Goal: Transaction & Acquisition: Purchase product/service

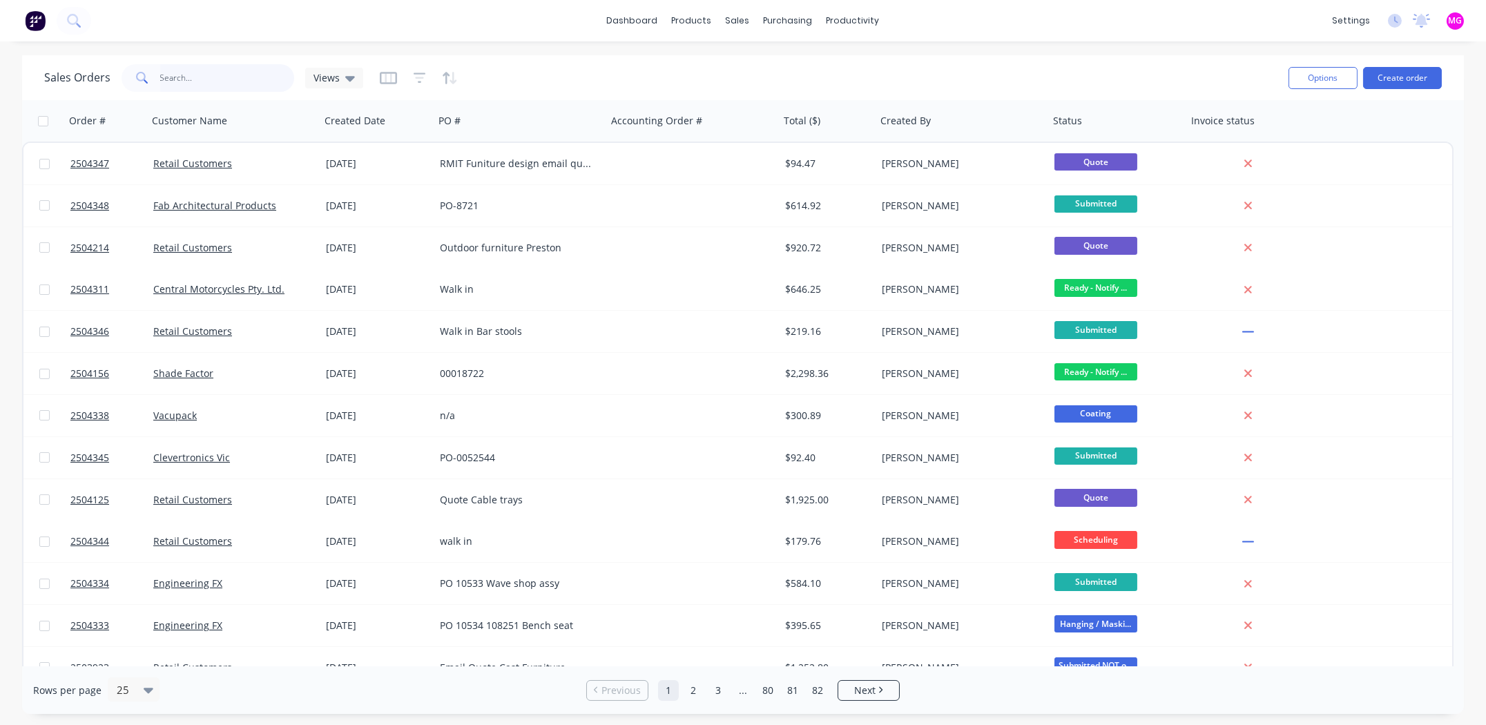
click at [202, 79] on input "text" at bounding box center [227, 78] width 135 height 28
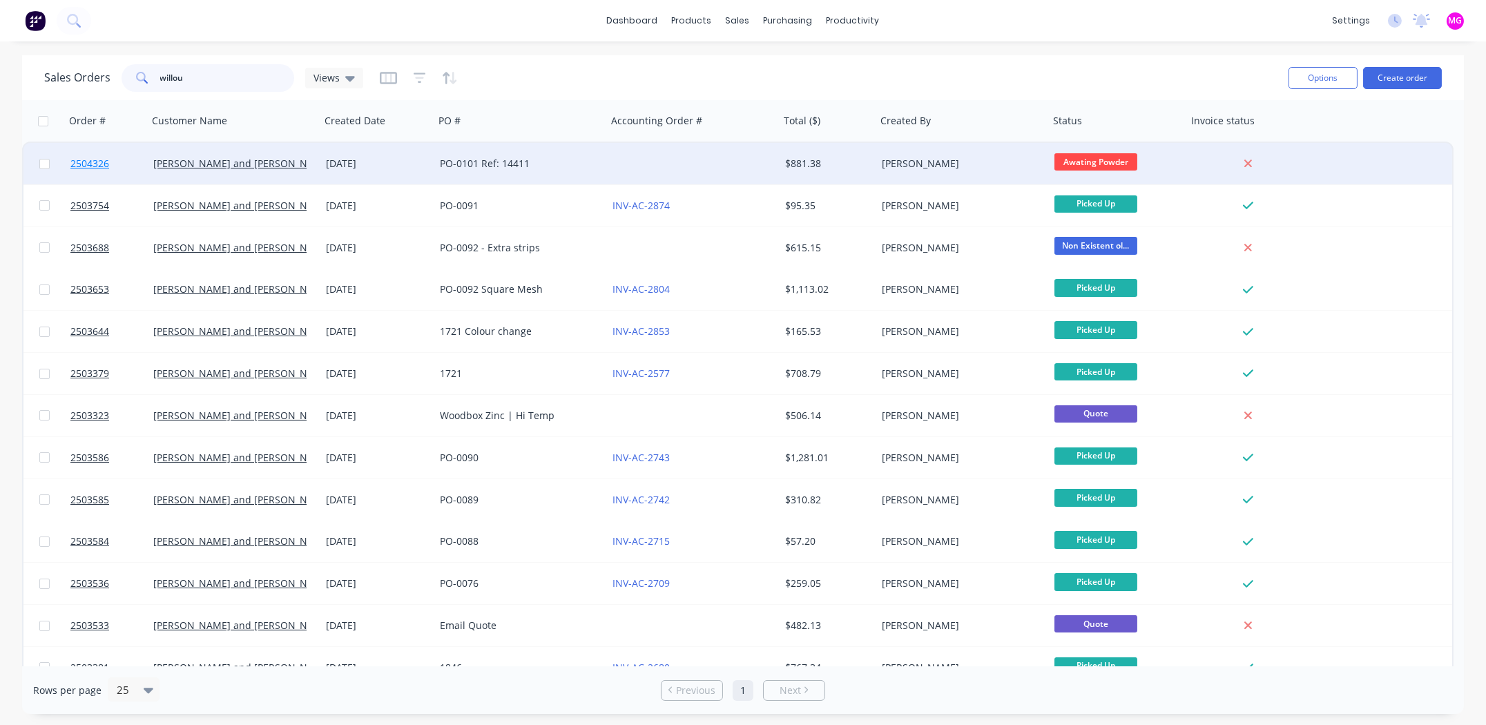
type input "willou"
click at [101, 158] on span "2504326" at bounding box center [89, 164] width 39 height 14
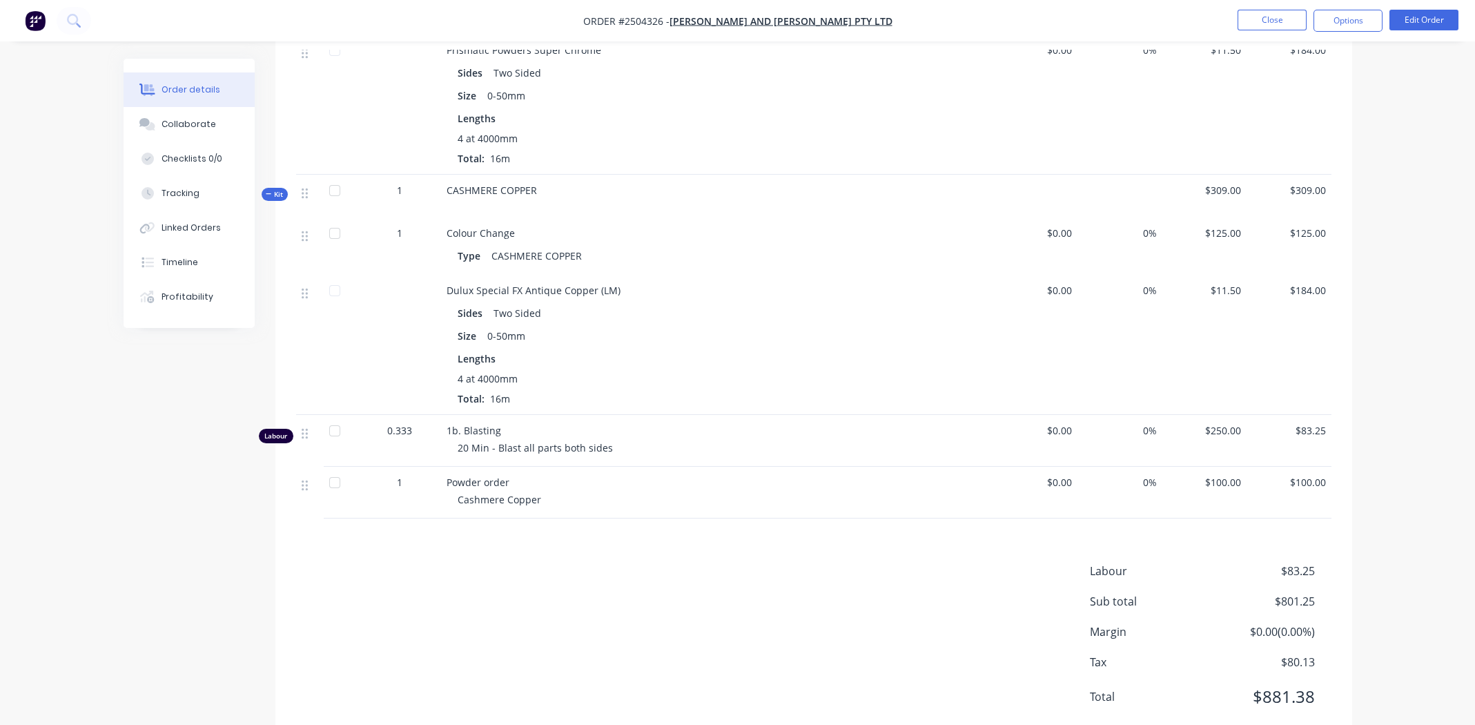
scroll to position [565, 0]
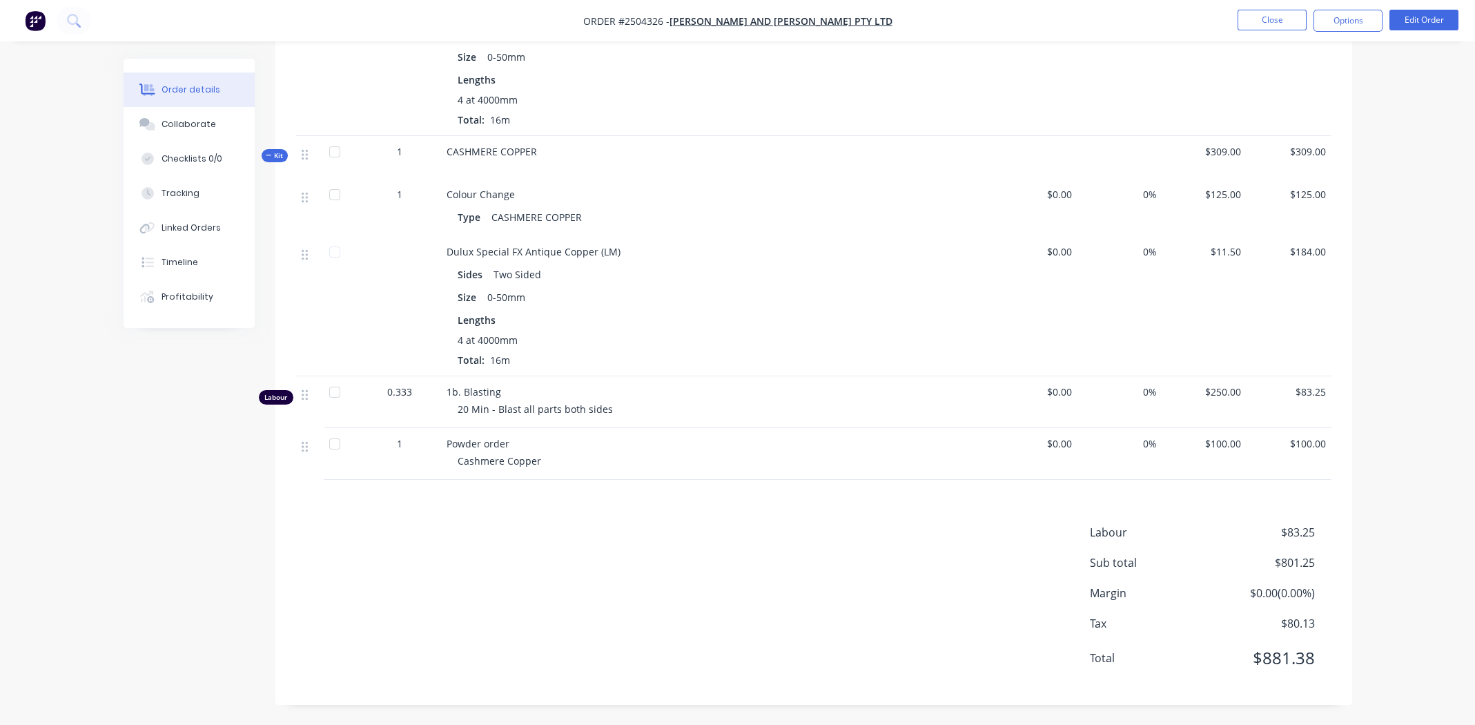
click at [505, 638] on div "Labour $83.25 Sub total $801.25 Margin $0.00 ( 0.00 %) Tax $80.13 Total $881.38" at bounding box center [813, 604] width 1035 height 160
click at [654, 641] on div "Labour $83.25 Sub total $801.25 Margin $0.00 ( 0.00 %) Tax $80.13 Total $881.38" at bounding box center [813, 604] width 1035 height 160
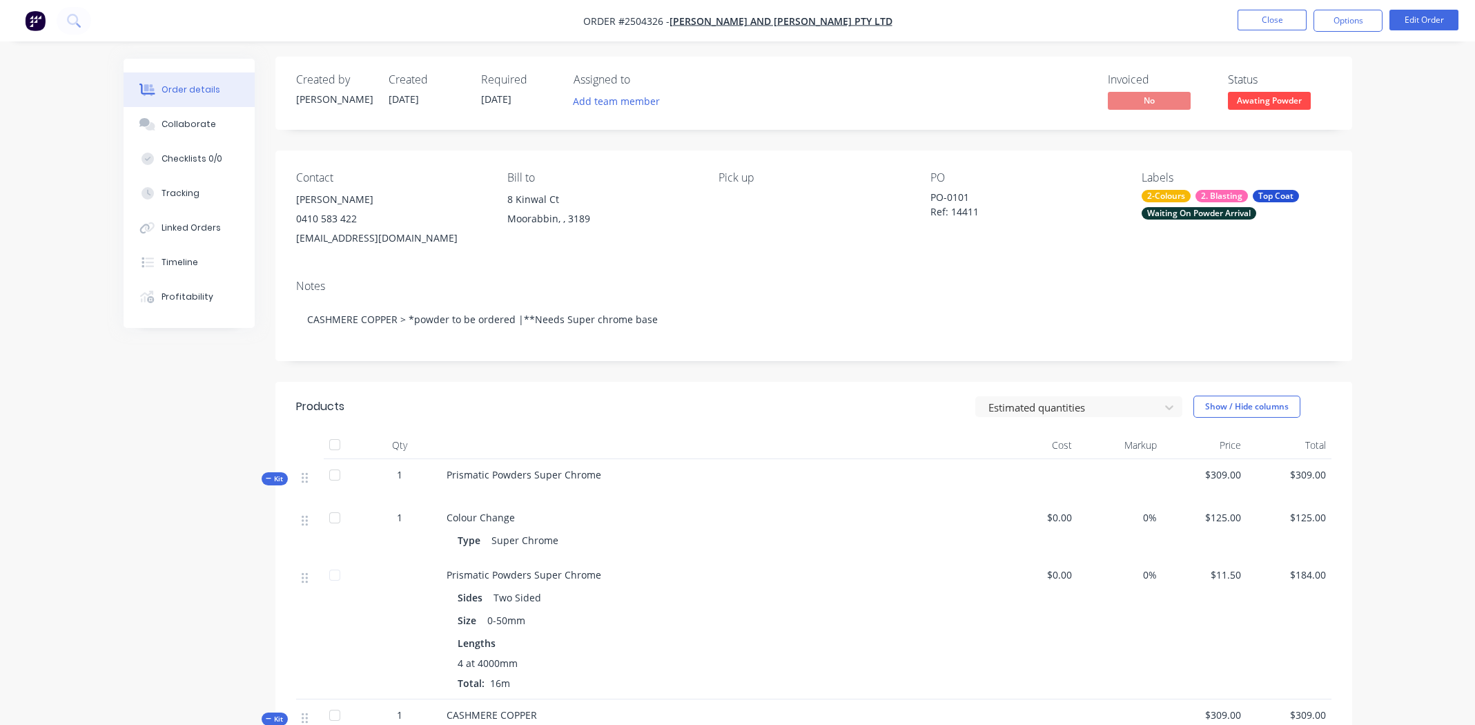
scroll to position [0, 0]
click at [714, 282] on div "Notes" at bounding box center [813, 288] width 1035 height 13
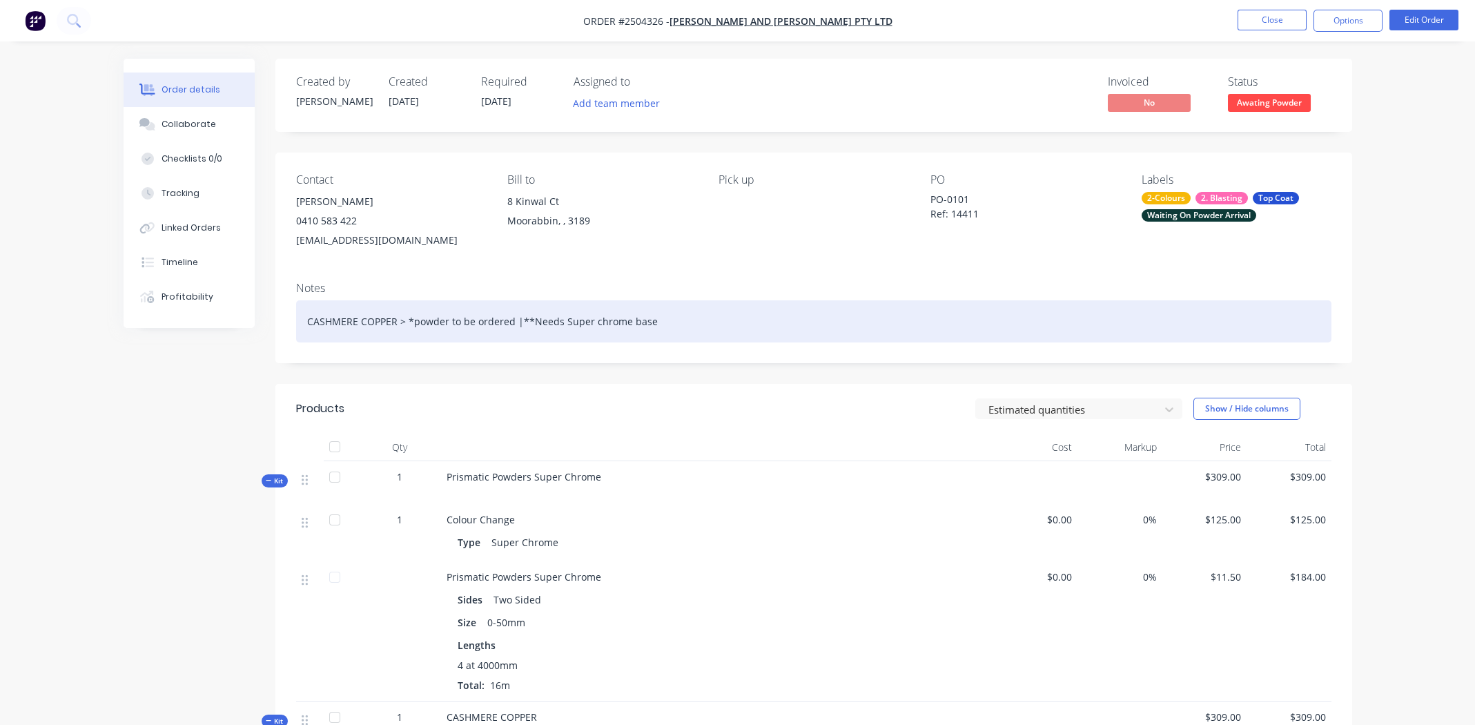
click at [737, 323] on div "CASHMERE COPPER > *powder to be ordered |**Needs Super chrome base" at bounding box center [813, 321] width 1035 height 42
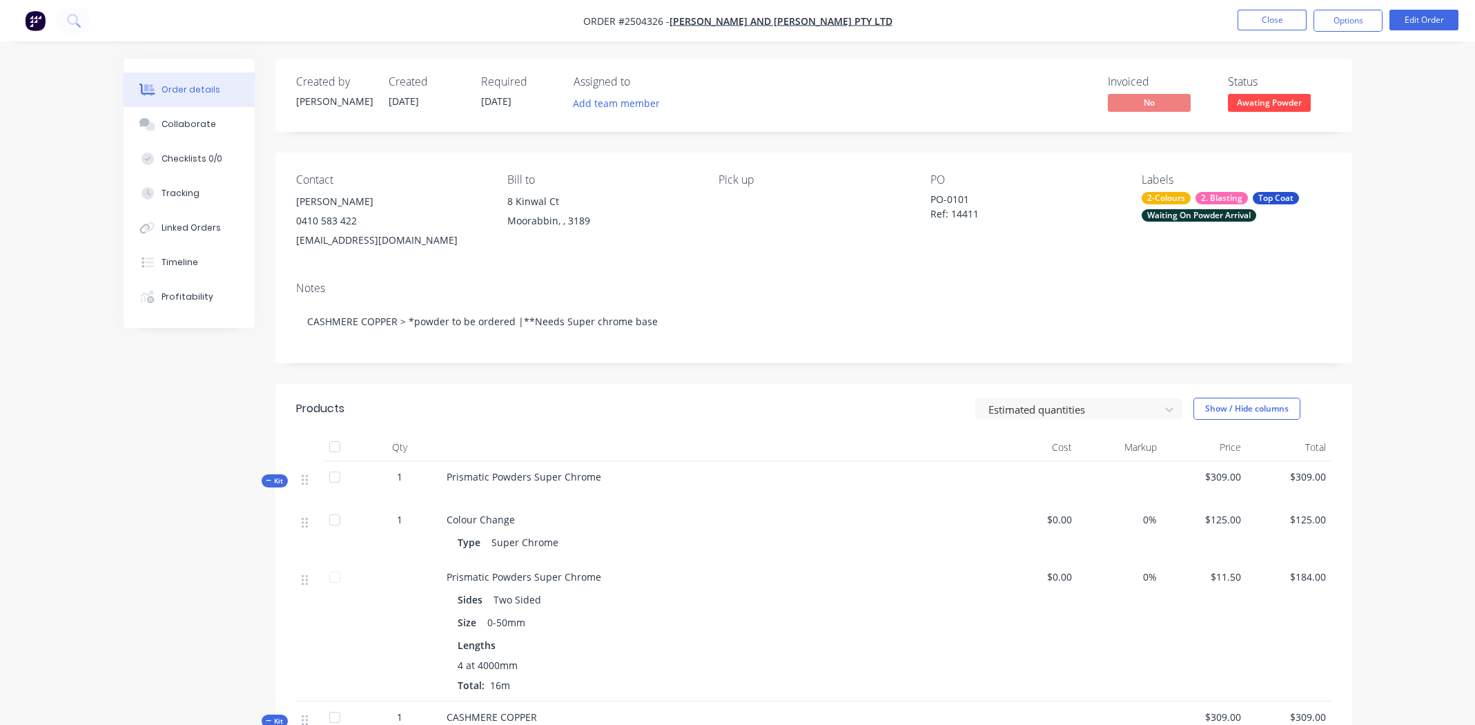
click at [770, 265] on div "Contact [PERSON_NAME] [PHONE_NUMBER] [EMAIL_ADDRESS][DOMAIN_NAME] Bill to 8 Kin…" at bounding box center [813, 212] width 1077 height 118
click at [1272, 22] on button "Close" at bounding box center [1272, 20] width 69 height 21
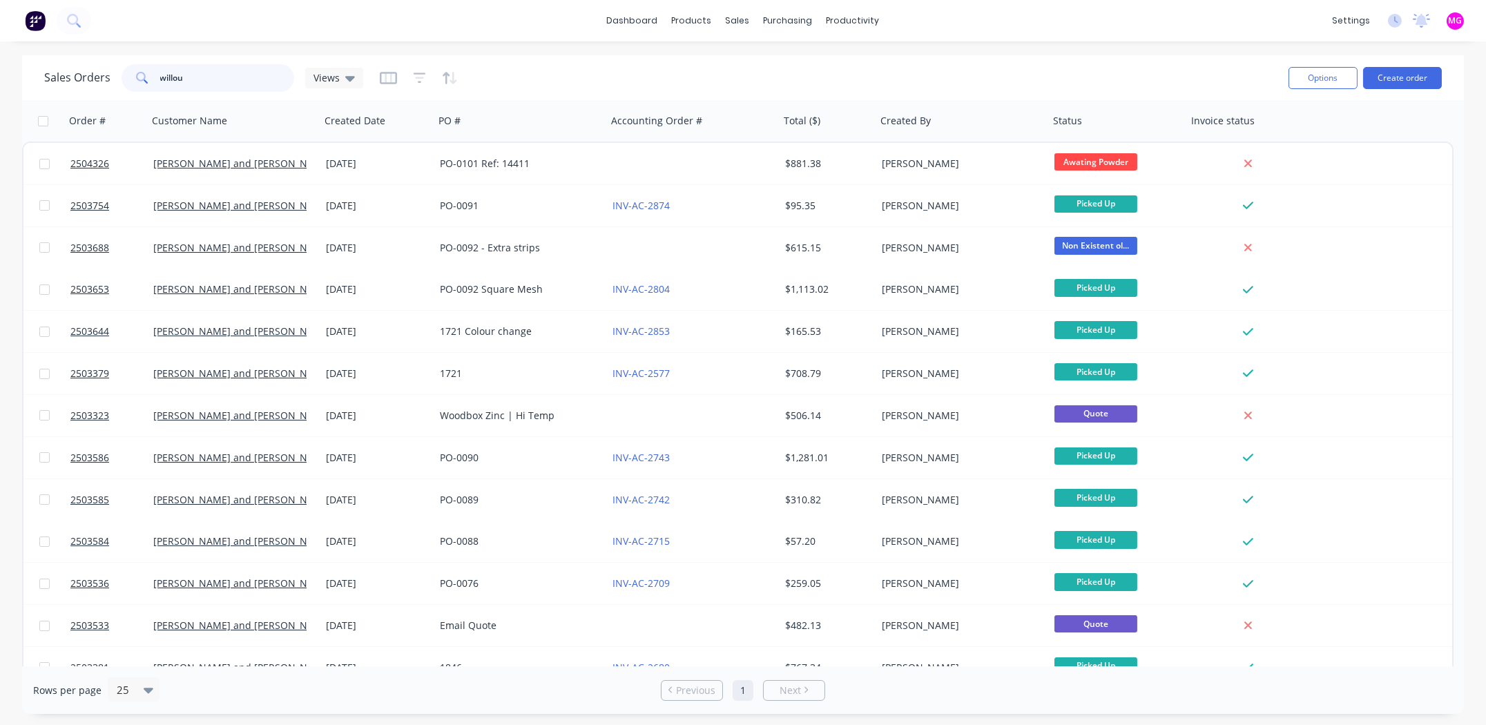
click at [217, 72] on input "willou" at bounding box center [227, 78] width 135 height 28
click at [216, 72] on input "willou" at bounding box center [227, 78] width 135 height 28
click at [215, 72] on input "willou" at bounding box center [227, 78] width 135 height 28
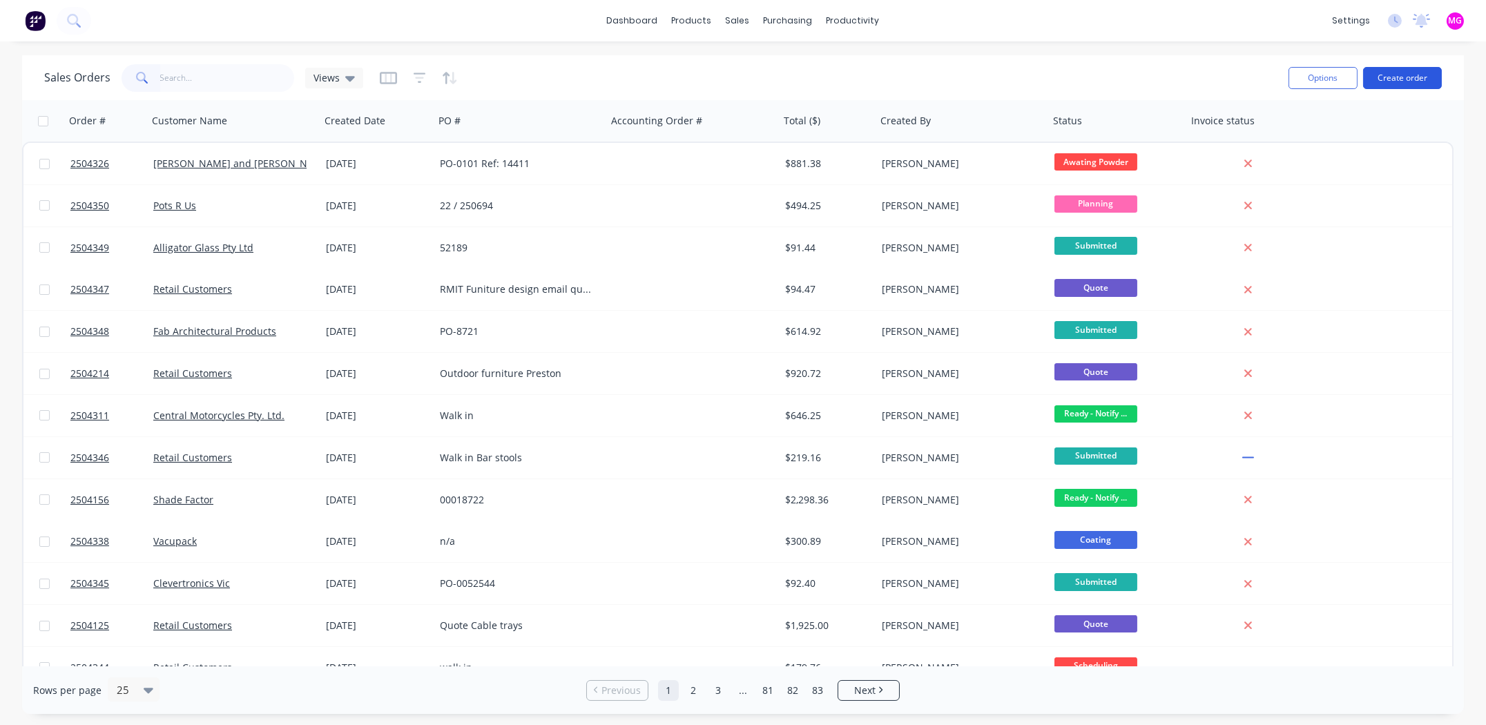
click at [1392, 79] on button "Create order" at bounding box center [1402, 78] width 79 height 22
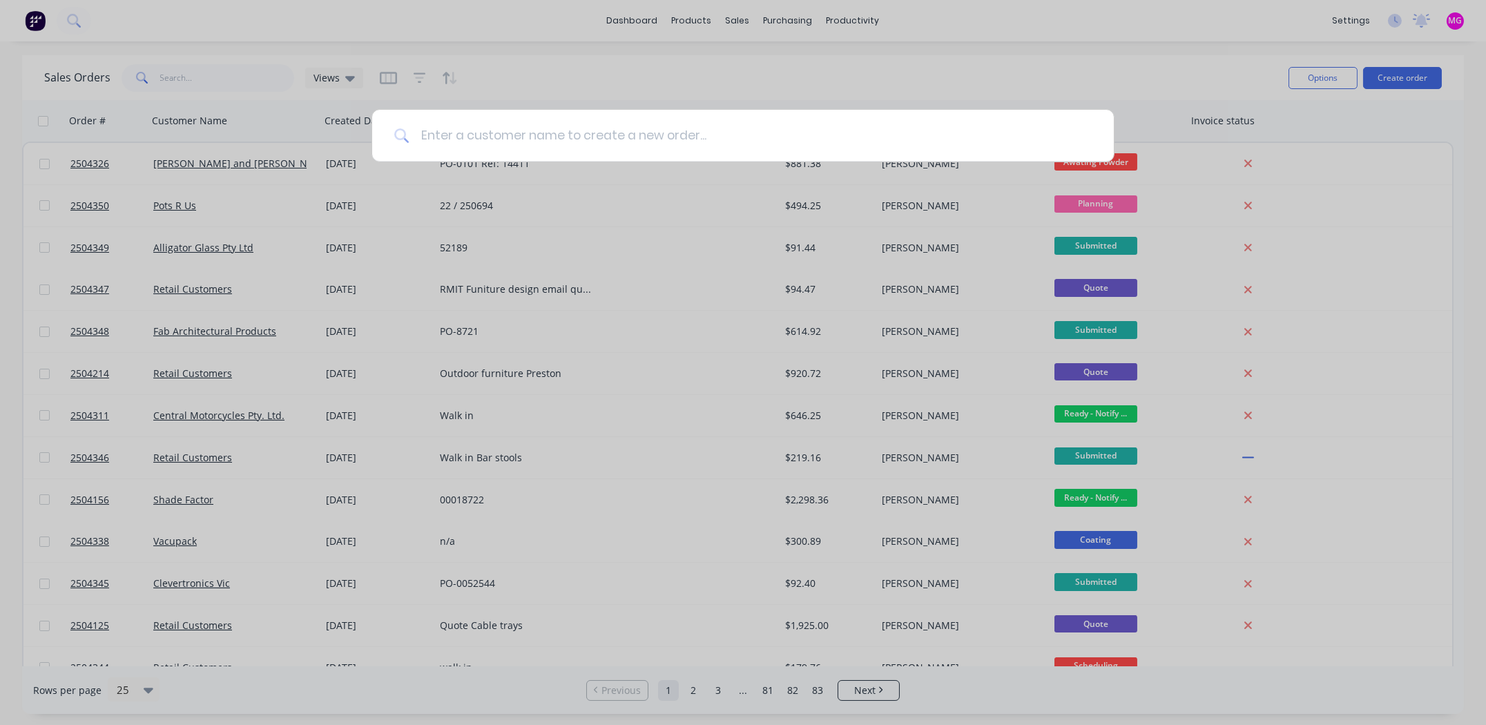
click at [483, 131] on input at bounding box center [750, 136] width 682 height 52
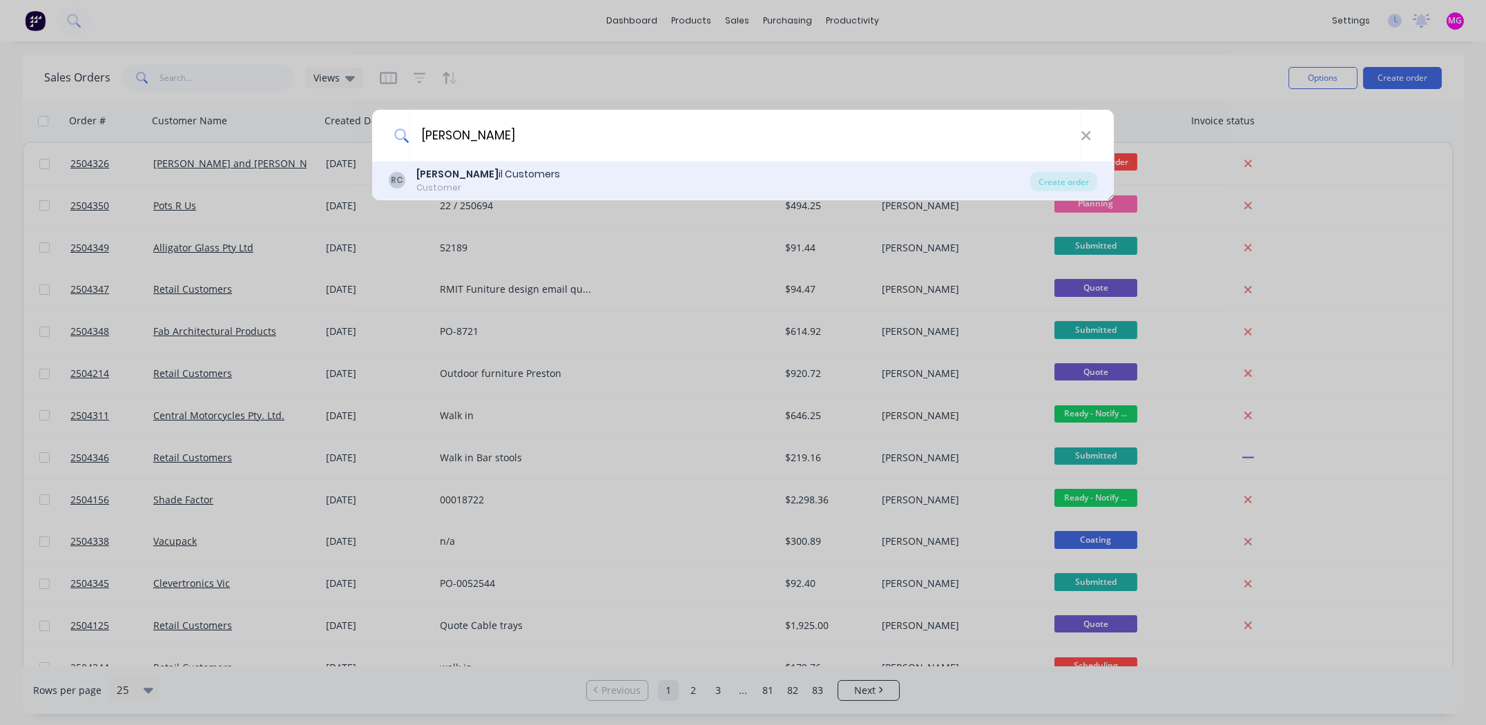
type input "[PERSON_NAME]"
click at [466, 174] on div "[PERSON_NAME] il Customers" at bounding box center [488, 174] width 144 height 14
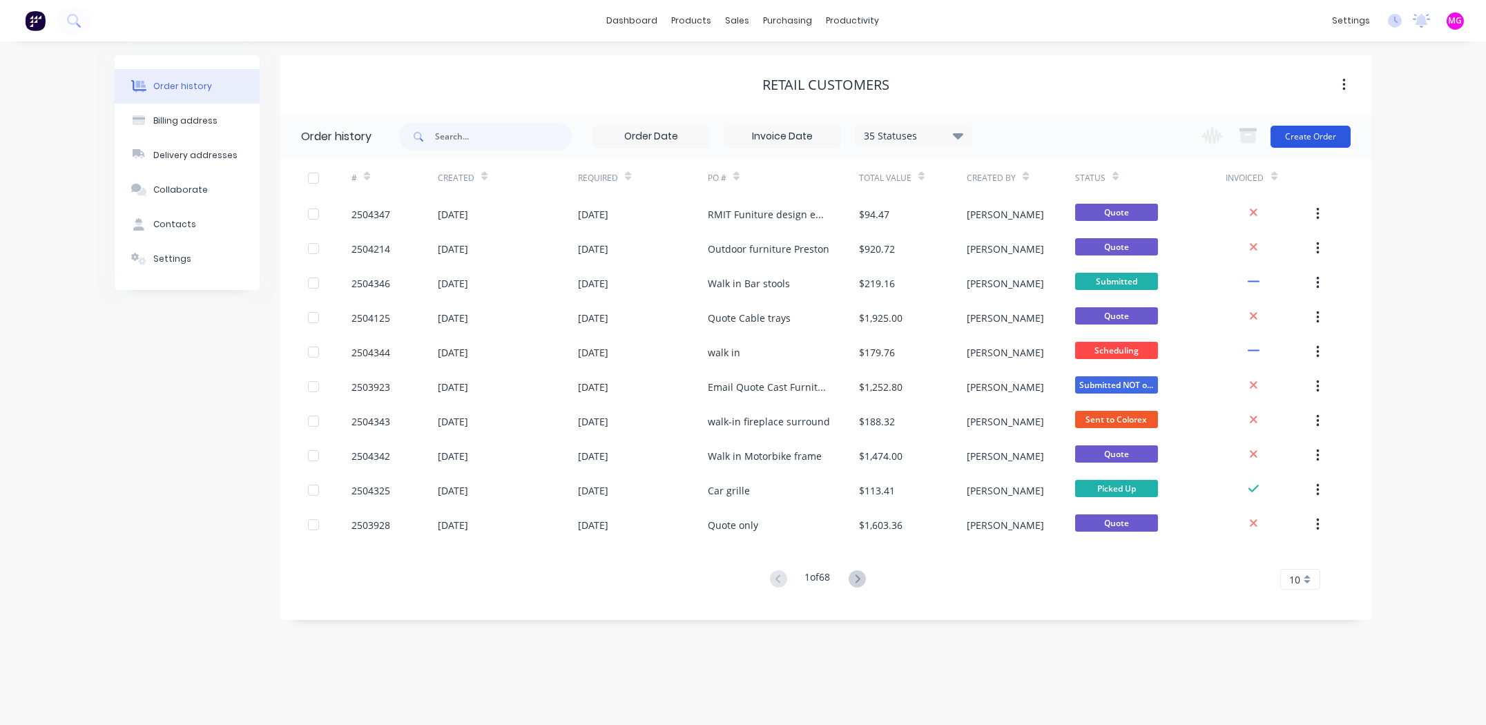
click at [1318, 136] on button "Create Order" at bounding box center [1310, 137] width 80 height 22
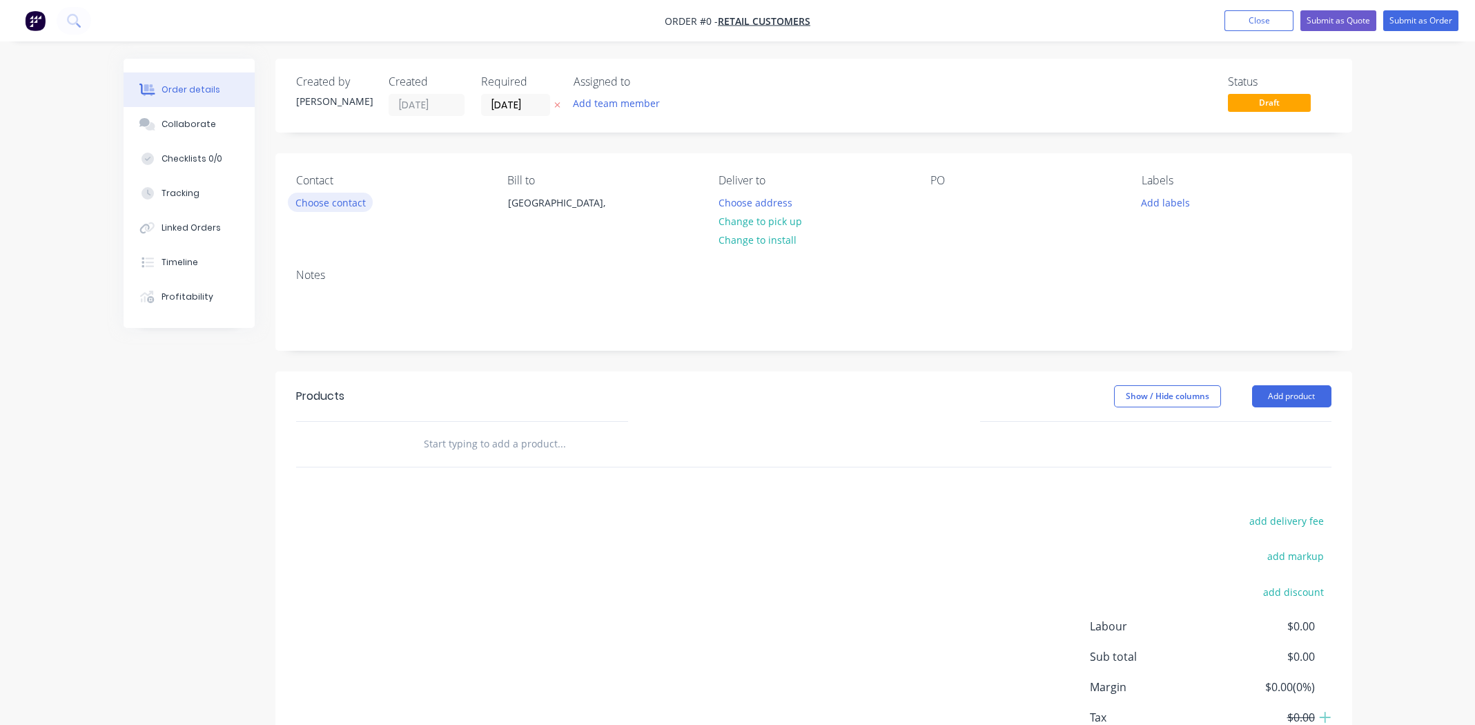
click at [309, 198] on button "Choose contact" at bounding box center [330, 202] width 85 height 19
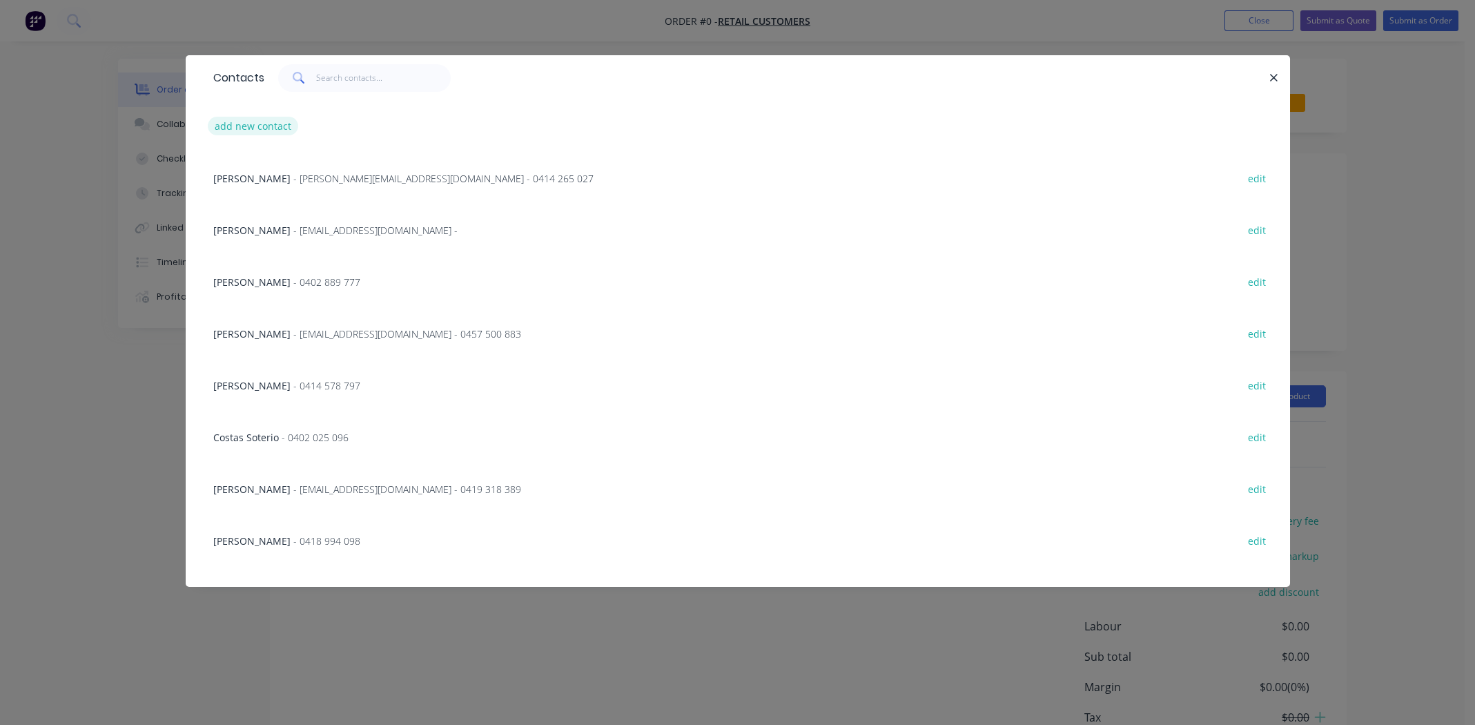
click at [257, 127] on button "add new contact" at bounding box center [253, 126] width 91 height 19
select select "AU"
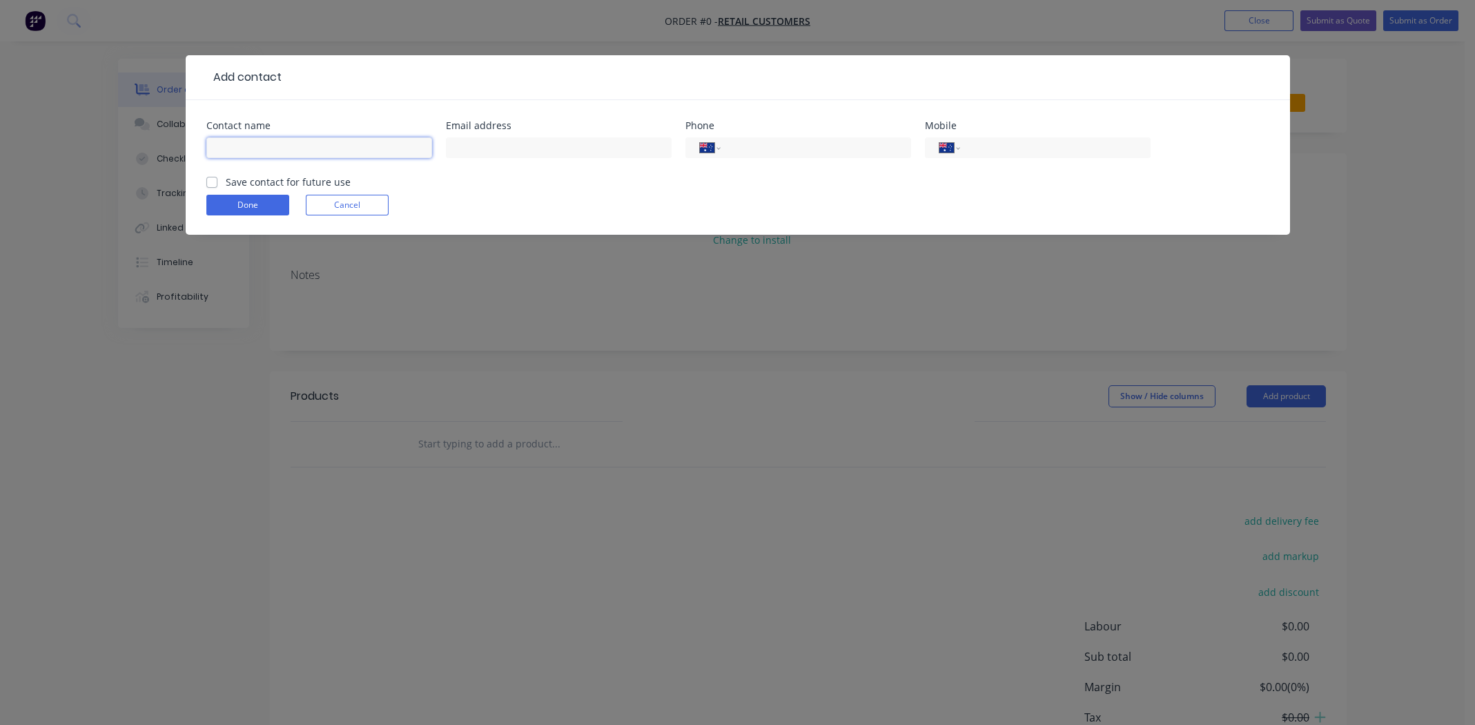
click at [240, 145] on input "text" at bounding box center [319, 147] width 226 height 21
type input "[PERSON_NAME]"
paste input "[PERSON_NAME][EMAIL_ADDRESS][DOMAIN_NAME]"
type input "[PERSON_NAME][EMAIL_ADDRESS][DOMAIN_NAME]"
click at [308, 148] on input "[PERSON_NAME]" at bounding box center [319, 147] width 226 height 21
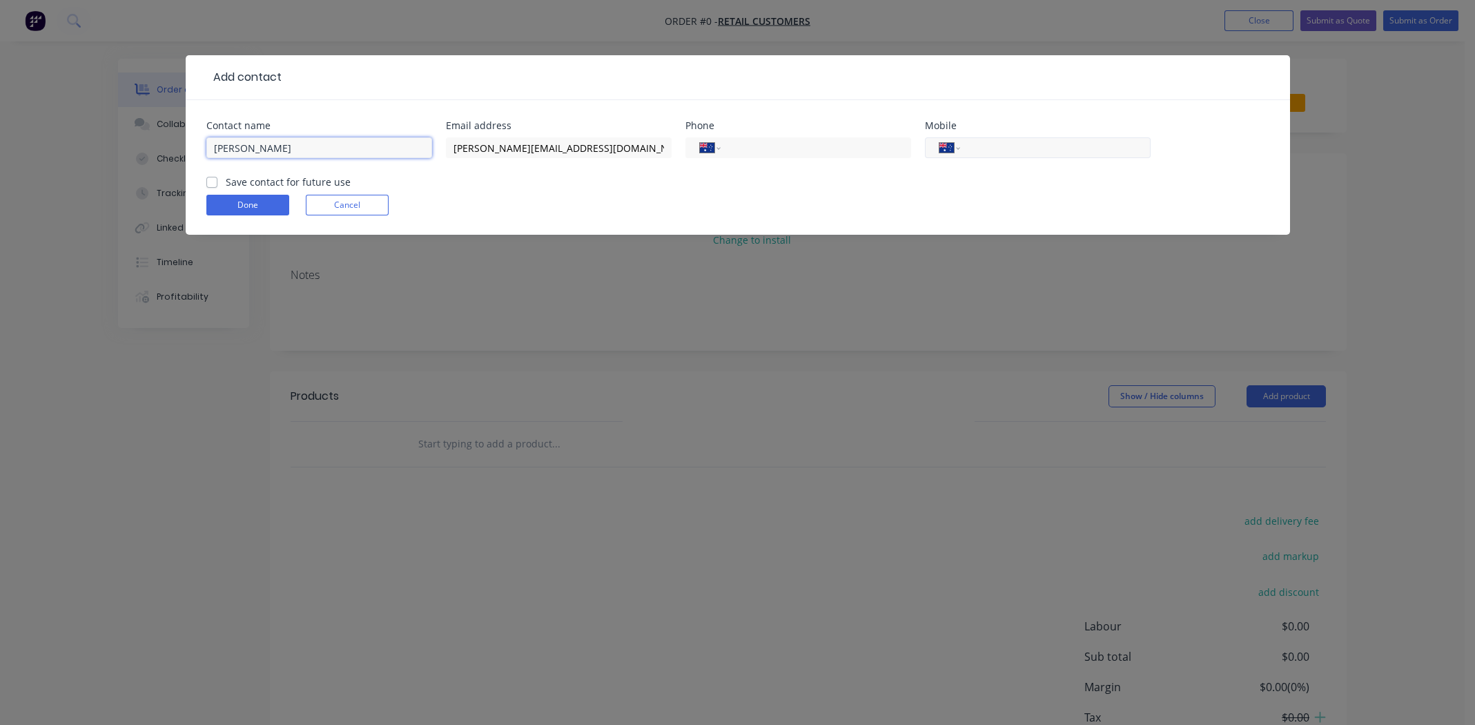
type input "[PERSON_NAME]"
click at [1020, 150] on input "tel" at bounding box center [1053, 148] width 166 height 16
paste input "0408 036 612"
type input "0408 036 612"
click at [226, 179] on label "Save contact for future use" at bounding box center [288, 182] width 125 height 14
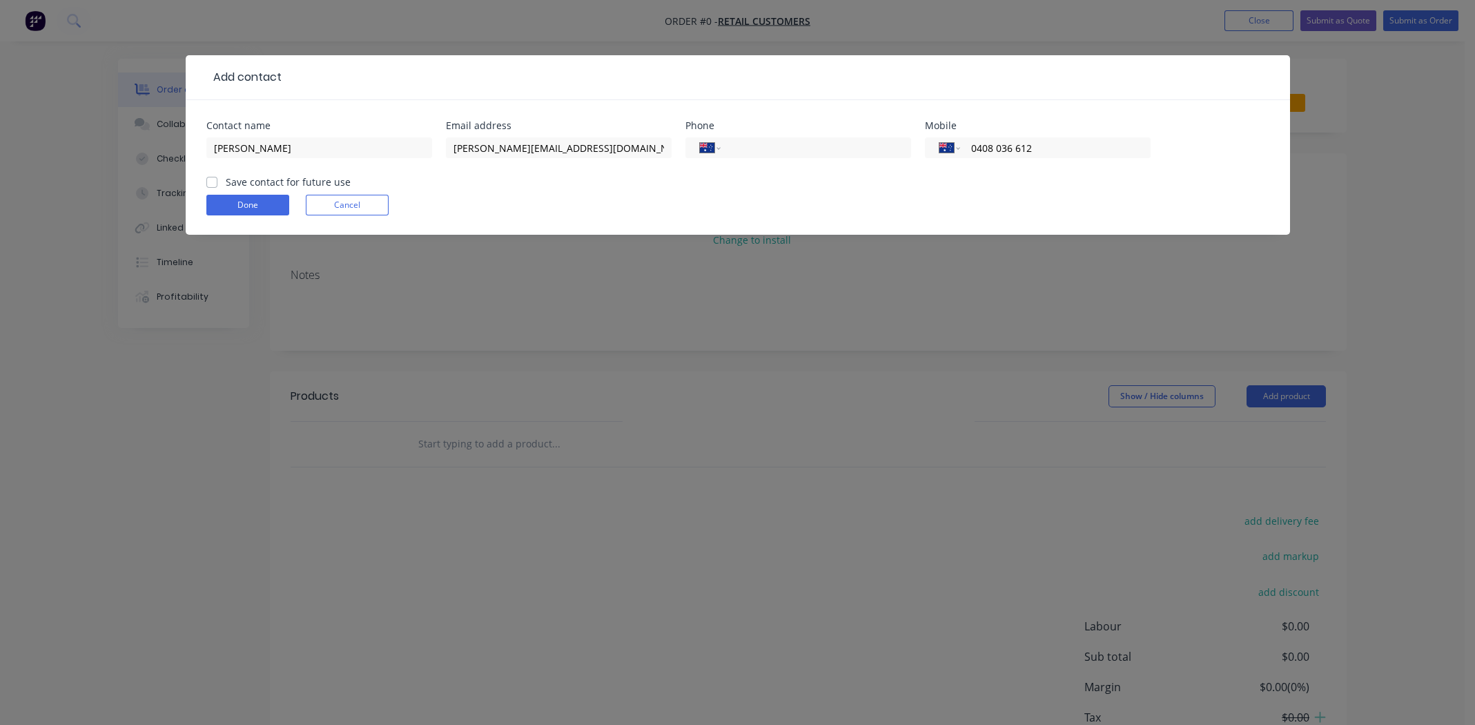
click at [212, 179] on input "Save contact for future use" at bounding box center [211, 181] width 11 height 13
checkbox input "true"
click at [243, 208] on button "Done" at bounding box center [247, 205] width 83 height 21
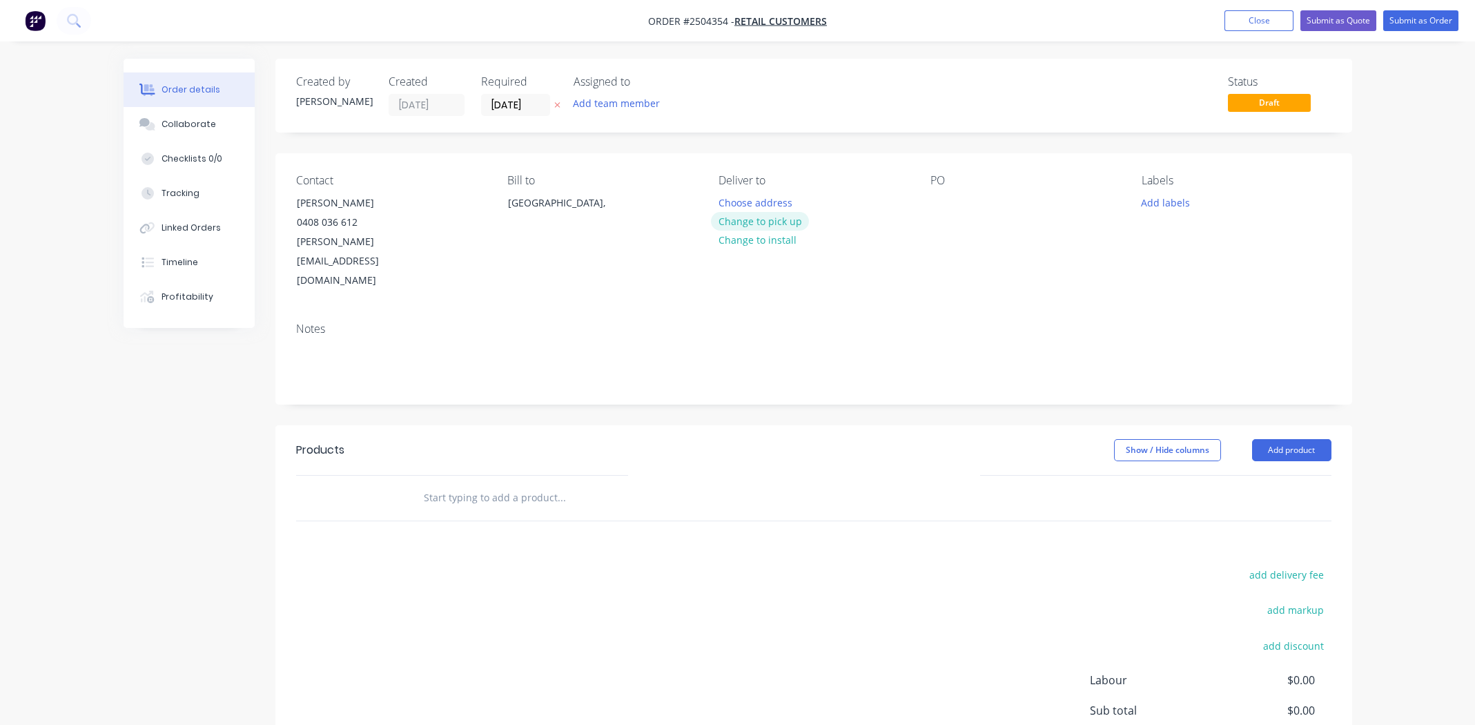
click at [775, 219] on button "Change to pick up" at bounding box center [760, 221] width 98 height 19
click at [1169, 203] on button "Add labels" at bounding box center [1166, 202] width 64 height 19
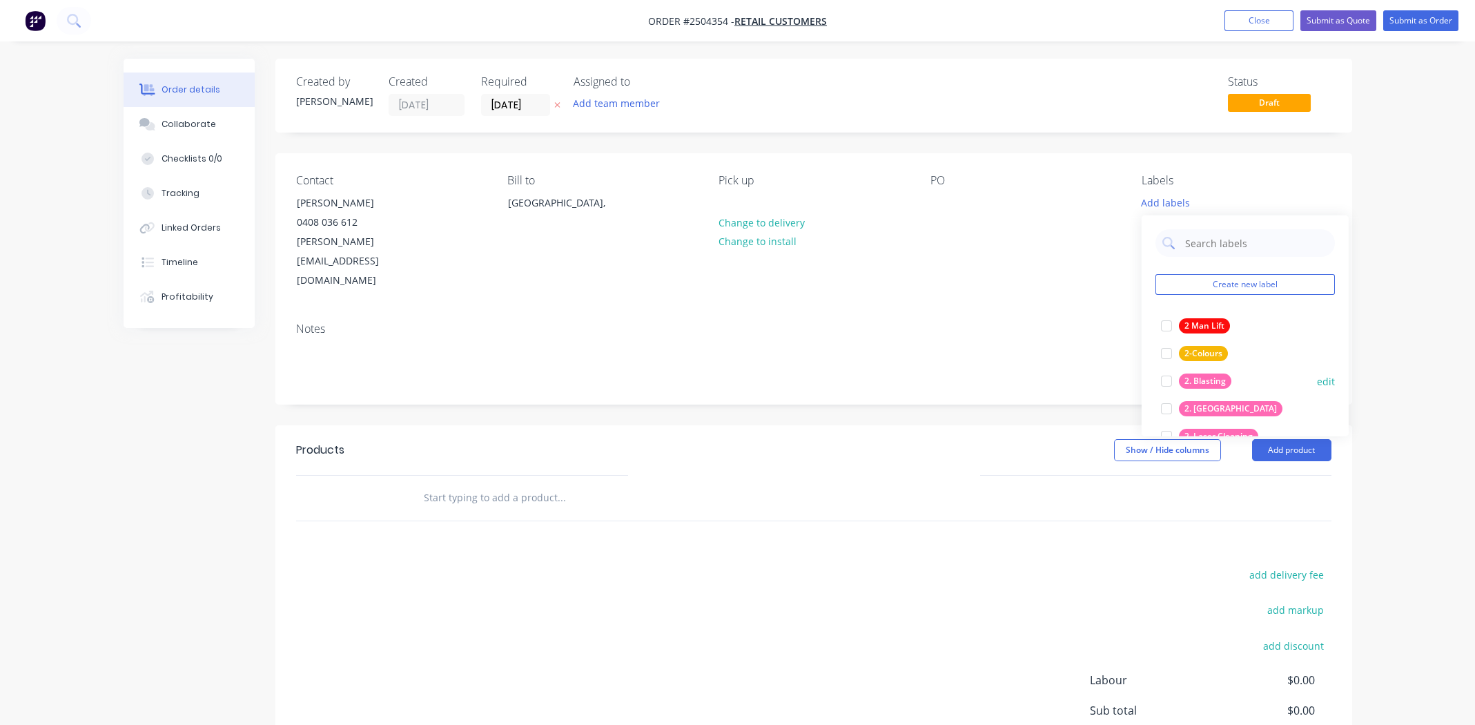
click at [1166, 380] on div at bounding box center [1167, 381] width 28 height 28
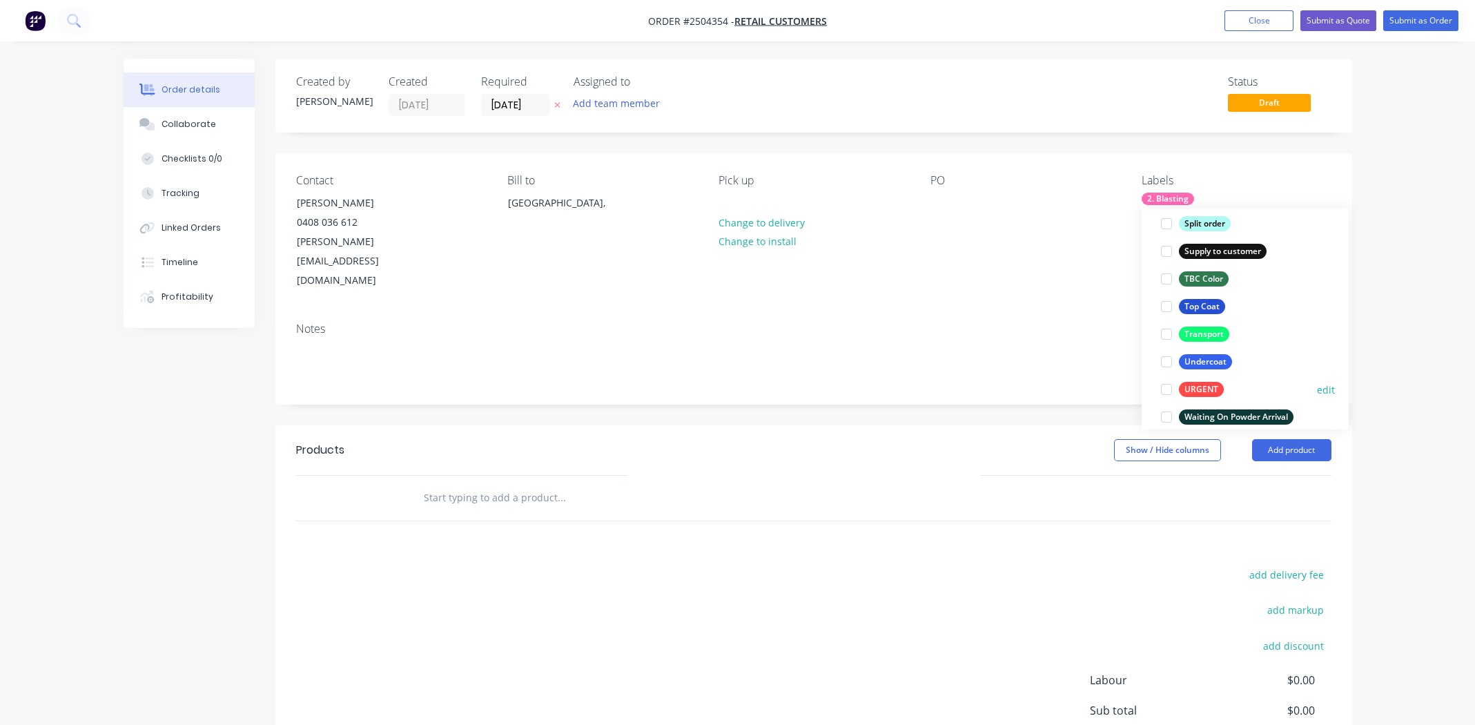
scroll to position [1104, 0]
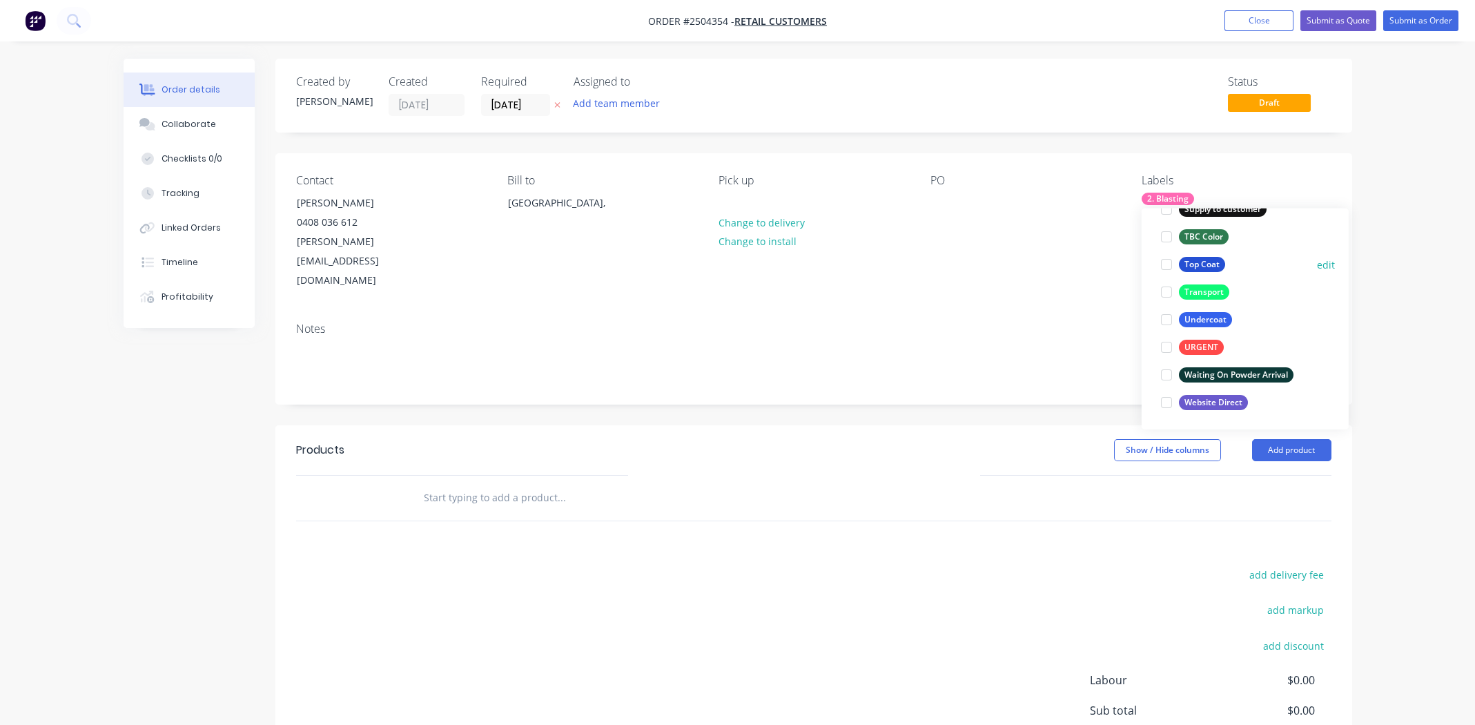
click at [1167, 261] on div at bounding box center [1167, 265] width 28 height 28
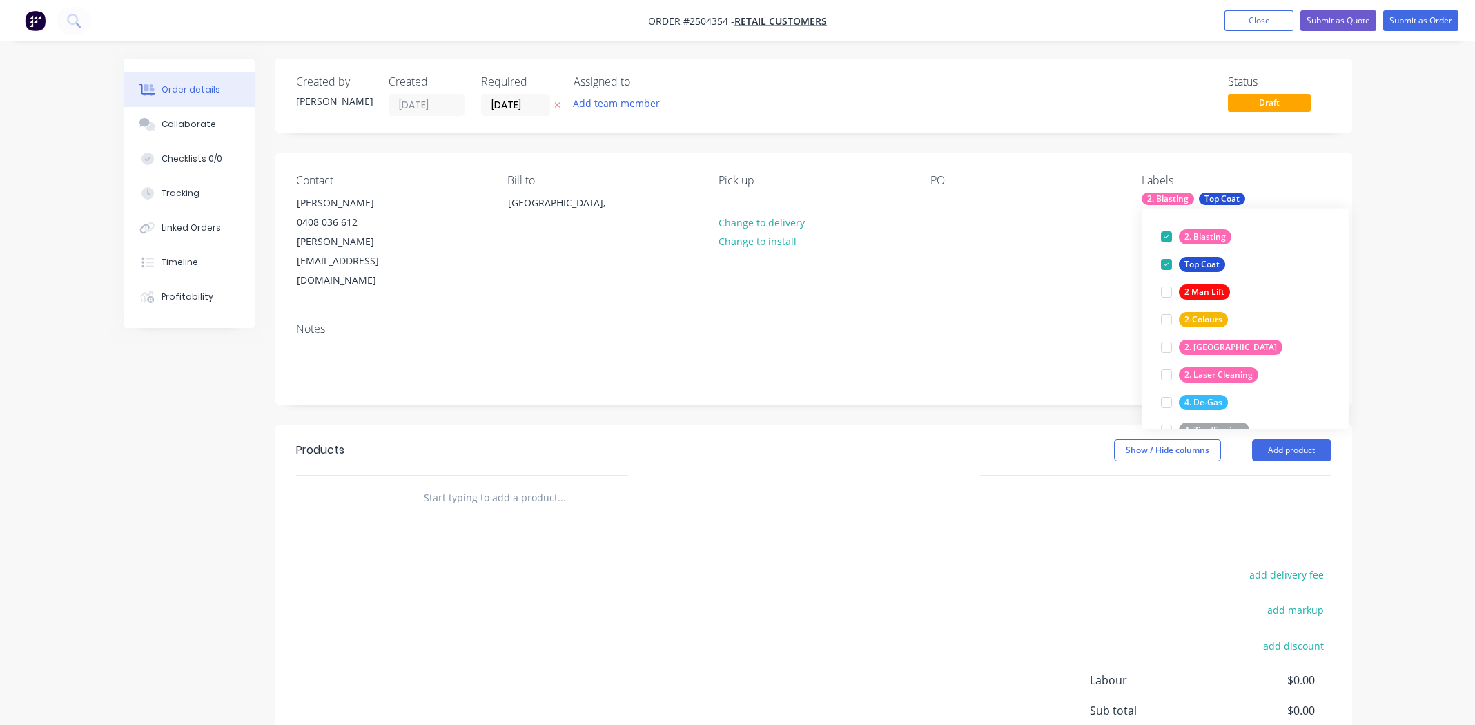
click at [944, 269] on div "Contact [PERSON_NAME] 0408 036 612 [EMAIL_ADDRESS][DOMAIN_NAME] [PERSON_NAME] t…" at bounding box center [813, 232] width 1077 height 158
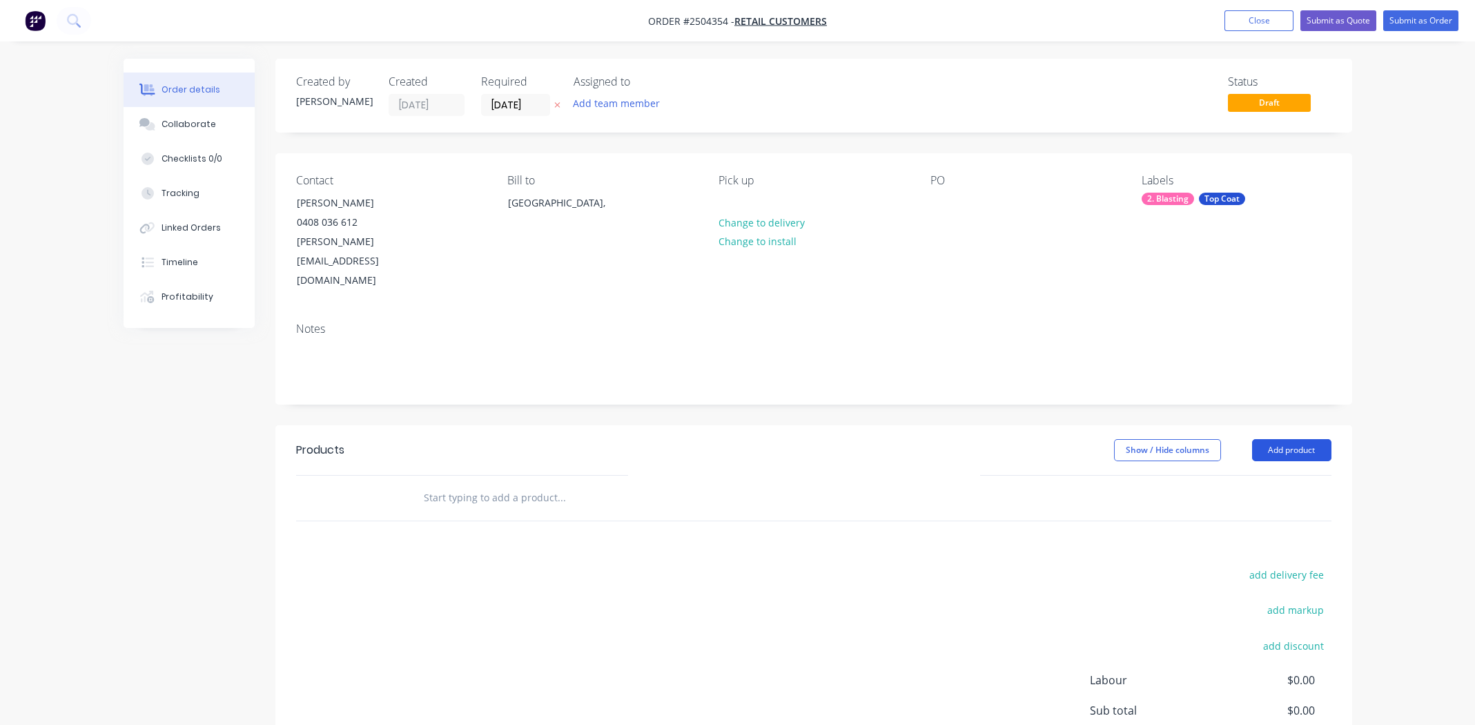
click at [1287, 439] on button "Add product" at bounding box center [1291, 450] width 79 height 22
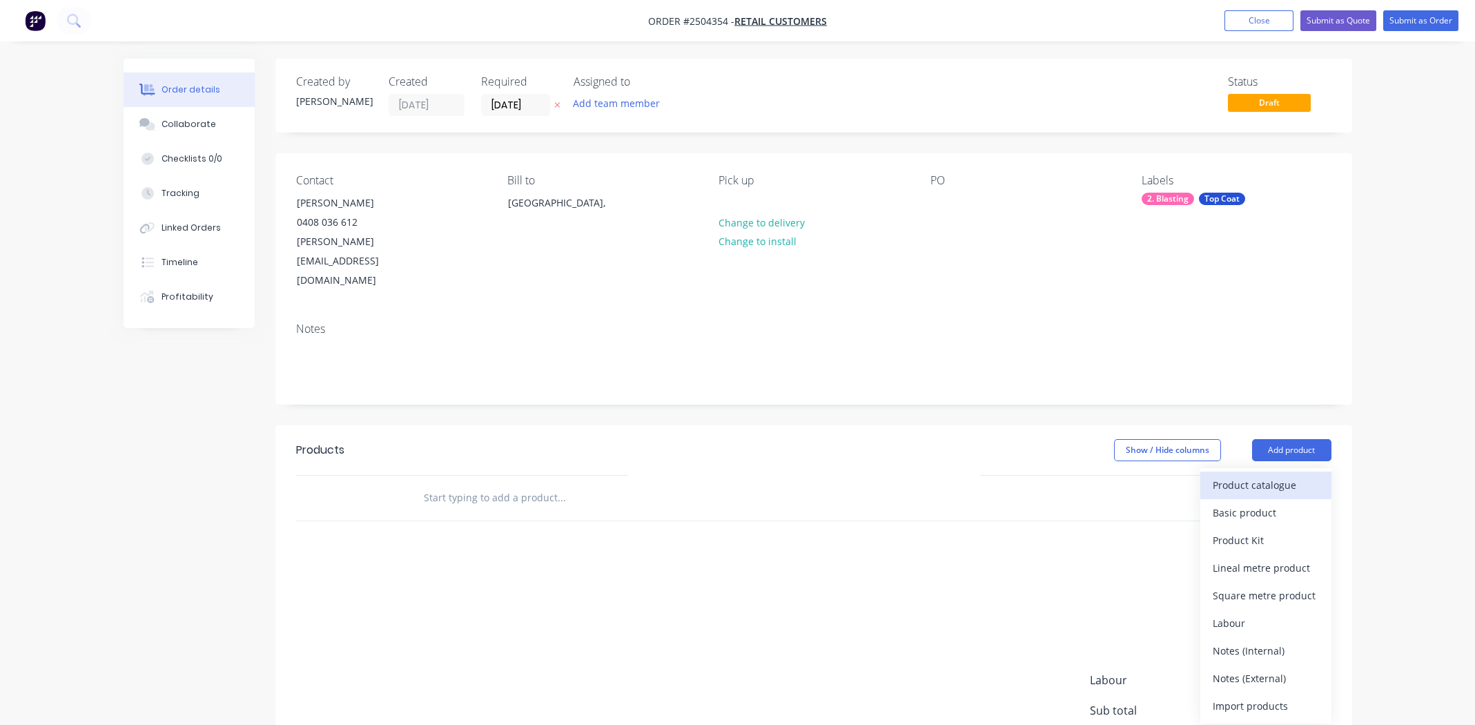
click at [1272, 475] on div "Product catalogue" at bounding box center [1266, 485] width 106 height 20
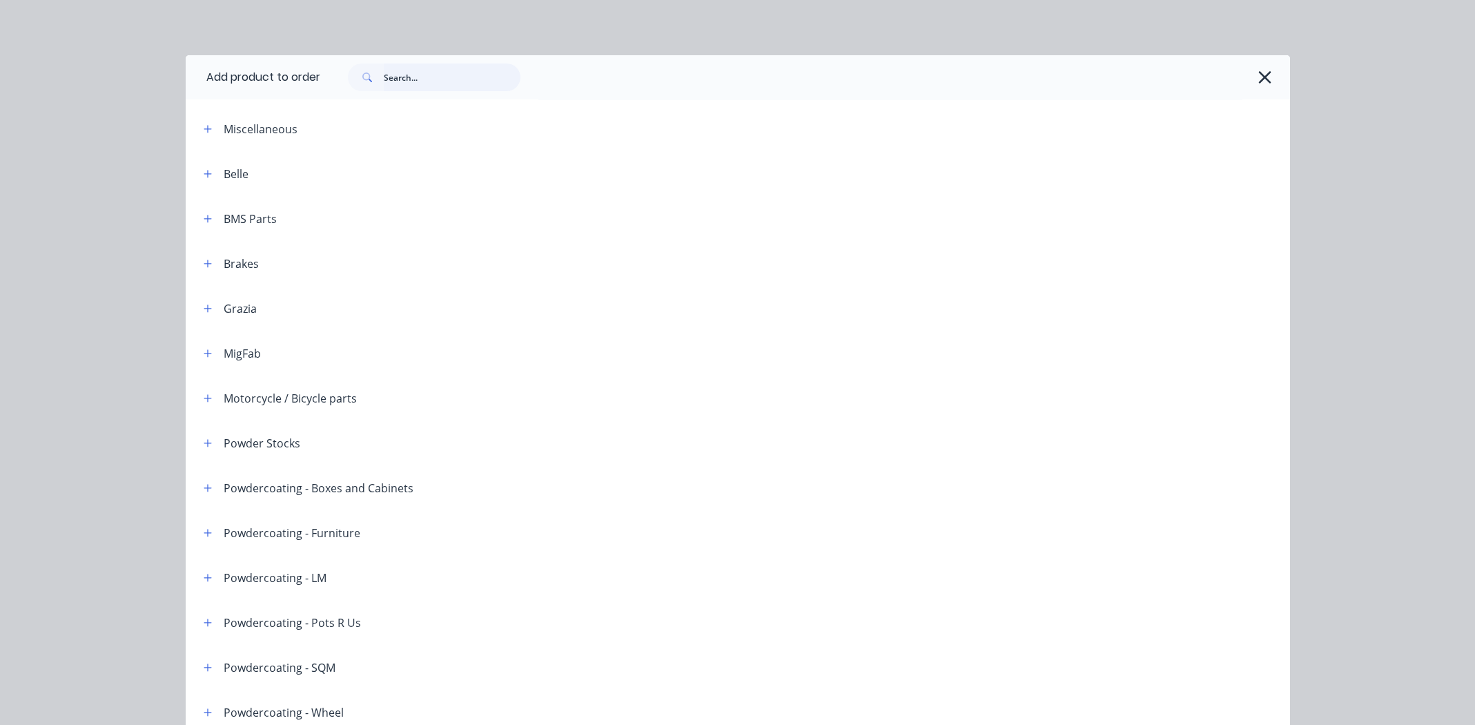
click at [410, 79] on input "text" at bounding box center [452, 78] width 137 height 28
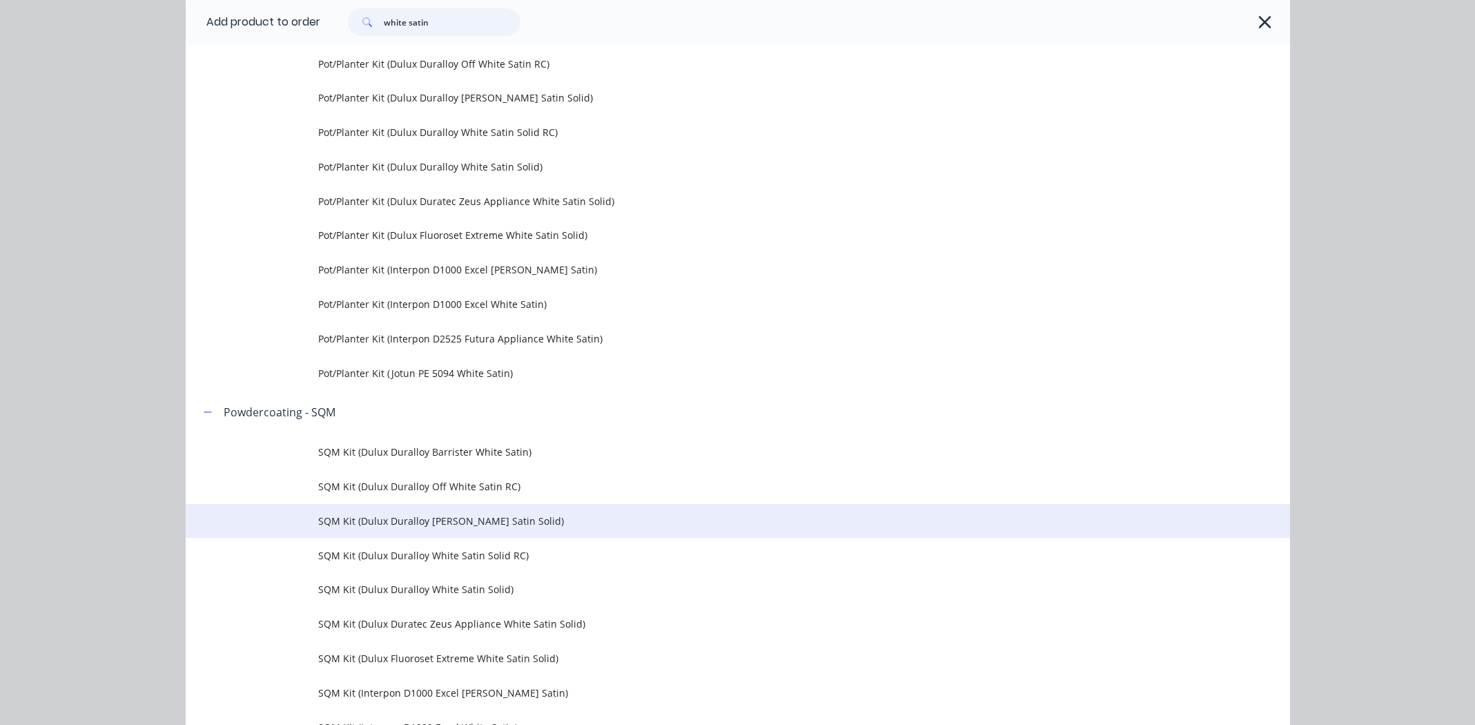
scroll to position [2001, 0]
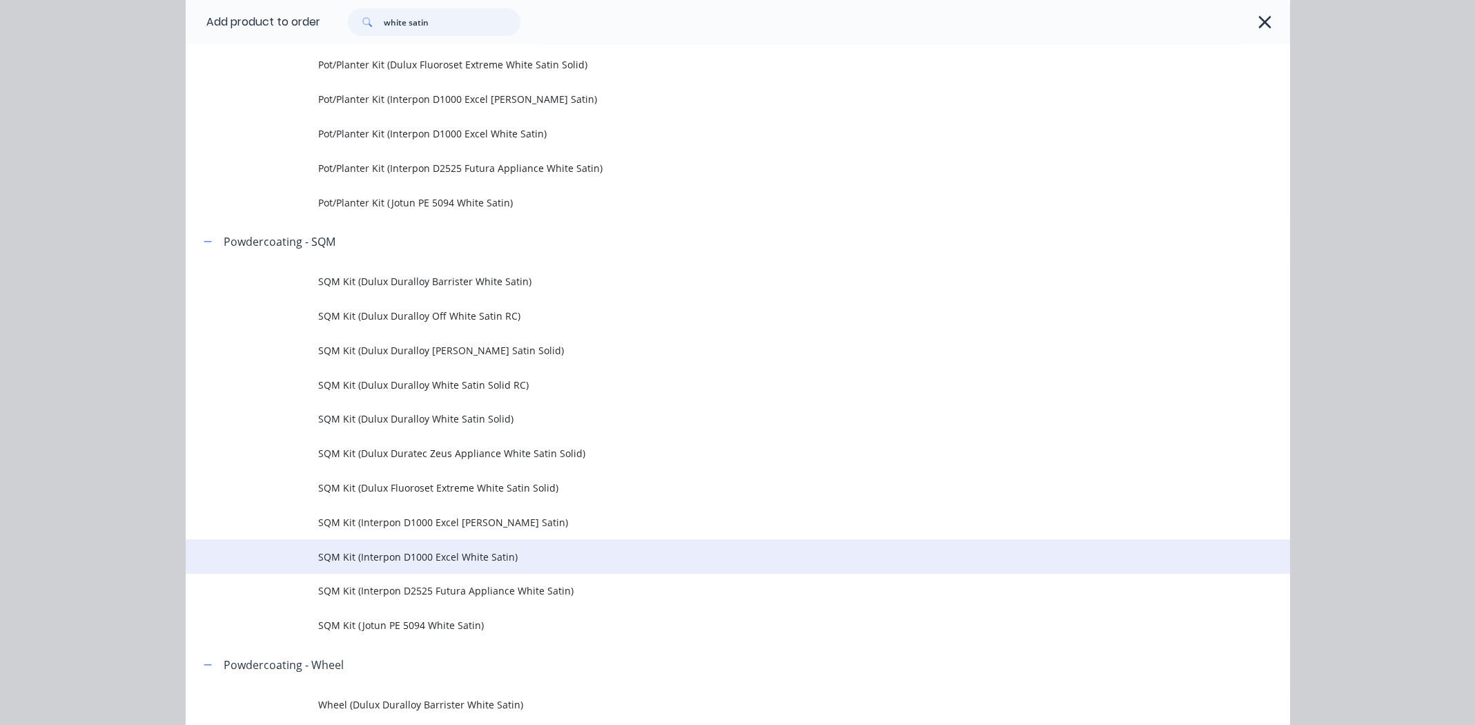
type input "white satin"
click at [396, 556] on span "SQM Kit (Interpon D1000 Excel White Satin)" at bounding box center [706, 556] width 777 height 14
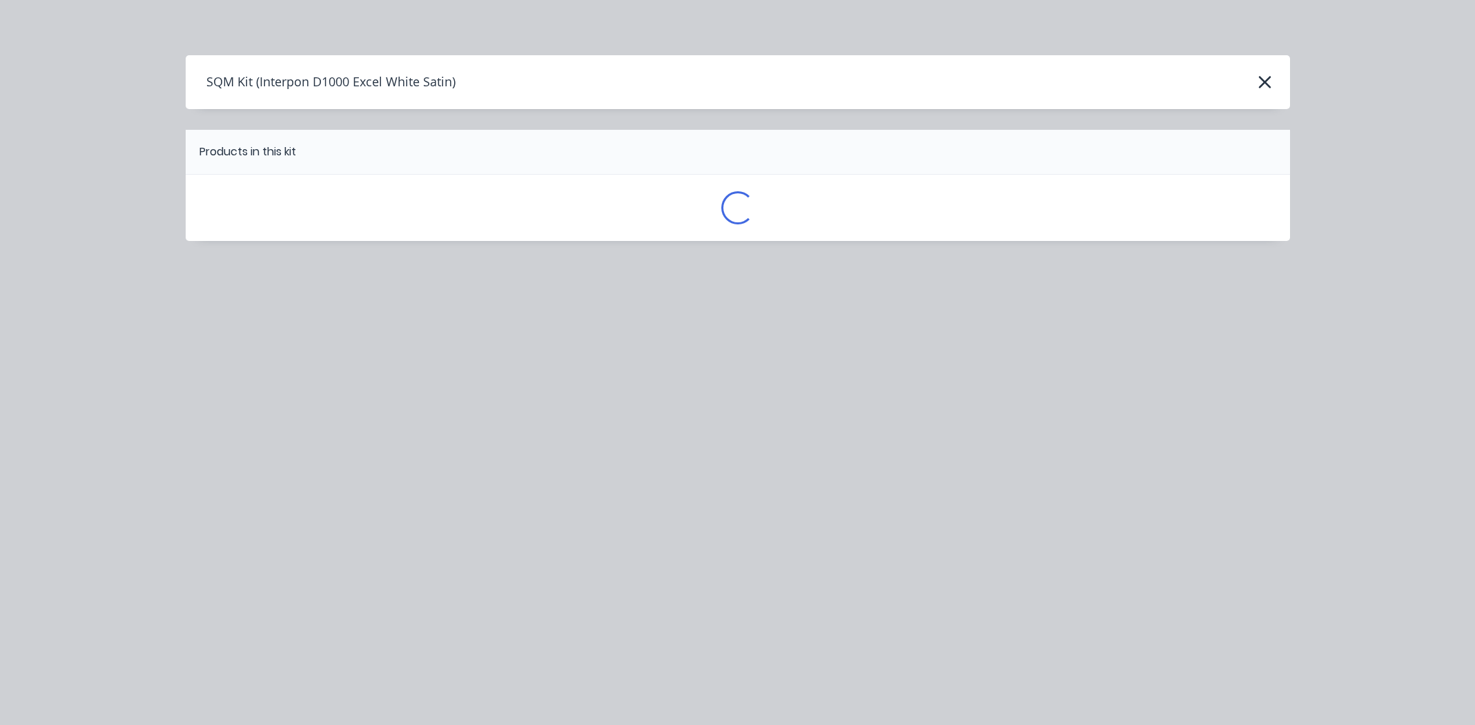
scroll to position [0, 0]
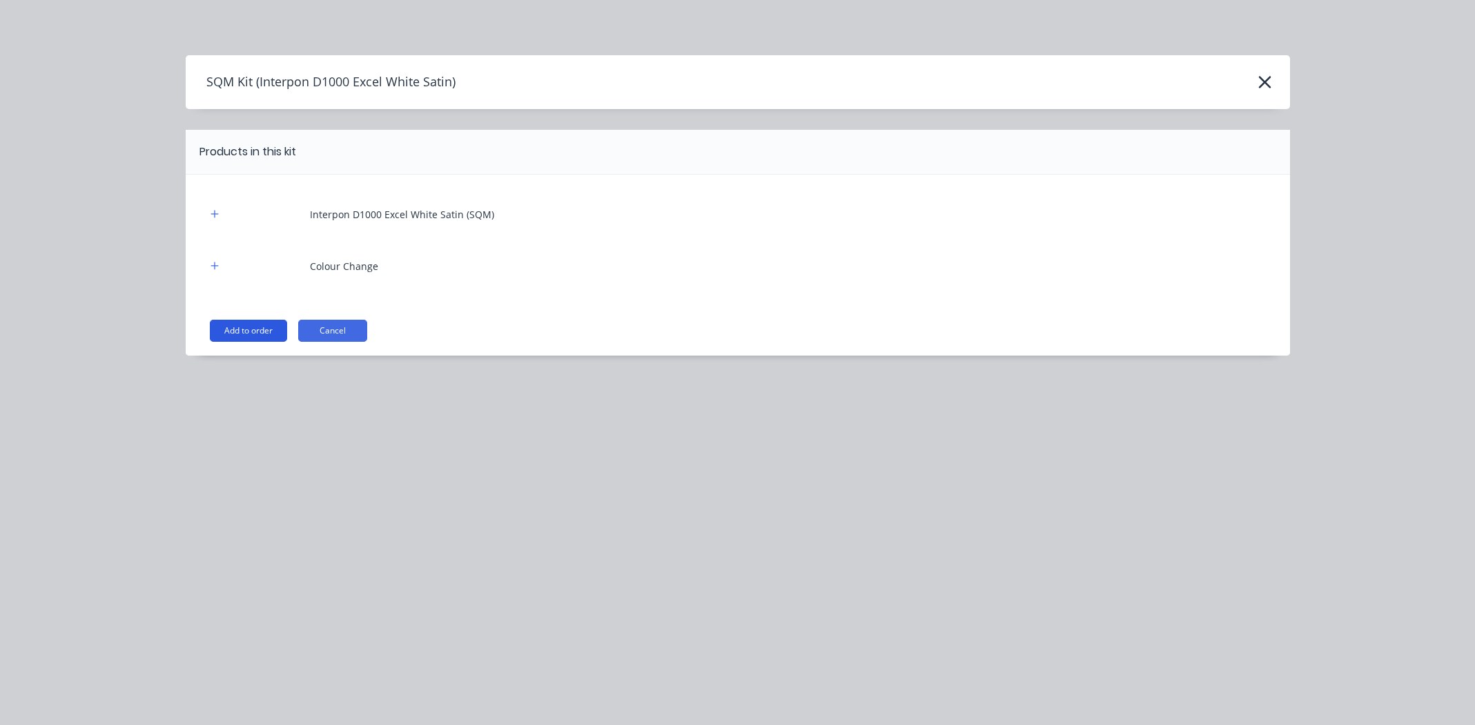
click at [235, 325] on button "Add to order" at bounding box center [248, 331] width 77 height 22
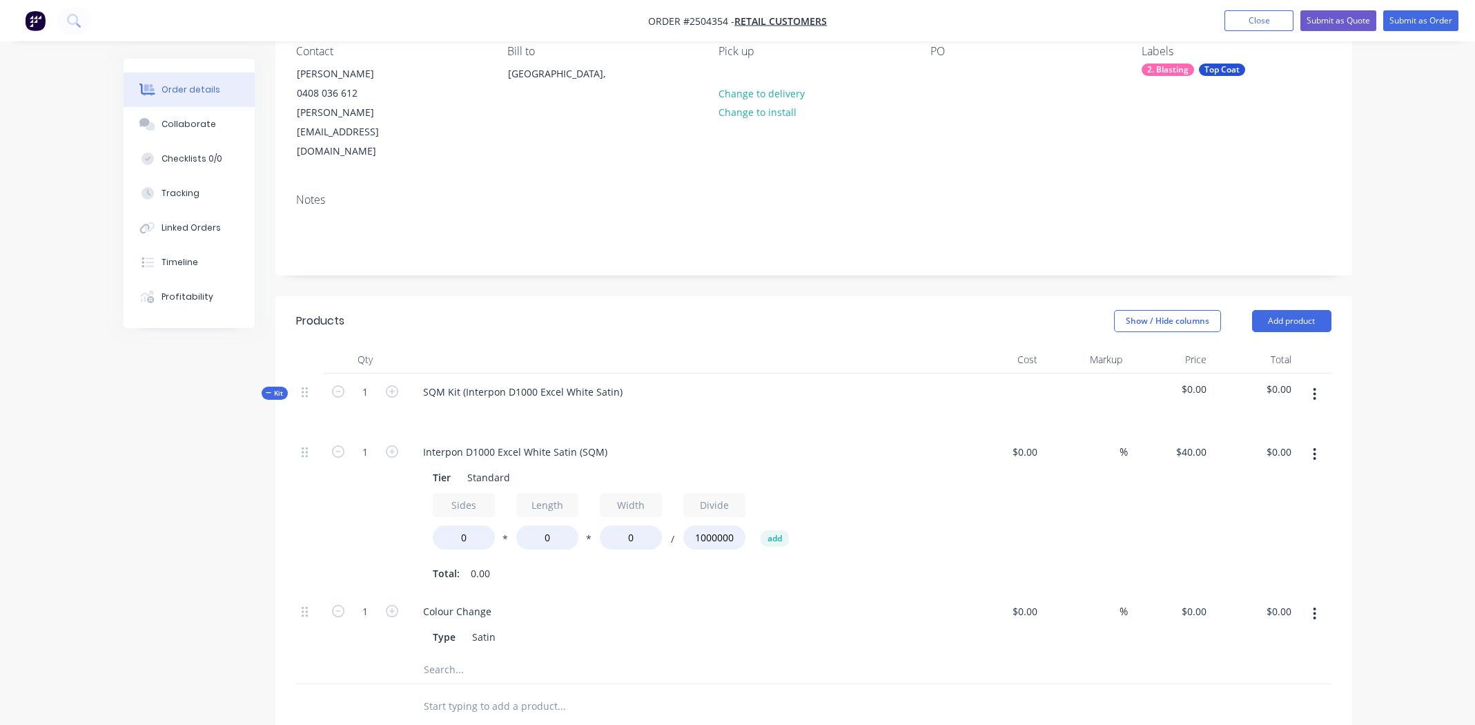
scroll to position [207, 0]
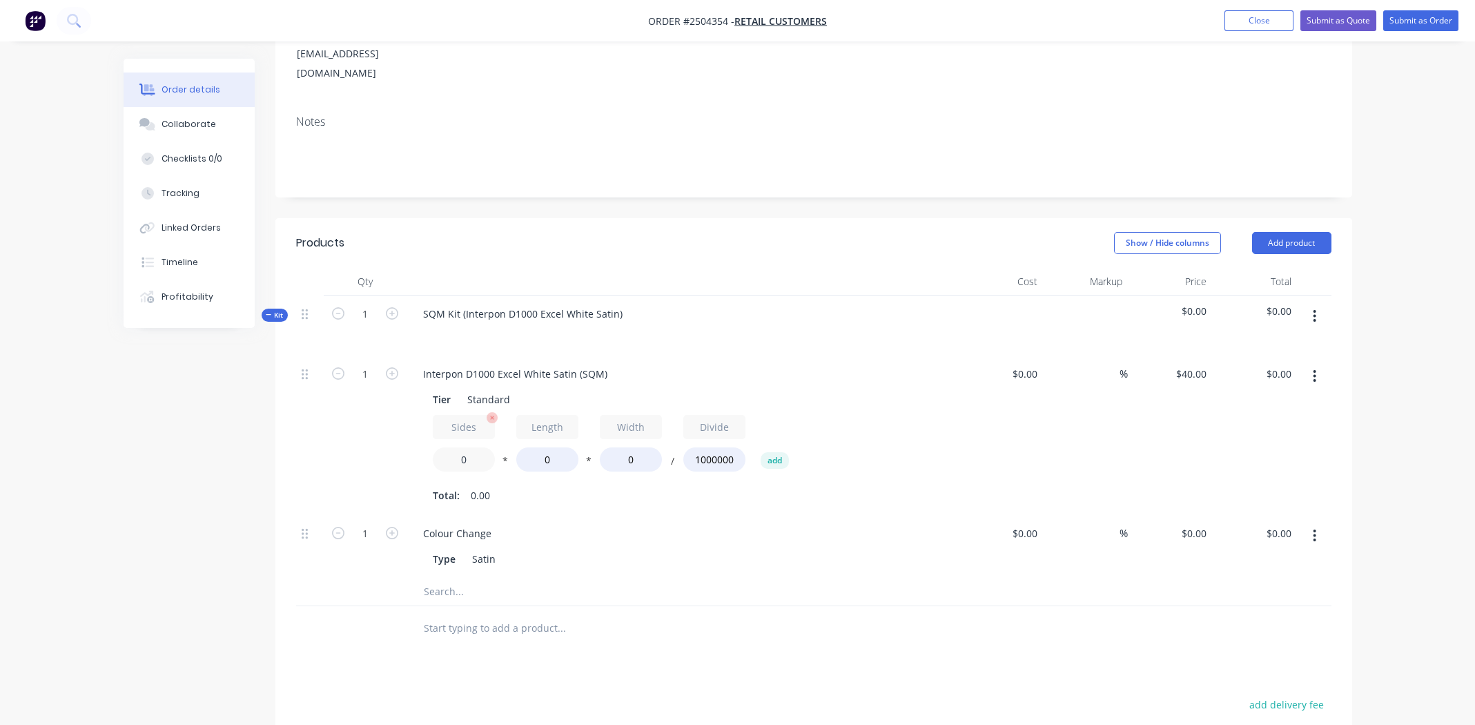
click at [477, 447] on input "0" at bounding box center [464, 459] width 62 height 24
type input "1.5"
click at [549, 447] on input "0" at bounding box center [547, 459] width 62 height 24
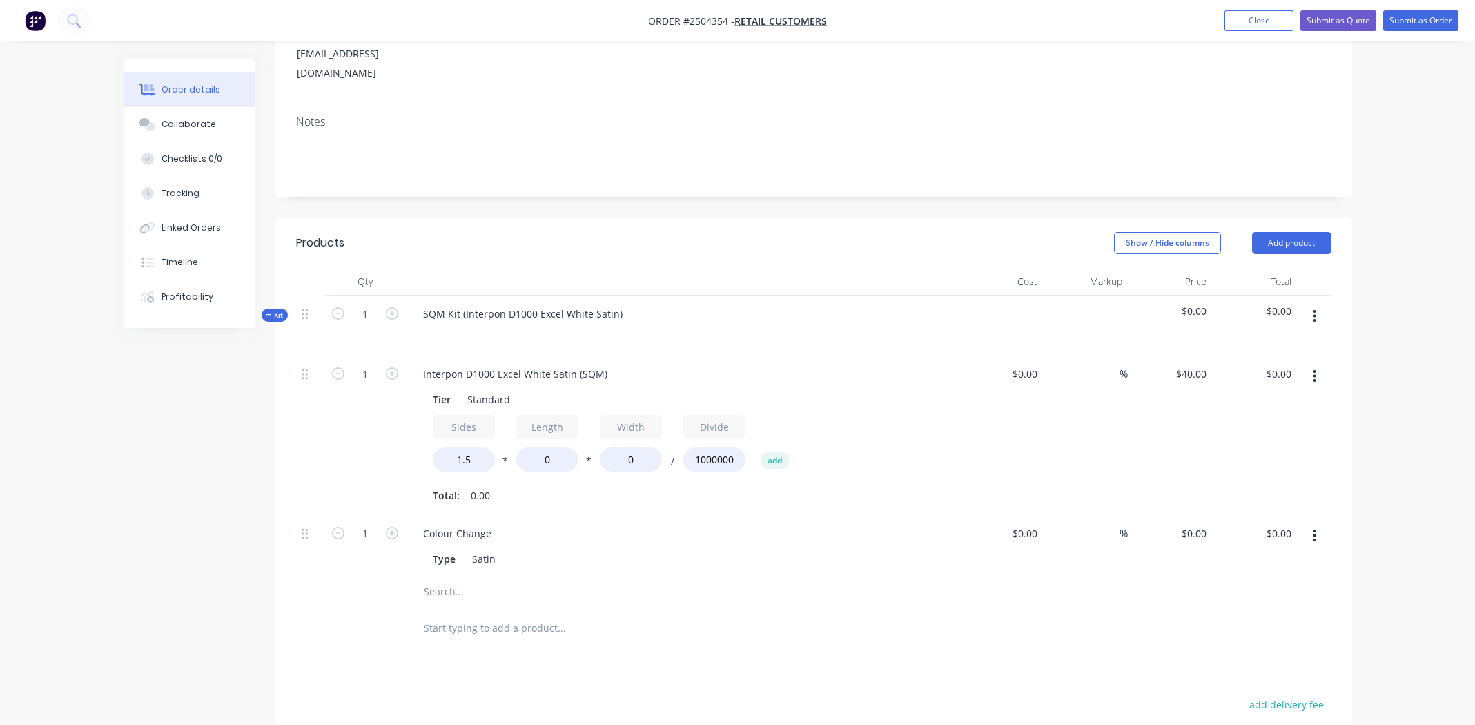
click at [1315, 310] on icon "button" at bounding box center [1315, 316] width 3 height 12
click at [1259, 342] on div "Add product to kit" at bounding box center [1266, 352] width 106 height 20
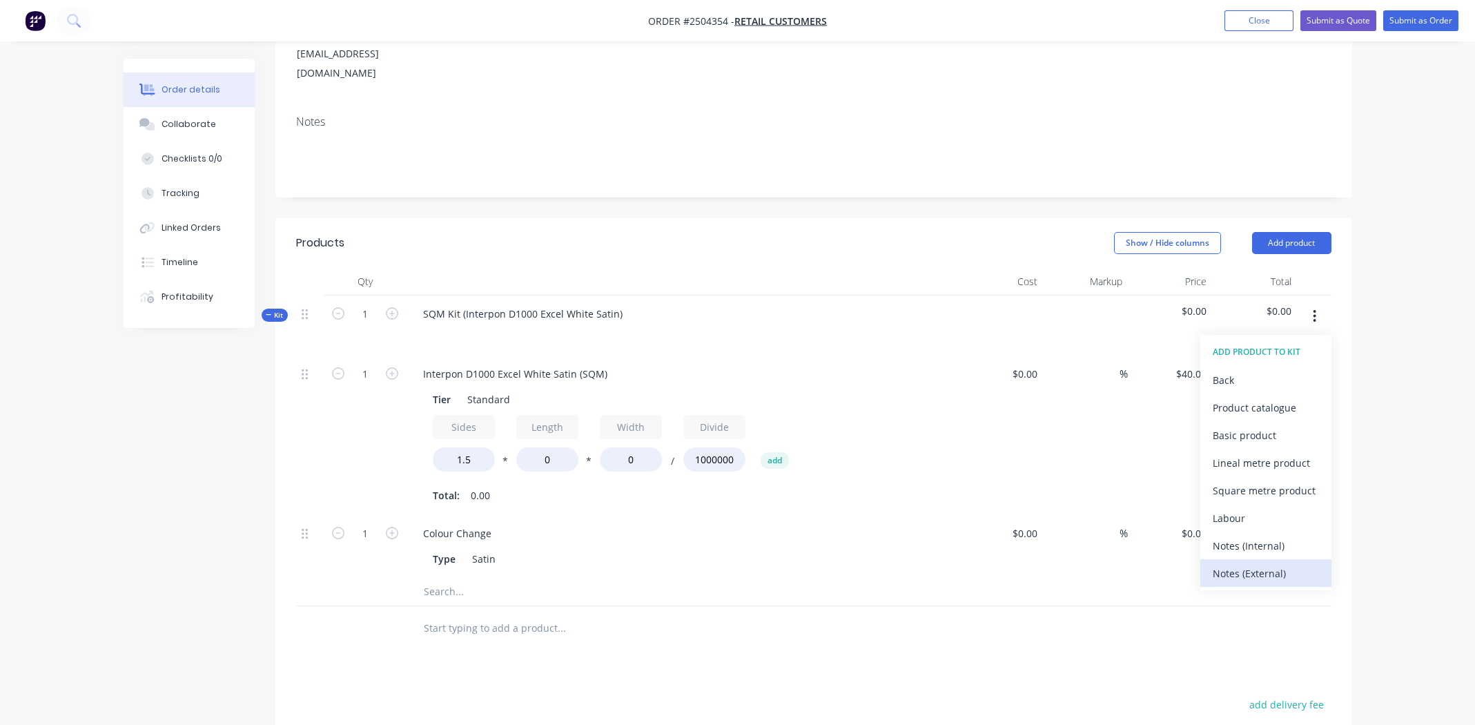
click at [1257, 563] on div "Notes (External)" at bounding box center [1266, 573] width 106 height 20
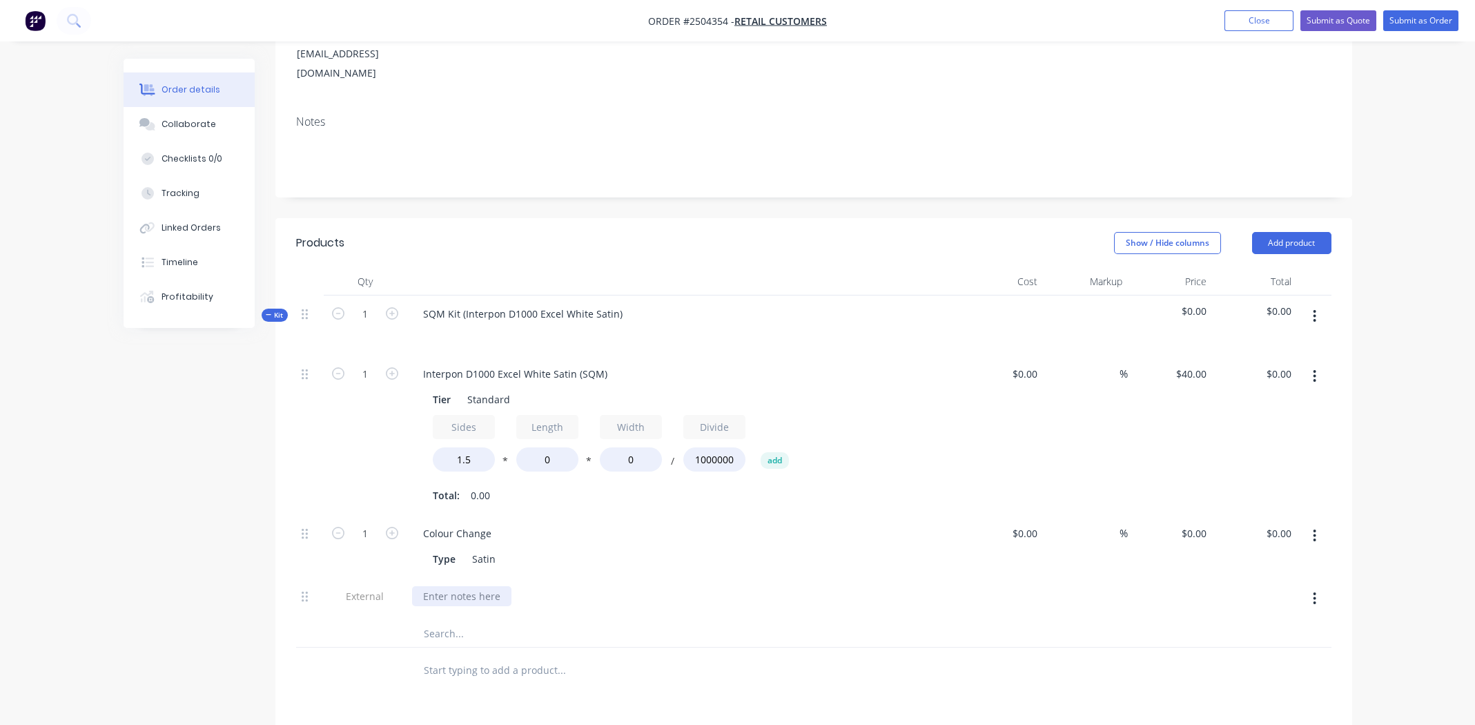
paste div
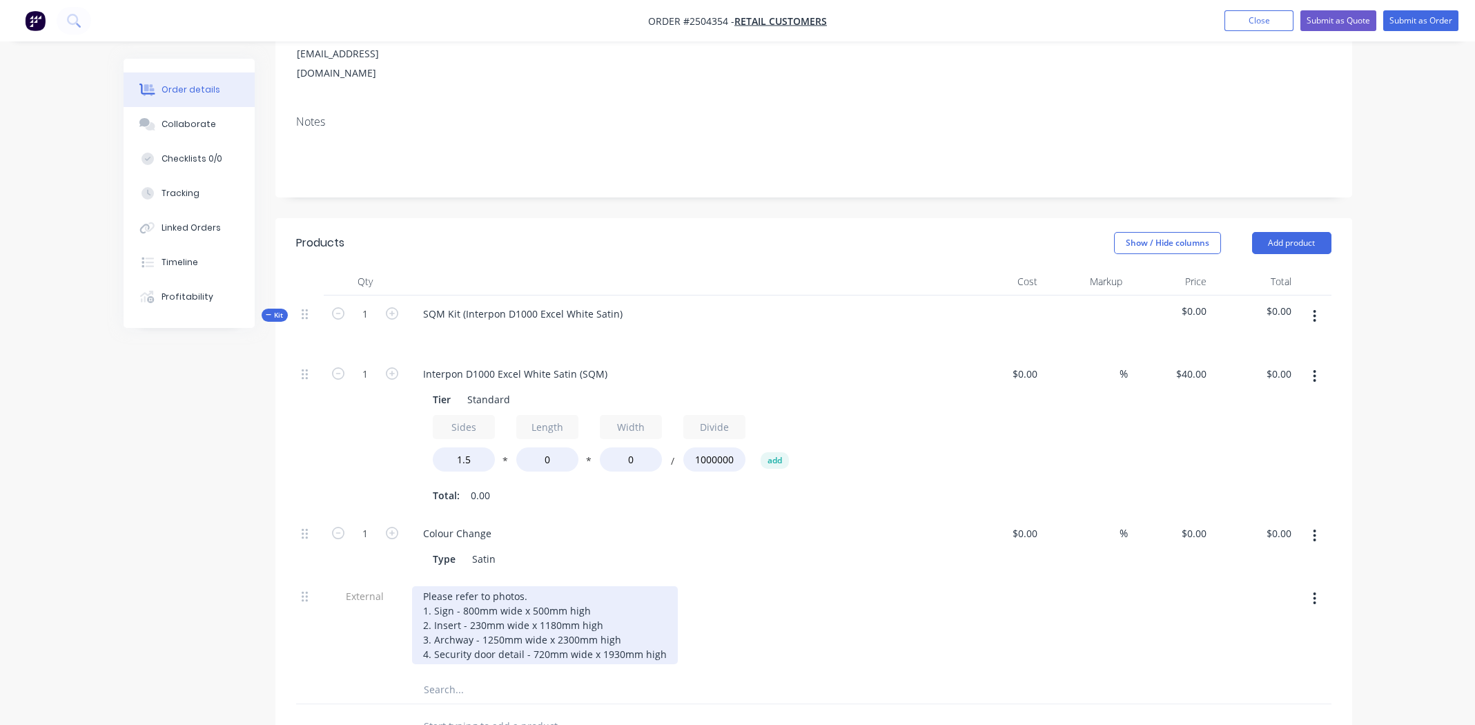
scroll to position [209, 0]
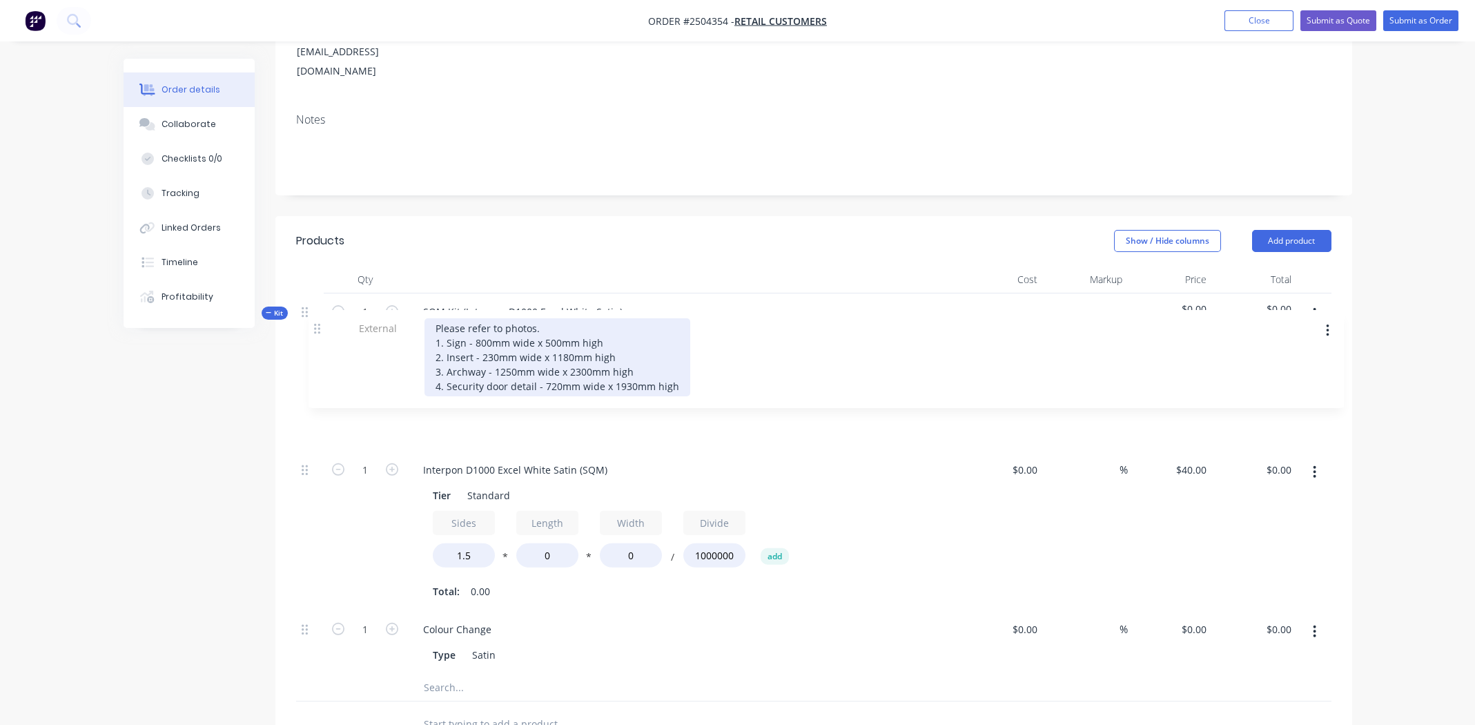
drag, startPoint x: 304, startPoint y: 558, endPoint x: 319, endPoint y: 315, distance: 242.8
click at [319, 353] on div "1 Interpon D1000 Excel White Satin (SQM) Tier Standard Sides 1.5 * Length 0 * W…" at bounding box center [813, 513] width 1035 height 320
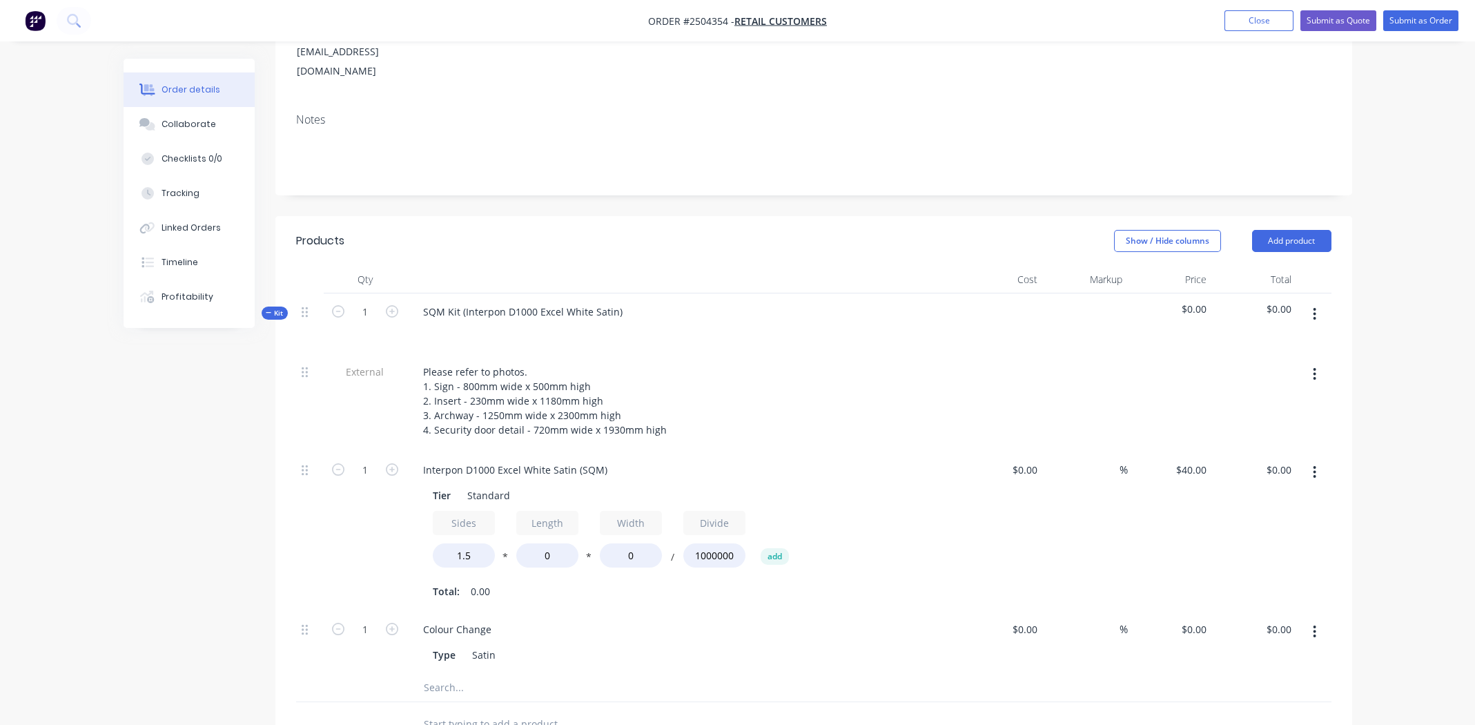
click at [1315, 625] on icon "button" at bounding box center [1315, 631] width 3 height 12
click at [1254, 713] on div "Delete" at bounding box center [1266, 723] width 106 height 20
click at [549, 543] on input "0" at bounding box center [547, 555] width 62 height 24
type input "800"
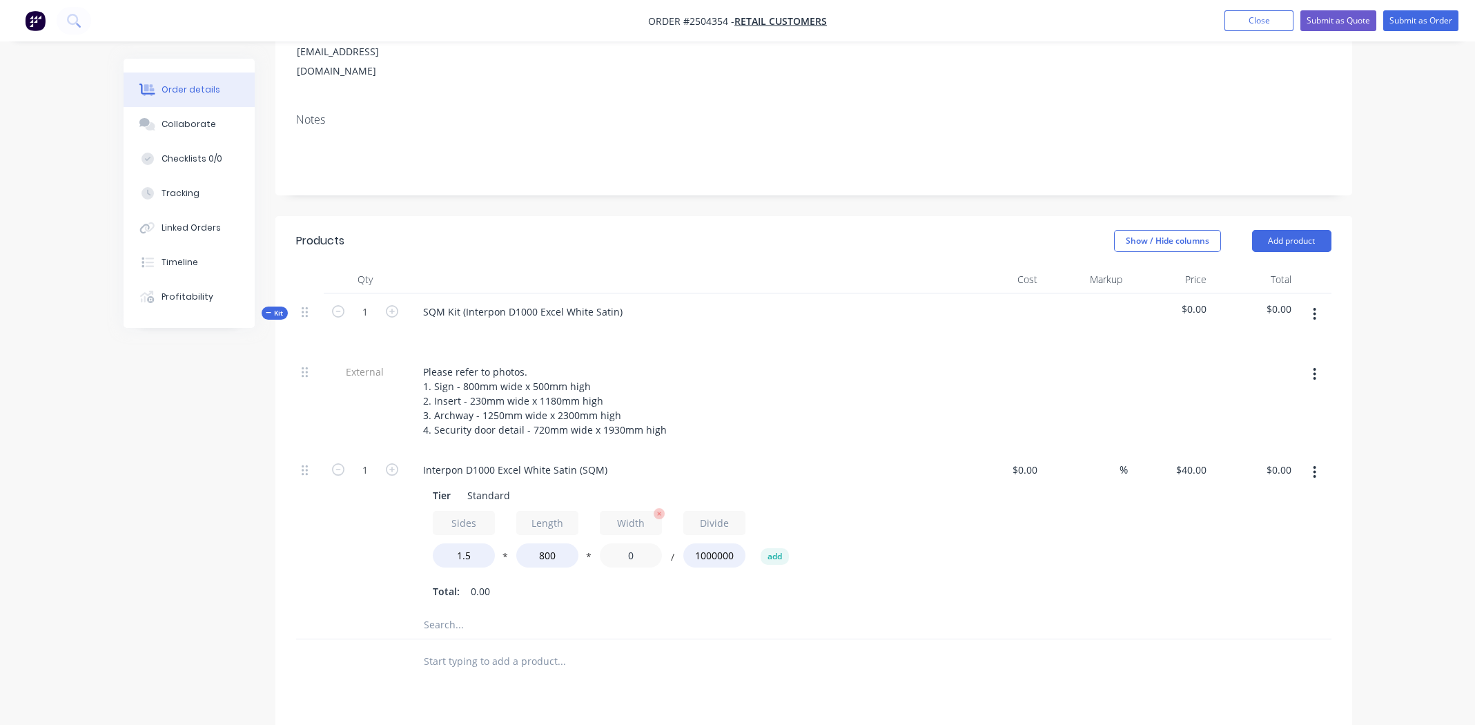
click at [633, 543] on input "0" at bounding box center [631, 555] width 62 height 24
click at [634, 543] on input "0" at bounding box center [631, 555] width 62 height 24
type input "500"
click at [1021, 476] on div "$0.00 $0.00" at bounding box center [1001, 530] width 85 height 159
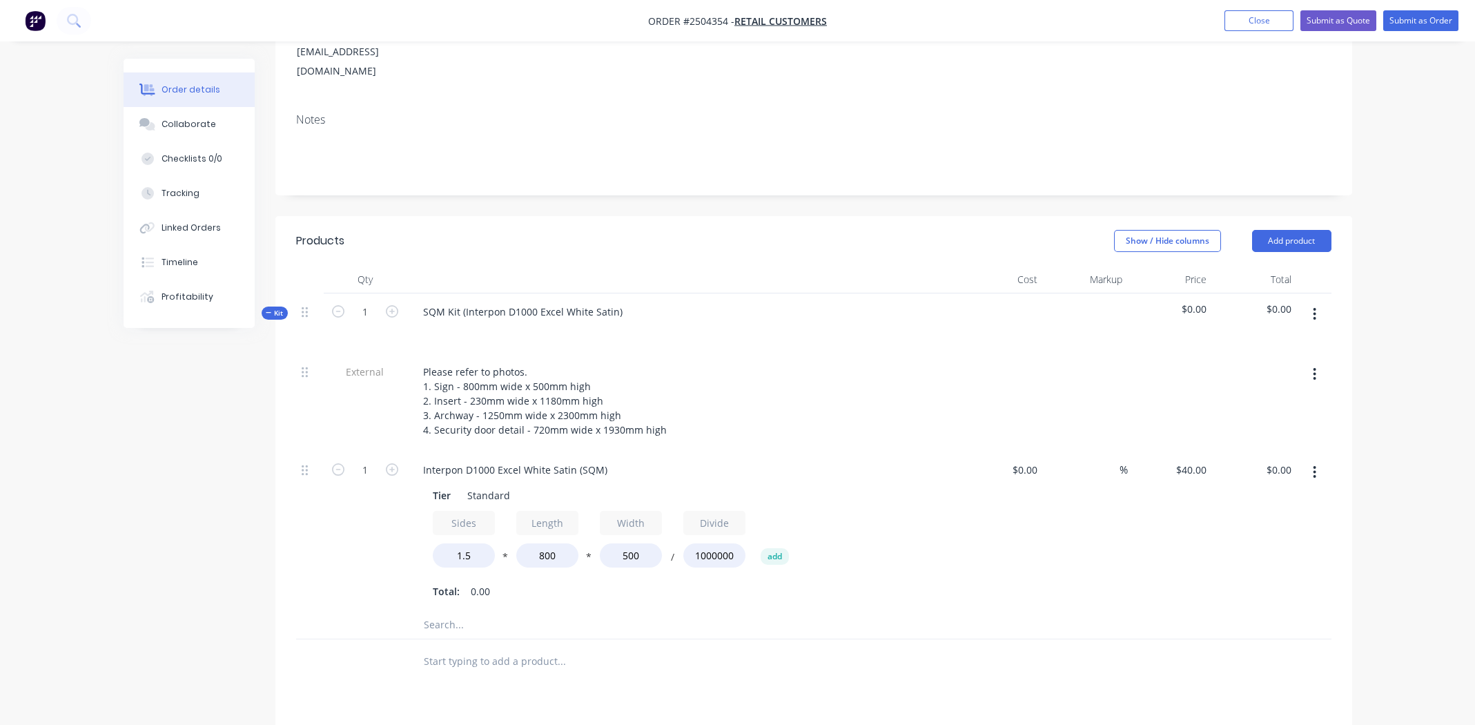
type input "$24.00"
click at [474, 543] on input "1.5" at bounding box center [464, 555] width 62 height 24
type input "1.4"
type input "$22.40"
click at [1111, 526] on div "%" at bounding box center [1085, 530] width 85 height 159
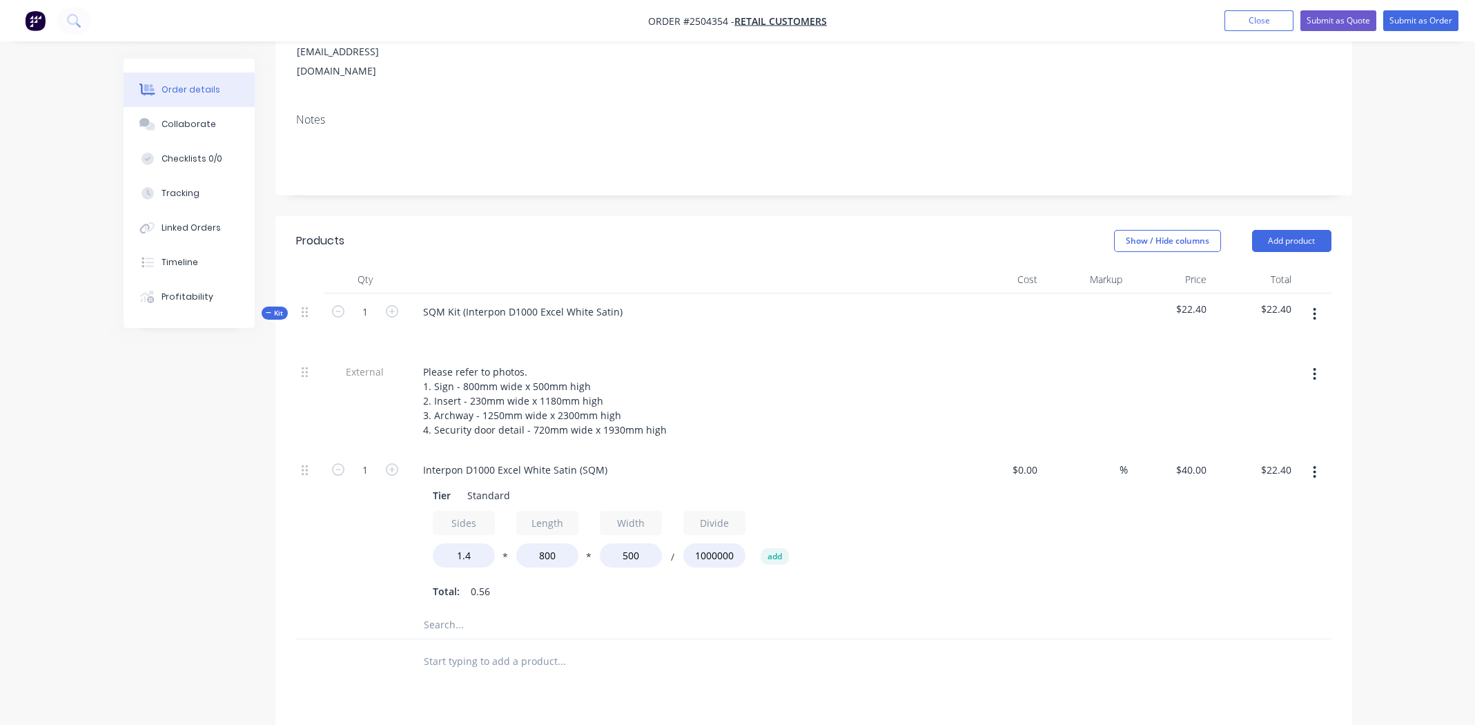
click at [1323, 460] on button "button" at bounding box center [1314, 472] width 32 height 25
click at [1296, 498] on div "Duplicate" at bounding box center [1266, 508] width 106 height 20
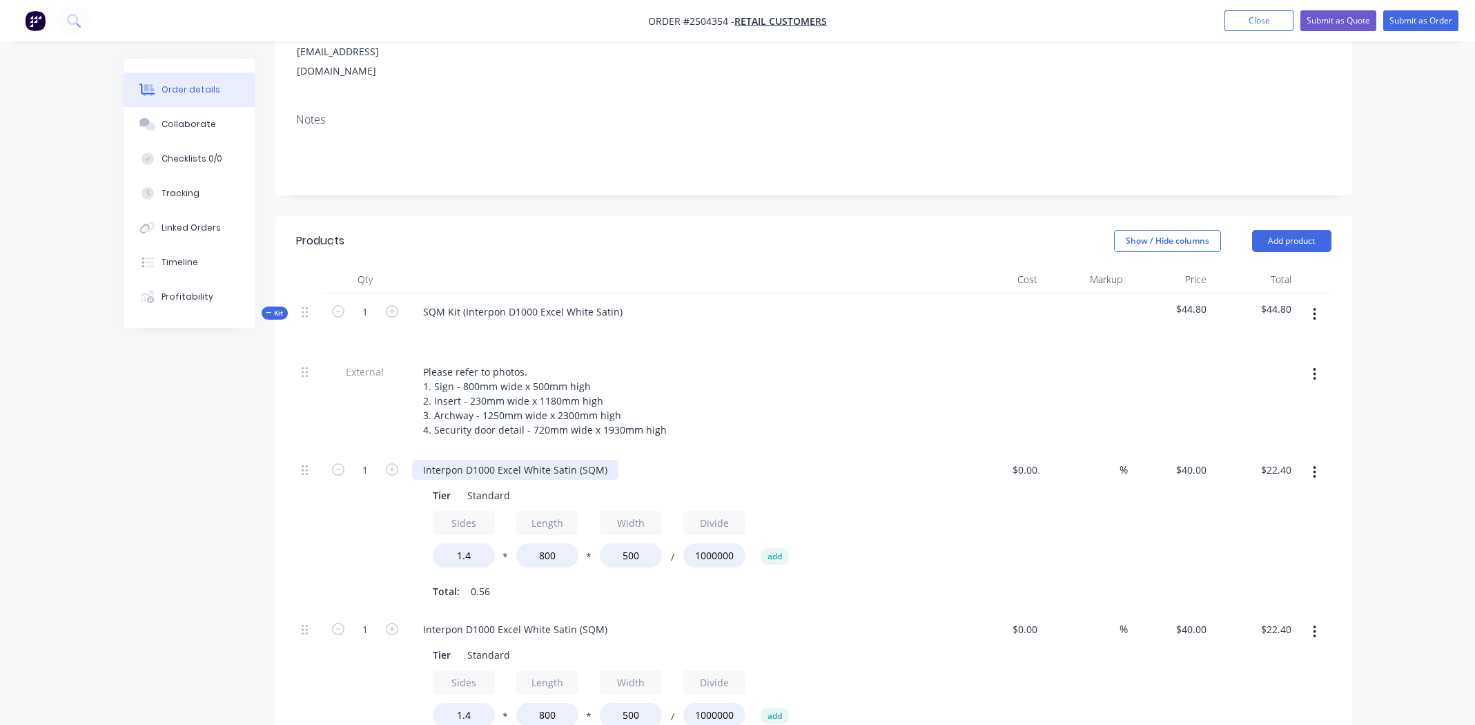
click at [507, 460] on div "Interpon D1000 Excel White Satin (SQM)" at bounding box center [515, 470] width 206 height 20
click at [509, 460] on div "Interpon D1000 Excel White Satin (SQM)" at bounding box center [515, 470] width 206 height 20
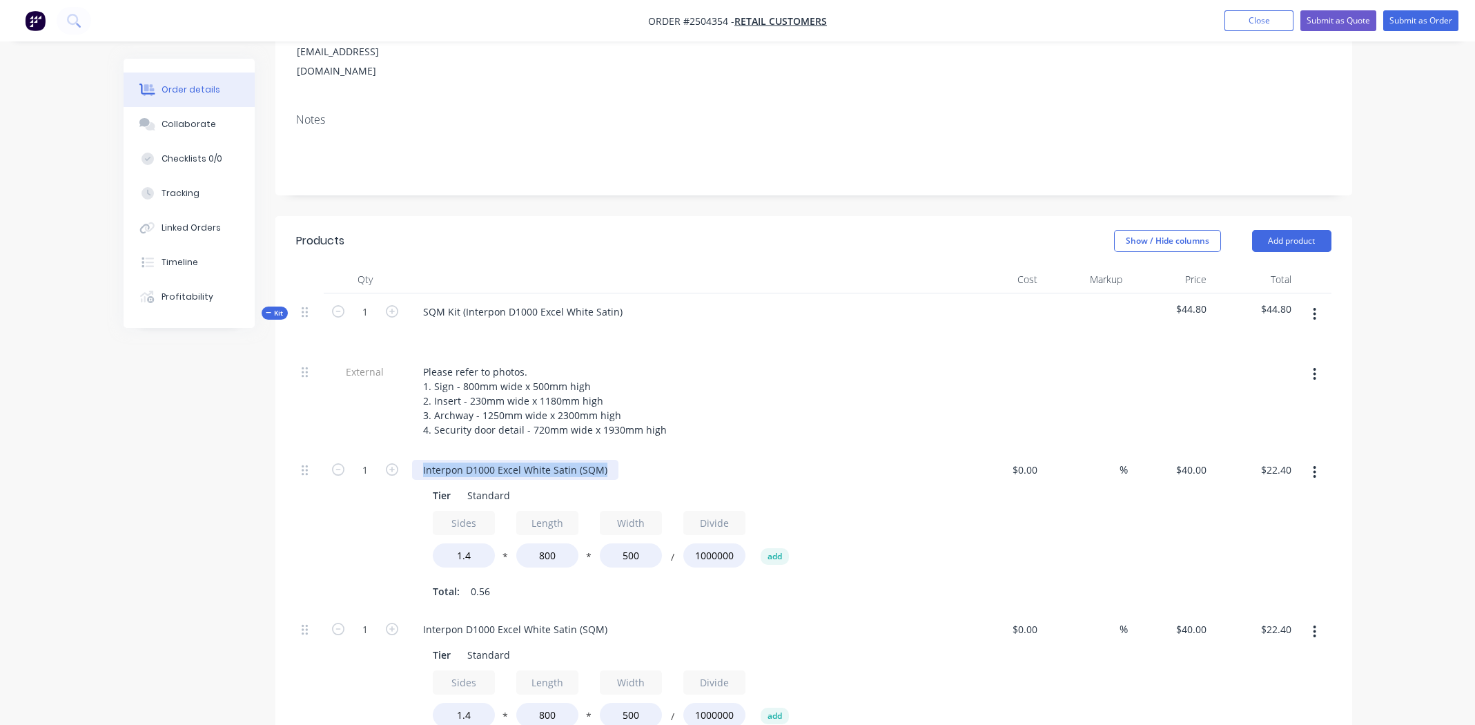
click at [510, 460] on div "Interpon D1000 Excel White Satin (SQM)" at bounding box center [515, 470] width 206 height 20
click at [425, 460] on div "house sign" at bounding box center [448, 470] width 72 height 20
click at [480, 619] on div "Interpon D1000 Excel White Satin (SQM)" at bounding box center [515, 629] width 206 height 20
click at [483, 619] on div "Interpon D1000 Excel White Satin (SQM)" at bounding box center [515, 629] width 206 height 20
click at [484, 619] on div "Interpon D1000 Excel White Satin (SQM)" at bounding box center [515, 629] width 206 height 20
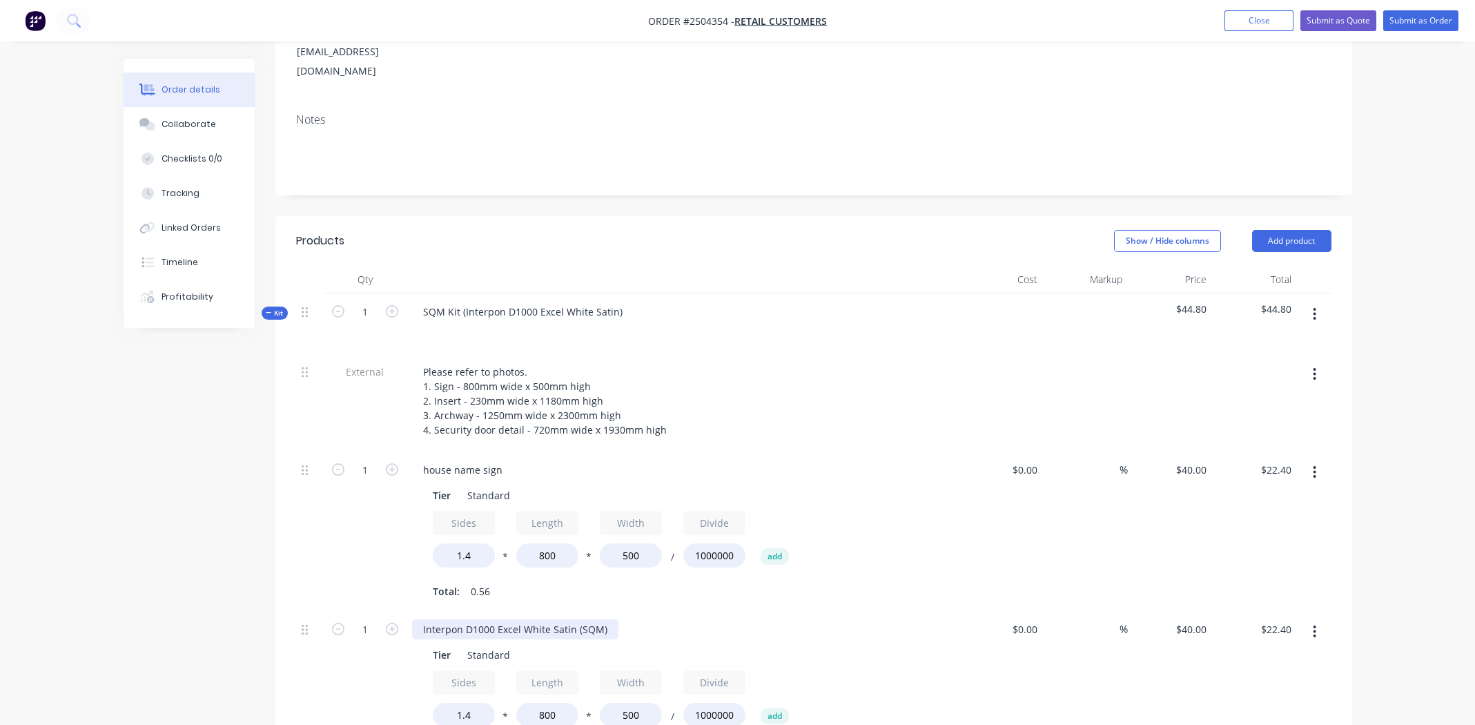
click at [505, 619] on div "Interpon D1000 Excel White Satin (SQM)" at bounding box center [515, 629] width 206 height 20
click at [541, 703] on input "800" at bounding box center [547, 715] width 62 height 24
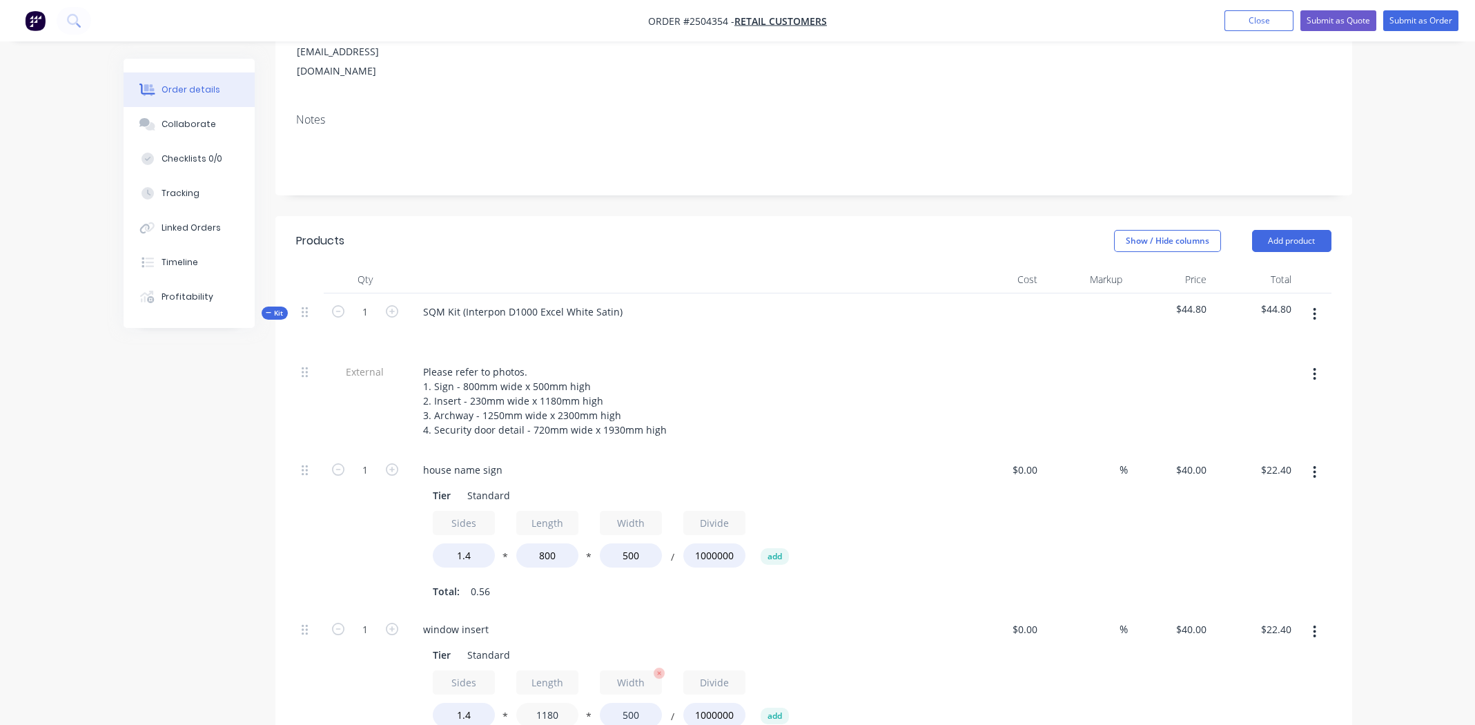
type input "1180"
type input "$33.04"
click at [624, 703] on input "500" at bounding box center [631, 715] width 62 height 24
type input "230"
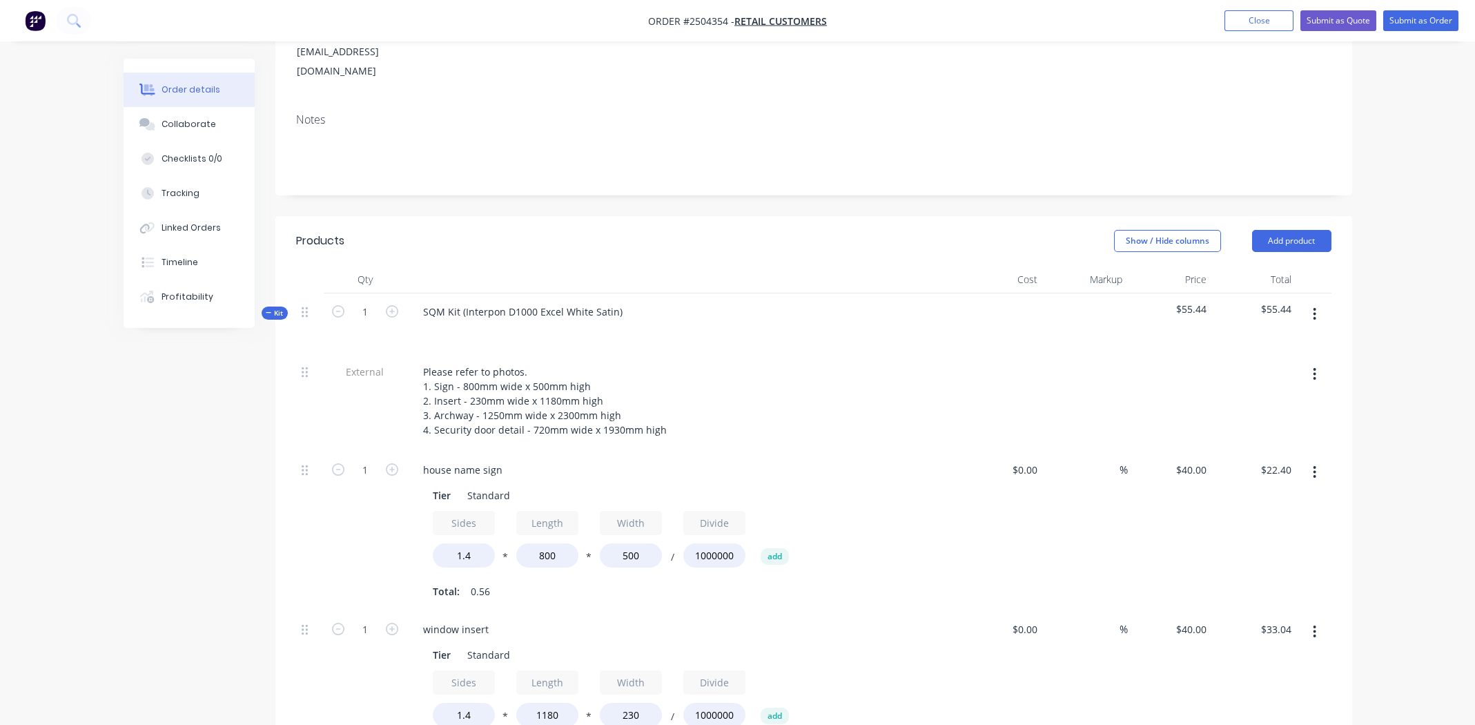
type input "$15.20"
click at [801, 677] on div "Sides 1.4 * Length 1180 * Width 230 / Divide 1000000 add" at bounding box center [683, 701] width 500 height 62
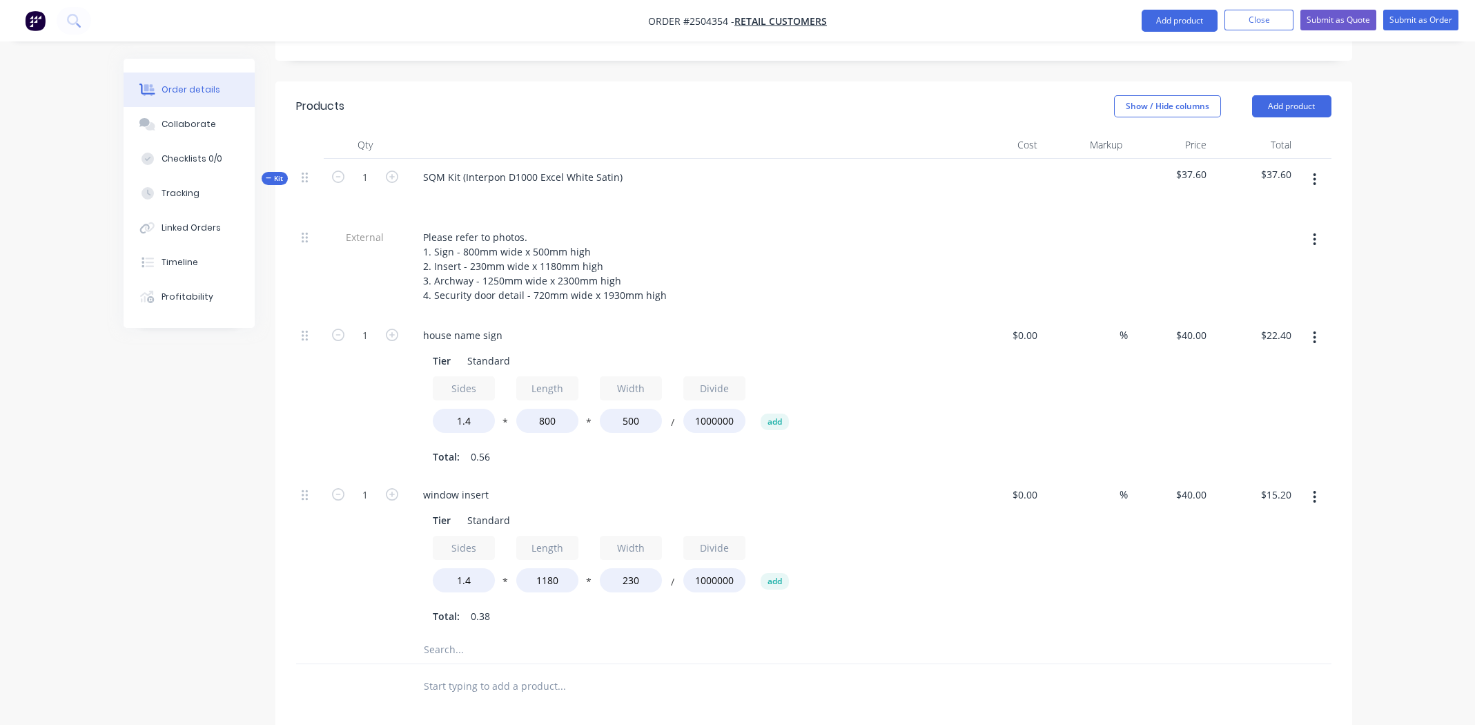
scroll to position [554, 0]
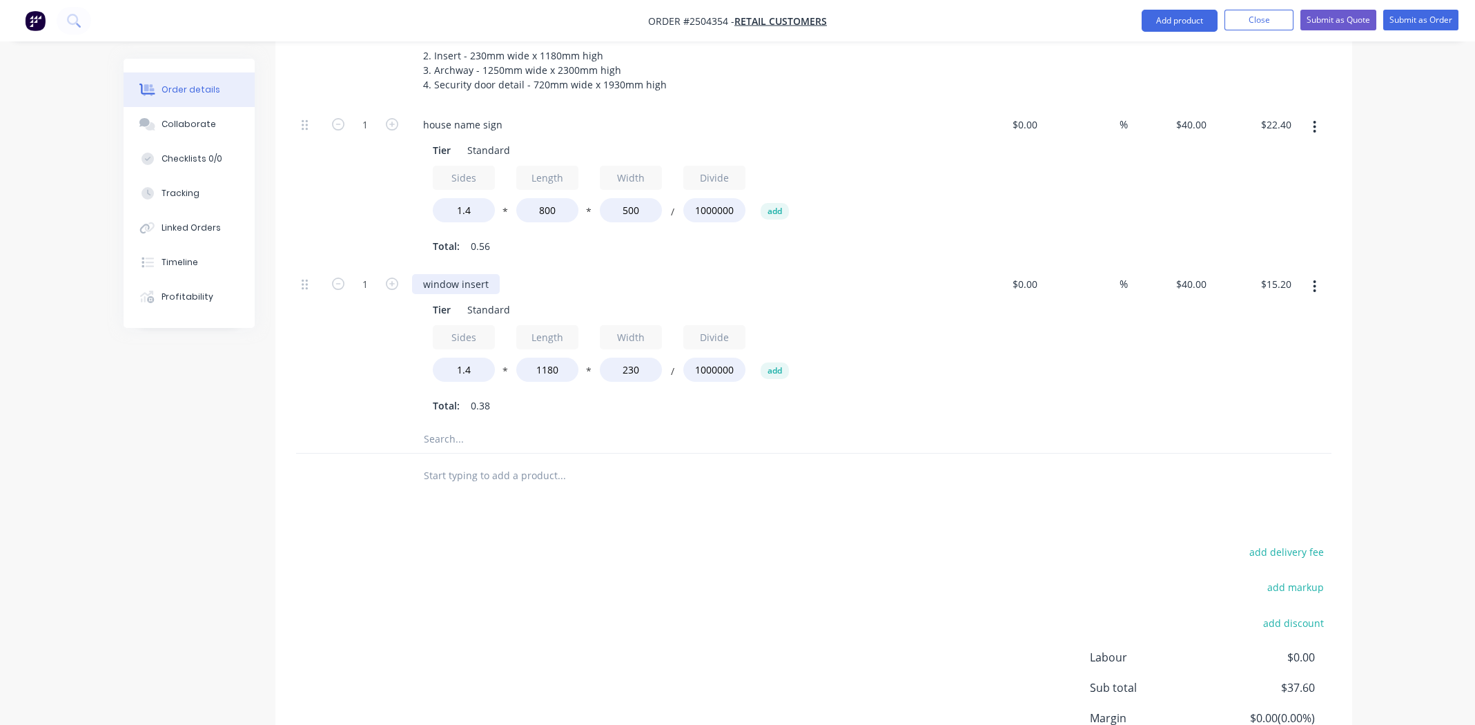
click at [426, 274] on div "window insert" at bounding box center [456, 284] width 88 height 20
click at [429, 115] on div "house name sign" at bounding box center [462, 125] width 101 height 20
click at [971, 362] on div "$0.00 $0.00" at bounding box center [1001, 345] width 85 height 159
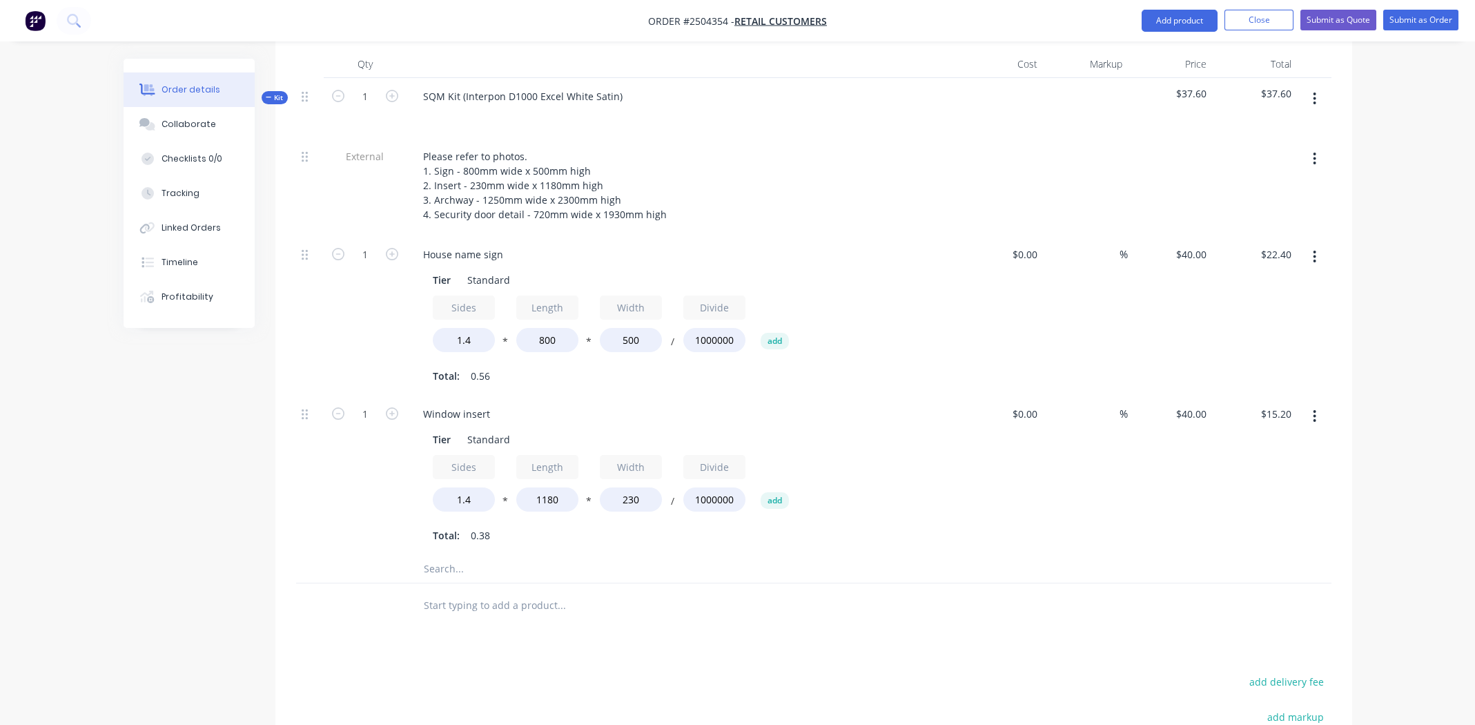
scroll to position [416, 0]
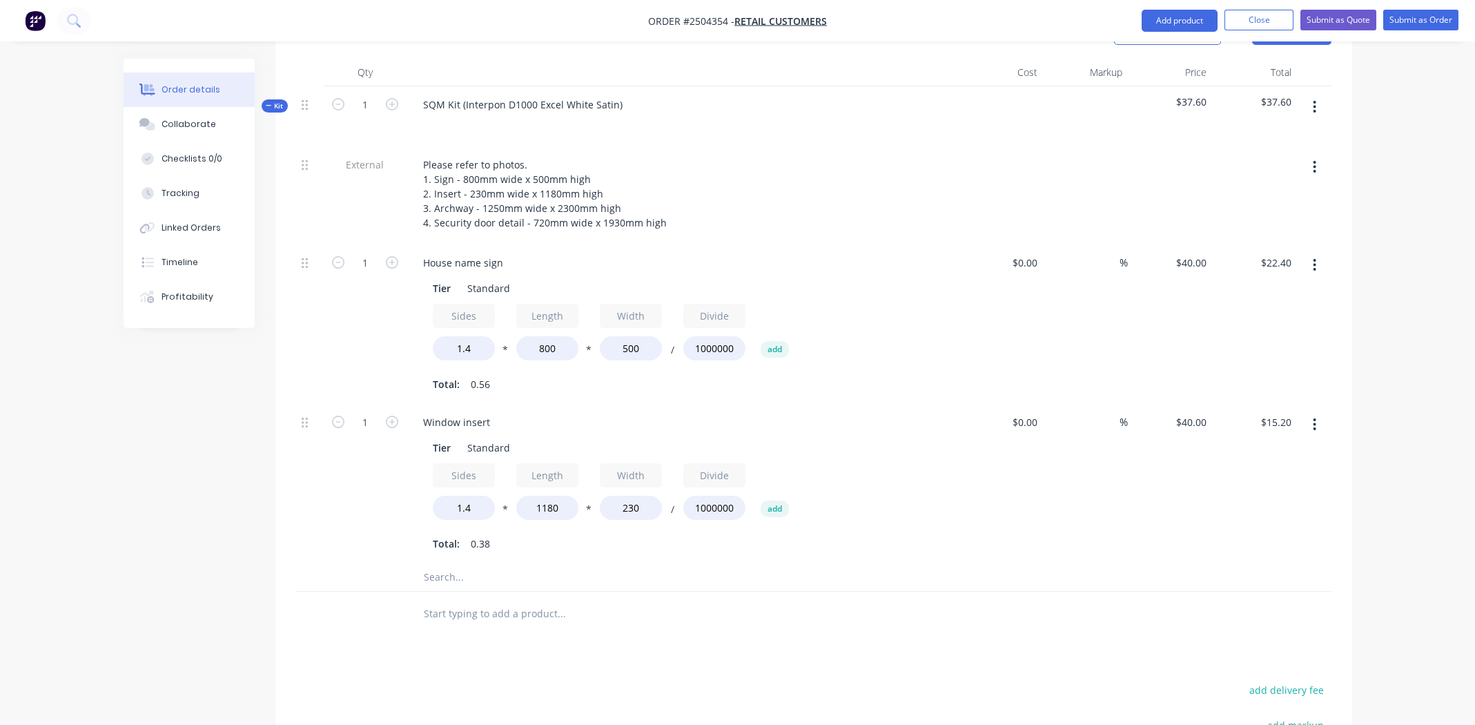
click at [1316, 417] on icon "button" at bounding box center [1314, 424] width 3 height 15
click at [1287, 451] on div "Duplicate" at bounding box center [1266, 461] width 106 height 20
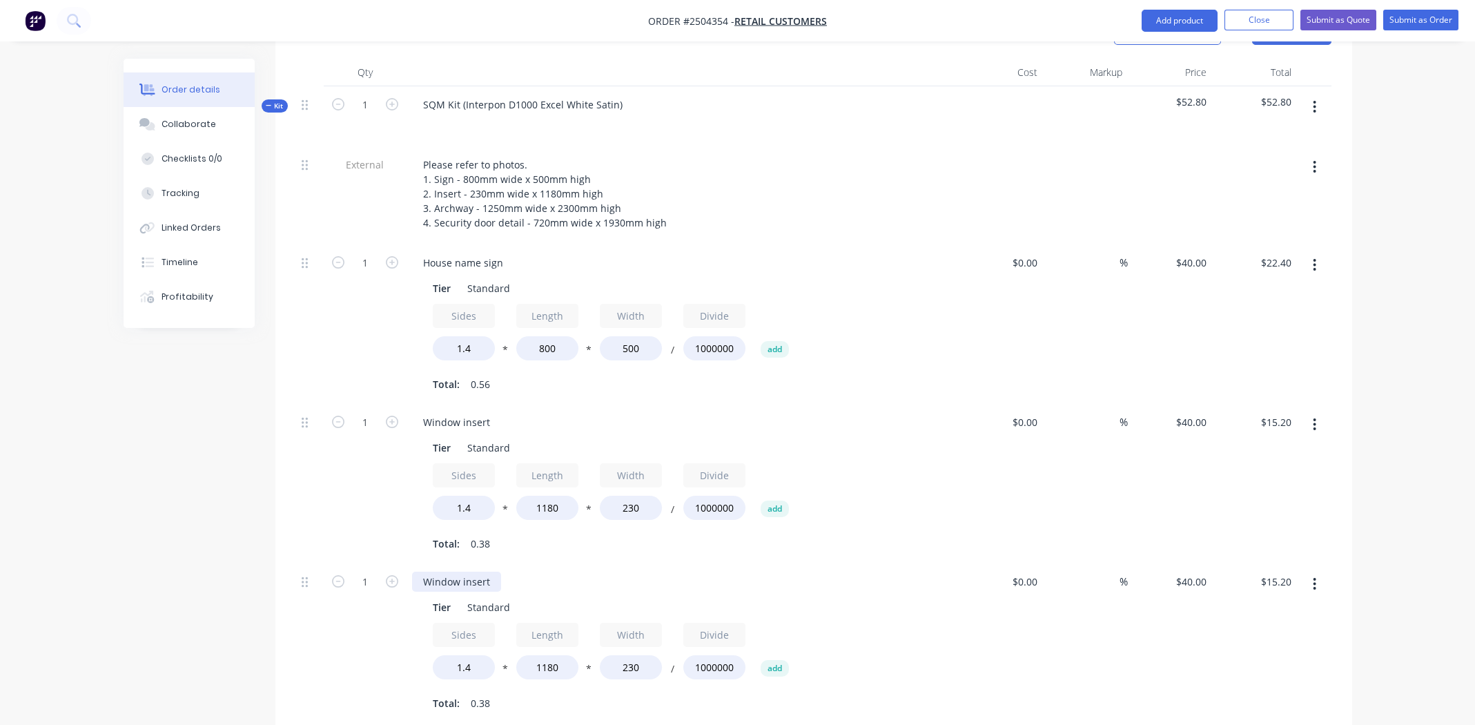
click at [469, 572] on div "Window insert" at bounding box center [456, 582] width 89 height 20
click at [546, 655] on input "1180" at bounding box center [547, 667] width 62 height 24
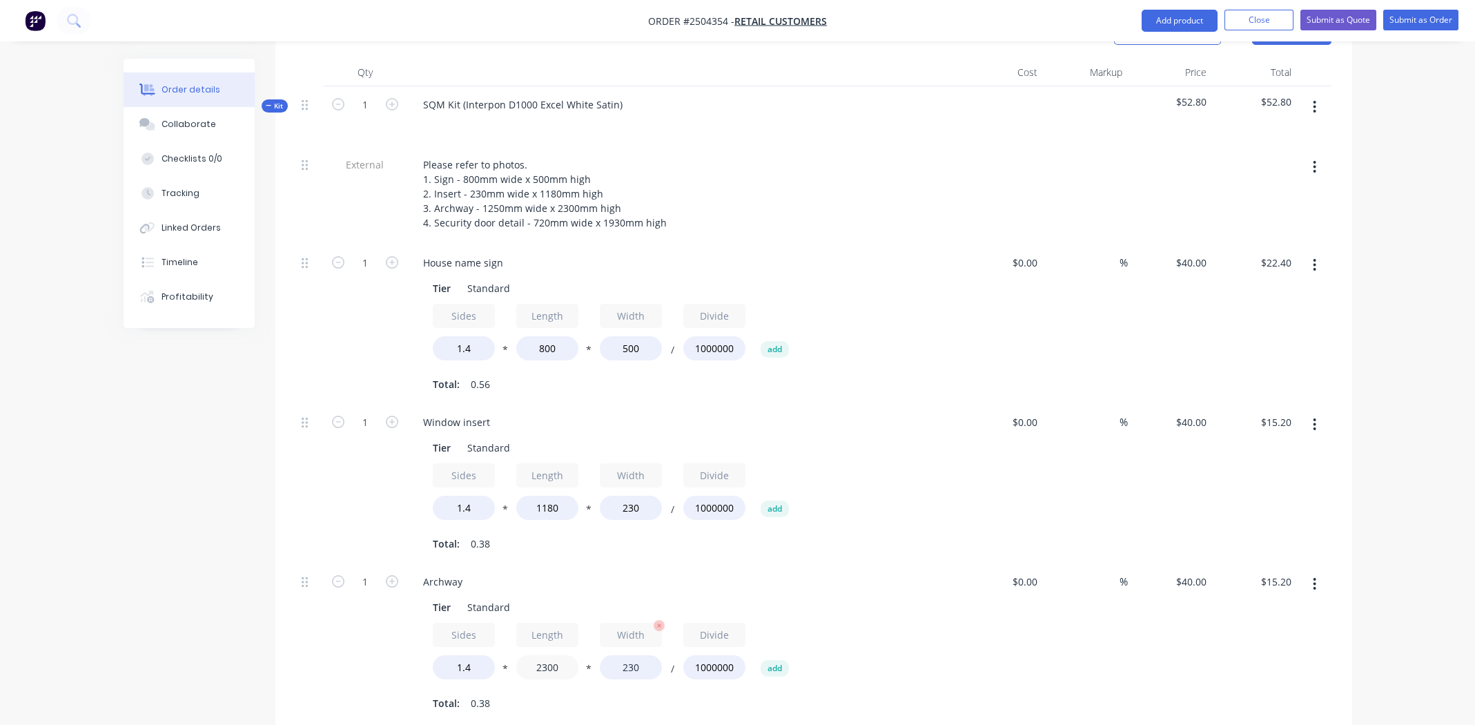
type input "2300"
type input "$29.62"
click at [629, 655] on input "230" at bounding box center [631, 667] width 62 height 24
type input "1250"
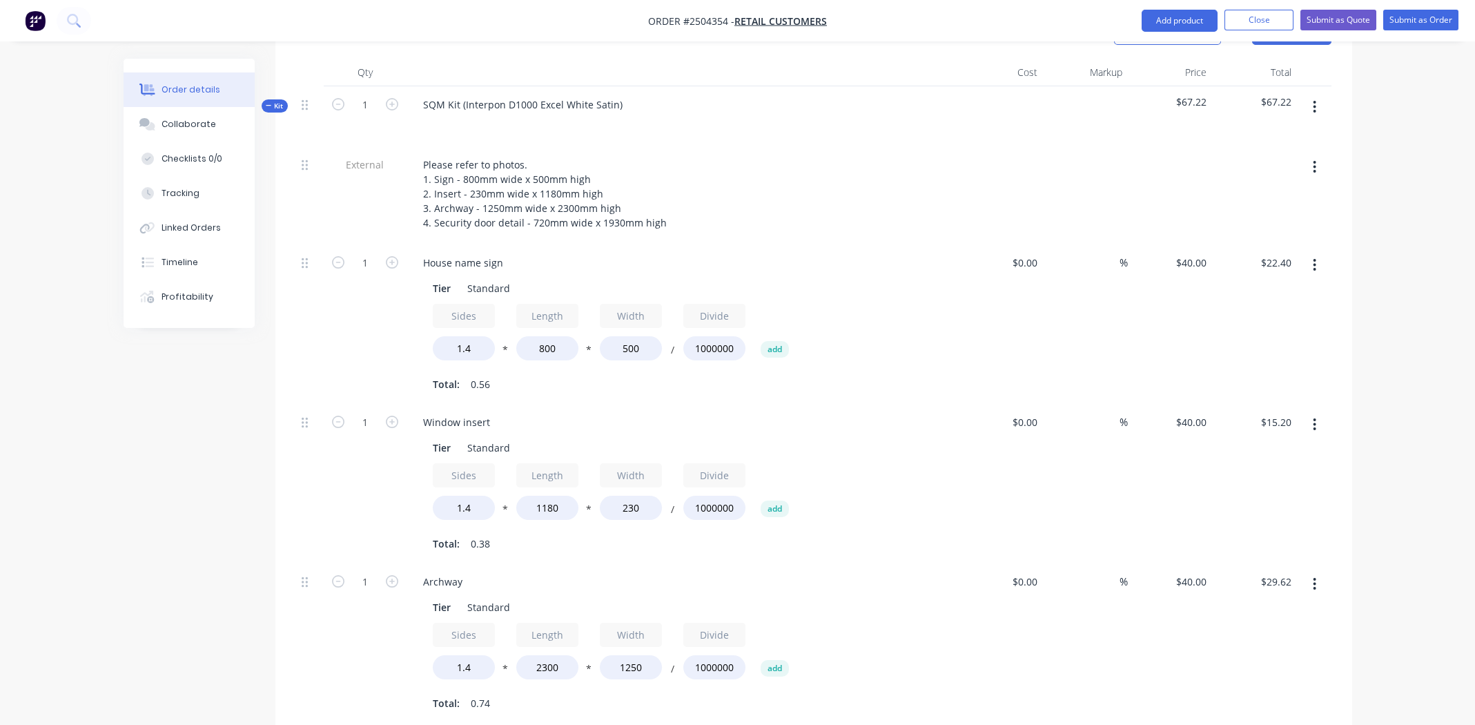
type input "$161.00"
click at [859, 623] on div "Sides 1.4 * Length 2300 * Width 1250 / Divide 1000000 add" at bounding box center [683, 654] width 500 height 62
click at [1318, 572] on button "button" at bounding box center [1314, 584] width 32 height 25
click at [1248, 610] on div "Duplicate" at bounding box center [1266, 620] width 106 height 20
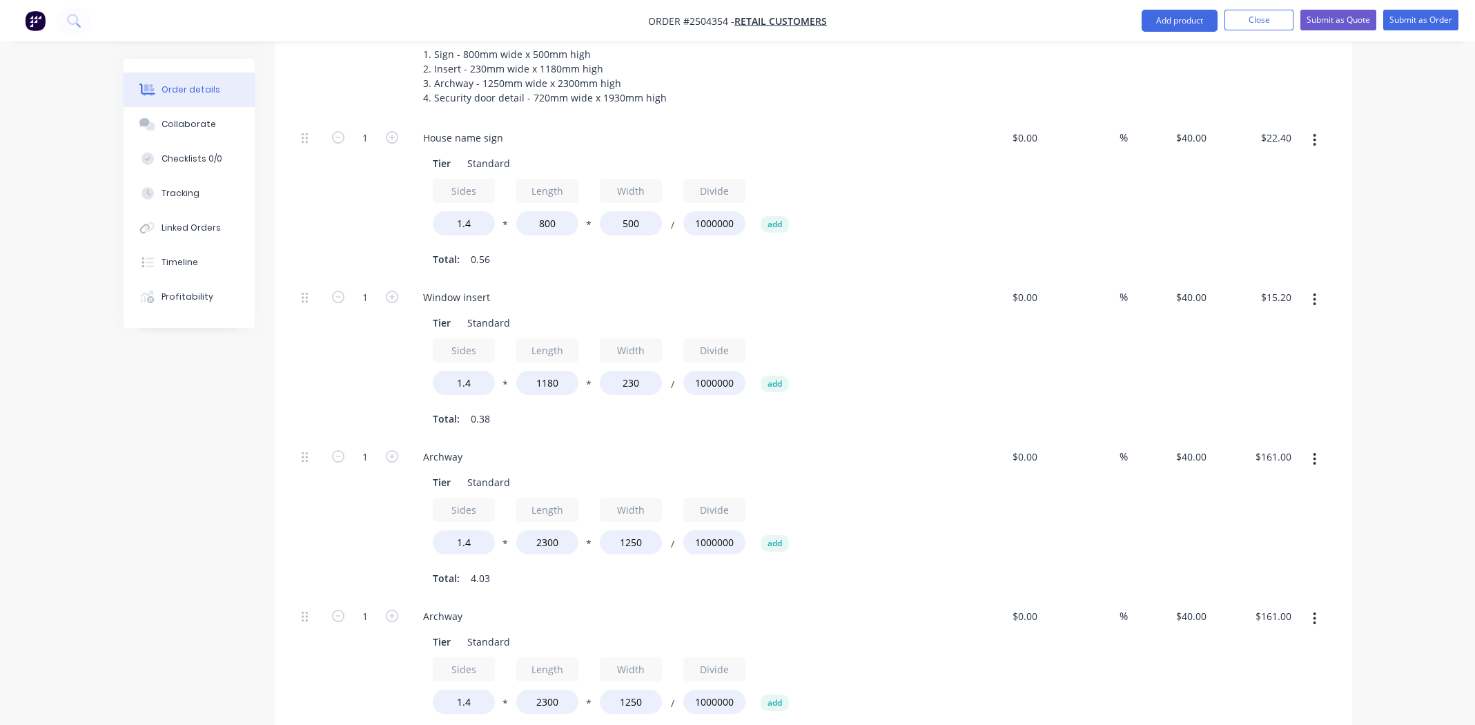
scroll to position [692, 0]
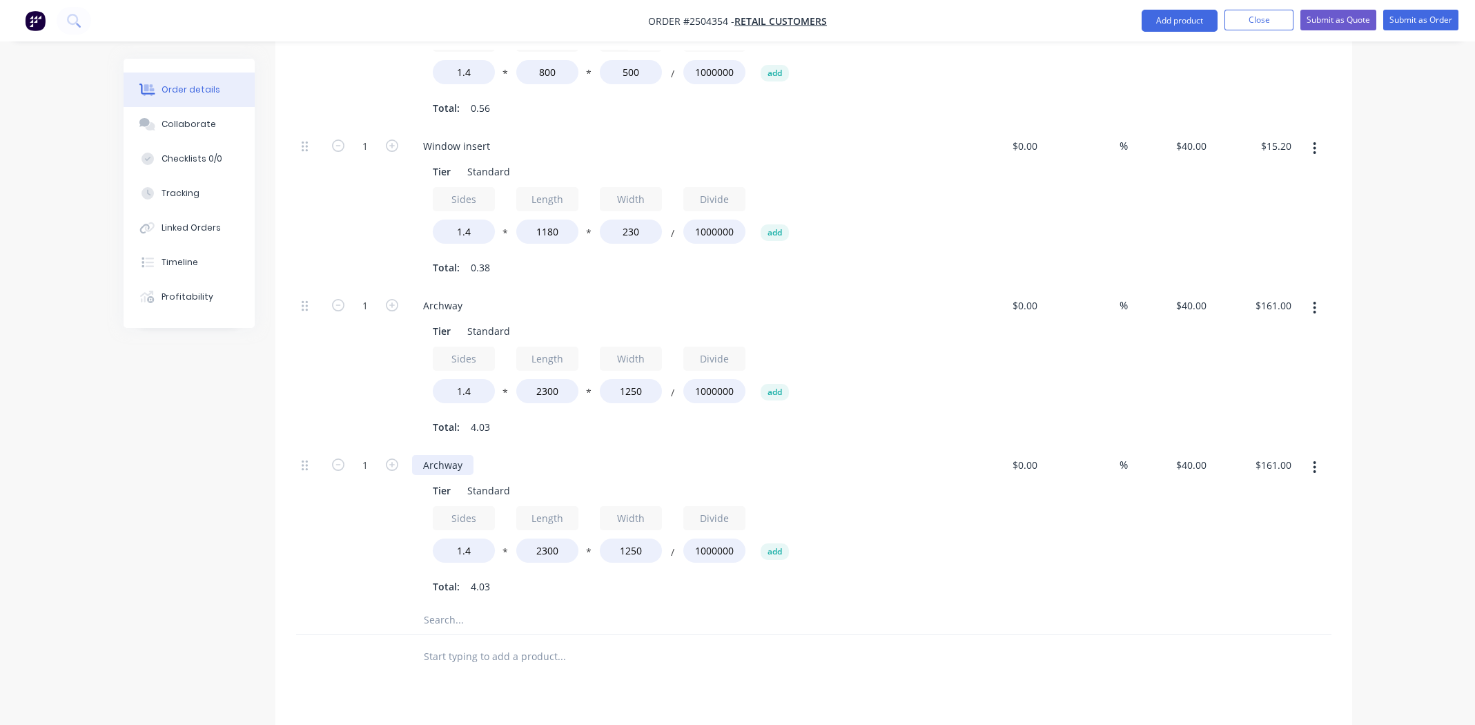
click at [441, 455] on div "Archway" at bounding box center [442, 465] width 61 height 20
click at [442, 455] on div "Archway" at bounding box center [442, 465] width 61 height 20
click at [546, 538] on input "2300" at bounding box center [547, 550] width 62 height 24
type input "1930"
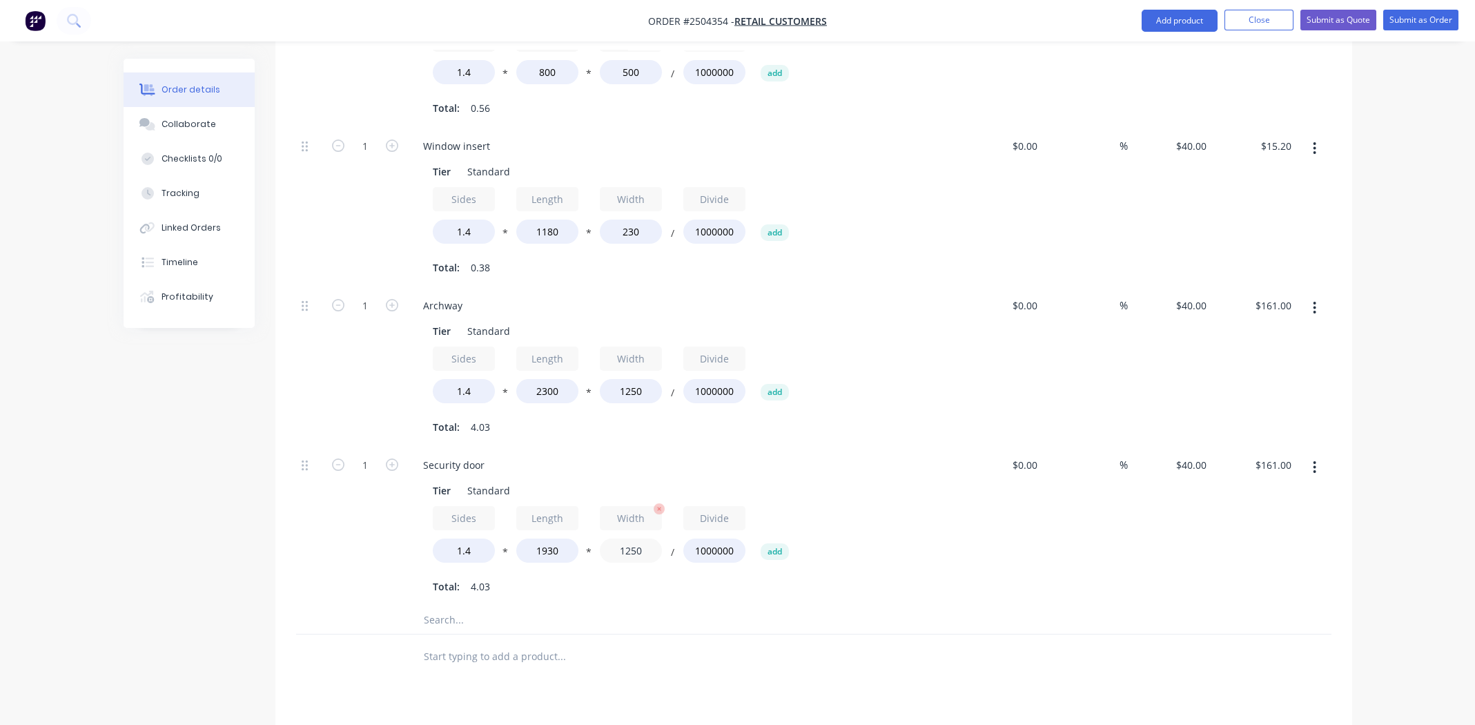
type input "$135.10"
click at [632, 538] on input "1250" at bounding box center [631, 550] width 62 height 24
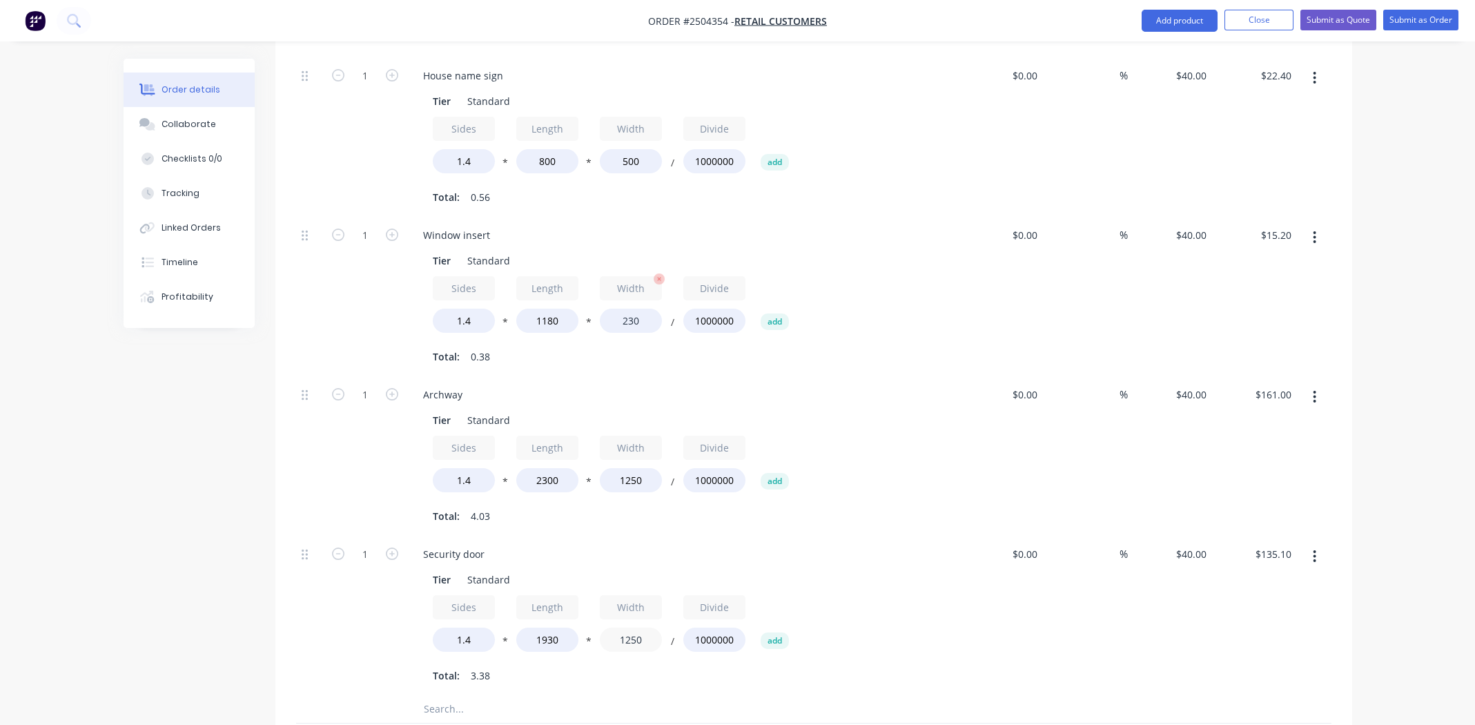
scroll to position [761, 0]
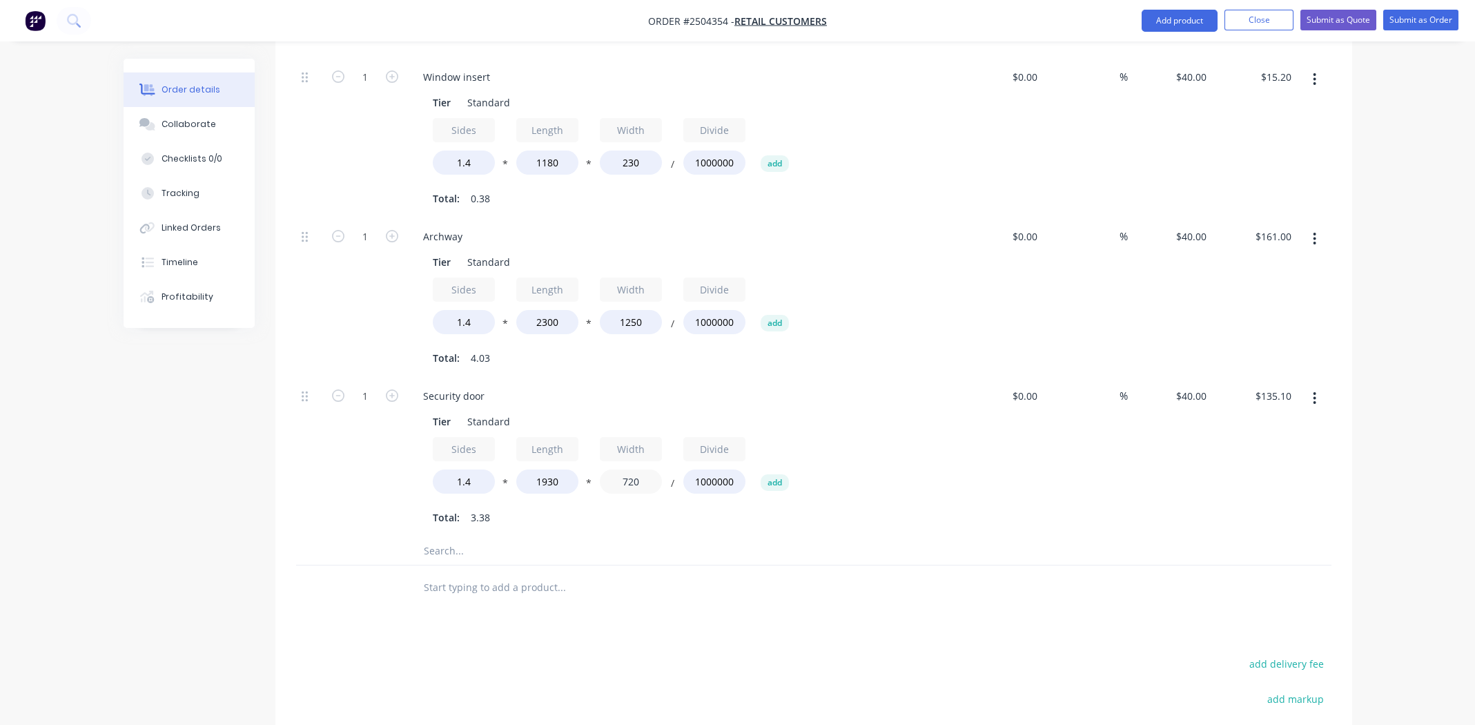
type input "720"
type input "$77.82"
click at [930, 449] on div "Sides 1.4 * Length 1930 * Width 720 / Divide 1000000 add" at bounding box center [683, 468] width 500 height 62
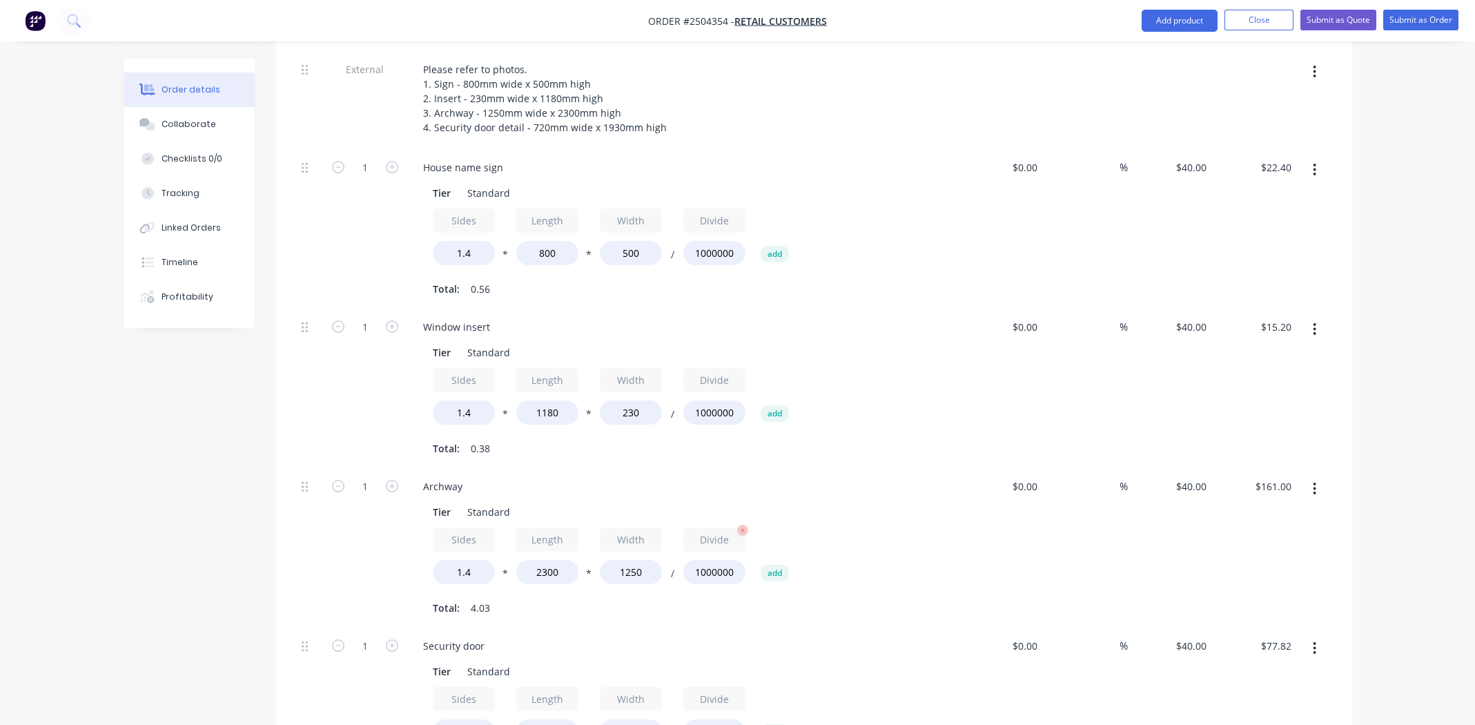
scroll to position [406, 0]
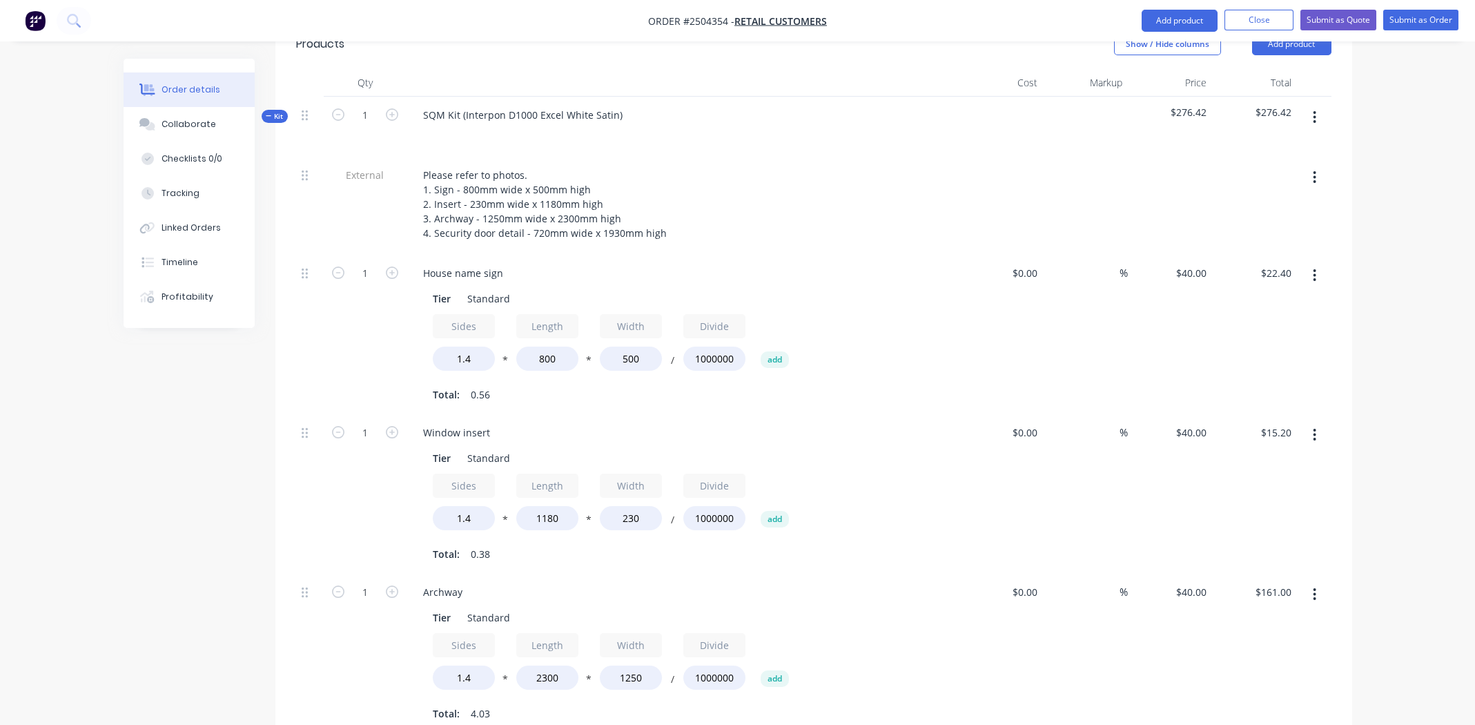
click at [1318, 105] on button "button" at bounding box center [1314, 117] width 32 height 25
click at [1261, 144] on div "Add product to kit" at bounding box center [1266, 154] width 106 height 20
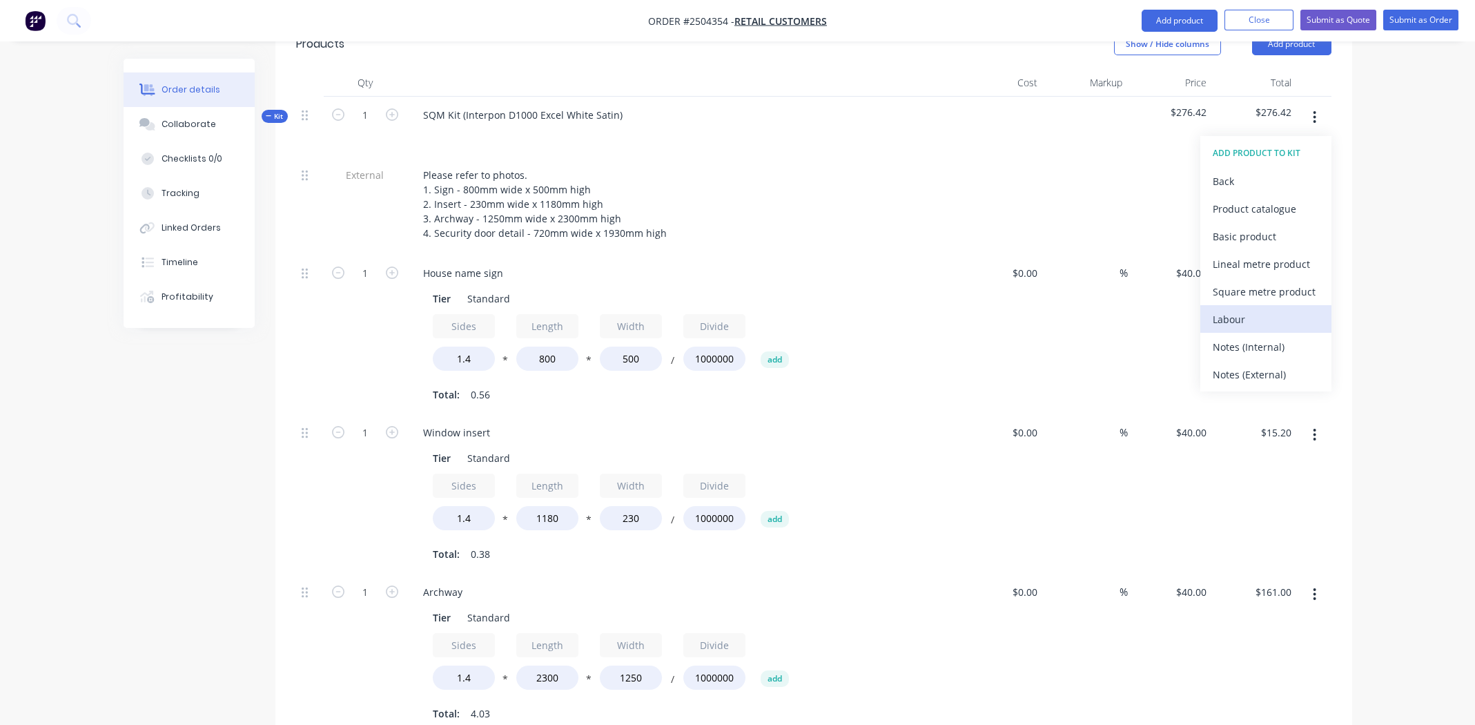
click at [1238, 309] on div "Labour" at bounding box center [1266, 319] width 106 height 20
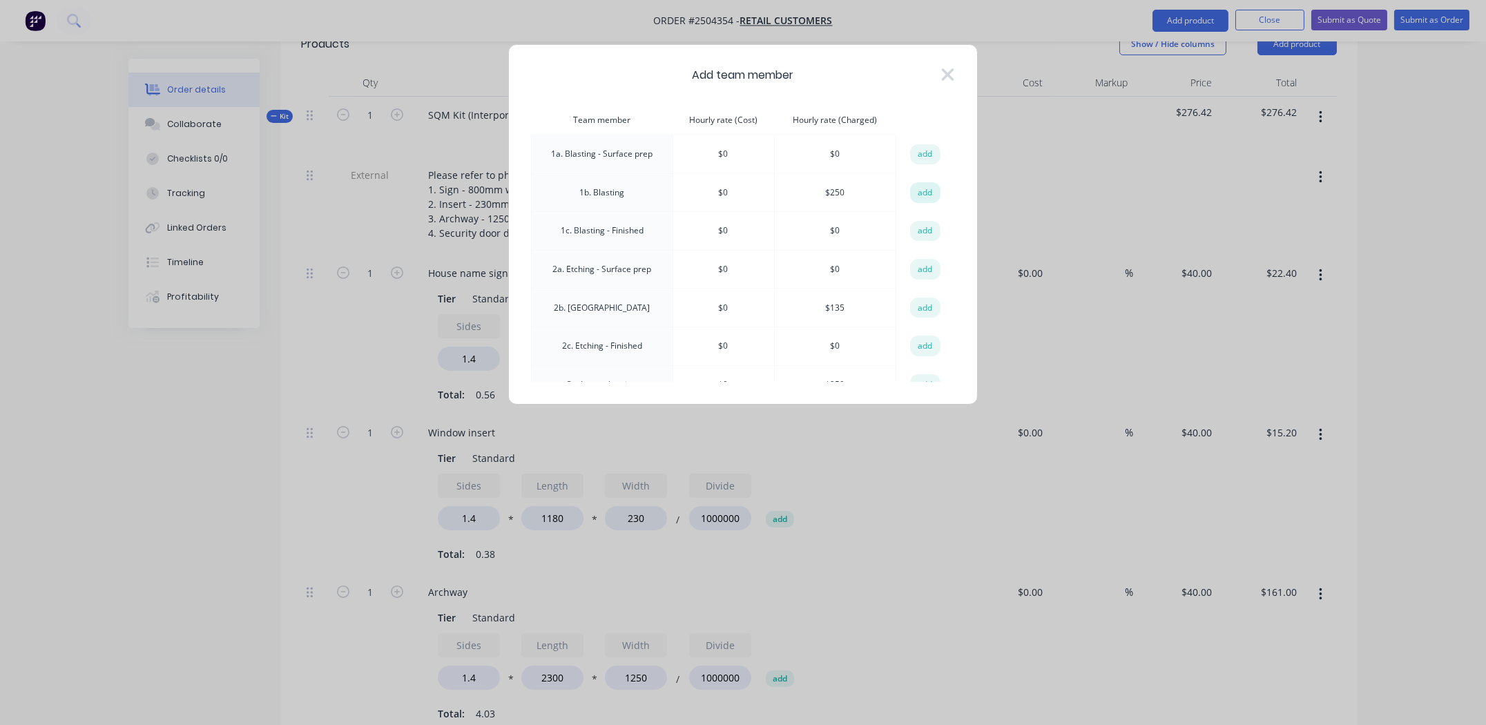
click at [919, 191] on button "add" at bounding box center [925, 192] width 30 height 21
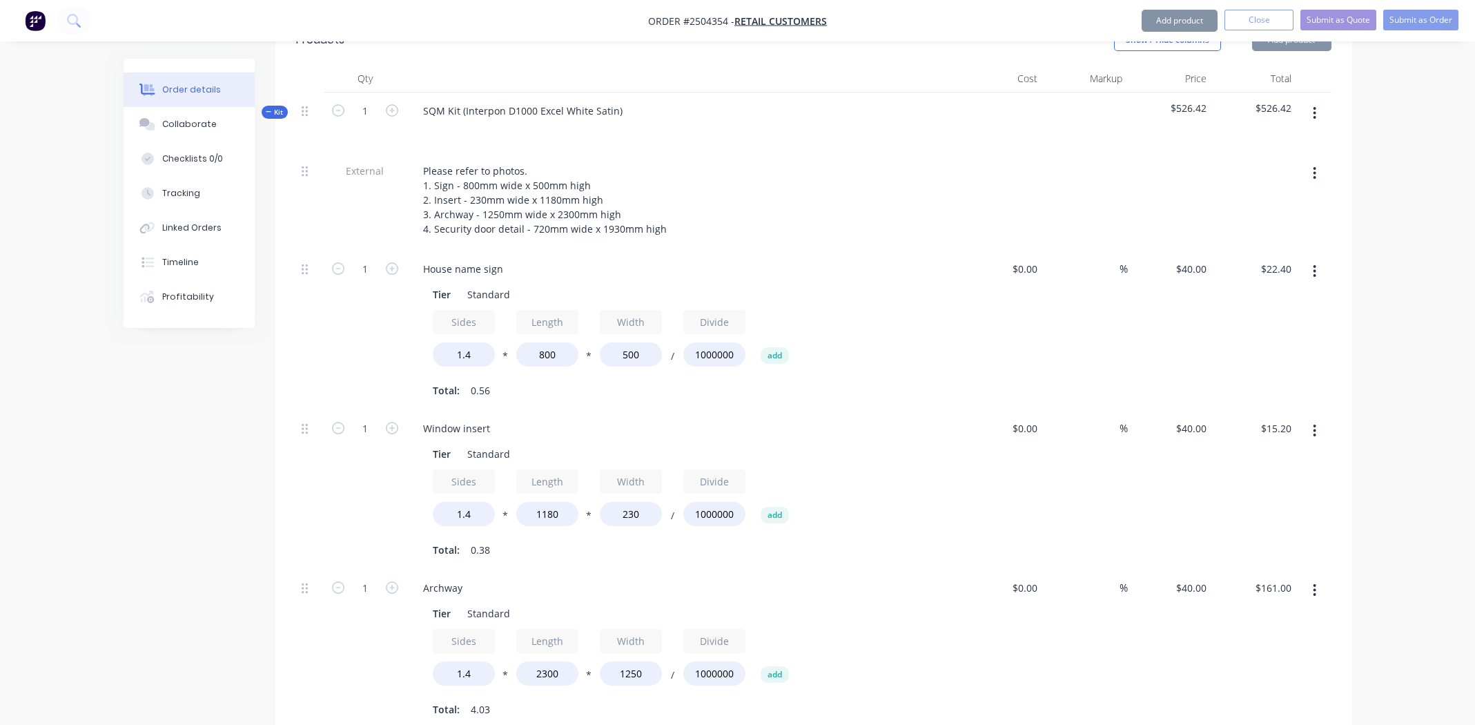
scroll to position [820, 0]
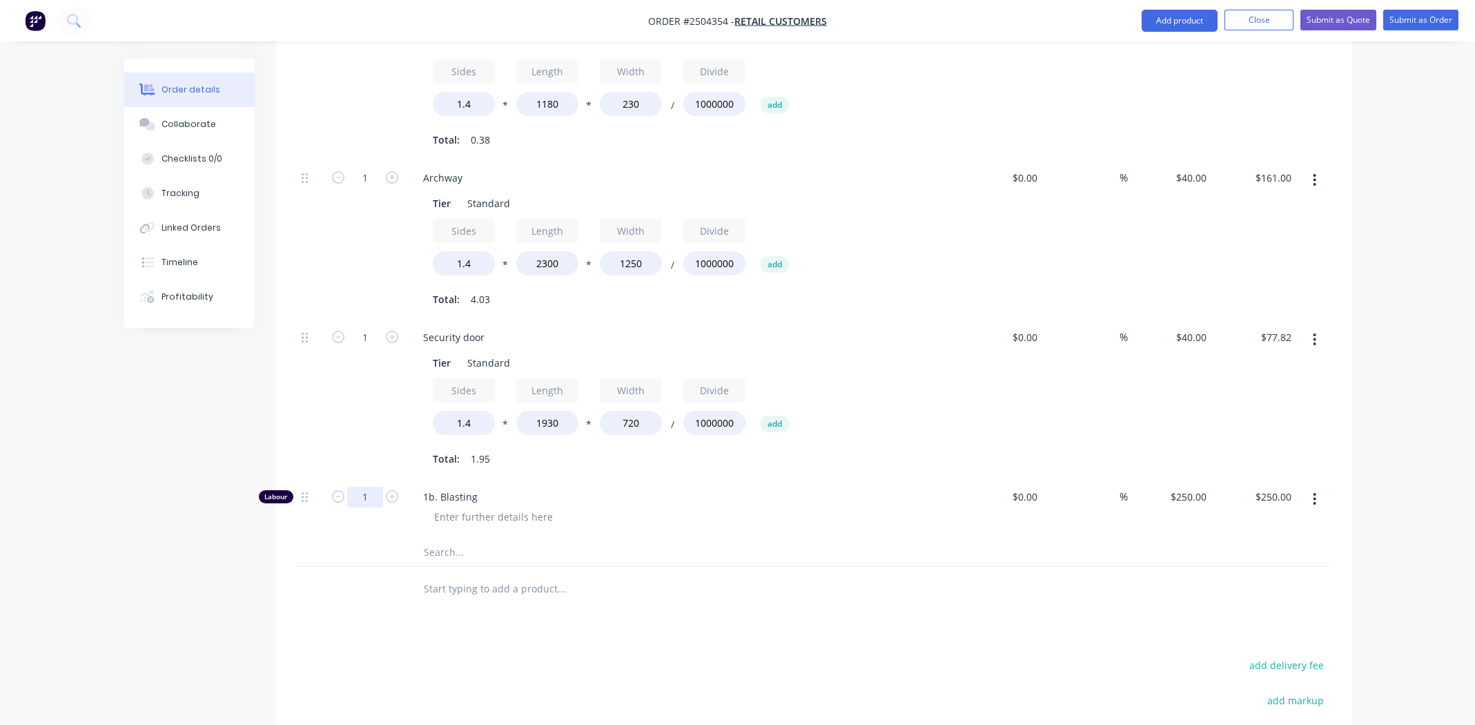
click at [362, 487] on input "1" at bounding box center [365, 497] width 36 height 21
type input "1.5"
type input "$375.00"
click at [771, 507] on div at bounding box center [688, 517] width 530 height 20
click at [474, 507] on div at bounding box center [493, 517] width 141 height 20
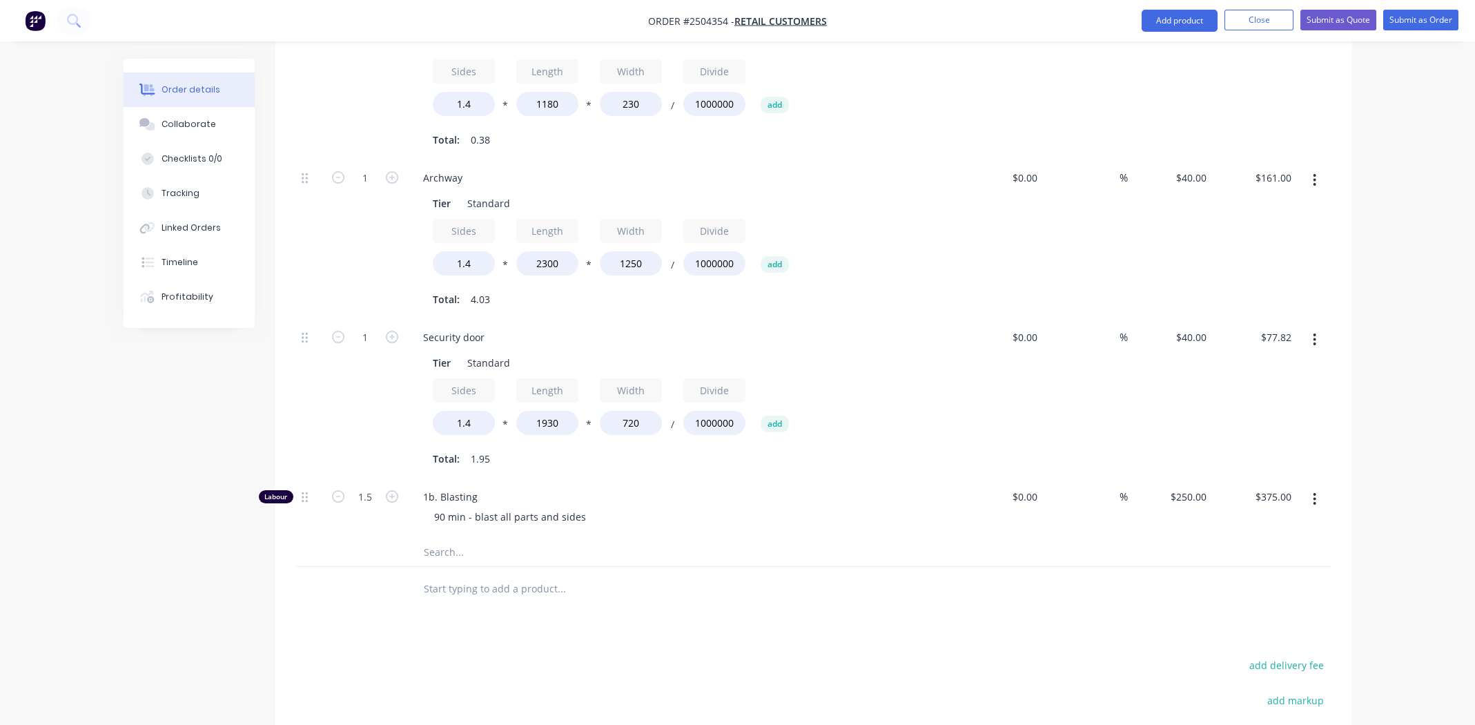
click at [771, 489] on span "1b. Blasting" at bounding box center [688, 496] width 530 height 14
click at [908, 487] on div "1b. Blasting 90 min - blast all parts and sides" at bounding box center [683, 508] width 552 height 60
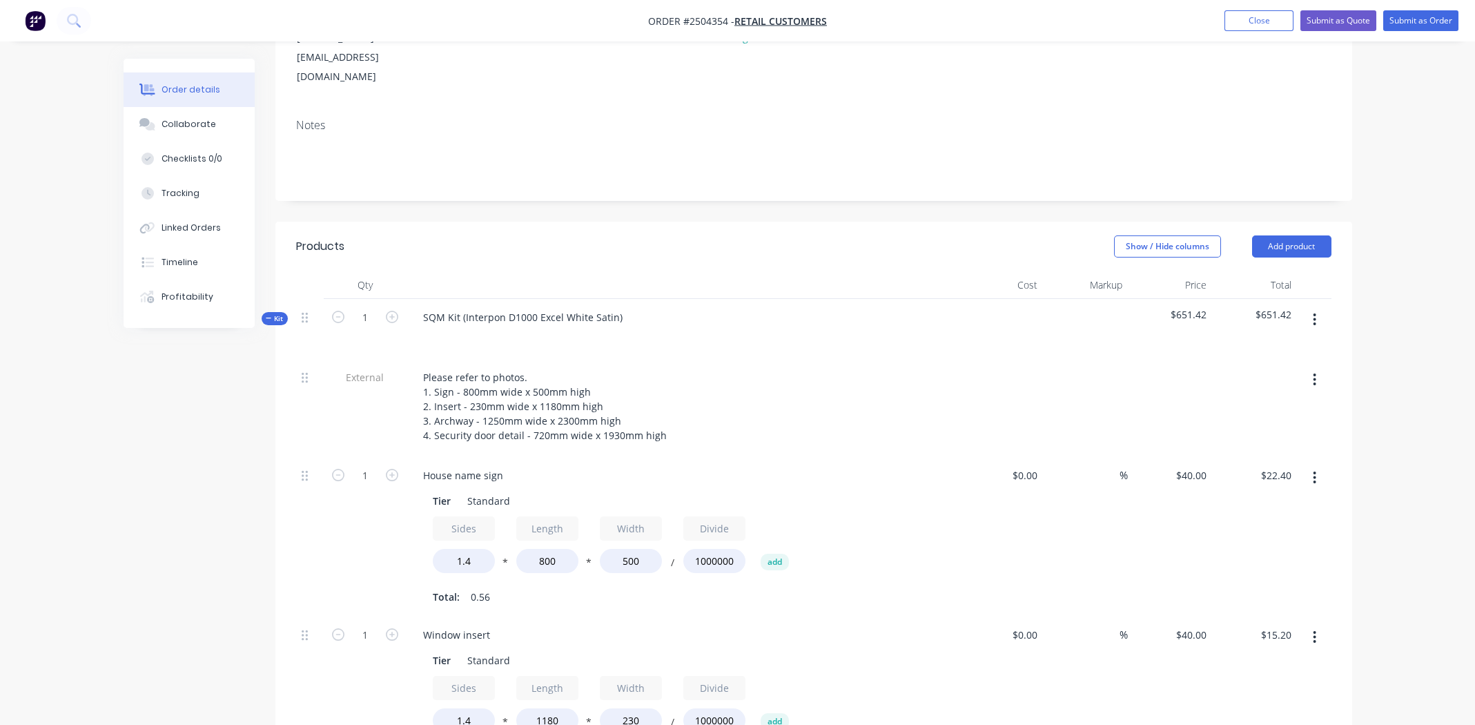
scroll to position [189, 0]
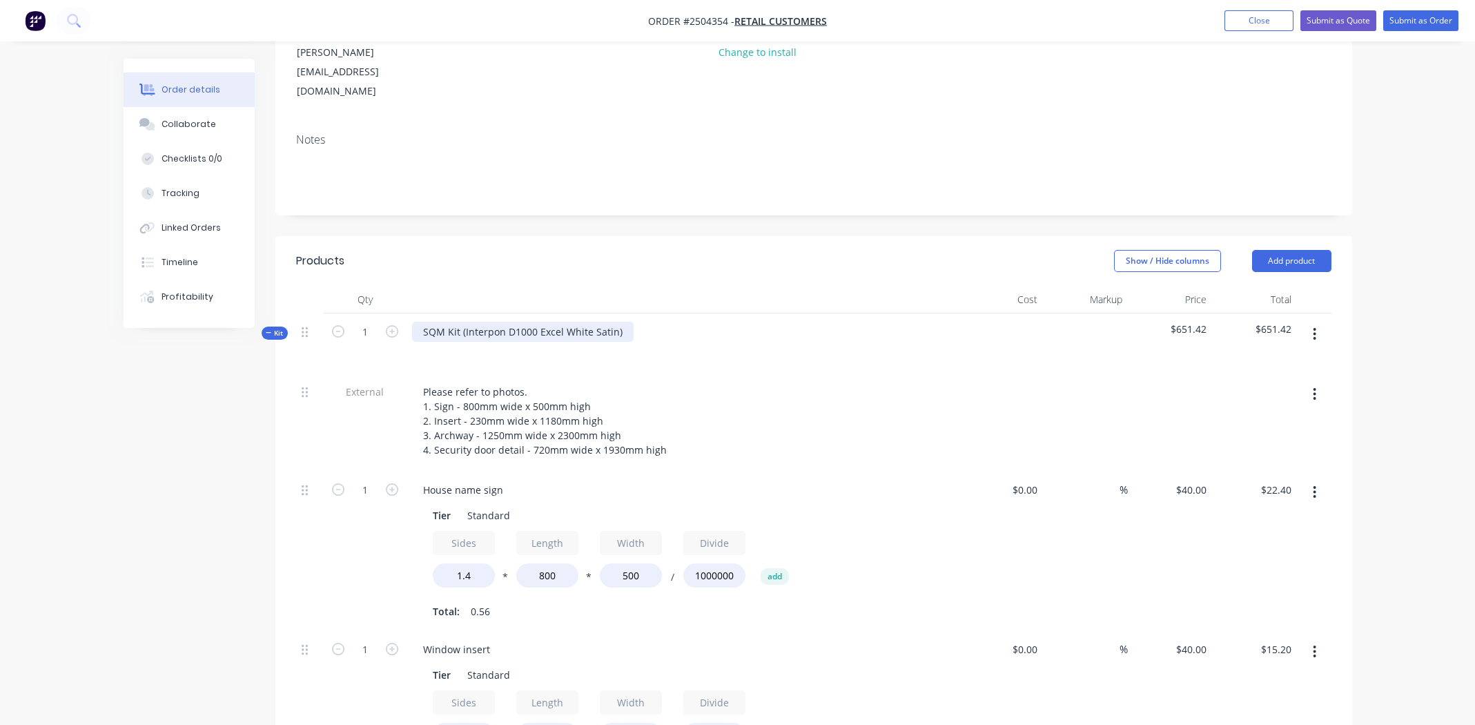
click at [621, 322] on div "SQM Kit (Interpon D1000 Excel White Satin)" at bounding box center [523, 332] width 222 height 20
click at [480, 322] on div "Interpon D1000 Excel White Satin" at bounding box center [500, 332] width 176 height 20
copy div "Interpon D1000 Excel White Satin"
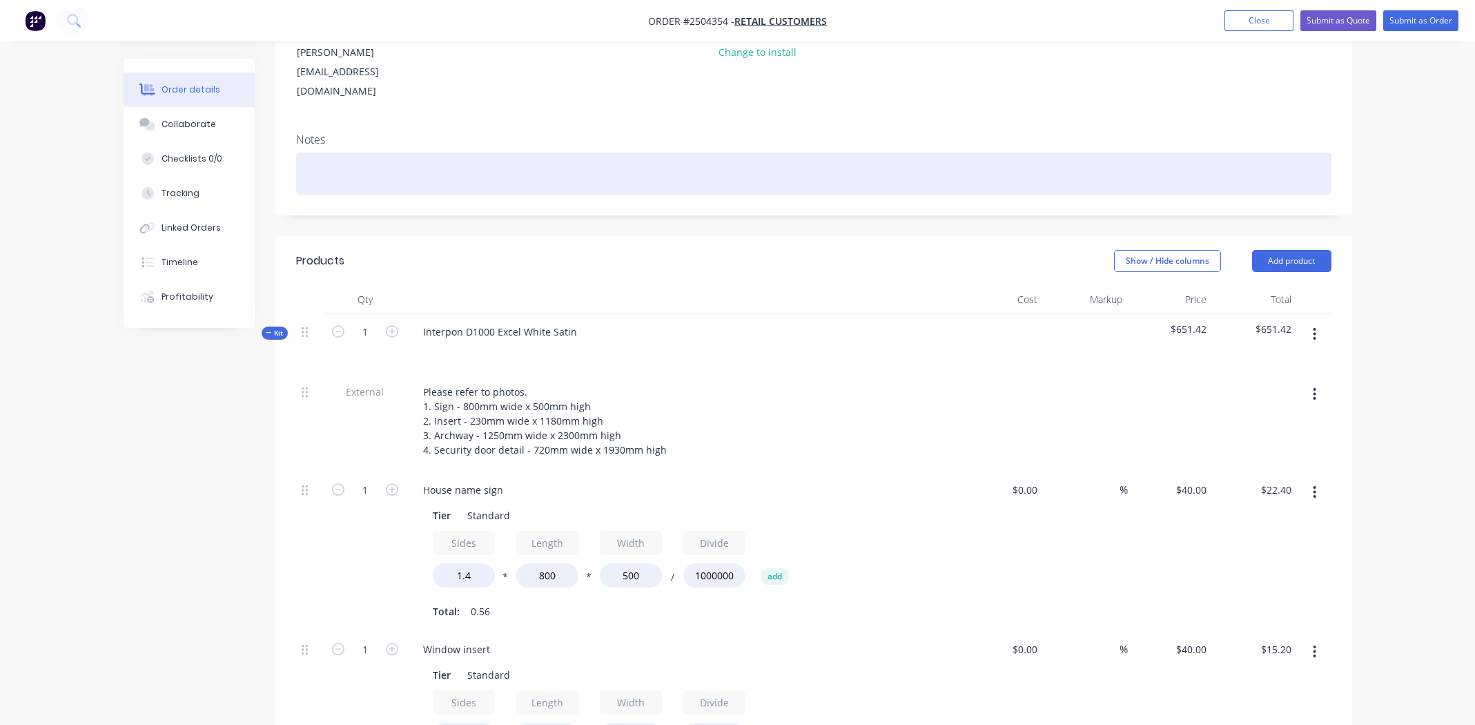
paste div
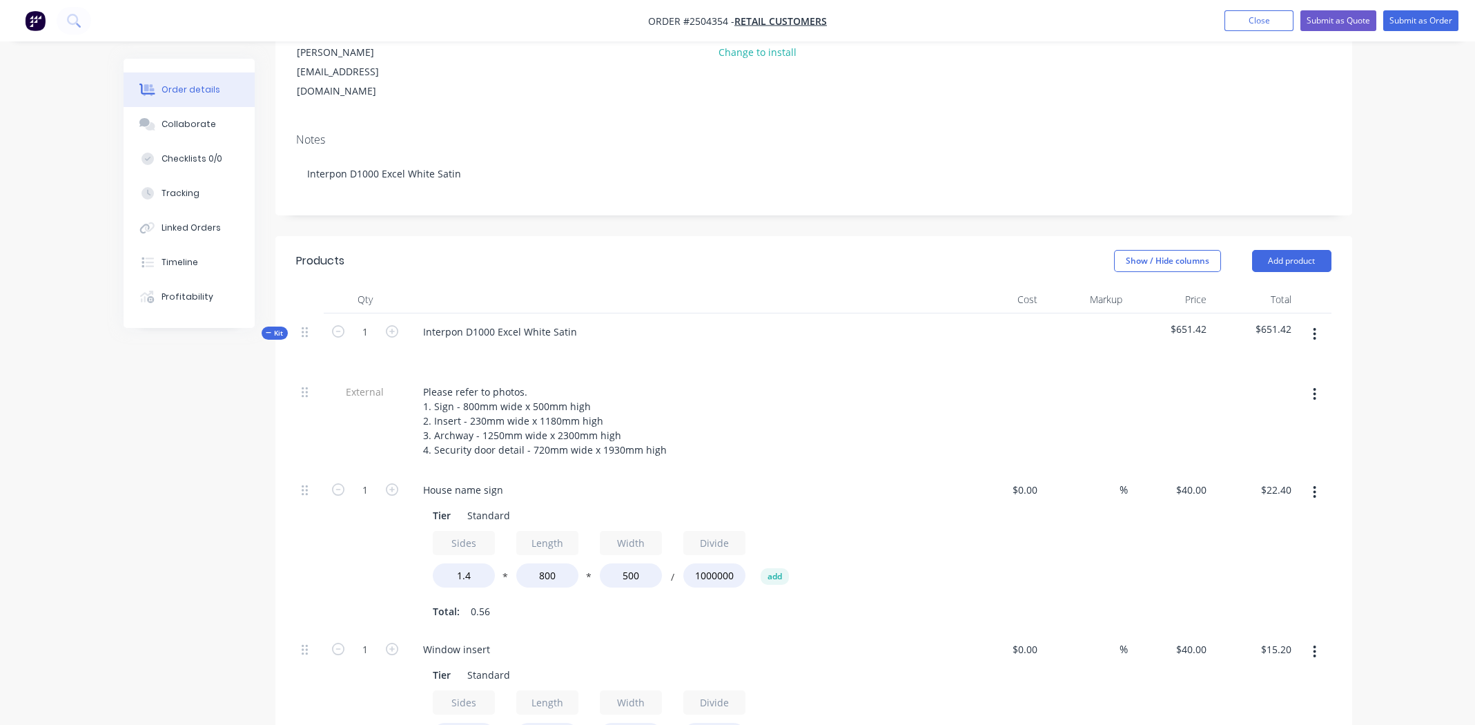
click at [725, 236] on header "Products Show / Hide columns Add product" at bounding box center [813, 261] width 1077 height 50
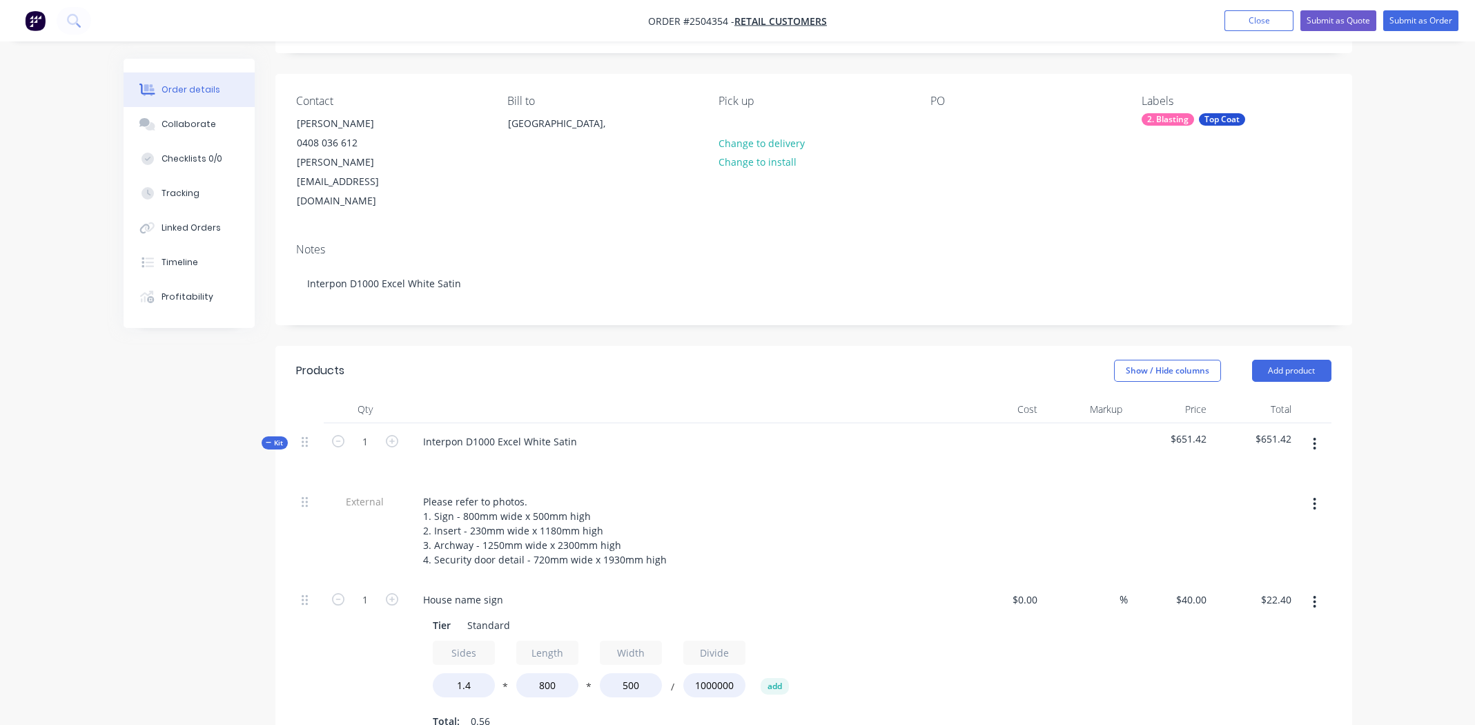
scroll to position [0, 0]
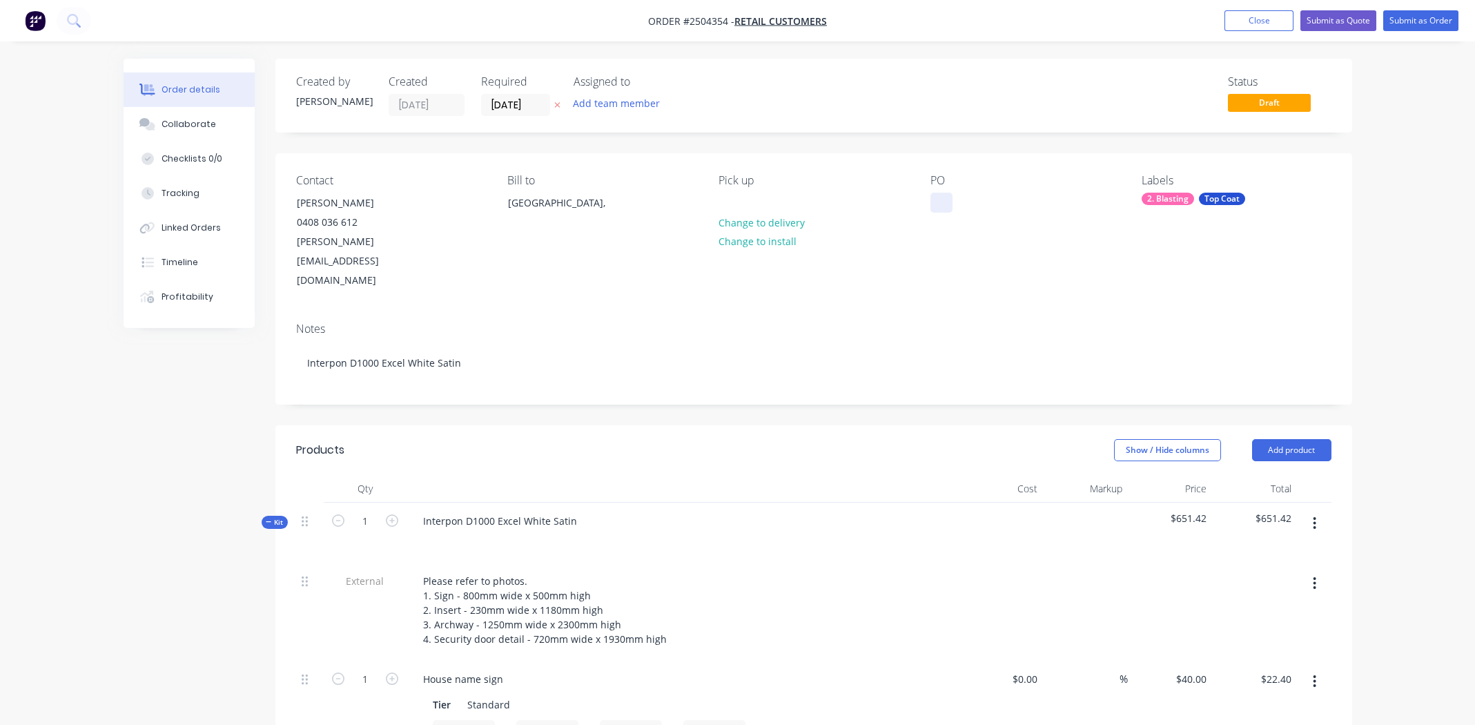
click at [935, 204] on div at bounding box center [942, 203] width 22 height 20
click at [1216, 245] on div "Labels 2. Blasting Top Coat" at bounding box center [1236, 232] width 189 height 117
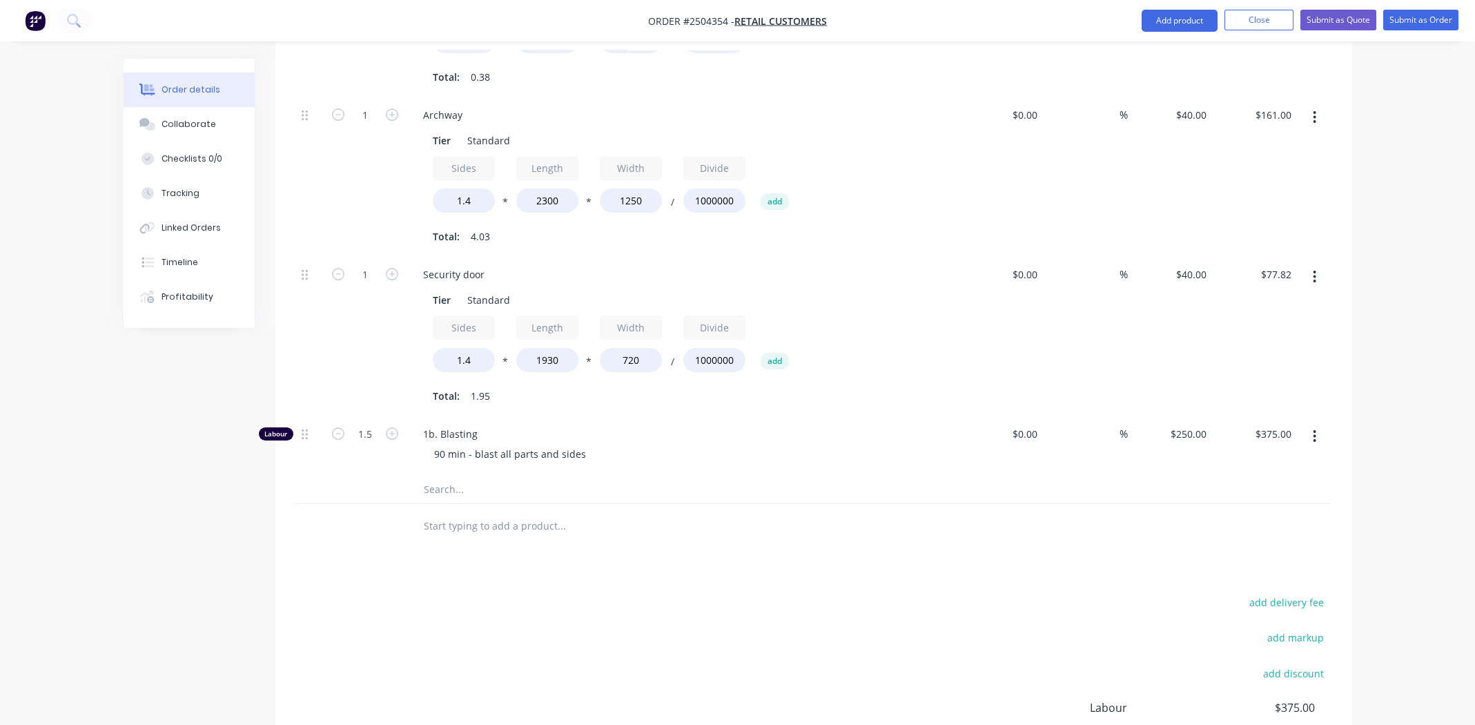
scroll to position [879, 0]
drag, startPoint x: 1188, startPoint y: 235, endPoint x: 1203, endPoint y: 255, distance: 24.7
click at [1188, 260] on div "40 40" at bounding box center [1170, 339] width 85 height 159
type input "$40.00"
click at [1277, 268] on input "77.82" at bounding box center [1278, 278] width 37 height 20
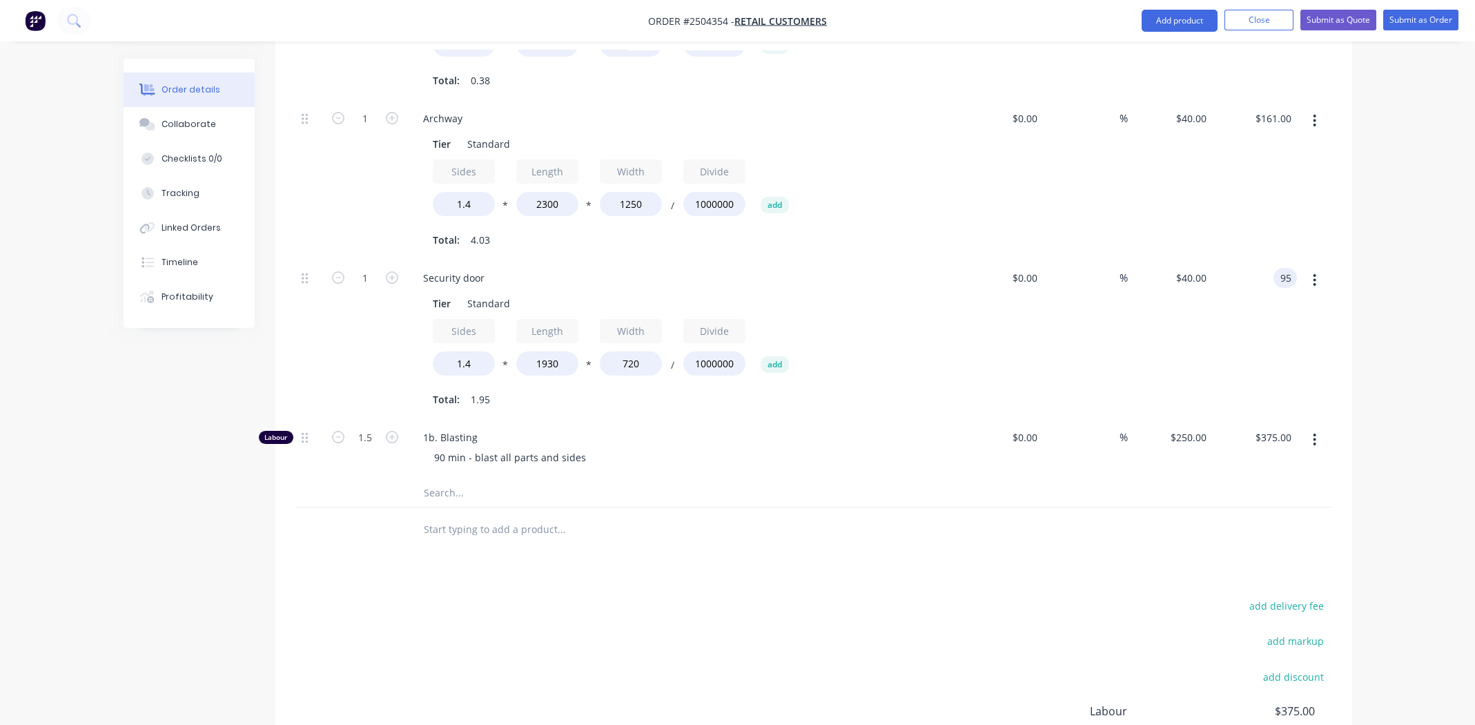
type input "95"
type input "$48.8331"
type input "$95.00"
click at [1069, 315] on div "%" at bounding box center [1085, 339] width 85 height 159
click at [1185, 268] on input "48.8331" at bounding box center [1188, 278] width 48 height 20
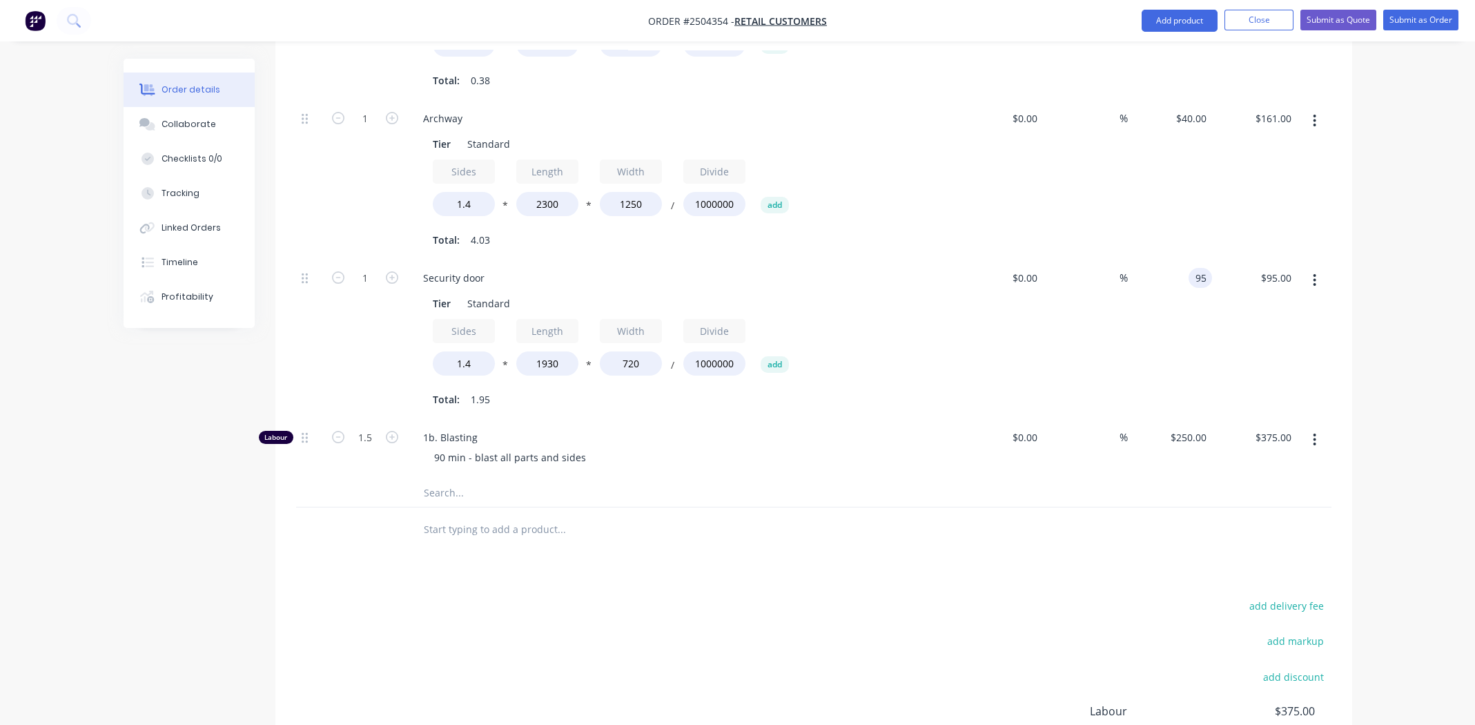
type input "$95.00"
type input "$184.81"
click at [1082, 284] on div "%" at bounding box center [1085, 339] width 85 height 159
click at [1183, 260] on div "95 95" at bounding box center [1170, 339] width 85 height 159
type input "$95.00"
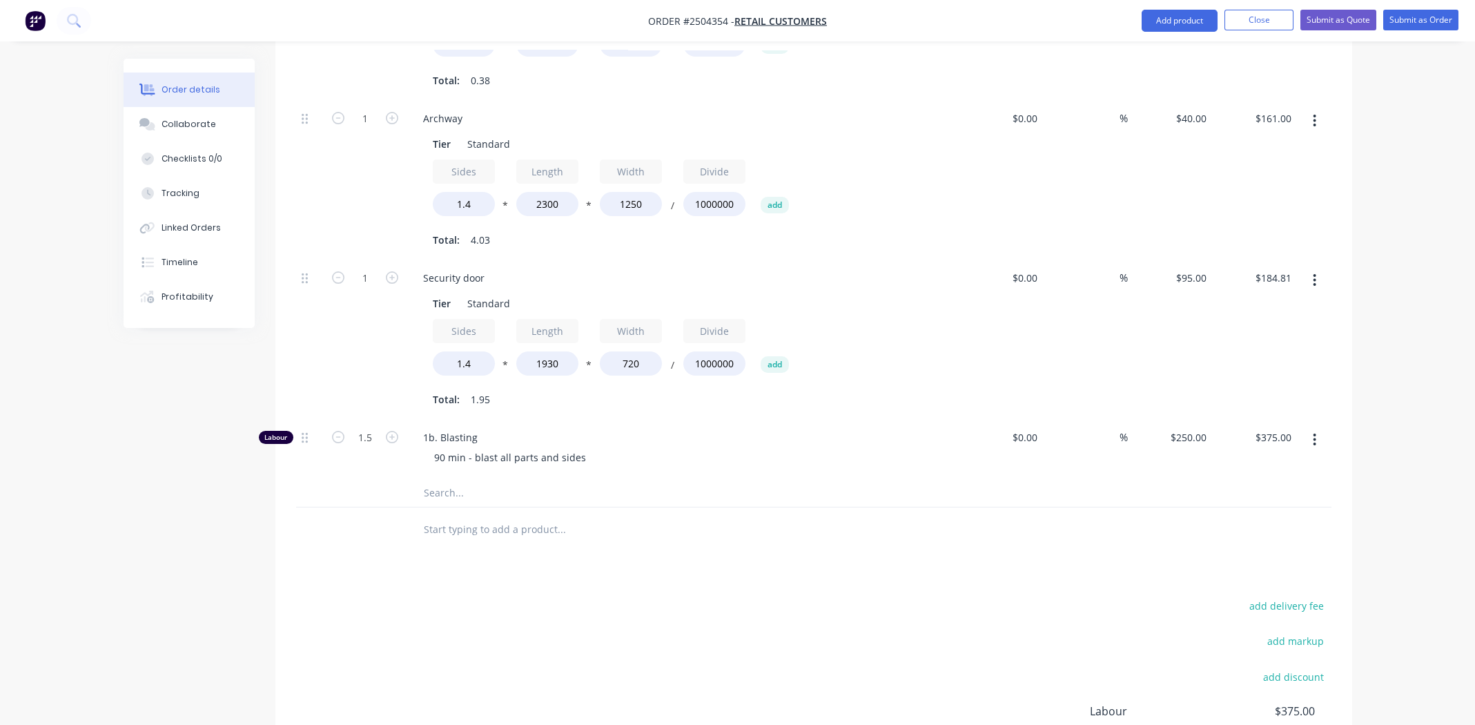
click at [1314, 273] on icon "button" at bounding box center [1314, 280] width 3 height 15
click at [1272, 362] on div "Delete" at bounding box center [1266, 372] width 106 height 20
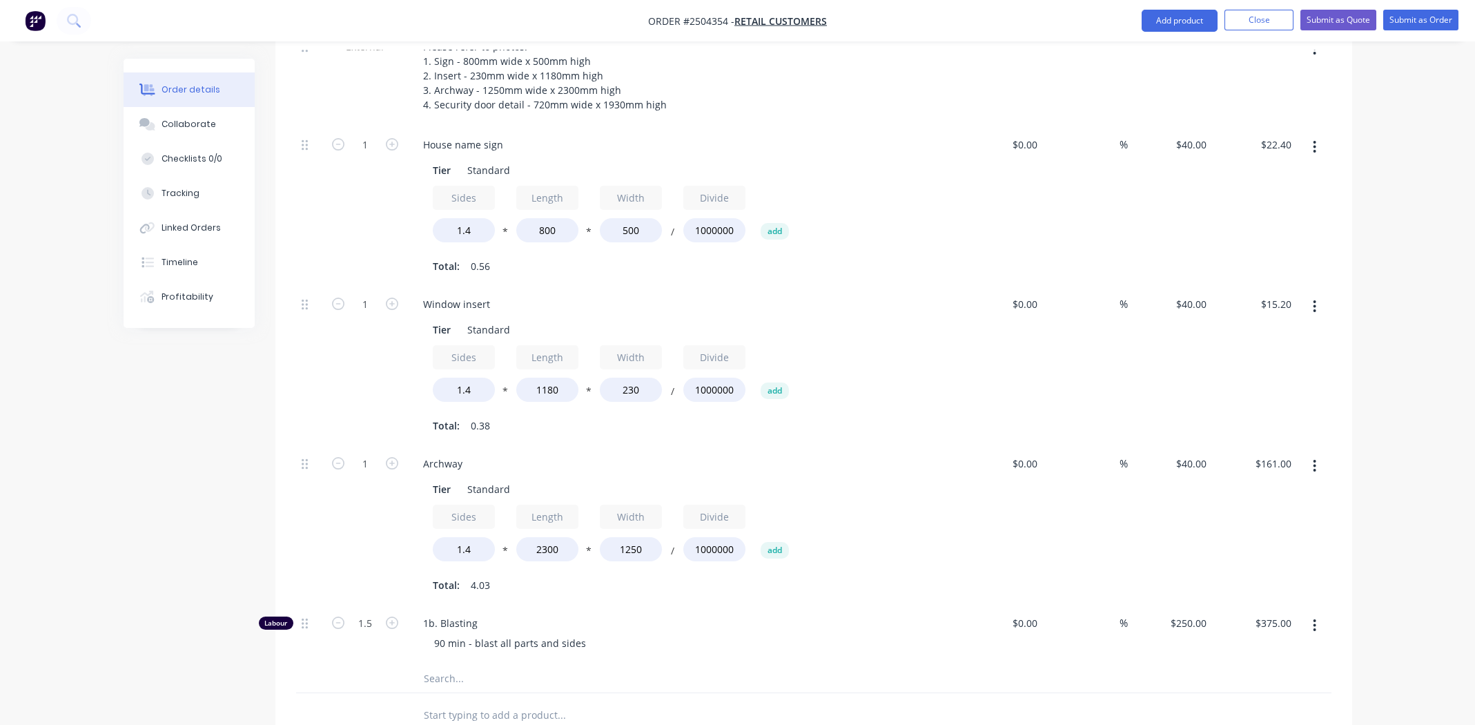
scroll to position [514, 0]
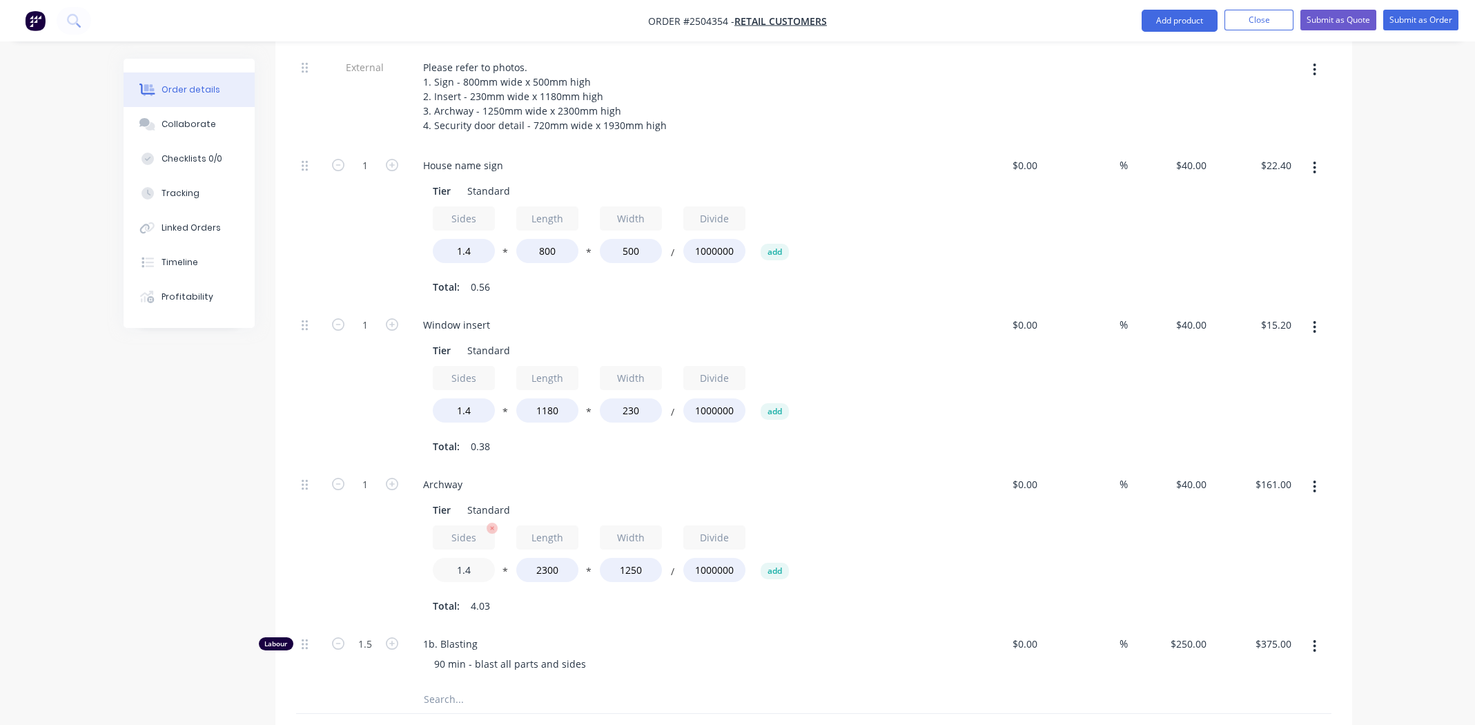
click at [471, 558] on input "1.4" at bounding box center [464, 570] width 62 height 24
type input "1"
type input "$115.00"
click at [808, 596] on div "Total: 2.88" at bounding box center [683, 606] width 500 height 21
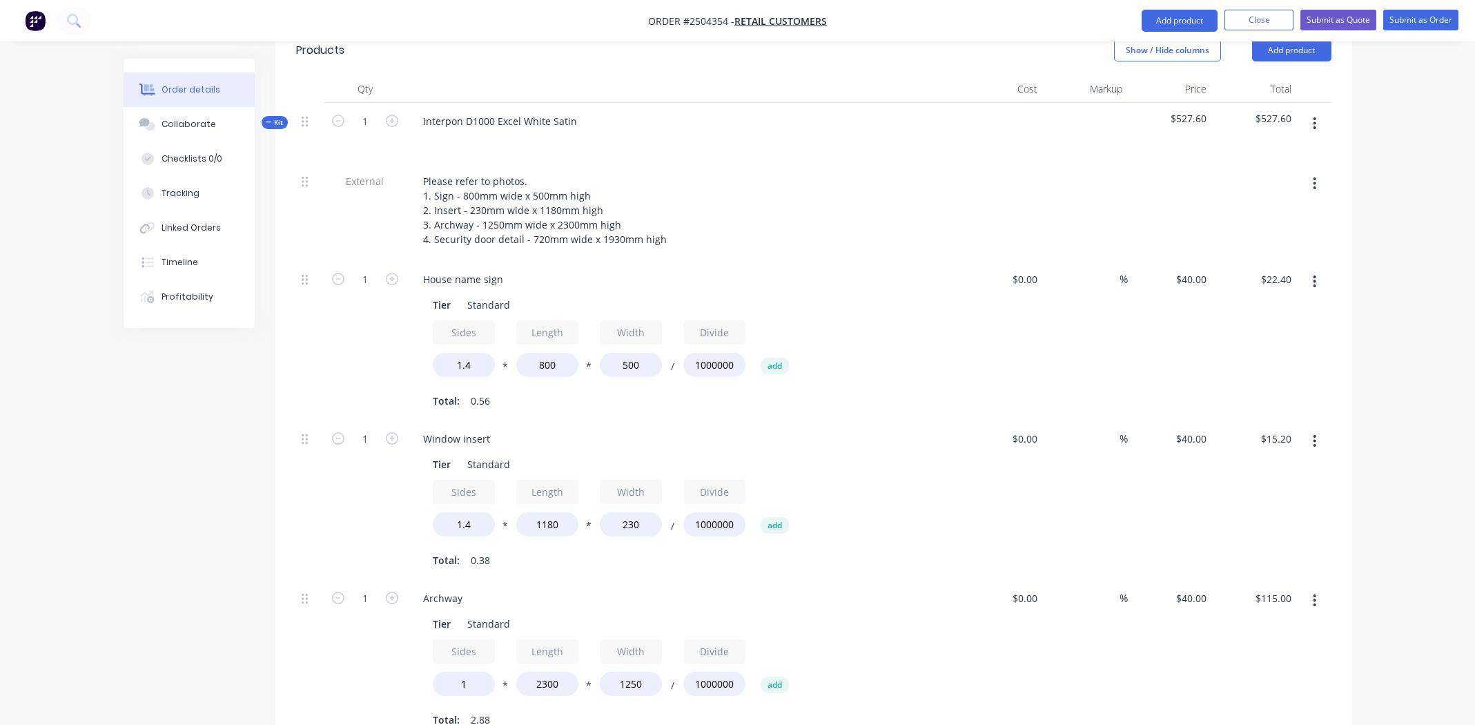
scroll to position [376, 0]
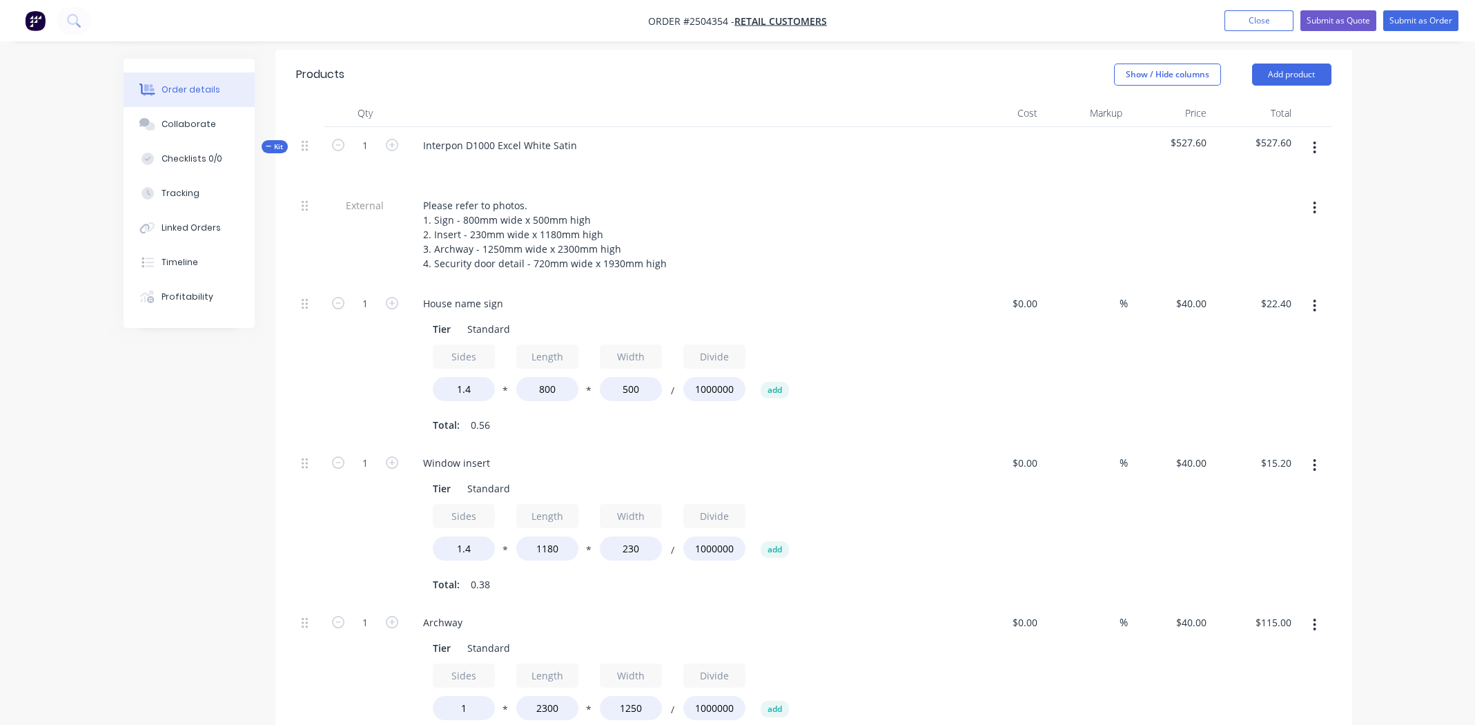
click at [1314, 142] on icon "button" at bounding box center [1315, 148] width 3 height 12
click at [1252, 174] on div "Add product to kit" at bounding box center [1266, 184] width 106 height 20
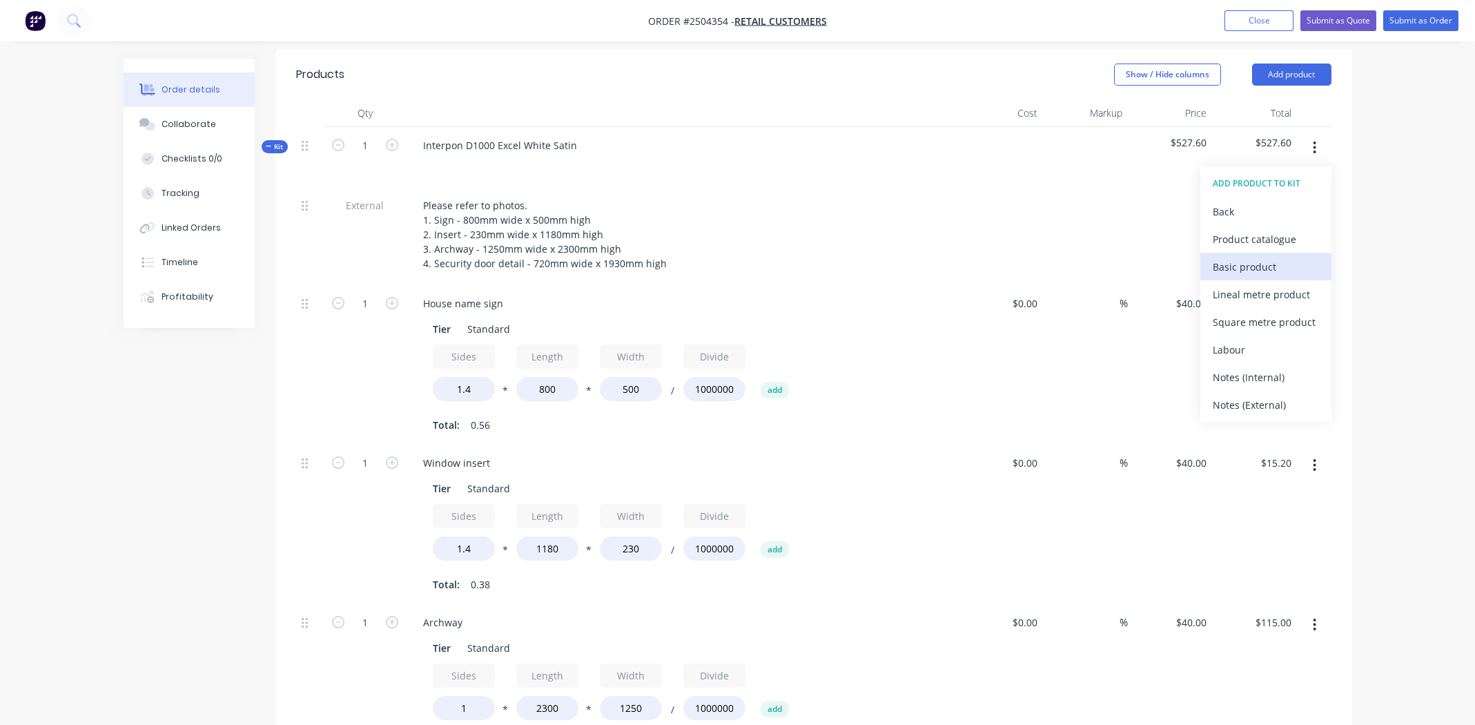
click at [1269, 257] on div "Basic product" at bounding box center [1266, 267] width 106 height 20
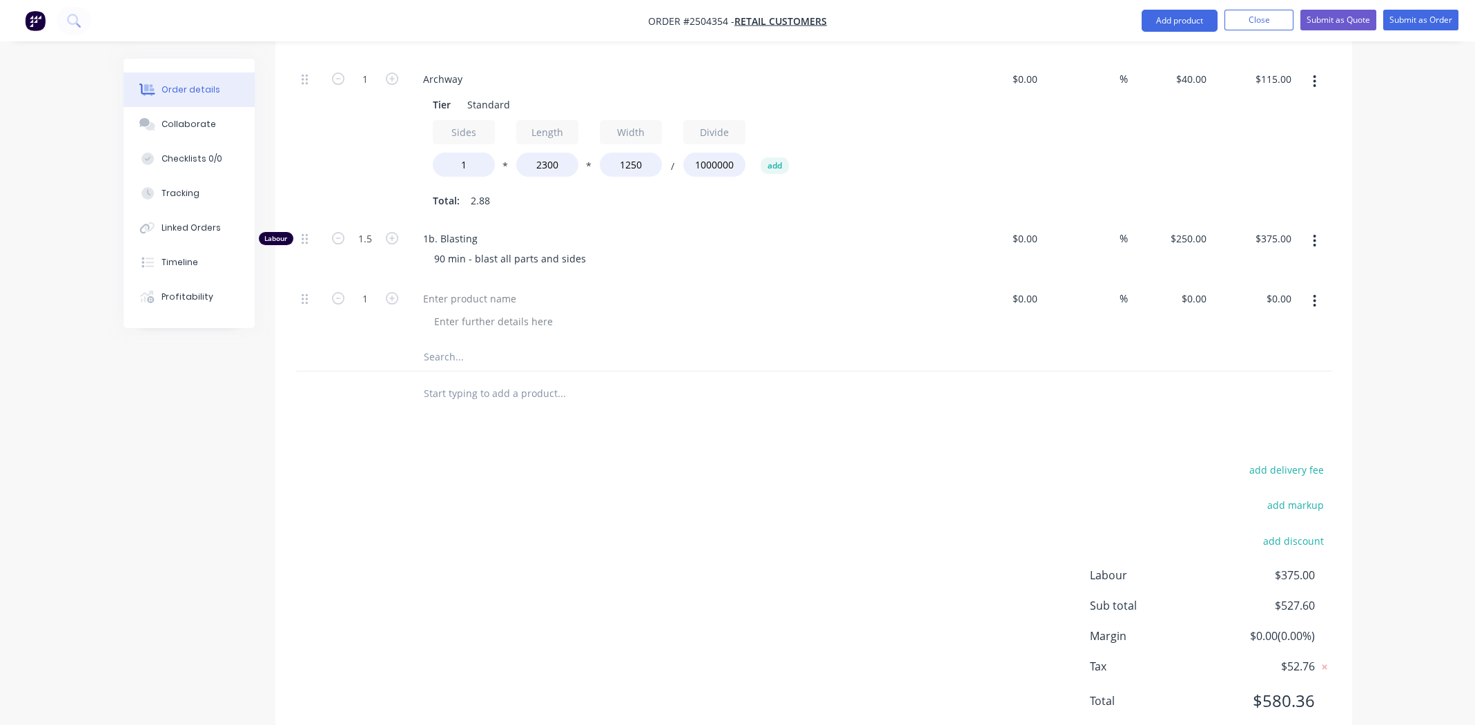
scroll to position [922, 0]
click at [436, 286] on div at bounding box center [469, 296] width 115 height 20
click at [469, 286] on div "Archway security door" at bounding box center [474, 296] width 125 height 20
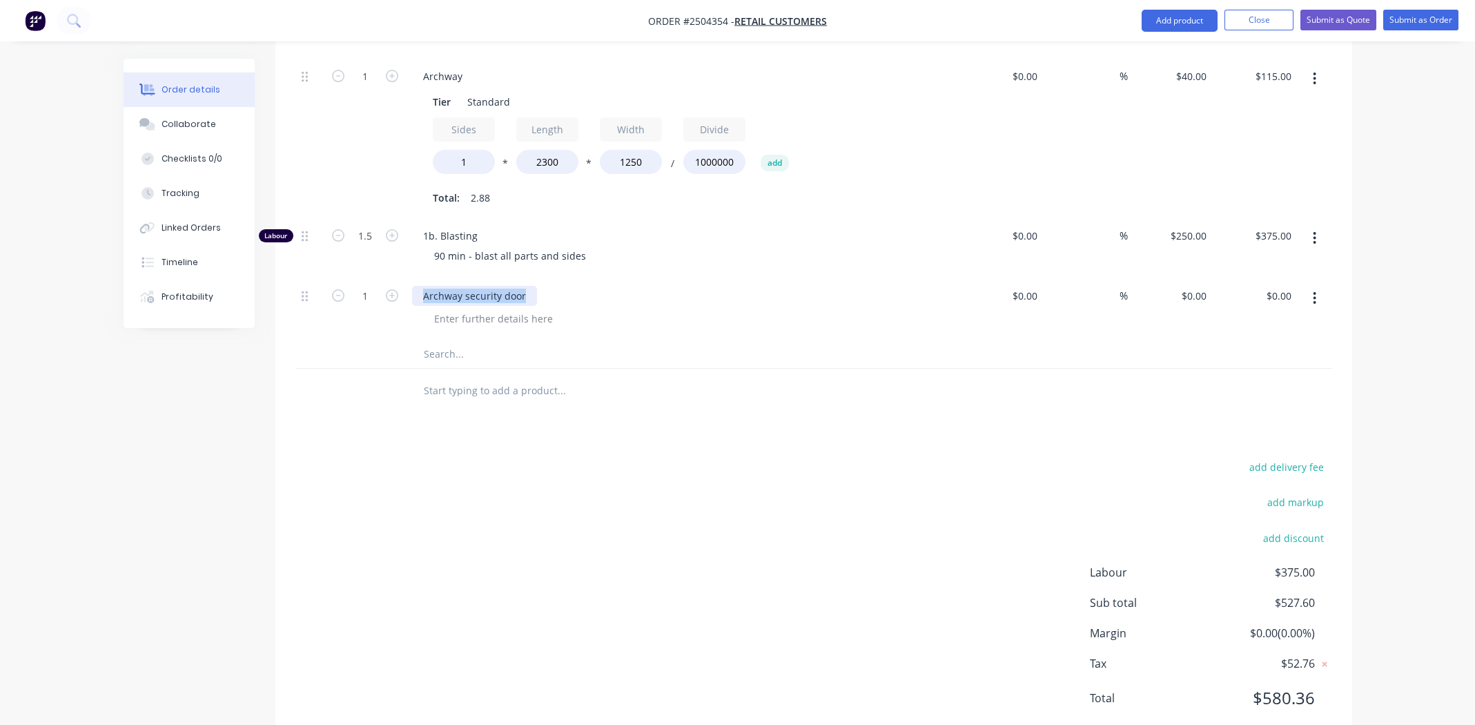
copy div "Archway security door"
click at [470, 309] on div at bounding box center [493, 319] width 141 height 20
paste div
click at [1312, 286] on button "button" at bounding box center [1314, 298] width 32 height 25
click at [1266, 352] on div "Duplicate" at bounding box center [1266, 362] width 106 height 20
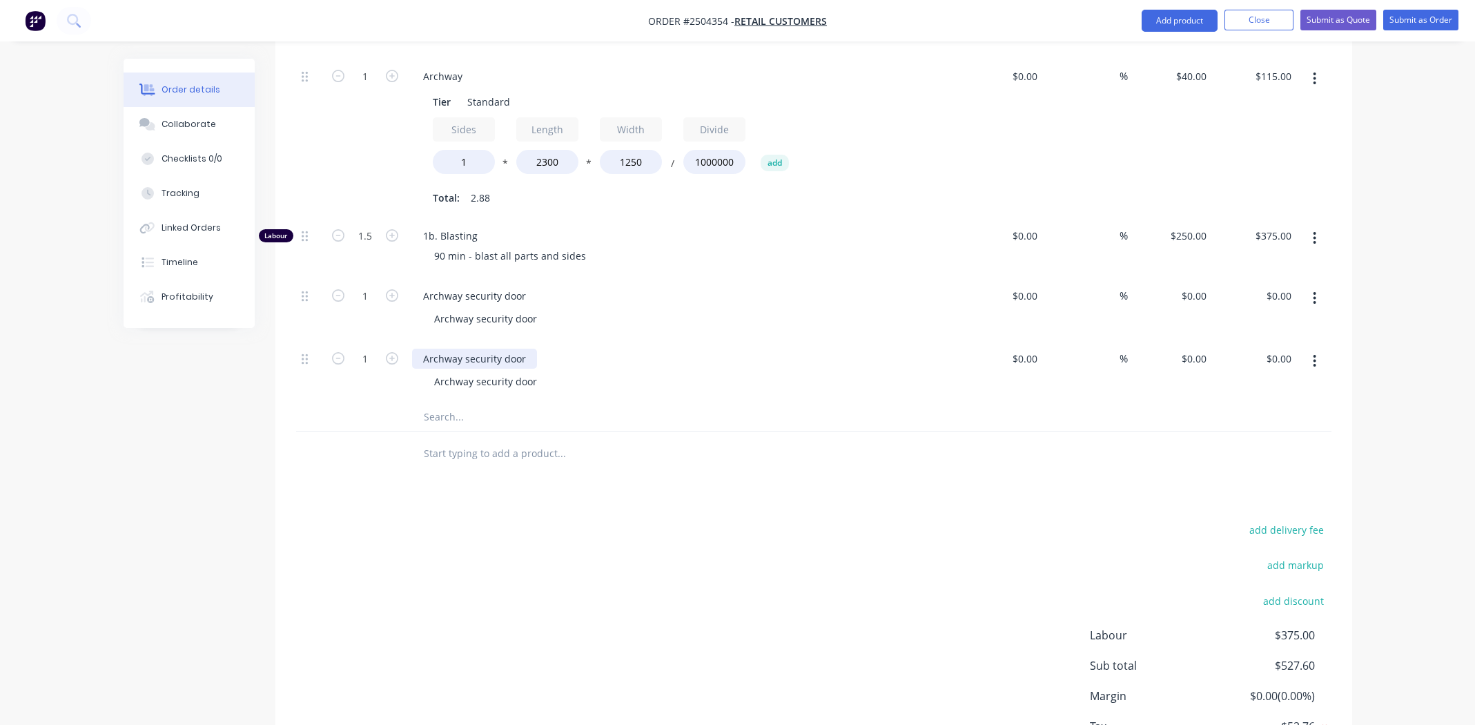
click at [492, 349] on div "Archway security door" at bounding box center [474, 359] width 125 height 20
click at [467, 349] on div "Single security door" at bounding box center [469, 359] width 114 height 20
click at [468, 349] on div "Single security door" at bounding box center [469, 359] width 114 height 20
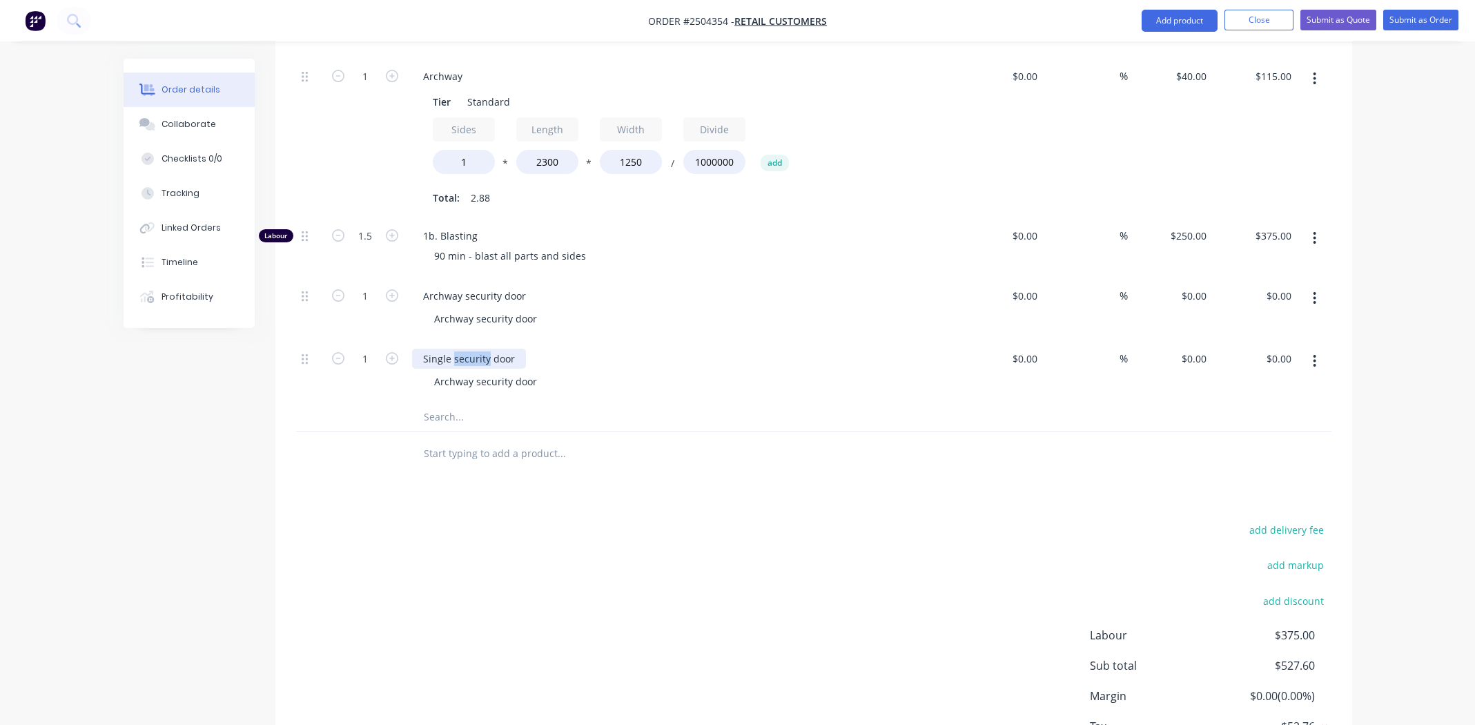
click at [468, 349] on div "Single security door" at bounding box center [469, 359] width 114 height 20
copy div "Single security door"
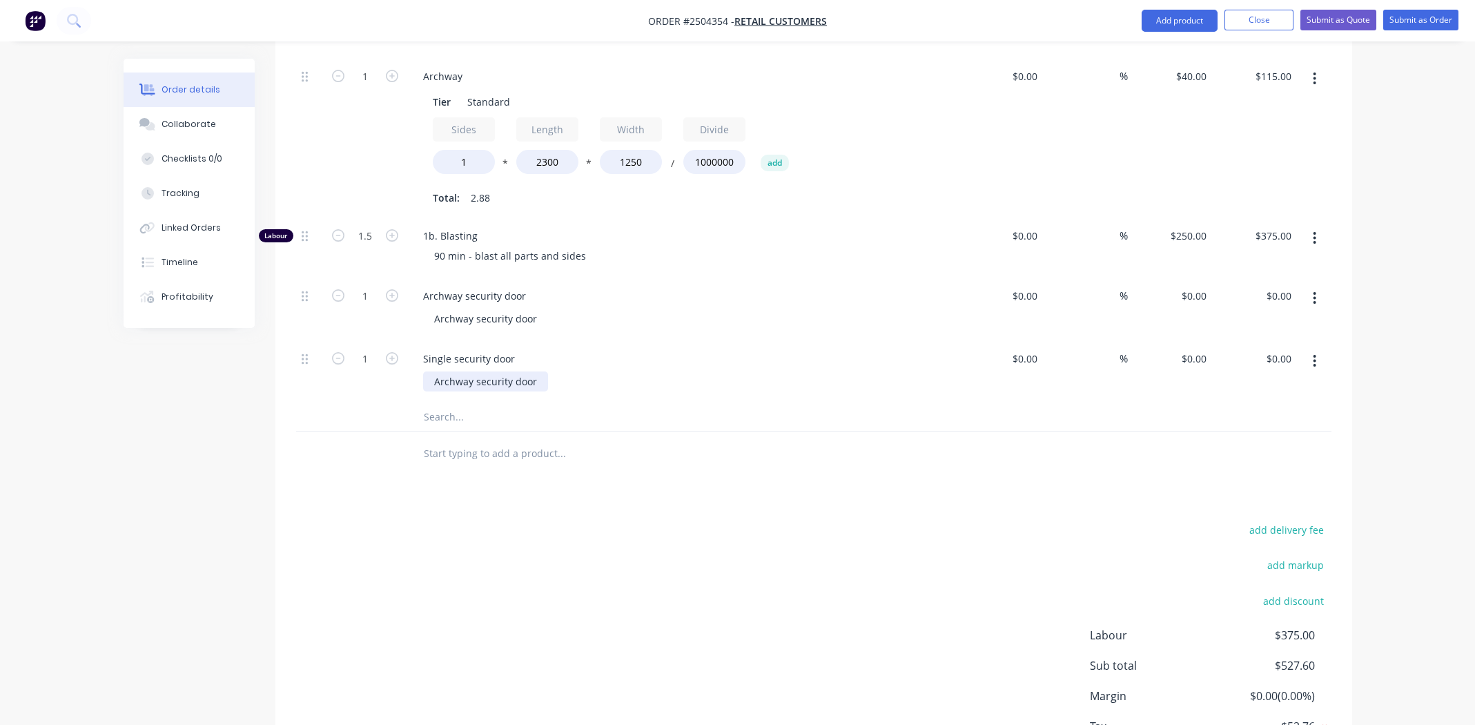
click at [476, 371] on div "Archway security door" at bounding box center [485, 381] width 125 height 20
paste div
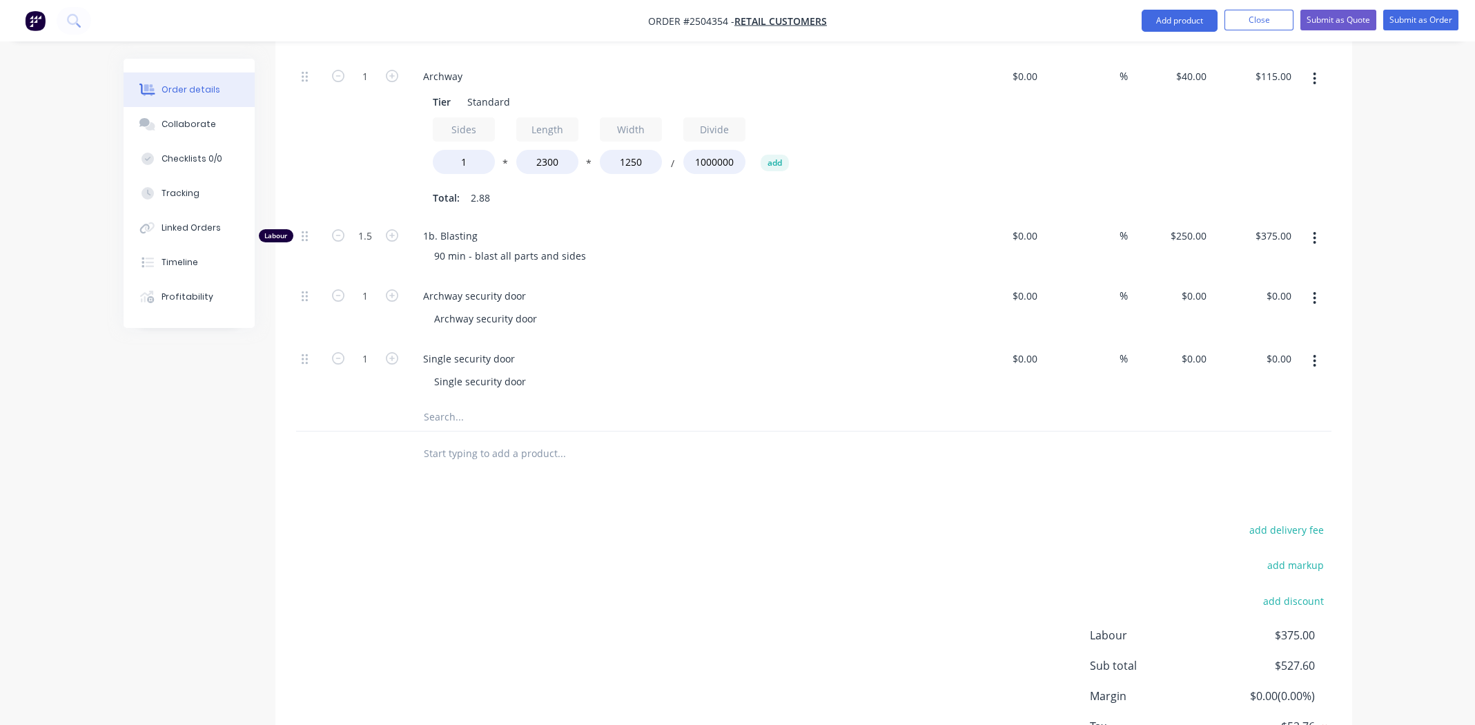
click at [668, 403] on input "text" at bounding box center [561, 417] width 276 height 28
click at [1188, 278] on div "0 0" at bounding box center [1170, 309] width 85 height 63
type input "$100.00"
click at [1178, 340] on div "0 0" at bounding box center [1170, 371] width 85 height 63
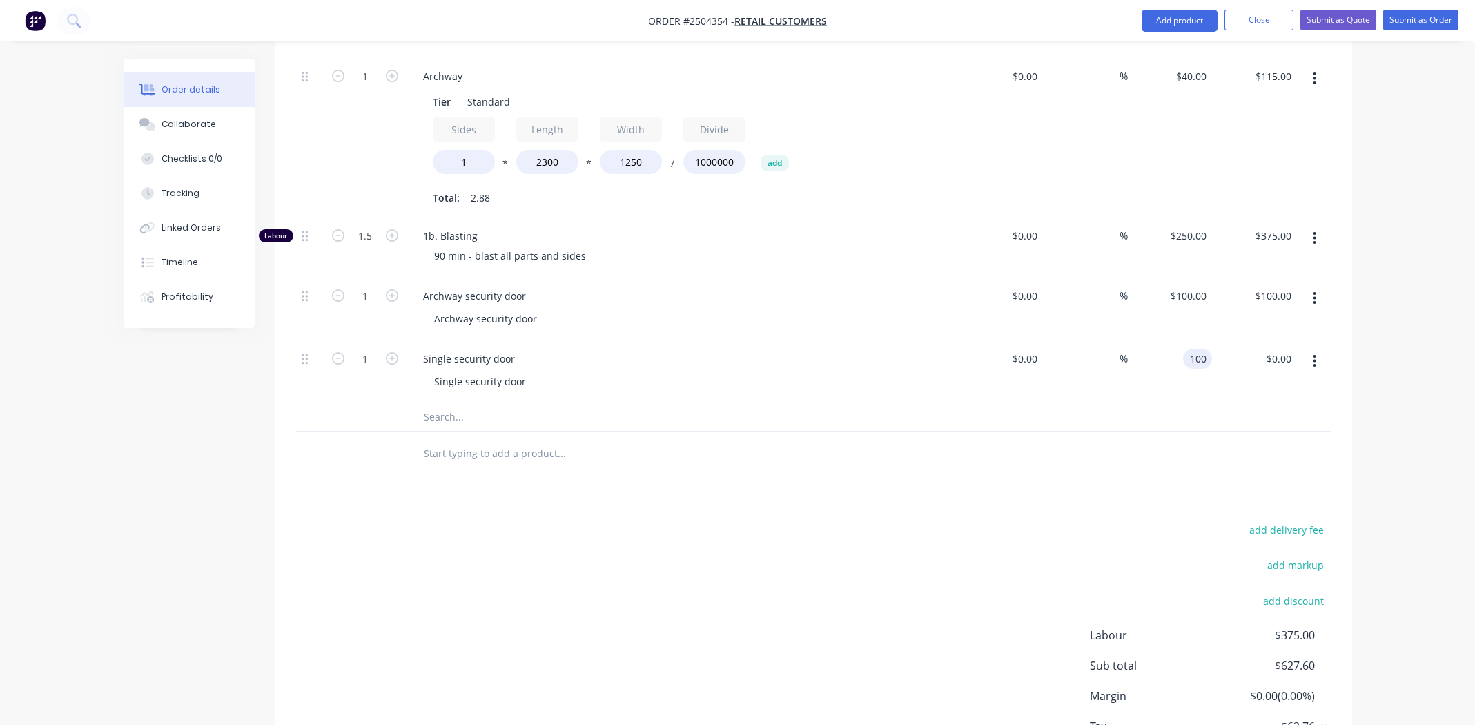
type input "$100.00"
click at [1163, 403] on div at bounding box center [813, 417] width 1035 height 28
click at [1192, 286] on input "100" at bounding box center [1190, 296] width 43 height 20
type input "$95.00"
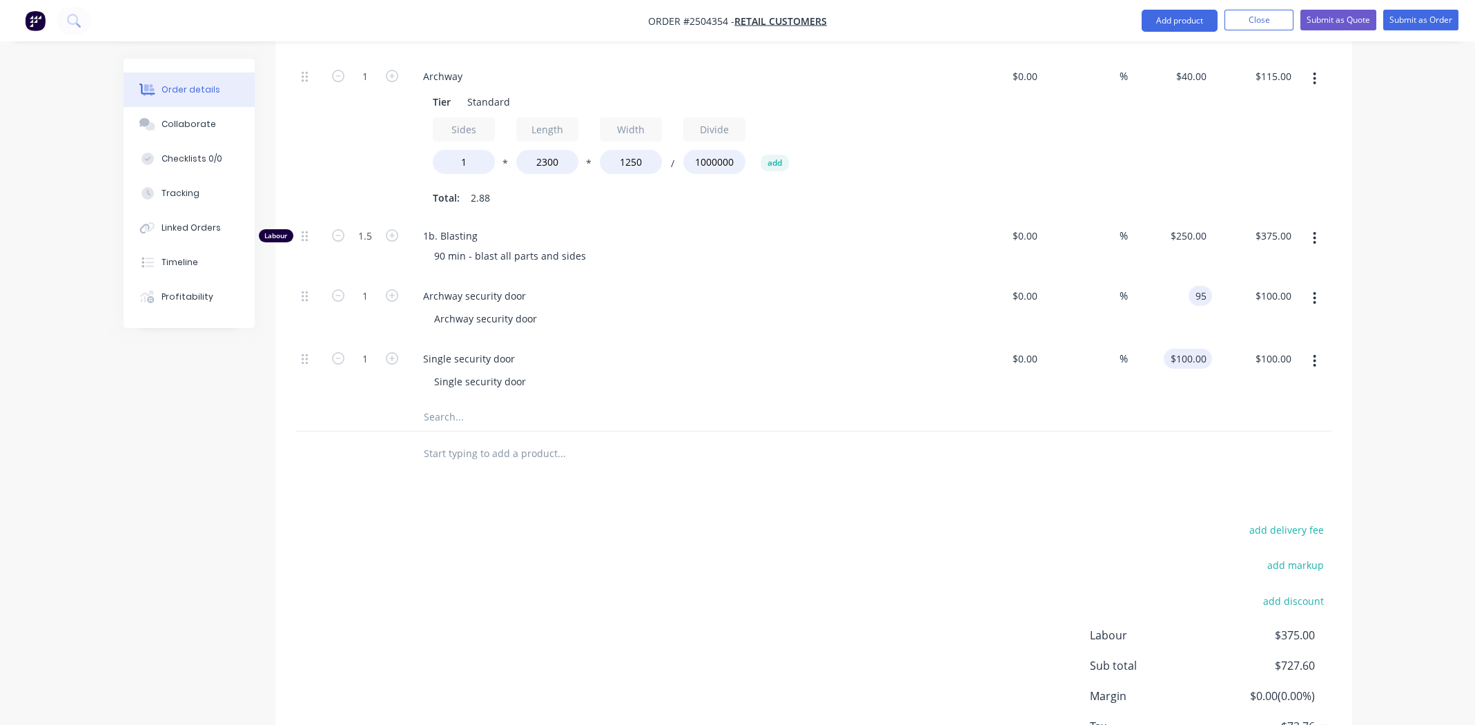
type input "$95.00"
click at [1169, 340] on div "100 $100.00" at bounding box center [1170, 371] width 85 height 63
type input "$95.00"
click at [1232, 403] on div at bounding box center [813, 417] width 1035 height 28
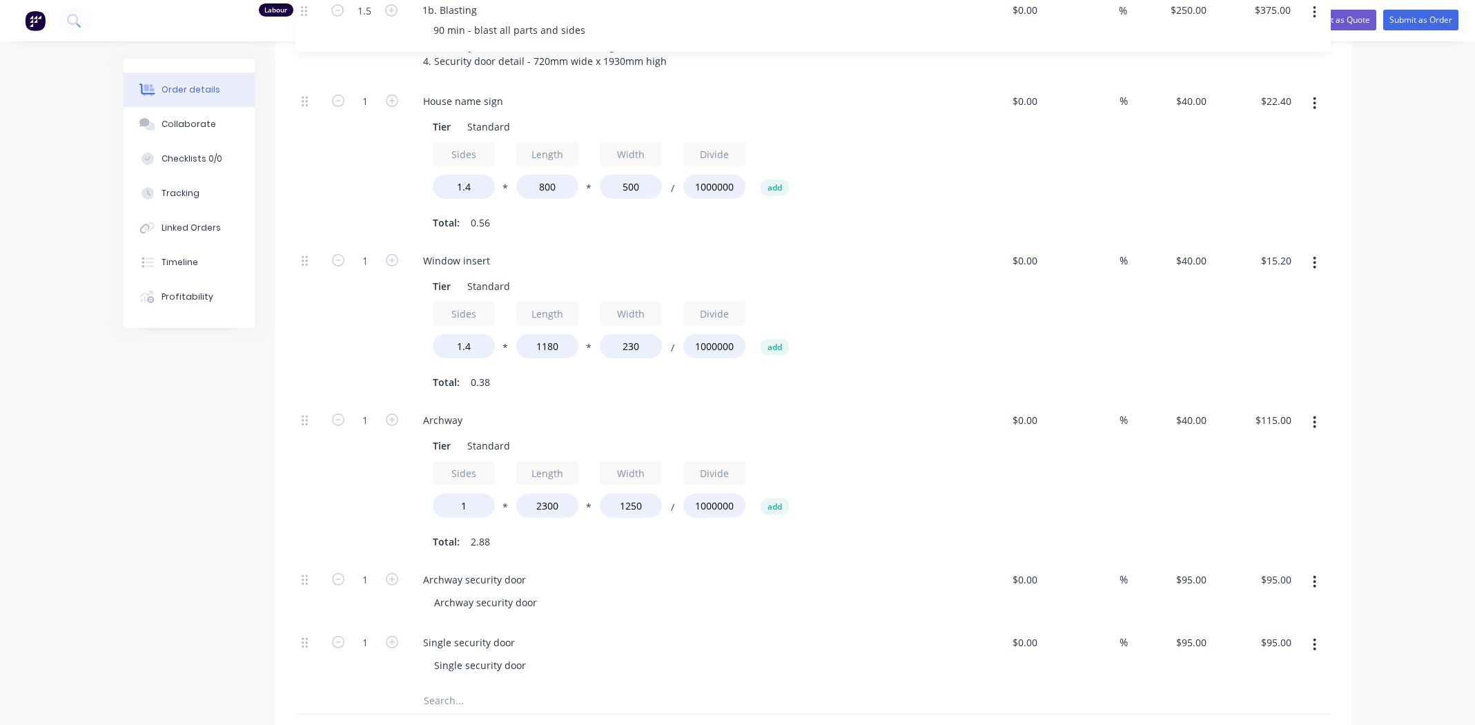
scroll to position [390, 0]
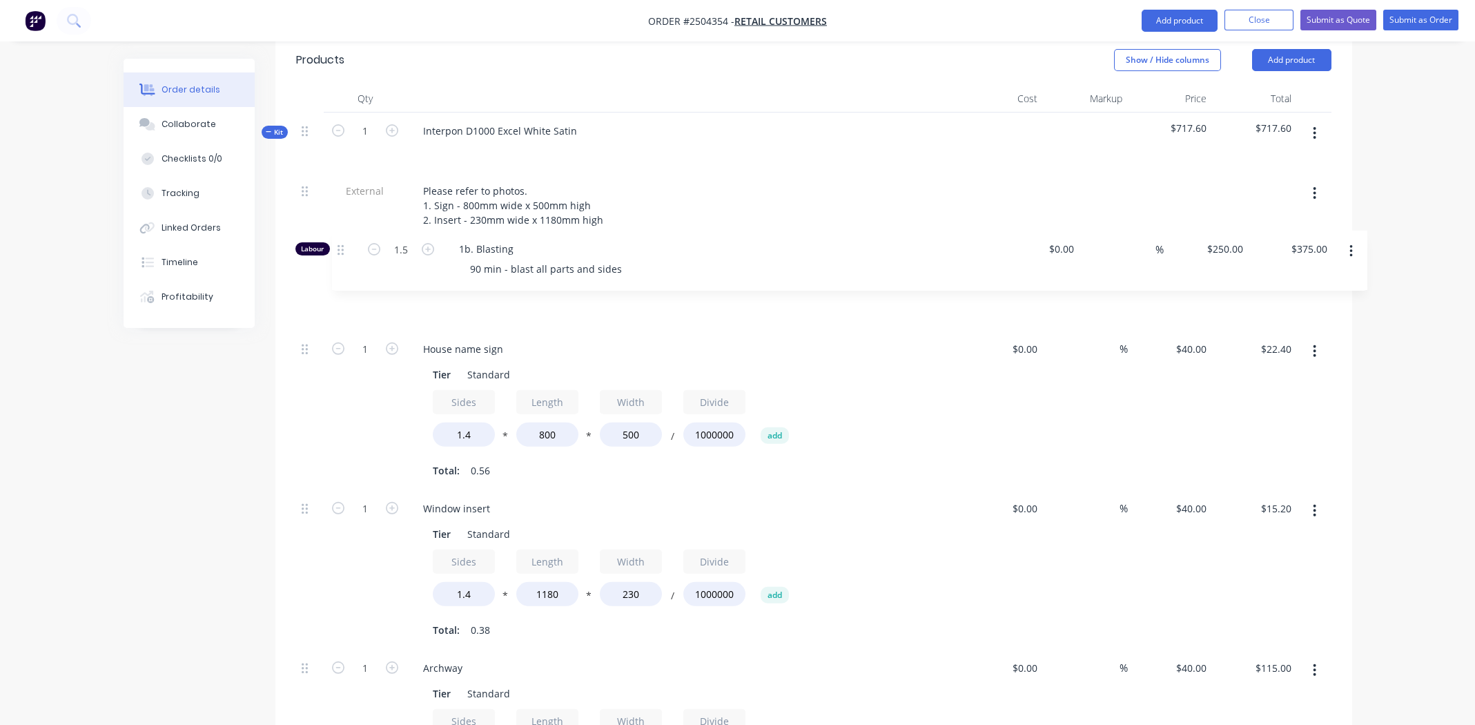
drag, startPoint x: 305, startPoint y: 273, endPoint x: 342, endPoint y: 258, distance: 39.6
click at [342, 258] on div "External Please refer to photos. 1. Sign - 800mm wide x 500mm high 2. Insert - …" at bounding box center [813, 554] width 1035 height 762
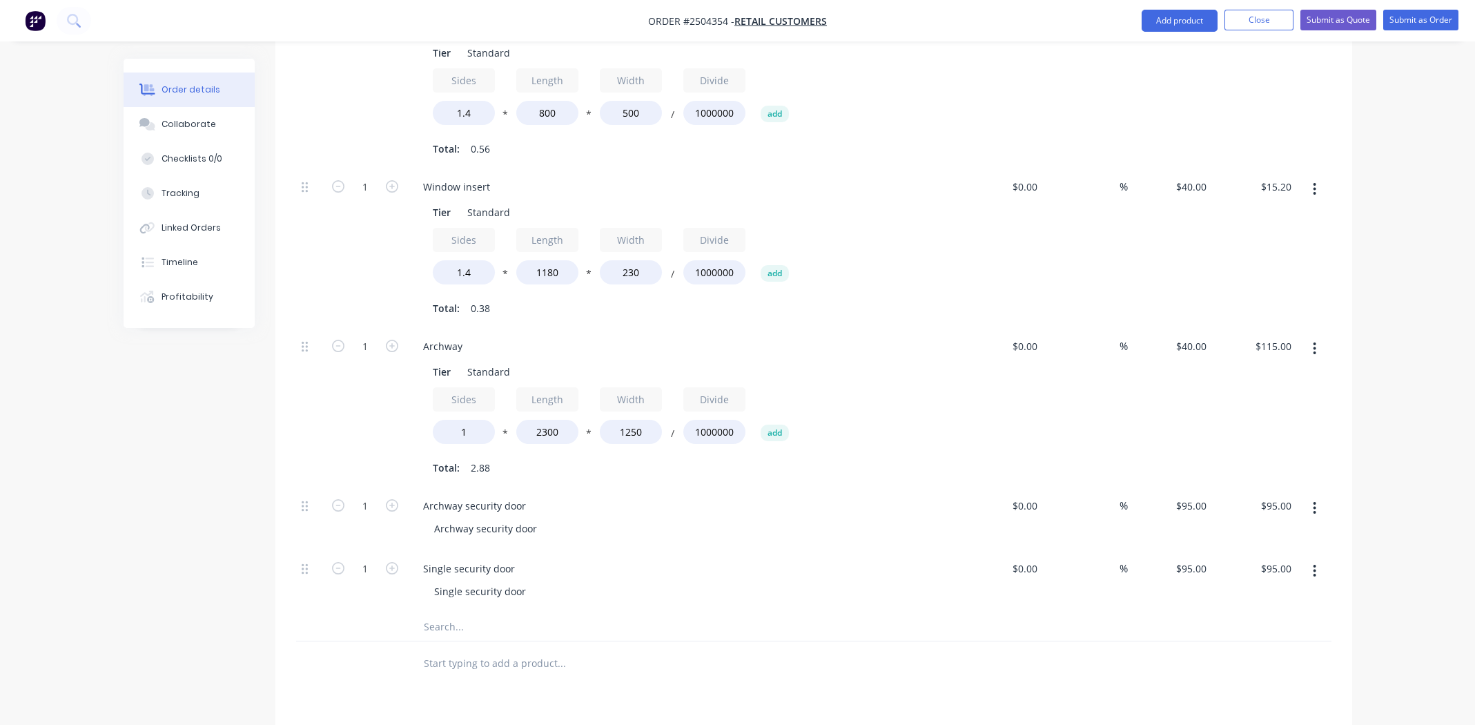
scroll to position [639, 0]
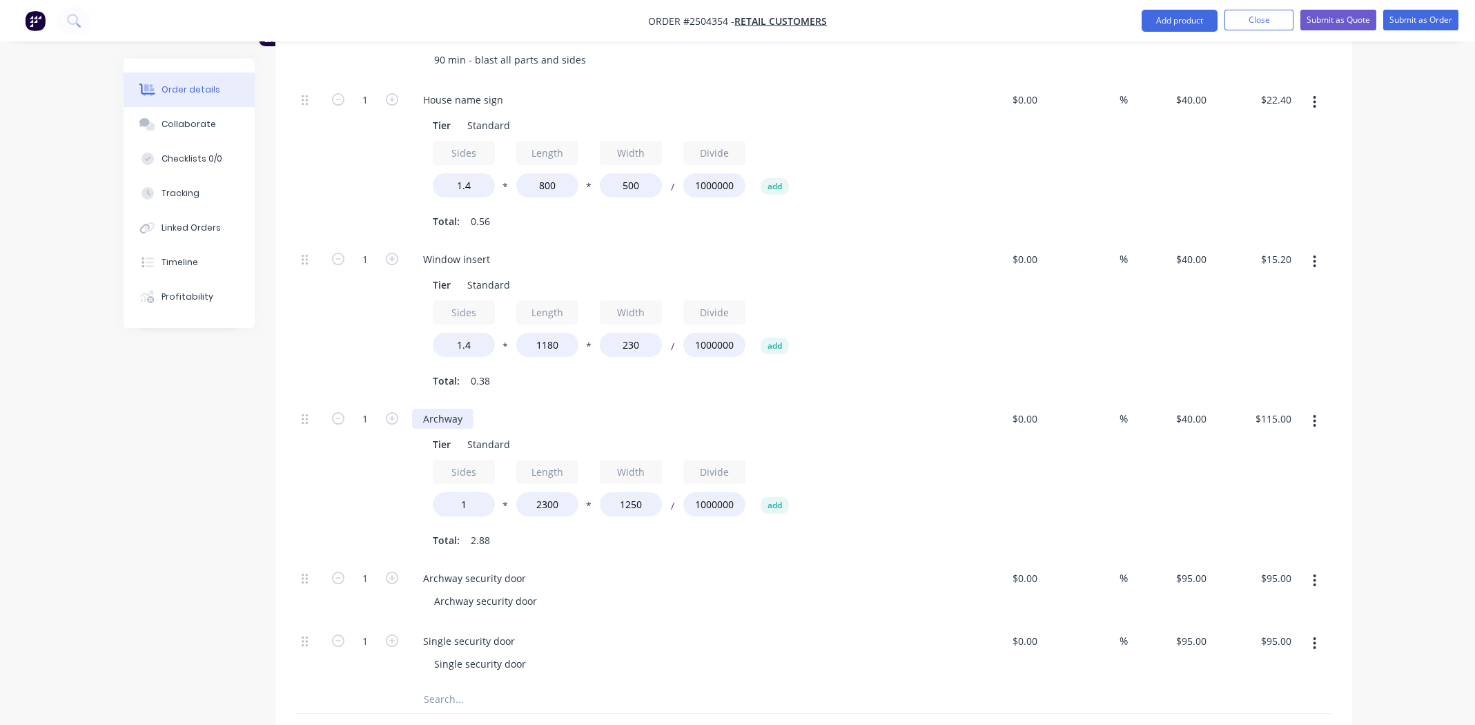
click at [465, 409] on div "Archway" at bounding box center [442, 419] width 61 height 20
click at [722, 591] on div "Archway security door" at bounding box center [688, 601] width 530 height 20
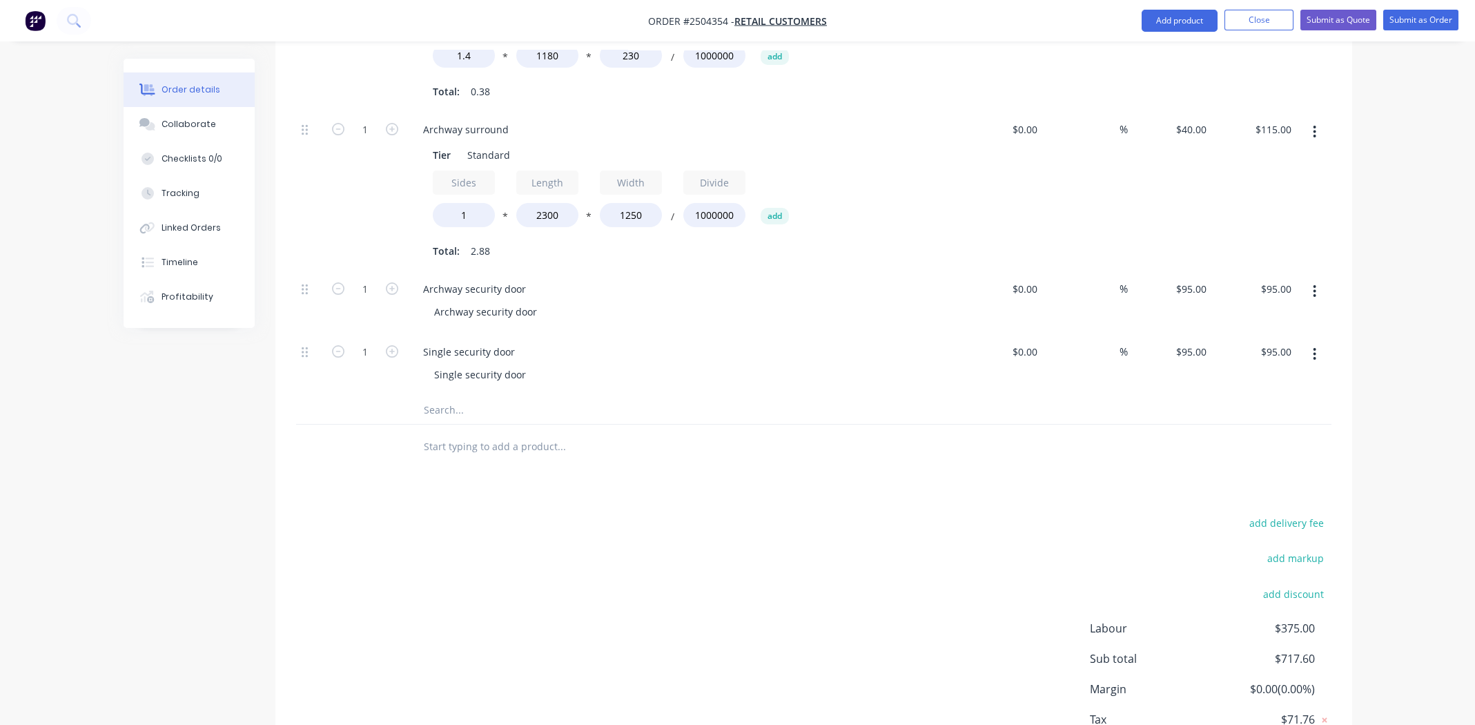
scroll to position [984, 0]
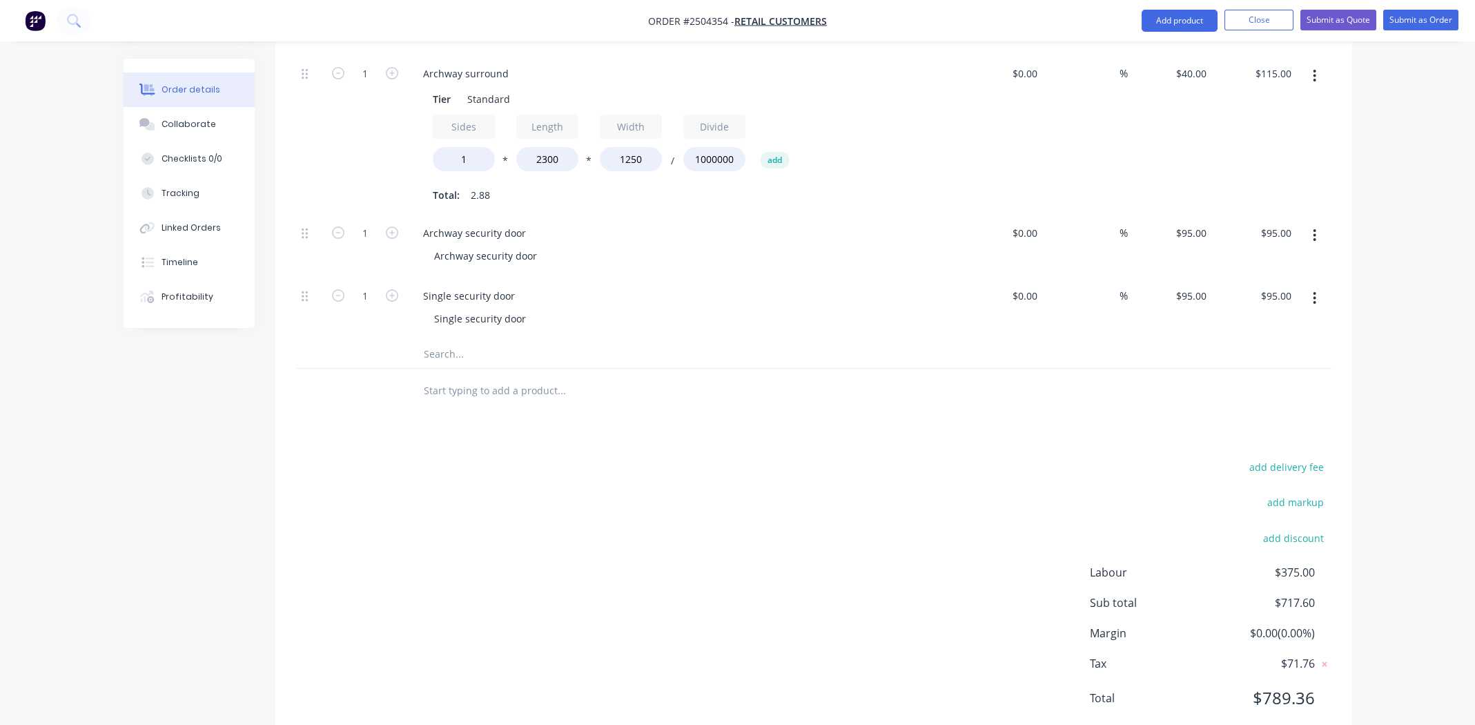
click at [443, 340] on input "text" at bounding box center [561, 354] width 276 height 28
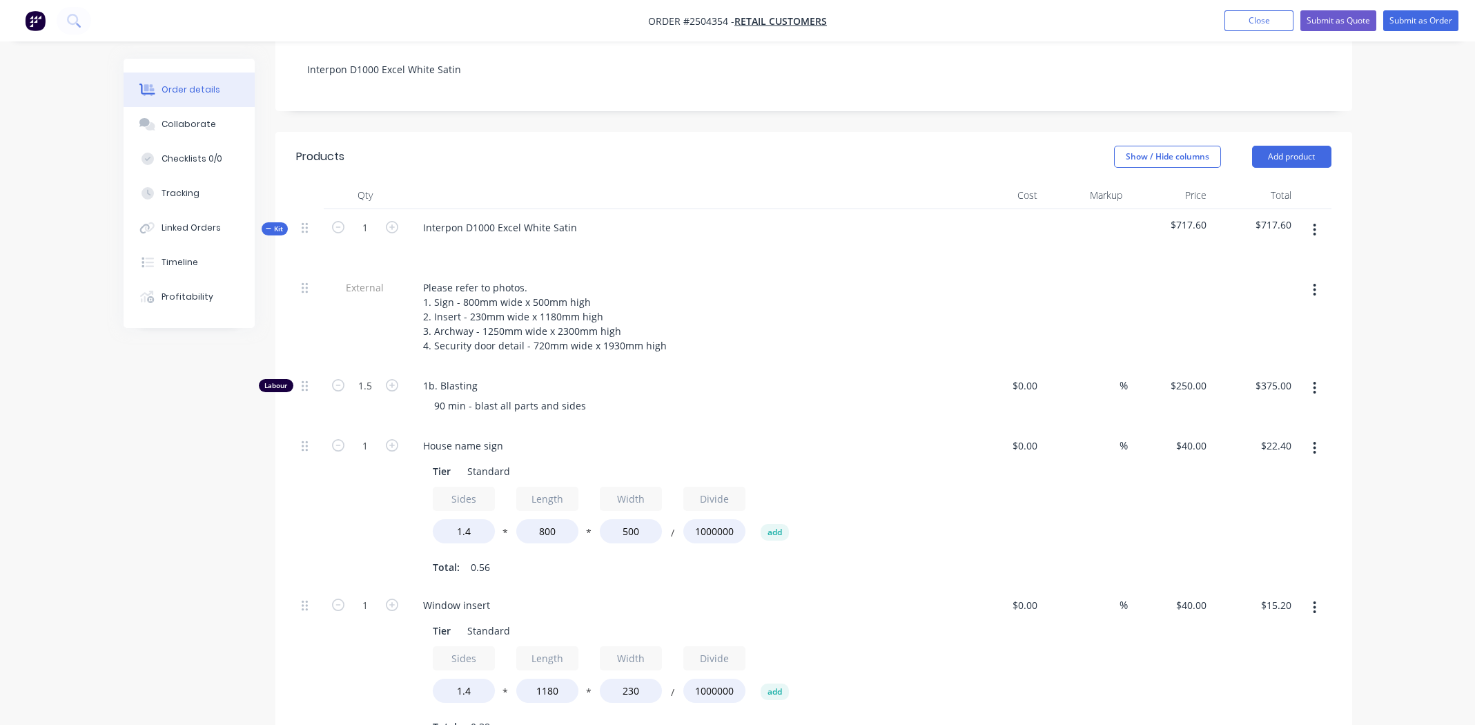
scroll to position [156, 0]
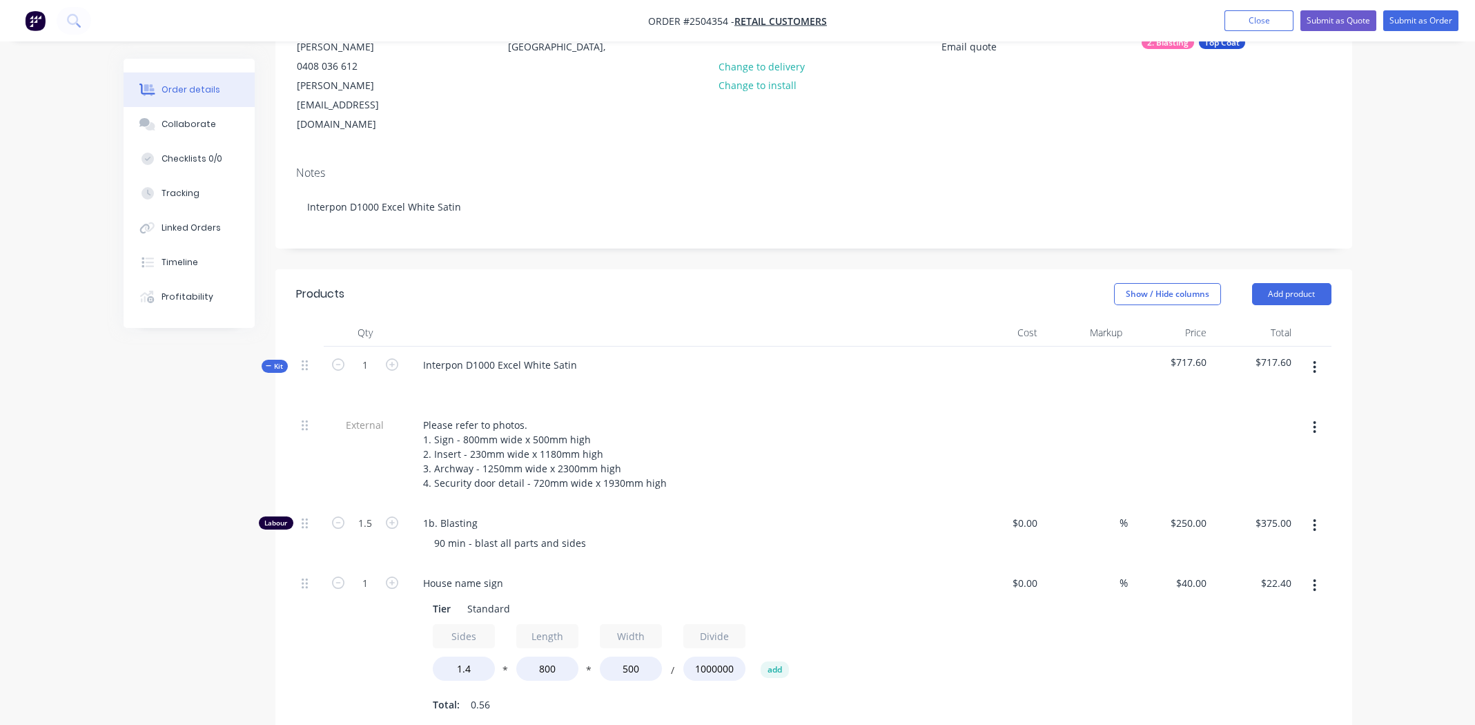
click at [1315, 360] on icon "button" at bounding box center [1314, 367] width 3 height 15
click at [1292, 393] on div "Add product to kit" at bounding box center [1266, 403] width 106 height 20
click at [1258, 476] on div "Basic product" at bounding box center [1266, 486] width 106 height 20
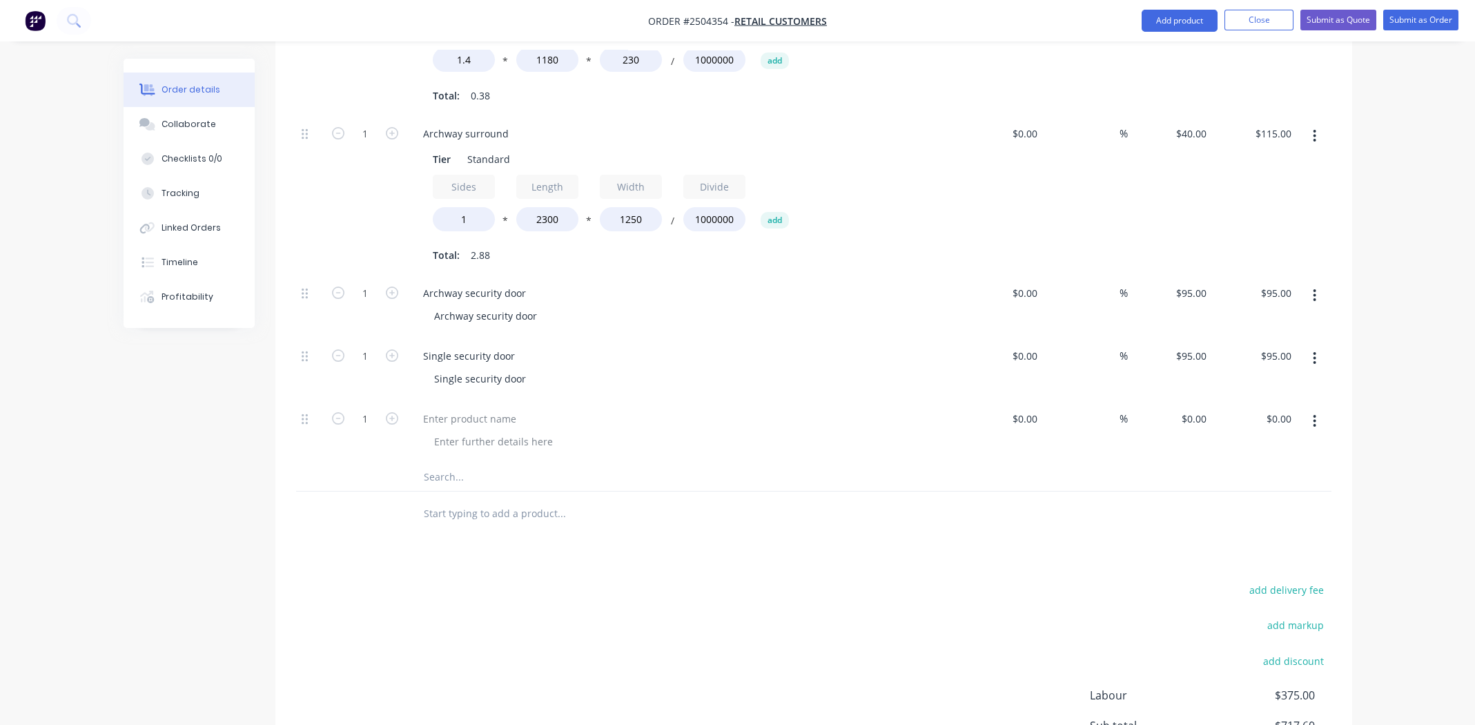
scroll to position [1047, 0]
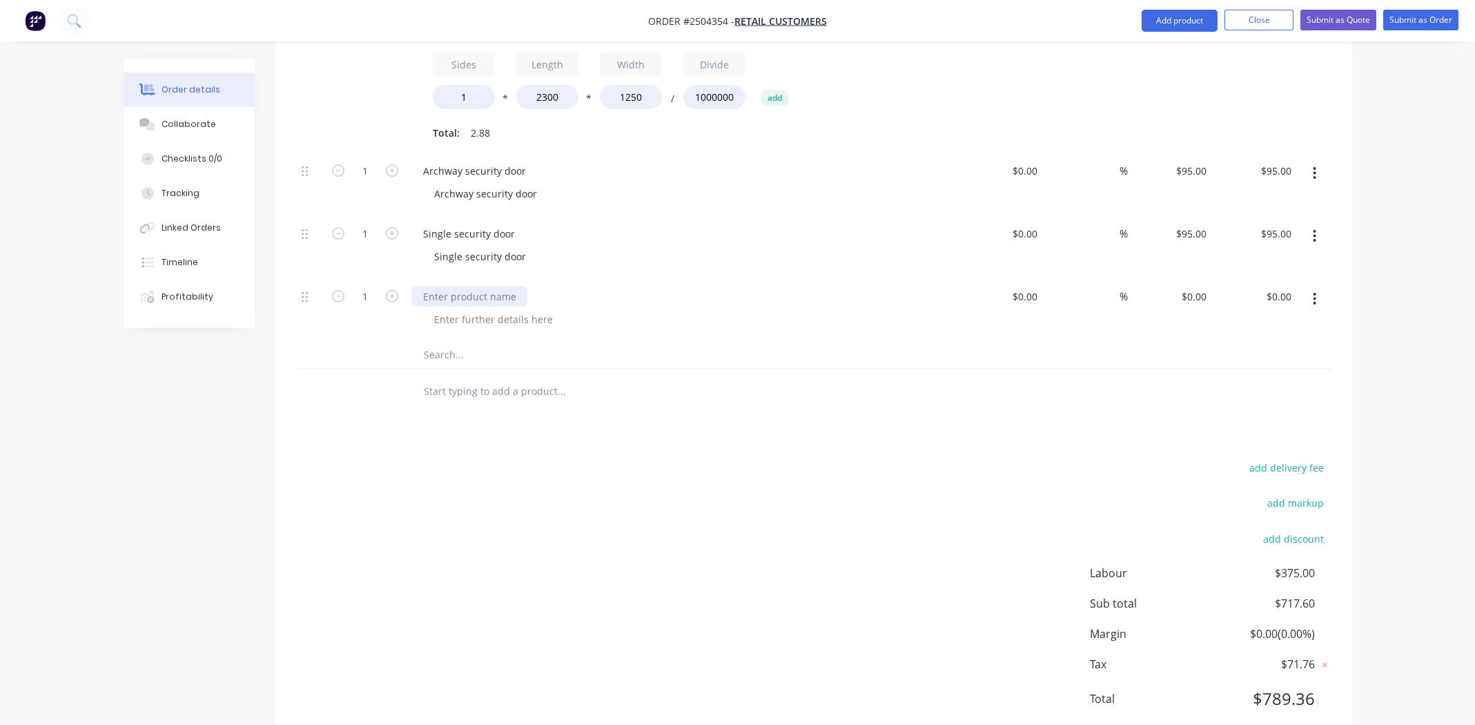
click at [471, 286] on div at bounding box center [469, 296] width 115 height 20
click at [458, 286] on div "Door handles" at bounding box center [454, 296] width 84 height 20
copy div "Door handles"
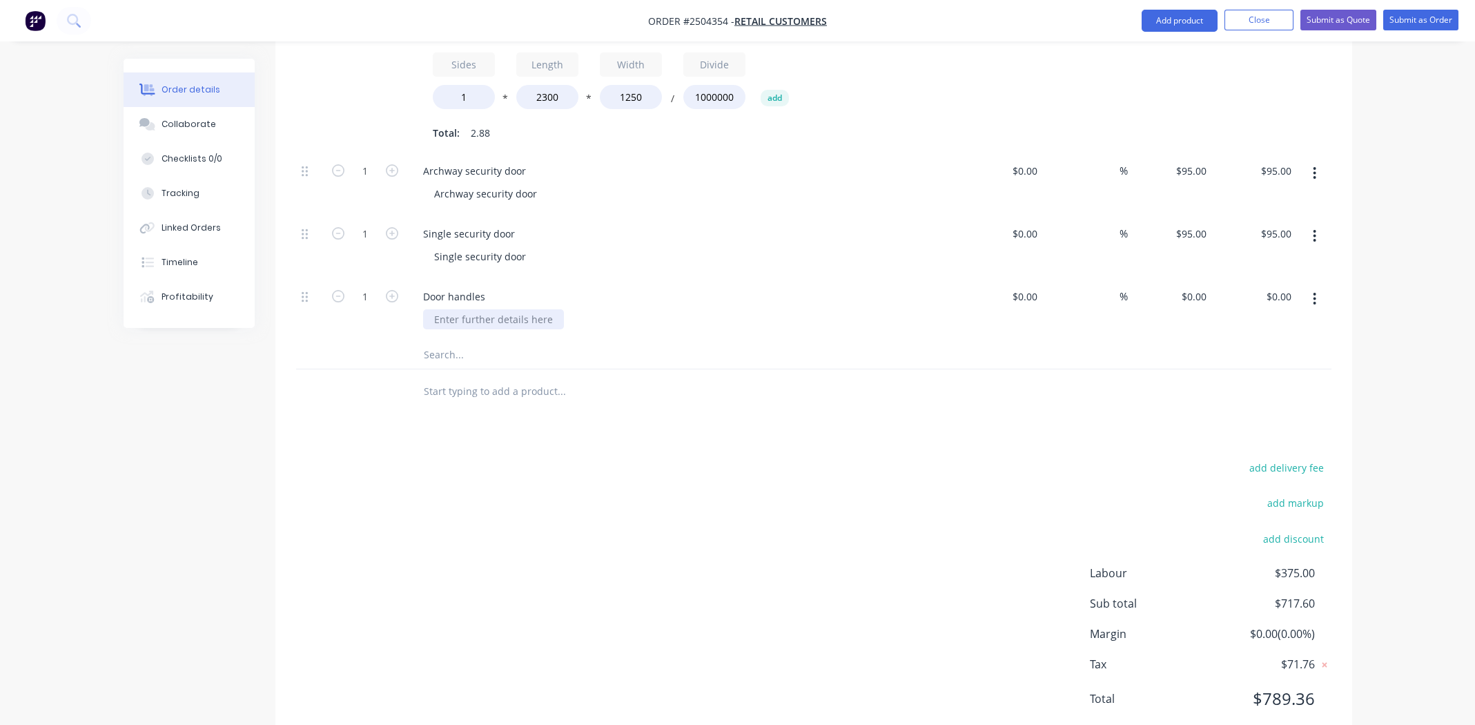
click at [483, 309] on div at bounding box center [493, 319] width 141 height 20
paste div
click at [362, 286] on input "1" at bounding box center [365, 296] width 36 height 21
type input "2"
click at [1187, 278] on div "0 $0.00" at bounding box center [1170, 309] width 85 height 63
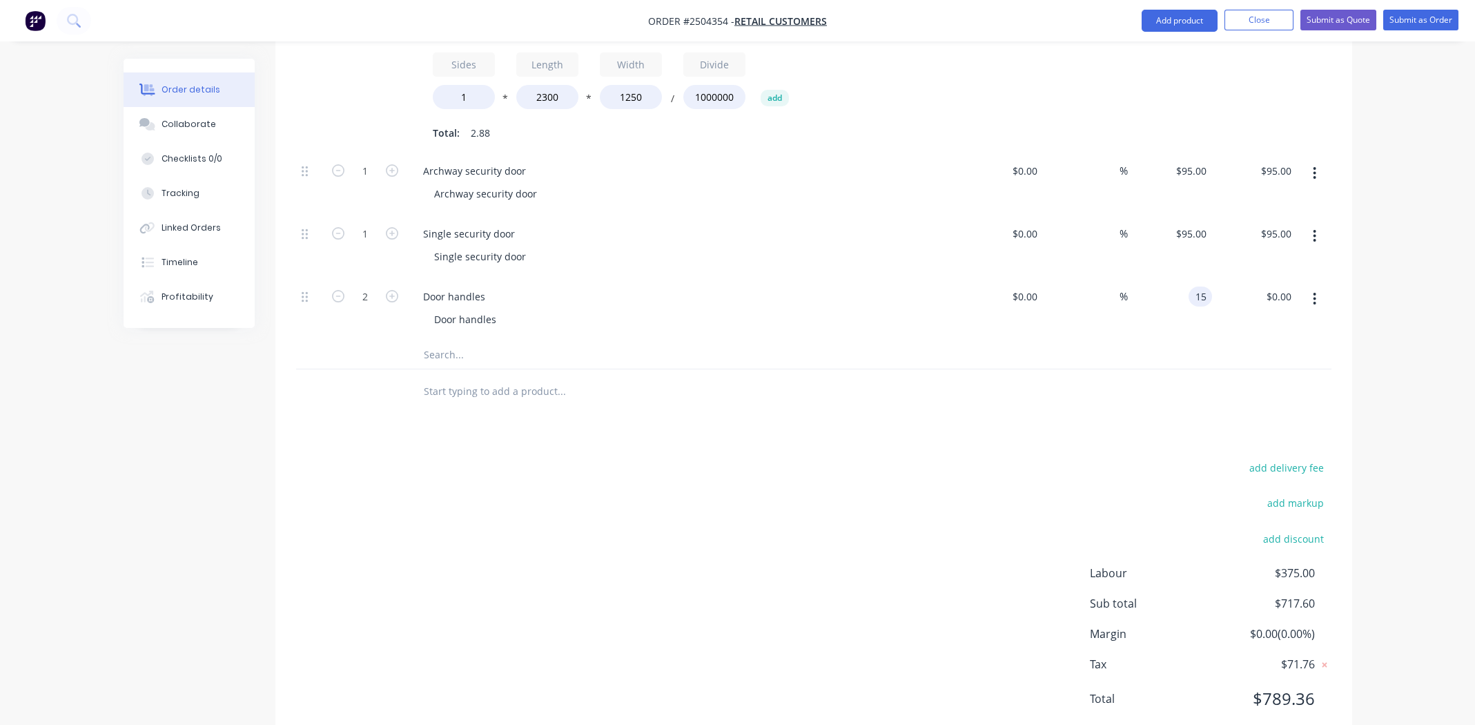
type input "$15.00"
type input "$30.00"
click at [1048, 341] on div at bounding box center [813, 355] width 1035 height 28
click at [897, 462] on div "add delivery fee add markup add discount Labour $375.00 Sub total $747.60 Margi…" at bounding box center [813, 591] width 1035 height 266
click at [1330, 19] on button "Submit as Quote" at bounding box center [1339, 20] width 76 height 21
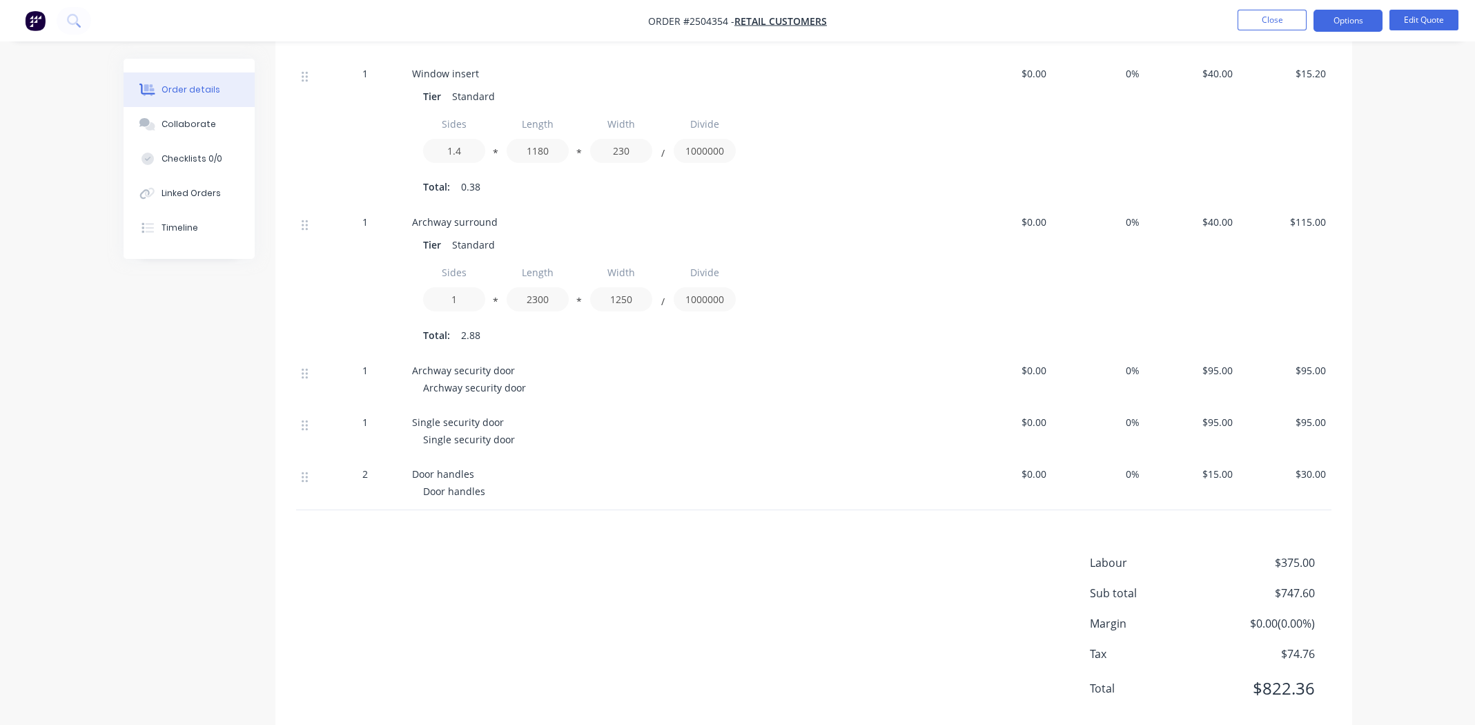
scroll to position [759, 0]
click at [708, 19] on span "Order #2504354 -" at bounding box center [691, 20] width 86 height 13
copy span "2504354"
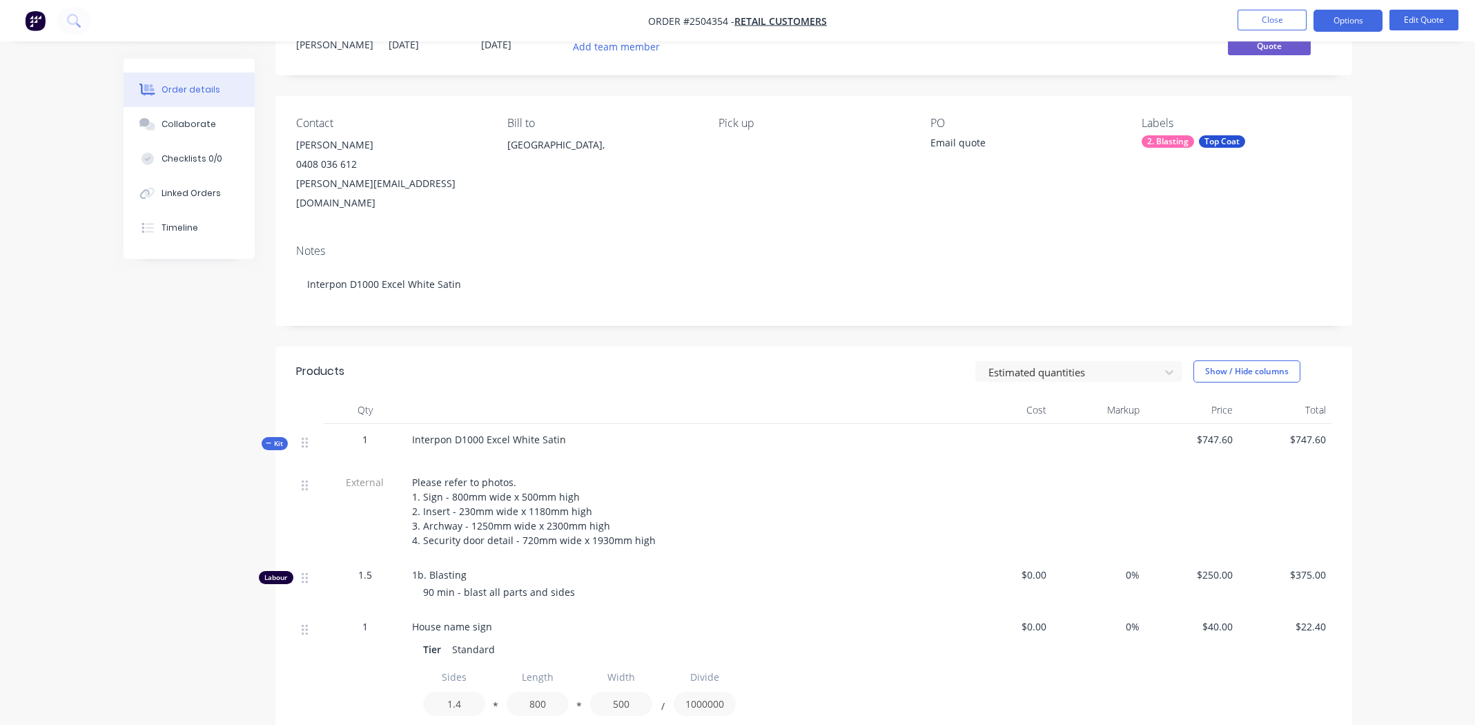
scroll to position [0, 0]
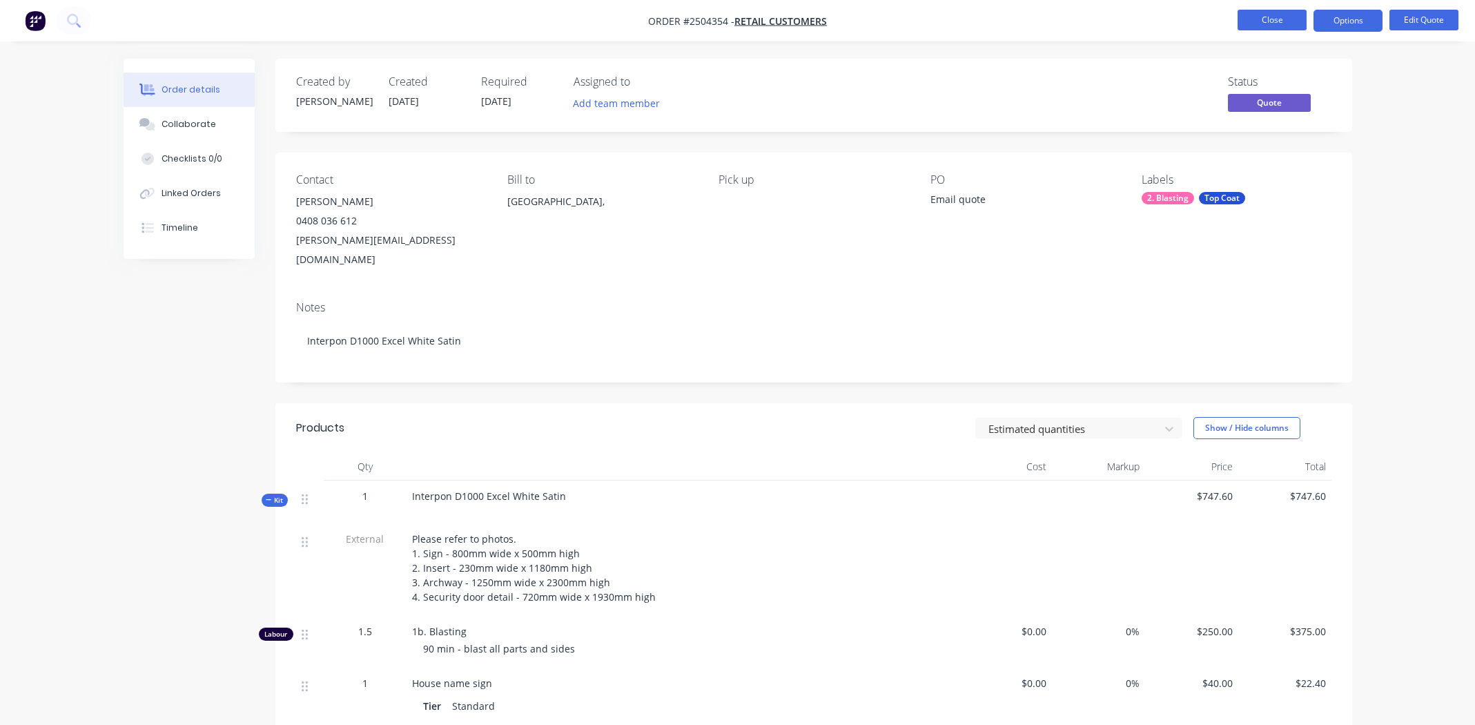
click at [1275, 18] on button "Close" at bounding box center [1272, 20] width 69 height 21
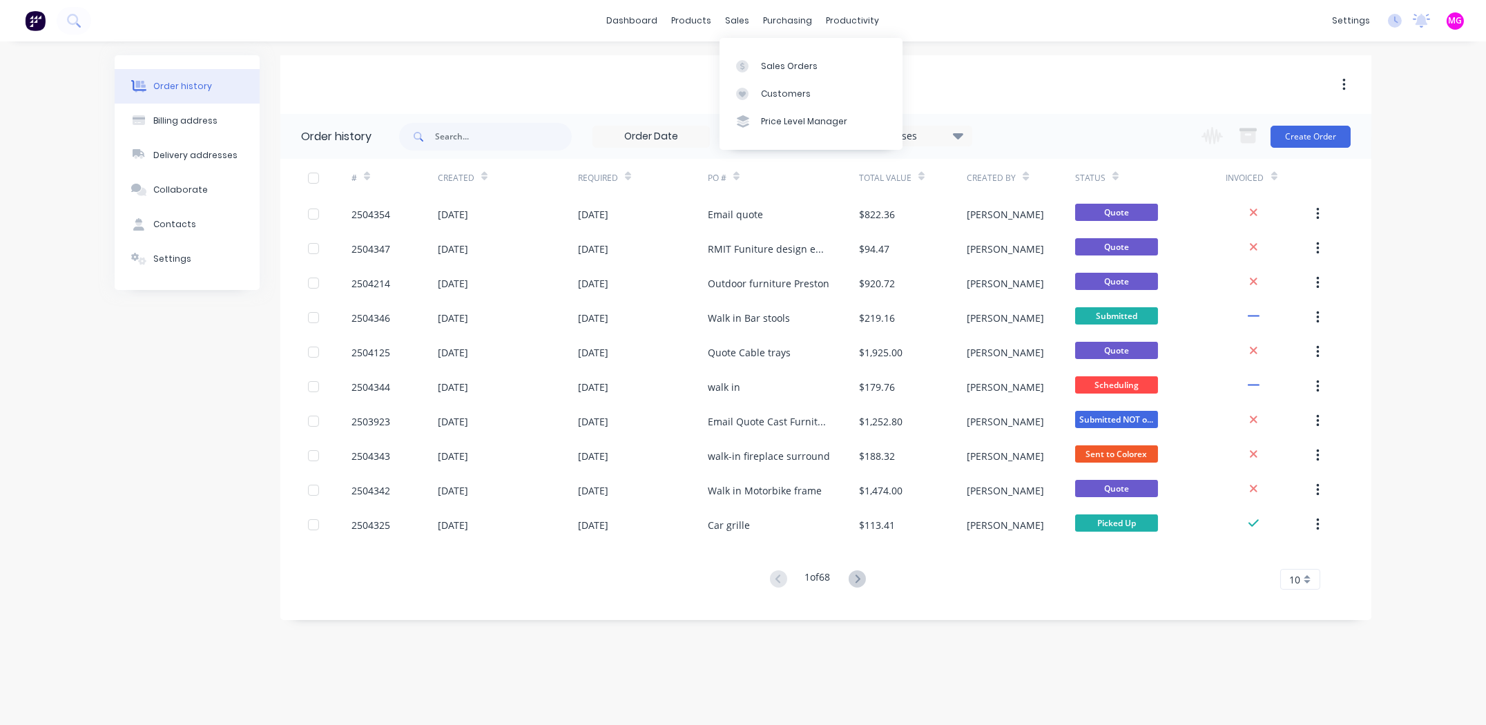
drag, startPoint x: 734, startPoint y: 23, endPoint x: 741, endPoint y: 32, distance: 11.3
click at [734, 23] on div "sales" at bounding box center [738, 20] width 38 height 21
click at [758, 65] on link "Sales Orders" at bounding box center [810, 66] width 183 height 28
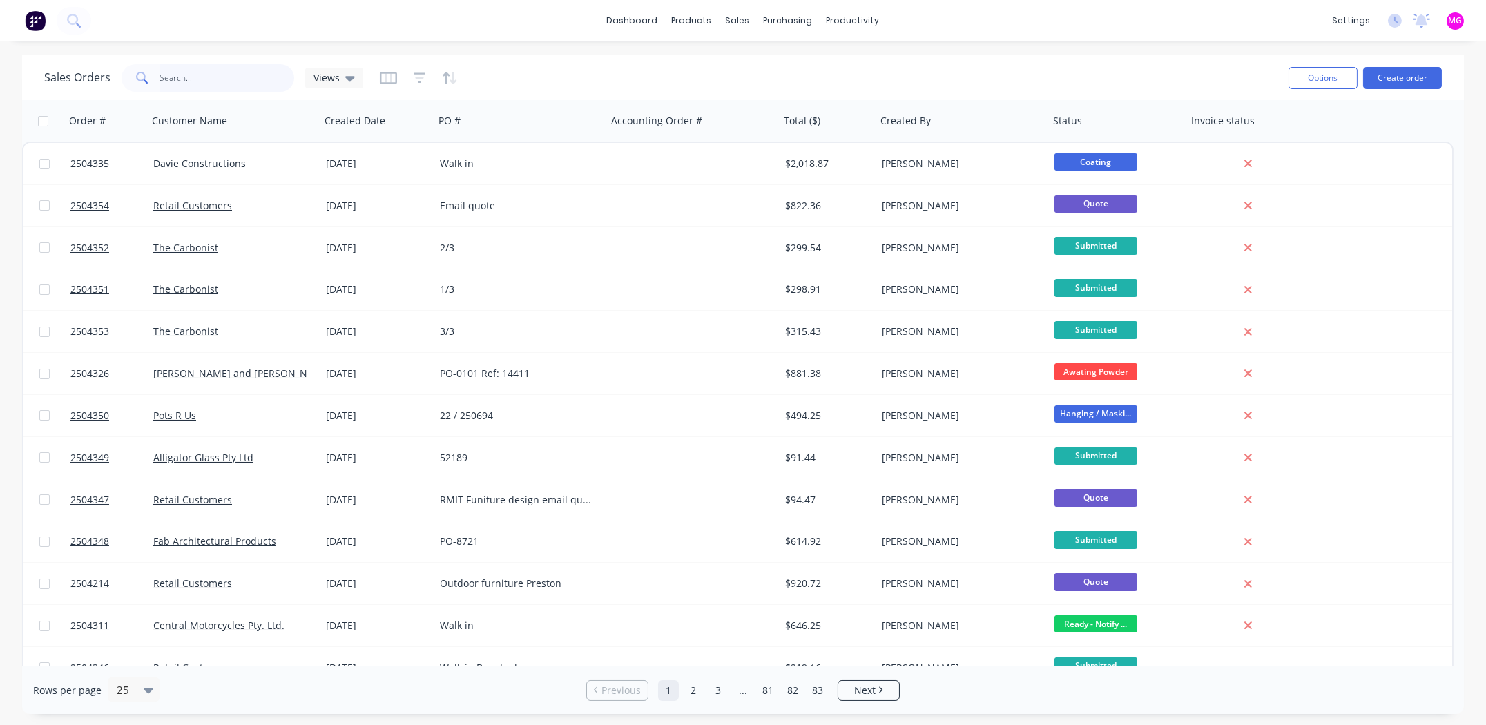
click at [236, 88] on input "text" at bounding box center [227, 78] width 135 height 28
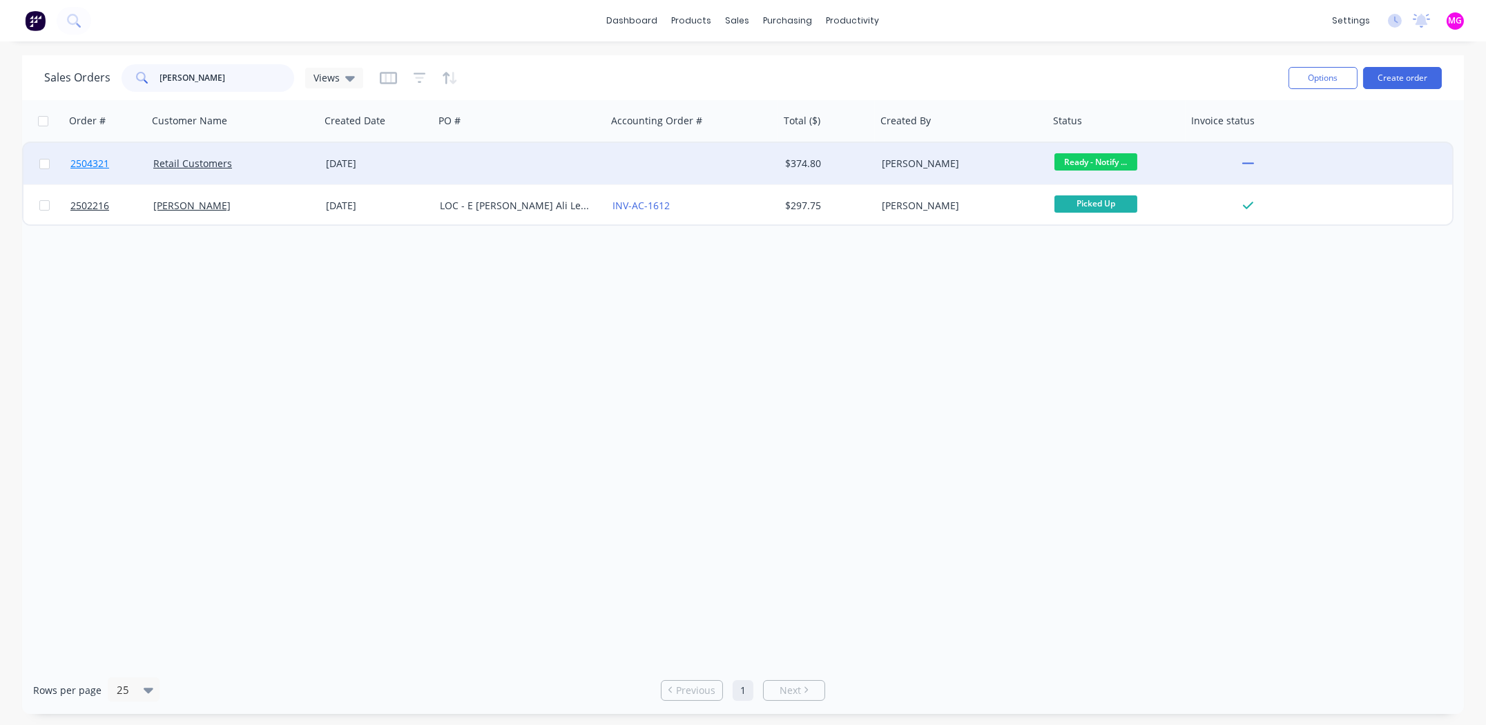
type input "[PERSON_NAME]"
click at [93, 163] on span "2504321" at bounding box center [89, 164] width 39 height 14
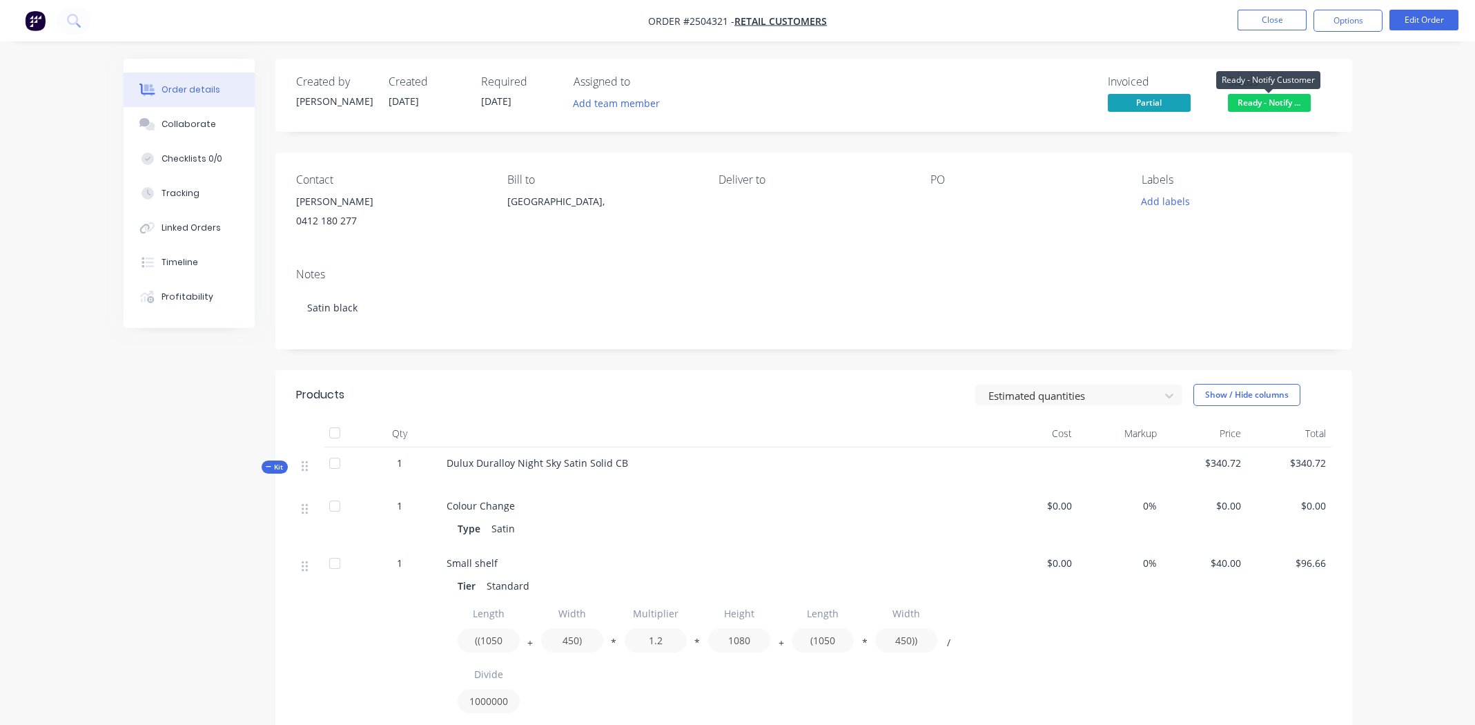
drag, startPoint x: 1266, startPoint y: 96, endPoint x: 1275, endPoint y: 115, distance: 20.7
click at [1267, 96] on span "Ready - Notify ..." at bounding box center [1269, 102] width 83 height 17
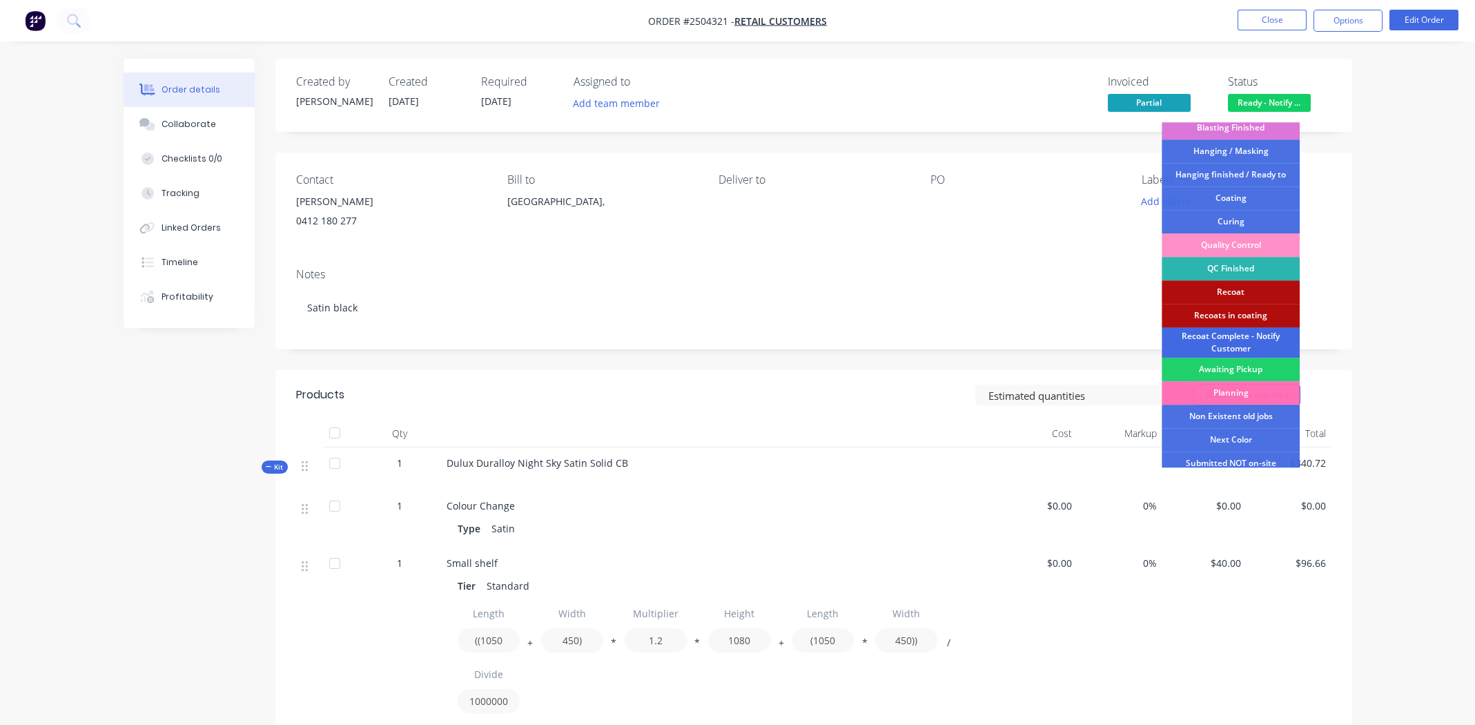
scroll to position [342, 0]
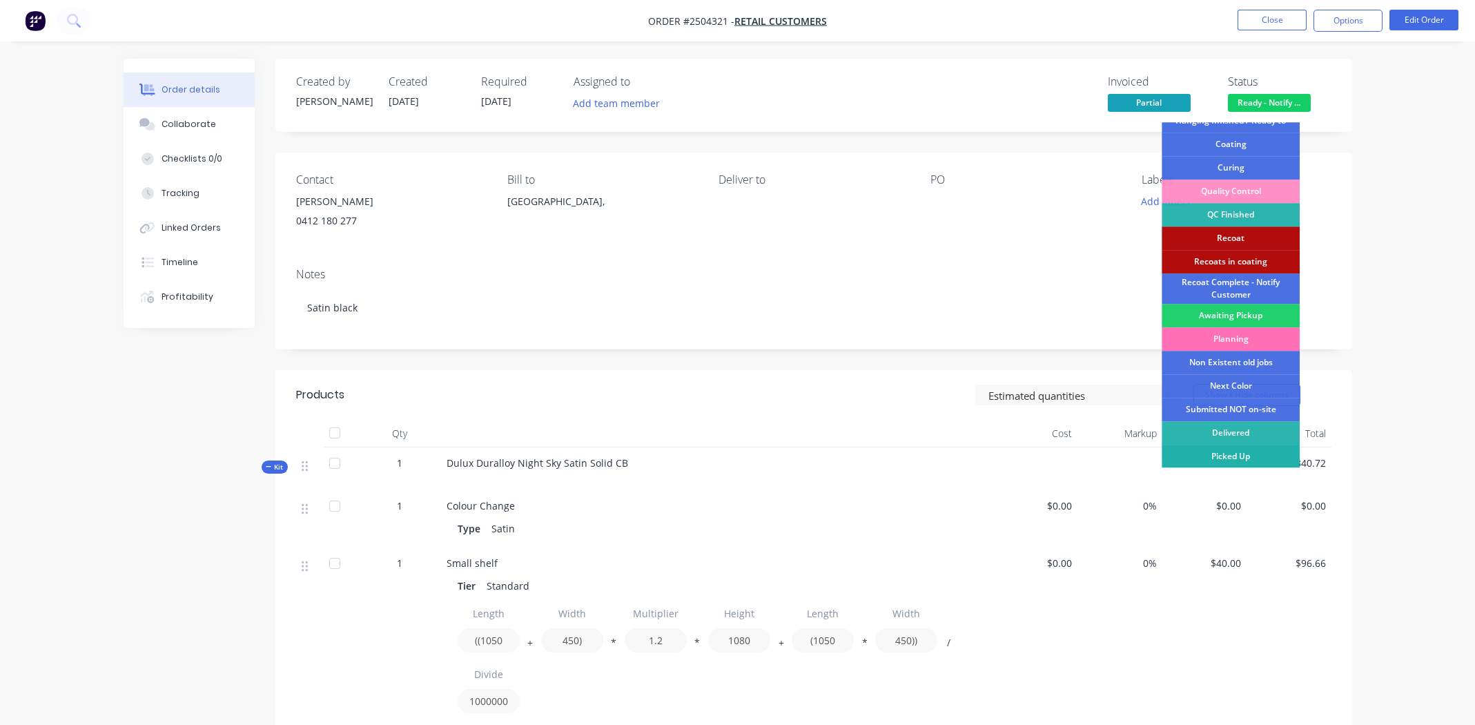
click at [1239, 454] on div "Picked Up" at bounding box center [1231, 456] width 138 height 23
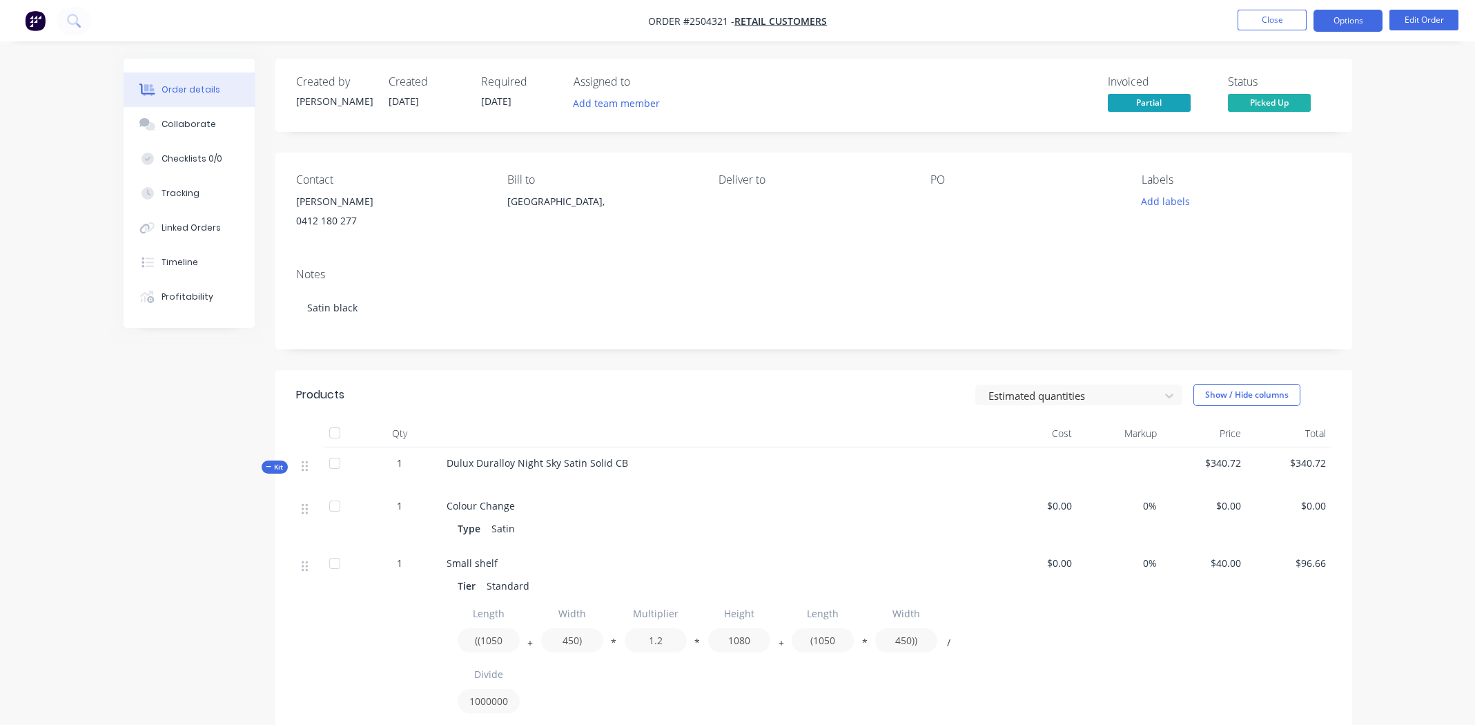
click at [1332, 21] on button "Options" at bounding box center [1348, 21] width 69 height 22
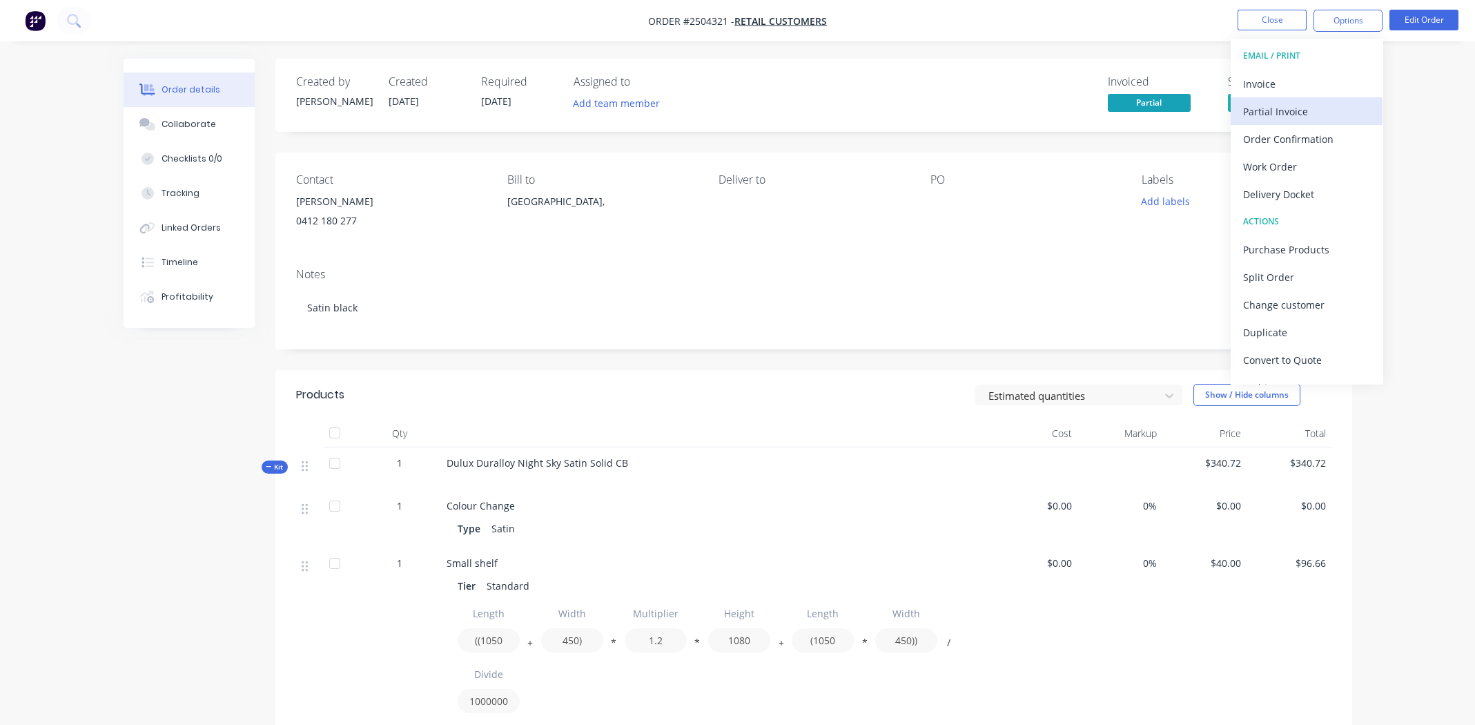
click at [1288, 104] on div "Partial Invoice" at bounding box center [1306, 111] width 127 height 20
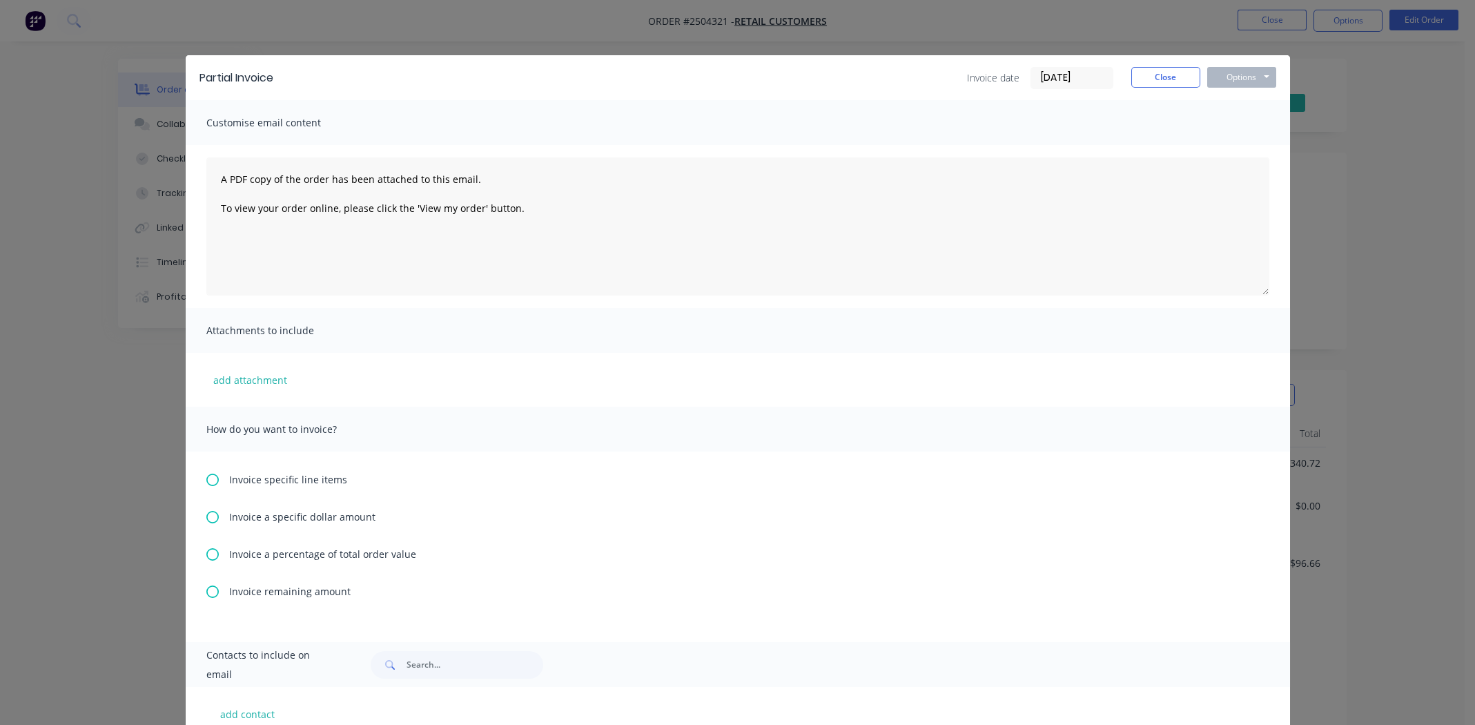
drag, startPoint x: 202, startPoint y: 518, endPoint x: 236, endPoint y: 523, distance: 34.3
click at [206, 517] on icon at bounding box center [212, 517] width 12 height 12
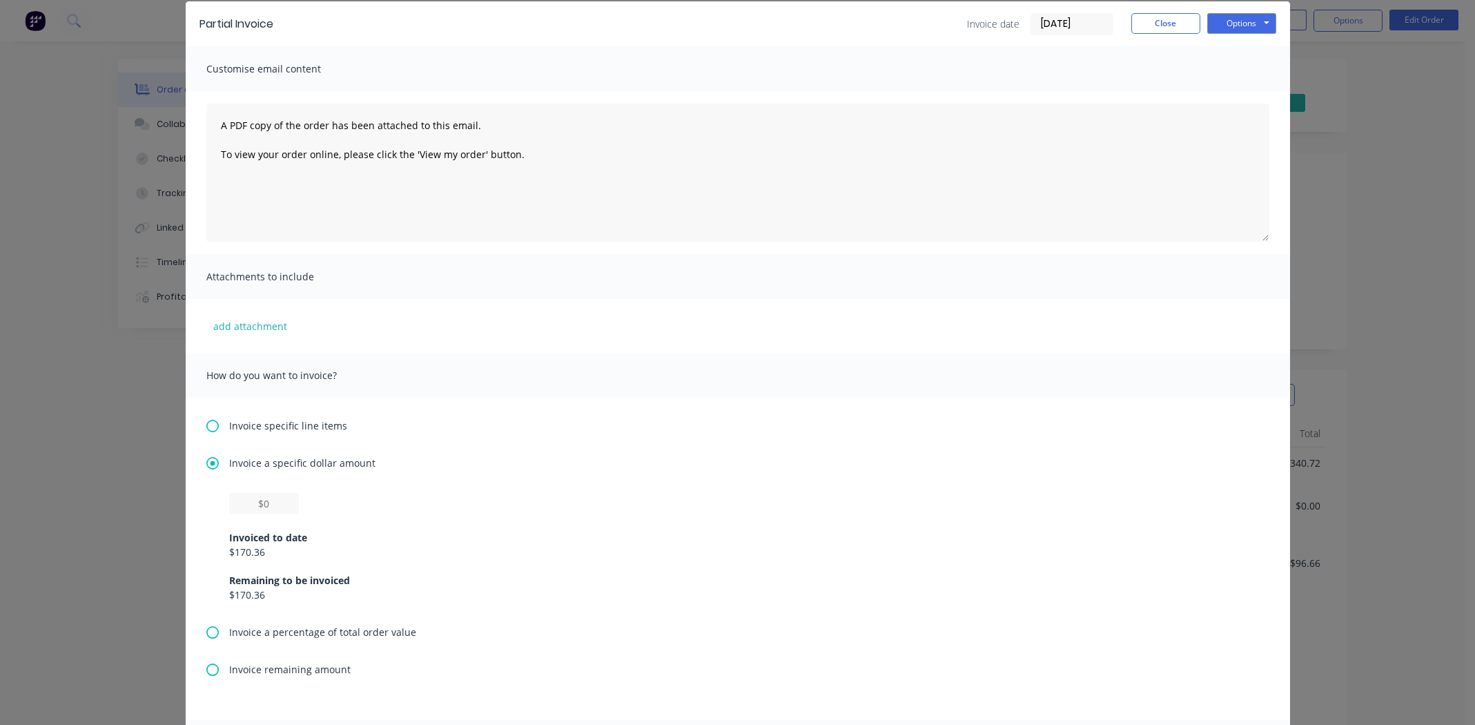
scroll to position [414, 0]
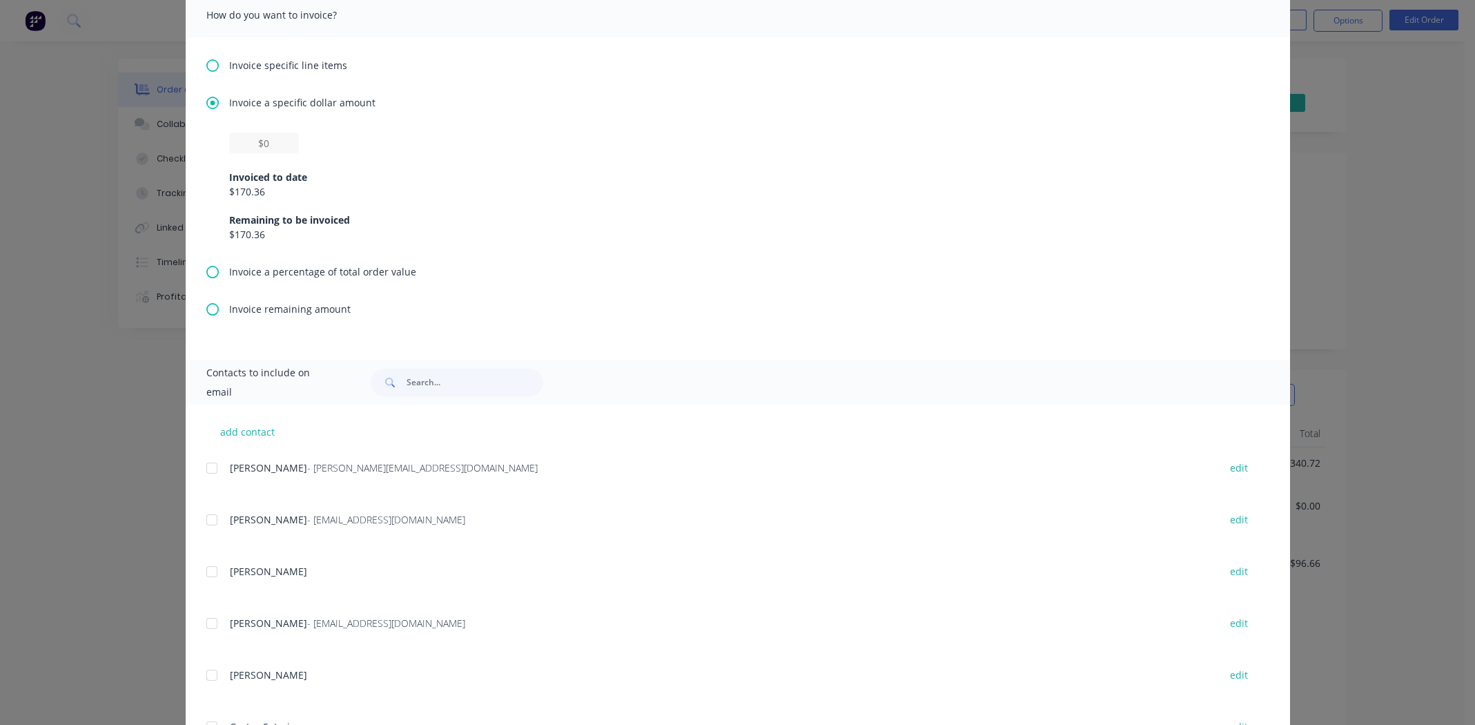
click at [248, 232] on div "$170.36" at bounding box center [738, 234] width 1018 height 14
drag, startPoint x: 249, startPoint y: 233, endPoint x: 500, endPoint y: 230, distance: 251.3
click at [590, 213] on div "Remaining to be invoiced" at bounding box center [738, 220] width 1018 height 14
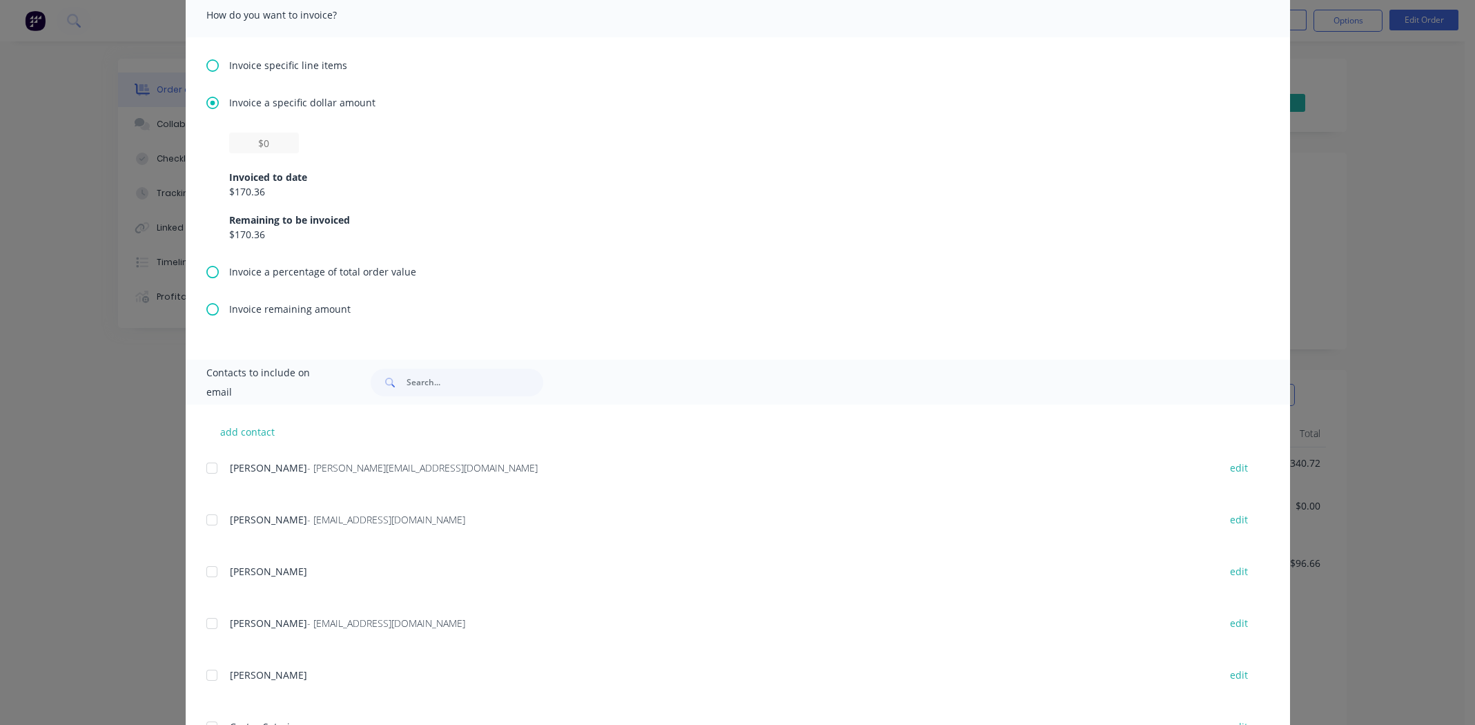
click at [248, 236] on div "$170.36" at bounding box center [738, 234] width 1018 height 14
copy div "170.36"
paste input "$170.36"
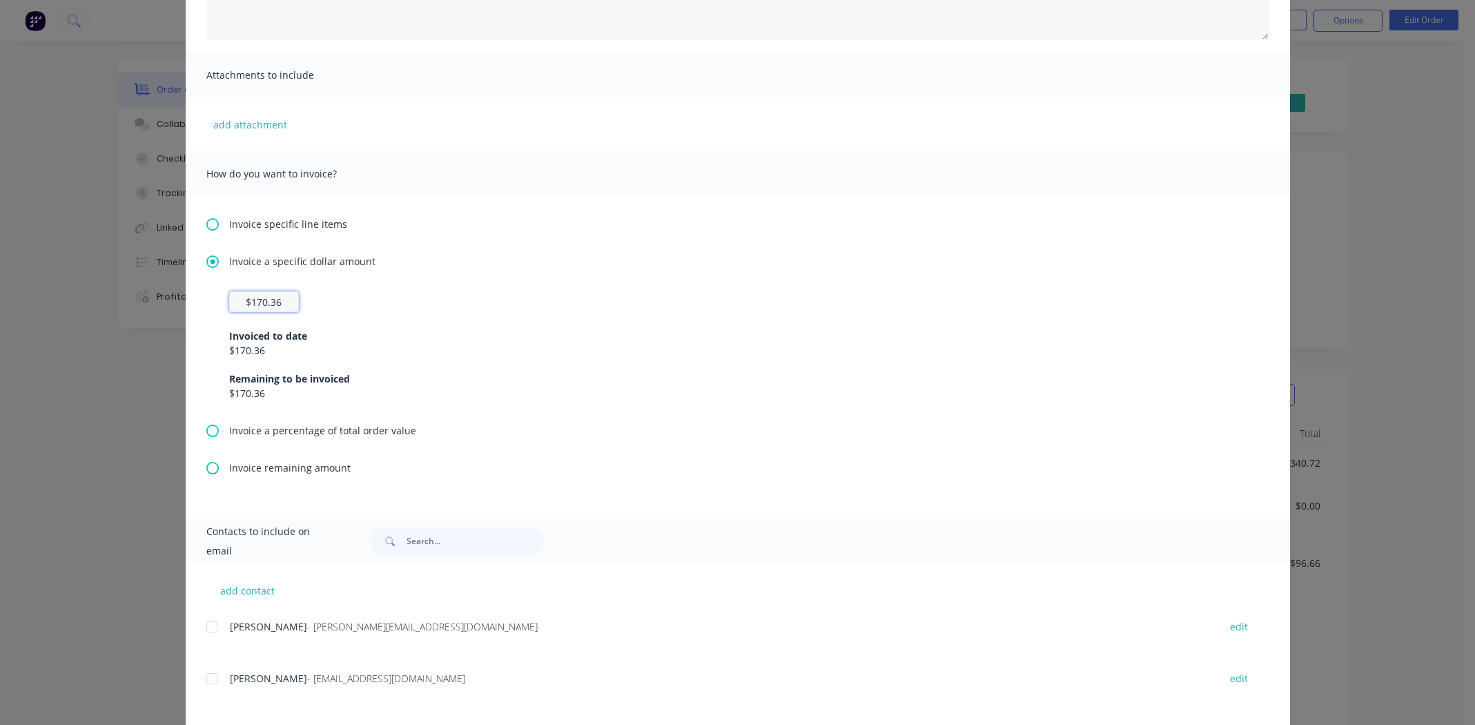
scroll to position [0, 0]
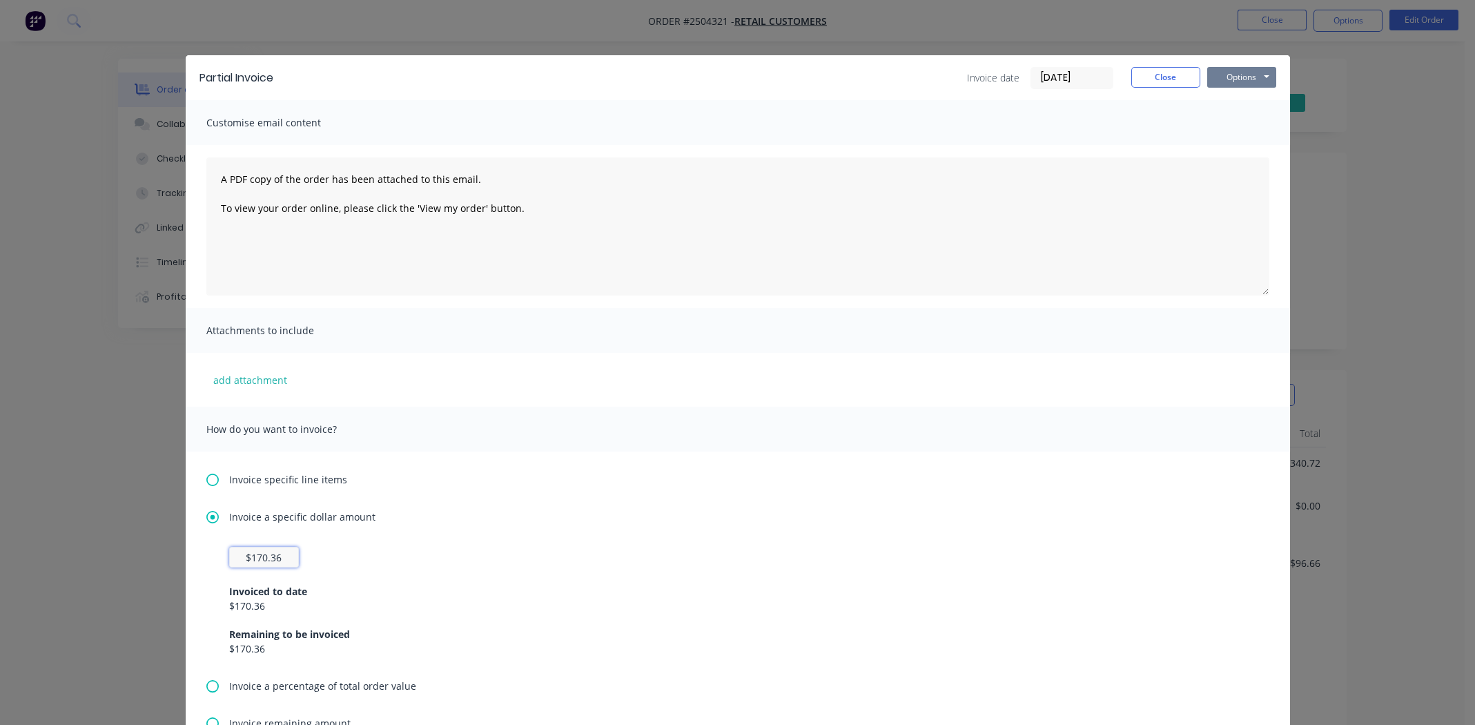
type input "$170.36"
click at [1249, 79] on button "Options" at bounding box center [1241, 77] width 69 height 21
click at [1240, 126] on button "Print" at bounding box center [1251, 124] width 88 height 23
click at [1171, 69] on button "Close" at bounding box center [1165, 77] width 69 height 21
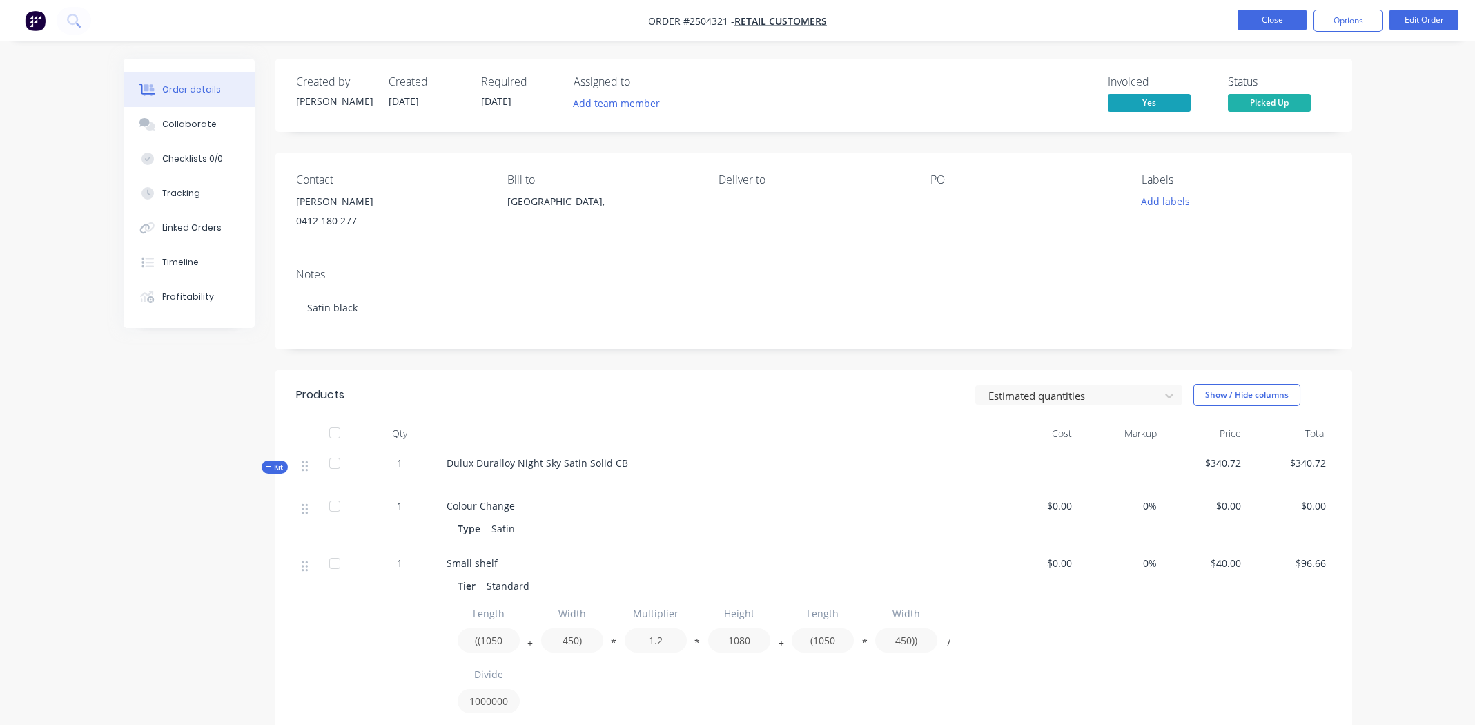
click at [1274, 10] on button "Close" at bounding box center [1272, 20] width 69 height 21
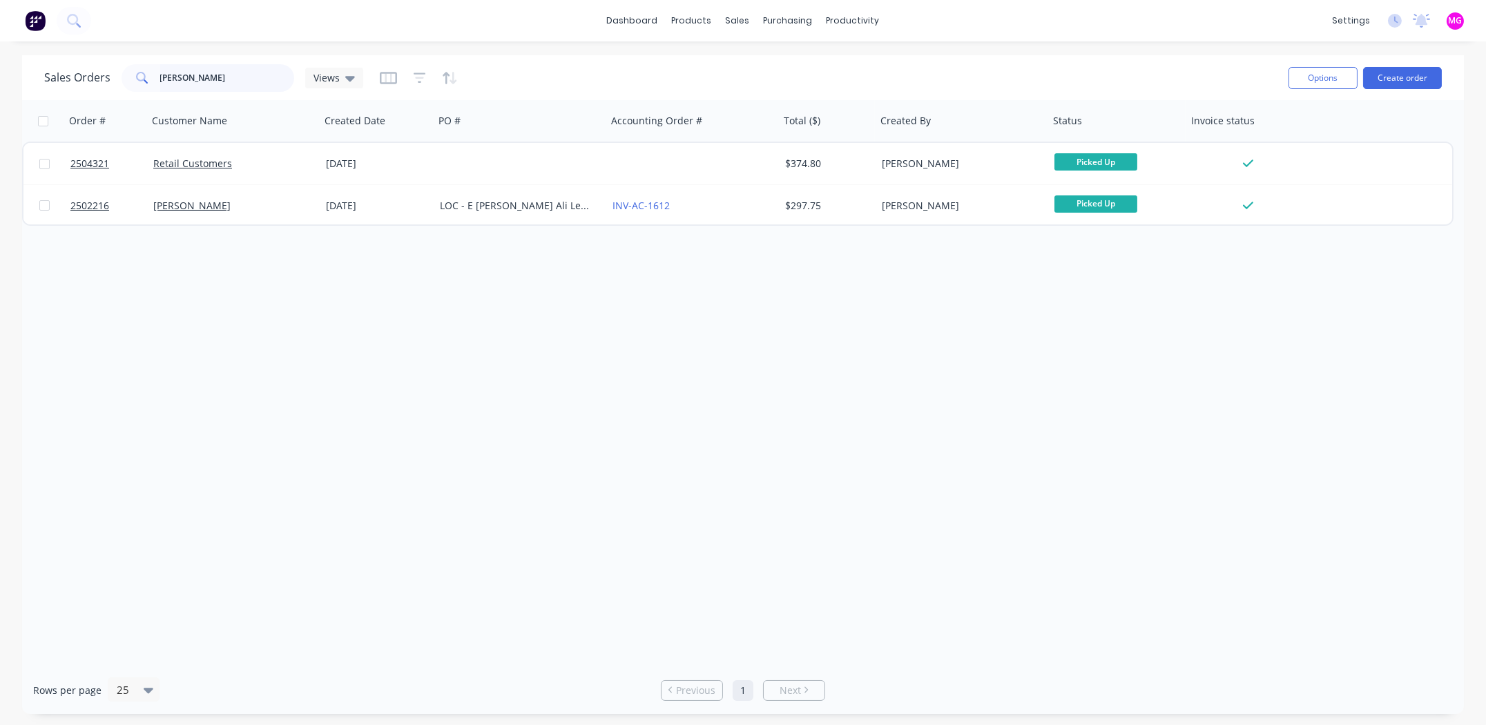
click at [262, 79] on input "[PERSON_NAME]" at bounding box center [227, 78] width 135 height 28
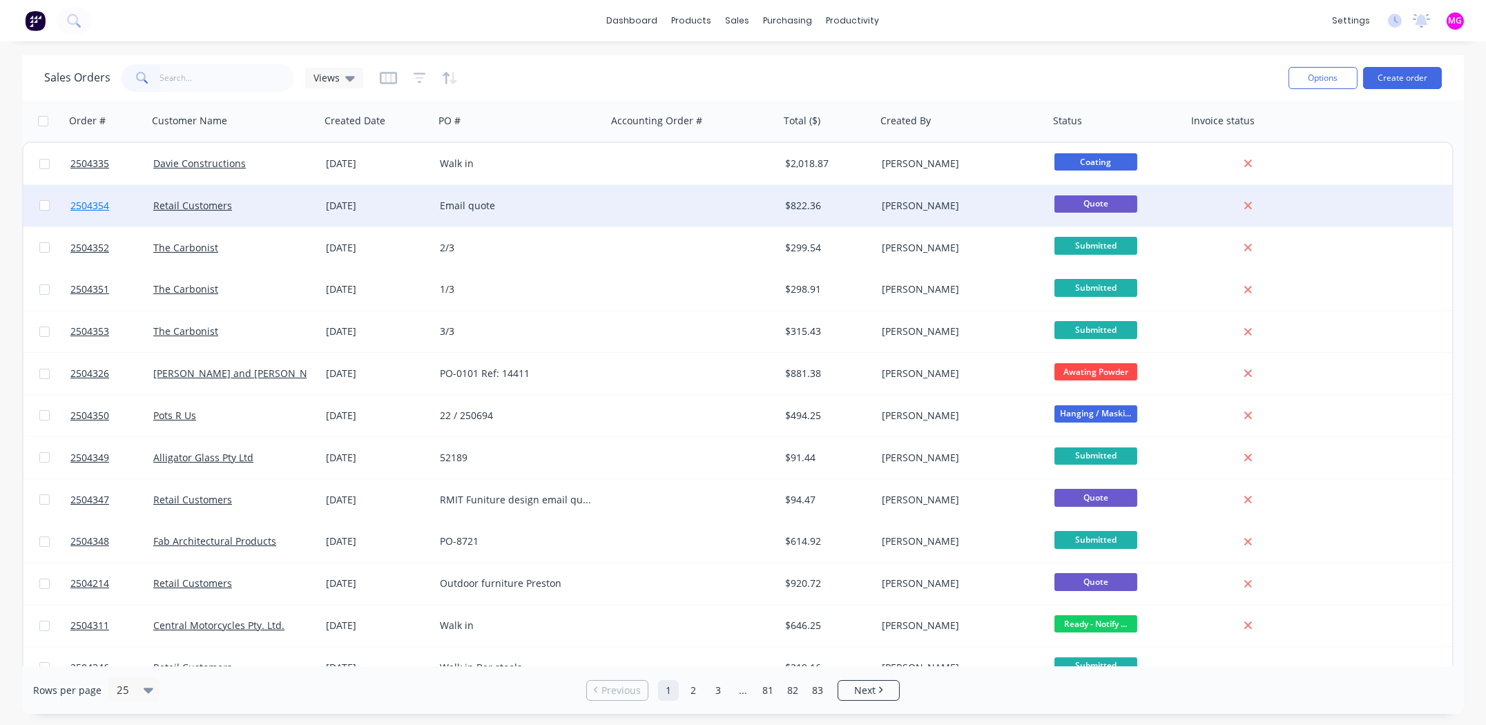
click at [88, 204] on span "2504354" at bounding box center [89, 206] width 39 height 14
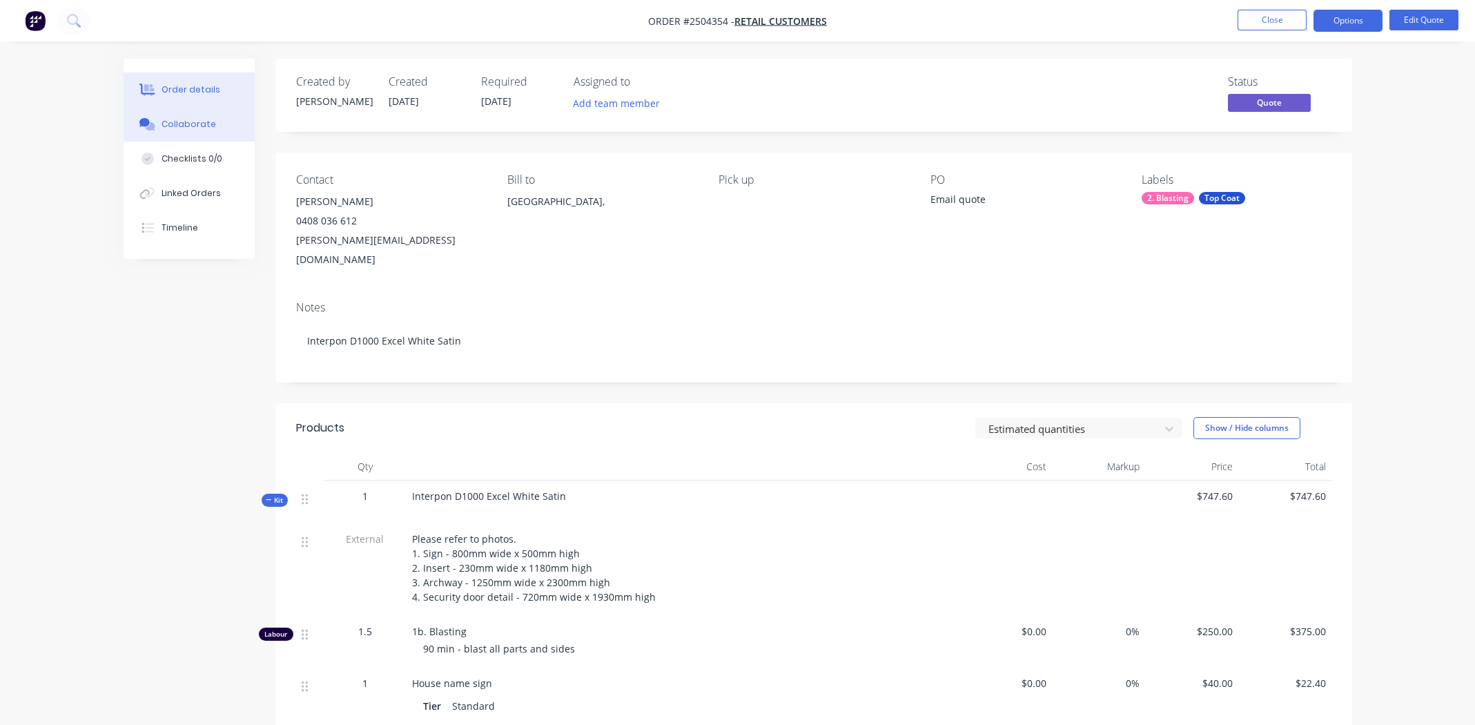
click at [202, 118] on div "Collaborate" at bounding box center [189, 124] width 55 height 12
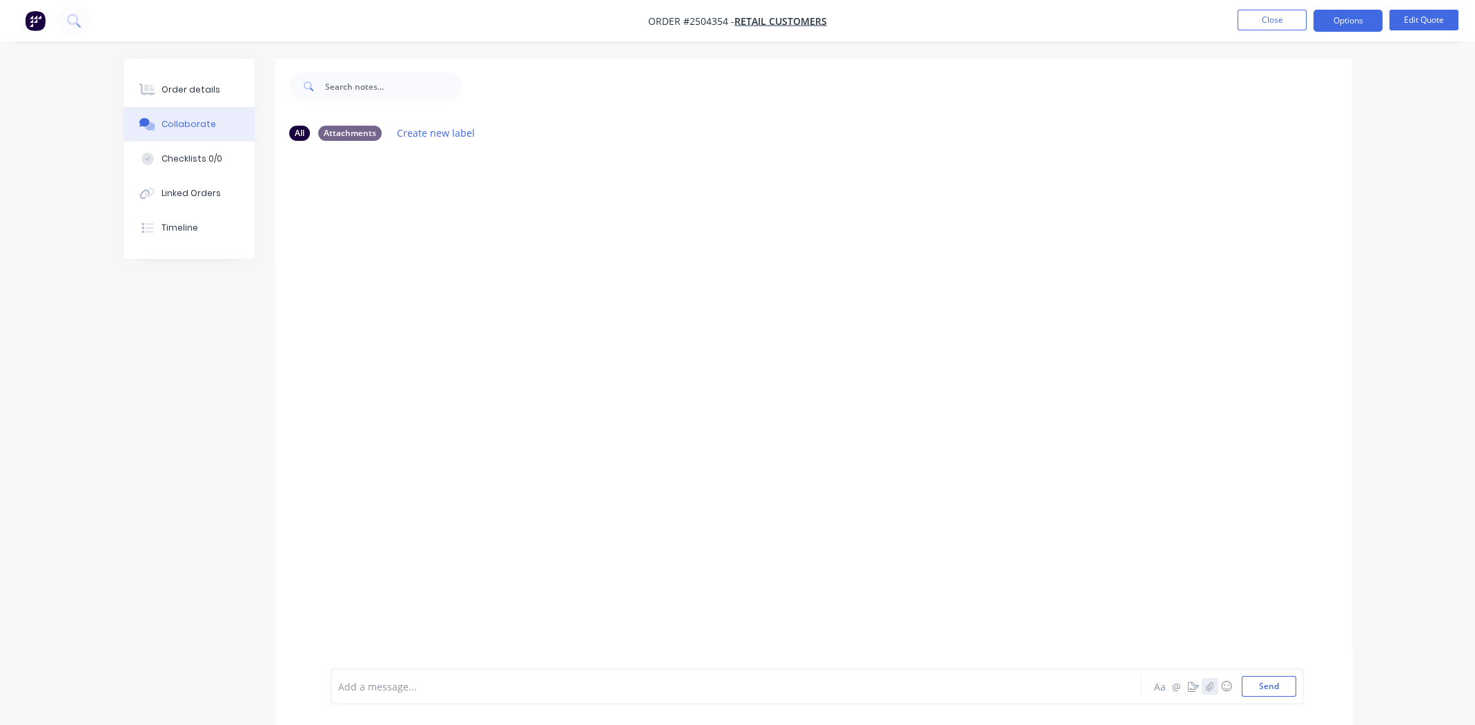
click at [1209, 692] on button "button" at bounding box center [1210, 686] width 17 height 17
click at [1263, 686] on button "Send" at bounding box center [1269, 686] width 55 height 21
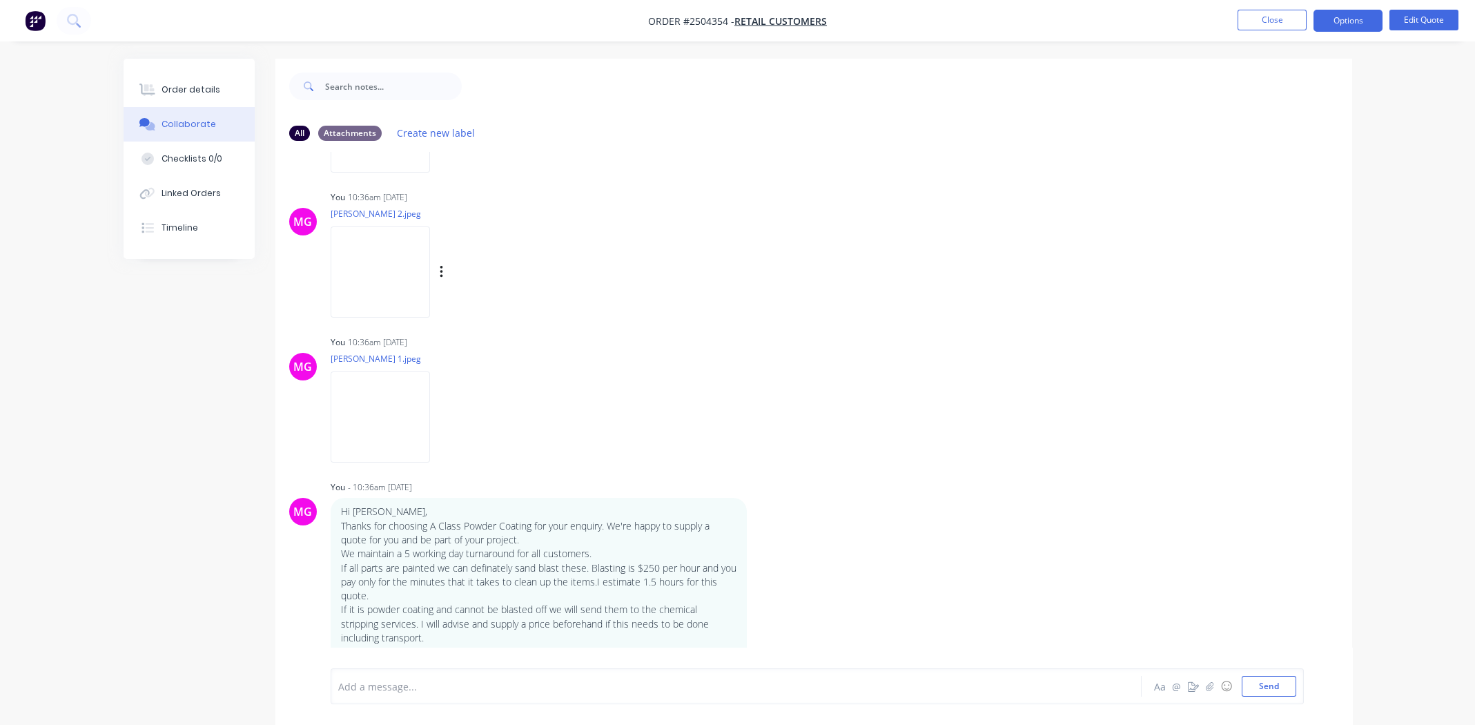
scroll to position [412, 0]
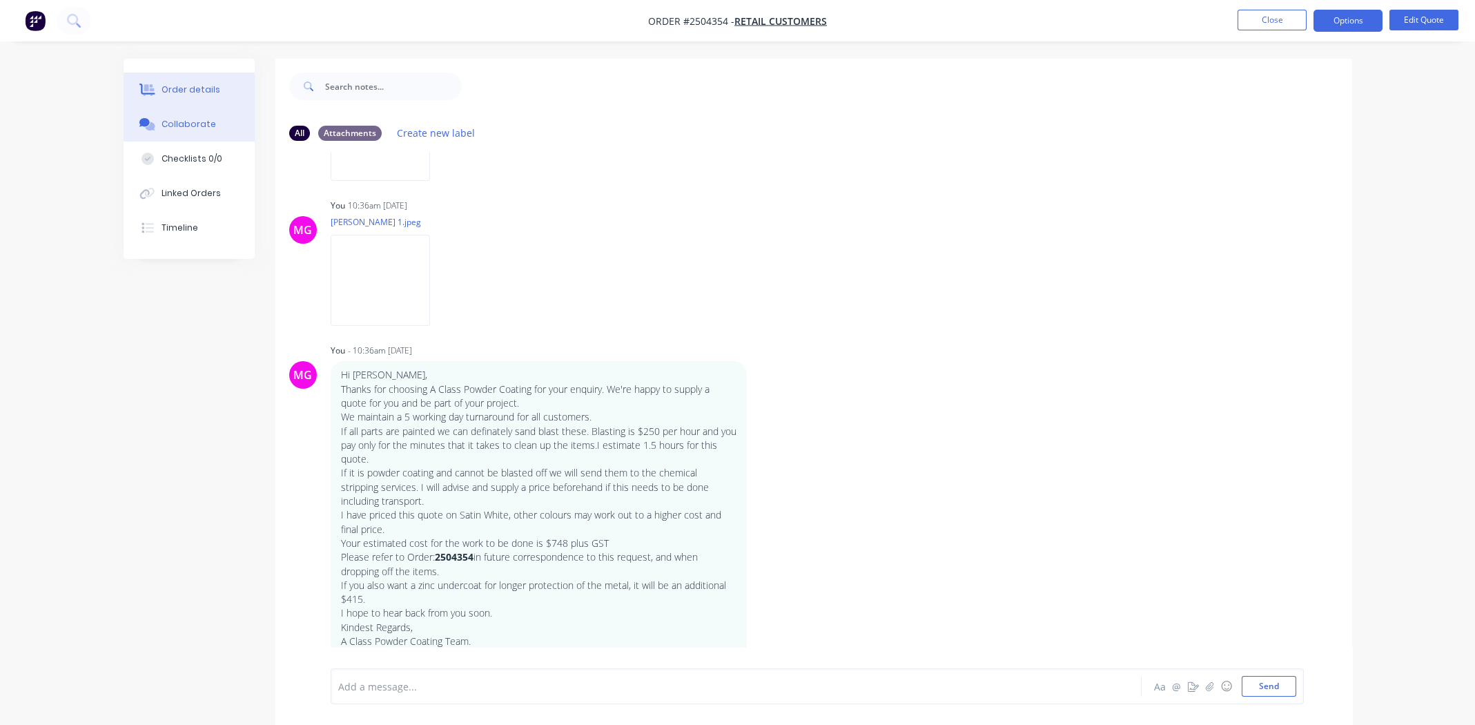
click at [220, 77] on button "Order details" at bounding box center [189, 89] width 131 height 35
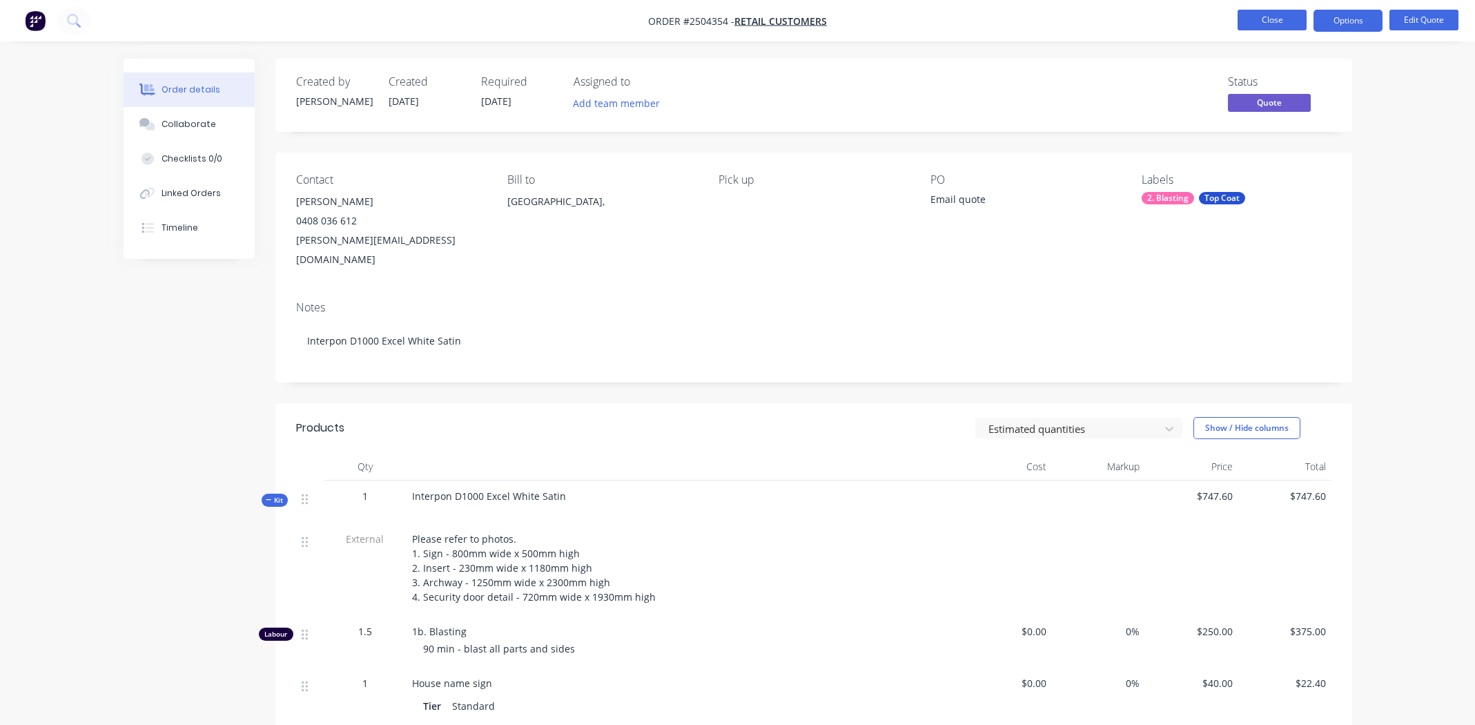
click at [1272, 19] on button "Close" at bounding box center [1272, 20] width 69 height 21
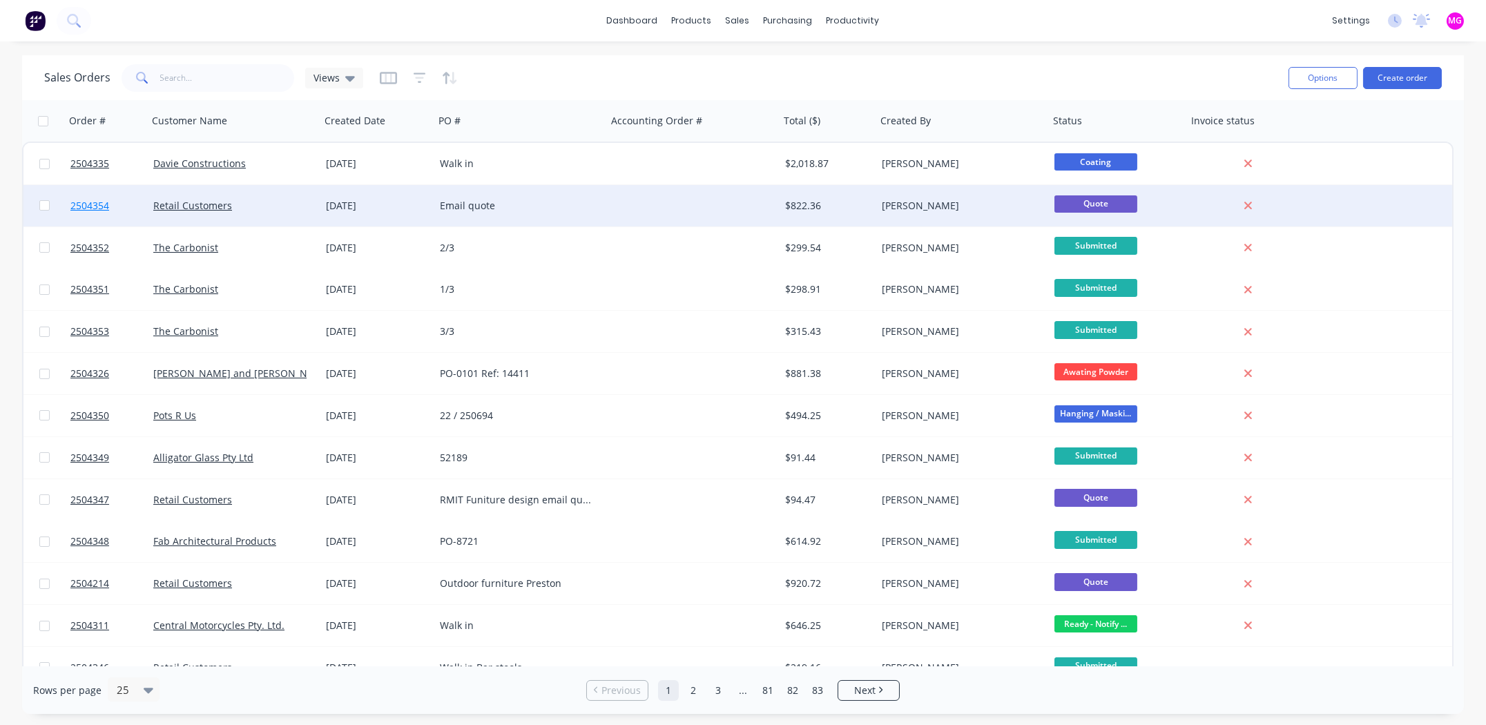
click at [92, 204] on span "2504354" at bounding box center [89, 206] width 39 height 14
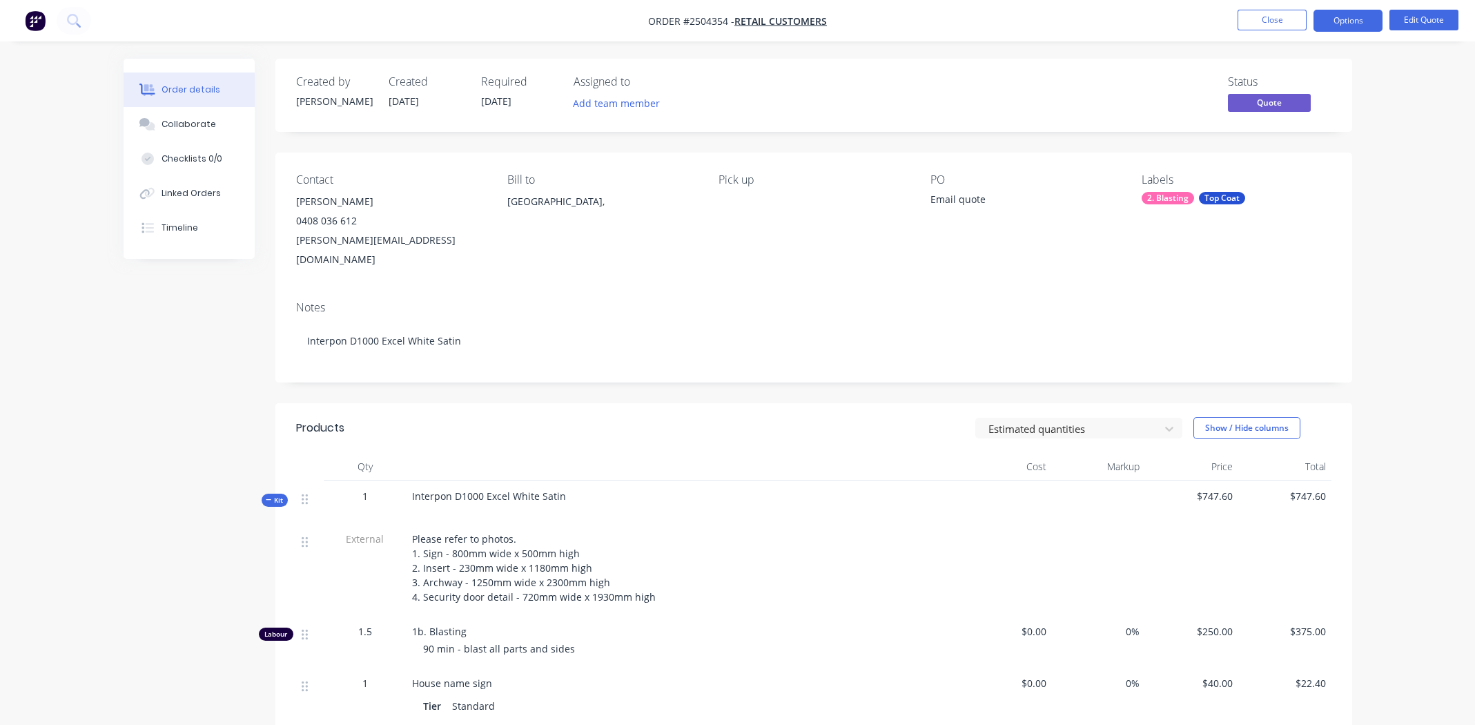
click at [937, 198] on div "Email quote" at bounding box center [1017, 201] width 173 height 19
click at [1261, 16] on button "Close" at bounding box center [1272, 20] width 69 height 21
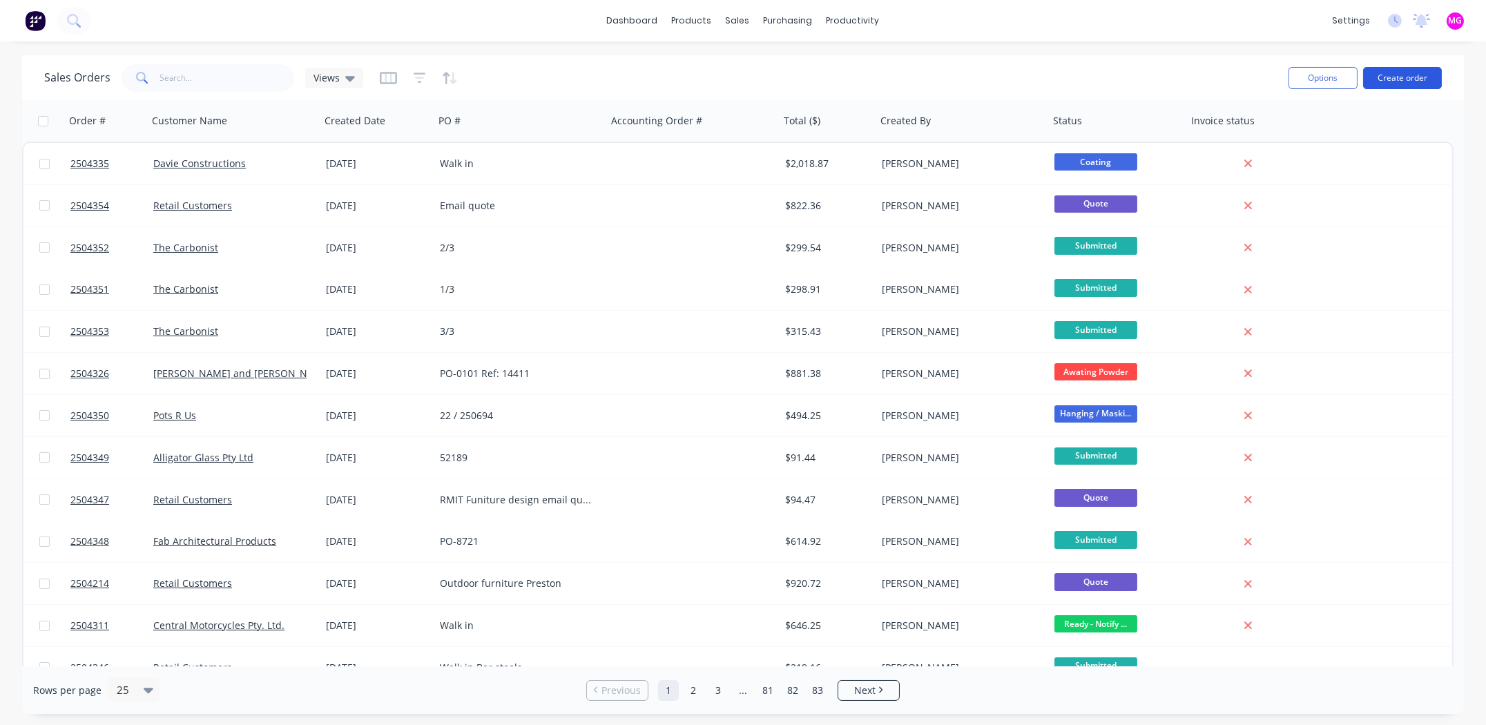
click at [1410, 70] on button "Create order" at bounding box center [1402, 78] width 79 height 22
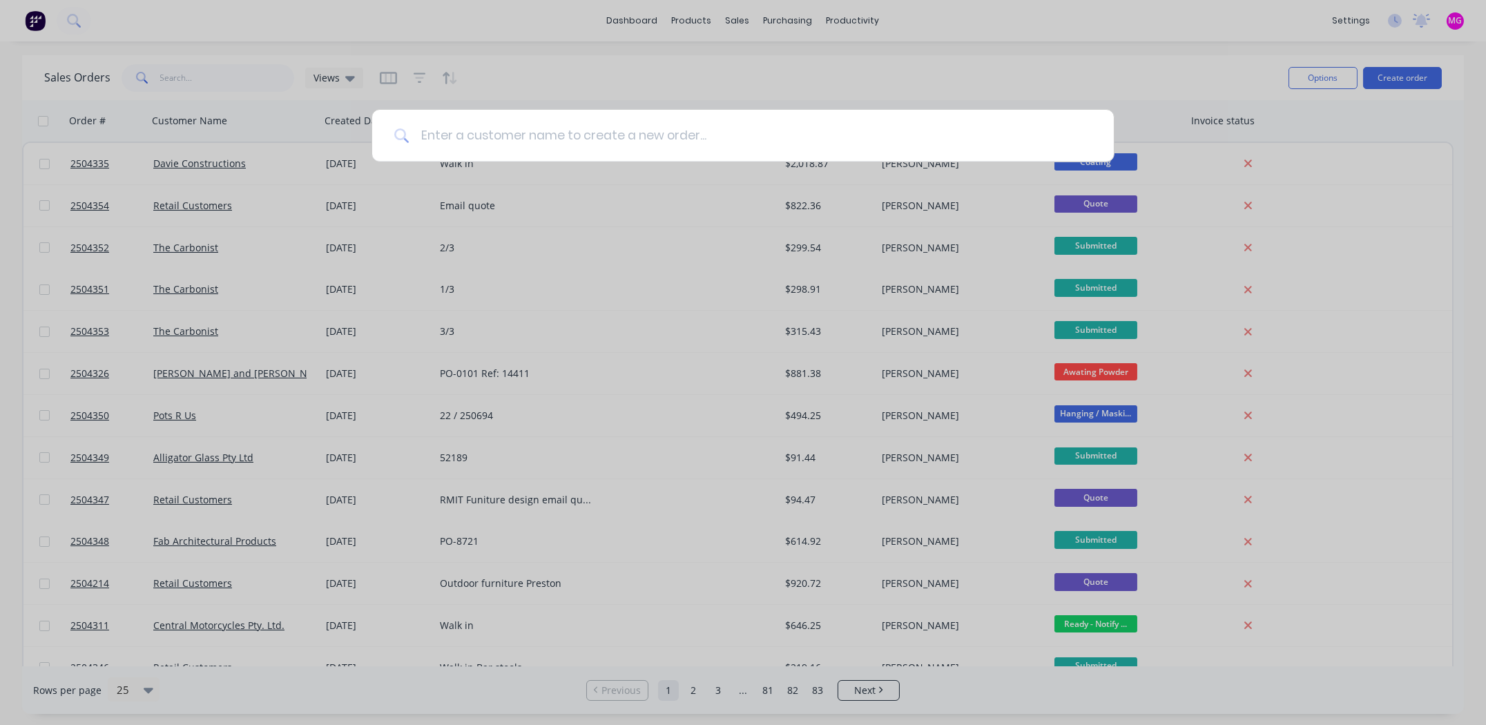
click at [667, 138] on input at bounding box center [750, 136] width 682 height 52
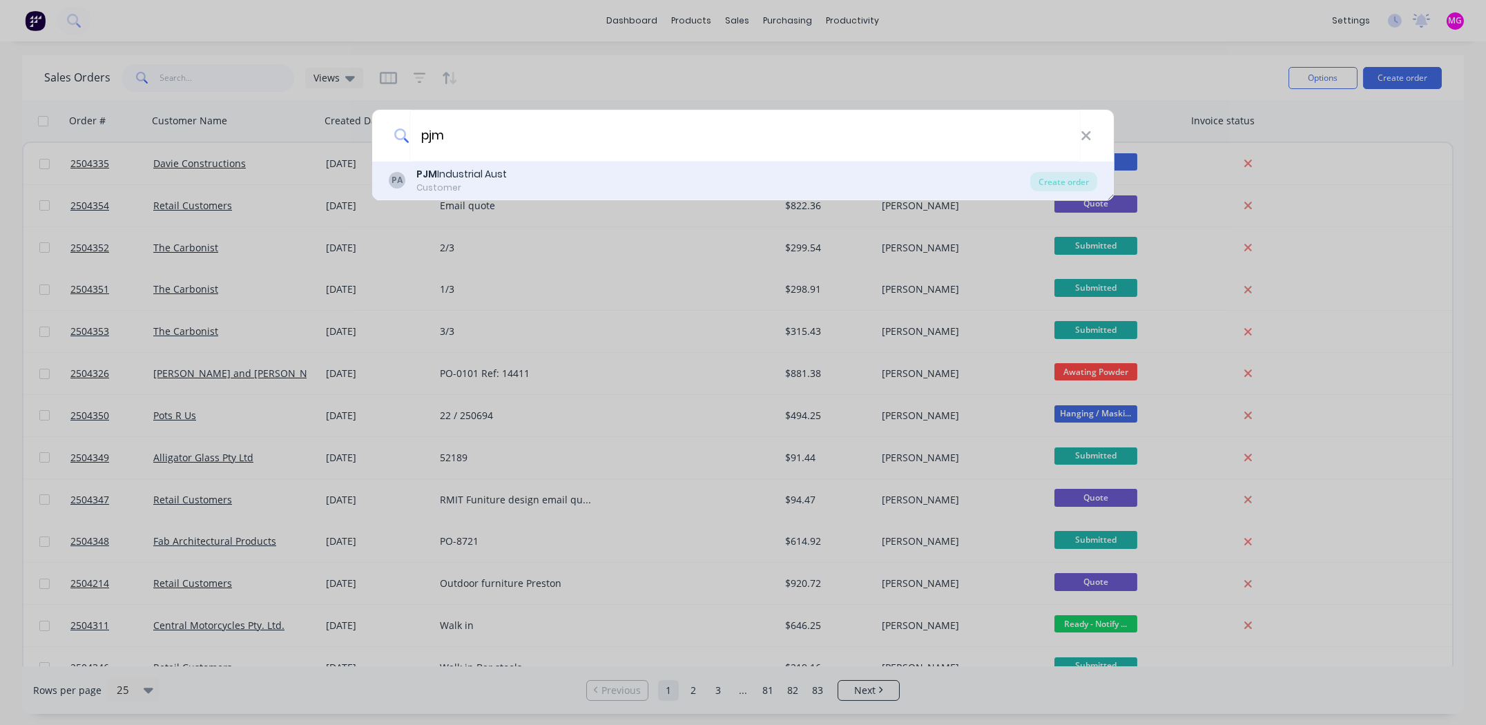
type input "pjm"
click at [485, 171] on div "PJM Industrial Aust" at bounding box center [461, 174] width 90 height 14
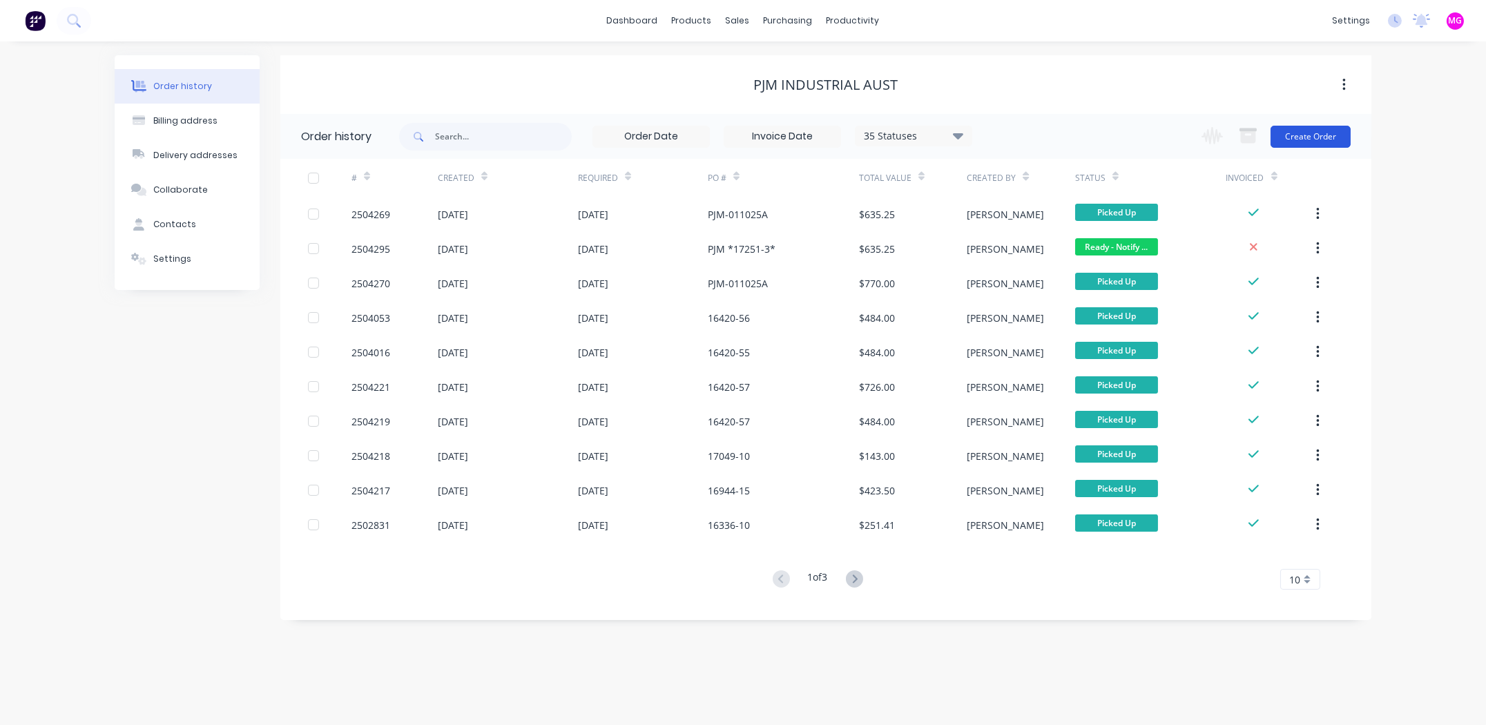
click at [1323, 135] on button "Create Order" at bounding box center [1310, 137] width 80 height 22
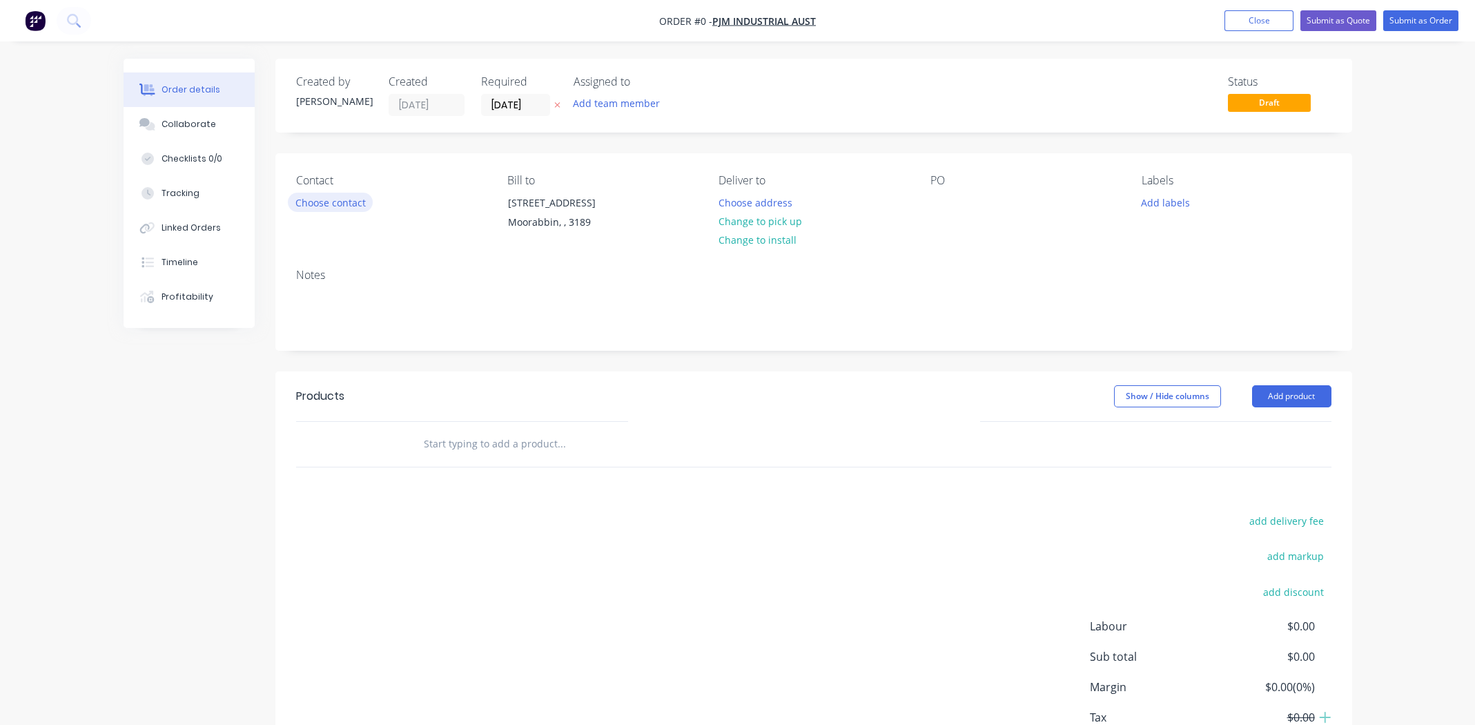
click at [338, 199] on button "Choose contact" at bounding box center [330, 202] width 85 height 19
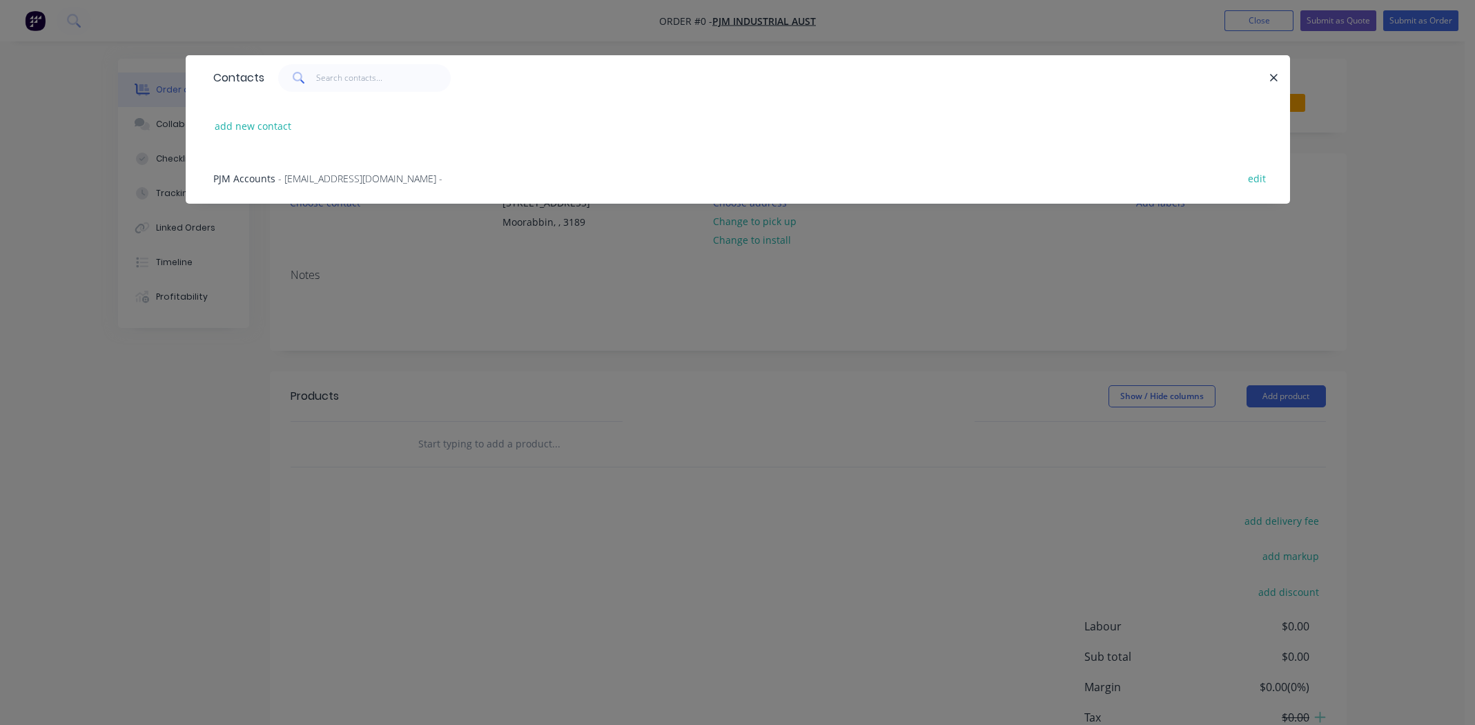
click at [265, 184] on span "PJM Accounts" at bounding box center [244, 178] width 62 height 13
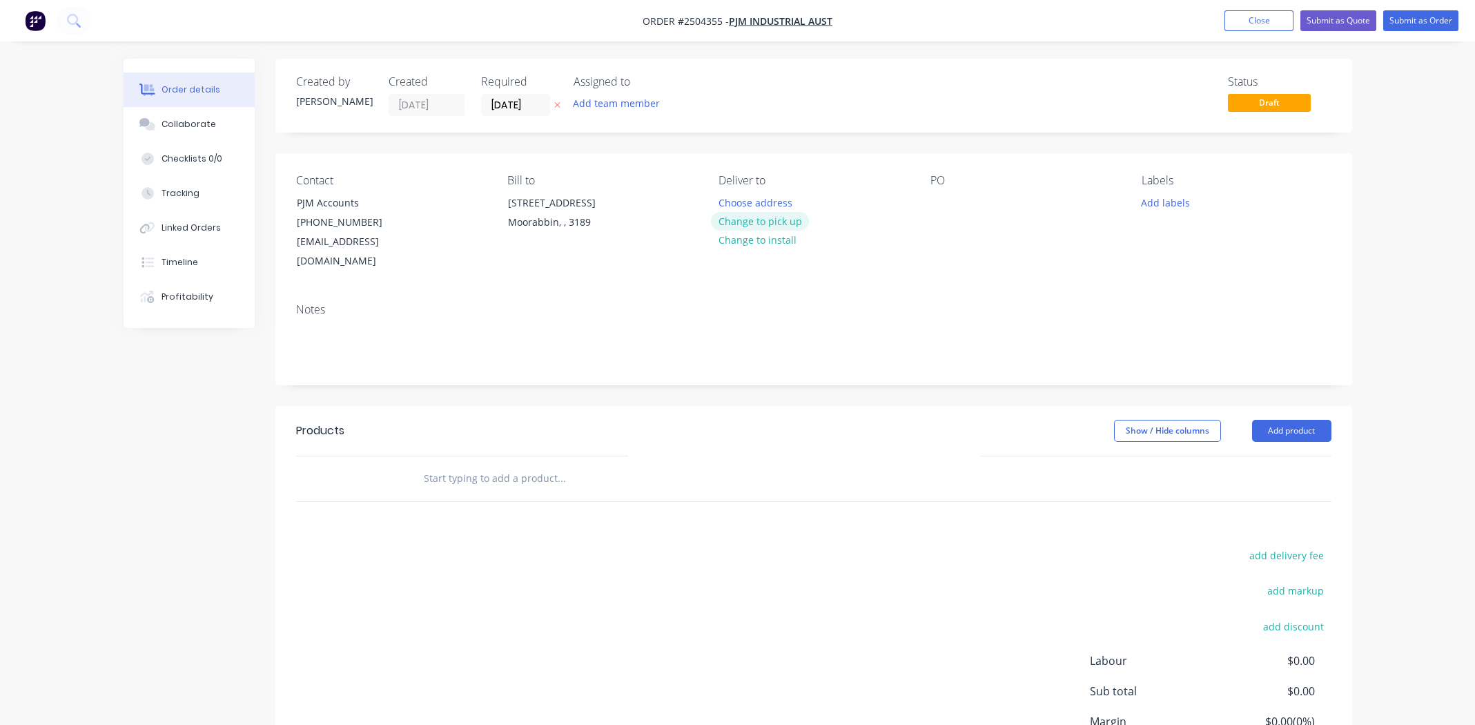
click at [739, 215] on button "Change to pick up" at bounding box center [760, 221] width 98 height 19
click at [938, 204] on div at bounding box center [942, 203] width 22 height 20
click at [197, 119] on div "Collaborate" at bounding box center [189, 124] width 55 height 12
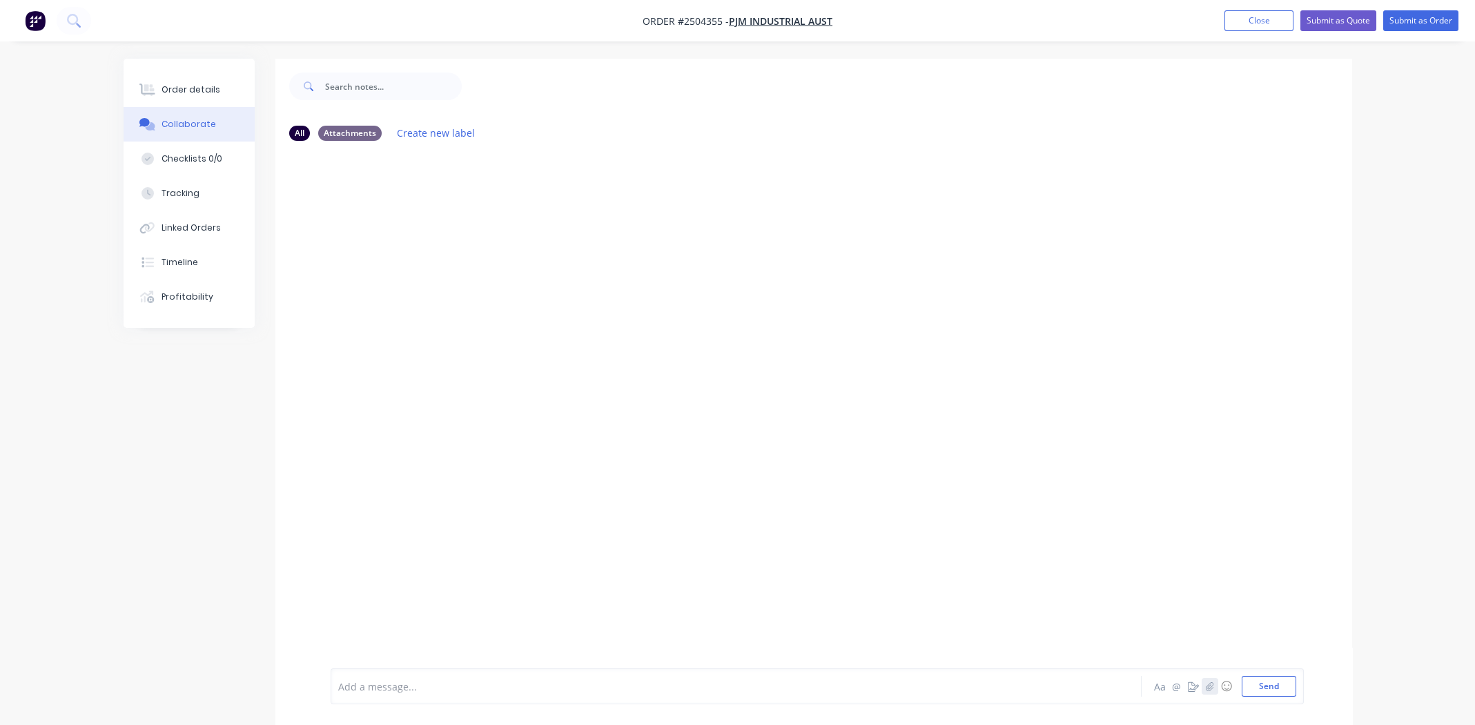
click at [1207, 682] on icon "button" at bounding box center [1209, 686] width 8 height 10
click at [1265, 684] on button "Send" at bounding box center [1269, 686] width 55 height 21
drag, startPoint x: 181, startPoint y: 88, endPoint x: 217, endPoint y: 101, distance: 39.1
click at [182, 87] on div "Order details" at bounding box center [191, 90] width 59 height 12
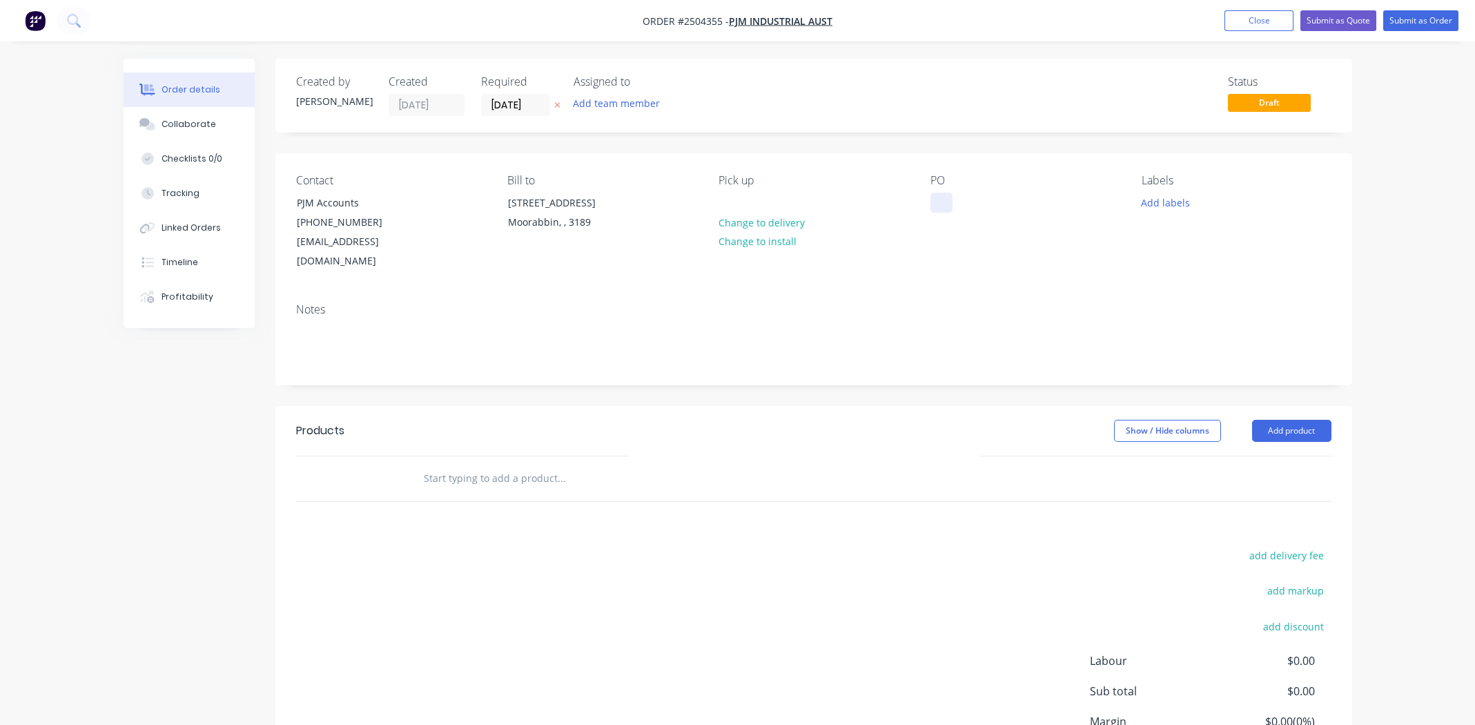
paste div
click at [1177, 201] on button "Add labels" at bounding box center [1166, 202] width 64 height 19
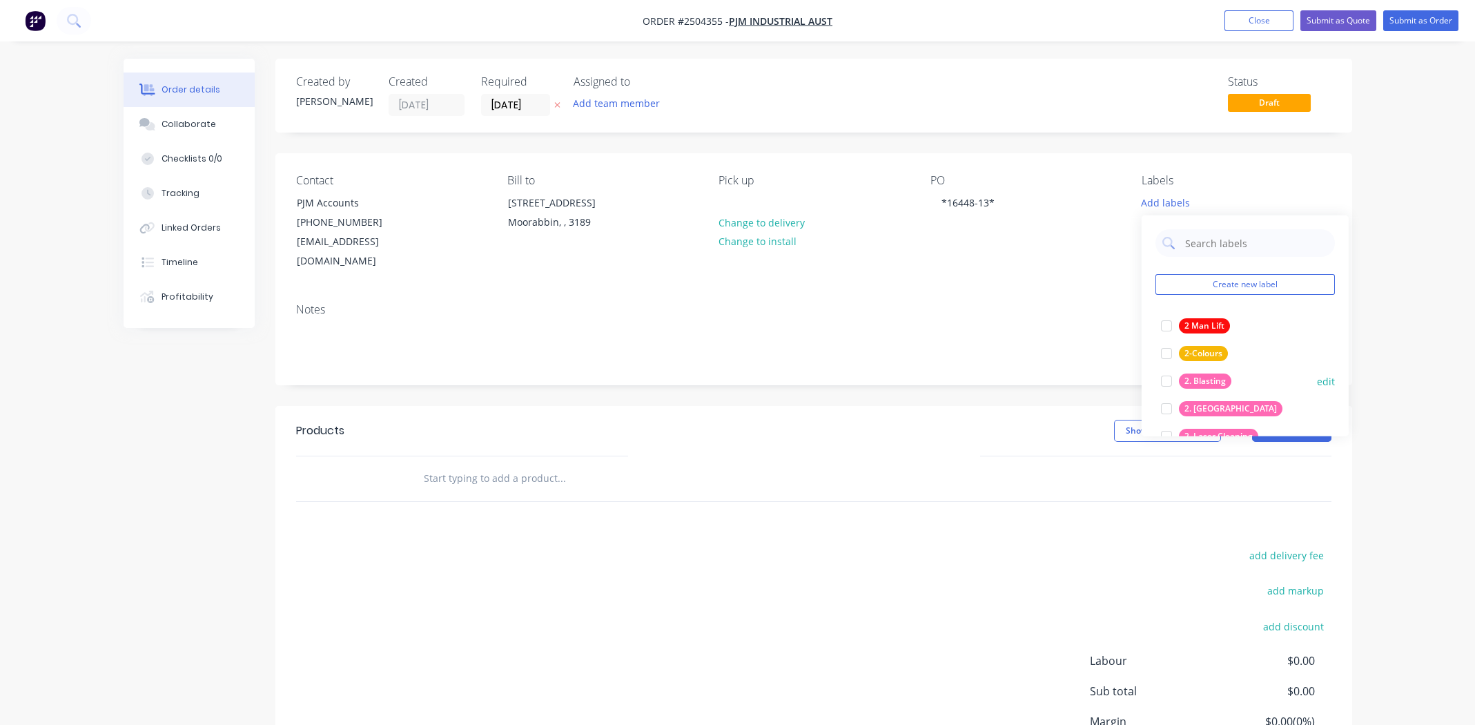
click at [1167, 378] on div at bounding box center [1167, 381] width 28 height 28
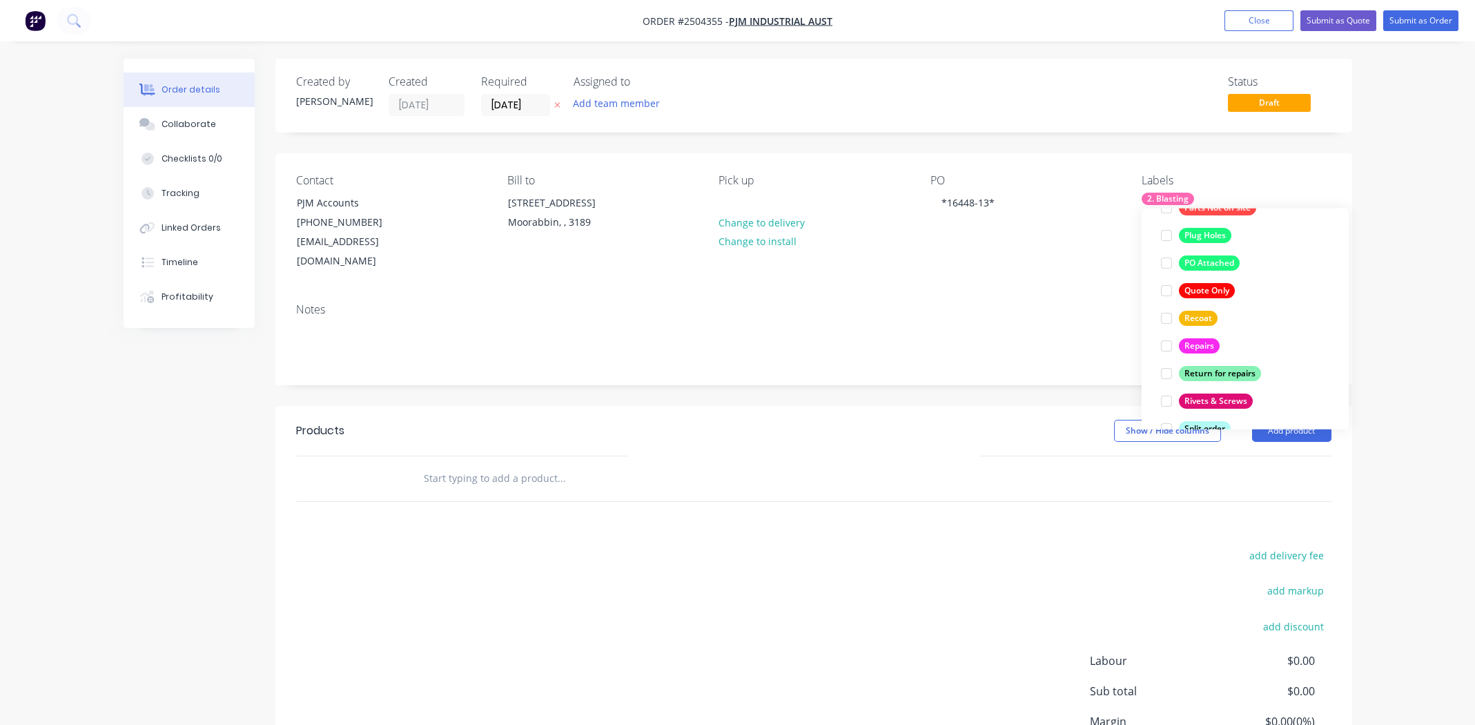
scroll to position [1104, 0]
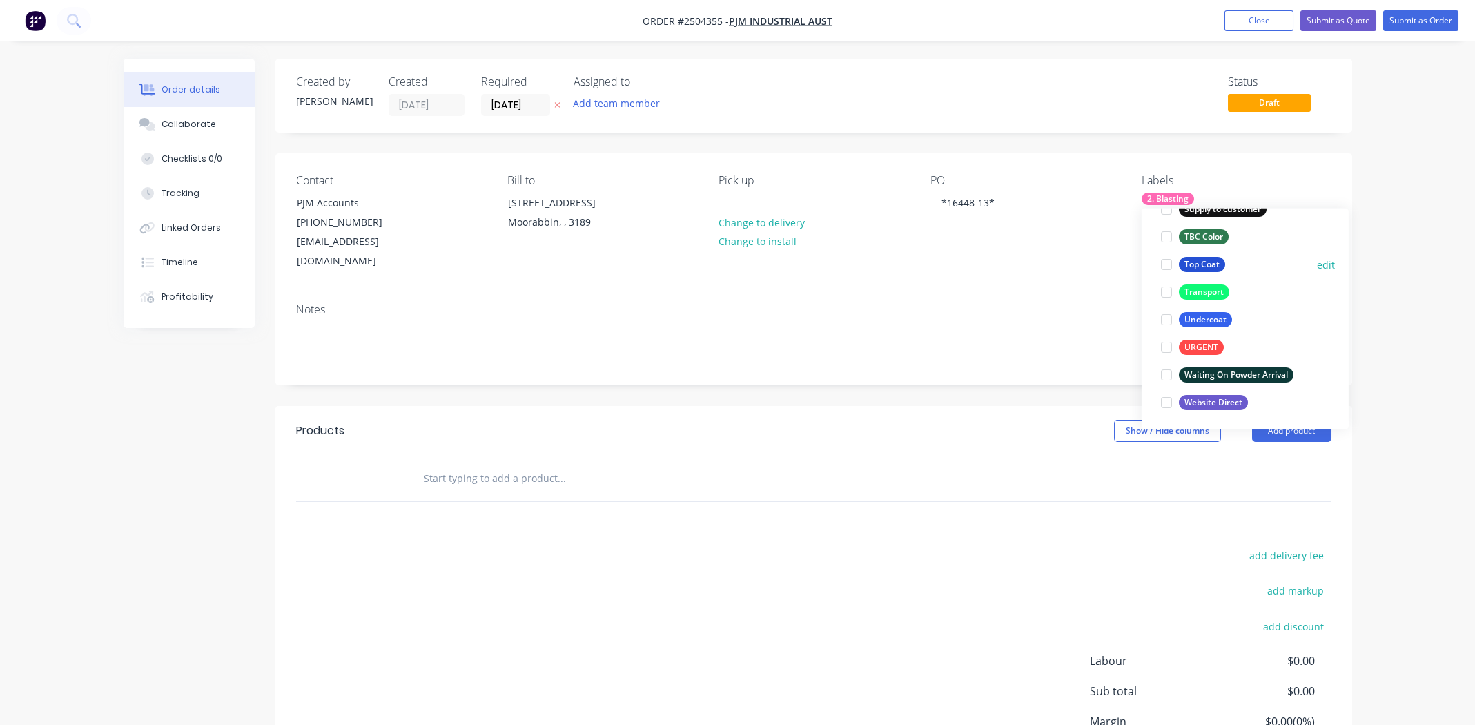
click at [1164, 262] on div at bounding box center [1167, 265] width 28 height 28
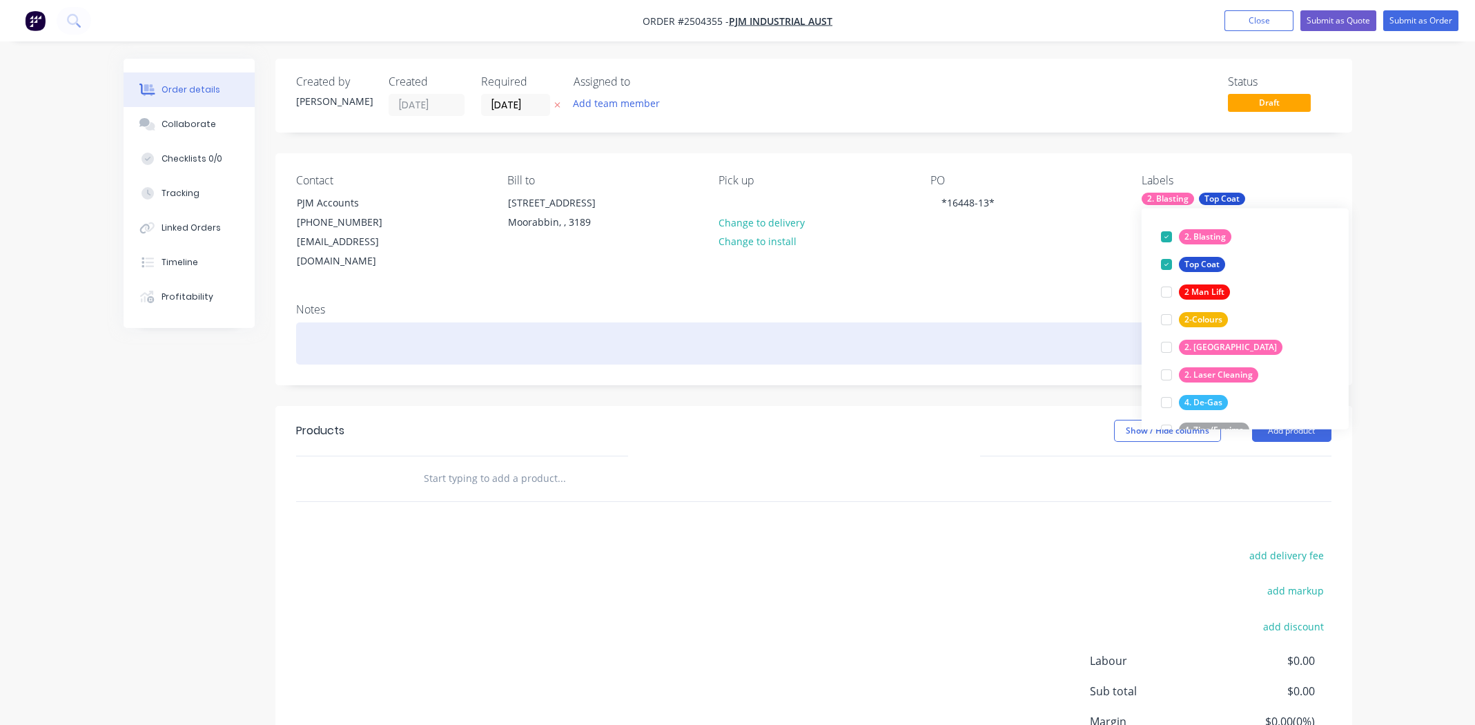
click at [539, 324] on div at bounding box center [813, 343] width 1035 height 42
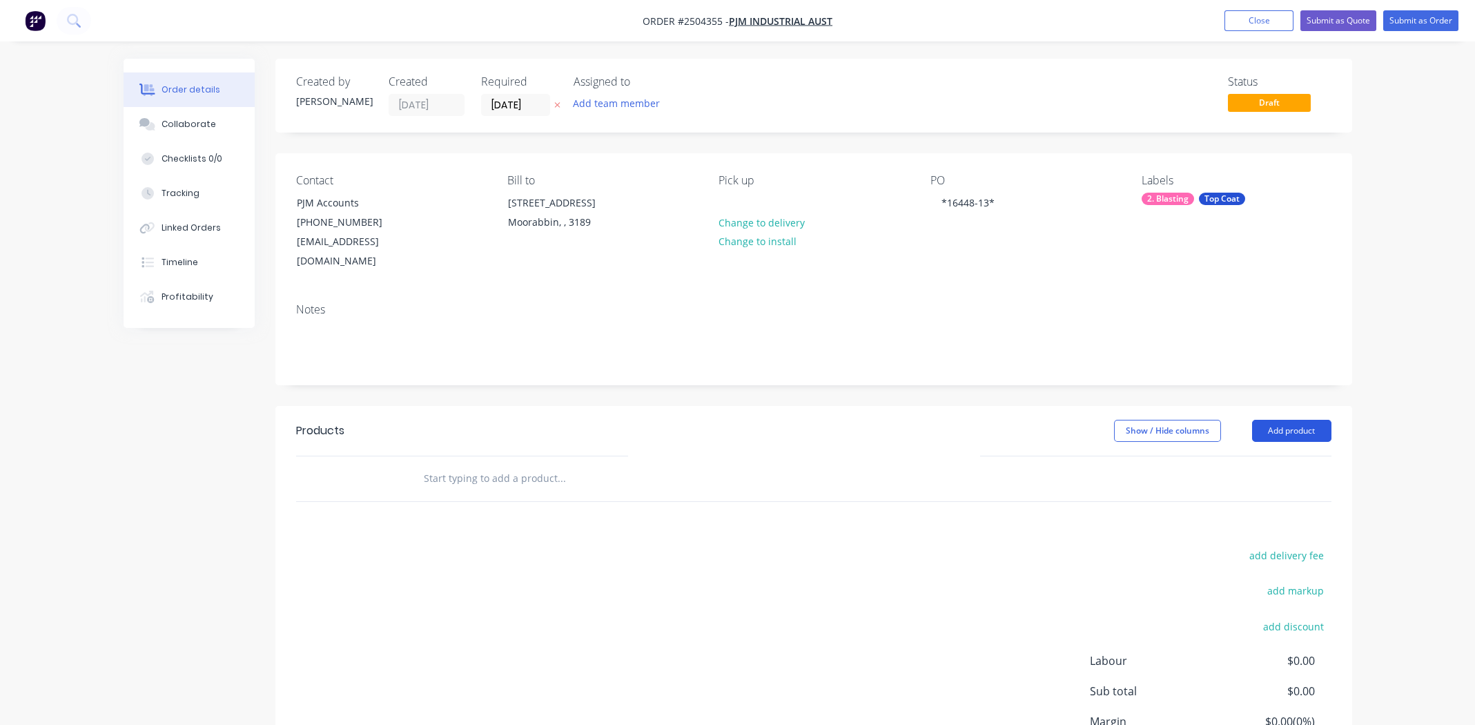
click at [1285, 420] on button "Add product" at bounding box center [1291, 431] width 79 height 22
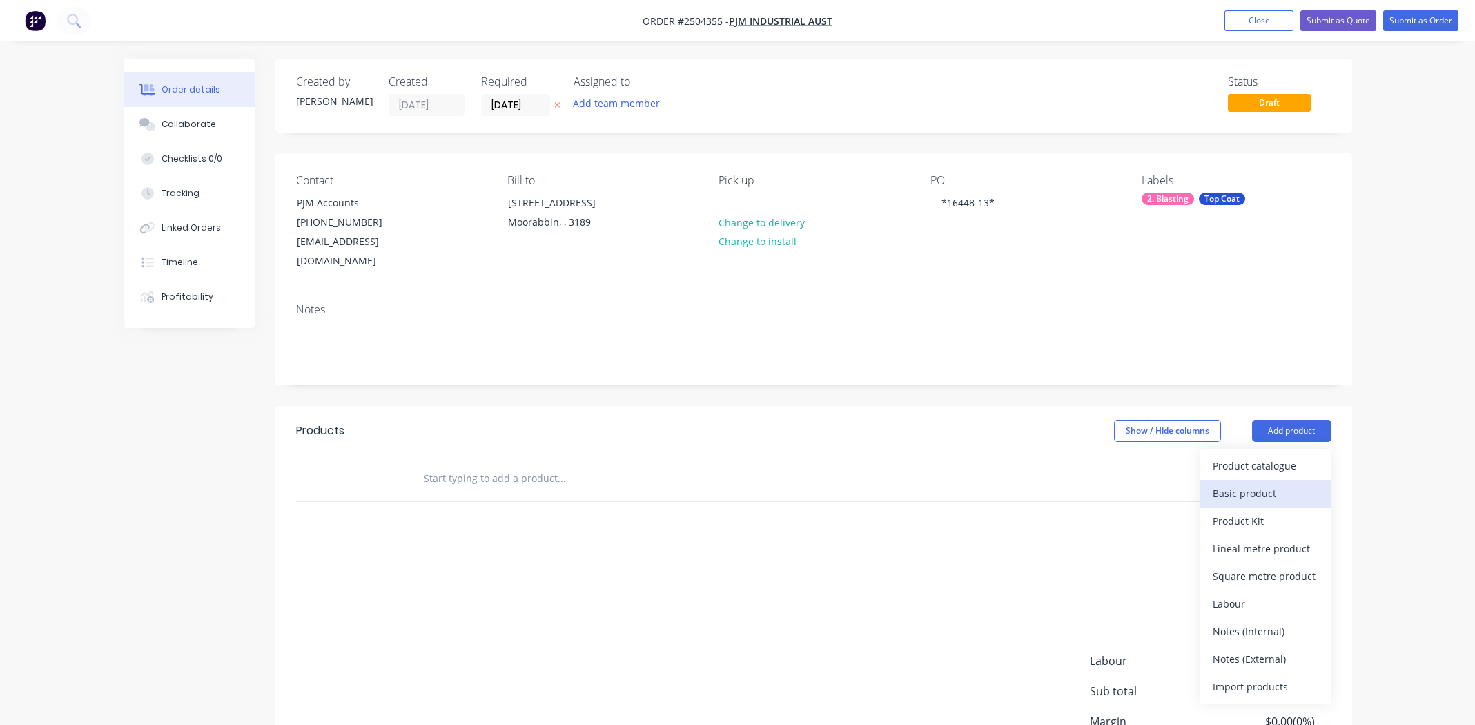
click at [1265, 483] on div "Basic product" at bounding box center [1266, 493] width 106 height 20
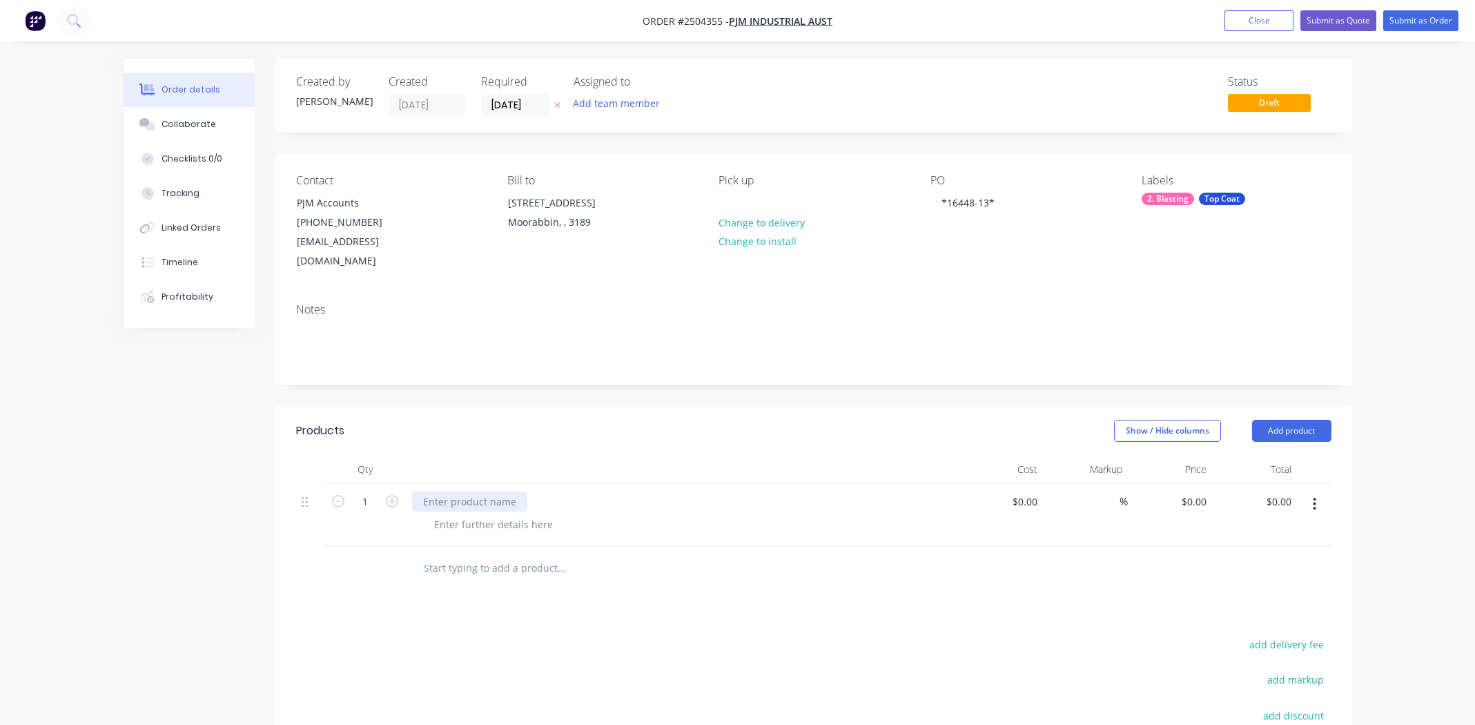
paste div
click at [524, 543] on div at bounding box center [493, 553] width 141 height 20
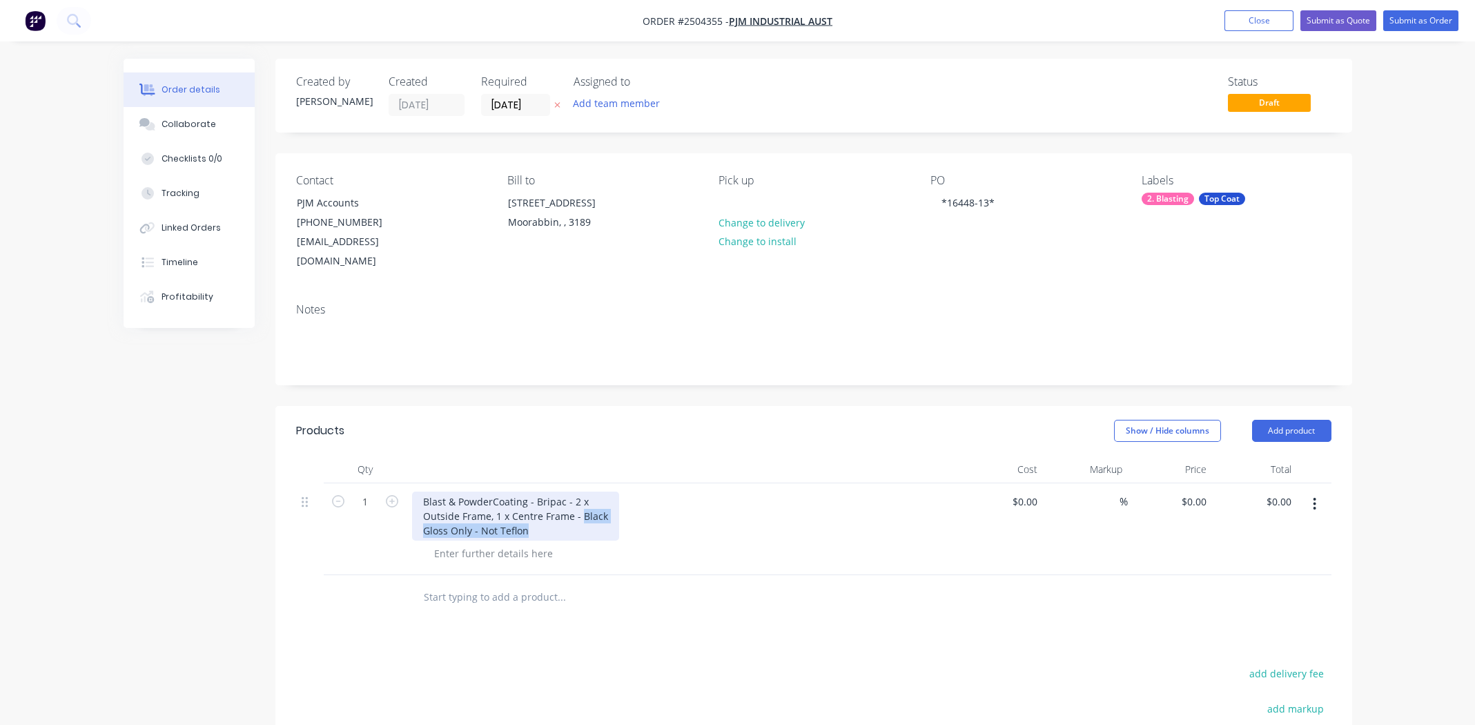
drag, startPoint x: 579, startPoint y: 494, endPoint x: 575, endPoint y: 509, distance: 15.7
click at [575, 509] on div "Blast & PowderCoating - Bripac - 2 x Outside Frame, 1 x Centre Frame - Black Gl…" at bounding box center [515, 516] width 207 height 49
copy div "Black Gloss Only - Not Teflon"
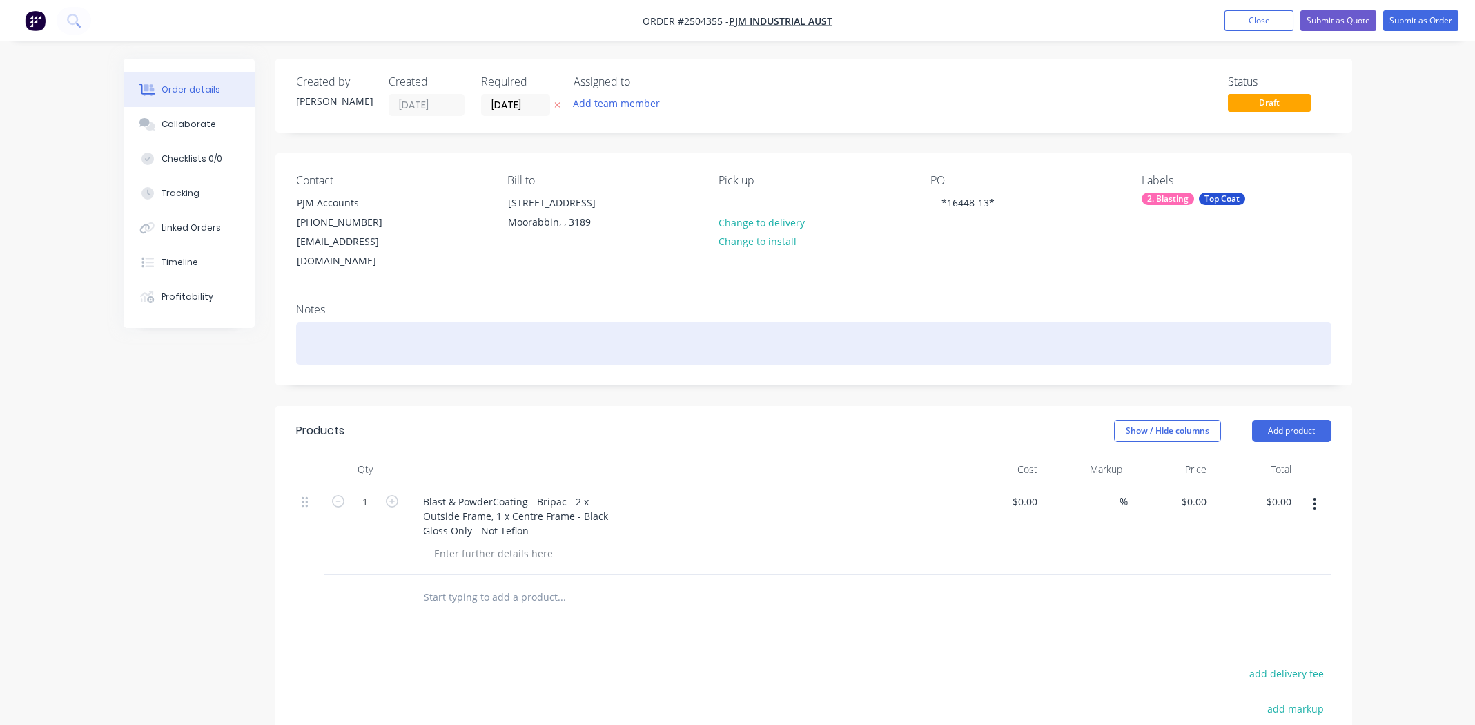
paste div
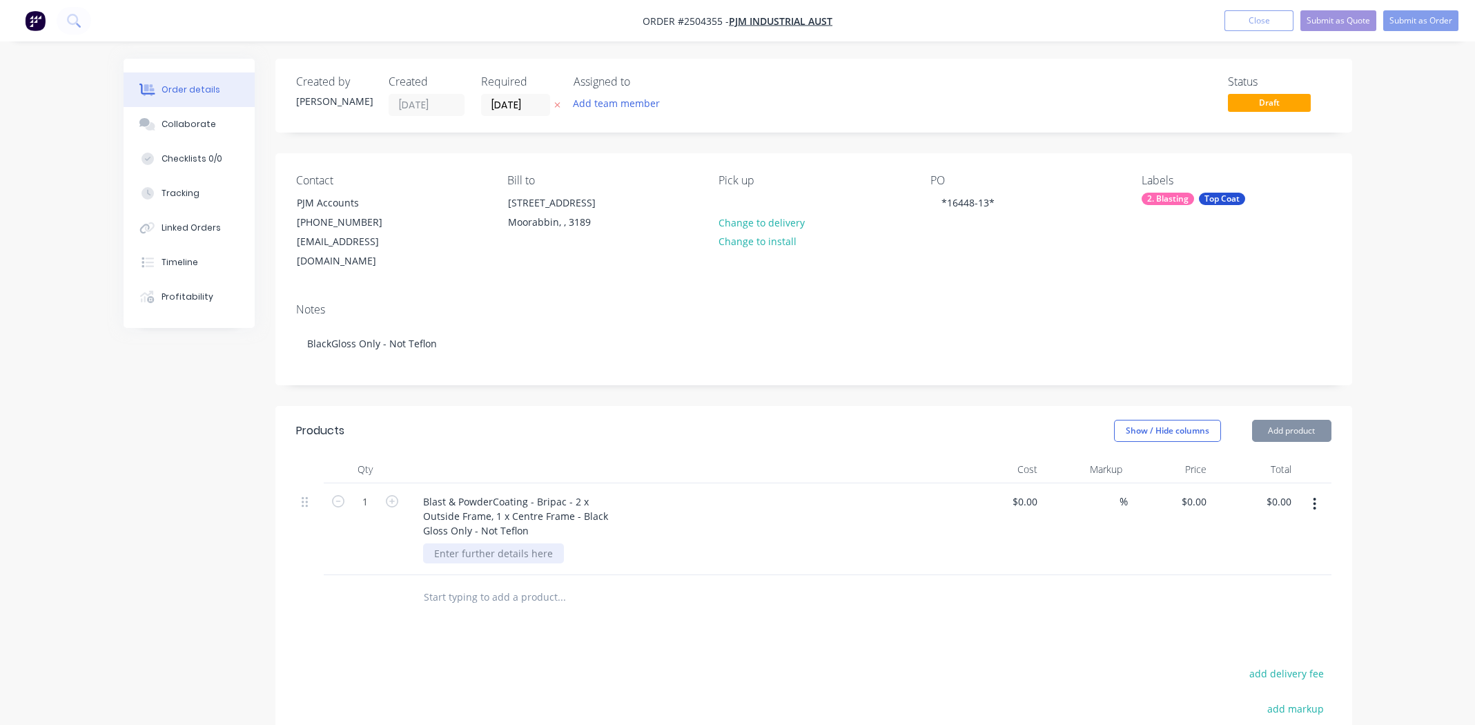
click at [527, 543] on div at bounding box center [493, 553] width 141 height 20
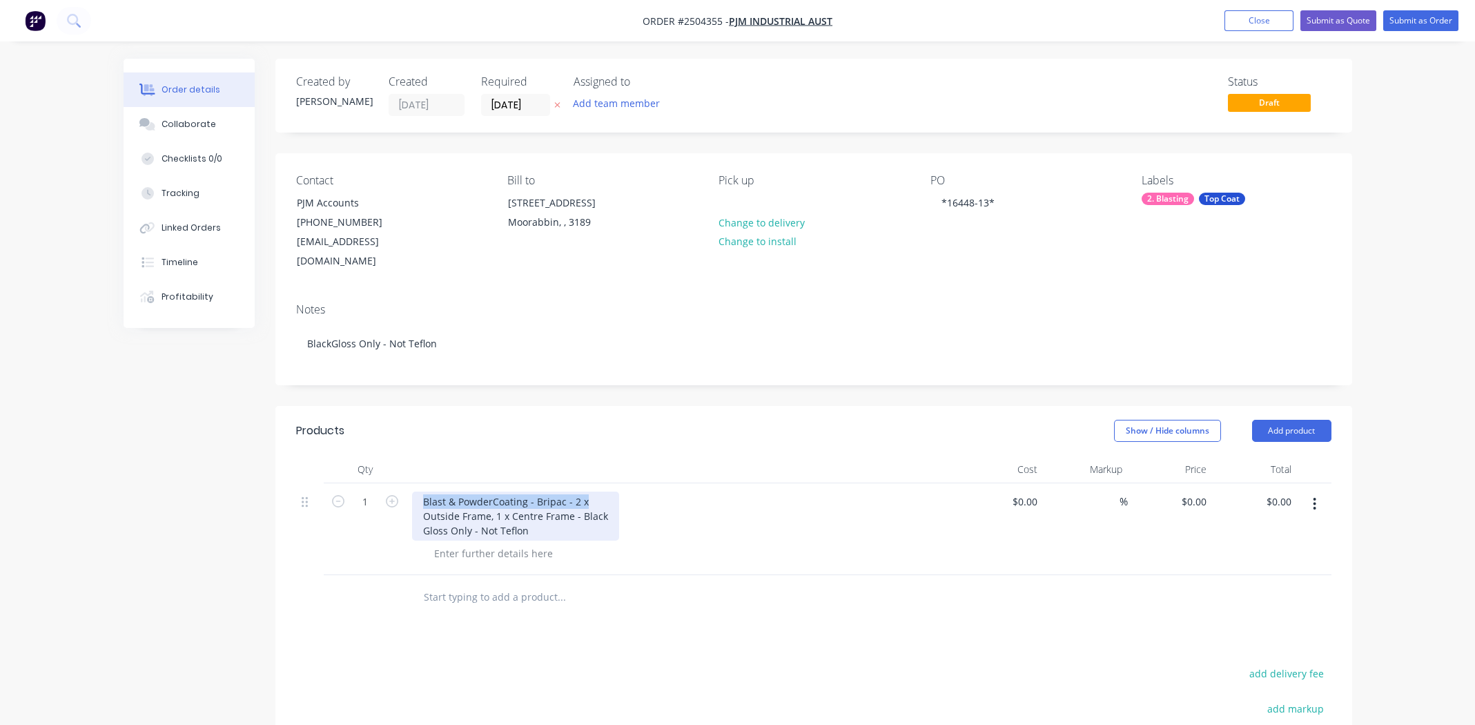
drag, startPoint x: 425, startPoint y: 480, endPoint x: 584, endPoint y: 481, distance: 159.5
click at [584, 492] on div "Blast & PowderCoating - Bripac - 2 x Outside Frame, 1 x Centre Frame - Black Gl…" at bounding box center [515, 516] width 207 height 49
drag, startPoint x: 495, startPoint y: 496, endPoint x: 572, endPoint y: 498, distance: 77.4
click at [572, 498] on div "Blast & PowderCoating - Bripac - 2 x Outside Frame, 1 x Centre Frame - Black Gl…" at bounding box center [515, 516] width 207 height 49
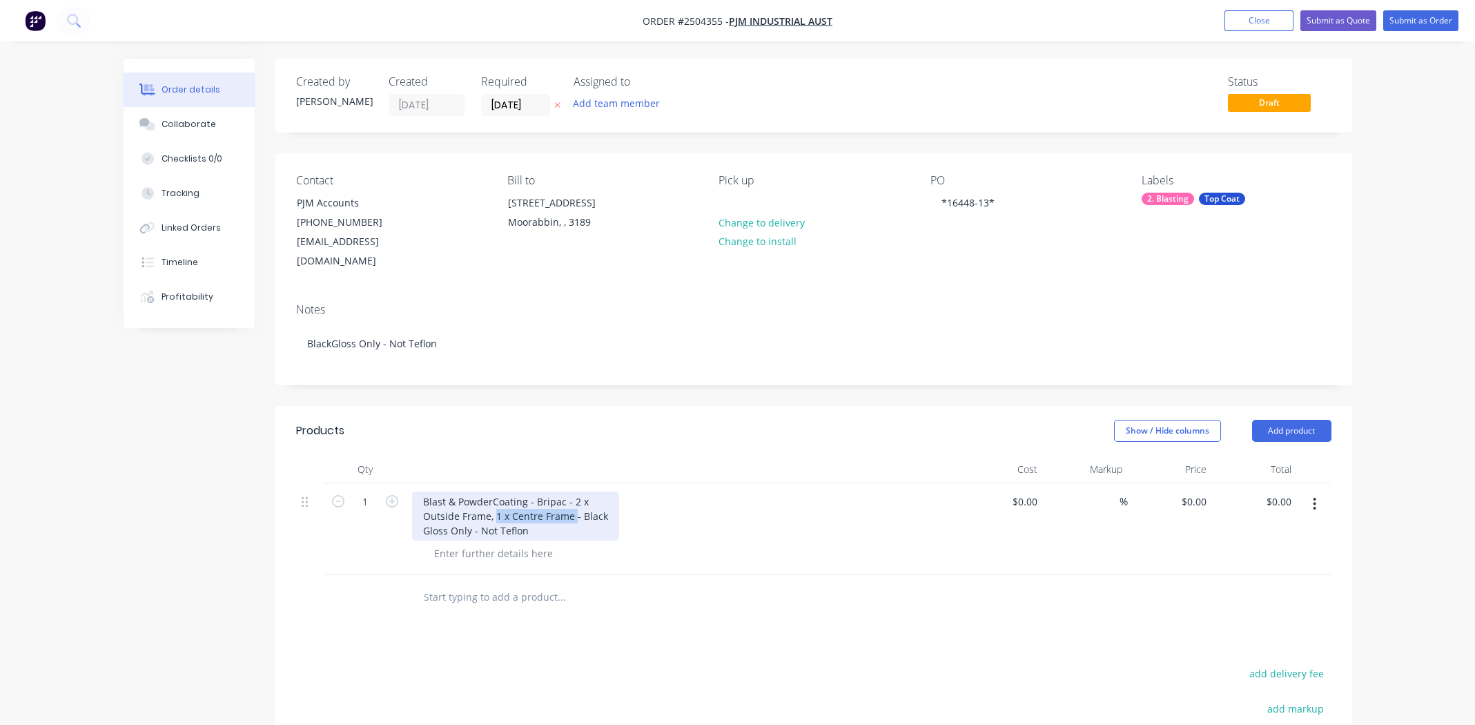
copy div "1 x Centre Frame"
click at [1319, 492] on button "button" at bounding box center [1314, 504] width 32 height 25
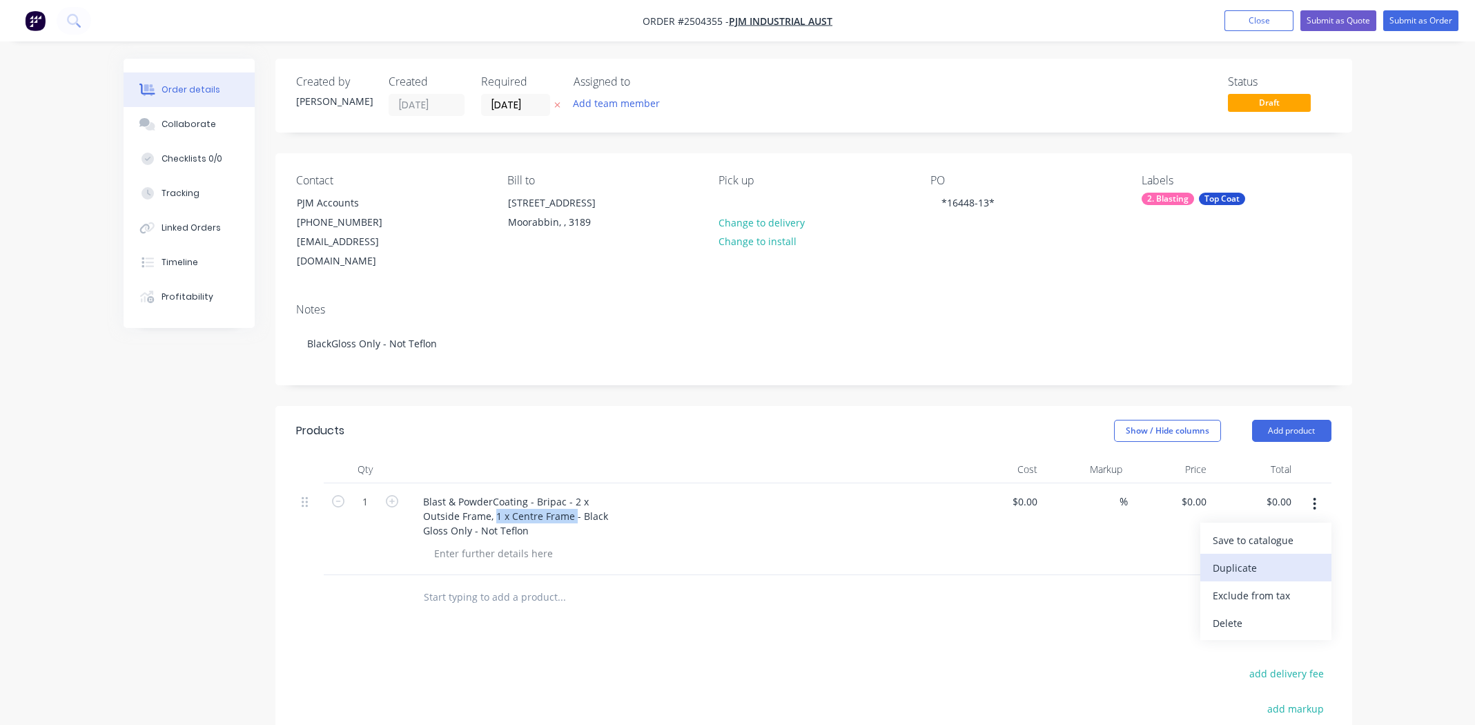
click at [1237, 558] on div "Duplicate" at bounding box center [1266, 568] width 106 height 20
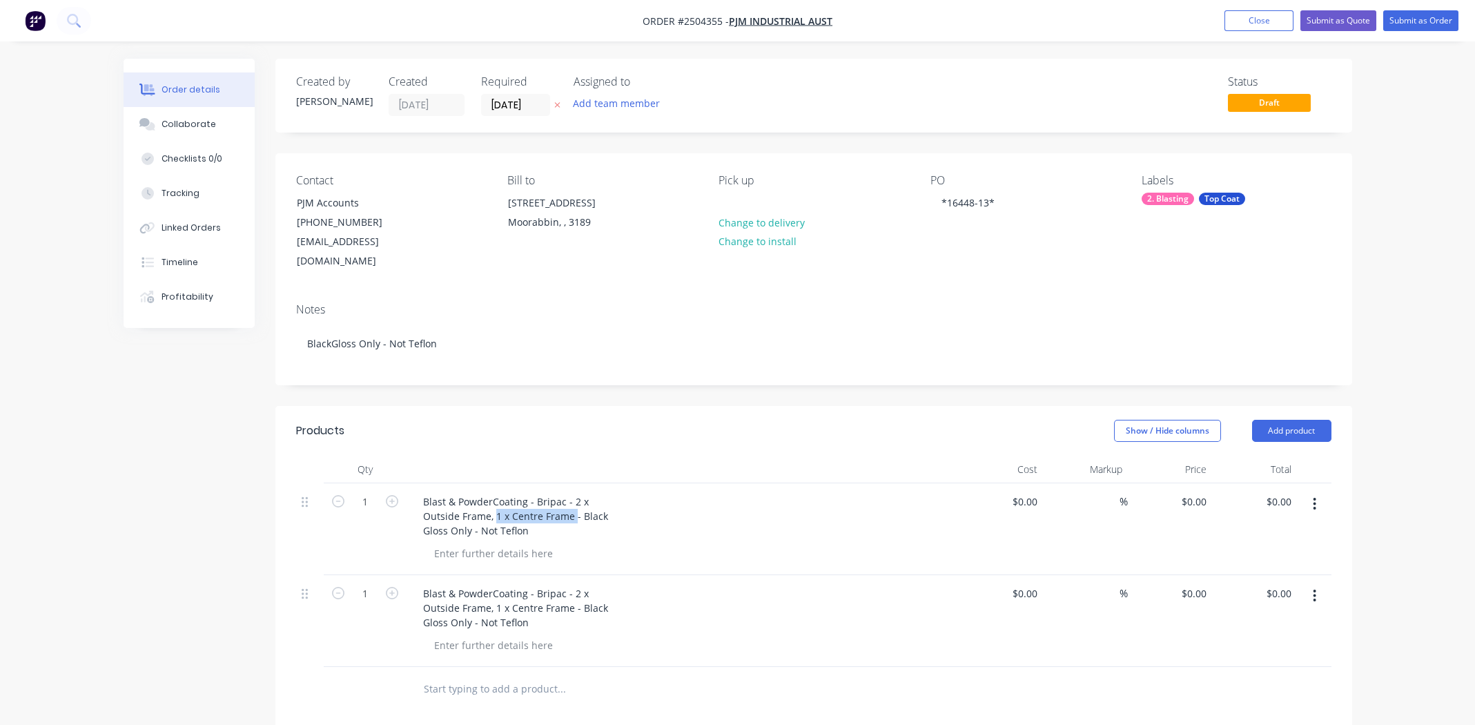
click at [1310, 583] on button "button" at bounding box center [1314, 595] width 32 height 25
click at [1239, 650] on div "Duplicate" at bounding box center [1266, 660] width 106 height 20
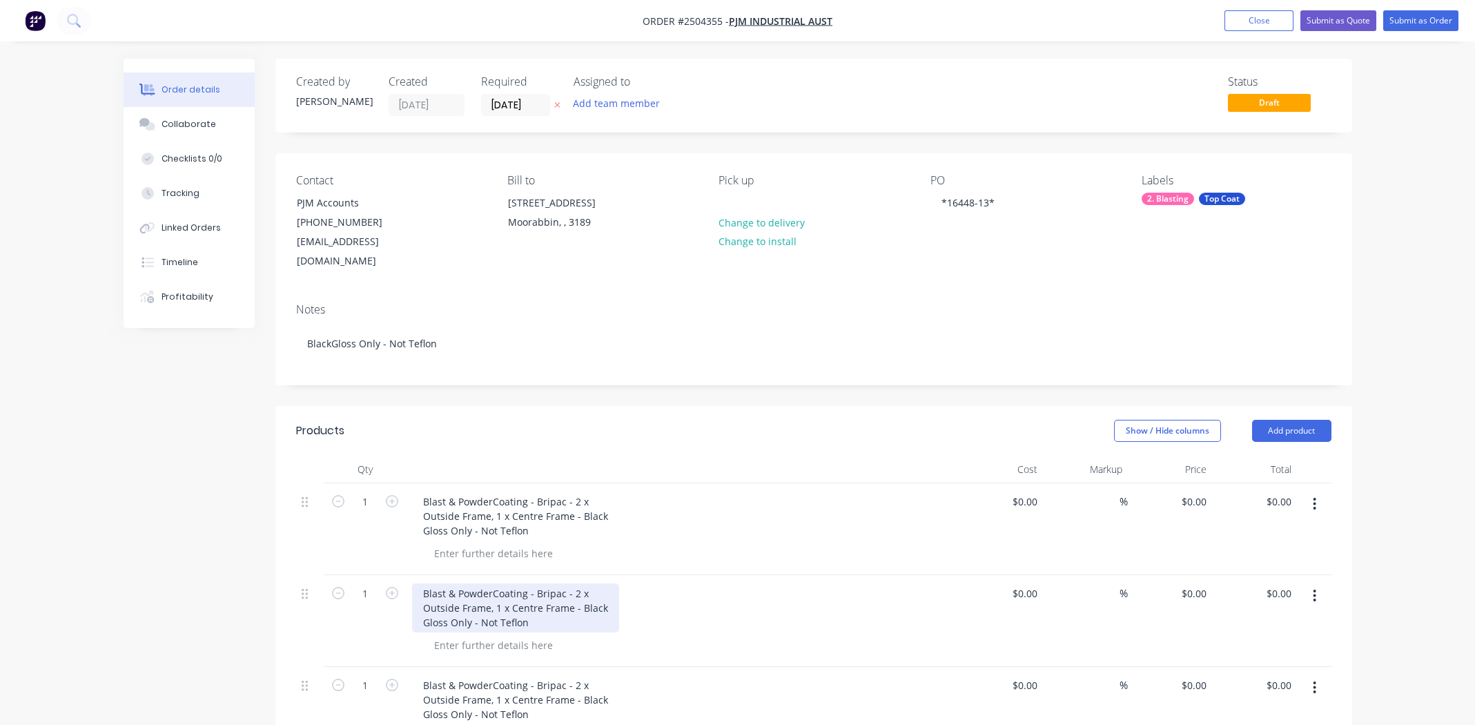
click at [527, 585] on div "Blast & PowderCoating - Bripac - 2 x Outside Frame, 1 x Centre Frame - Black Gl…" at bounding box center [515, 607] width 207 height 49
click at [588, 550] on div "Blast & PowderCoating - Bripac - 2 x Outside Frame, 1 x Centre Frame - Black Gl…" at bounding box center [683, 529] width 552 height 92
click at [559, 584] on div "Blast & PowderCoating - Bripac - 2 x Outside Frame, 1 x Centre Frame - Black Gl…" at bounding box center [515, 607] width 207 height 49
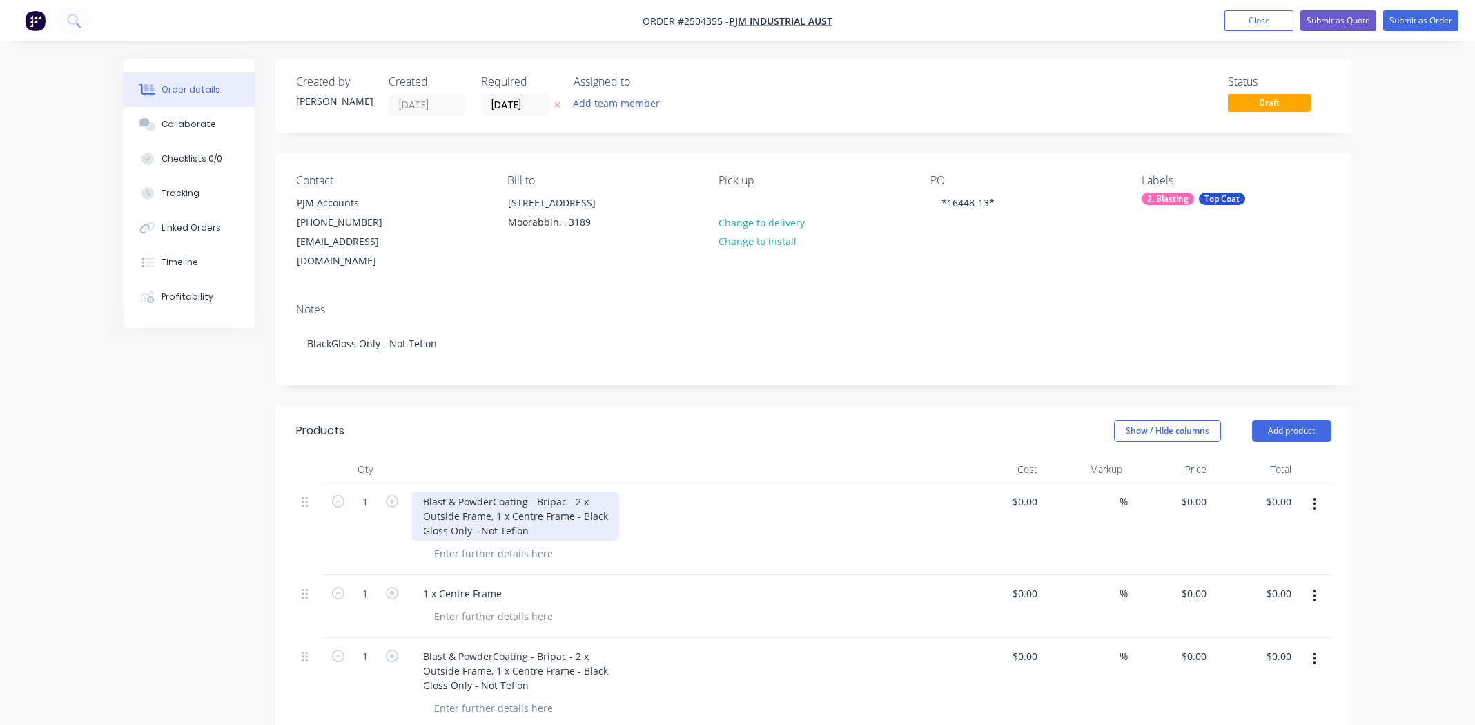
drag, startPoint x: 570, startPoint y: 482, endPoint x: 469, endPoint y: 499, distance: 101.6
click at [469, 499] on div "Blast & PowderCoating - Bripac - 2 x Outside Frame, 1 x Centre Frame - Black Gl…" at bounding box center [515, 516] width 207 height 49
drag, startPoint x: 489, startPoint y: 498, endPoint x: 570, endPoint y: 478, distance: 84.0
click at [570, 492] on div "Blast & PowderCoating - Bripac - 2 x Outside Frame, 1 x Centre Frame - Black Gl…" at bounding box center [515, 516] width 207 height 49
copy div "2 x Outside Frame"
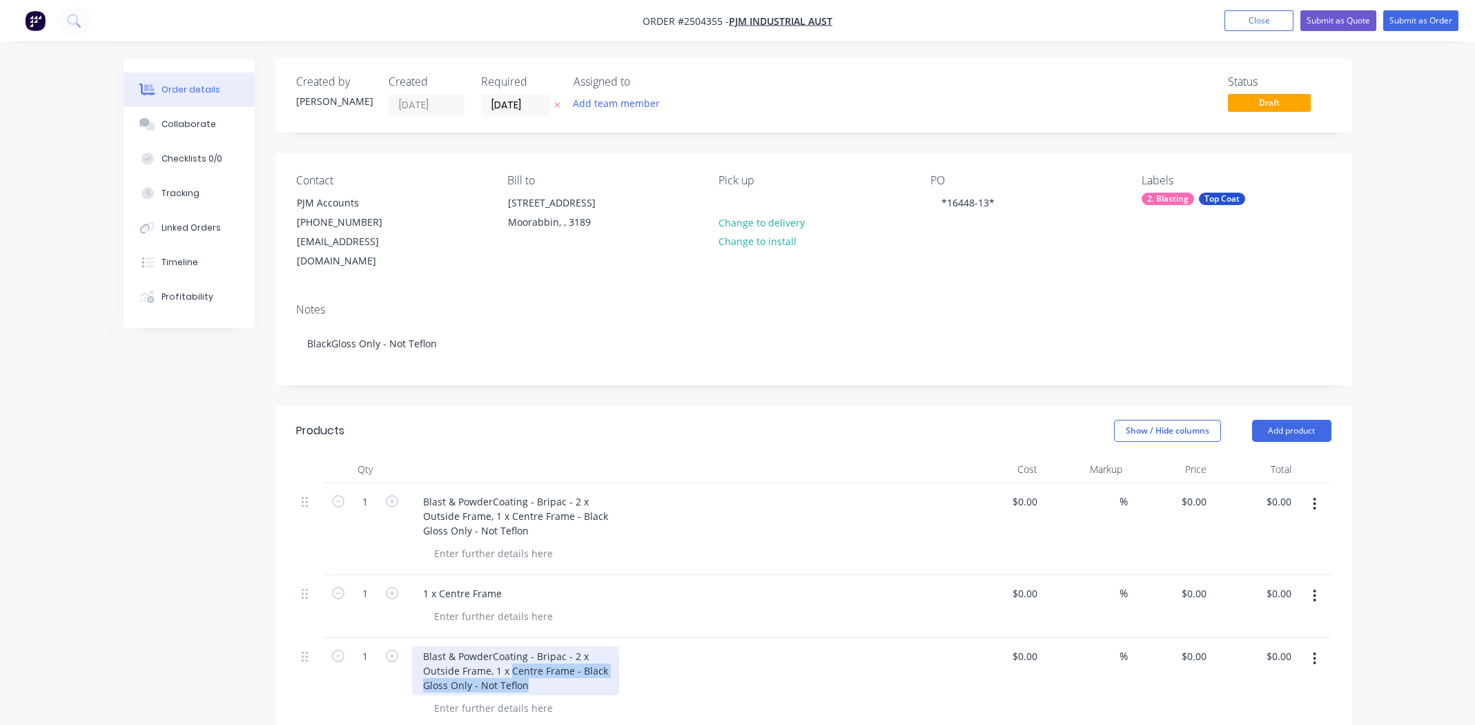
drag, startPoint x: 531, startPoint y: 663, endPoint x: 432, endPoint y: 634, distance: 103.1
click at [432, 646] on div "Blast & PowderCoating - Bripac - 2 x Outside Frame, 1 x Centre Frame - Black Gl…" at bounding box center [515, 670] width 207 height 49
click at [468, 650] on div "Blast & PowderCoating - Bripac - 2 x Outside Frame, 1 x Centre Frame - Black Gl…" at bounding box center [515, 670] width 207 height 49
drag, startPoint x: 422, startPoint y: 634, endPoint x: 541, endPoint y: 663, distance: 121.4
click at [541, 663] on div "Blast & PowderCoating - Bripac - 2 x Outside Frame, 1 x Centre Frame - Black Gl…" at bounding box center [515, 670] width 207 height 49
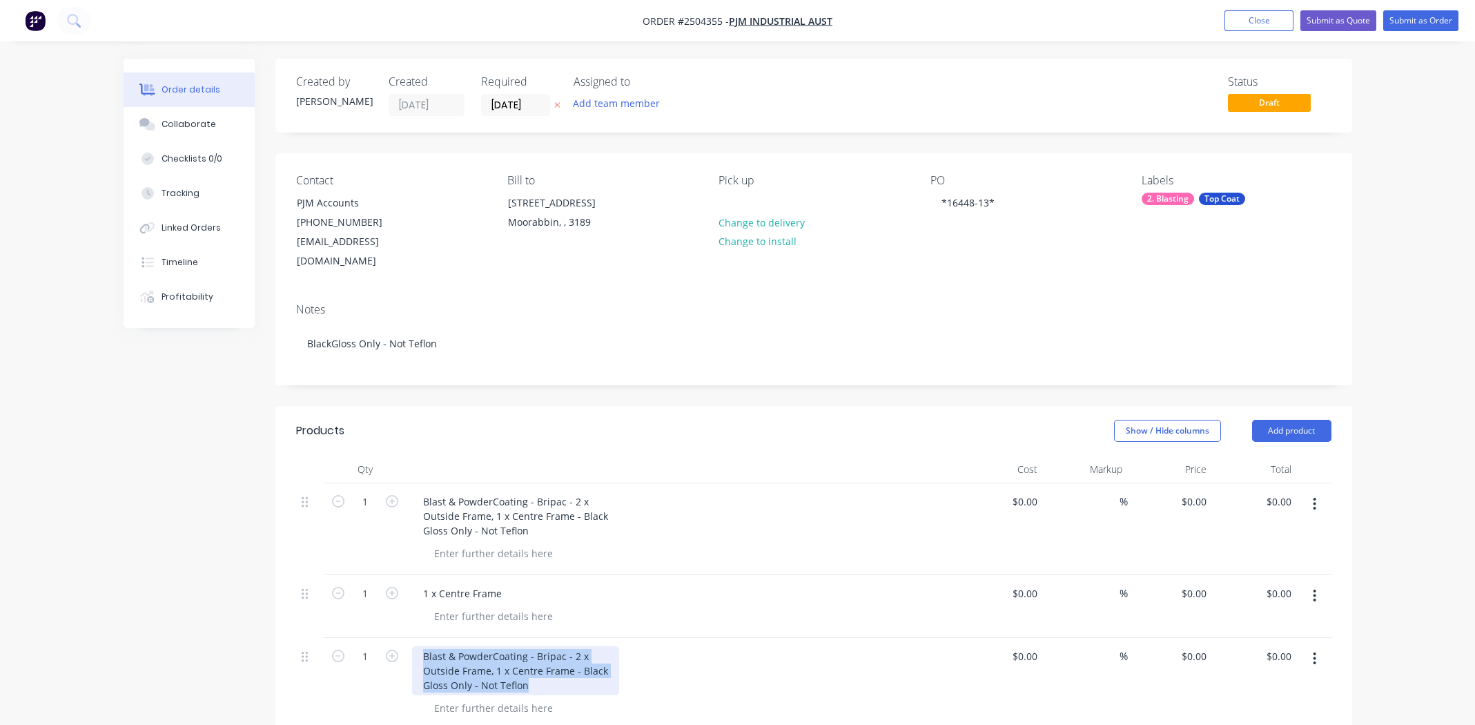
paste div
click at [439, 646] on div "2 x Outside Frame" at bounding box center [457, 663] width 90 height 35
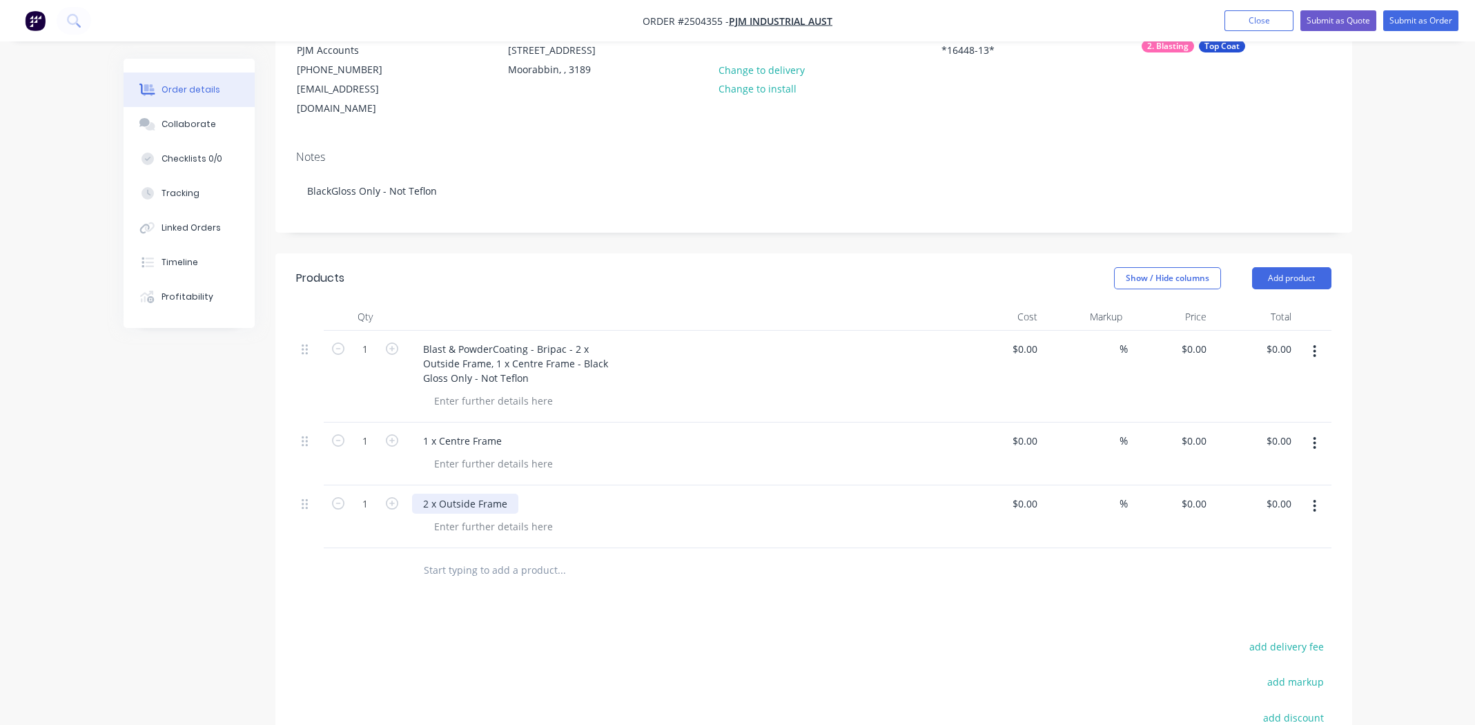
scroll to position [207, 0]
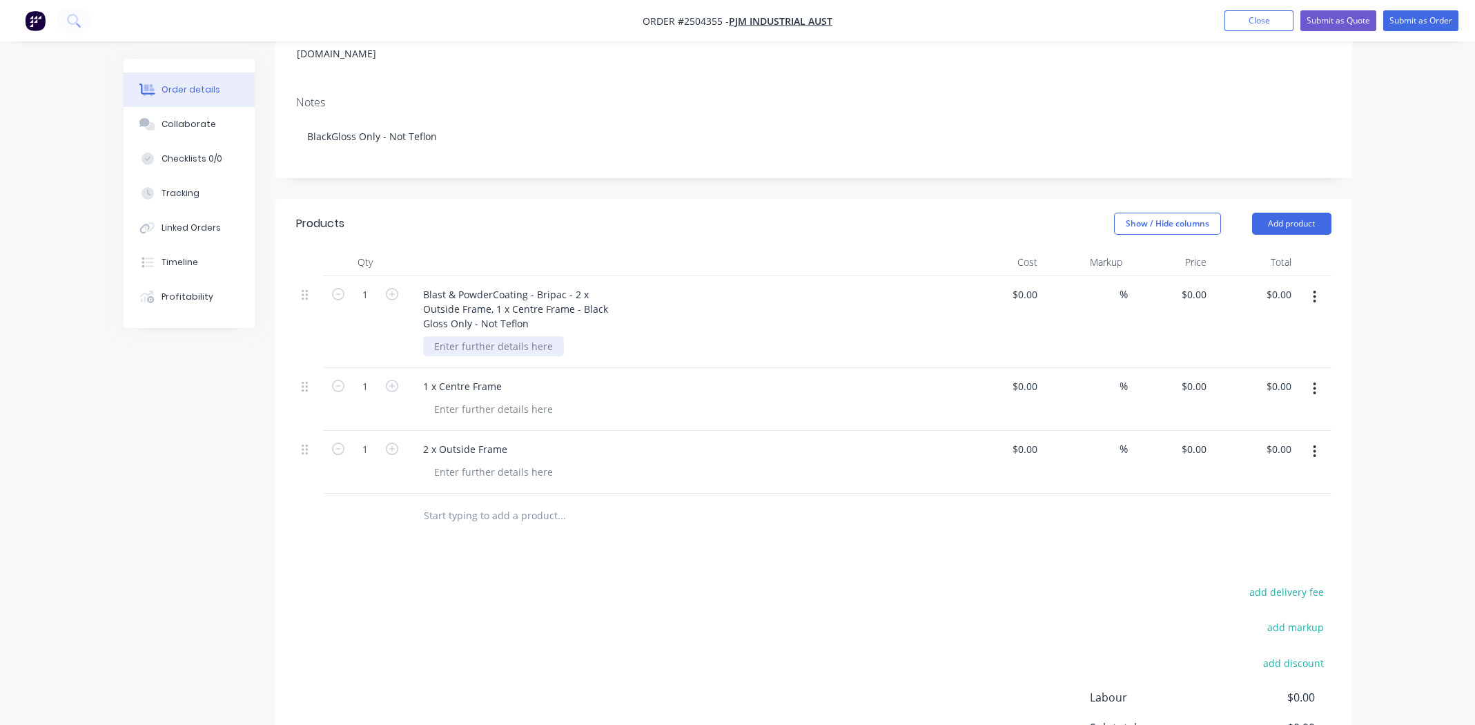
click at [501, 336] on div at bounding box center [493, 346] width 141 height 20
click at [527, 336] on div at bounding box center [493, 346] width 141 height 20
click at [651, 336] on div "**Notes" at bounding box center [688, 346] width 530 height 20
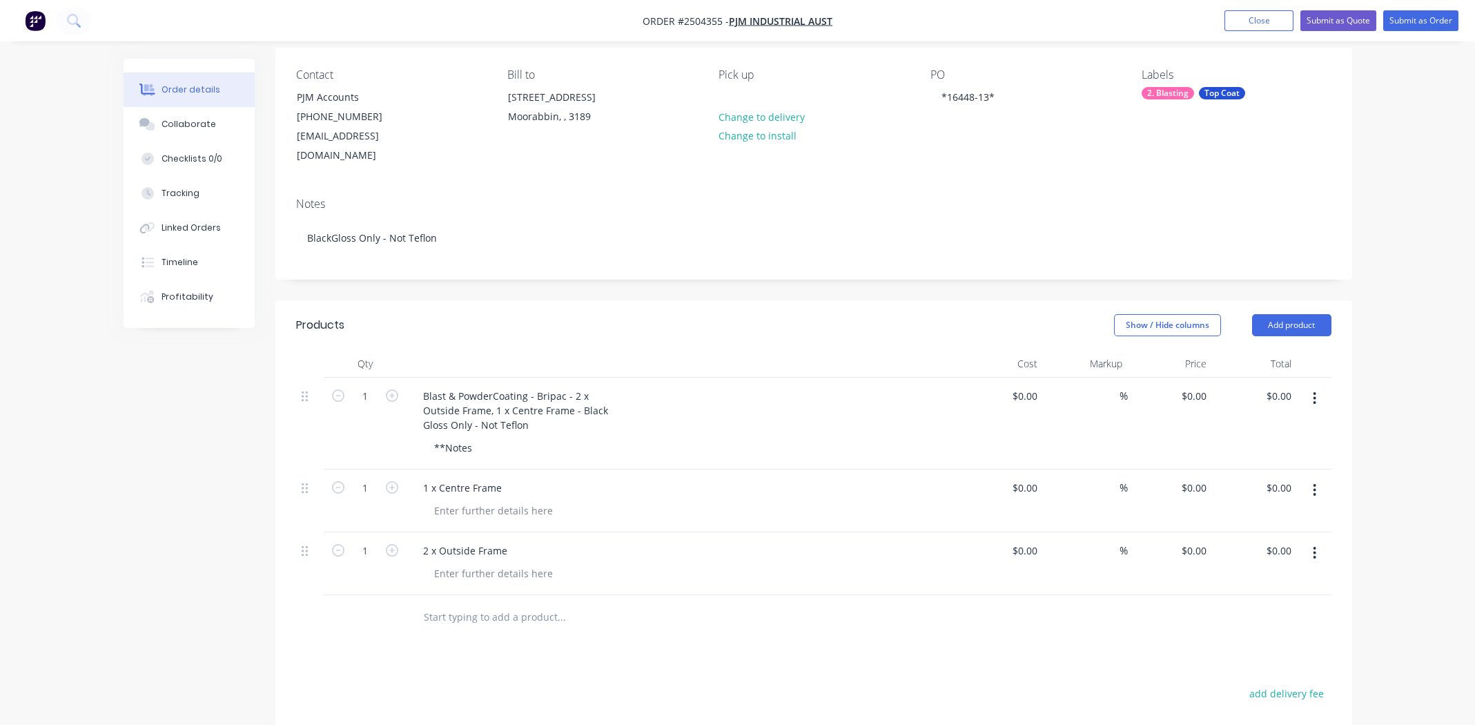
scroll to position [0, 0]
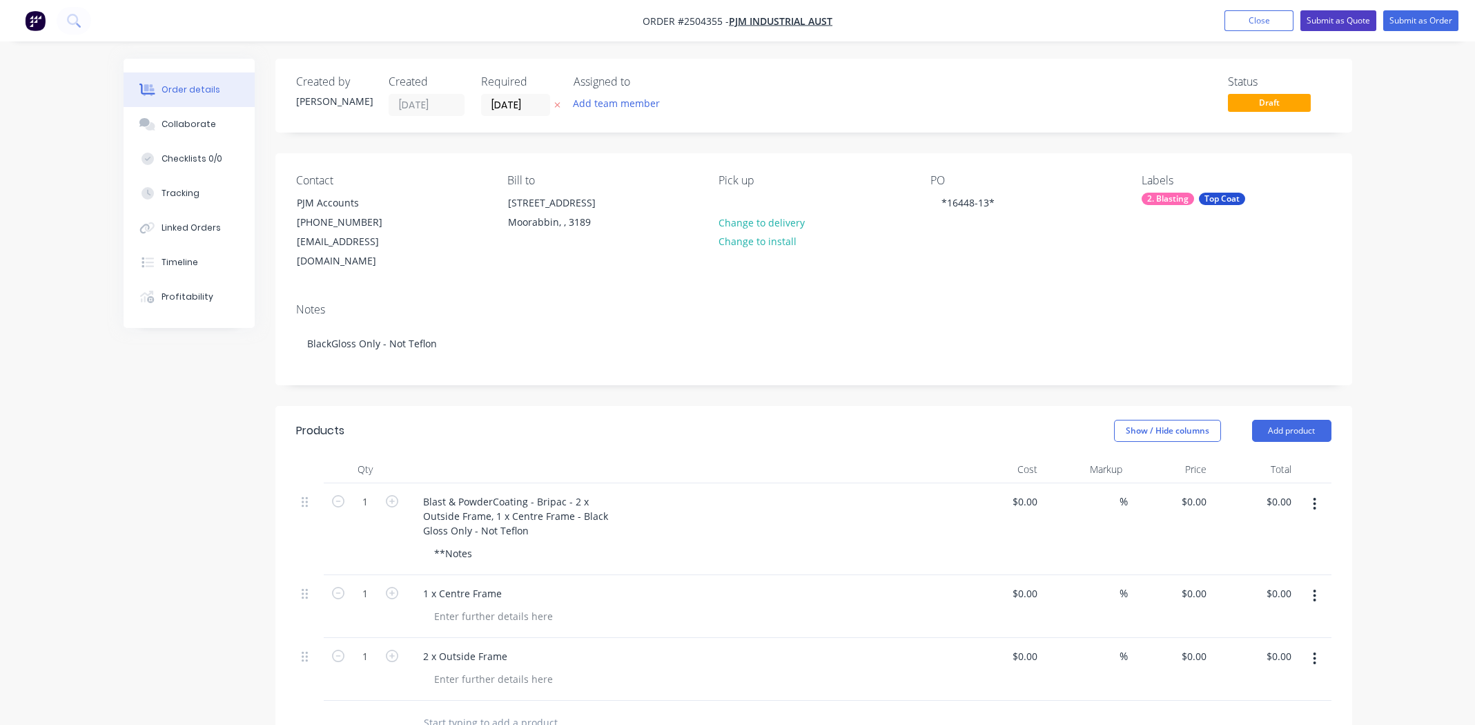
click at [1343, 18] on button "Submit as Quote" at bounding box center [1339, 20] width 76 height 21
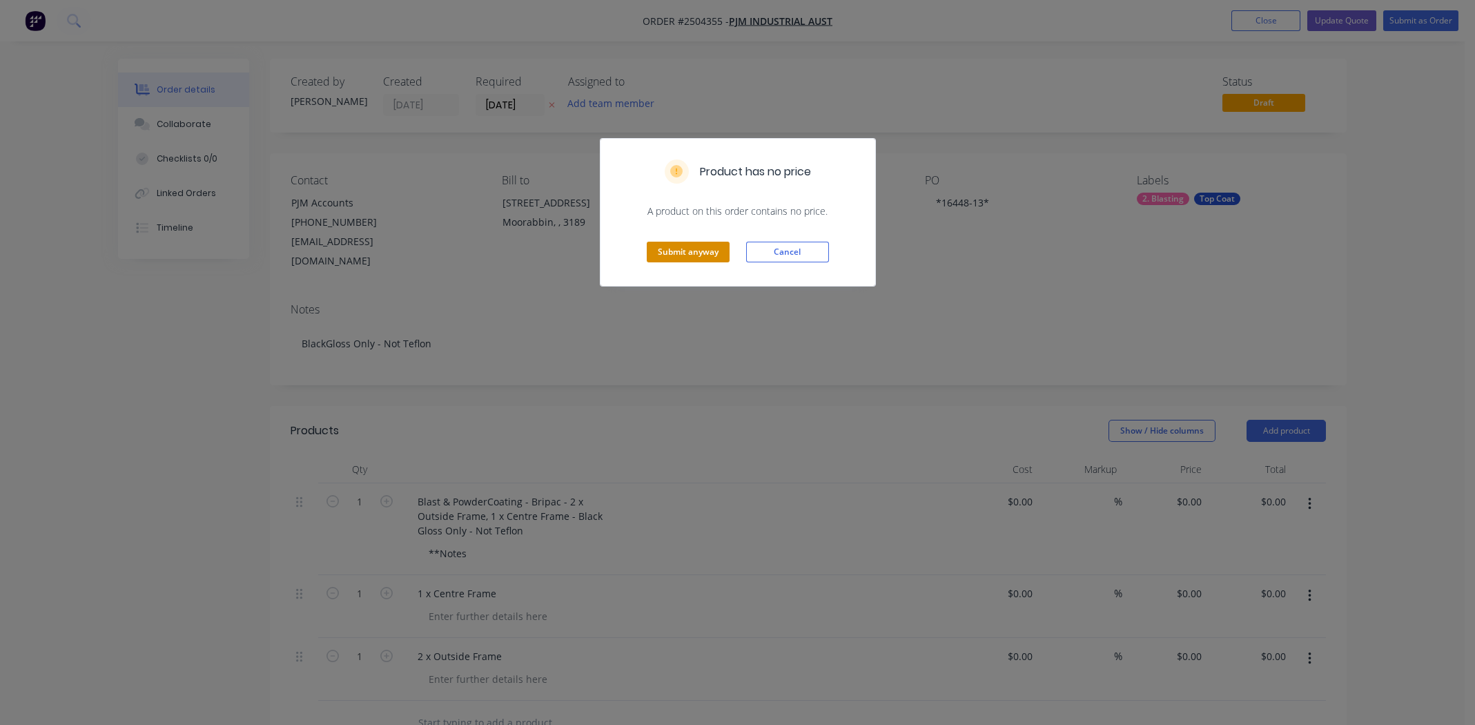
click at [686, 251] on button "Submit anyway" at bounding box center [688, 252] width 83 height 21
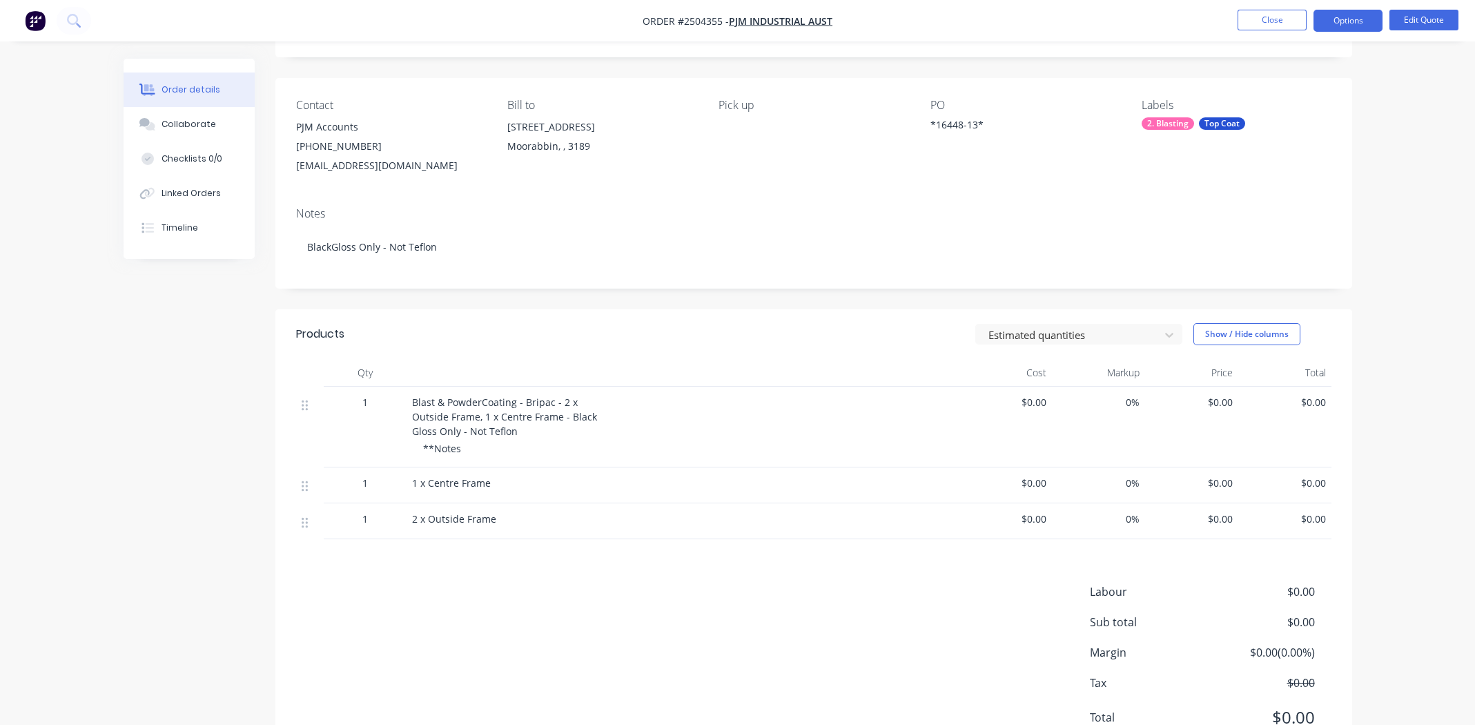
scroll to position [136, 0]
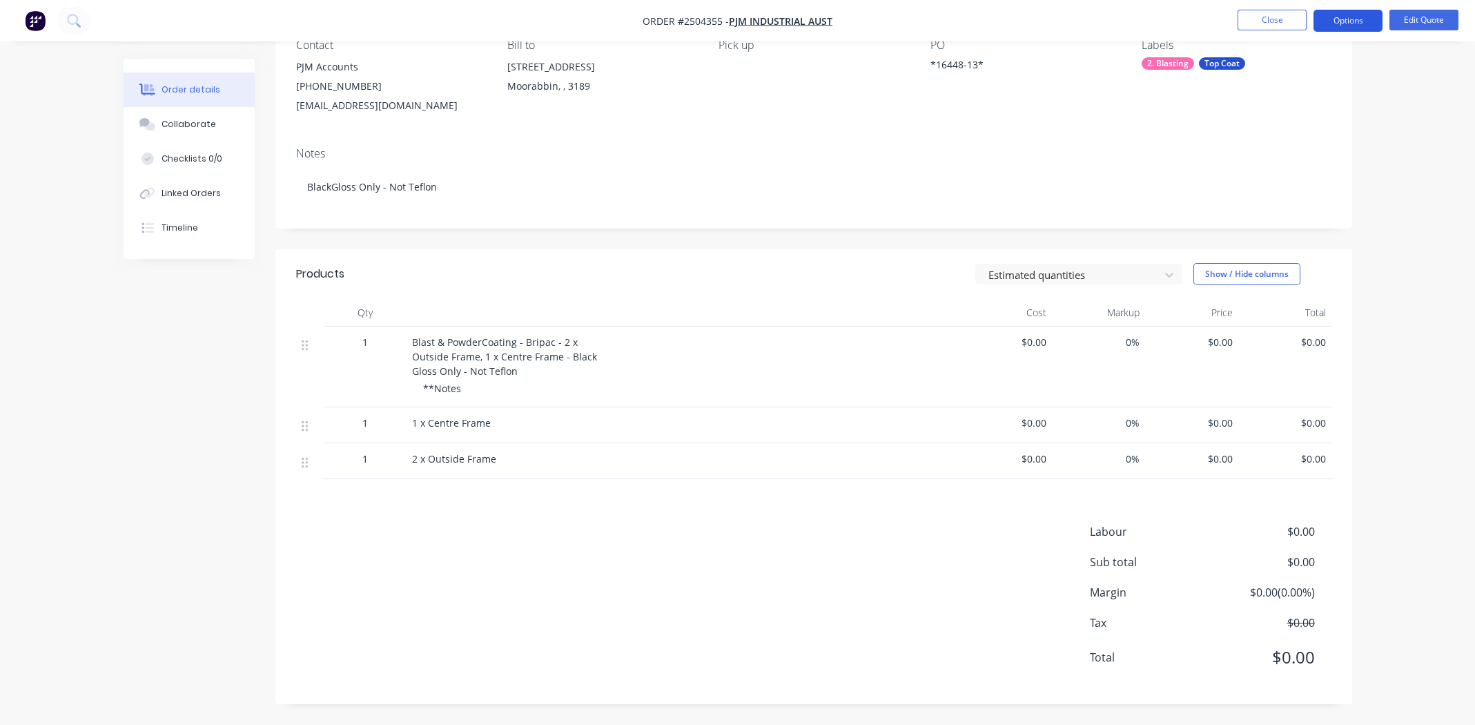
click at [1362, 18] on button "Options" at bounding box center [1348, 21] width 69 height 22
drag, startPoint x: 480, startPoint y: 567, endPoint x: 492, endPoint y: 526, distance: 42.2
click at [480, 567] on div "Labour $0.00 Sub total $0.00 Margin $0.00 ( 0.00 %) Tax $0.00 Total $0.00" at bounding box center [813, 603] width 1035 height 160
click at [1215, 420] on span "$0.00" at bounding box center [1192, 423] width 82 height 14
click at [1419, 17] on button "Edit Quote" at bounding box center [1424, 20] width 69 height 21
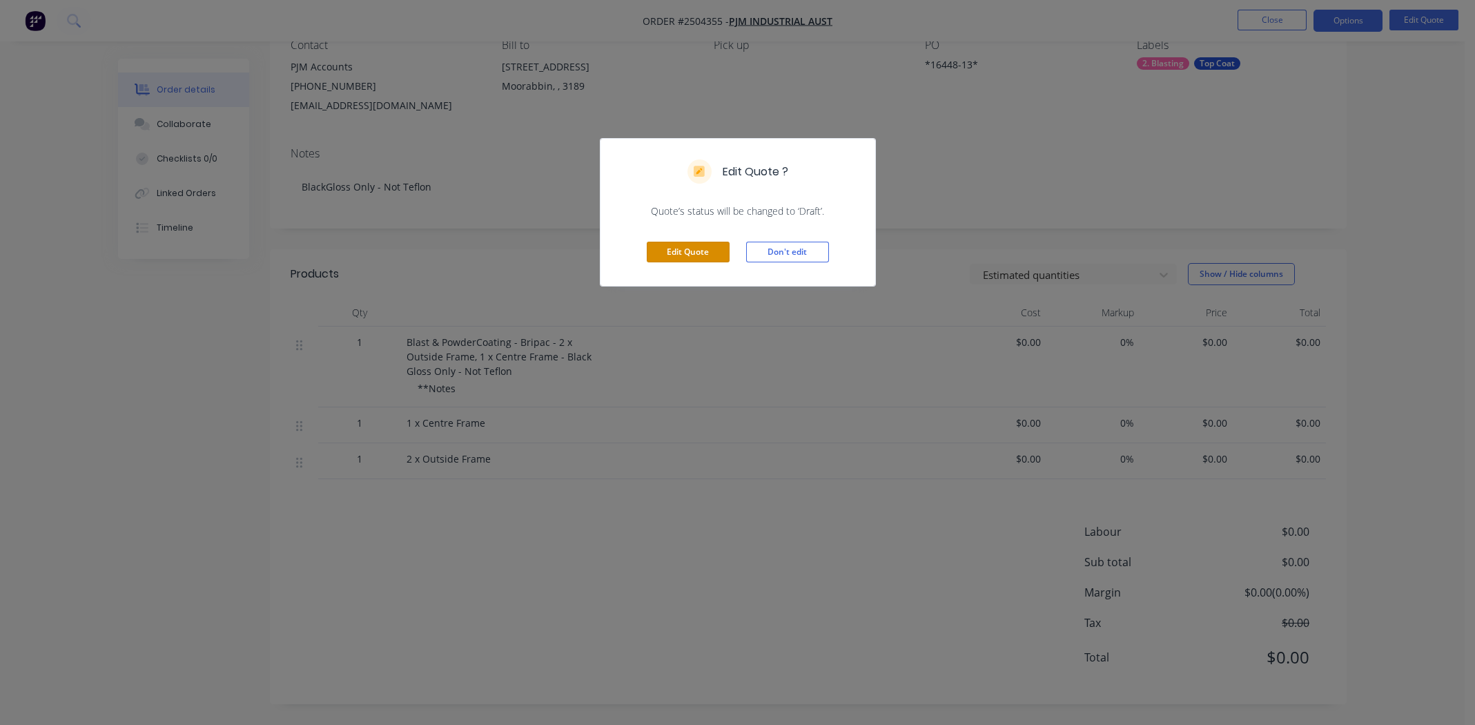
drag, startPoint x: 697, startPoint y: 251, endPoint x: 741, endPoint y: 263, distance: 45.9
click at [698, 251] on button "Edit Quote" at bounding box center [688, 252] width 83 height 21
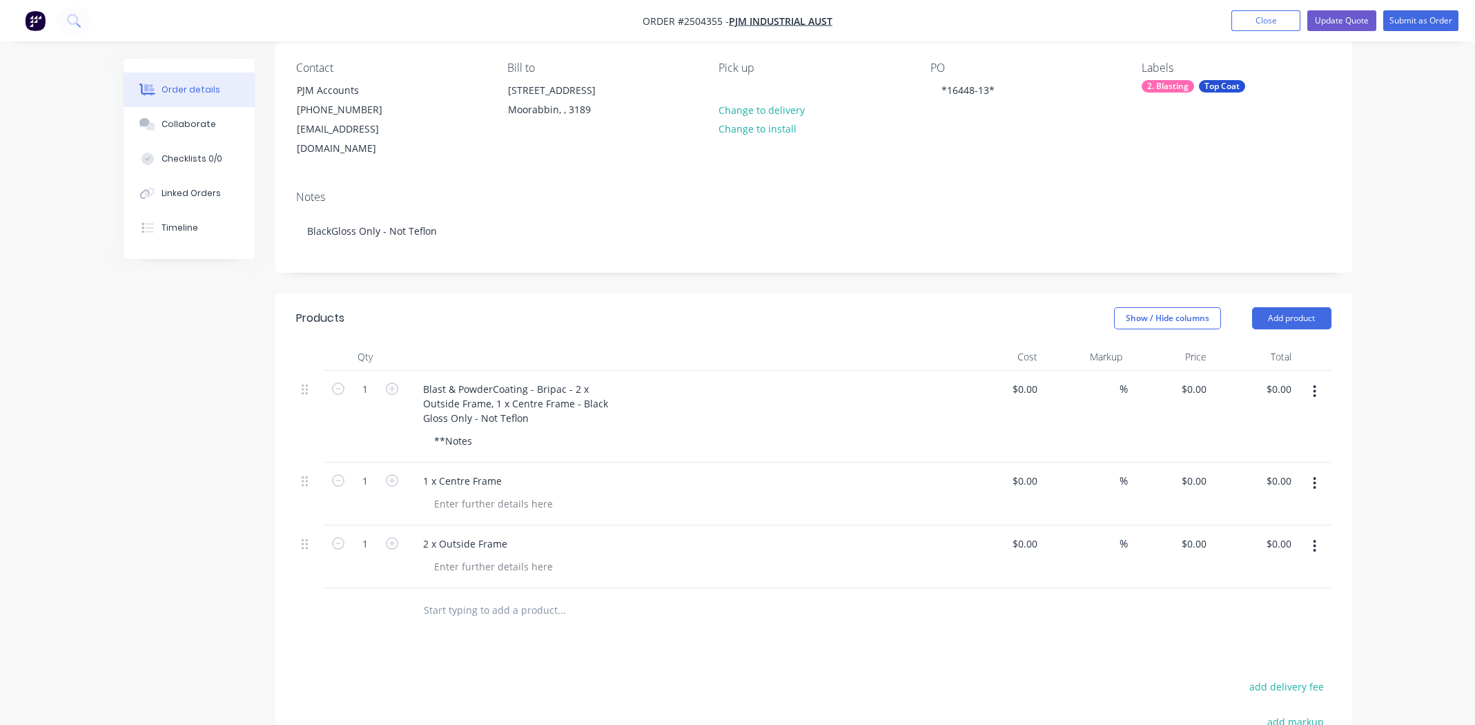
scroll to position [344, 0]
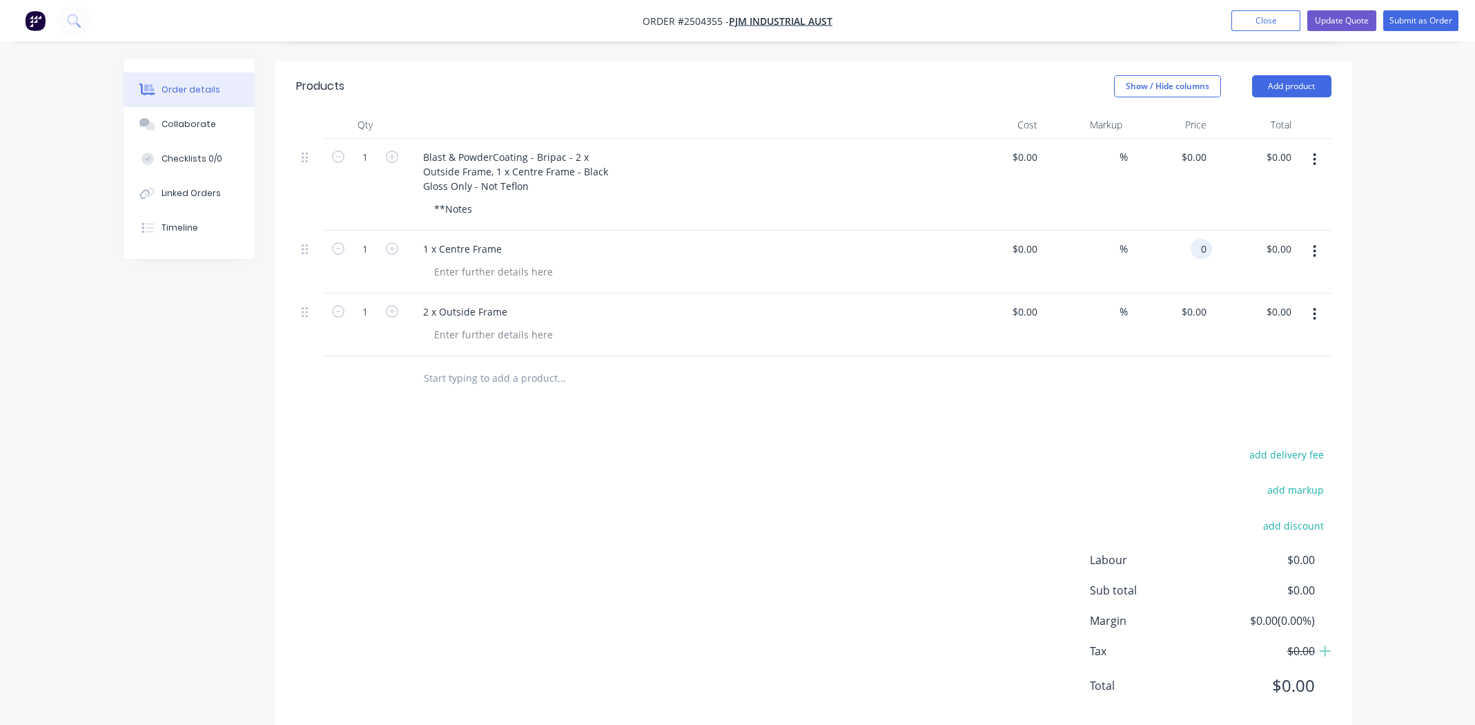
click at [1191, 235] on div "0 0" at bounding box center [1170, 262] width 85 height 63
type input "$350.00"
click at [914, 409] on div "Products Show / Hide columns Add product Qty Cost Markup Price Total 1 Blast & …" at bounding box center [813, 396] width 1077 height 671
click at [1200, 302] on input "0" at bounding box center [1196, 312] width 32 height 20
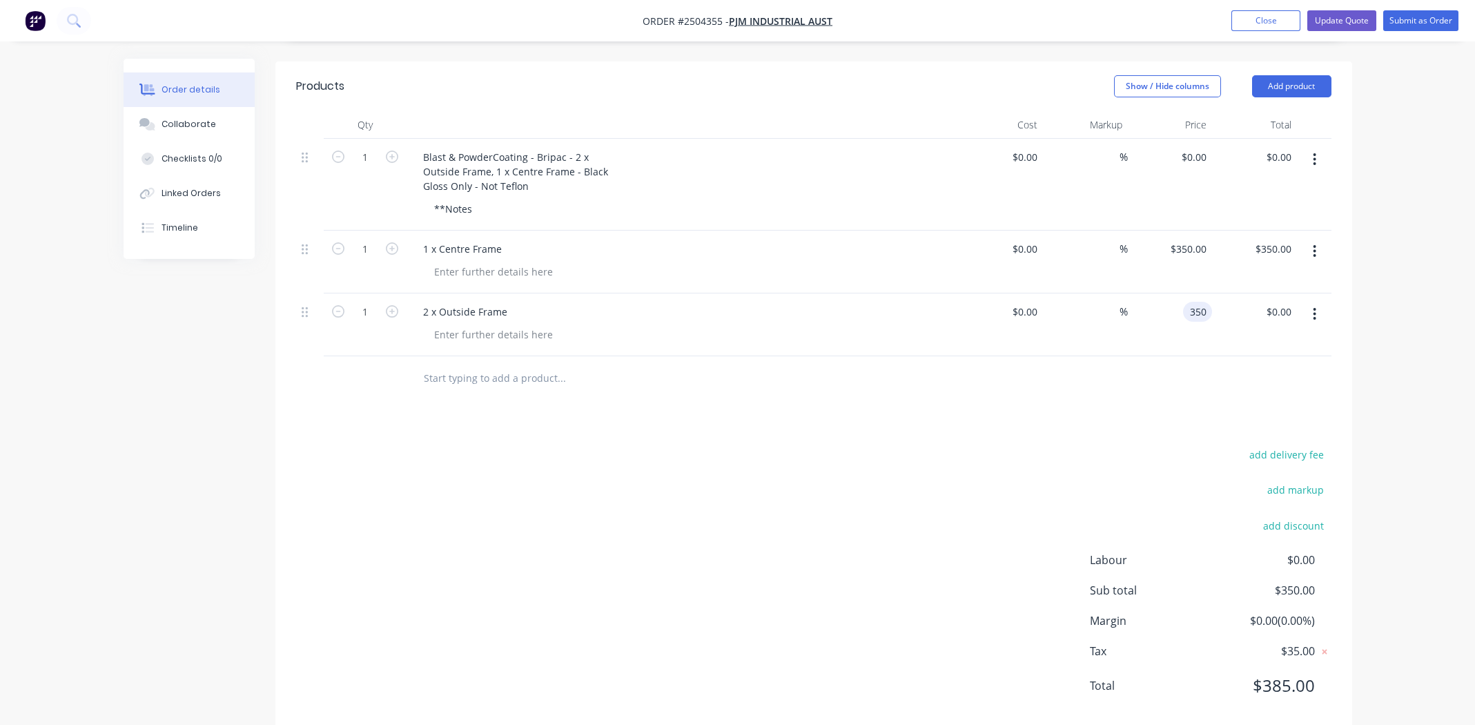
type input "$350.00"
click at [850, 445] on div "add delivery fee add markup add discount Labour $0.00 Sub total $350.00 Margin …" at bounding box center [813, 578] width 1035 height 266
click at [376, 302] on input "1" at bounding box center [365, 312] width 36 height 21
type input "2"
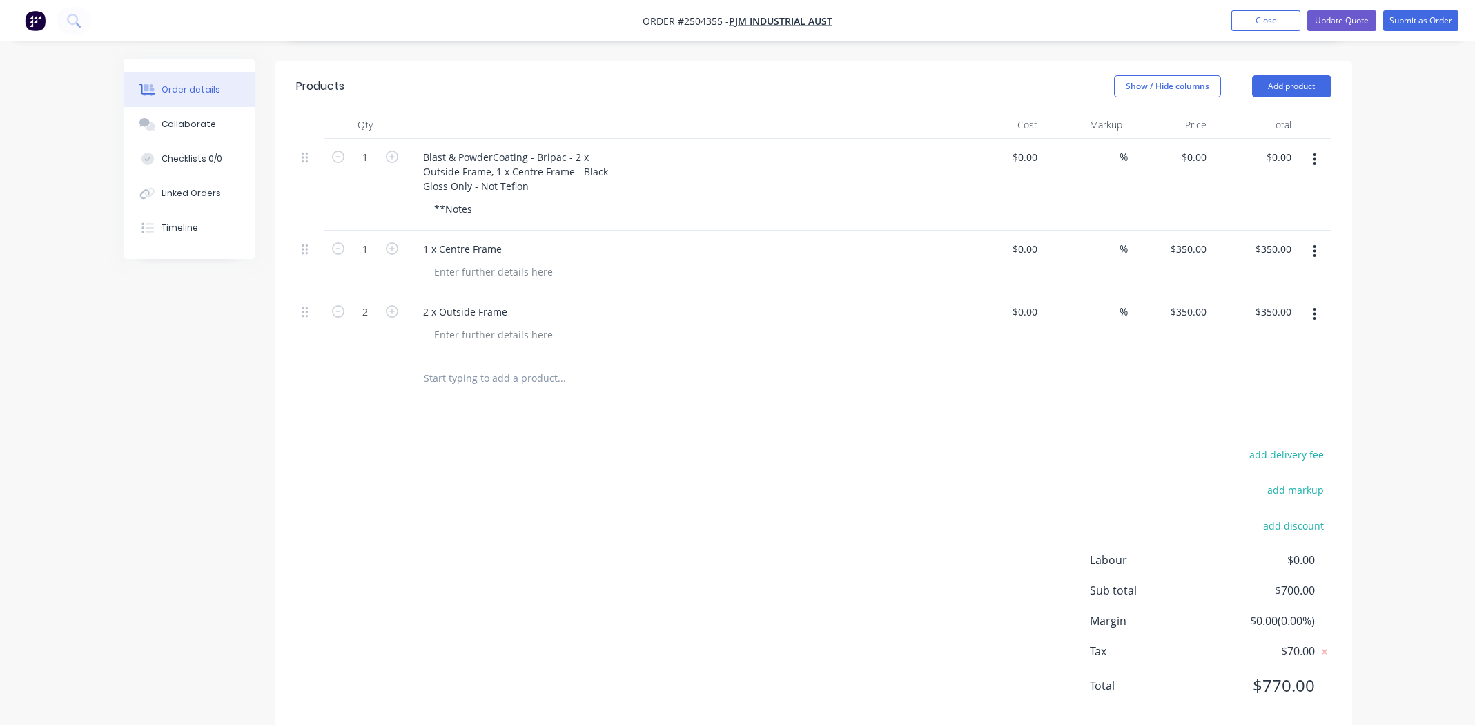
type input "$700.00"
drag, startPoint x: 850, startPoint y: 610, endPoint x: 860, endPoint y: 593, distance: 19.8
click at [851, 608] on div "add delivery fee add markup add discount Labour $0.00 Sub total $700.00 Margin …" at bounding box center [813, 578] width 1035 height 266
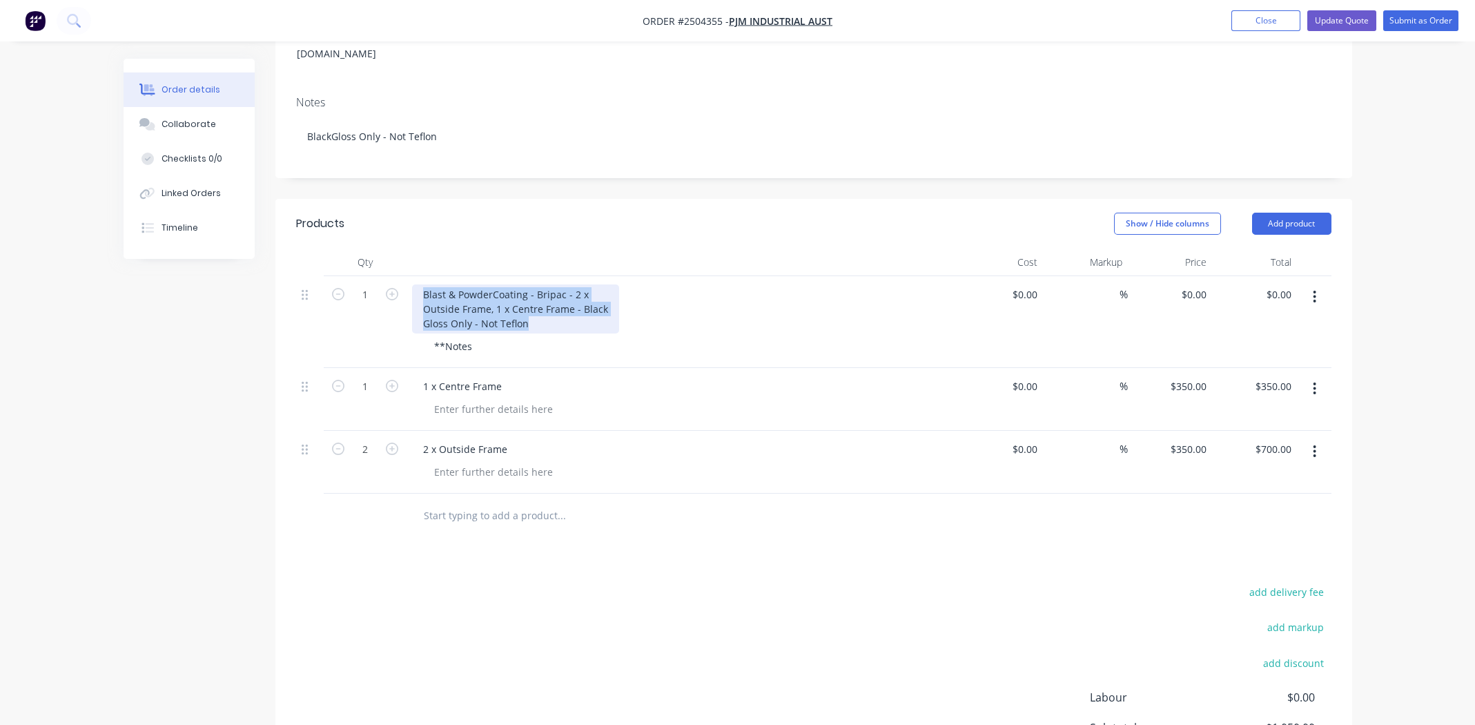
drag, startPoint x: 529, startPoint y: 303, endPoint x: 409, endPoint y: 267, distance: 125.4
click at [409, 276] on div "Blast & PowderCoating - Bripac - 2 x Outside Frame, 1 x Centre Frame - Black Gl…" at bounding box center [683, 322] width 552 height 92
copy div "Blast & PowderCoating - Bripac - 2 x Outside Frame, 1 x Centre Frame - Black Gl…"
click at [1313, 289] on icon "button" at bounding box center [1314, 296] width 3 height 15
click at [1258, 406] on div "Delete" at bounding box center [1266, 416] width 106 height 20
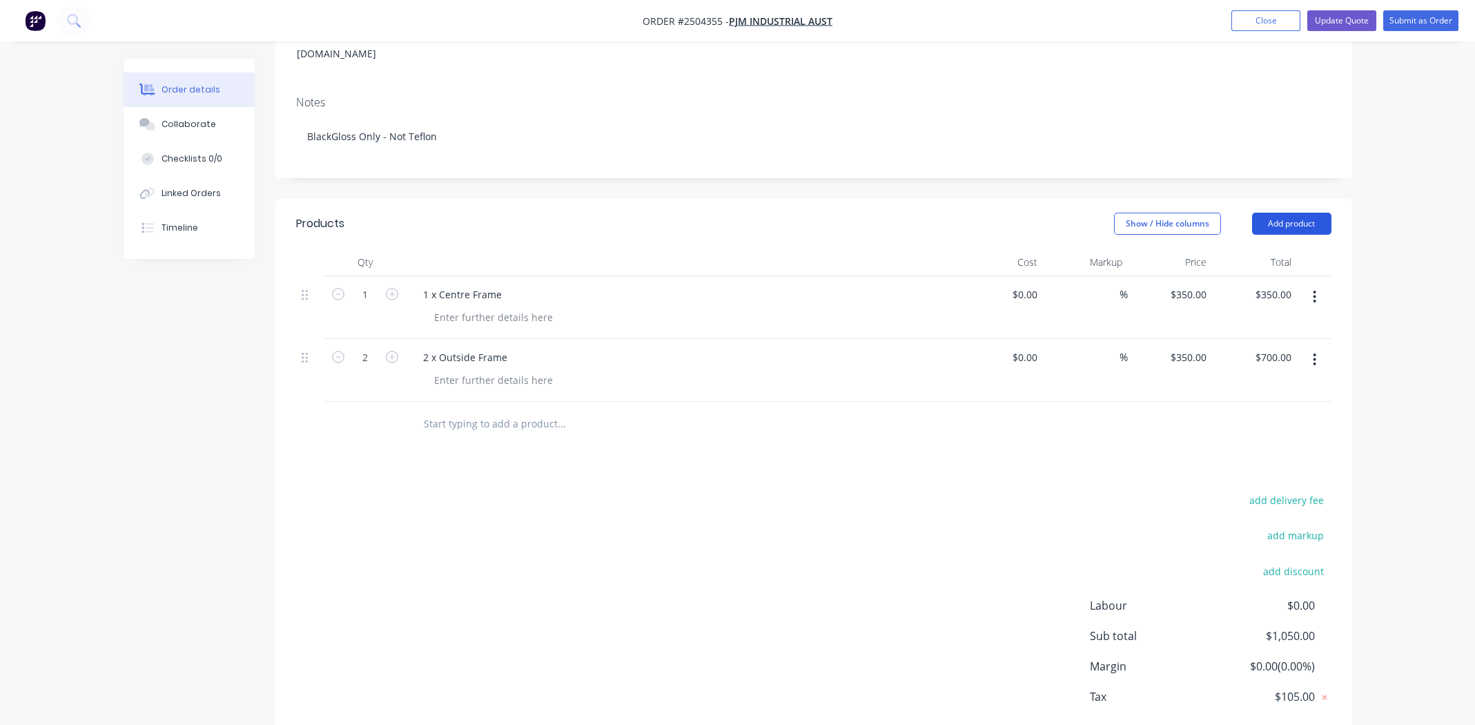
click at [1307, 213] on button "Add product" at bounding box center [1291, 224] width 79 height 22
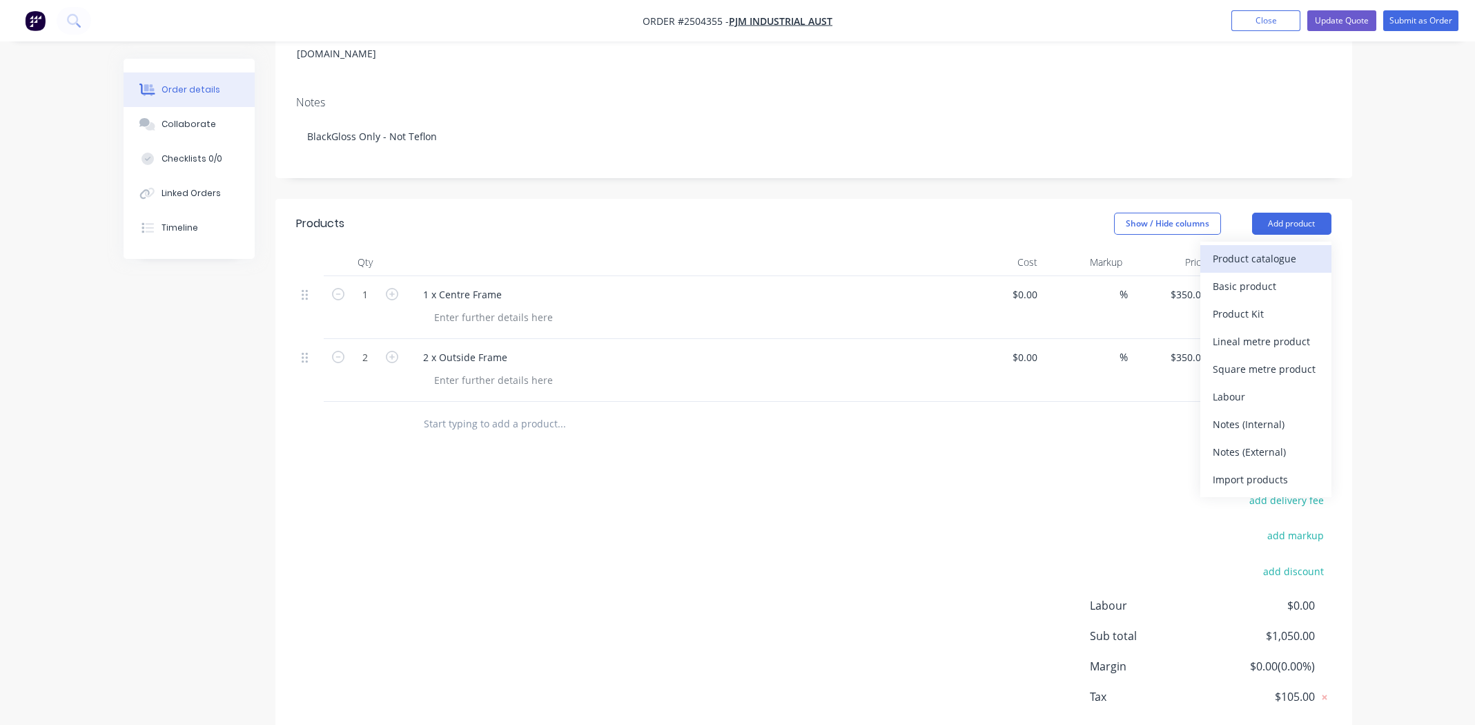
click at [1314, 249] on div "Product catalogue" at bounding box center [1266, 259] width 106 height 20
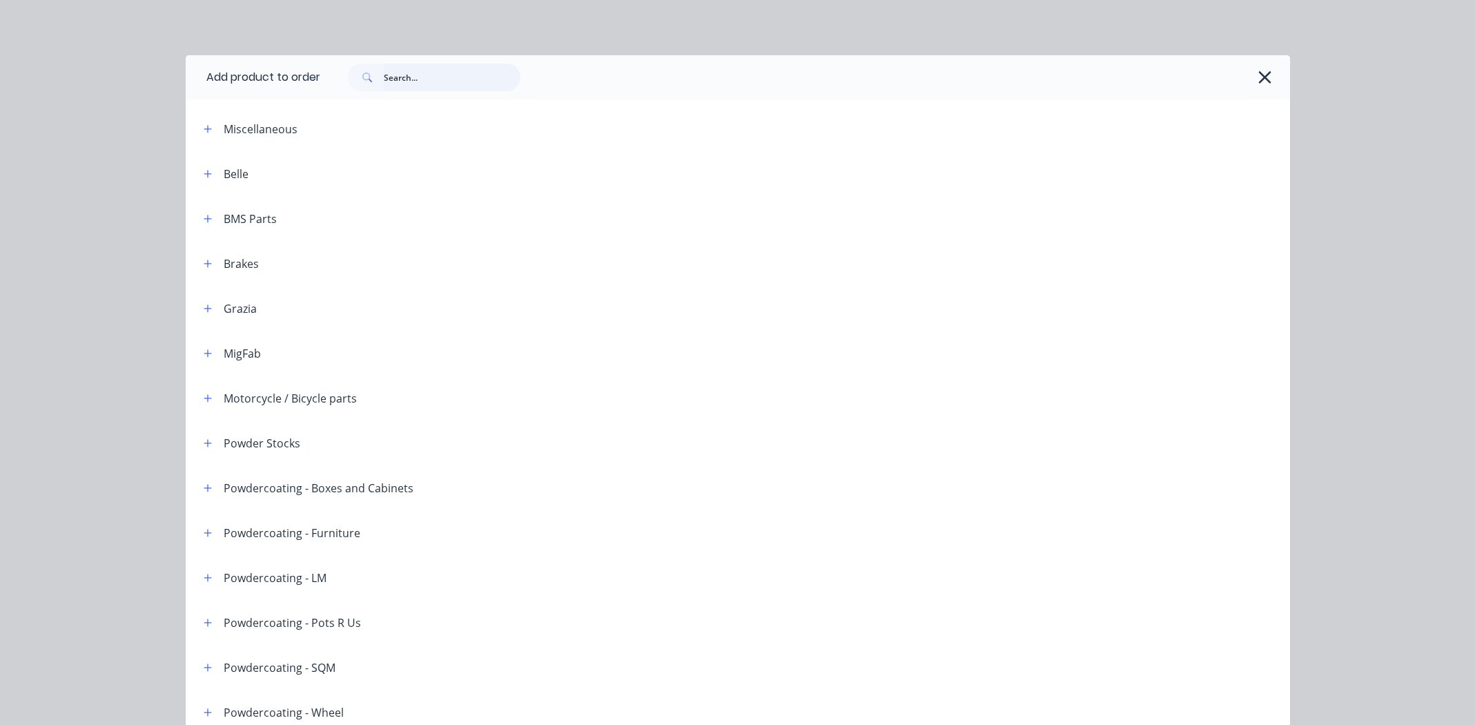
drag, startPoint x: 417, startPoint y: 75, endPoint x: 410, endPoint y: 84, distance: 10.8
click at [417, 75] on input "text" at bounding box center [452, 78] width 137 height 28
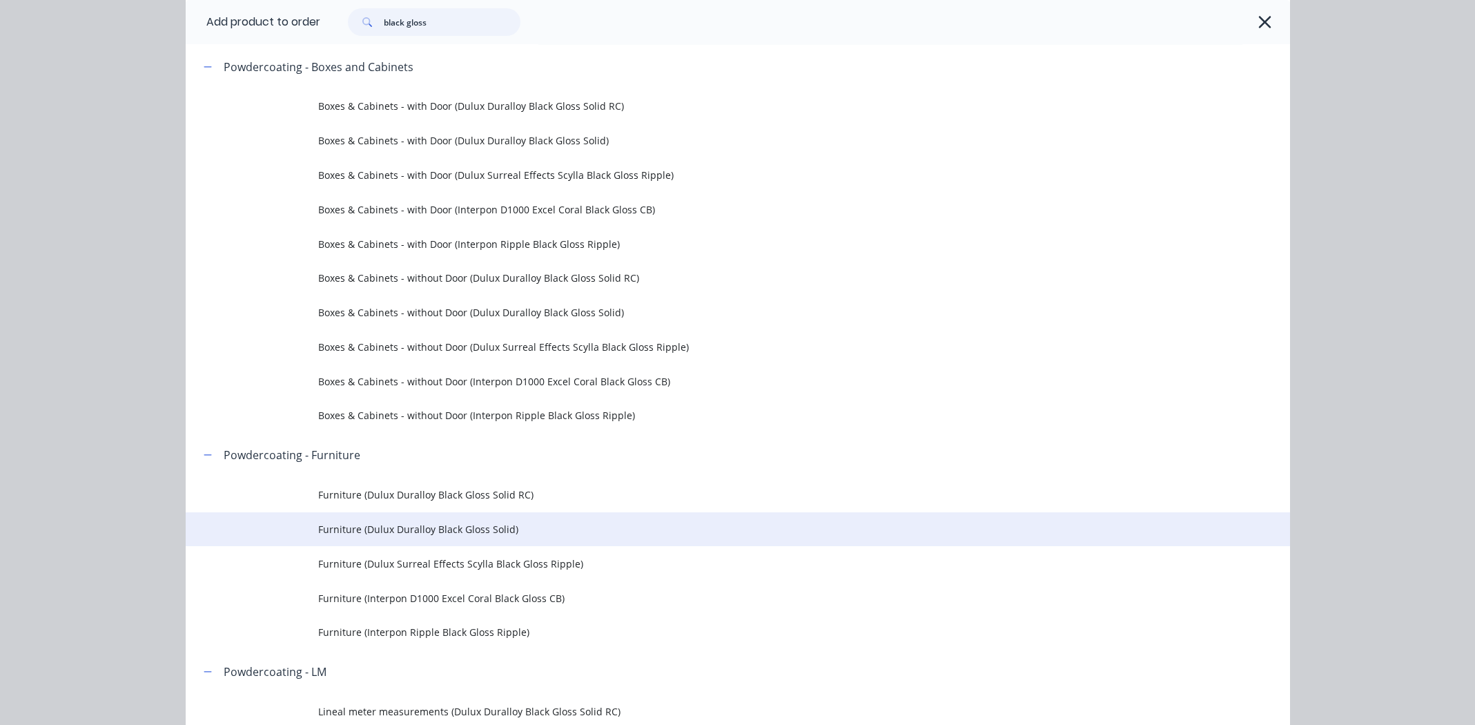
scroll to position [414, 0]
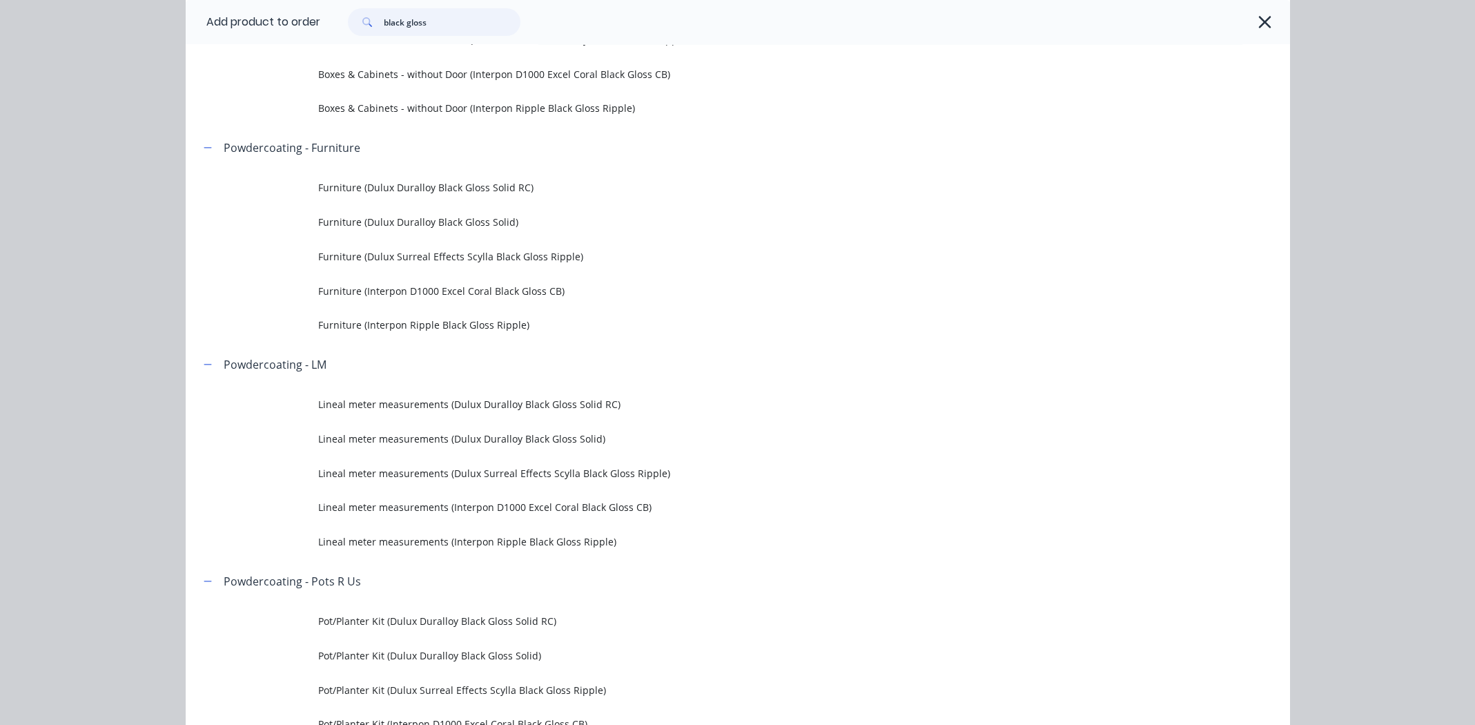
type input "black gloss"
click at [486, 507] on span "Lineal meter measurements (Interpon D1000 Excel Coral Black Gloss CB)" at bounding box center [706, 507] width 777 height 14
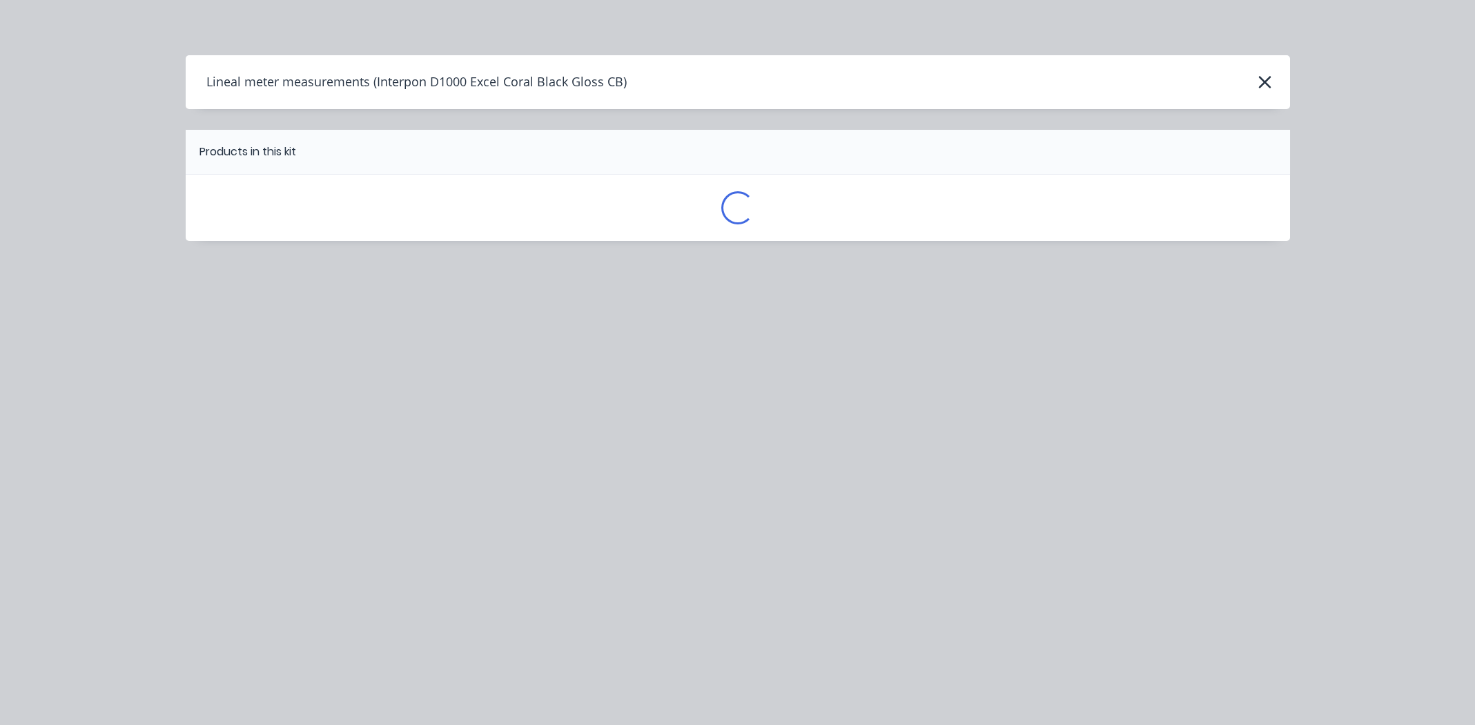
scroll to position [0, 0]
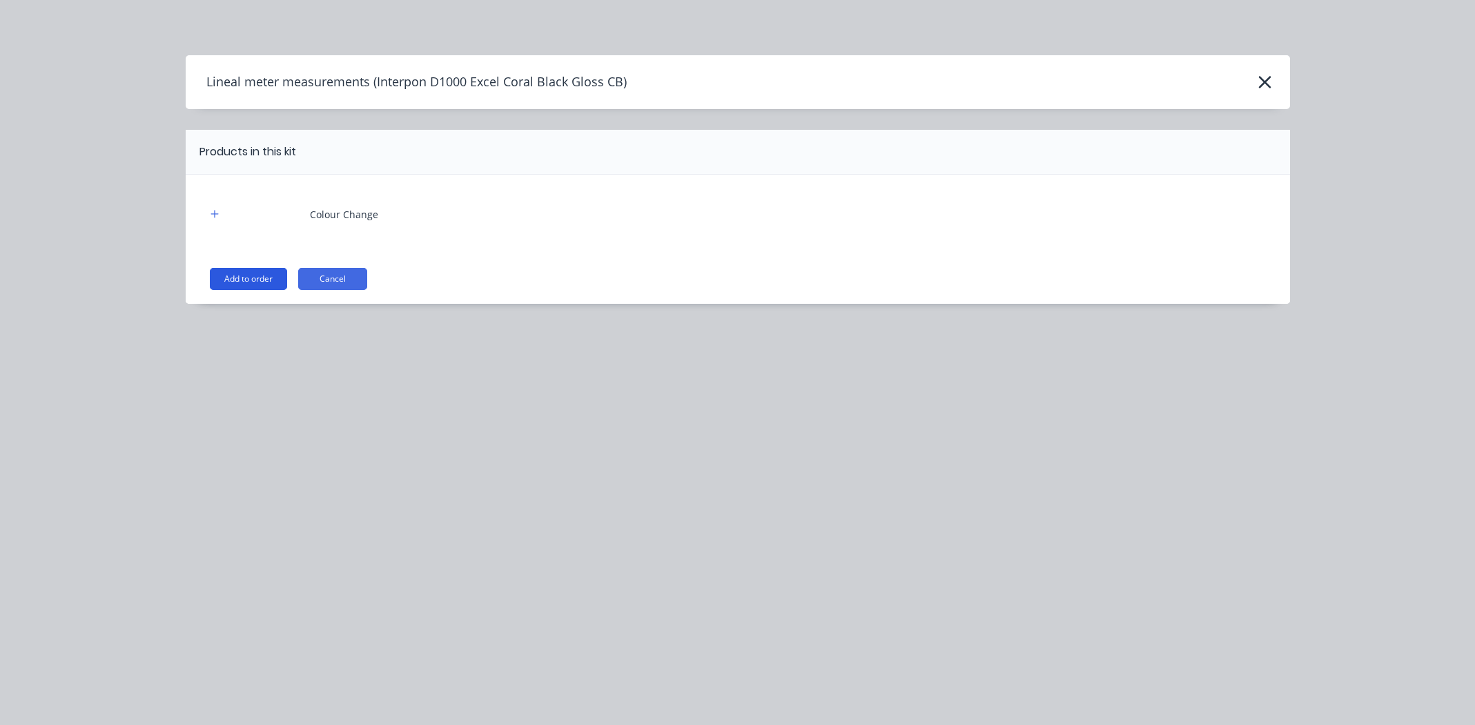
click at [257, 275] on button "Add to order" at bounding box center [248, 279] width 77 height 22
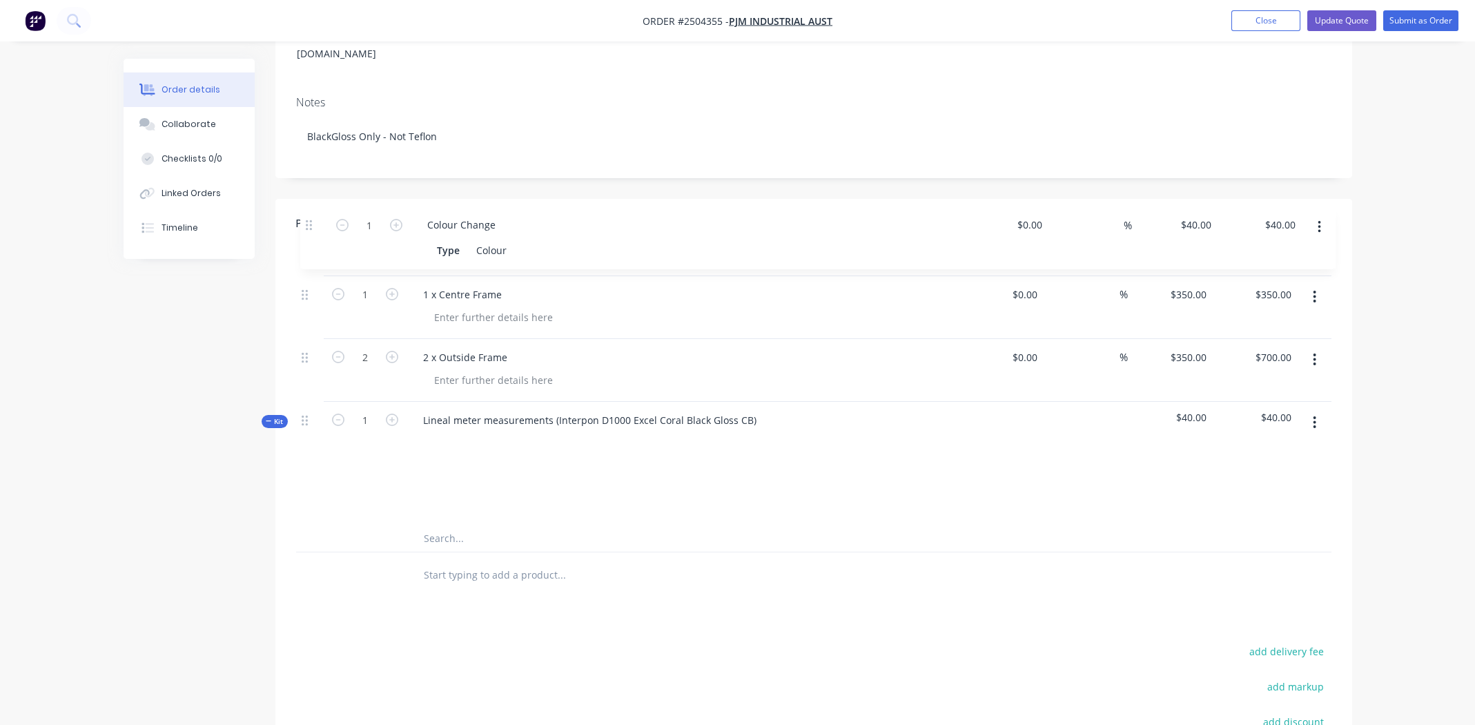
drag, startPoint x: 304, startPoint y: 461, endPoint x: 312, endPoint y: 221, distance: 240.4
click at [312, 221] on div "Products Show / Hide columns Add product Qty Cost Markup Price Total 1 1 x Cent…" at bounding box center [813, 398] width 1077 height 399
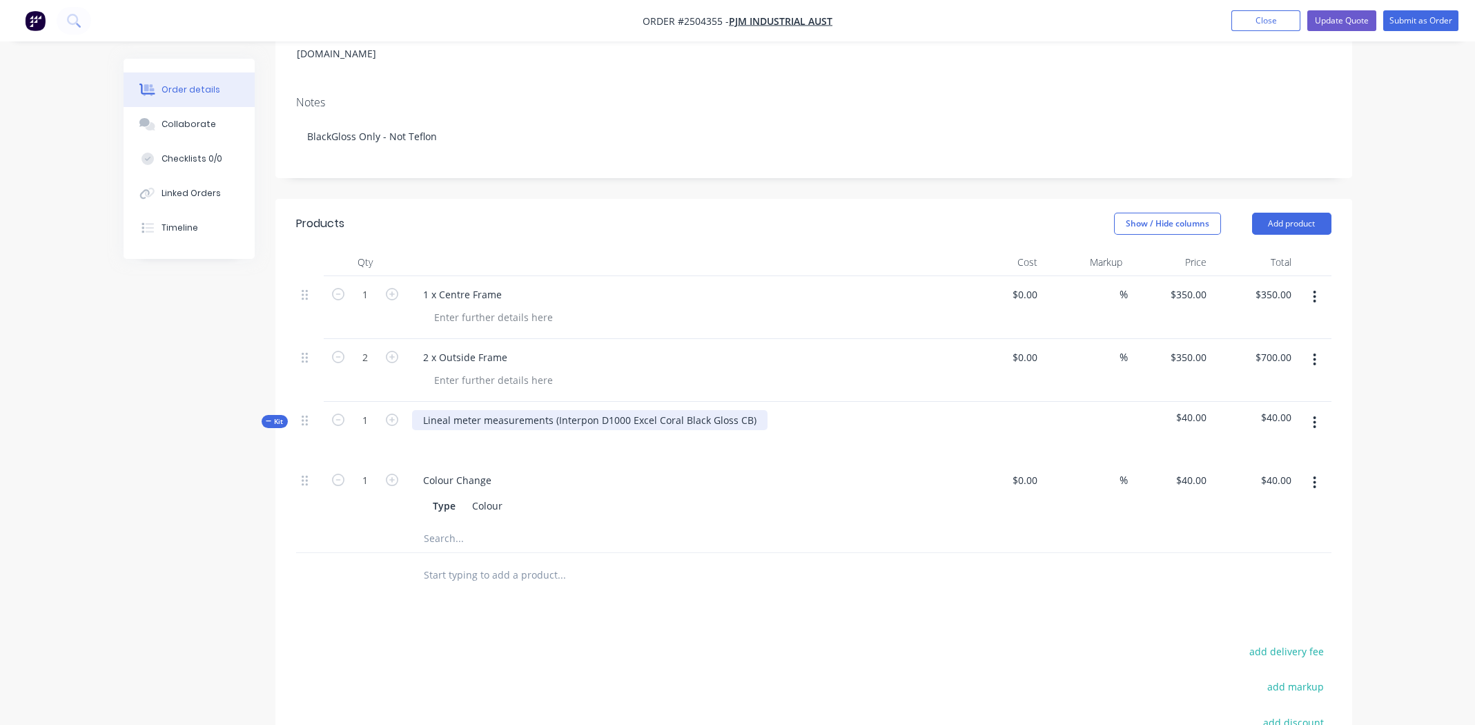
click at [755, 410] on div "Lineal meter measurements (Interpon D1000 Excel Coral Black Gloss CB)" at bounding box center [590, 420] width 356 height 20
click at [1312, 347] on button "button" at bounding box center [1314, 359] width 32 height 25
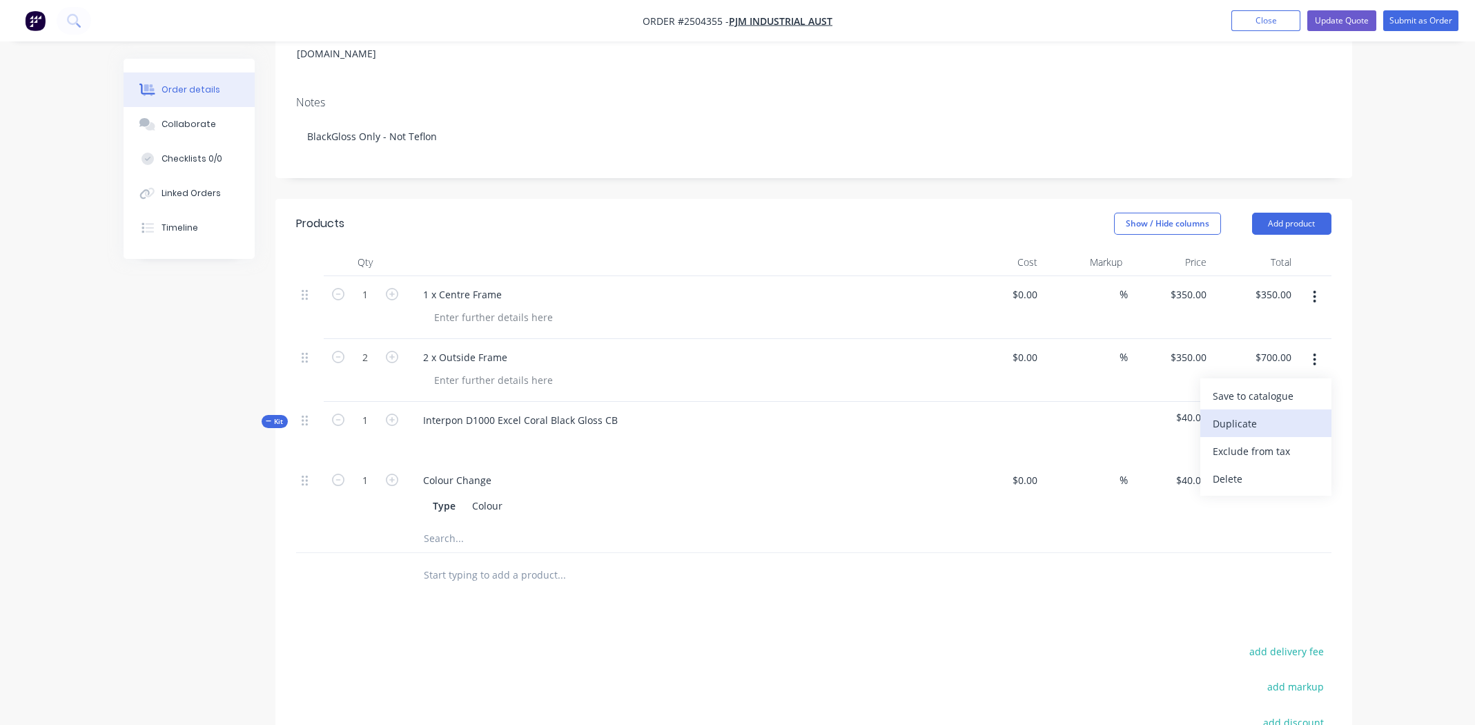
click at [1259, 413] on div "Duplicate" at bounding box center [1266, 423] width 106 height 20
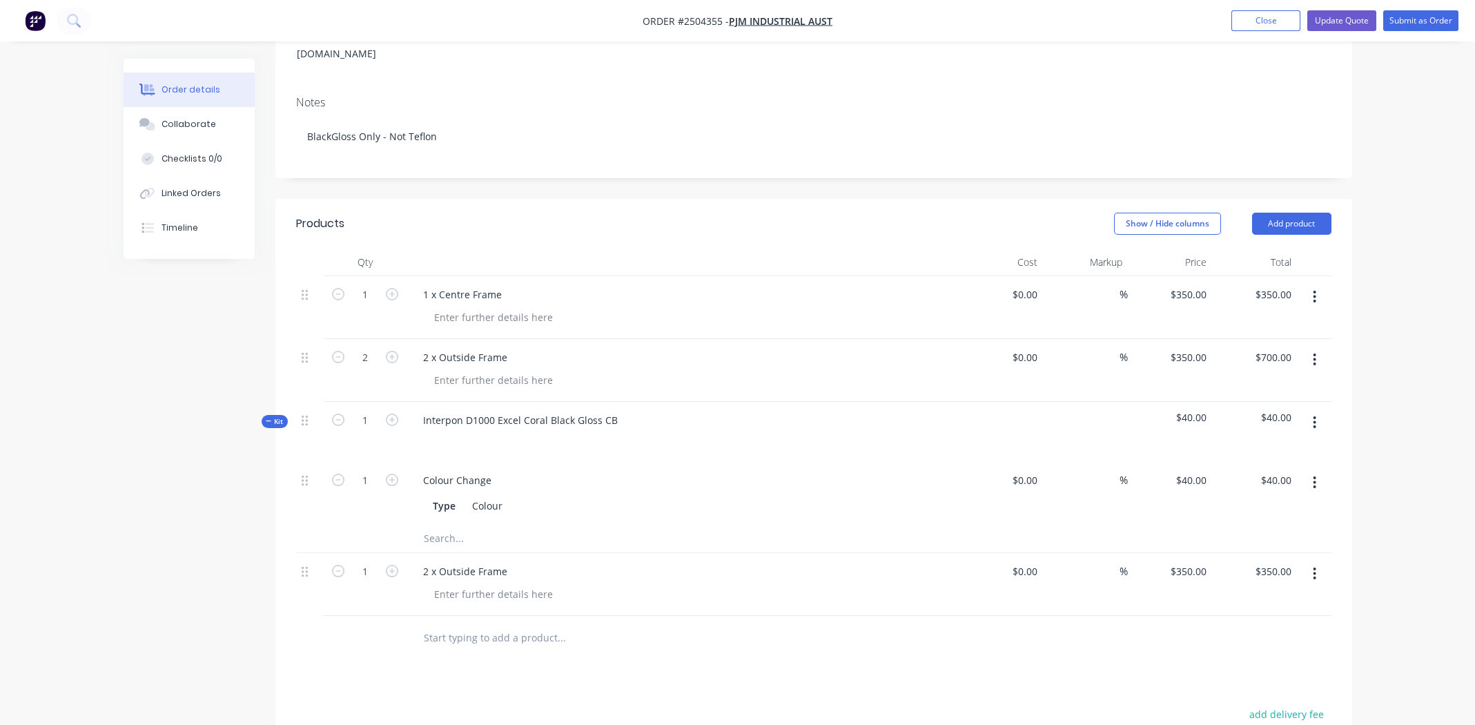
click at [1314, 289] on icon "button" at bounding box center [1314, 296] width 3 height 15
click at [1253, 351] on div "Duplicate" at bounding box center [1266, 361] width 106 height 20
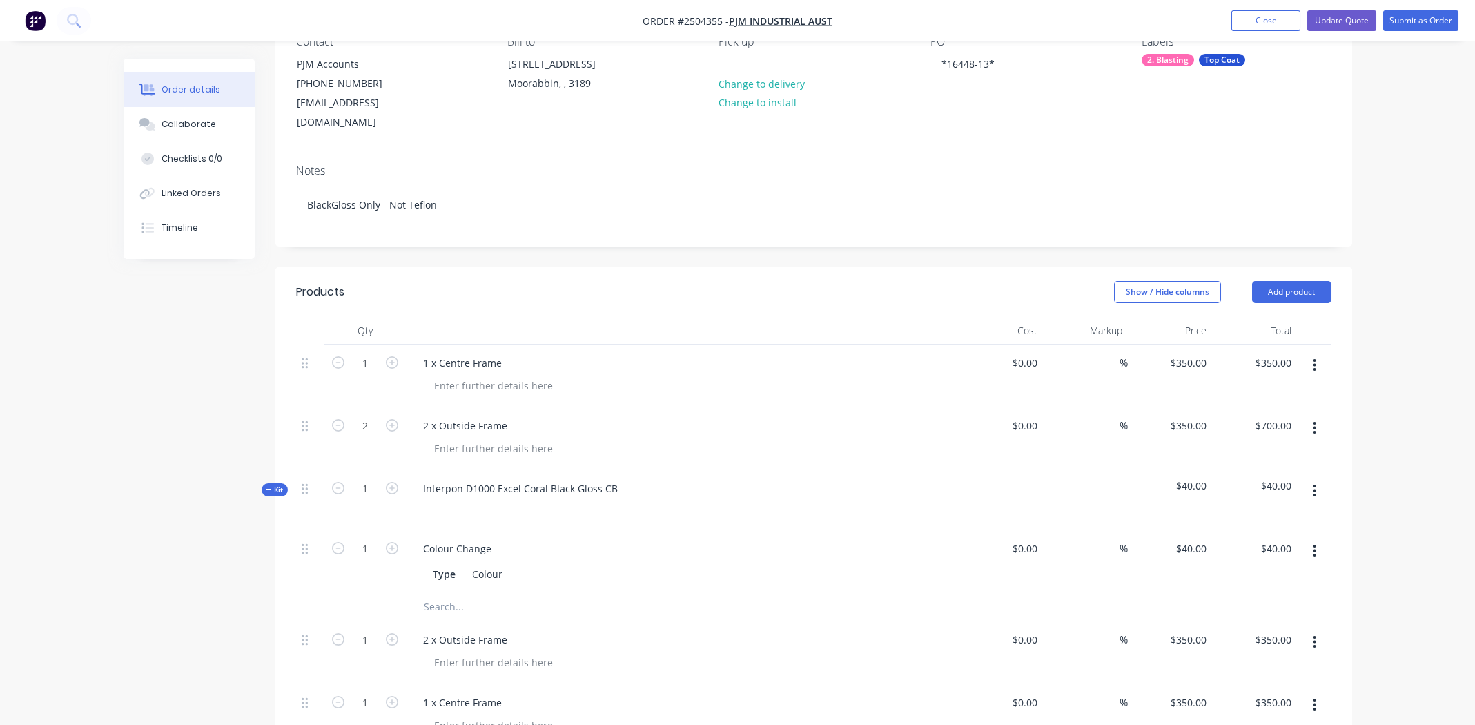
scroll to position [137, 0]
click at [1312, 354] on button "button" at bounding box center [1314, 366] width 32 height 25
drag, startPoint x: 1254, startPoint y: 463, endPoint x: 1263, endPoint y: 458, distance: 10.5
click at [1254, 476] on div "Delete" at bounding box center [1266, 486] width 106 height 20
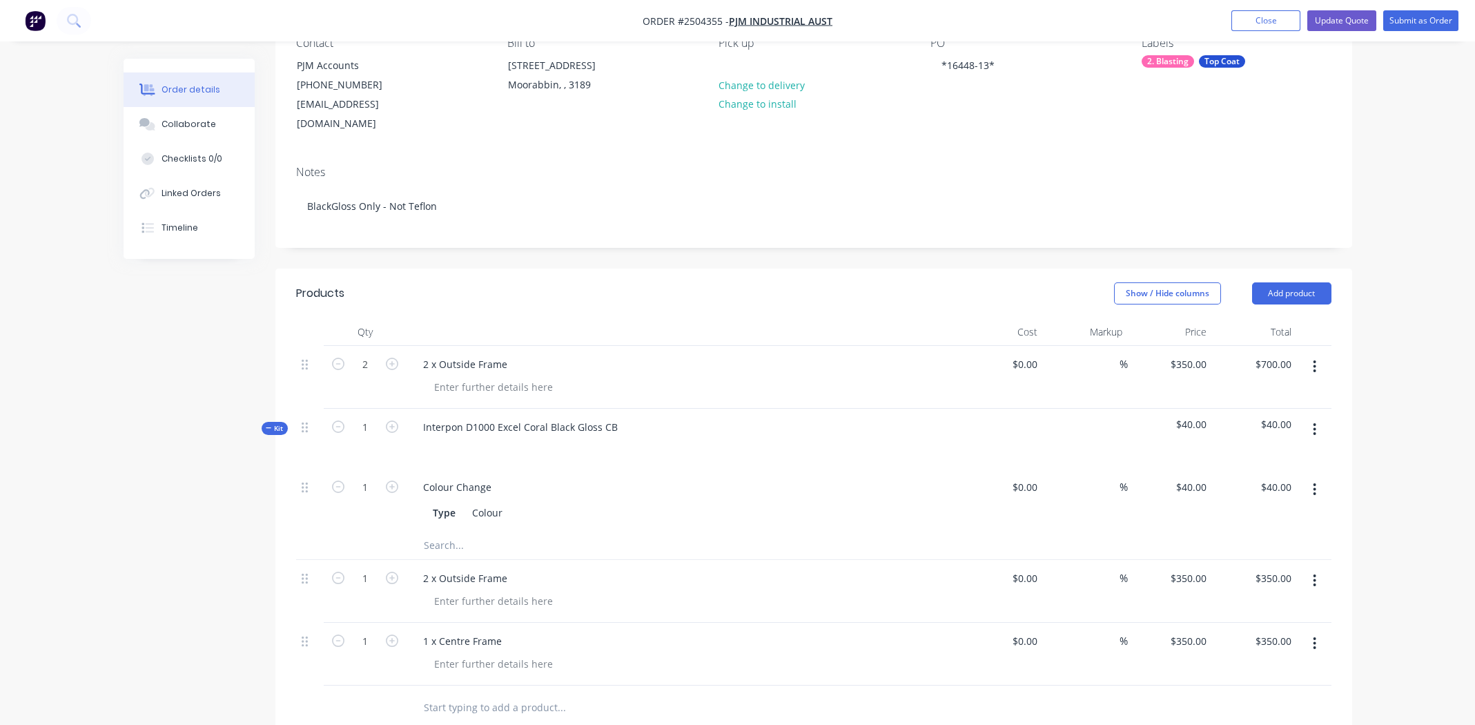
click at [1314, 360] on icon "button" at bounding box center [1315, 366] width 3 height 12
click at [1267, 476] on div "Delete" at bounding box center [1266, 486] width 106 height 20
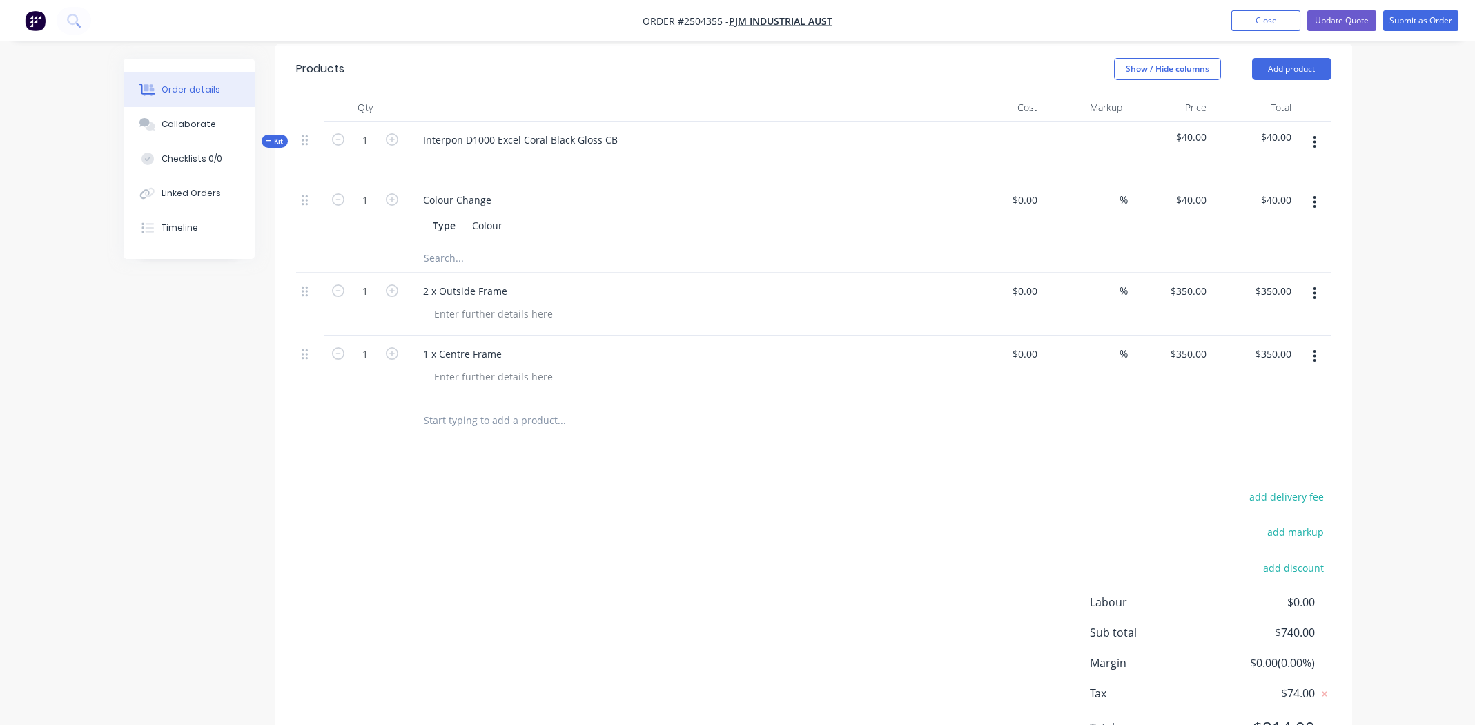
scroll to position [411, 0]
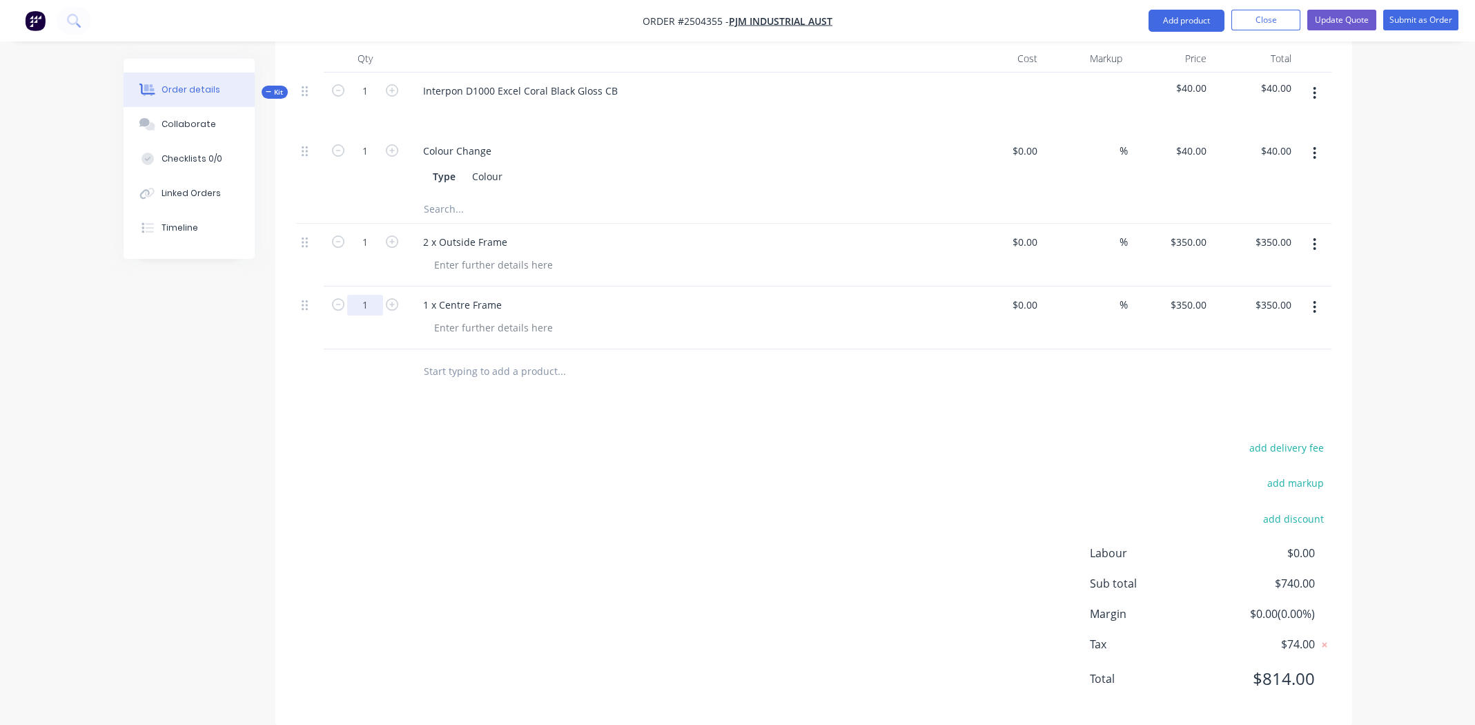
drag, startPoint x: 354, startPoint y: 288, endPoint x: 366, endPoint y: 288, distance: 11.7
click at [354, 295] on input "1" at bounding box center [365, 305] width 36 height 21
click at [367, 232] on input "1" at bounding box center [365, 242] width 36 height 21
type input "2"
type input "$700.00"
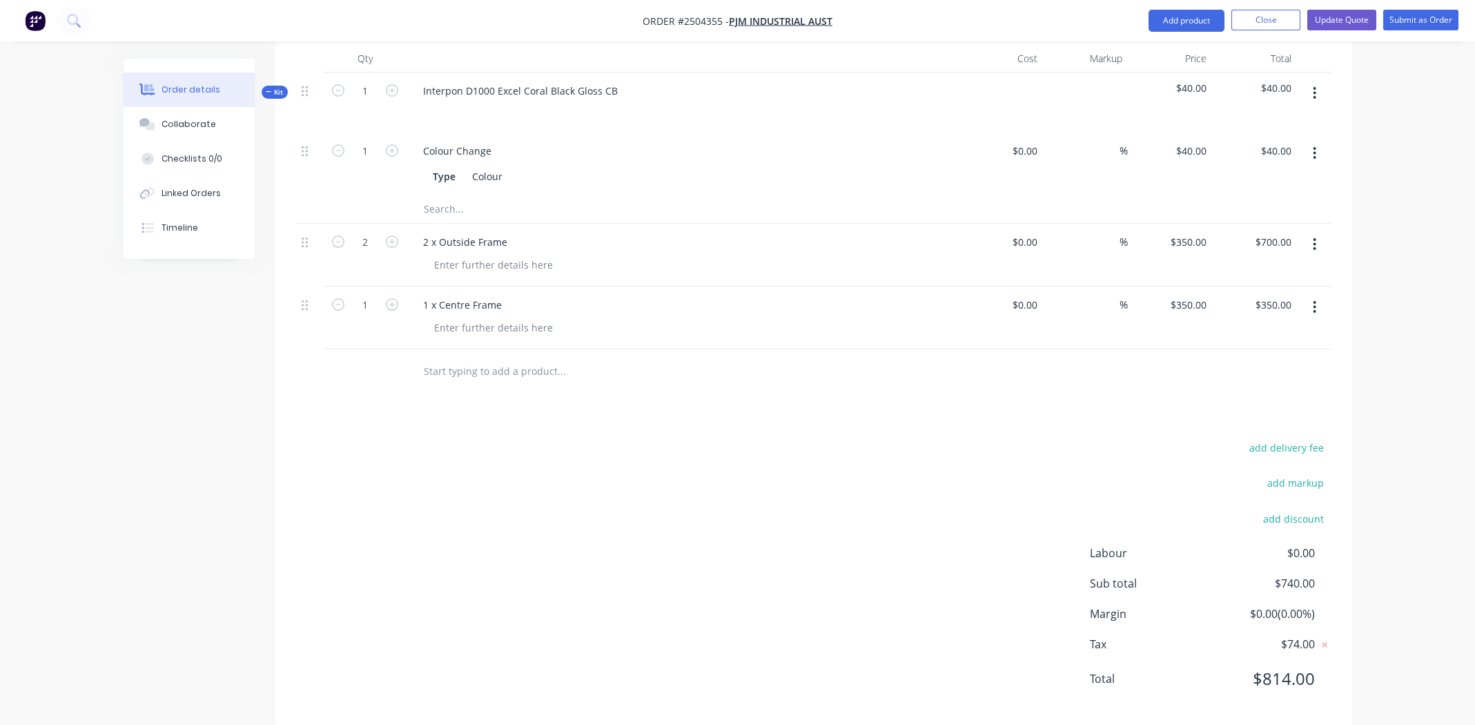
drag, startPoint x: 701, startPoint y: 539, endPoint x: 817, endPoint y: 483, distance: 129.4
click at [705, 536] on div "add delivery fee add markup add discount Labour $0.00 Sub total $740.00 Margin …" at bounding box center [813, 571] width 1035 height 266
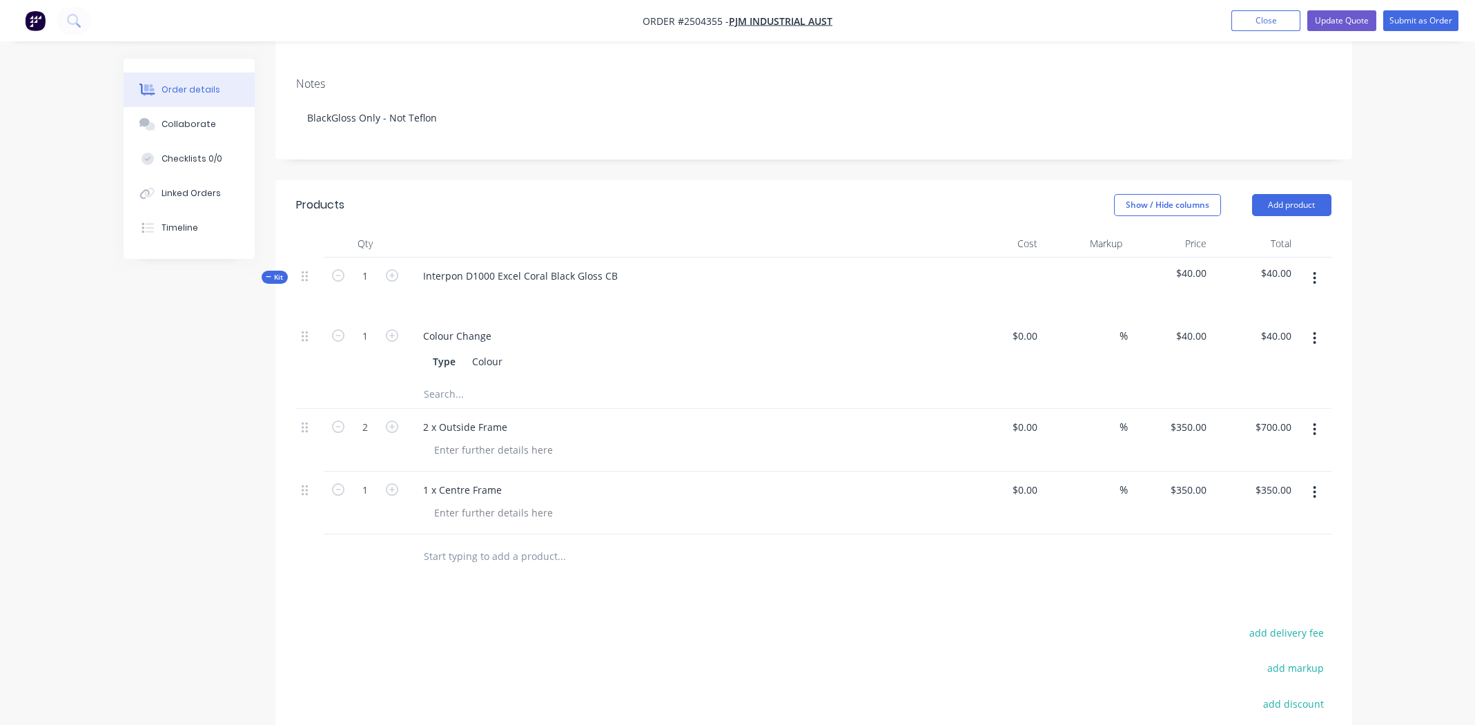
scroll to position [204, 0]
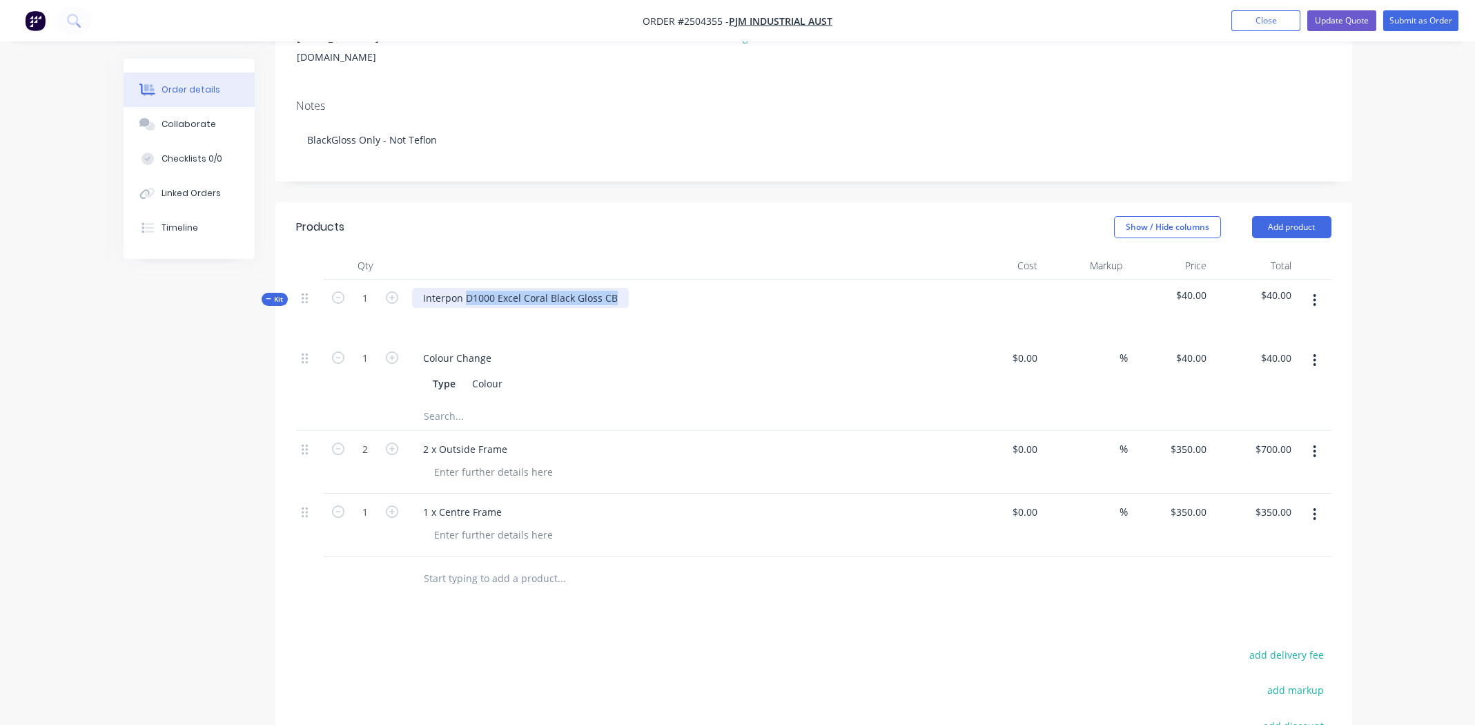
drag, startPoint x: 615, startPoint y: 278, endPoint x: 465, endPoint y: 276, distance: 150.5
click at [465, 288] on div "Interpon D1000 Excel Coral Black Gloss CB" at bounding box center [520, 298] width 217 height 20
click at [488, 373] on div "Colour" at bounding box center [487, 383] width 41 height 20
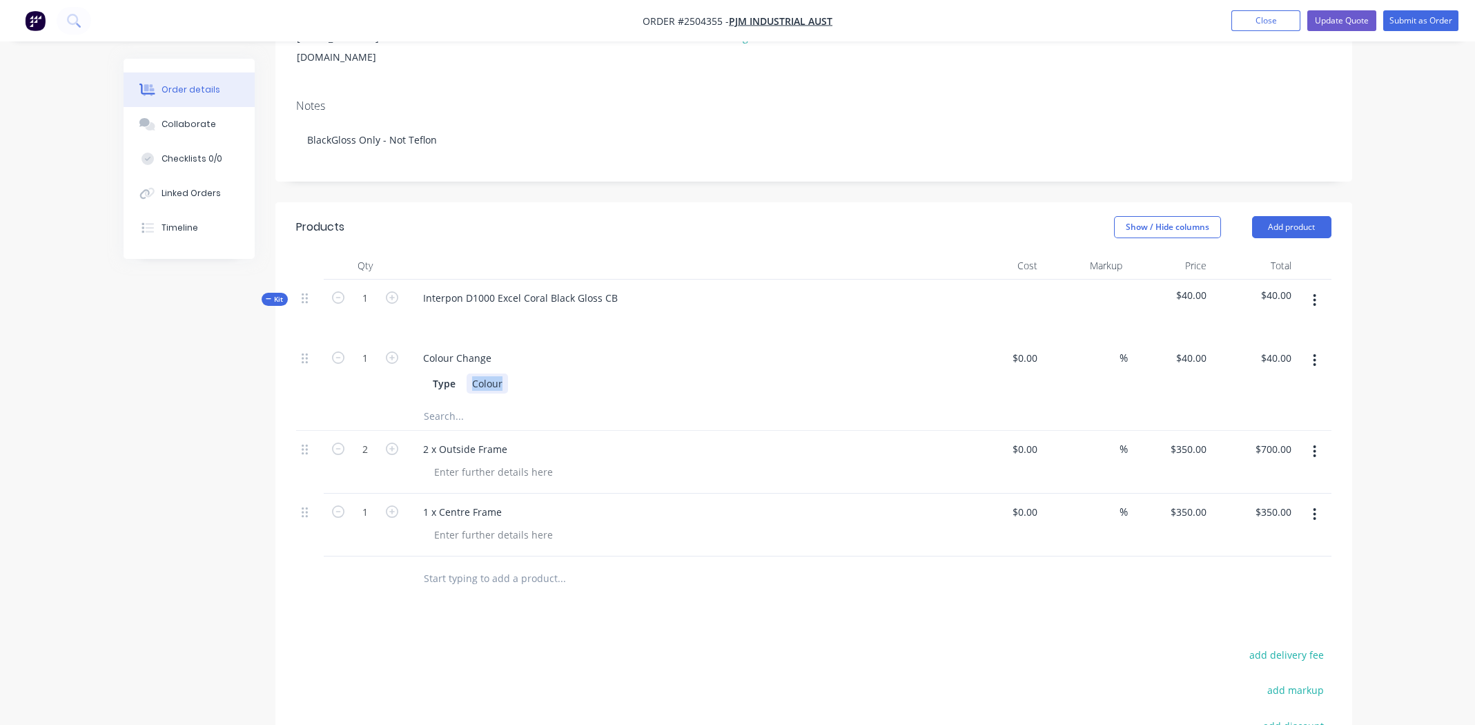
paste div
click at [496, 462] on div at bounding box center [493, 472] width 141 height 20
drag, startPoint x: 509, startPoint y: 427, endPoint x: 439, endPoint y: 431, distance: 70.5
click at [439, 439] on div "2 x Outside Frame" at bounding box center [465, 449] width 106 height 20
paste div
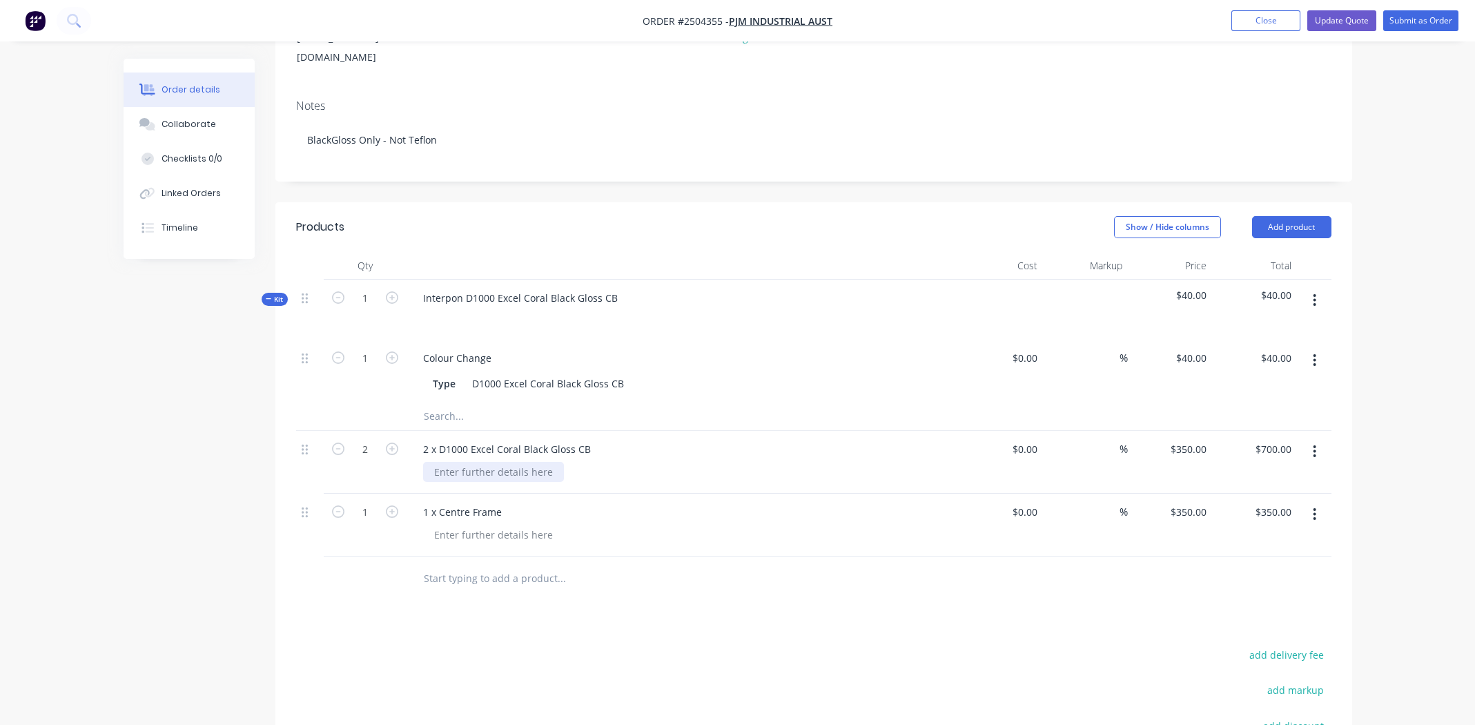
click at [505, 462] on div at bounding box center [493, 472] width 141 height 20
click at [491, 439] on div "2 x D1000 Excel Coral Black Gloss CB" at bounding box center [507, 449] width 190 height 20
click at [492, 439] on div "2 x D1000 Excel Coral Black Gloss CB" at bounding box center [507, 449] width 190 height 20
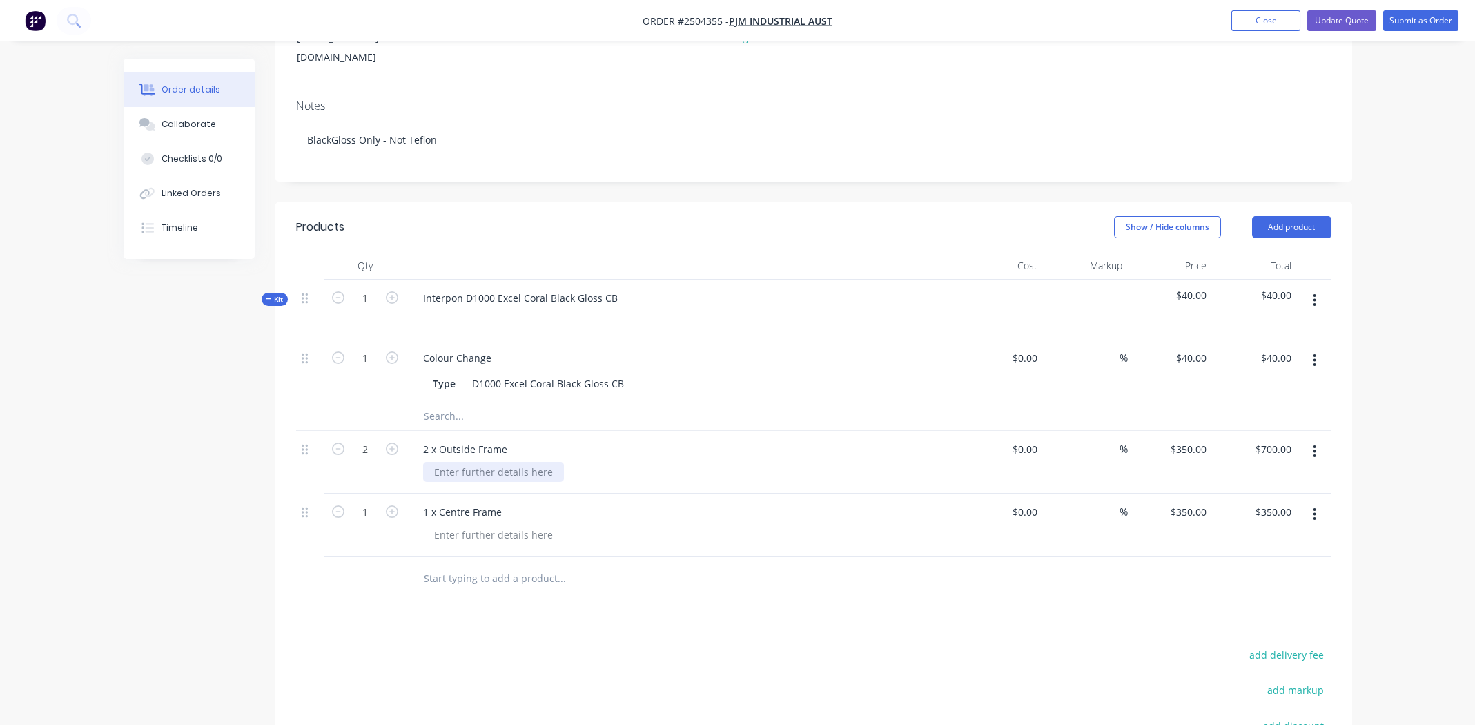
click at [507, 462] on div at bounding box center [493, 472] width 141 height 20
click at [482, 439] on div "2 x Outside Frame" at bounding box center [465, 449] width 106 height 20
click at [479, 462] on div at bounding box center [493, 472] width 141 height 20
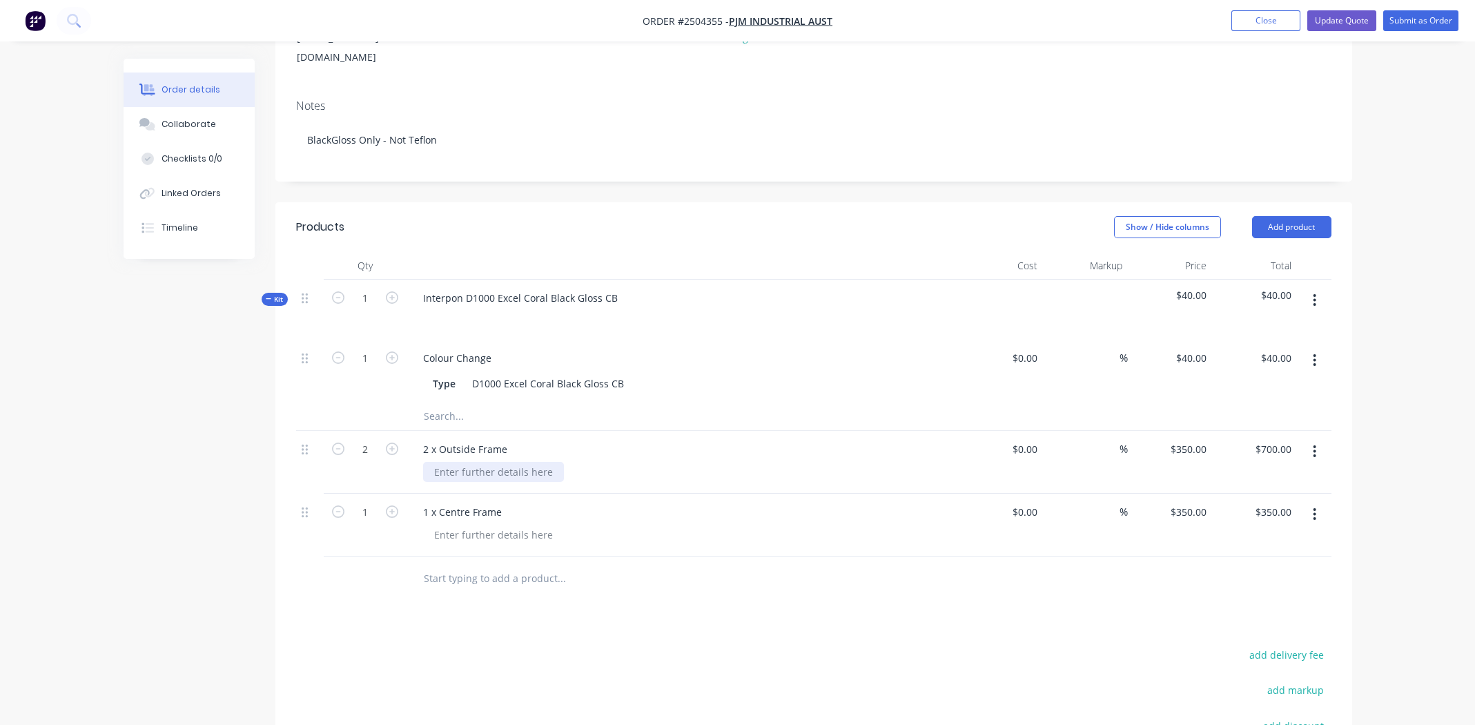
click at [472, 462] on div at bounding box center [493, 472] width 141 height 20
paste div
click at [475, 502] on div "1 x Centre Frame" at bounding box center [462, 512] width 101 height 20
click at [474, 502] on div "1 x Centre Frame" at bounding box center [462, 512] width 101 height 20
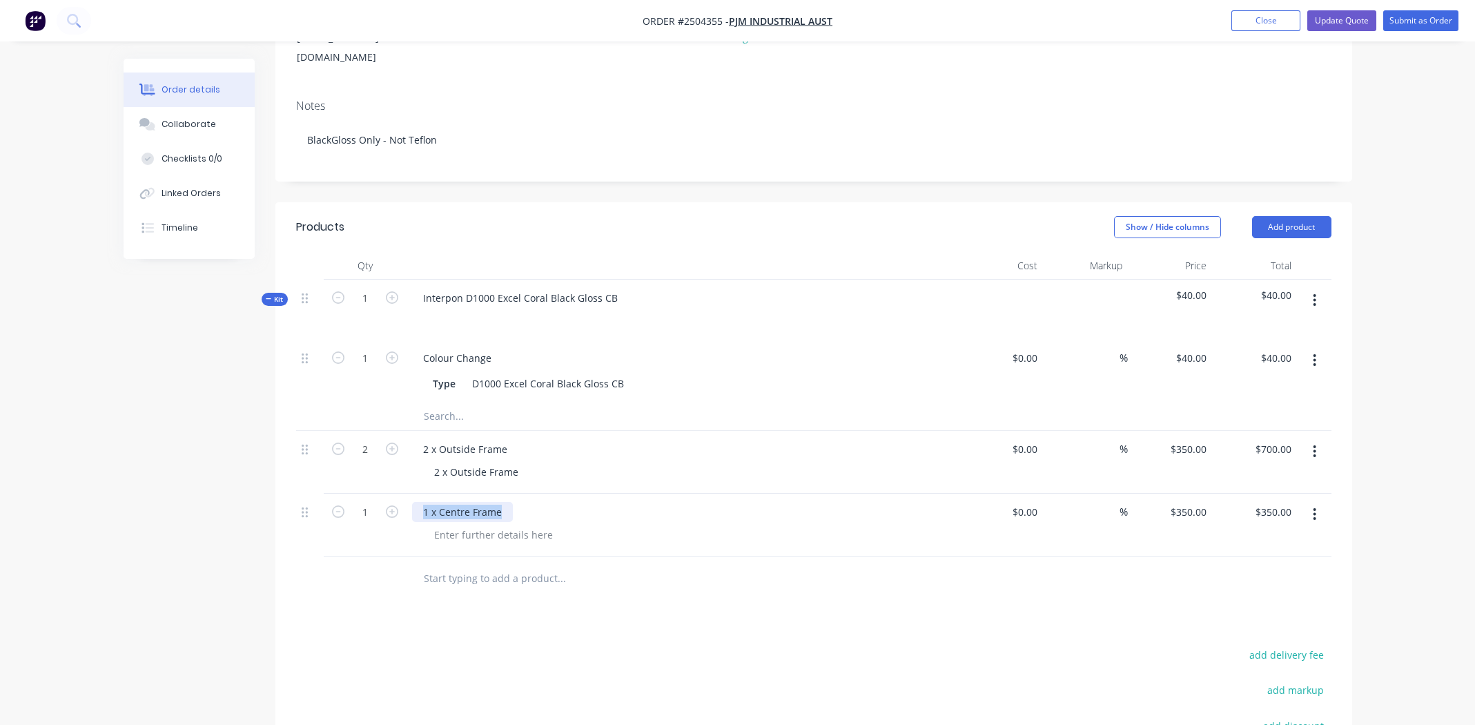
click at [474, 502] on div "1 x Centre Frame" at bounding box center [462, 512] width 101 height 20
click at [466, 525] on div at bounding box center [493, 535] width 141 height 20
paste div
click at [717, 525] on div "1 x Centre Frame" at bounding box center [688, 535] width 530 height 20
drag, startPoint x: 770, startPoint y: 621, endPoint x: 865, endPoint y: 595, distance: 98.6
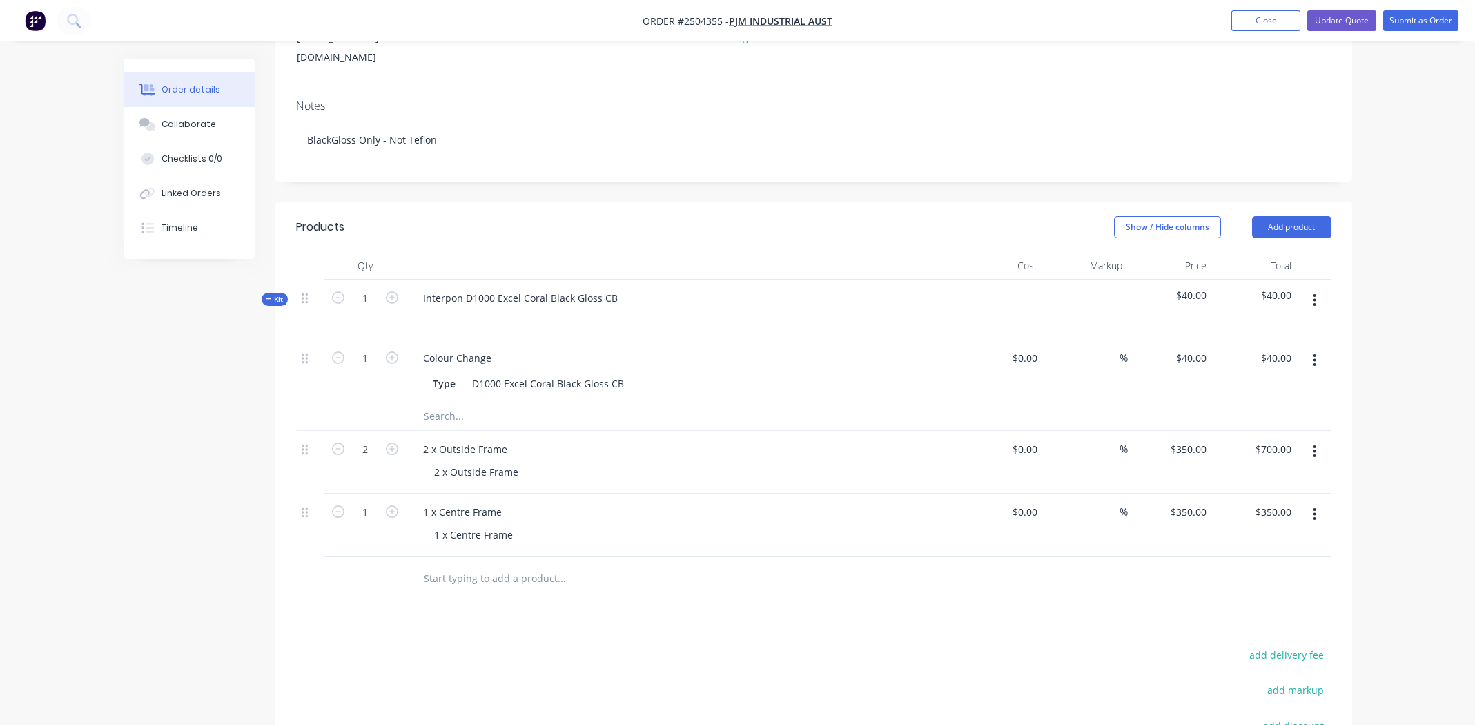
click at [770, 619] on div "Products Show / Hide columns Add product Qty Cost Markup Price Total Kit 1 Inte…" at bounding box center [813, 567] width 1077 height 730
click at [1314, 294] on icon "button" at bounding box center [1315, 300] width 3 height 12
click at [1265, 327] on div "Add product to kit" at bounding box center [1266, 337] width 106 height 20
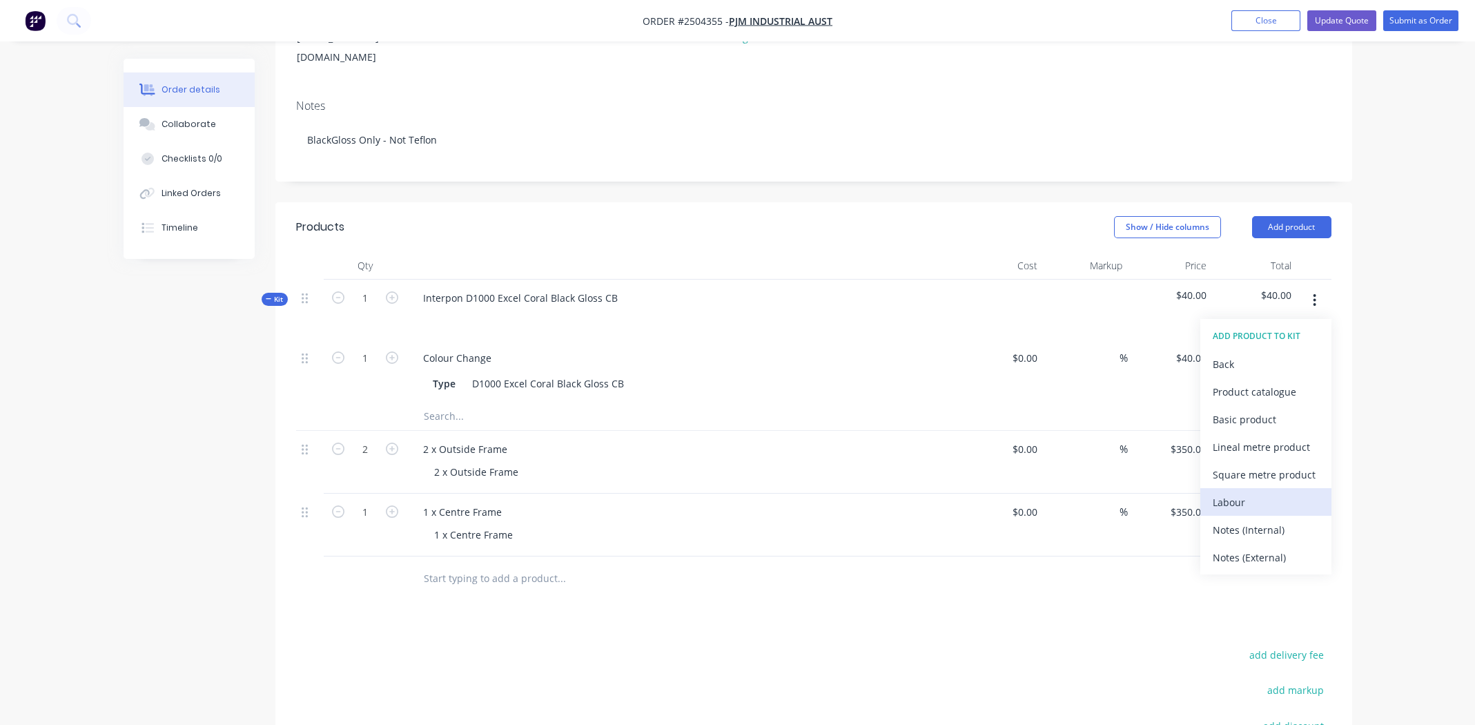
click at [1257, 492] on div "Labour" at bounding box center [1266, 502] width 106 height 20
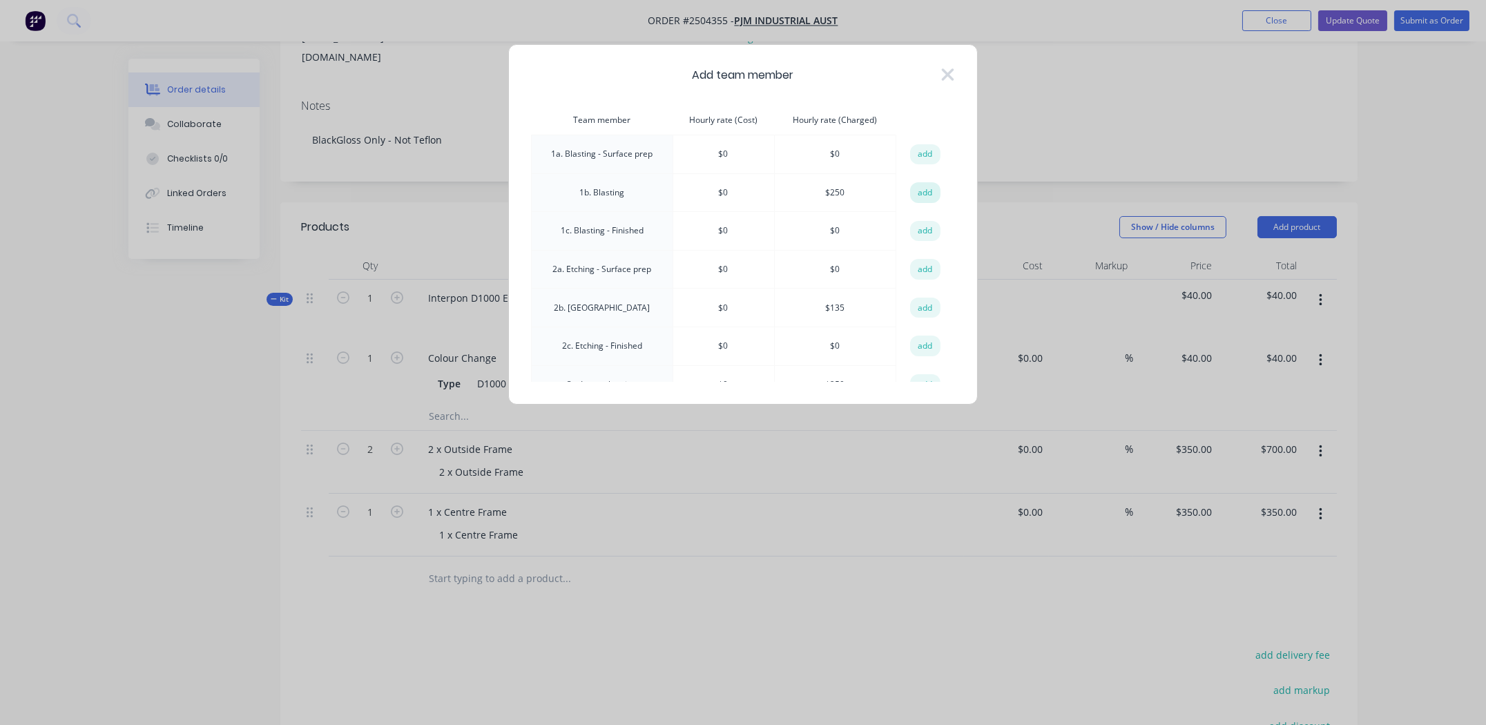
click at [915, 187] on button "add" at bounding box center [925, 192] width 30 height 21
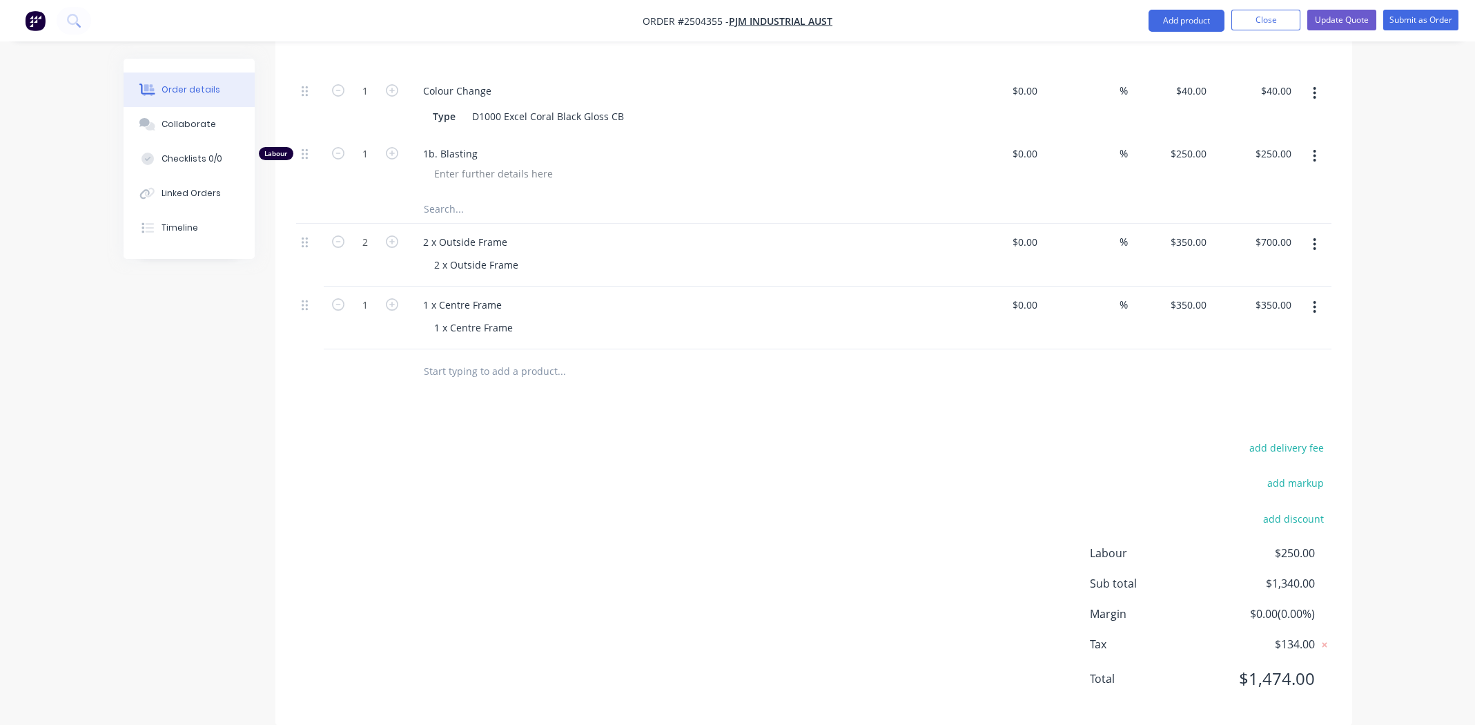
scroll to position [402, 0]
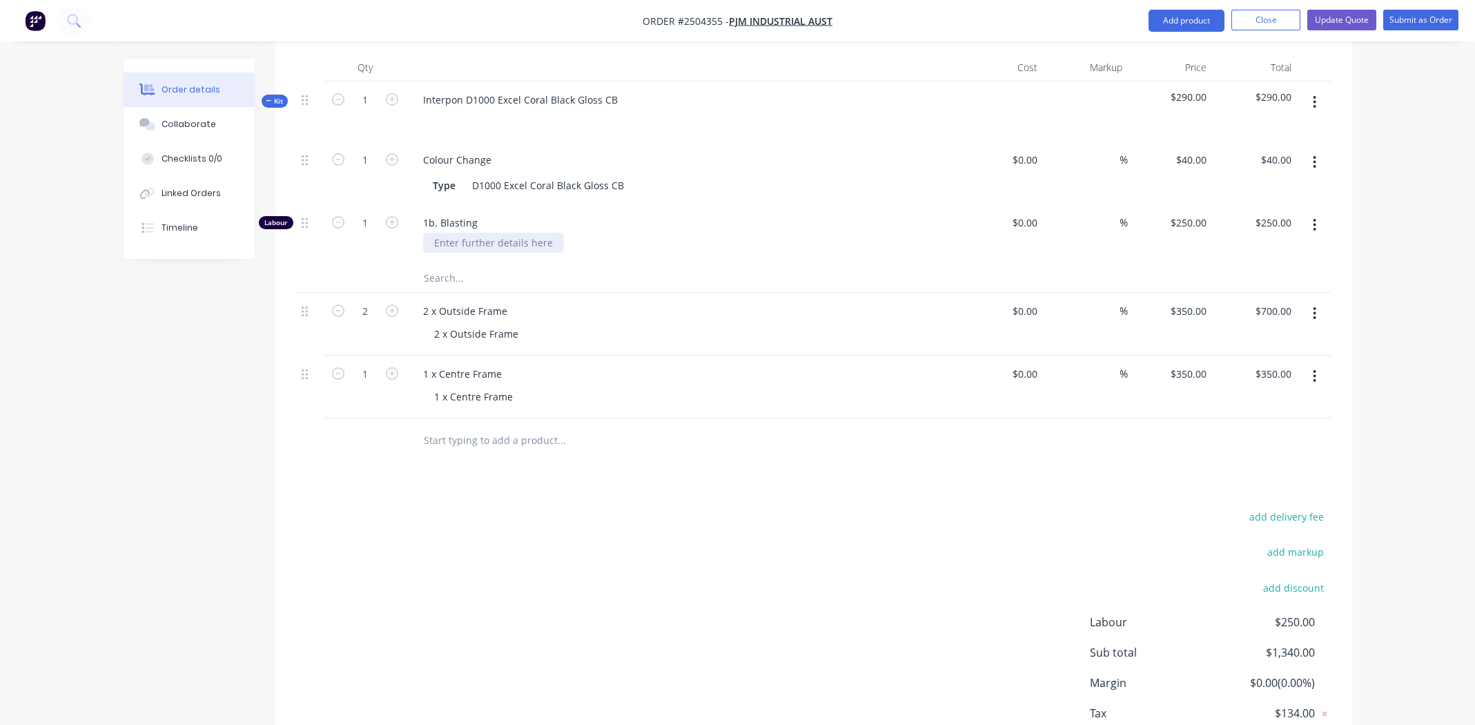
click at [468, 233] on div at bounding box center [493, 243] width 141 height 20
click at [1392, 21] on button "Submit as Order" at bounding box center [1420, 20] width 75 height 21
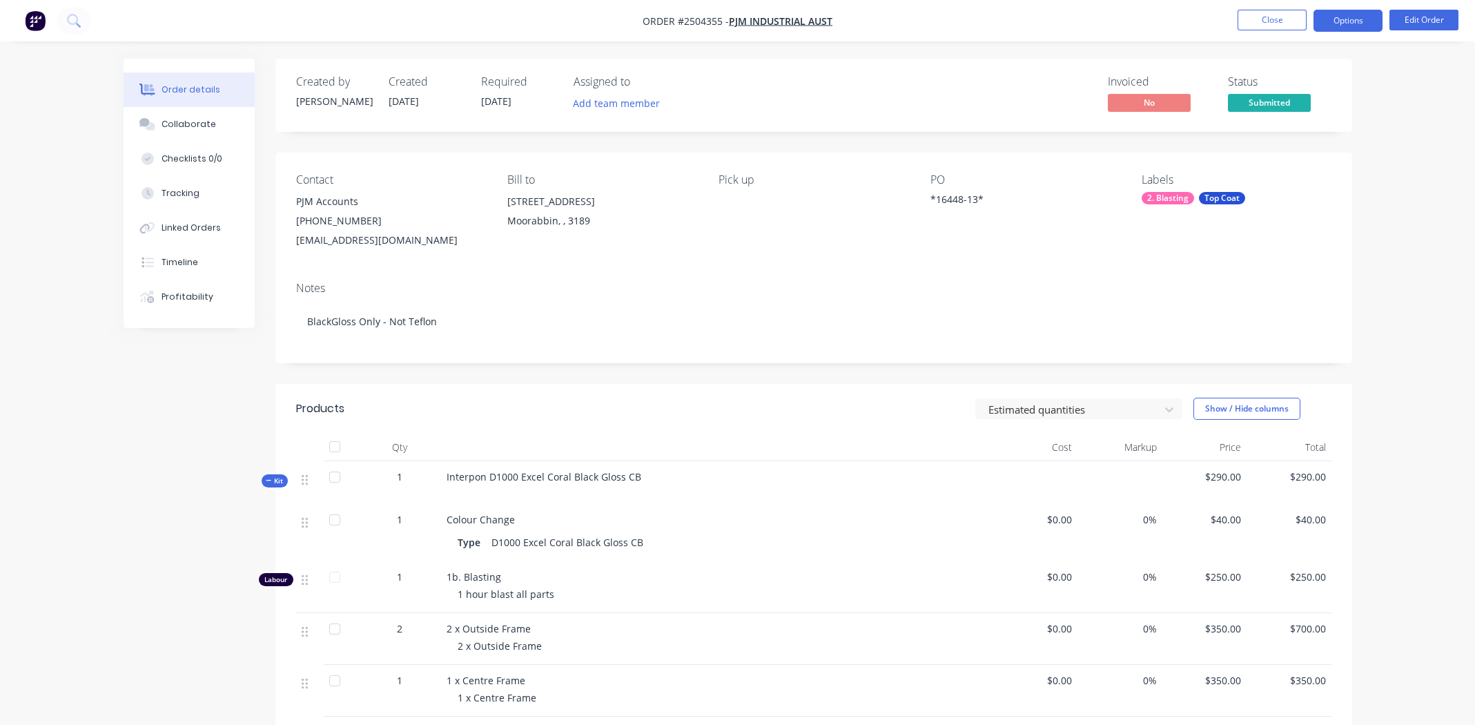
click at [1343, 26] on button "Options" at bounding box center [1348, 21] width 69 height 22
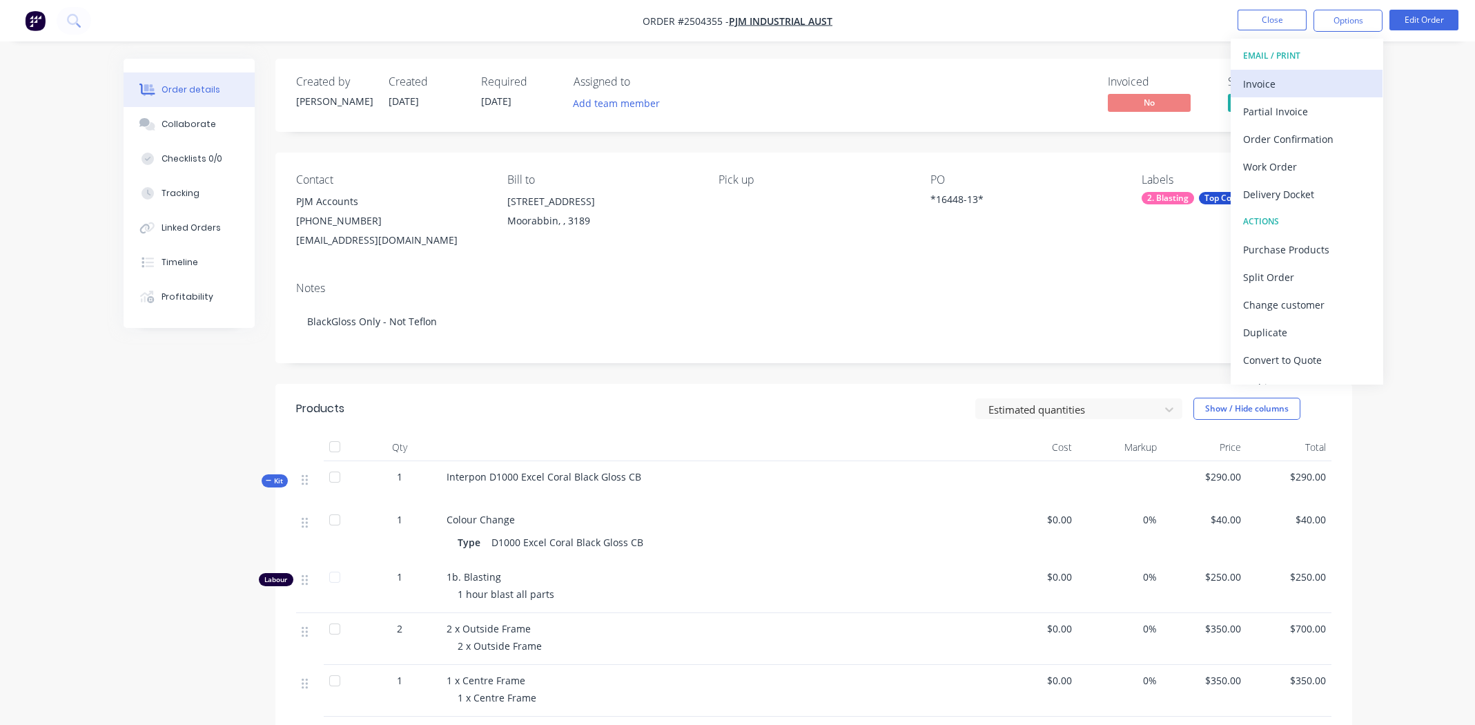
click at [1283, 87] on div "Invoice" at bounding box center [1306, 84] width 127 height 20
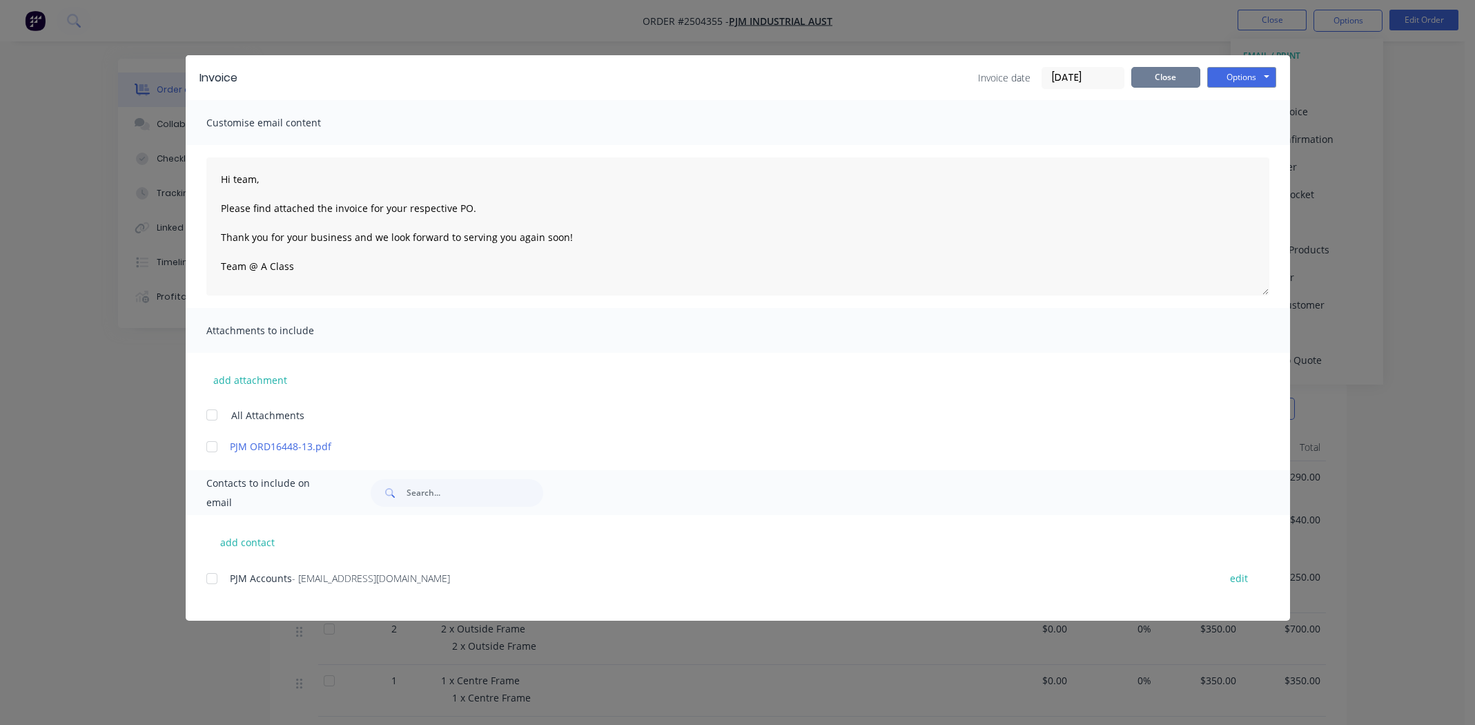
click at [1158, 83] on button "Close" at bounding box center [1165, 77] width 69 height 21
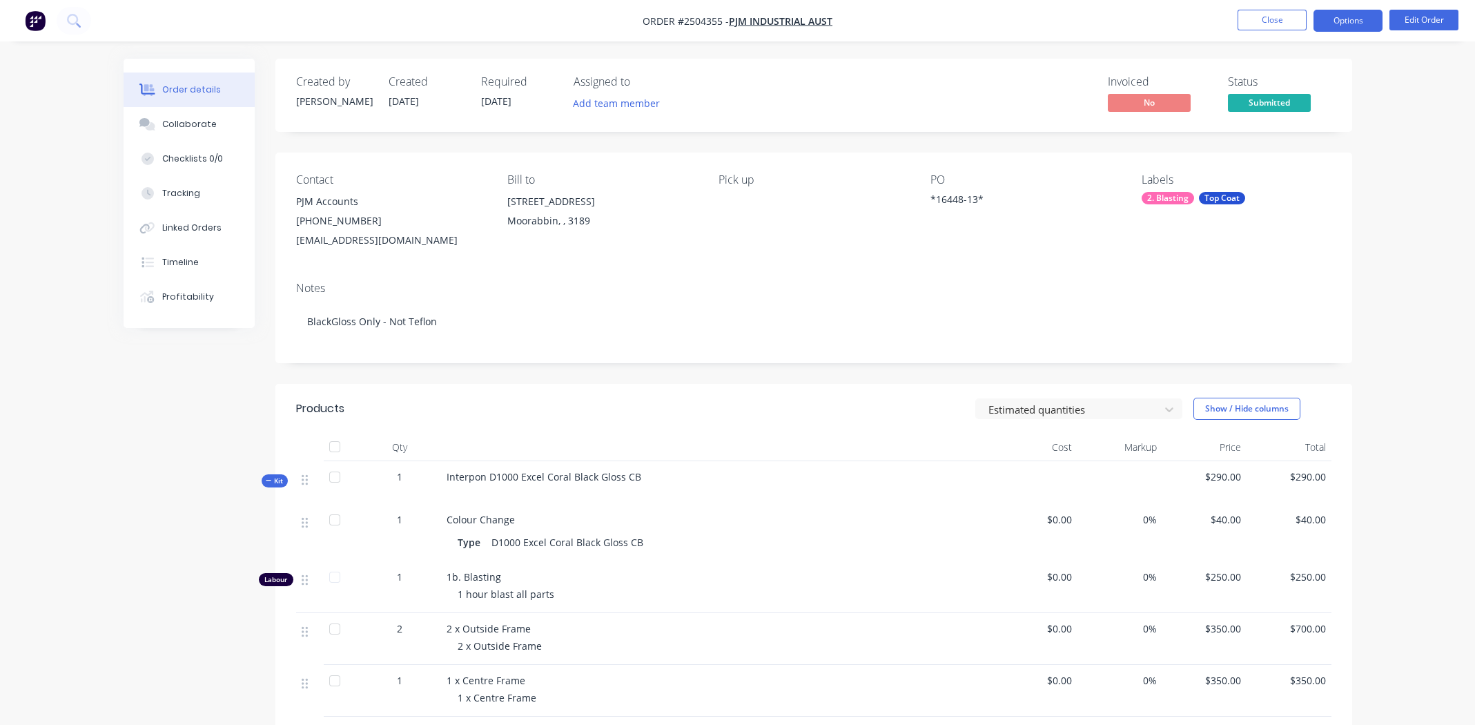
click at [1349, 16] on button "Options" at bounding box center [1348, 21] width 69 height 22
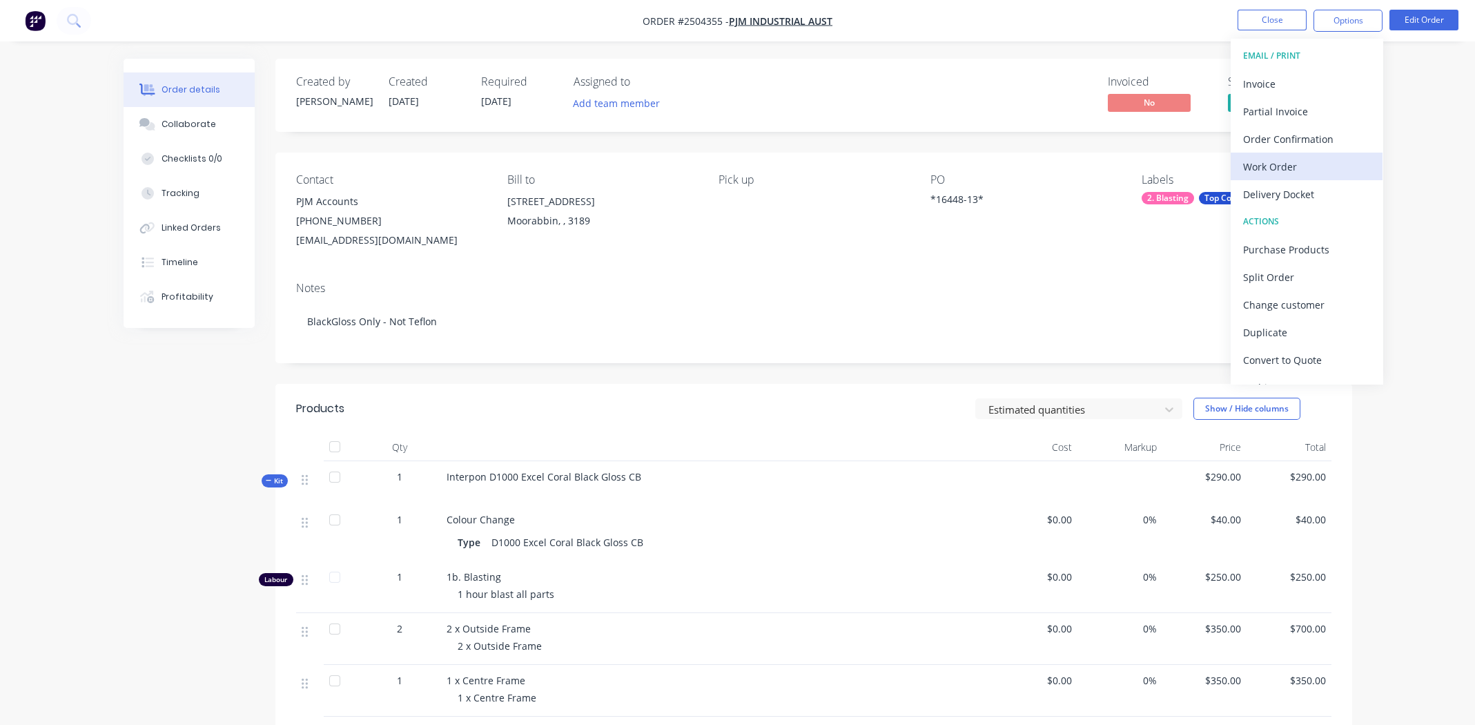
click at [1275, 168] on div "Work Order" at bounding box center [1306, 167] width 127 height 20
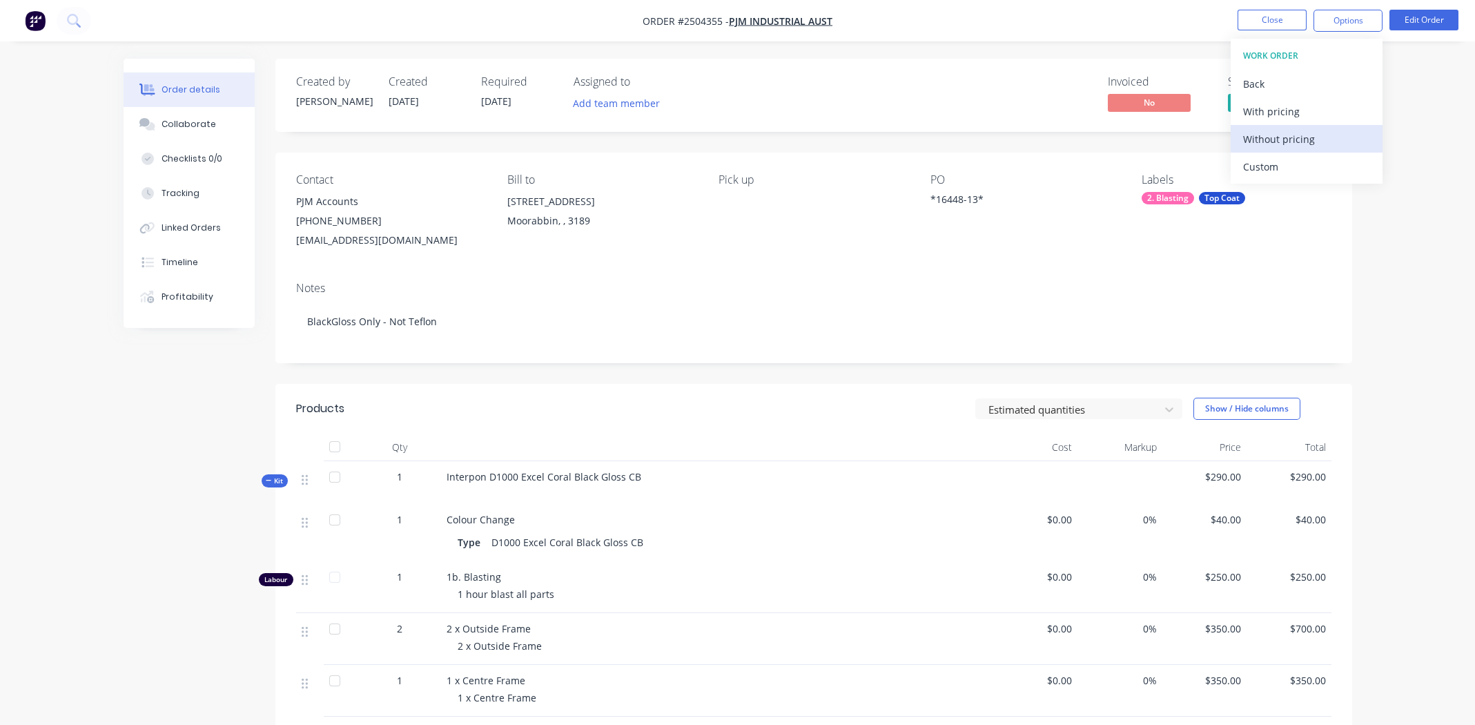
click at [1273, 138] on div "Without pricing" at bounding box center [1306, 139] width 127 height 20
click at [1264, 18] on button "Close" at bounding box center [1272, 20] width 69 height 21
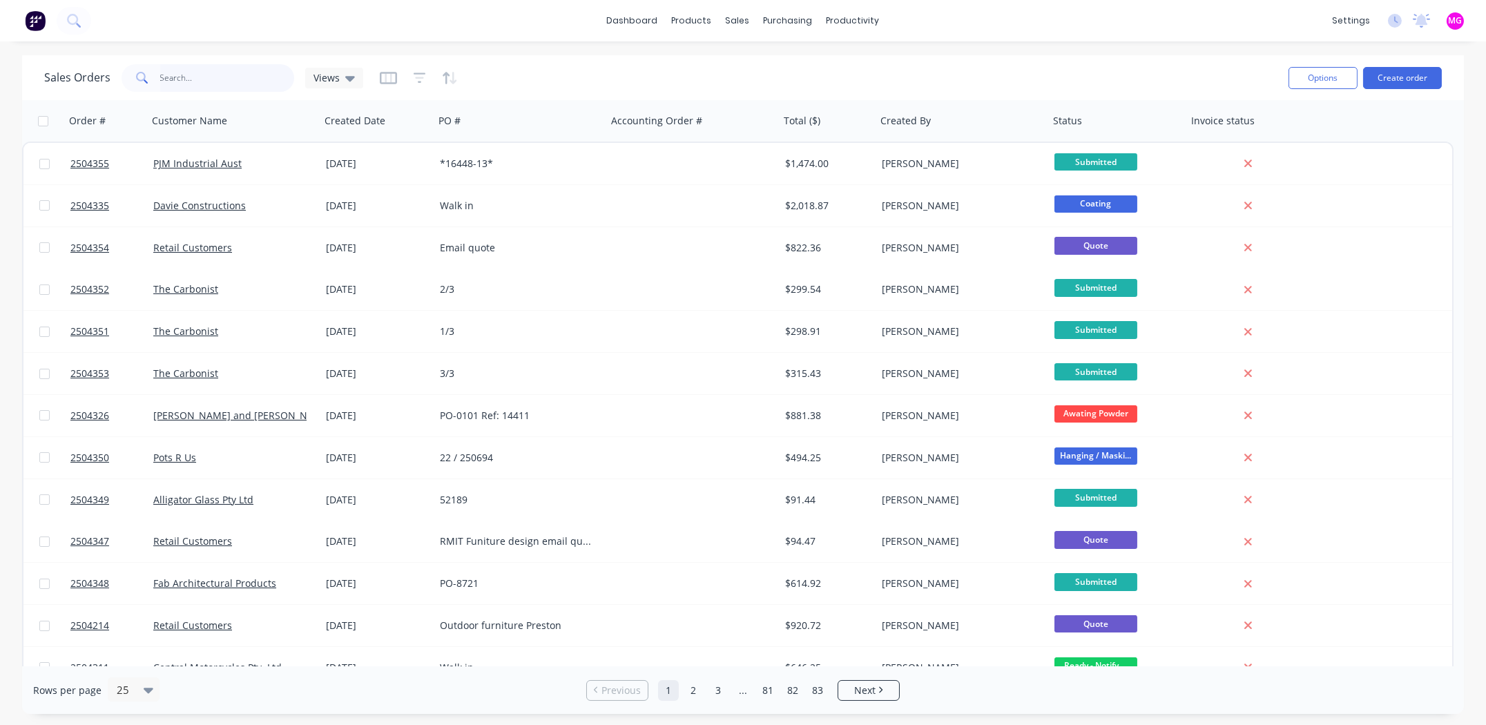
click at [193, 75] on input "text" at bounding box center [227, 78] width 135 height 28
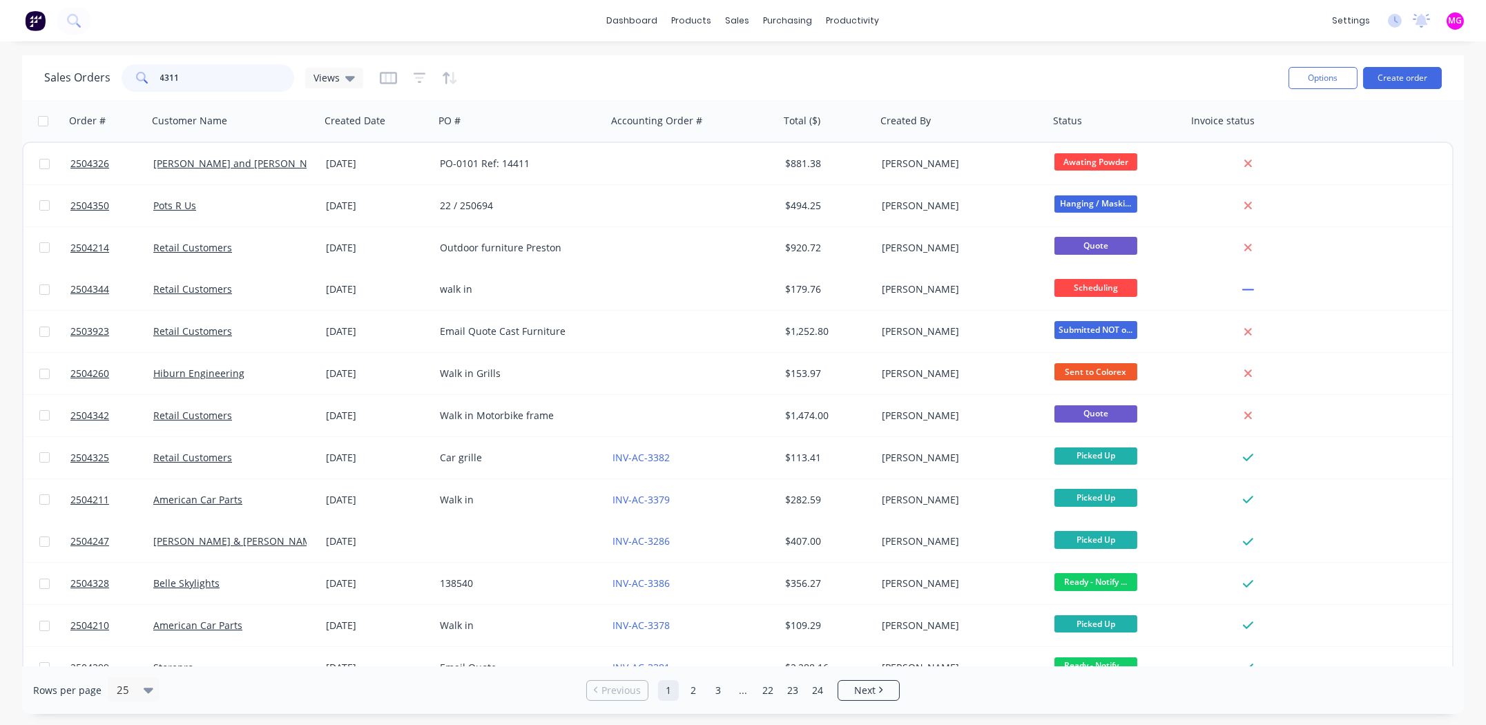
type input "4311"
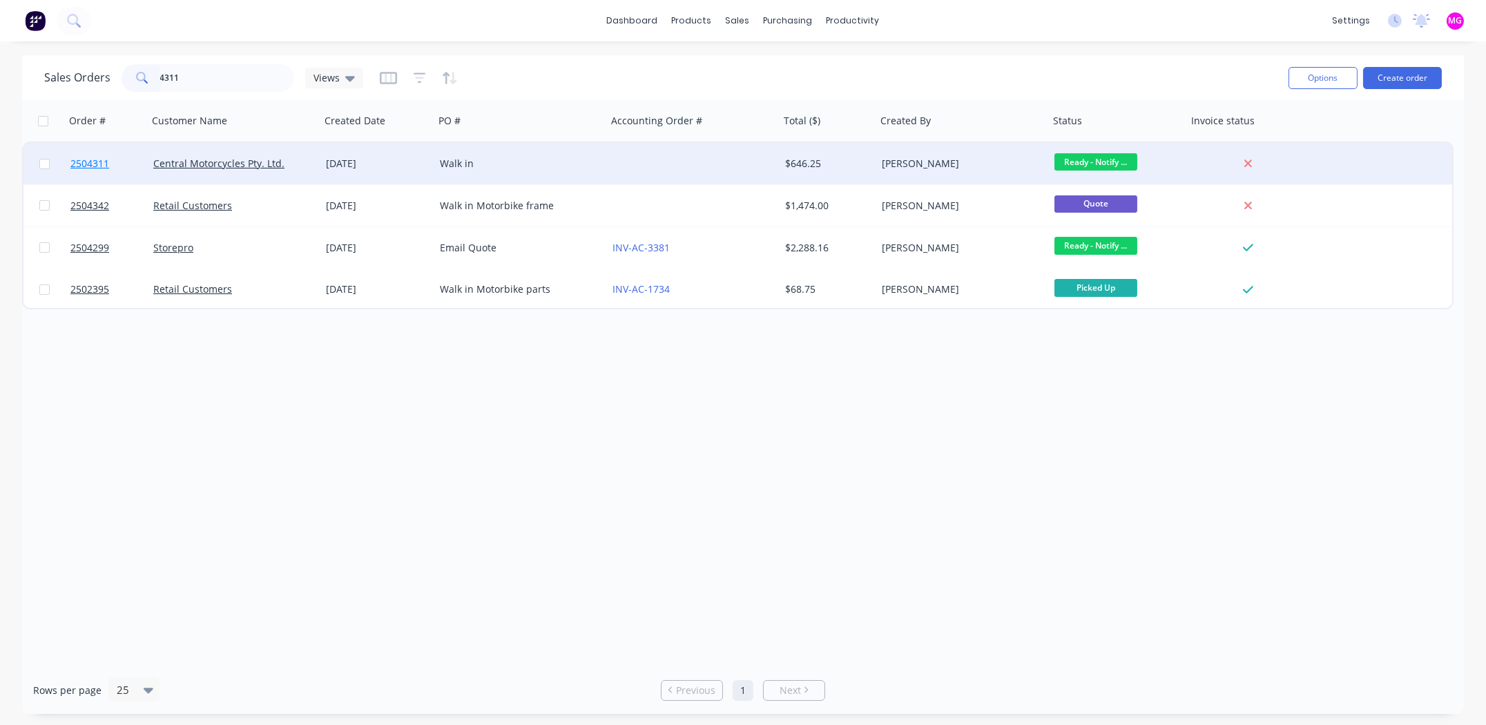
click at [95, 165] on span "2504311" at bounding box center [89, 164] width 39 height 14
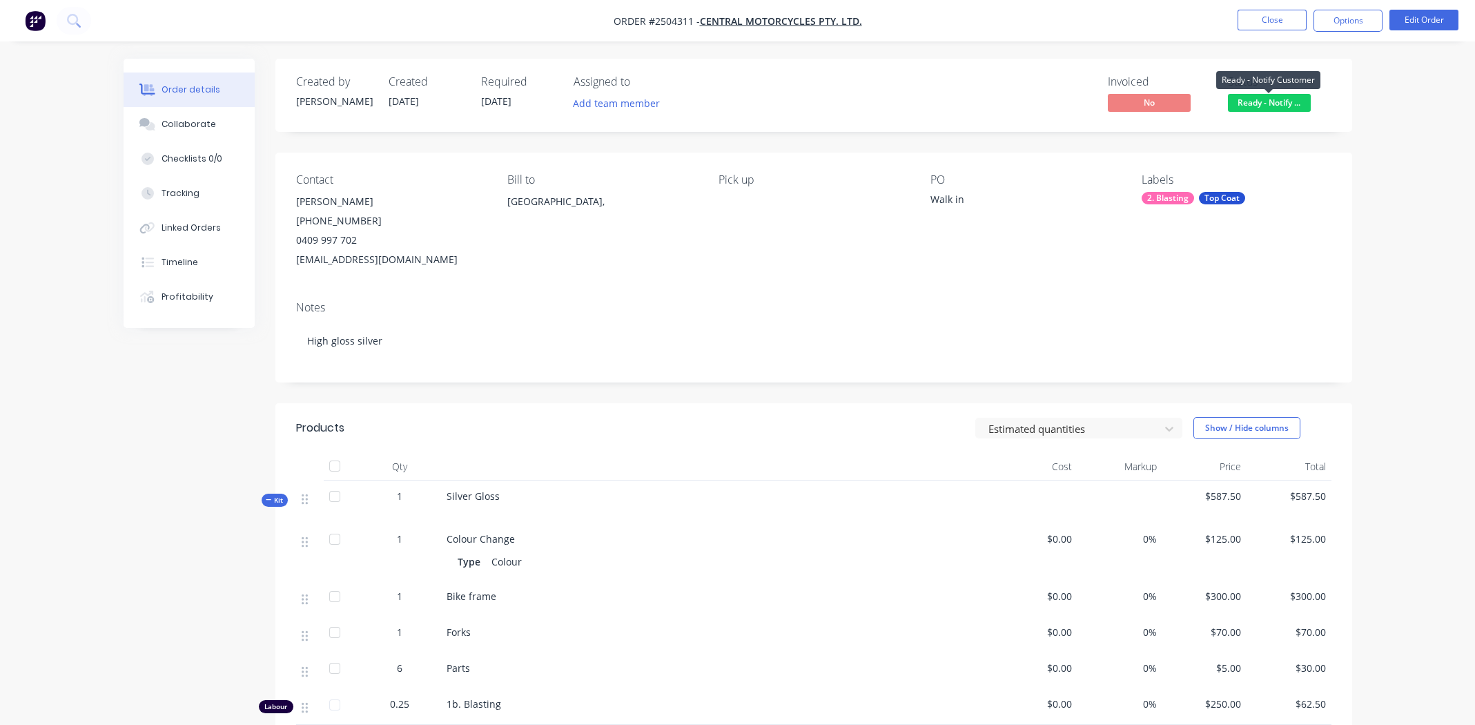
drag, startPoint x: 1265, startPoint y: 104, endPoint x: 1276, endPoint y: 120, distance: 19.9
click at [1266, 104] on span "Ready - Notify ..." at bounding box center [1269, 102] width 83 height 17
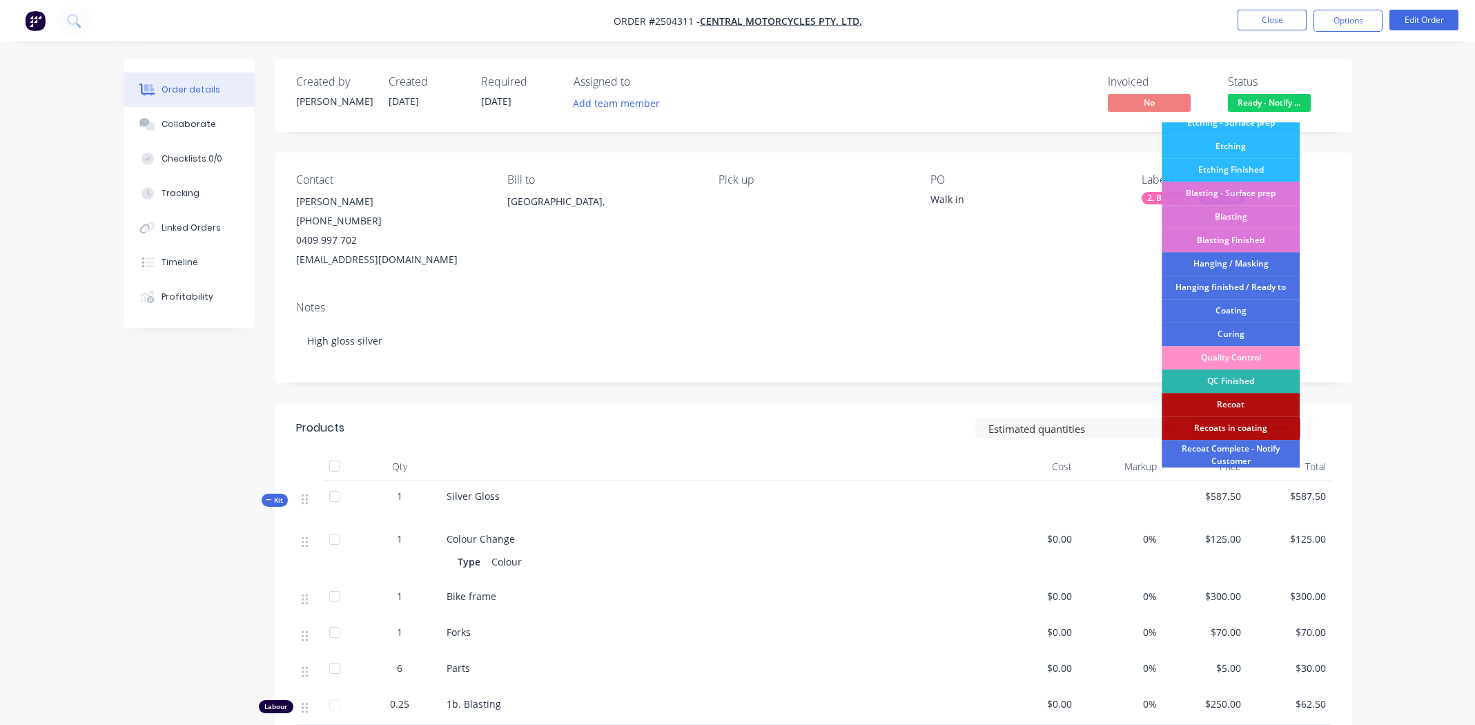
scroll to position [342, 0]
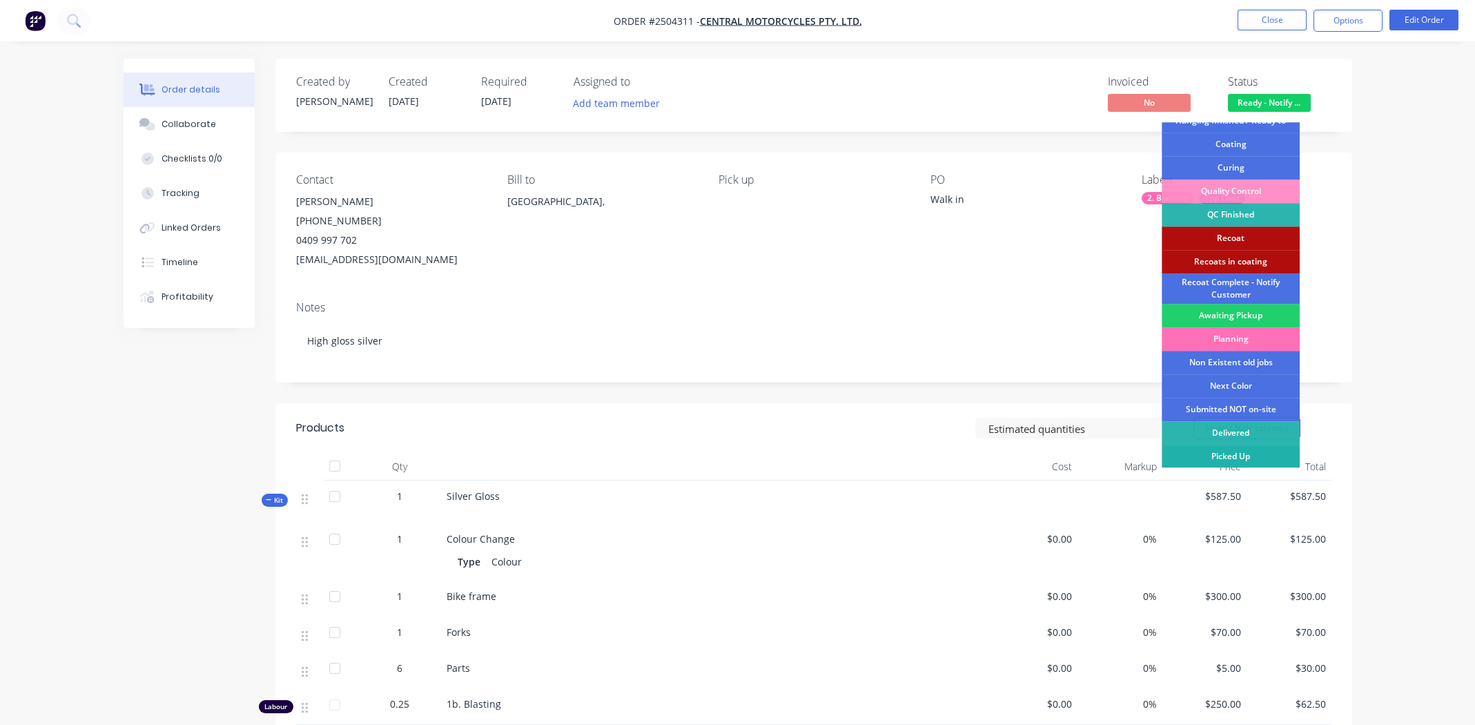
click at [1227, 458] on div "Picked Up" at bounding box center [1231, 456] width 138 height 23
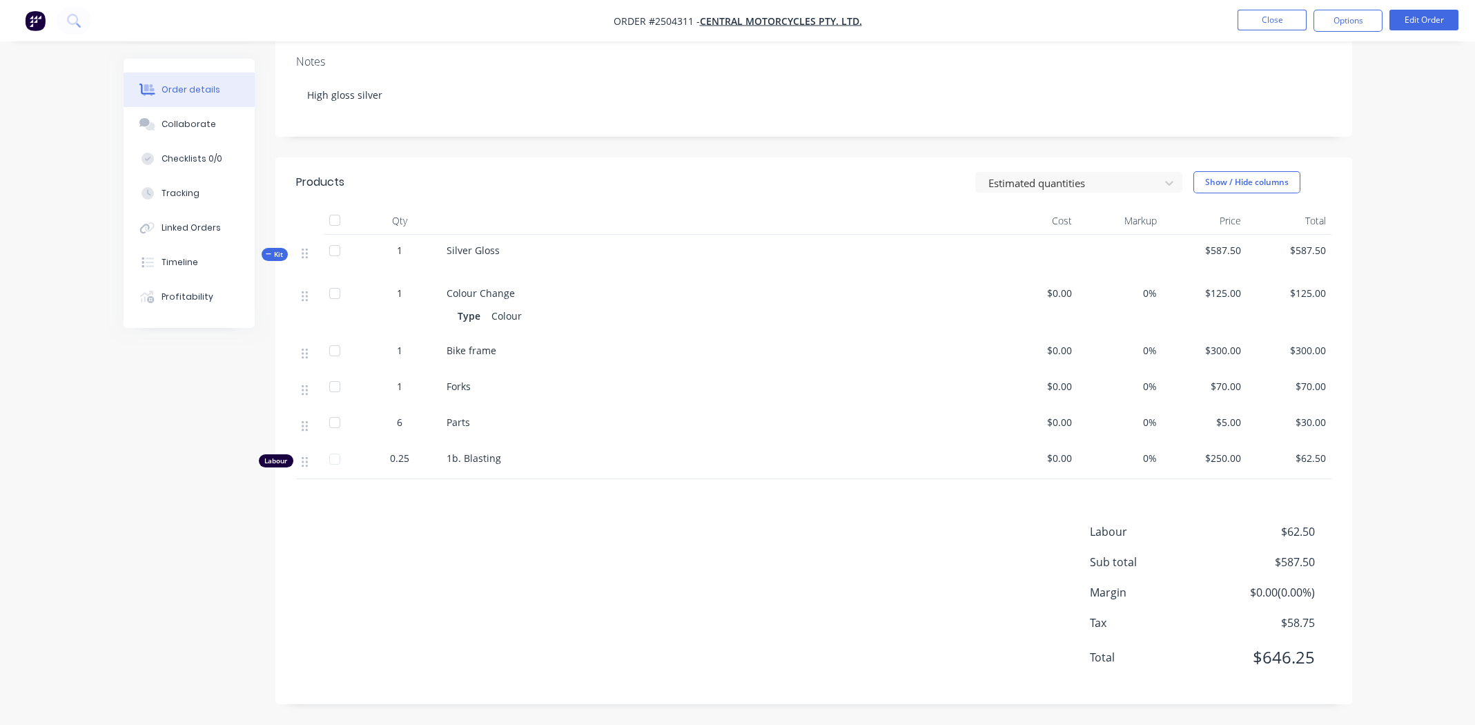
scroll to position [247, 0]
click at [487, 599] on div "Labour $62.50 Sub total $587.50 Margin $0.00 ( 0.00 %) Tax $58.75 Total $646.25" at bounding box center [813, 603] width 1035 height 160
click at [631, 577] on div "Labour $62.50 Sub total $587.50 Margin $0.00 ( 0.00 %) Tax $58.75 Total $646.25" at bounding box center [813, 603] width 1035 height 160
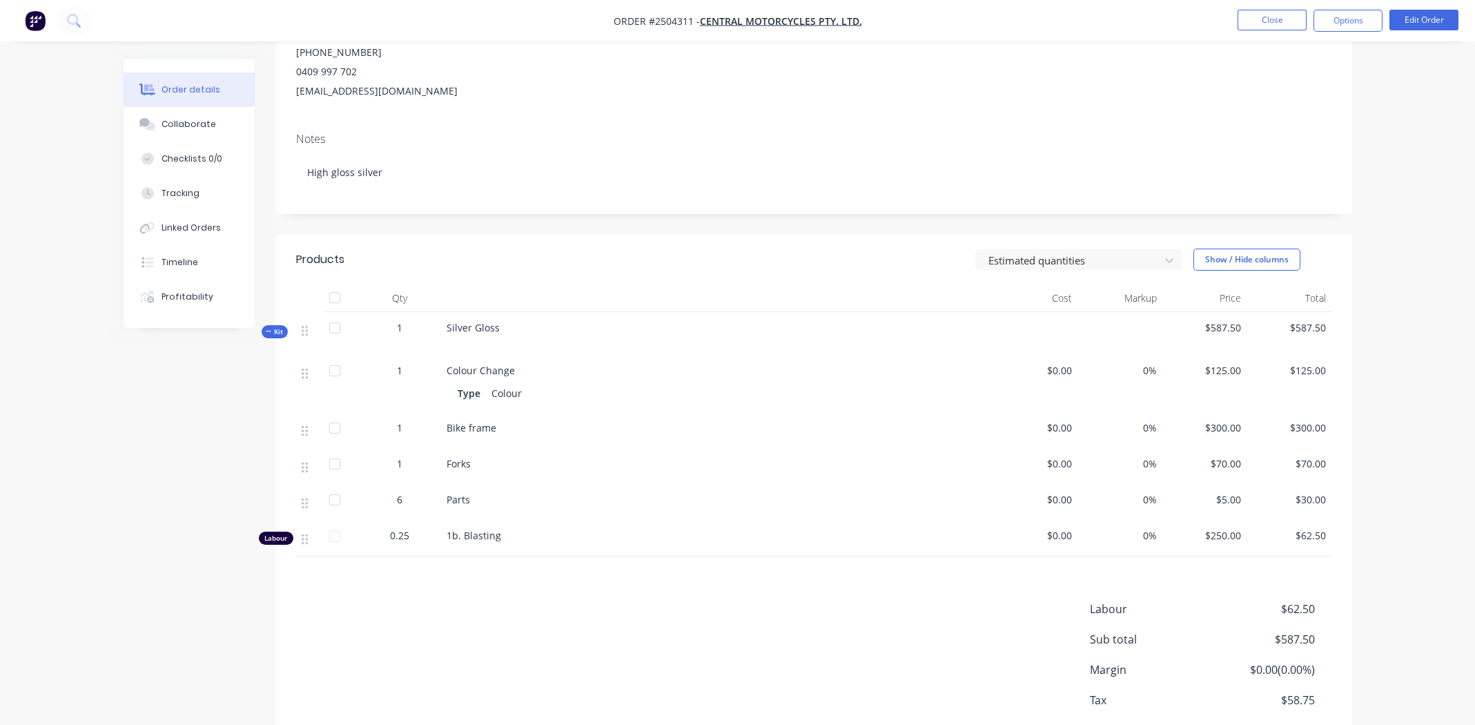
scroll to position [0, 0]
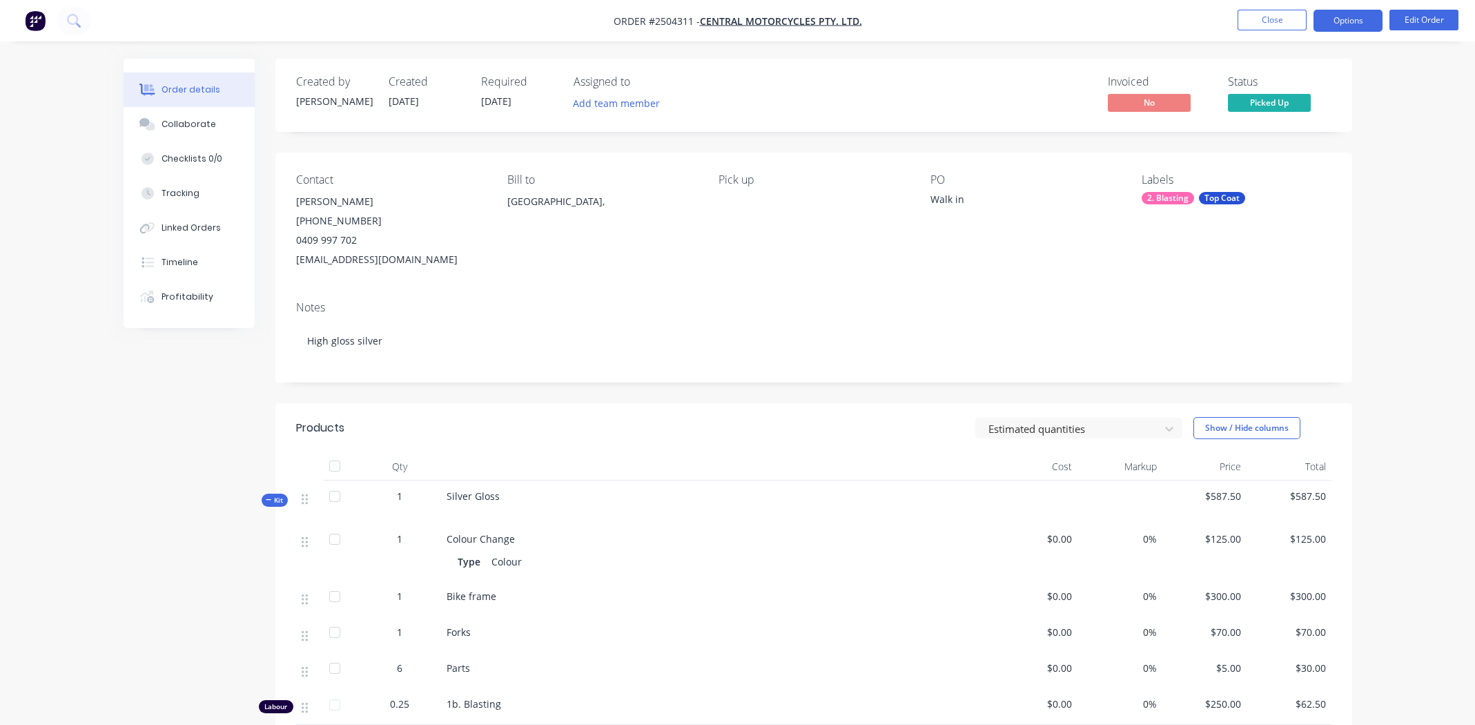
click at [1341, 17] on button "Options" at bounding box center [1348, 21] width 69 height 22
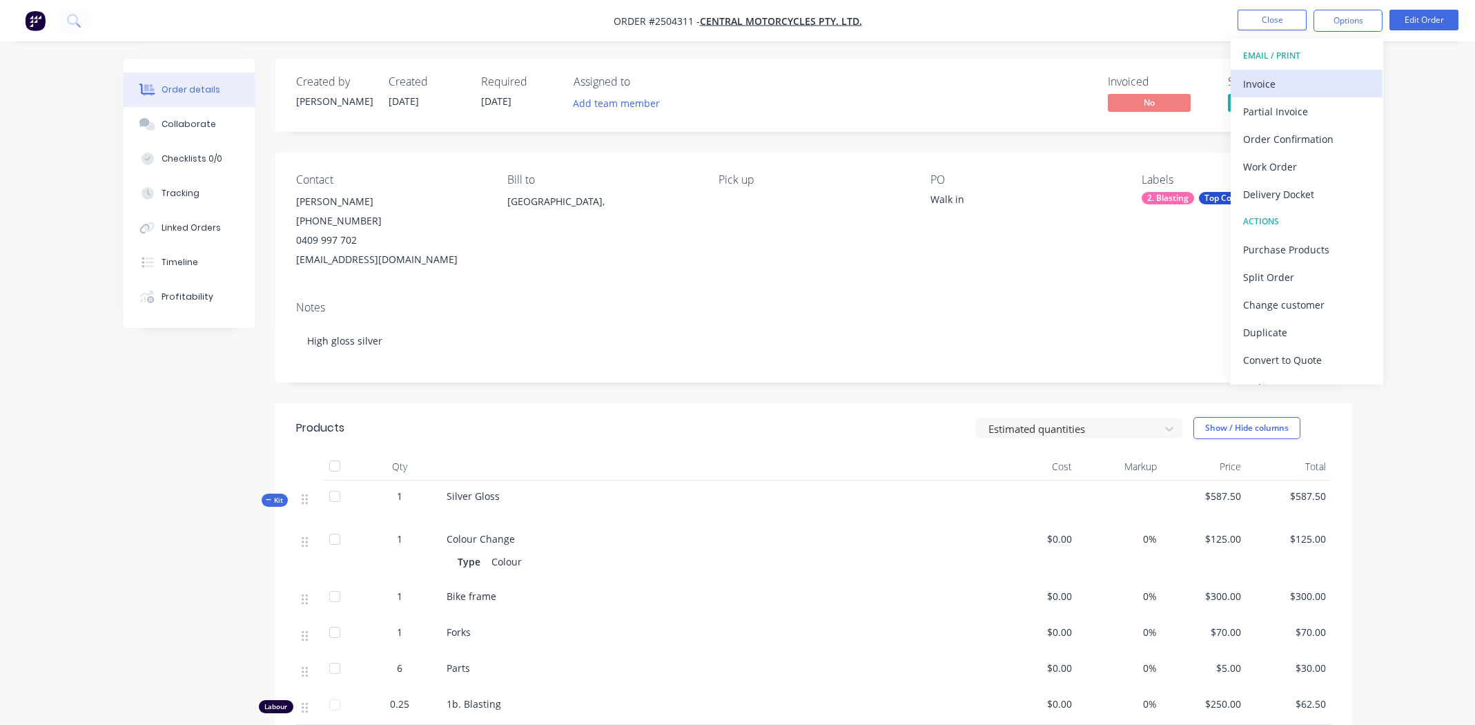
click at [1263, 87] on div "Invoice" at bounding box center [1306, 84] width 127 height 20
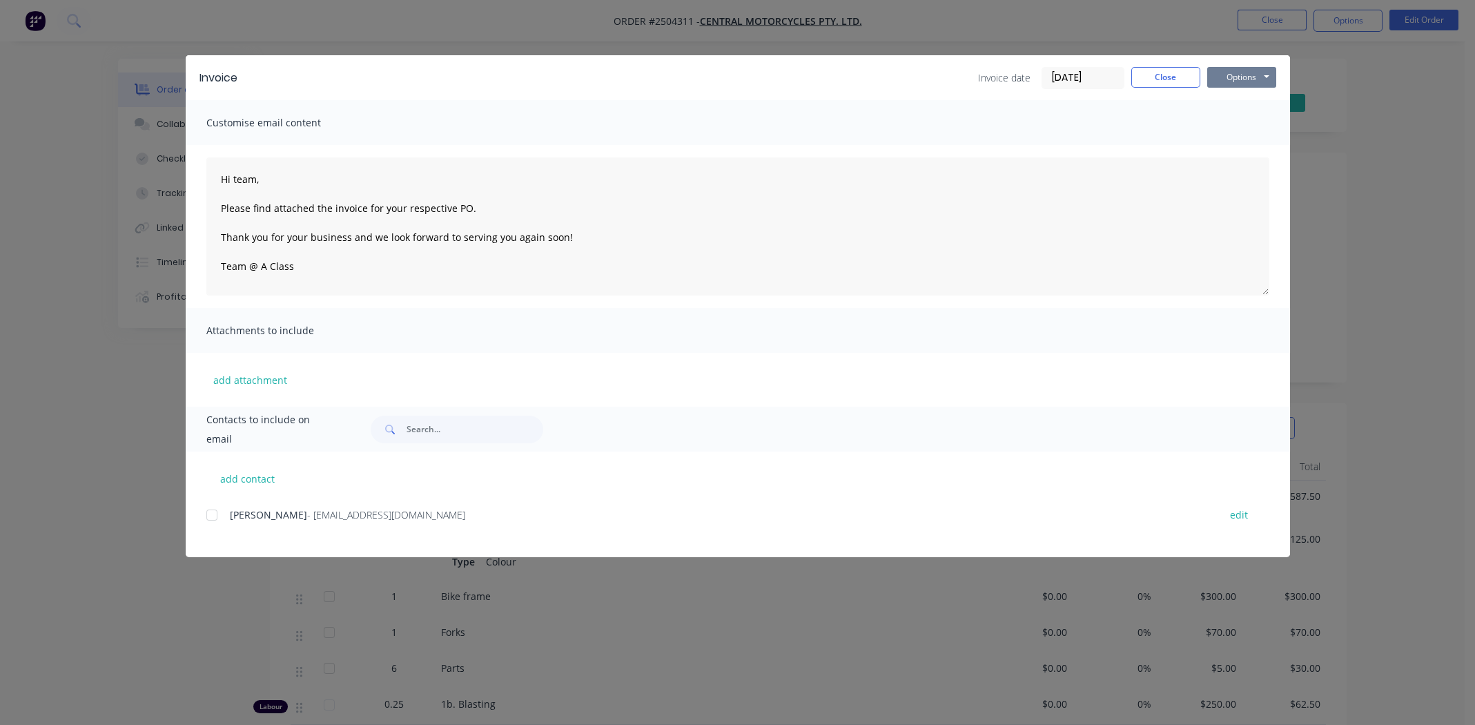
click at [1250, 71] on button "Options" at bounding box center [1241, 77] width 69 height 21
click at [1238, 119] on button "Print" at bounding box center [1251, 124] width 88 height 23
click at [1129, 79] on div "Invoice date [DATE] Close Options Preview Print Email" at bounding box center [1127, 78] width 298 height 22
click at [1137, 76] on button "Close" at bounding box center [1165, 77] width 69 height 21
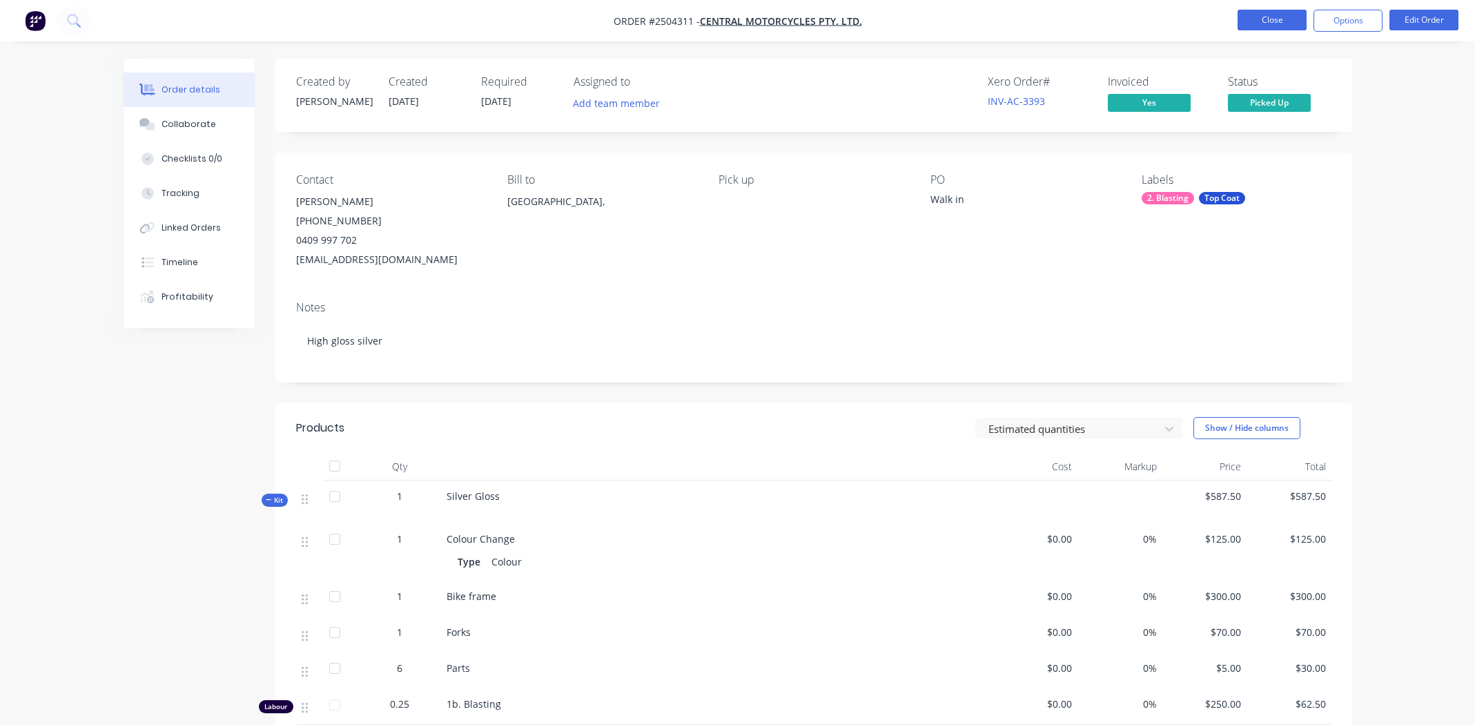
click at [1261, 21] on button "Close" at bounding box center [1272, 20] width 69 height 21
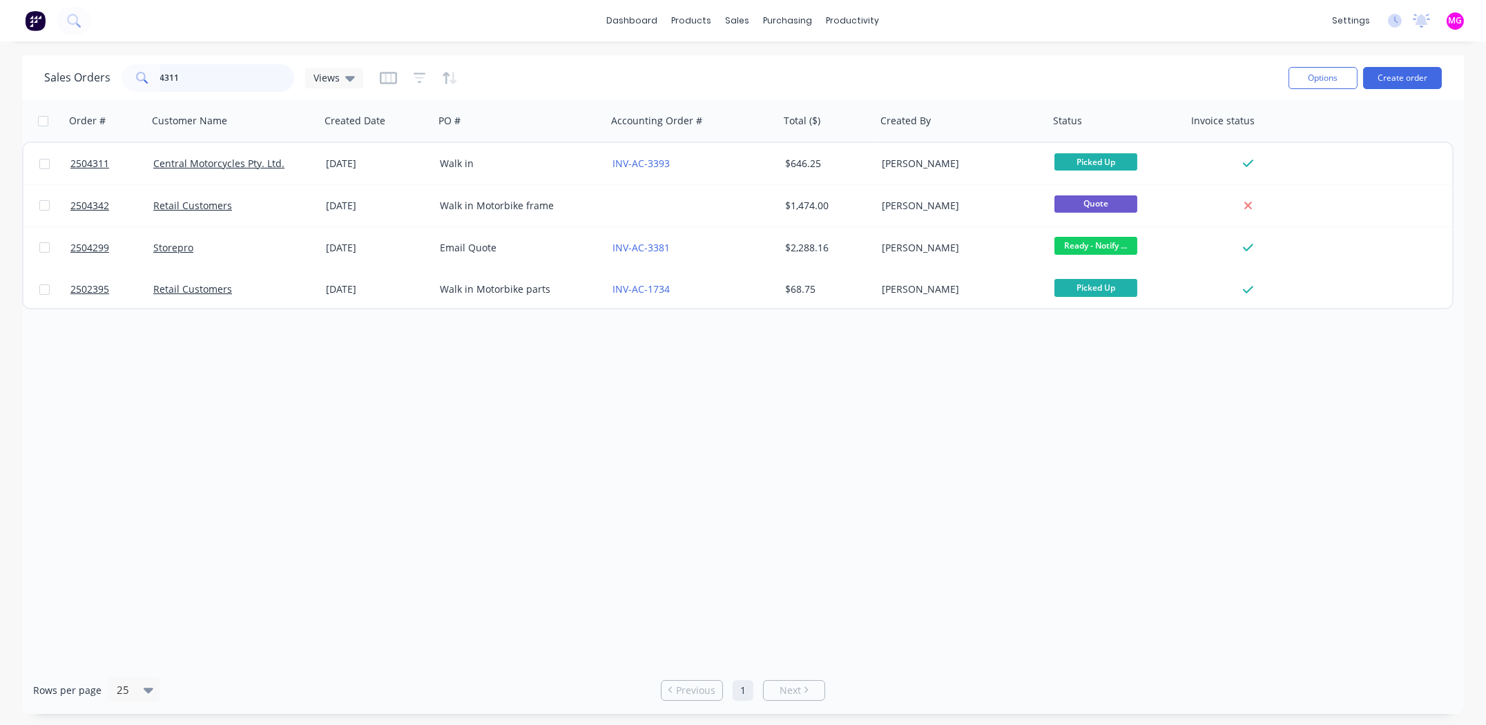
click at [241, 70] on input "4311" at bounding box center [227, 78] width 135 height 28
click at [242, 72] on input "4311" at bounding box center [227, 78] width 135 height 28
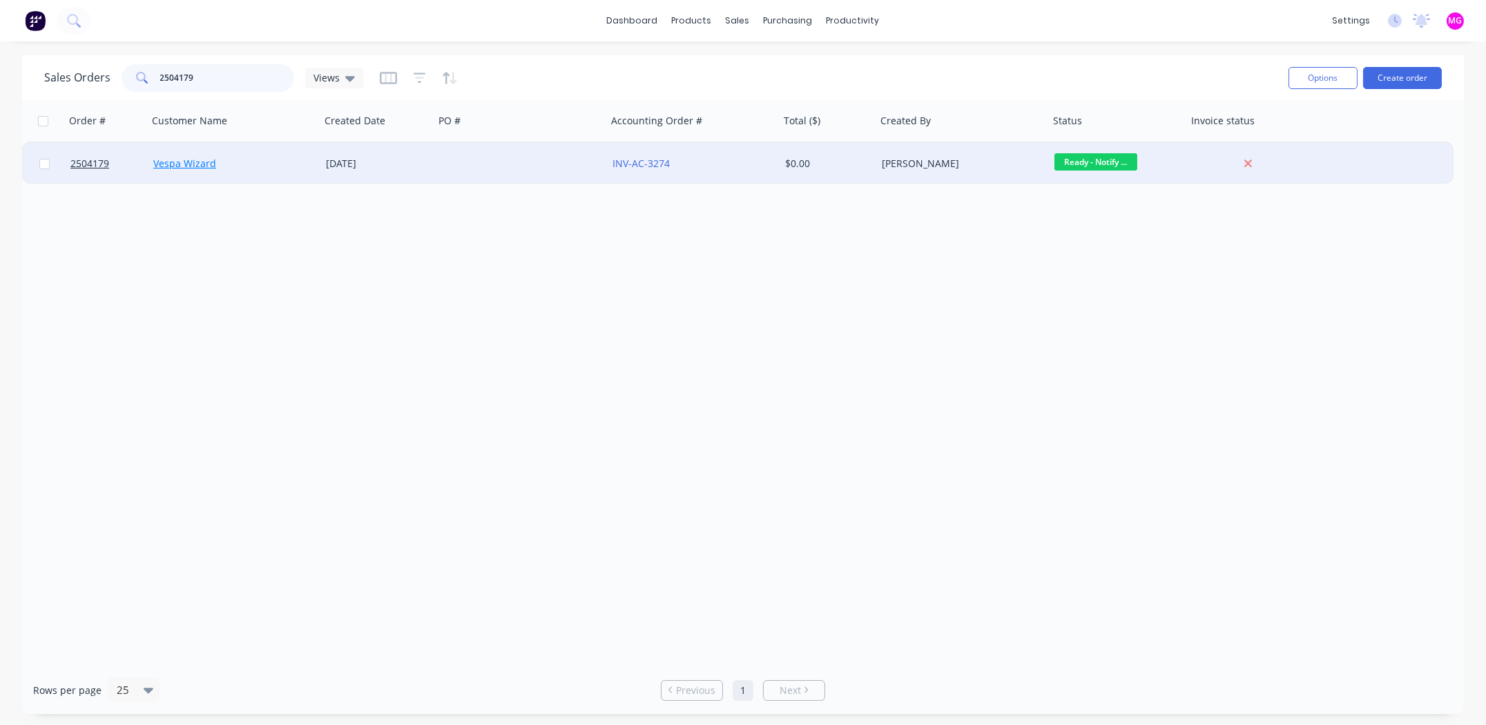
type input "2504179"
click at [185, 162] on link "Vespa Wizard" at bounding box center [184, 163] width 63 height 13
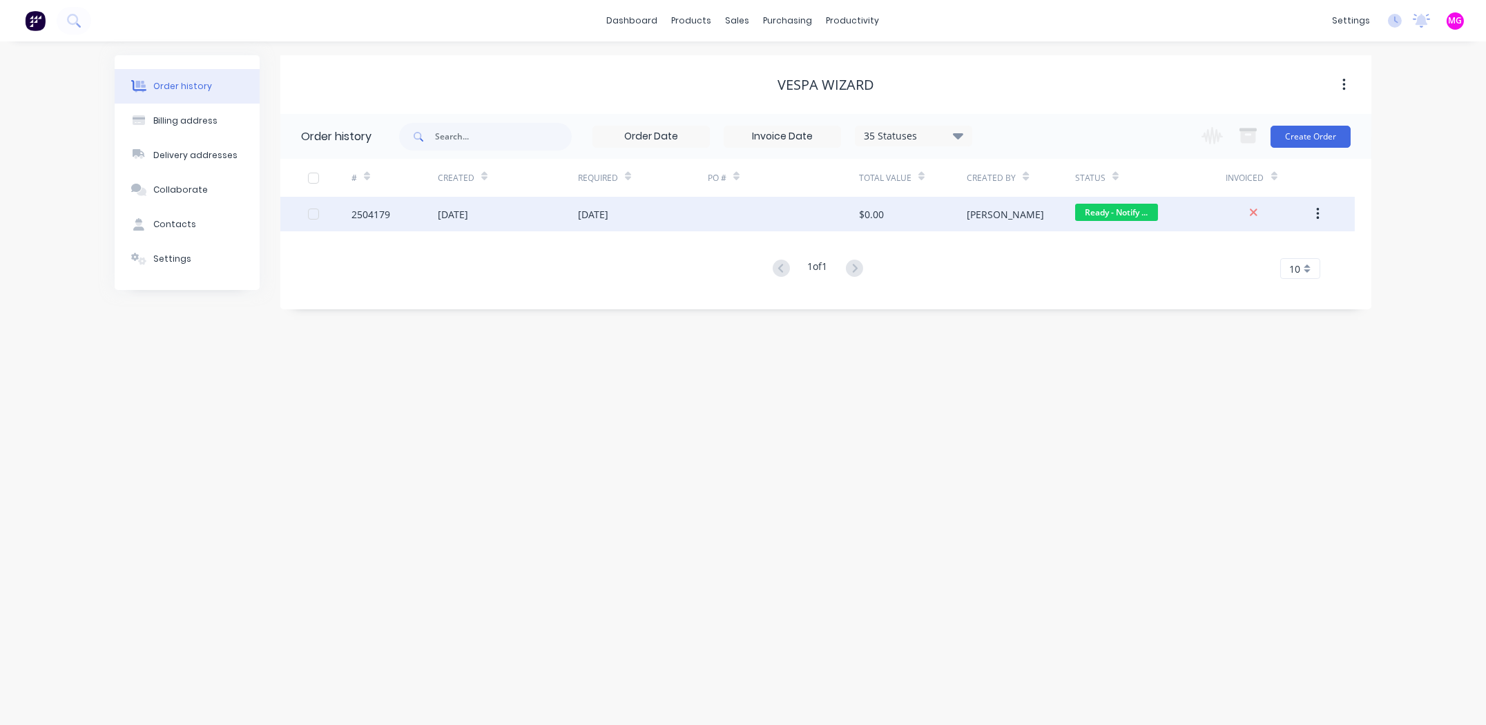
click at [367, 207] on div "2504179" at bounding box center [370, 214] width 39 height 14
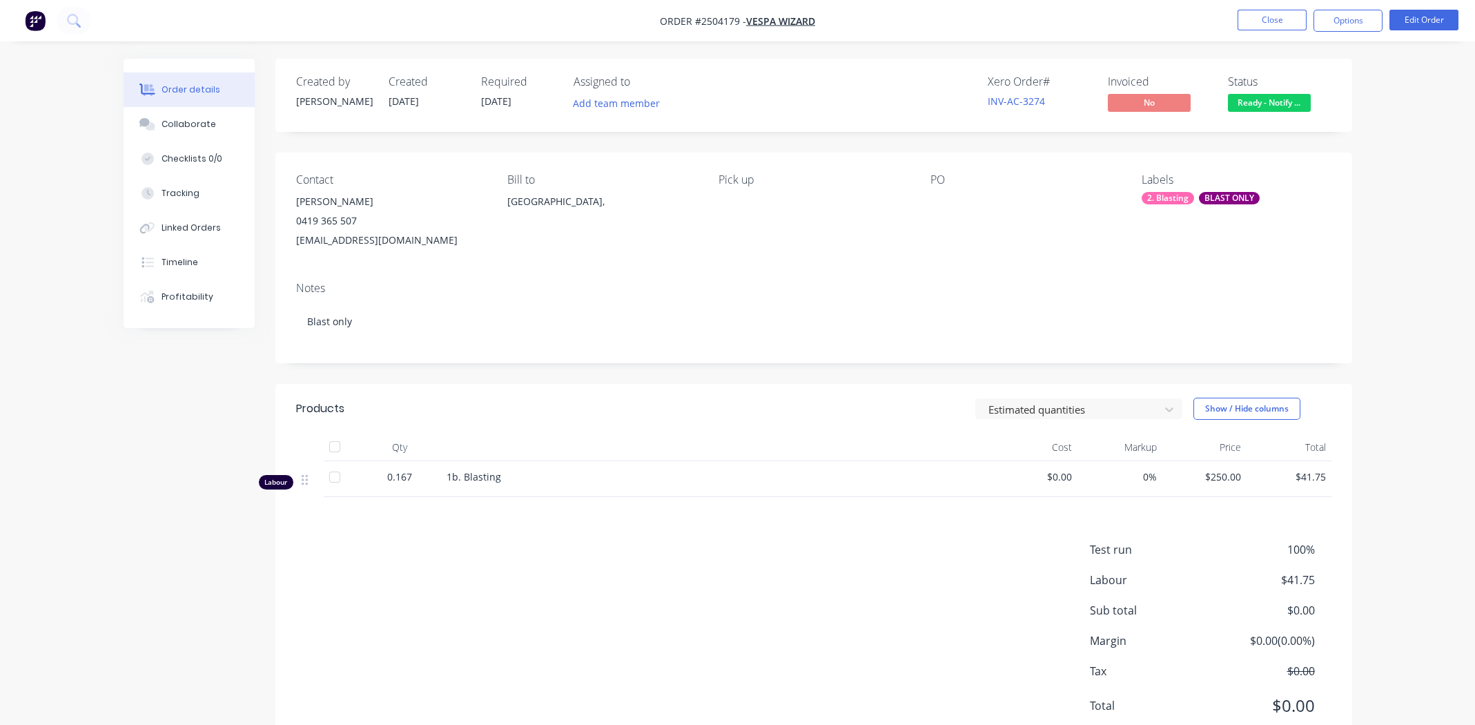
click at [1278, 99] on span "Ready - Notify ..." at bounding box center [1269, 102] width 83 height 17
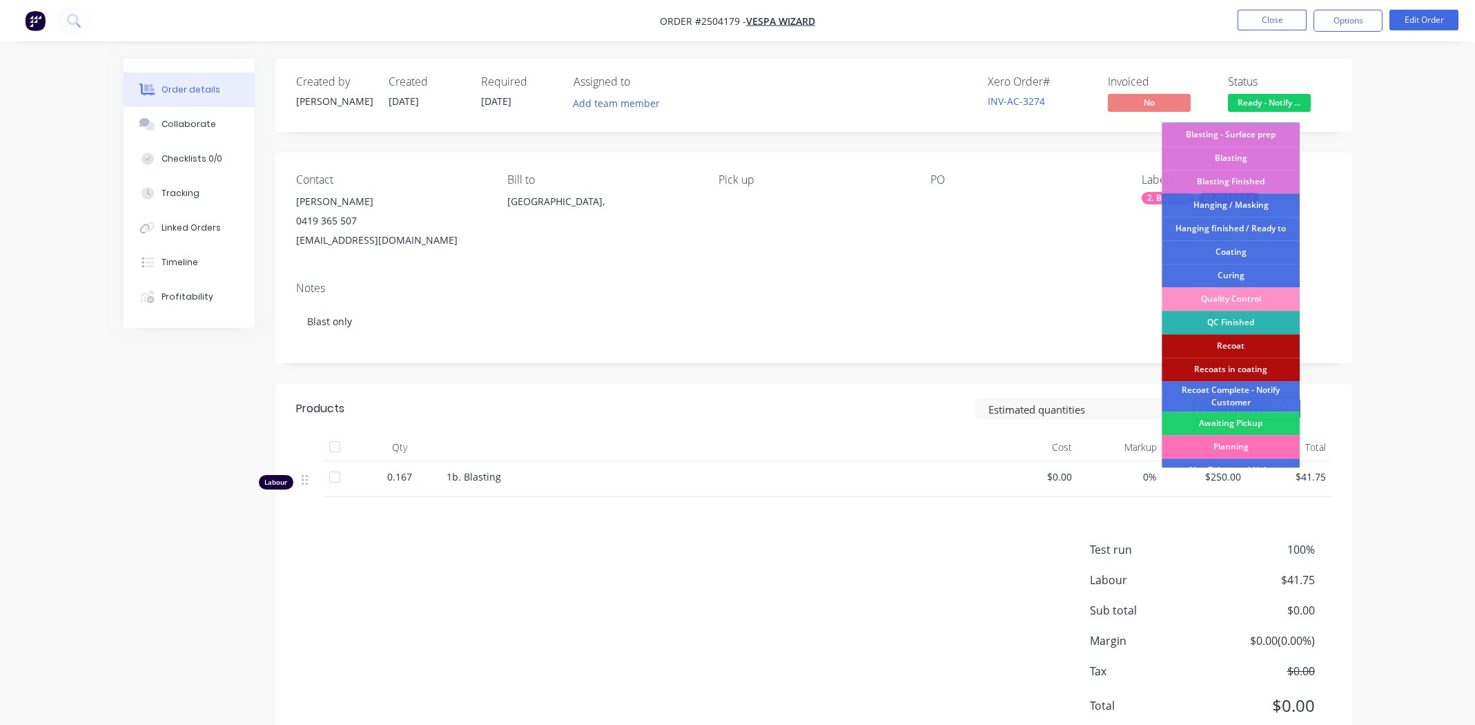
scroll to position [342, 0]
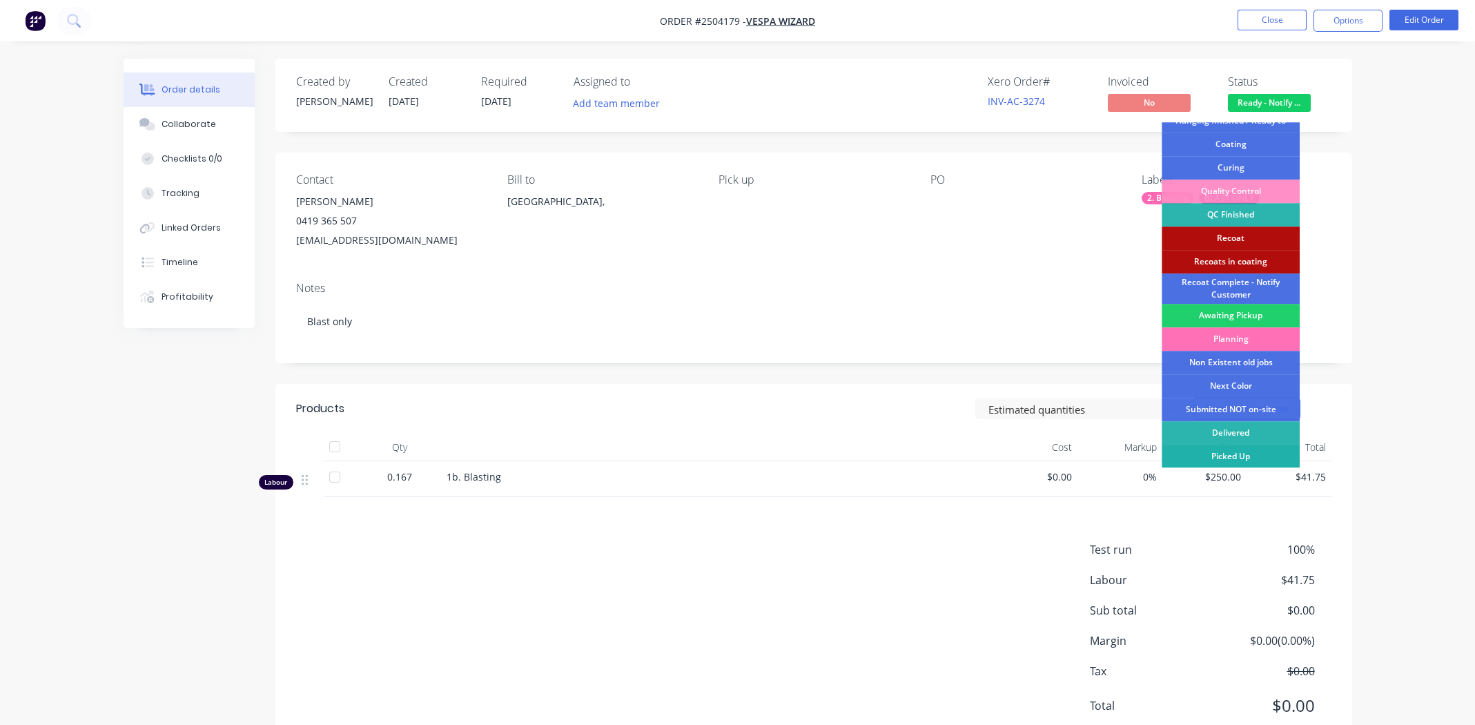
click at [1235, 458] on div "Picked Up" at bounding box center [1231, 456] width 138 height 23
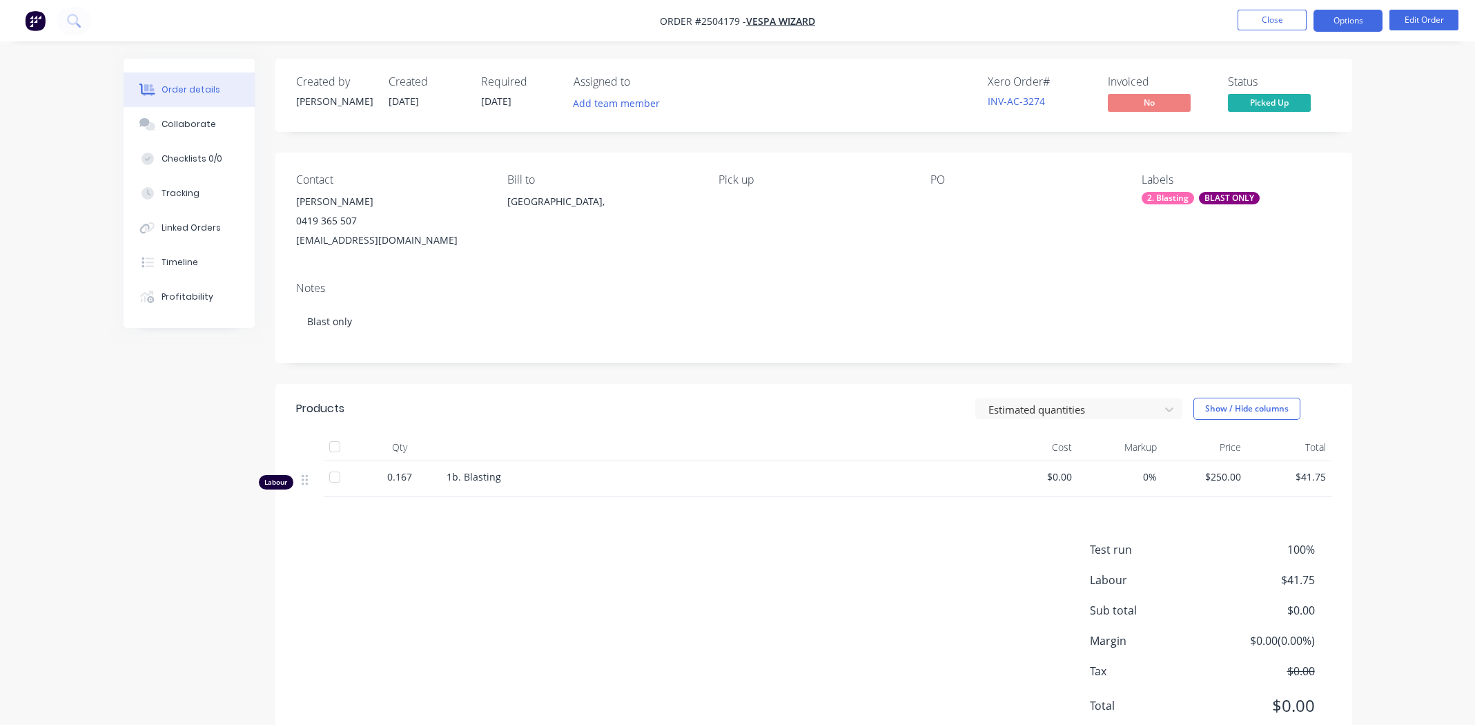
click at [1339, 14] on button "Options" at bounding box center [1348, 21] width 69 height 22
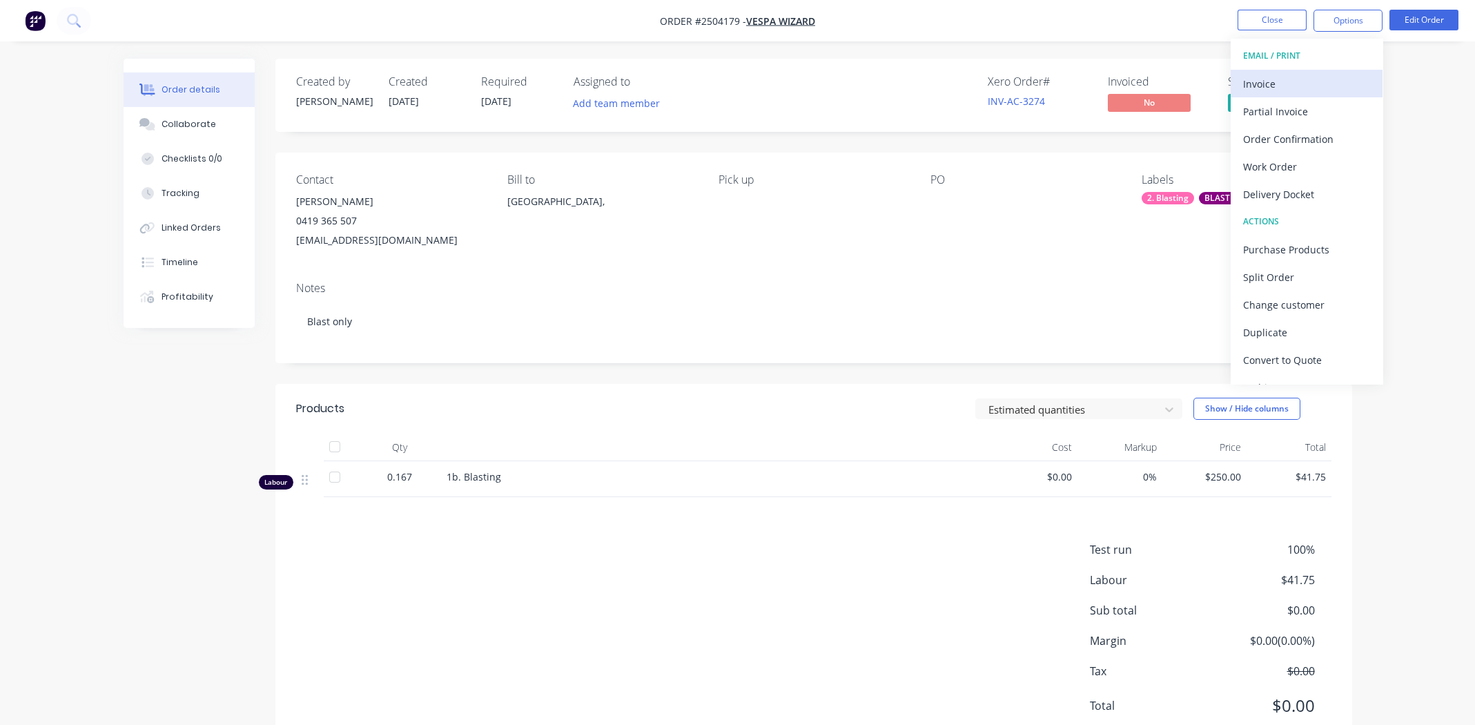
click at [1269, 77] on div "Invoice" at bounding box center [1306, 84] width 127 height 20
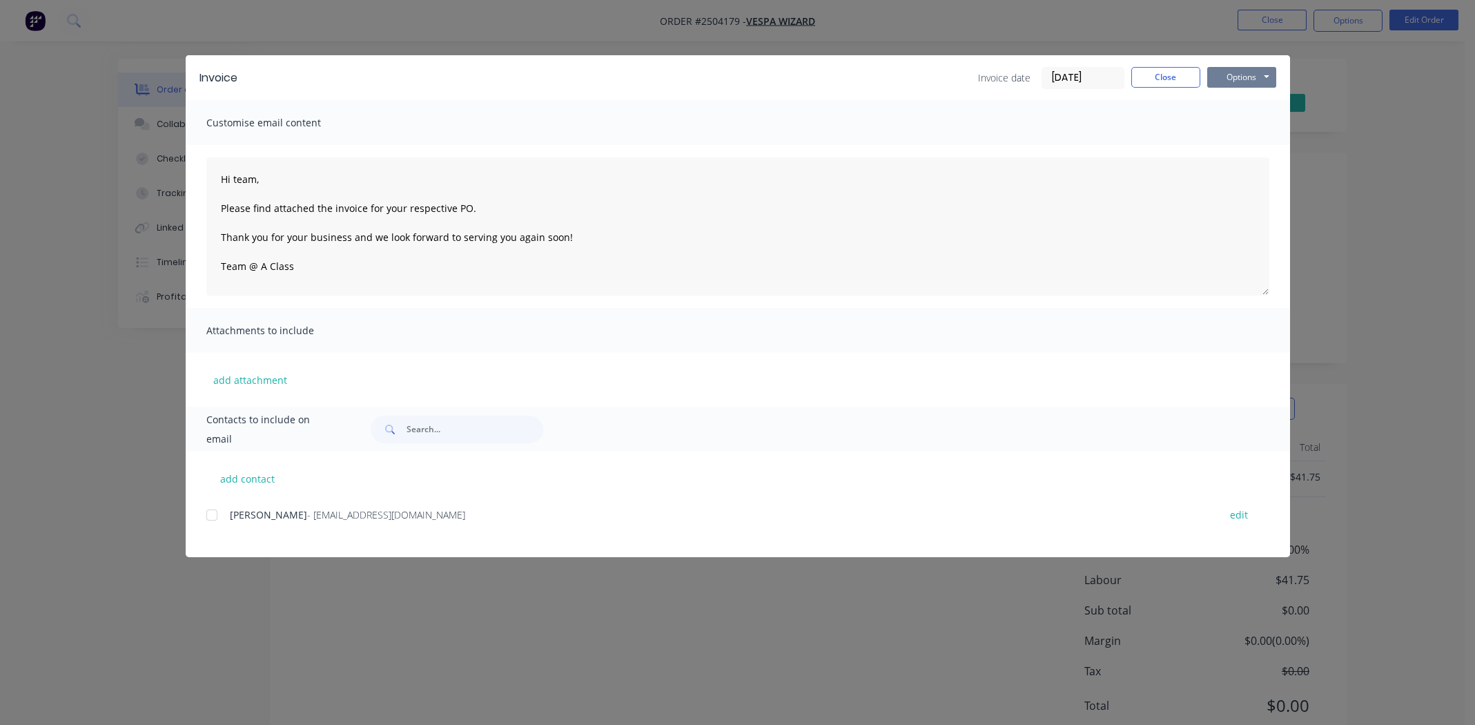
click at [1249, 75] on button "Options" at bounding box center [1241, 77] width 69 height 21
click at [1240, 126] on button "Print" at bounding box center [1251, 124] width 88 height 23
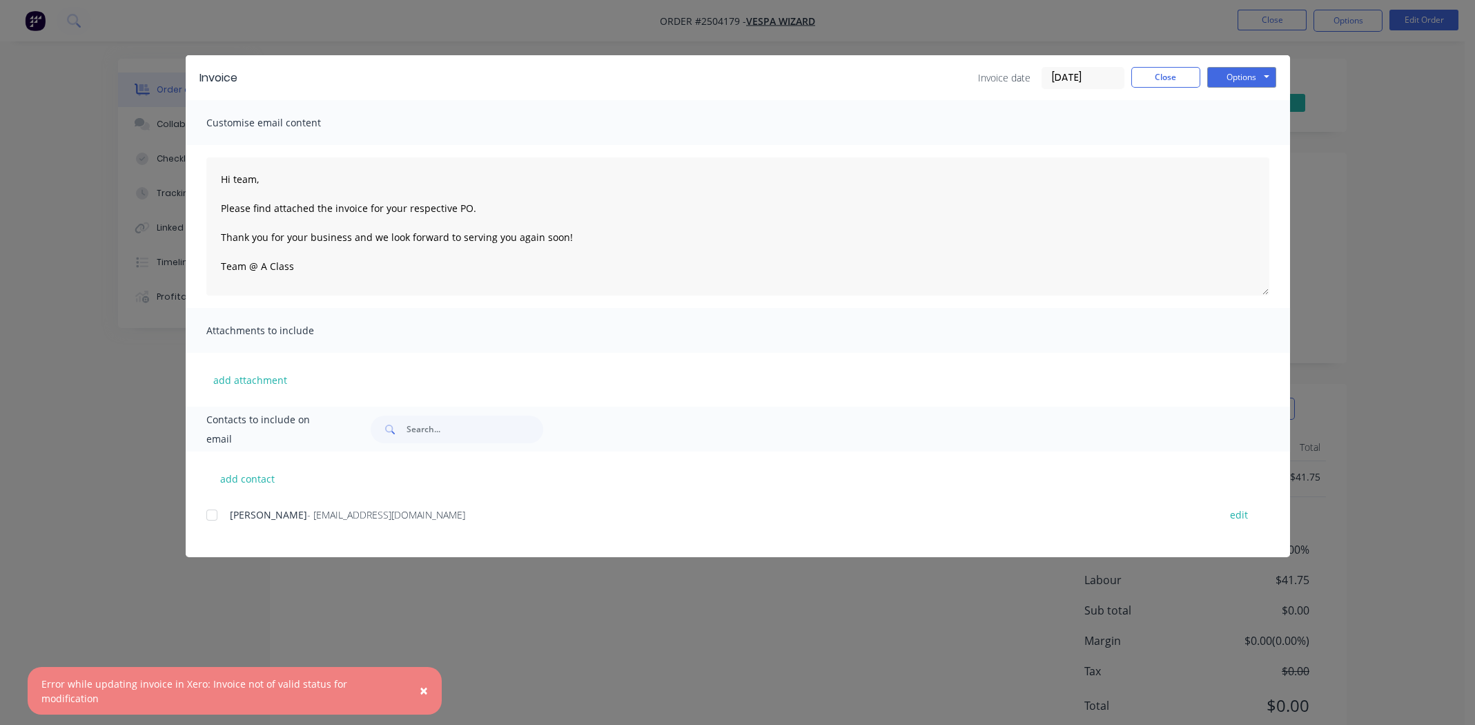
click at [421, 698] on span "×" at bounding box center [424, 690] width 8 height 19
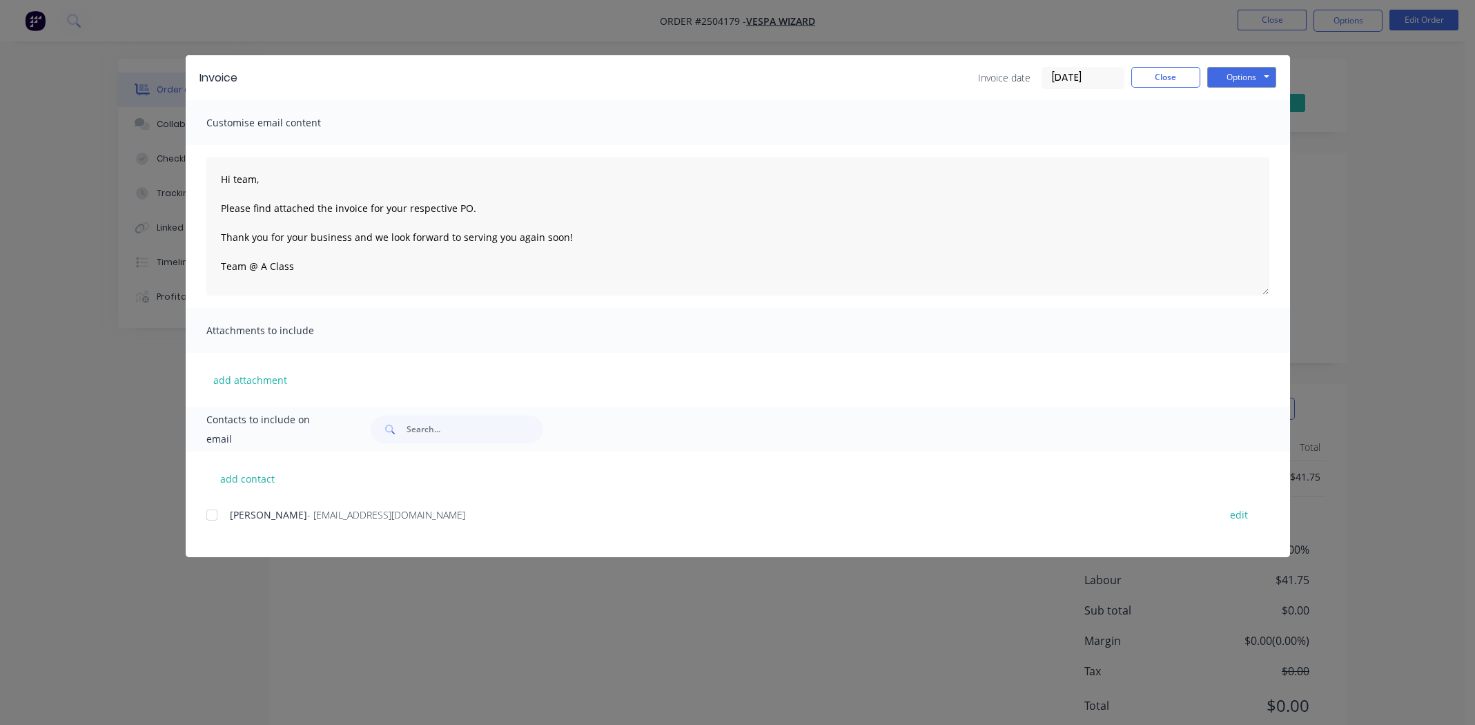
click at [1254, 66] on div "Invoice Invoice date [DATE] Close Options Preview Print Email" at bounding box center [738, 77] width 1104 height 45
click at [1249, 78] on button "Options" at bounding box center [1241, 77] width 69 height 21
click at [1240, 125] on button "Print" at bounding box center [1251, 124] width 88 height 23
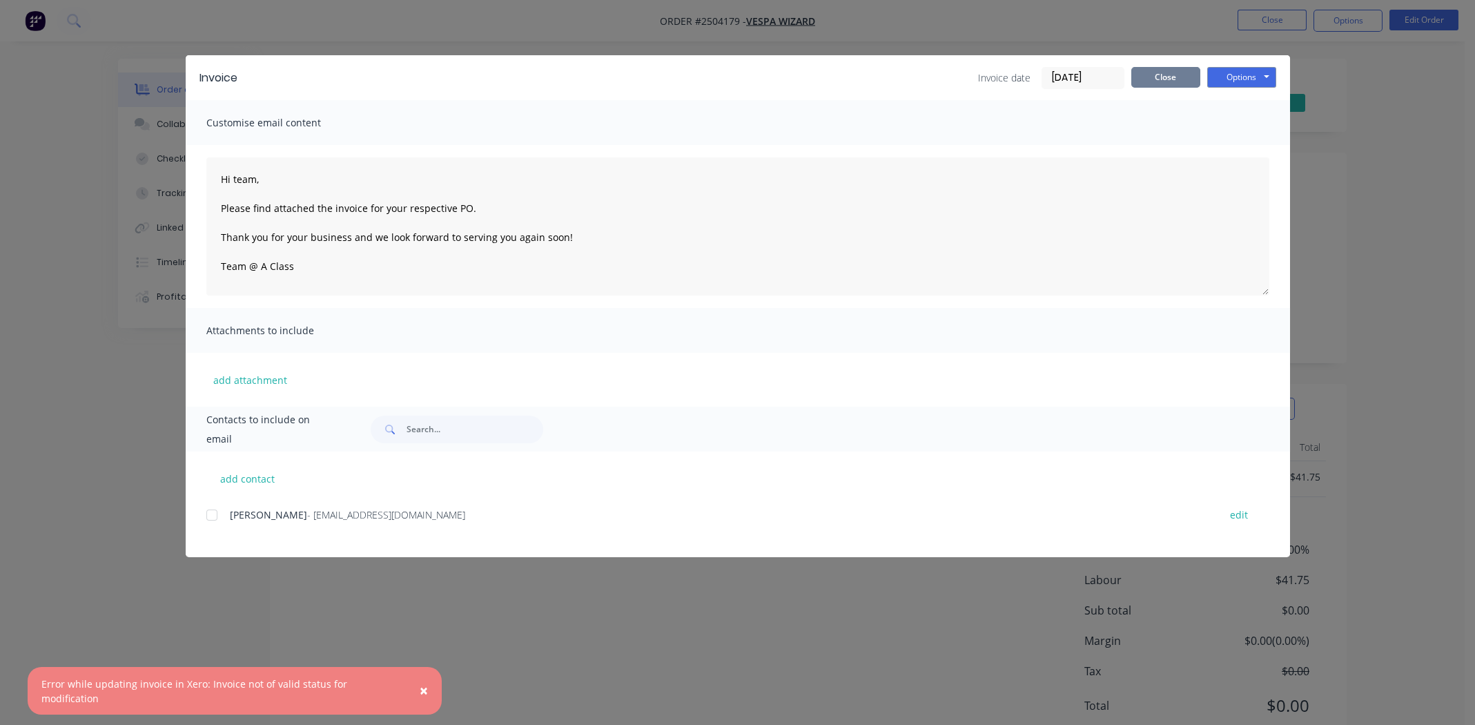
click at [1169, 72] on button "Close" at bounding box center [1165, 77] width 69 height 21
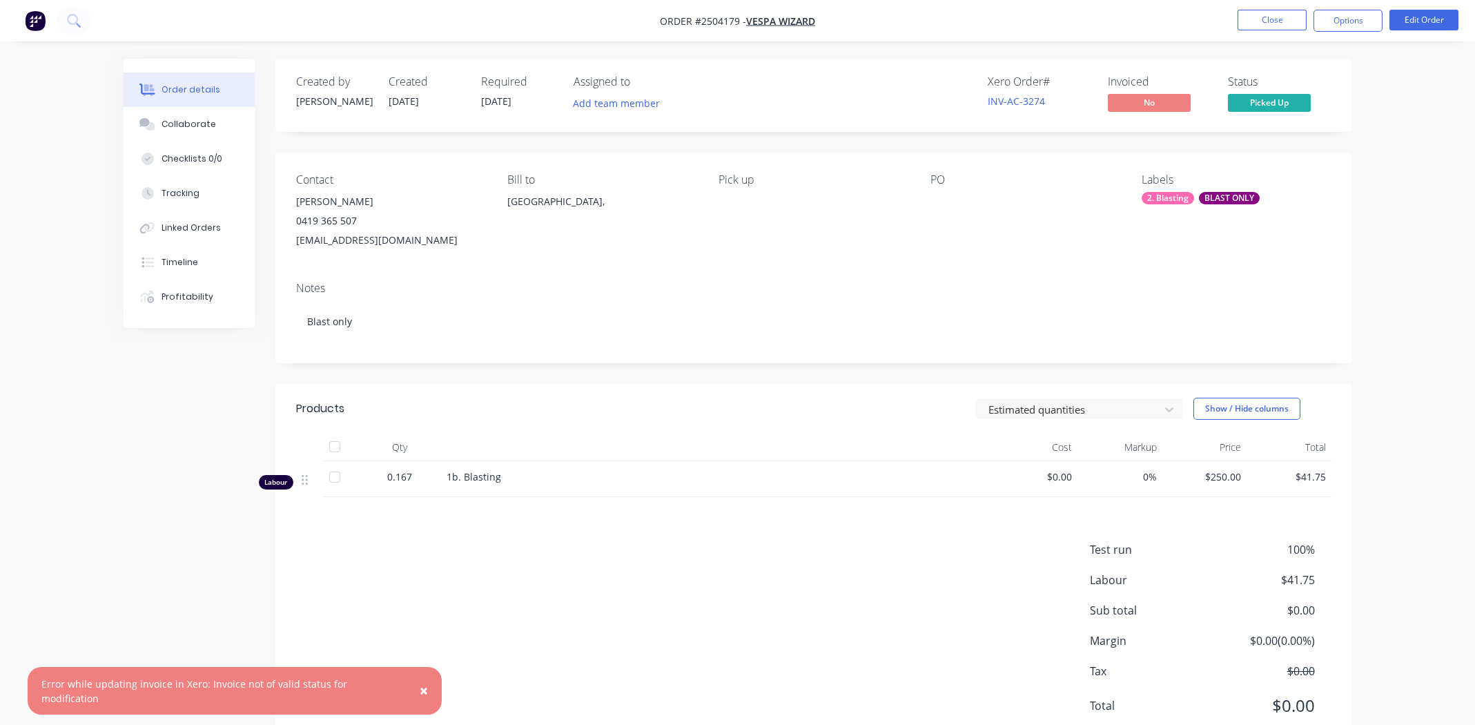
drag, startPoint x: 838, startPoint y: 18, endPoint x: 890, endPoint y: 25, distance: 52.9
click at [890, 25] on nav "Order #2504179 - Vespa Wizard Close Options Edit Order" at bounding box center [737, 20] width 1475 height 41
click at [857, 112] on div "Xero Order # INV-AC-3274 Invoiced No Status Picked Up" at bounding box center [1022, 95] width 620 height 40
click at [893, 190] on div "Pick up" at bounding box center [813, 211] width 189 height 77
drag, startPoint x: 1047, startPoint y: 104, endPoint x: 983, endPoint y: 113, distance: 64.1
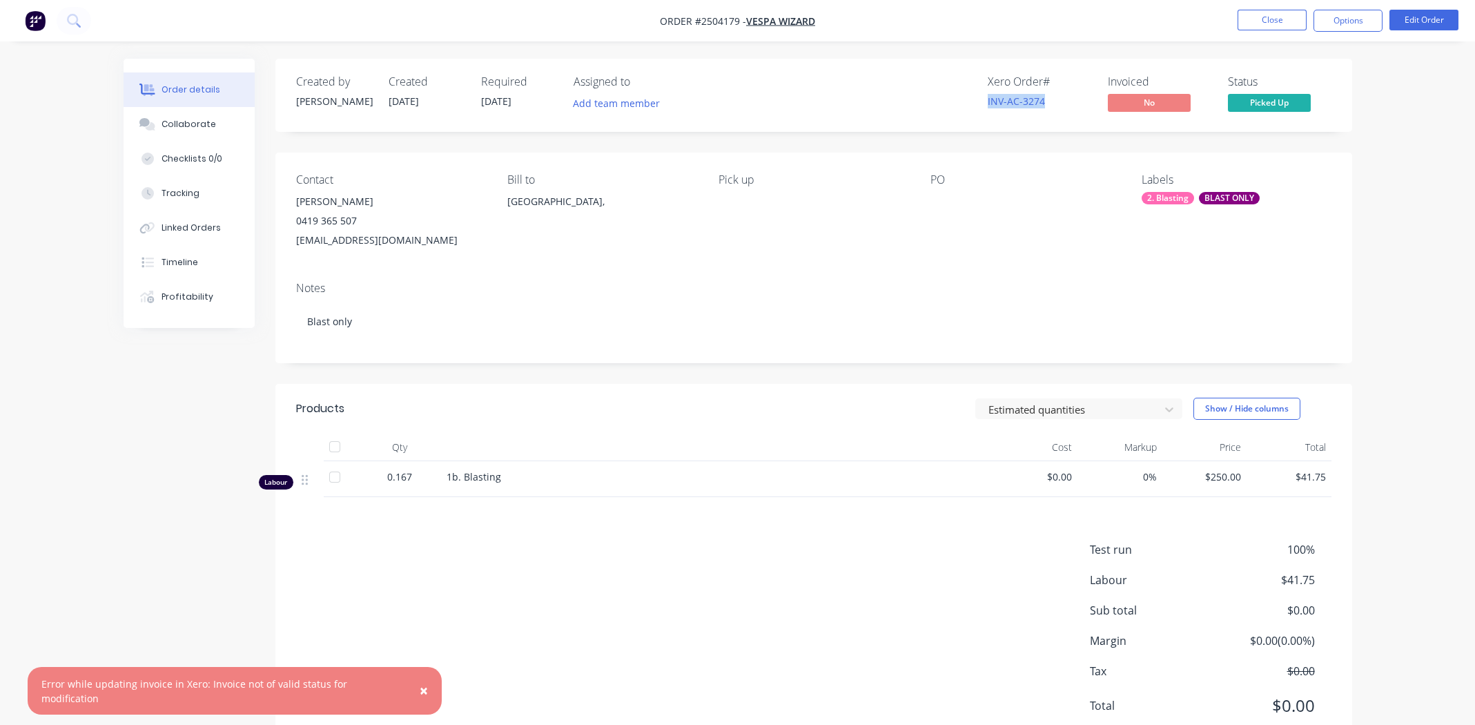
click at [983, 113] on div "Xero Order # INV-AC-3274 Invoiced No Status Picked Up" at bounding box center [1022, 95] width 620 height 40
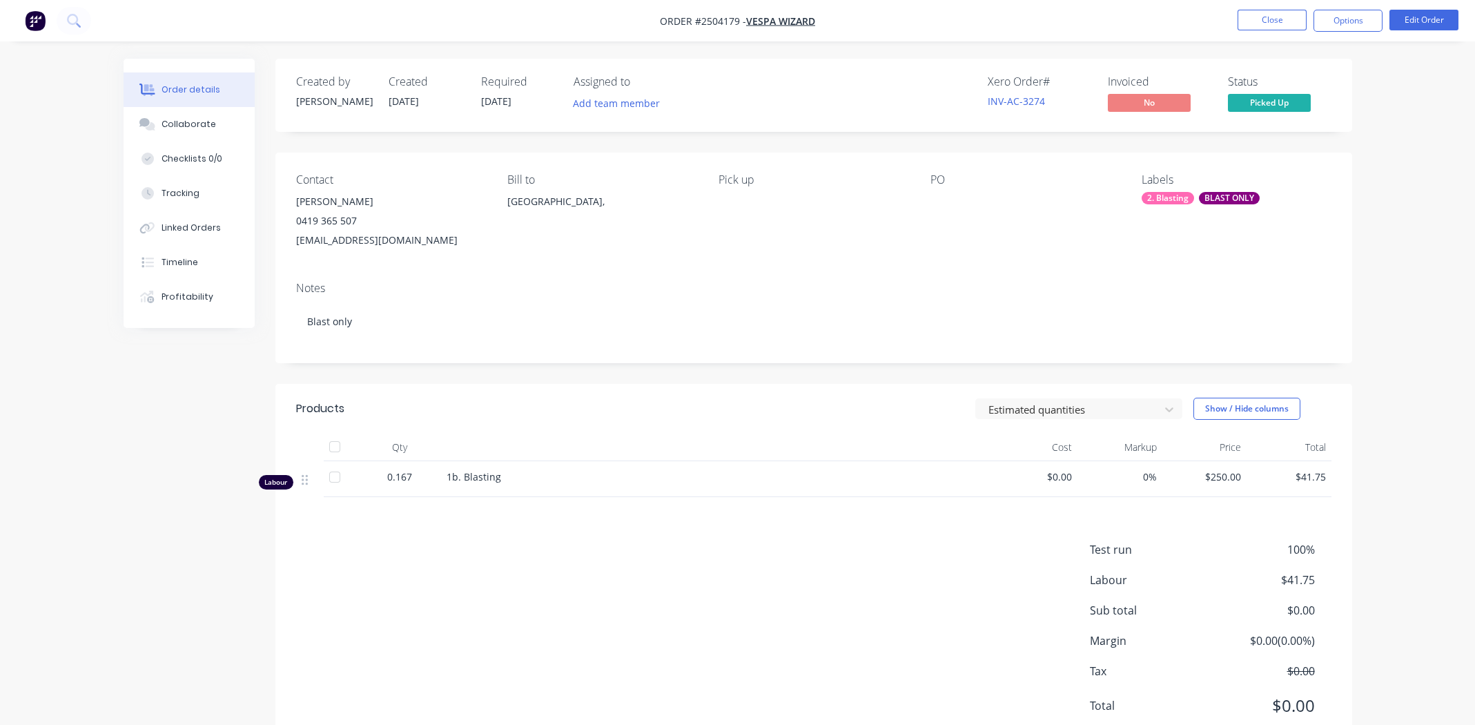
click at [919, 278] on div "Notes Blast only" at bounding box center [813, 317] width 1077 height 93
click at [1352, 18] on button "Options" at bounding box center [1348, 21] width 69 height 22
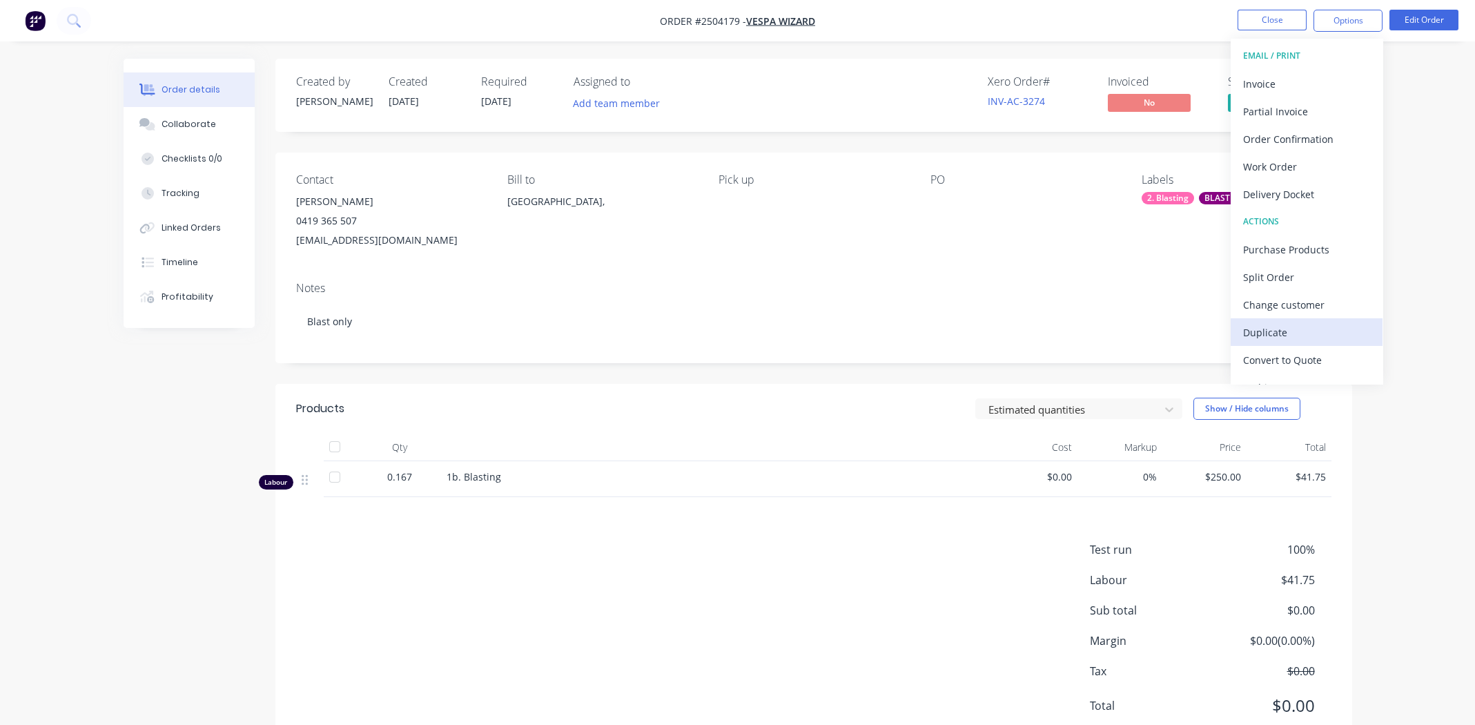
click at [1302, 333] on div "Duplicate" at bounding box center [1306, 332] width 127 height 20
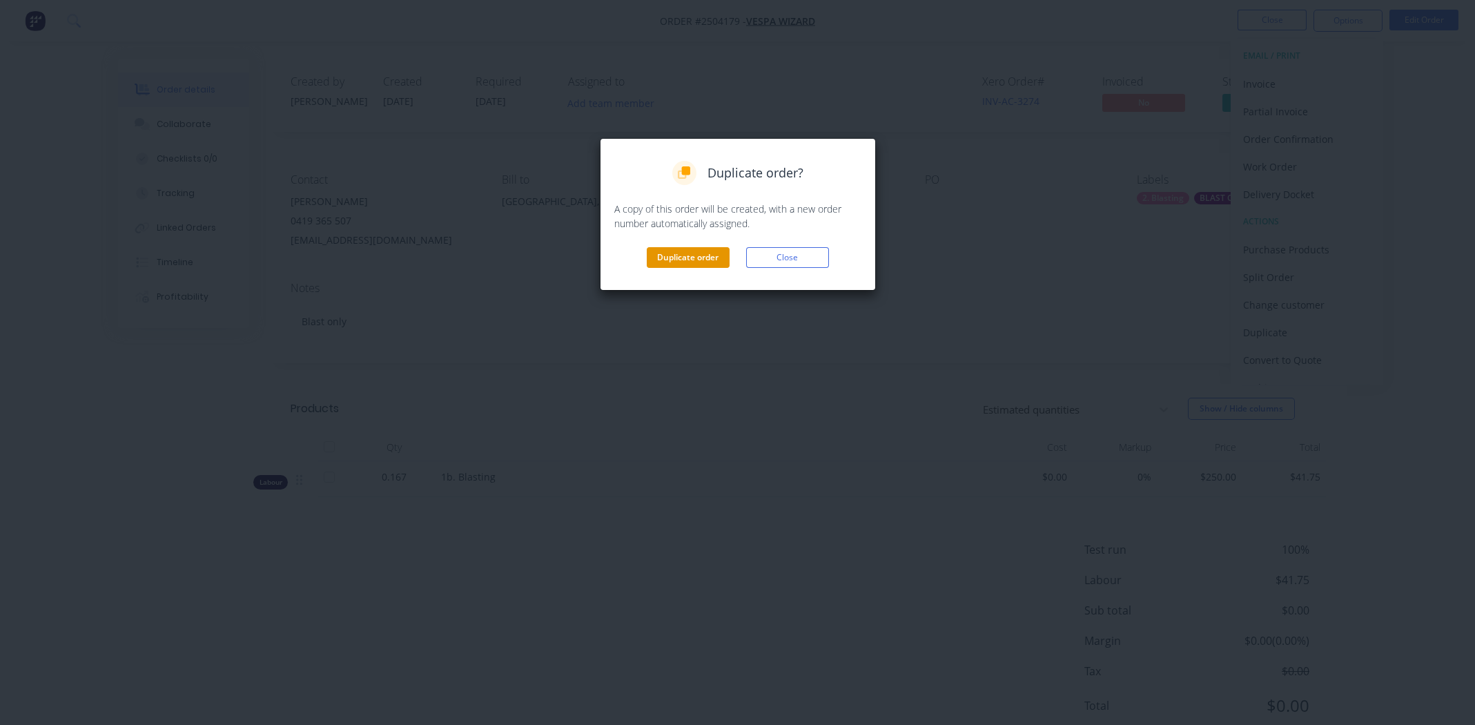
click at [688, 257] on button "Duplicate order" at bounding box center [688, 257] width 83 height 21
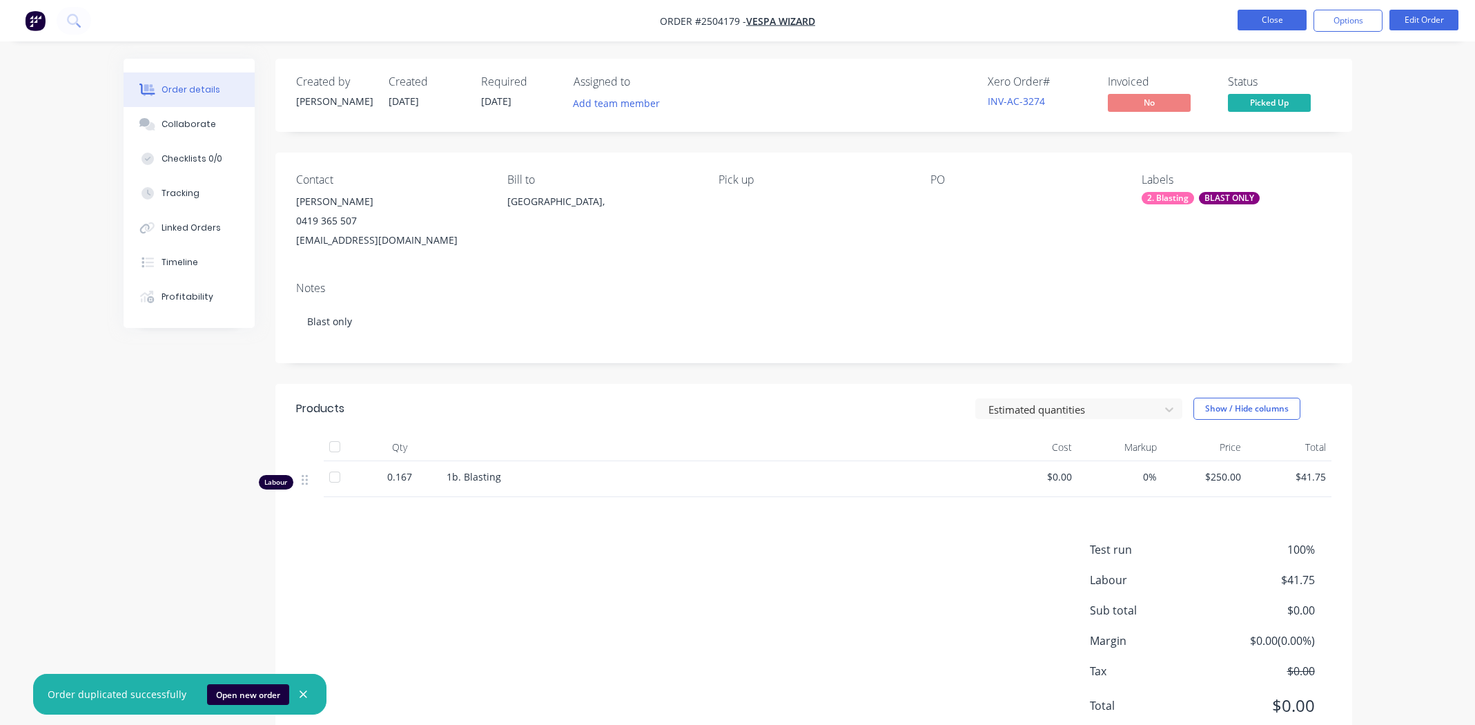
click at [1273, 21] on button "Close" at bounding box center [1272, 20] width 69 height 21
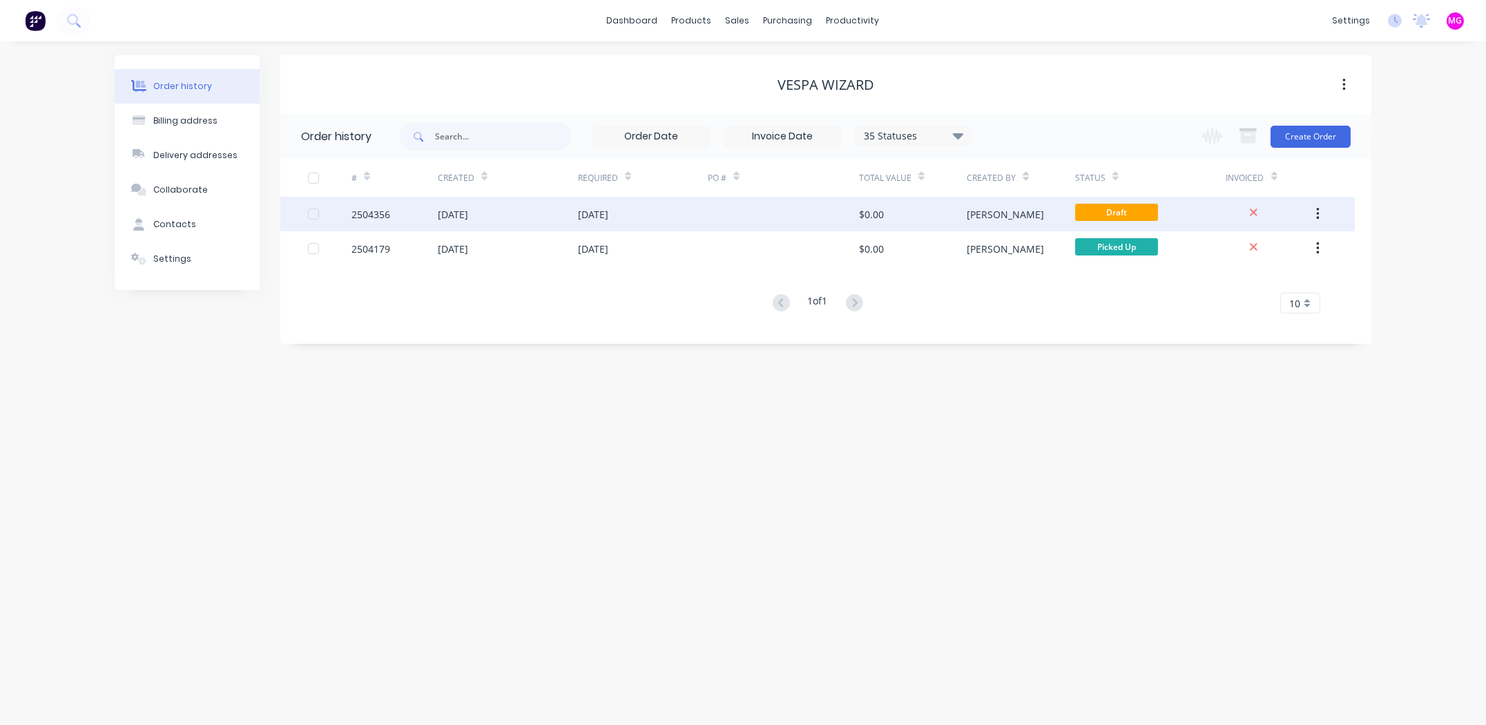
click at [380, 214] on div "2504356" at bounding box center [370, 214] width 39 height 14
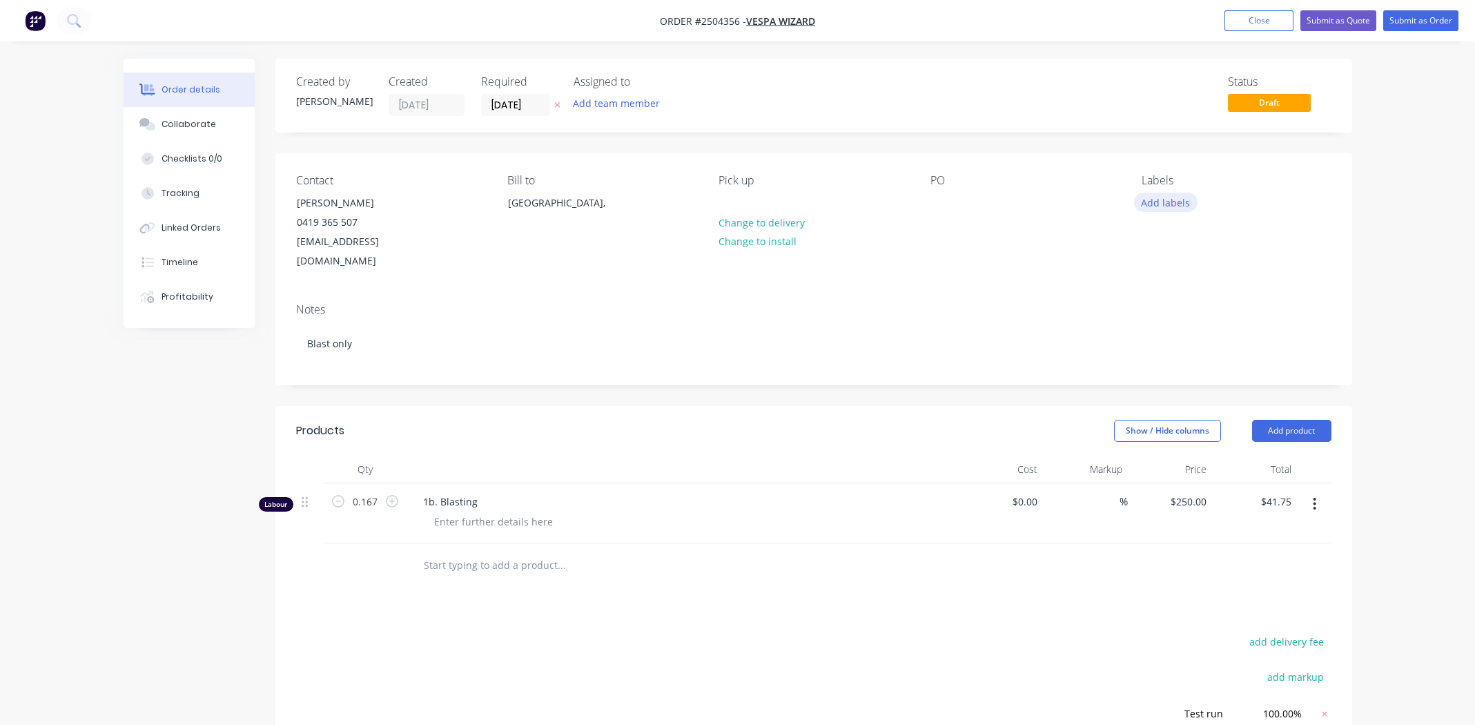
click at [1168, 203] on button "Add labels" at bounding box center [1166, 202] width 64 height 19
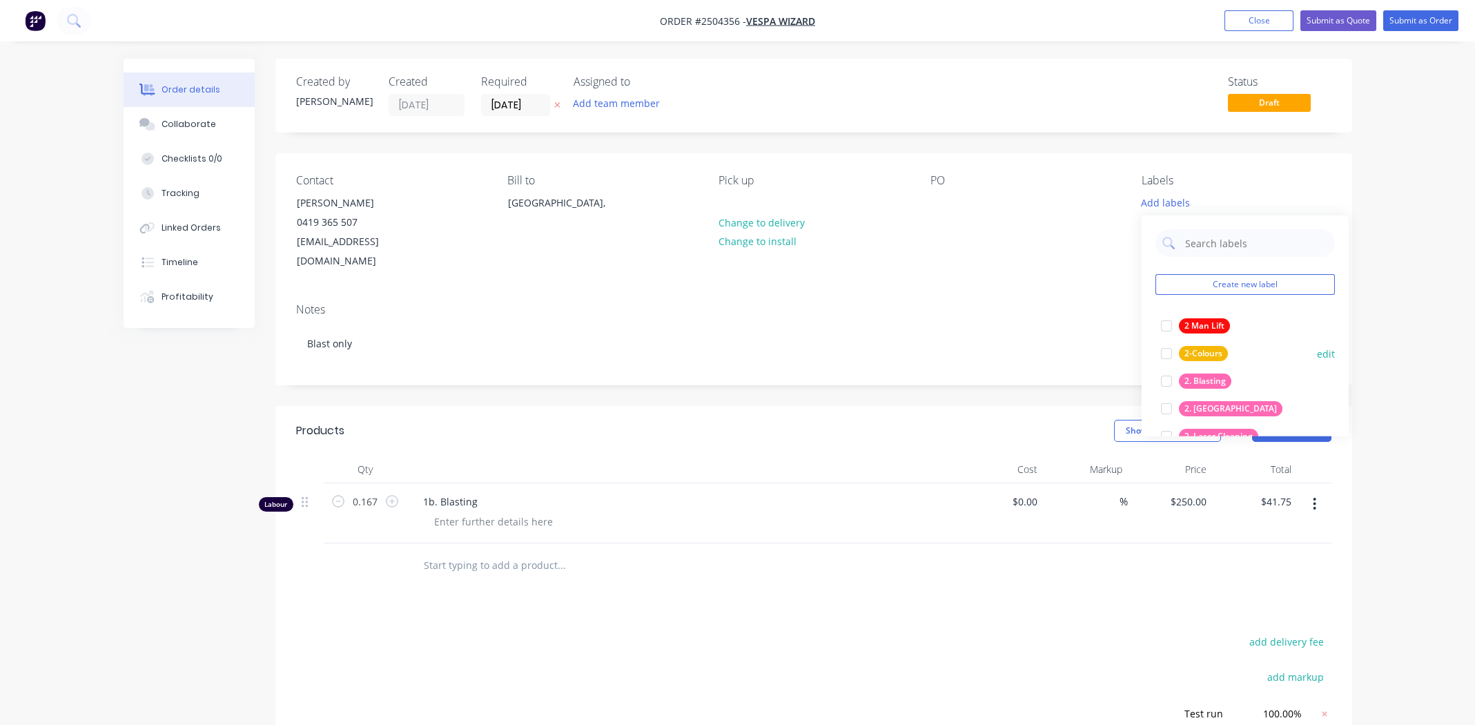
click at [1167, 378] on div at bounding box center [1167, 381] width 28 height 28
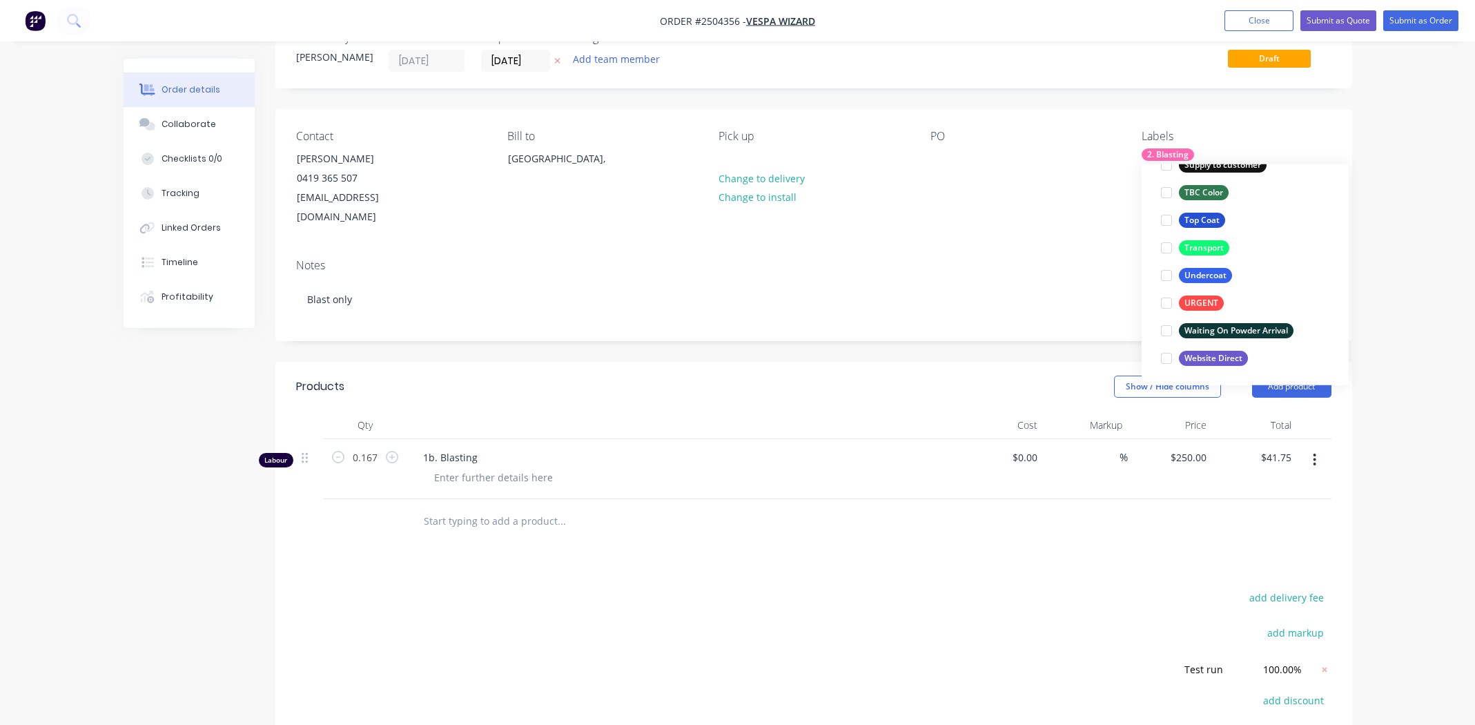
scroll to position [68, 0]
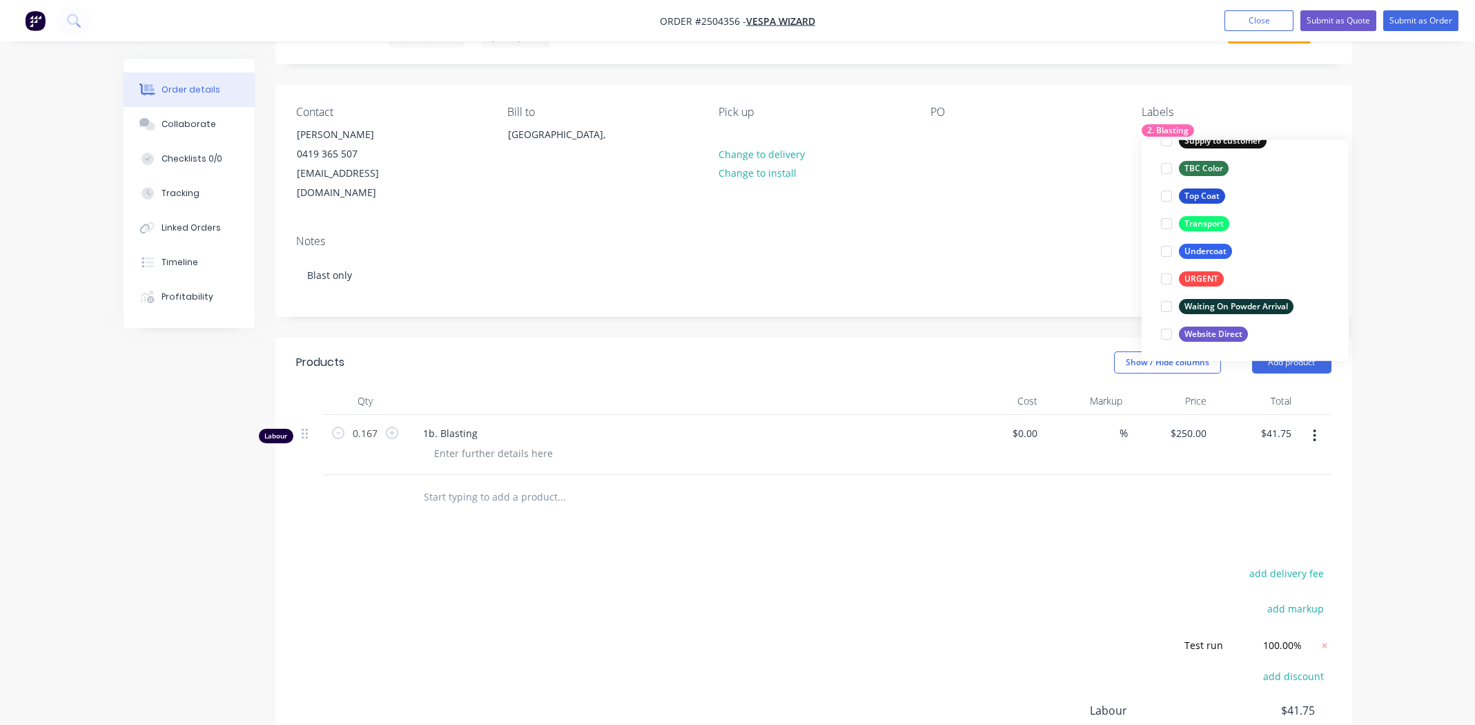
click at [599, 527] on div "Products Show / Hide columns Add product Qty Cost Markup Price Total Labour 0.1…" at bounding box center [813, 610] width 1077 height 545
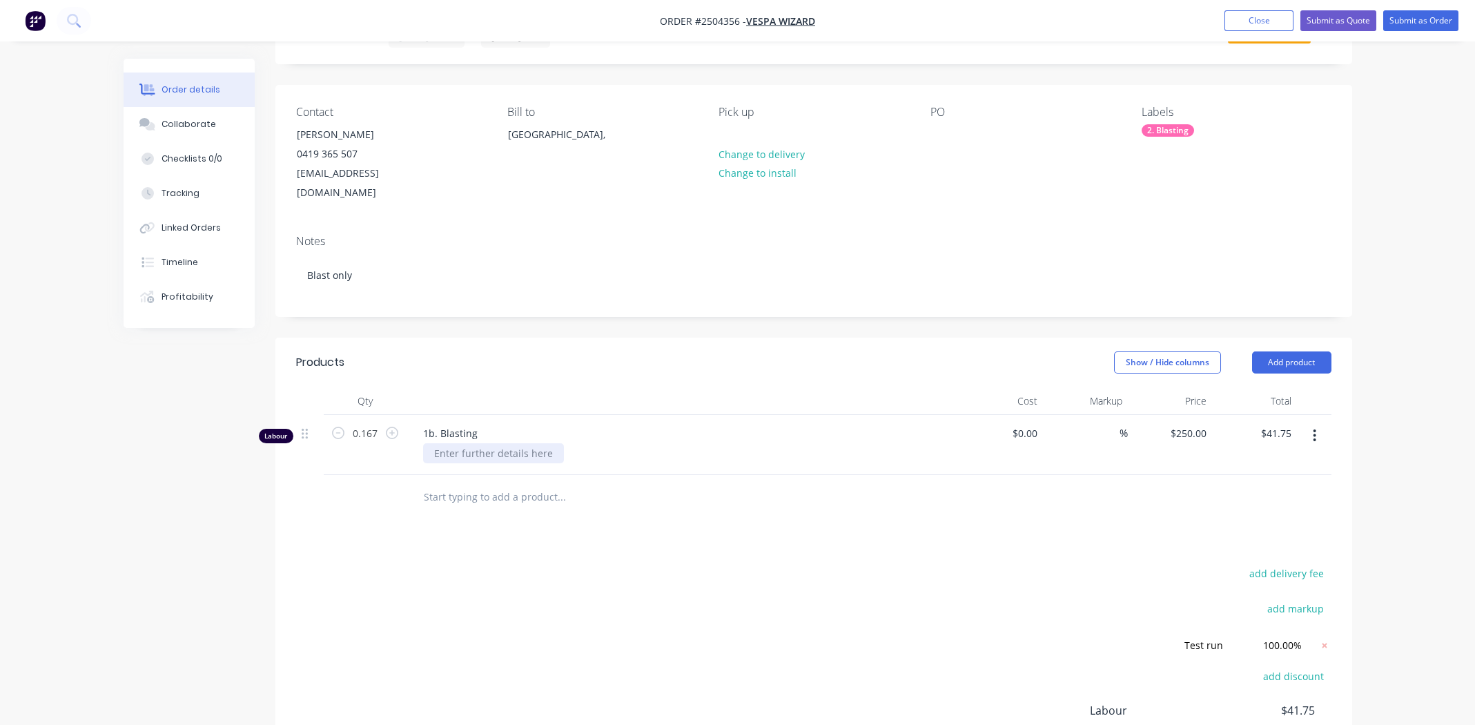
click at [456, 443] on div at bounding box center [493, 453] width 141 height 20
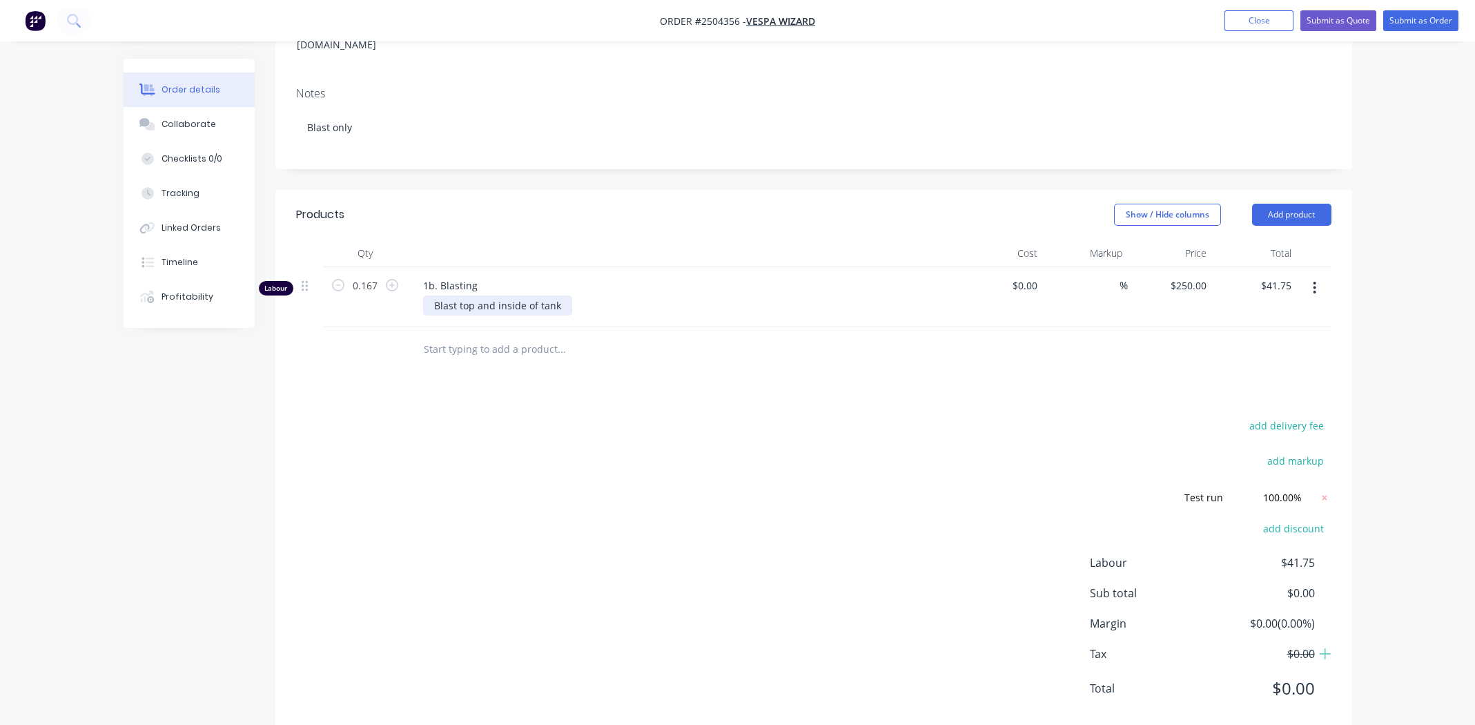
scroll to position [226, 0]
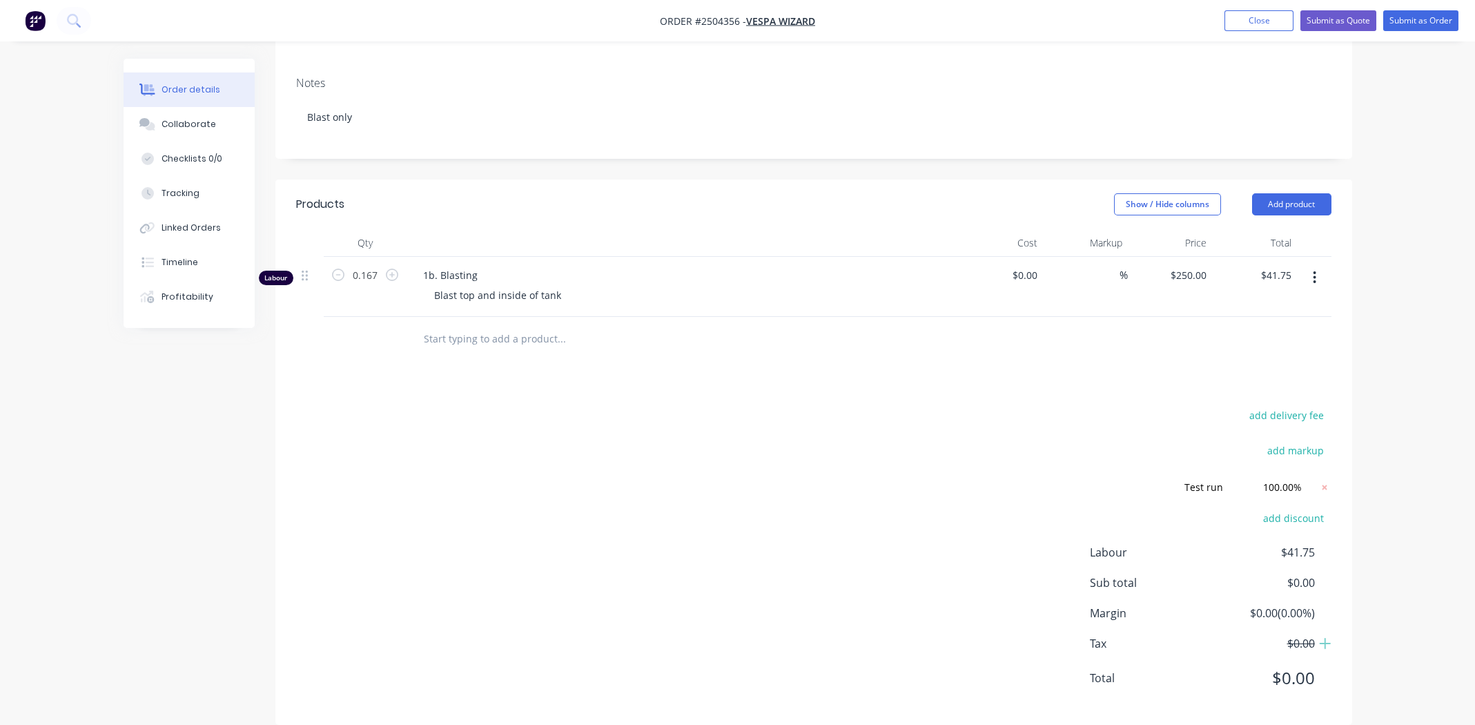
drag, startPoint x: 608, startPoint y: 449, endPoint x: 614, endPoint y: 443, distance: 8.3
click at [609, 447] on div "add delivery fee add markup Test run Test run Discount name (Optional) 100.00% …" at bounding box center [813, 555] width 1035 height 298
drag, startPoint x: 362, startPoint y: 254, endPoint x: 399, endPoint y: 273, distance: 42.0
click at [362, 265] on input "0.167" at bounding box center [365, 275] width 36 height 21
type input "20"
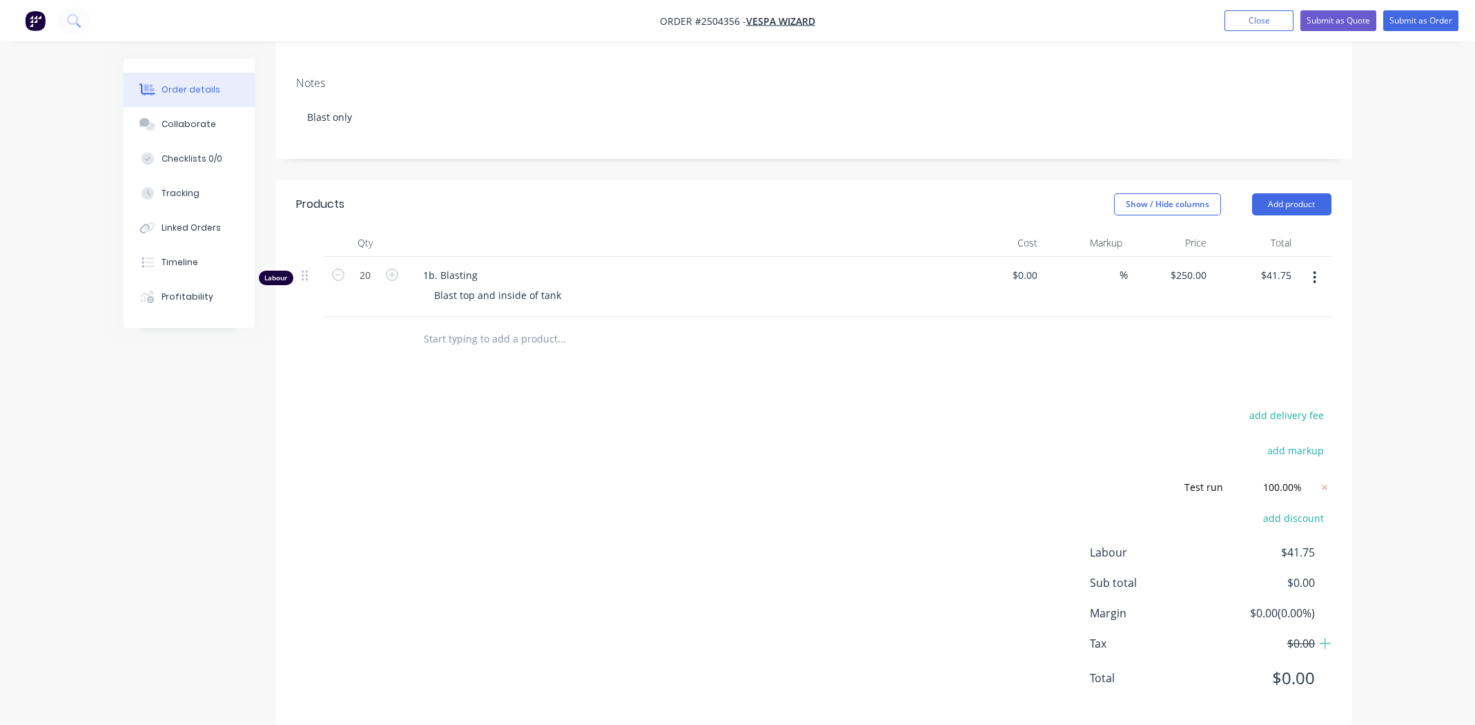
type input "$5,000.00"
click at [540, 621] on div "add delivery fee add markup Test run Test run Discount name (Optional) 100.00% …" at bounding box center [813, 555] width 1035 height 298
click at [366, 265] on input "20" at bounding box center [365, 275] width 36 height 21
type input "0.333"
type input "$83.25"
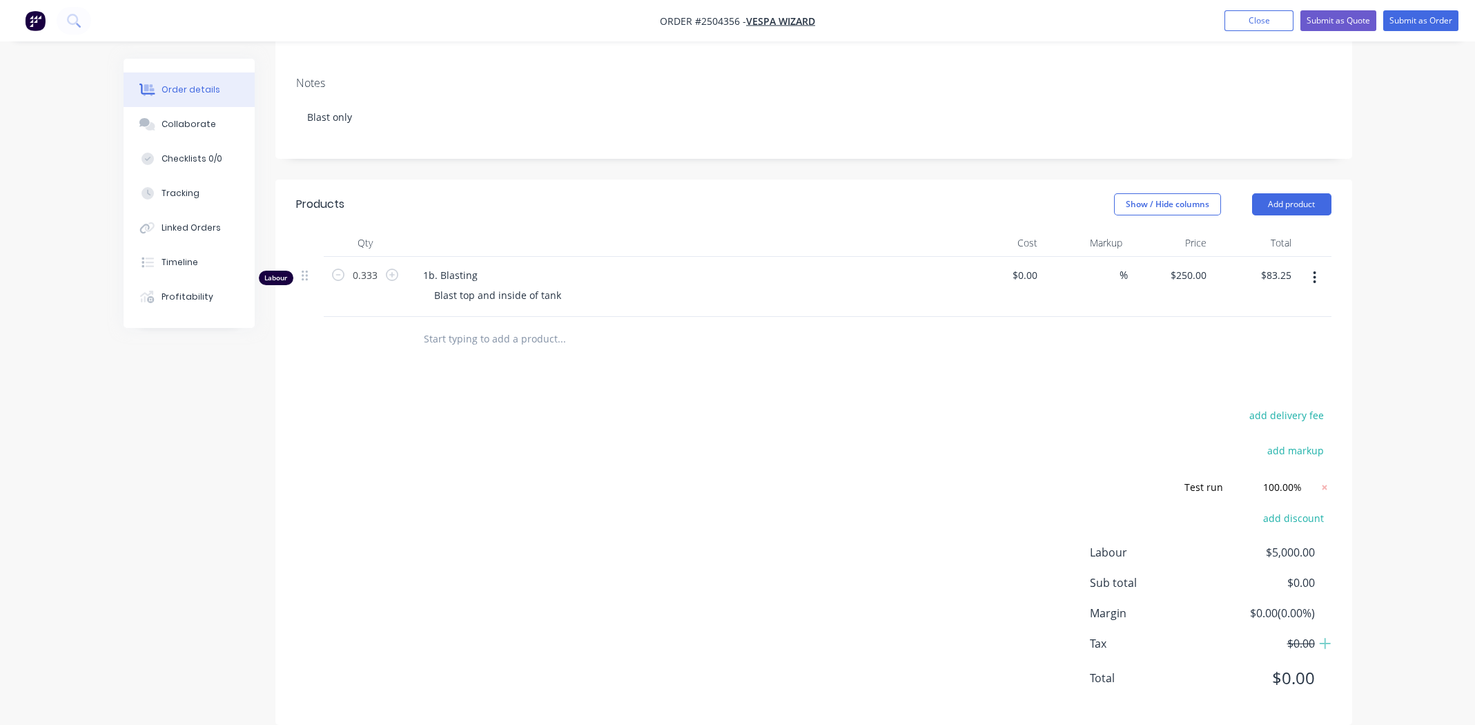
click at [654, 376] on div "Products Show / Hide columns Add product Qty Cost Markup Price Total Labour 0.3…" at bounding box center [813, 451] width 1077 height 545
click at [368, 265] on input "0.333" at bounding box center [365, 275] width 36 height 21
click at [374, 265] on input "0.333" at bounding box center [365, 275] width 36 height 21
type input "0.332"
type input "$83.00"
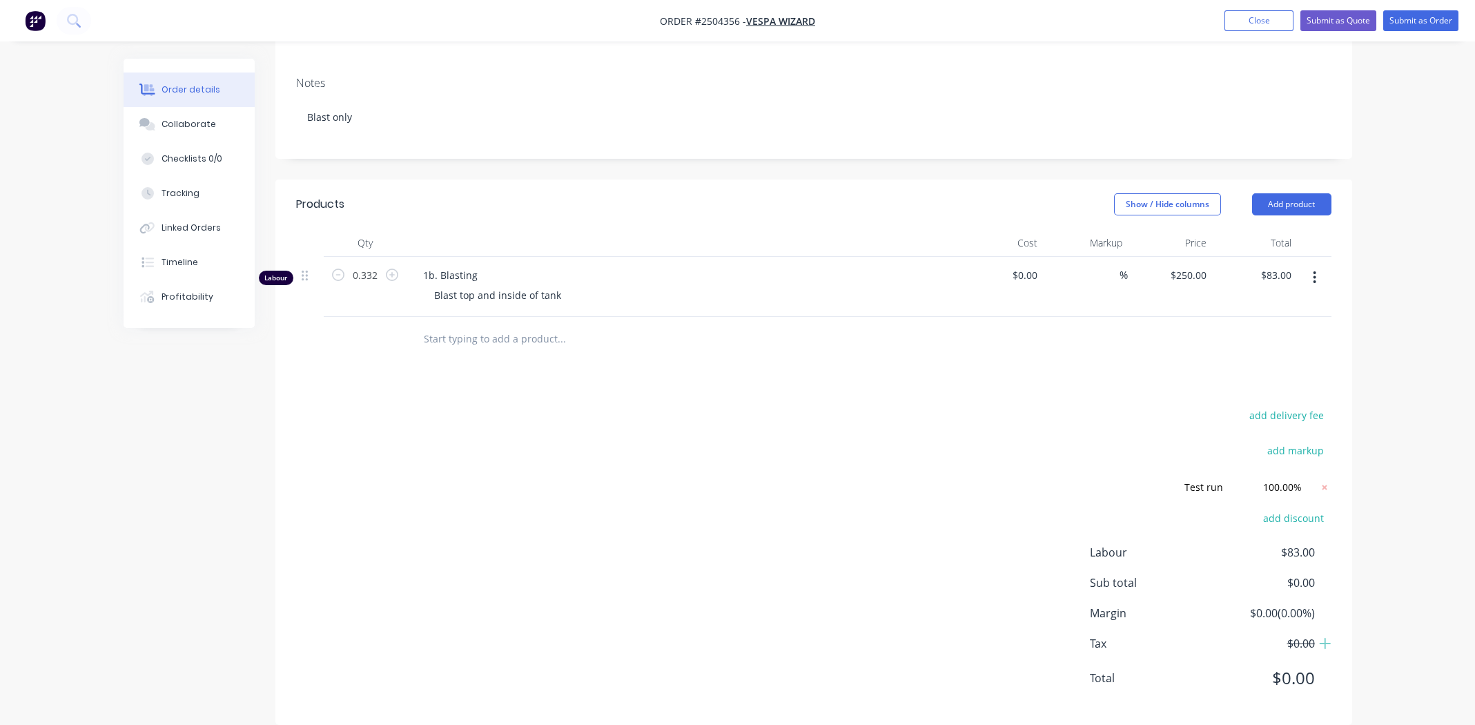
click at [624, 421] on div "add delivery fee add markup Test run Test run Discount name (Optional) 100.00% …" at bounding box center [813, 555] width 1035 height 298
click at [373, 265] on input "0.332" at bounding box center [365, 275] width 36 height 21
type input "0.322"
type input "$80.50"
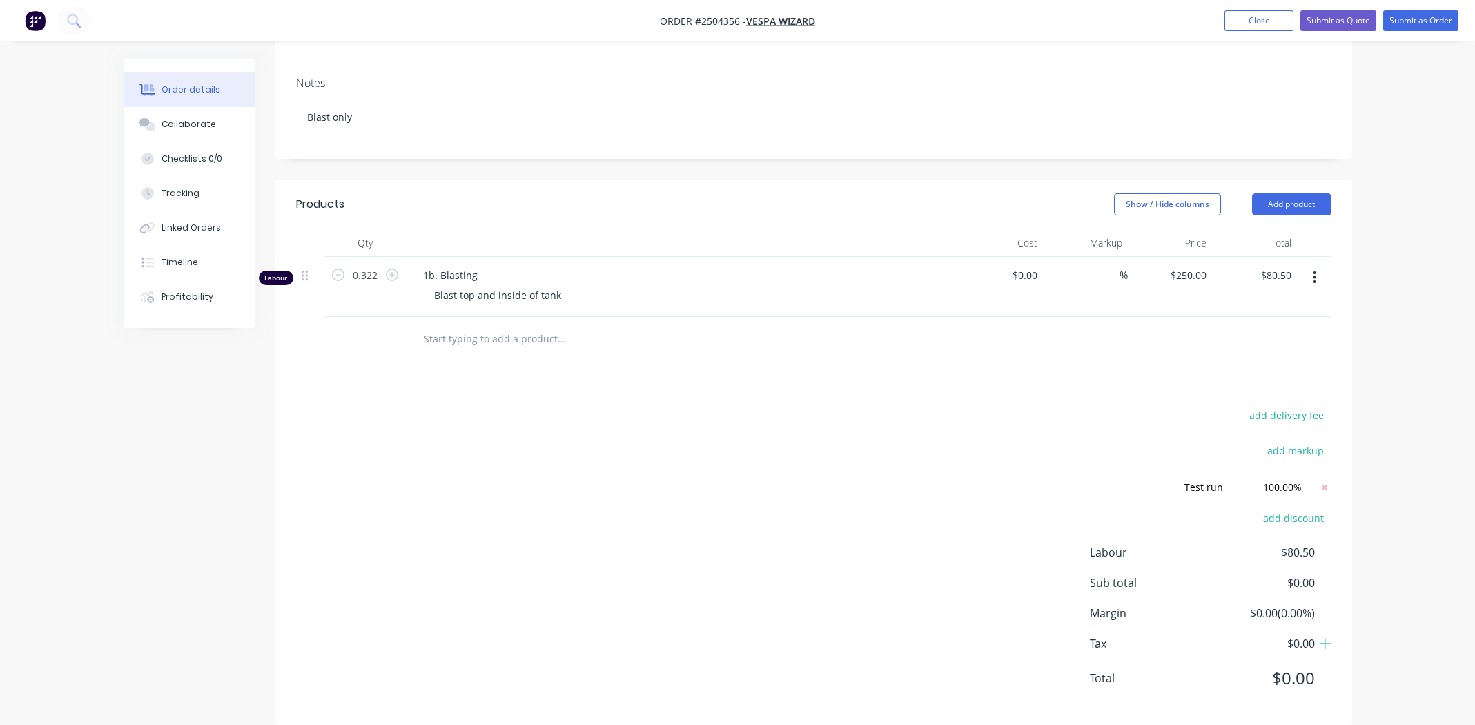
click at [585, 406] on div "add delivery fee add markup Test run Test run Discount name (Optional) 100.00% …" at bounding box center [813, 555] width 1035 height 298
click at [800, 406] on div "add delivery fee add markup Test run Test run Discount name (Optional) 100.00% …" at bounding box center [813, 555] width 1035 height 298
click at [679, 417] on div "add delivery fee add markup Test run Test run Discount name (Optional) 100.00% …" at bounding box center [813, 555] width 1035 height 298
click at [616, 384] on div "Products Show / Hide columns Add product Qty Cost Markup Price Total Labour 0.3…" at bounding box center [813, 451] width 1077 height 545
click at [871, 516] on div "add delivery fee add markup Test run Test run Discount name (Optional) 100.00% …" at bounding box center [813, 555] width 1035 height 298
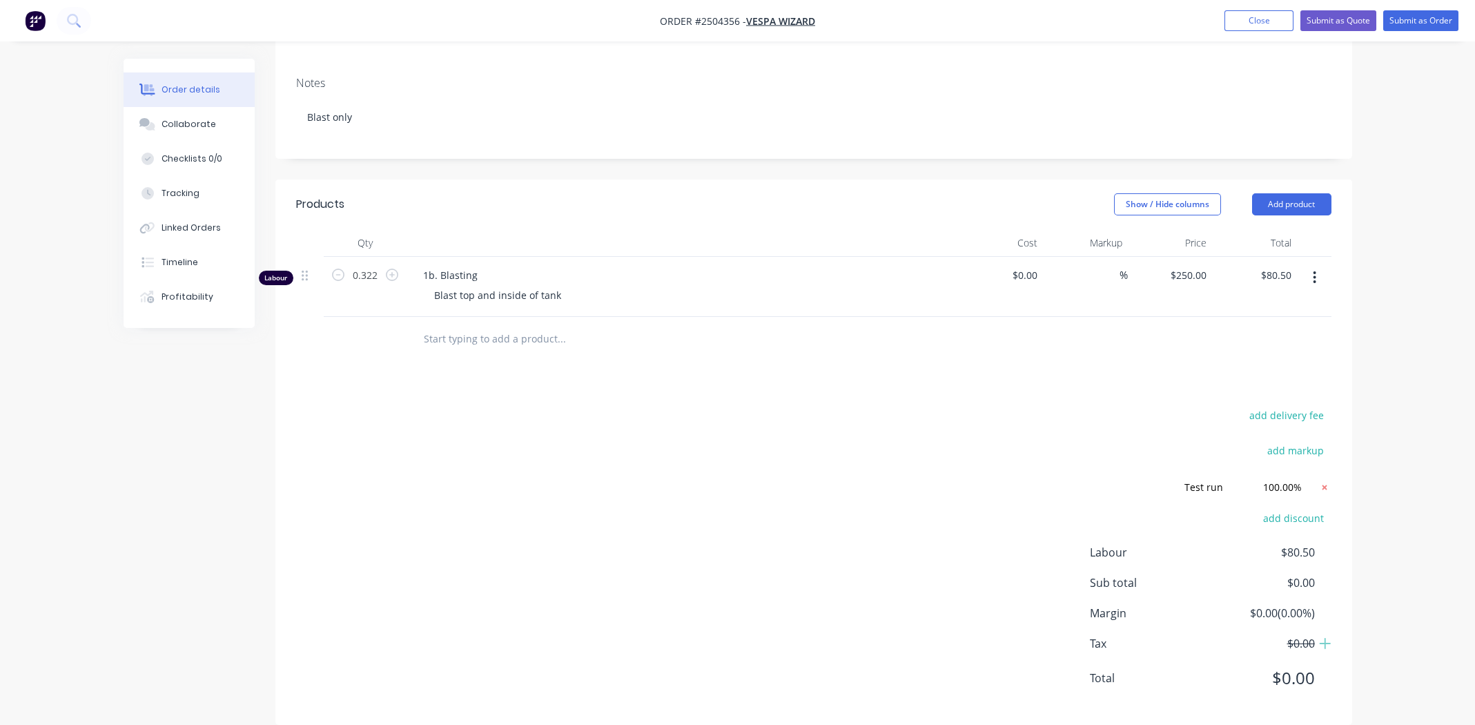
click at [1323, 485] on icon at bounding box center [1324, 487] width 5 height 5
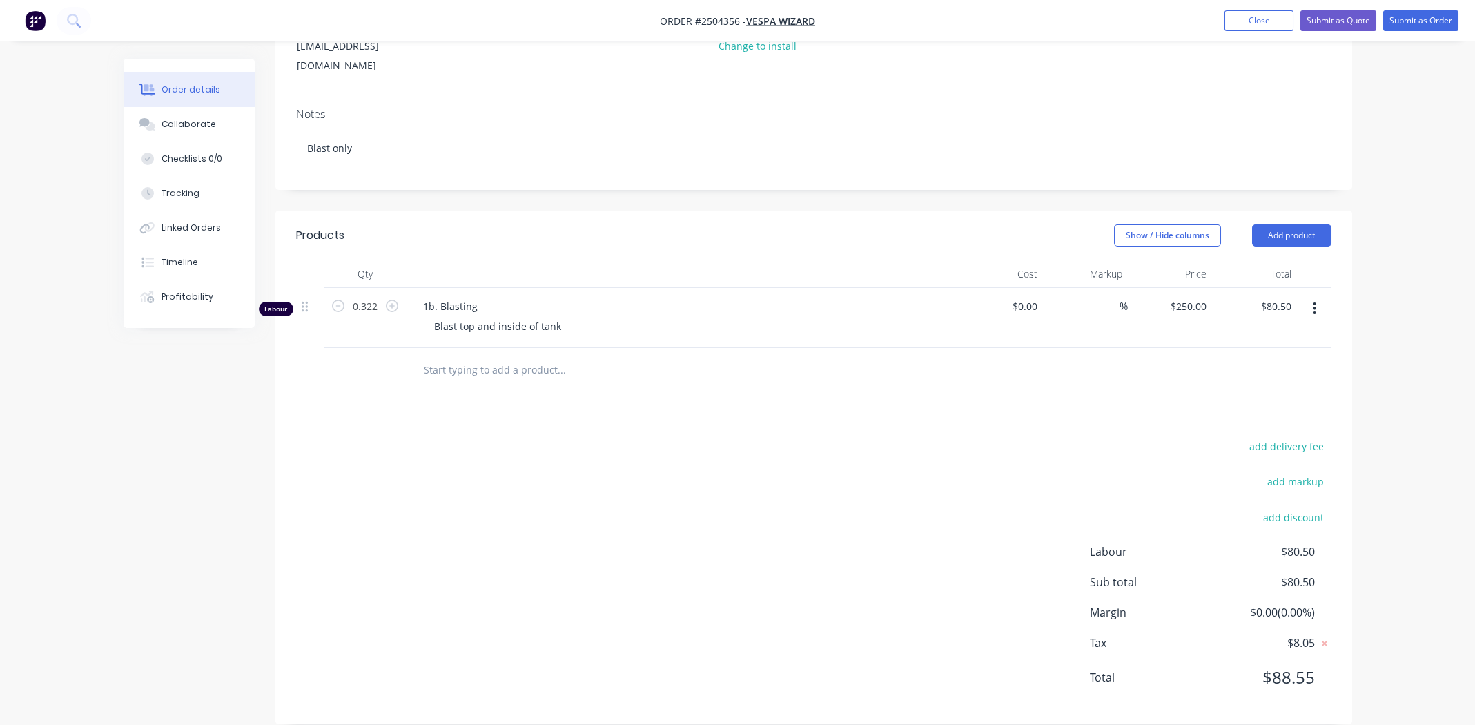
drag, startPoint x: 817, startPoint y: 477, endPoint x: 840, endPoint y: 476, distance: 22.8
click at [817, 476] on div "add delivery fee add markup add discount Labour $80.50 Sub total $80.50 Margin …" at bounding box center [813, 570] width 1035 height 266
click at [625, 439] on div "add delivery fee add markup add discount Labour $80.50 Sub total $80.50 Margin …" at bounding box center [813, 570] width 1035 height 266
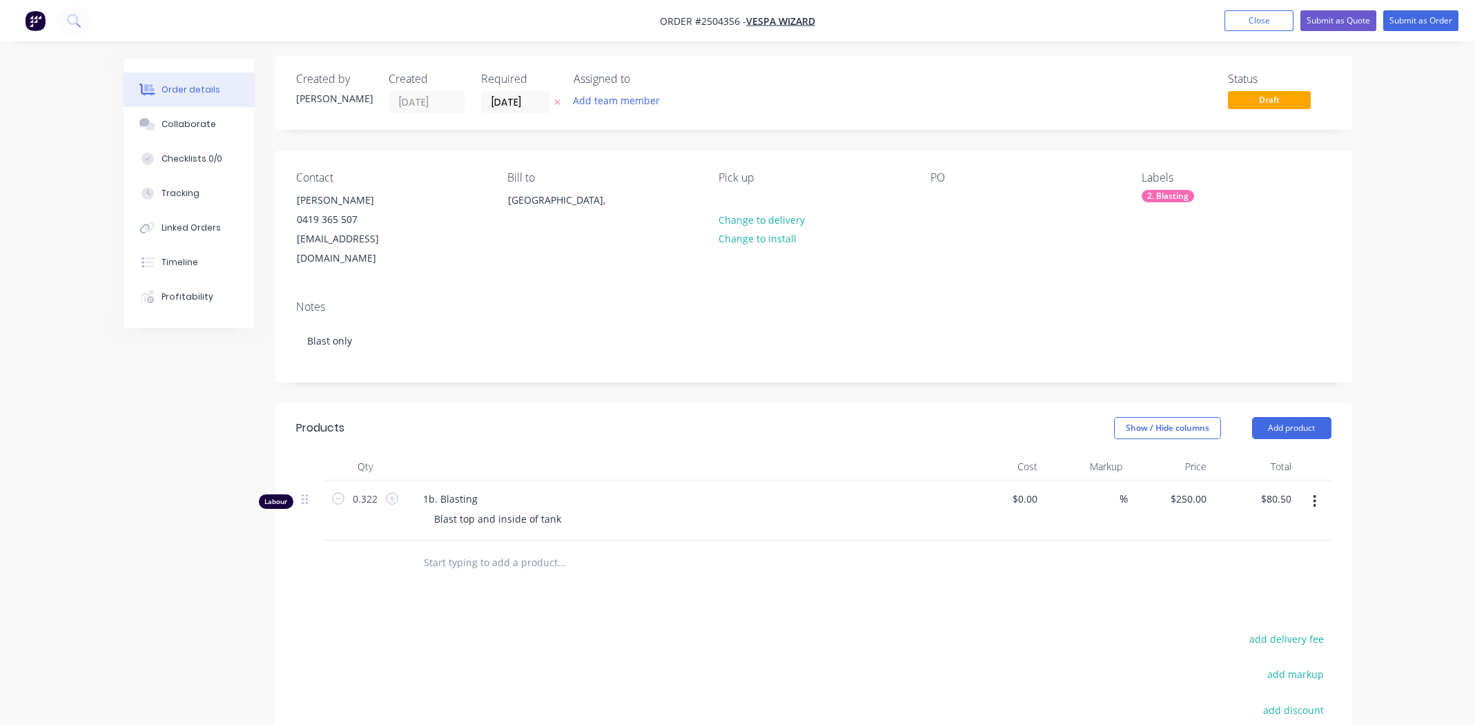
scroll to position [0, 0]
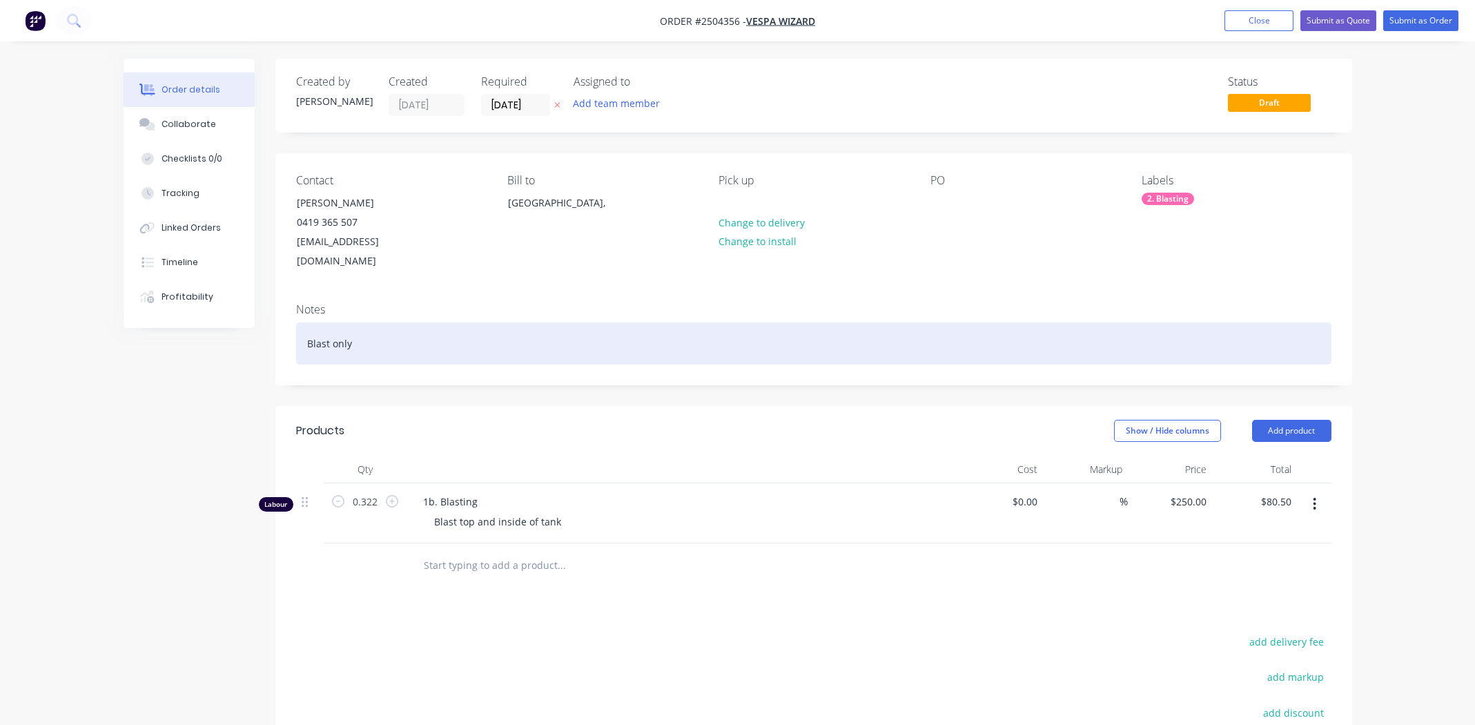
click at [413, 322] on div "Blast only" at bounding box center [813, 343] width 1035 height 42
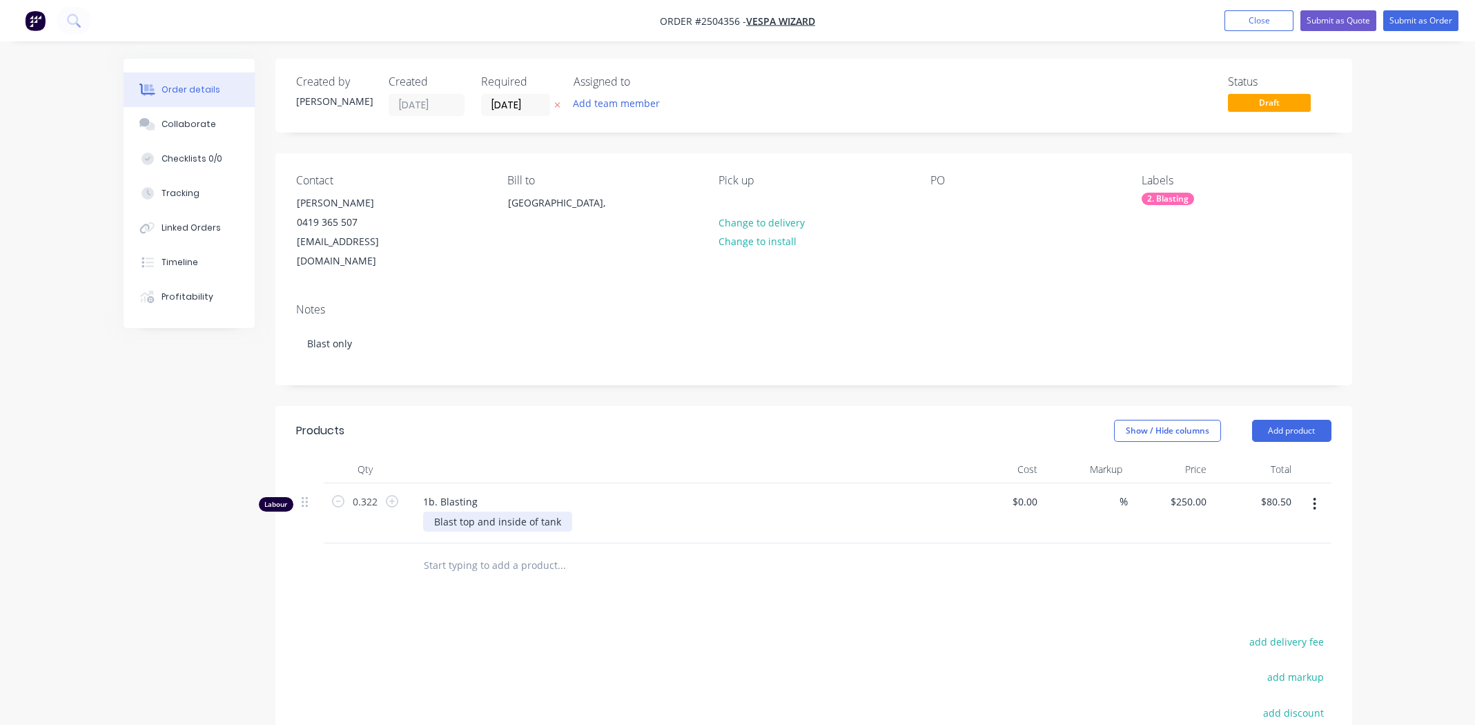
click at [433, 512] on div "Blast top and inside of tank" at bounding box center [497, 522] width 149 height 20
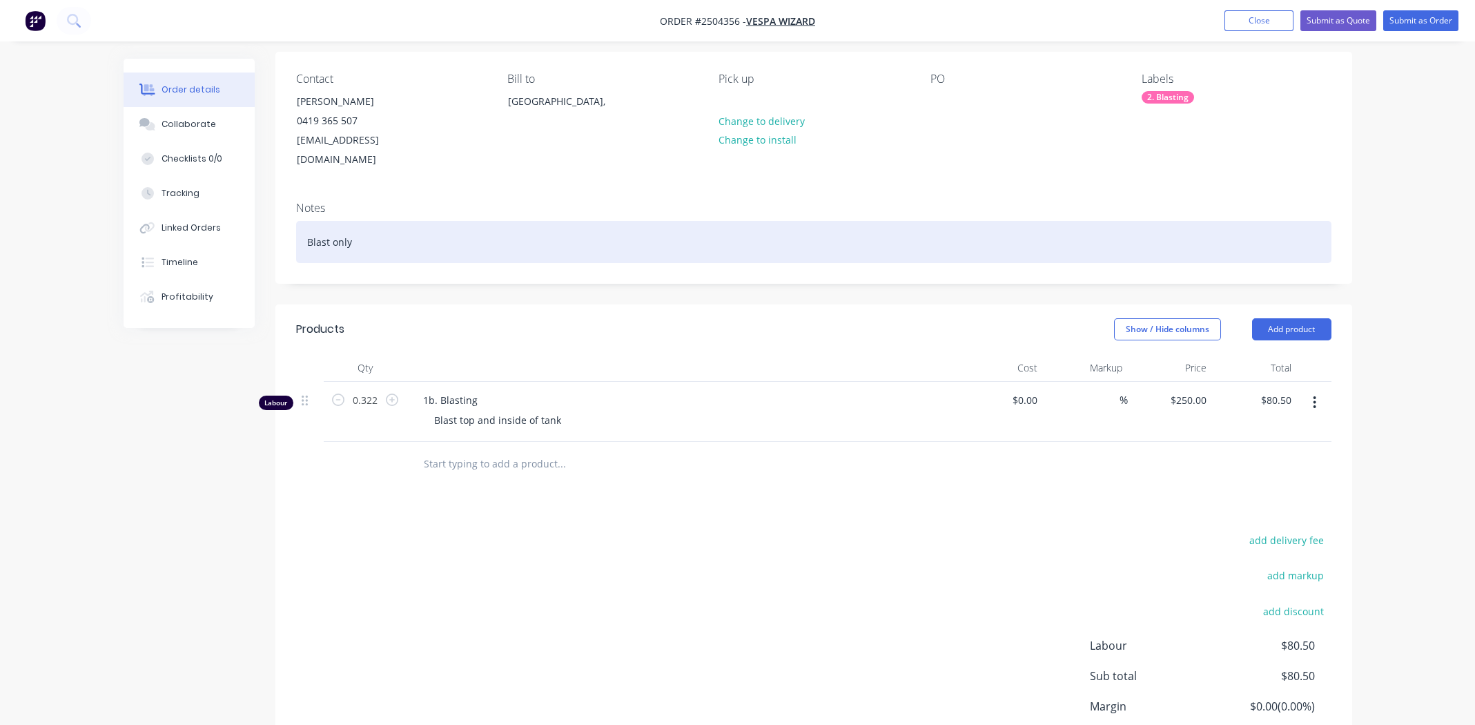
scroll to position [57, 0]
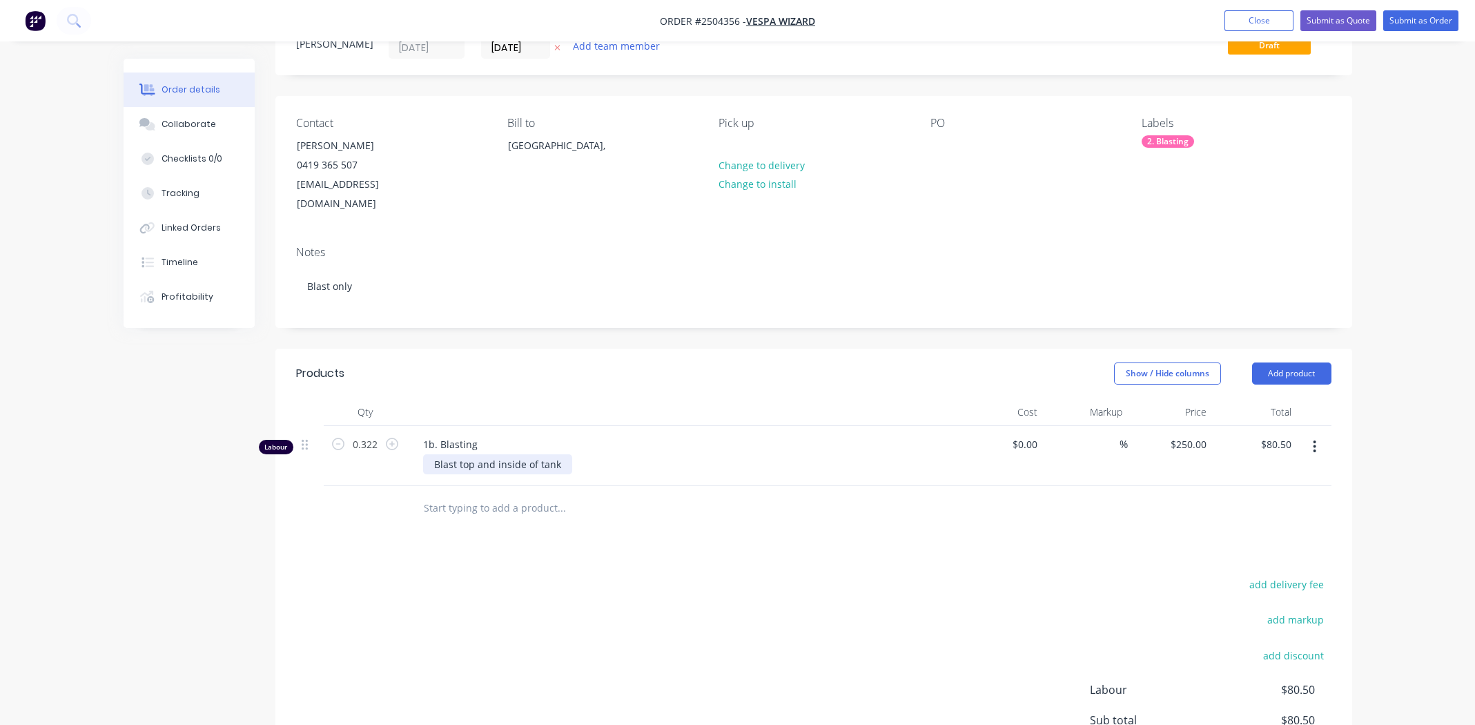
click at [436, 454] on div "Blast top and inside of tank" at bounding box center [497, 464] width 149 height 20
click at [663, 529] on div "Products Show / Hide columns Add product Qty Cost Markup Price Total Labour 0.3…" at bounding box center [813, 606] width 1077 height 514
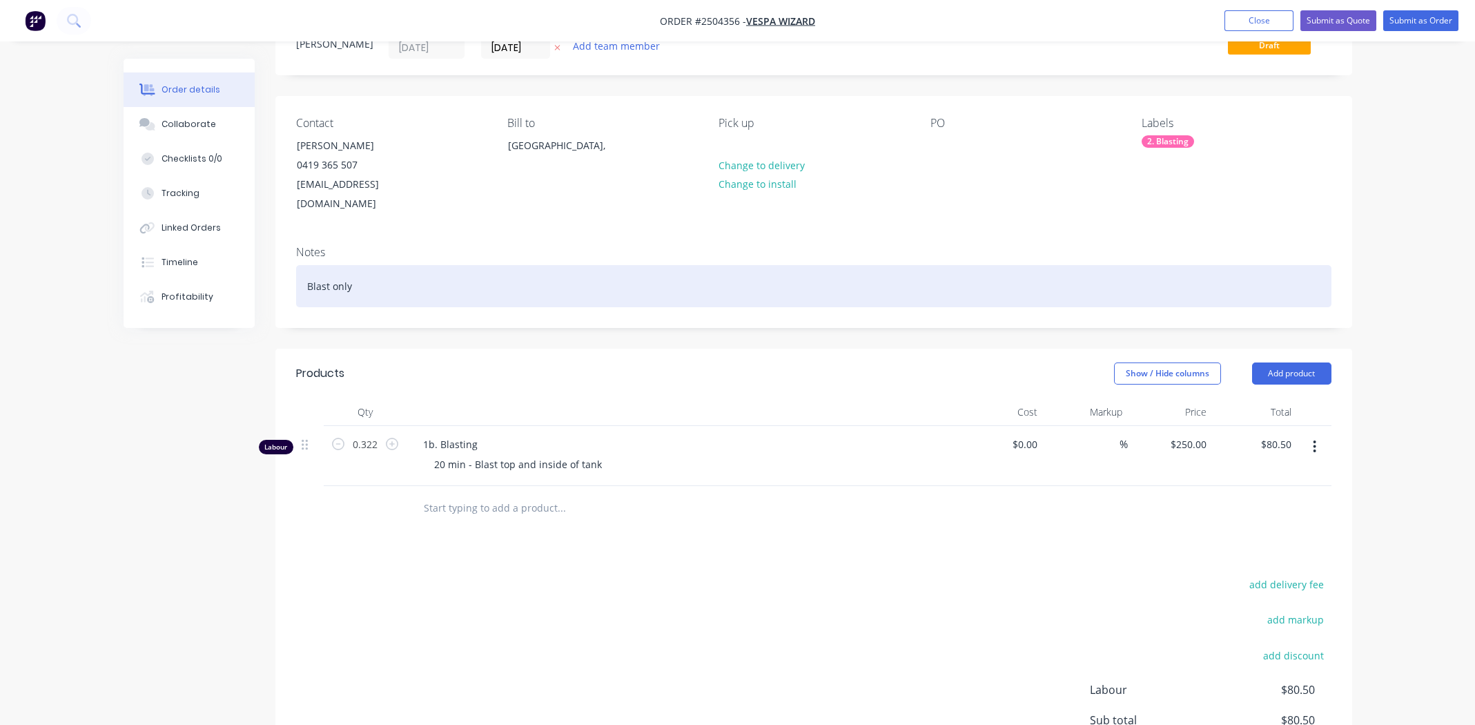
click at [409, 273] on div "Blast only" at bounding box center [813, 286] width 1035 height 42
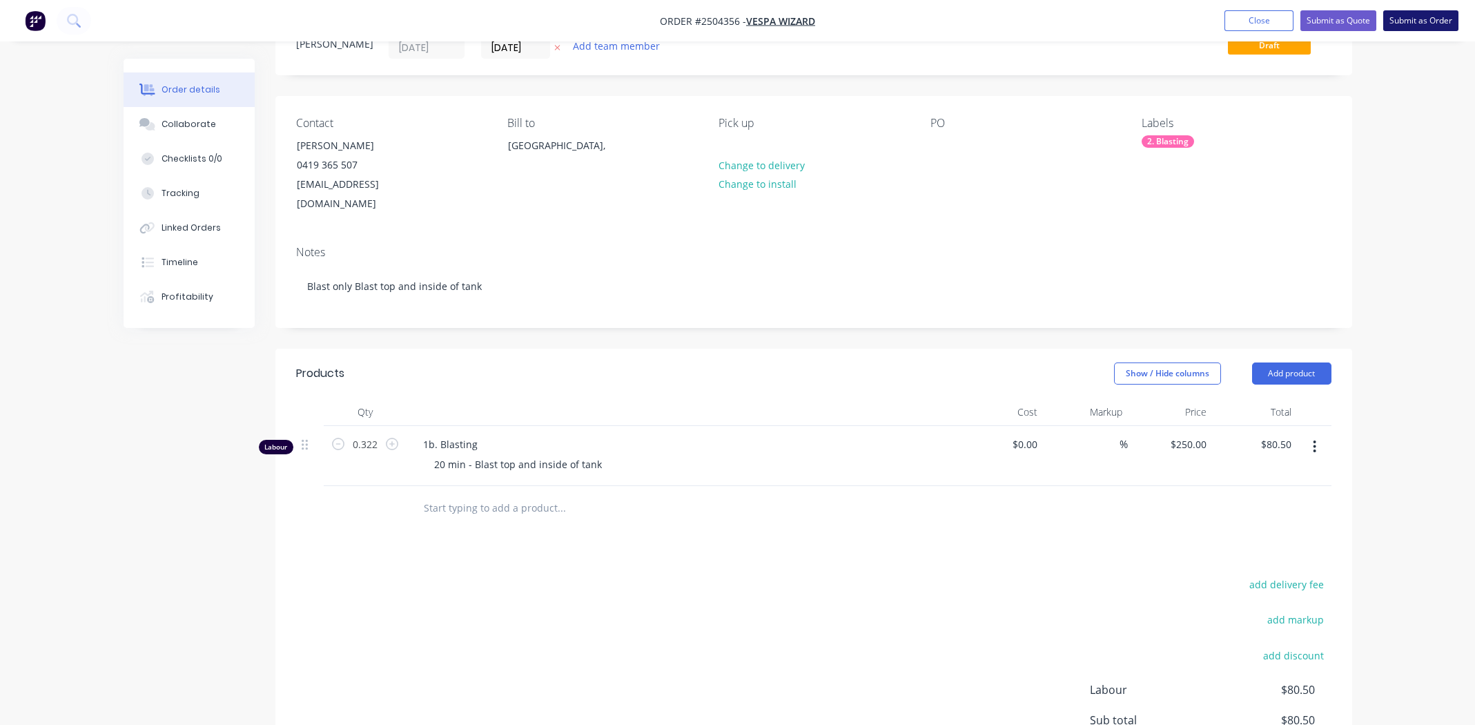
click at [1420, 21] on button "Submit as Order" at bounding box center [1420, 20] width 75 height 21
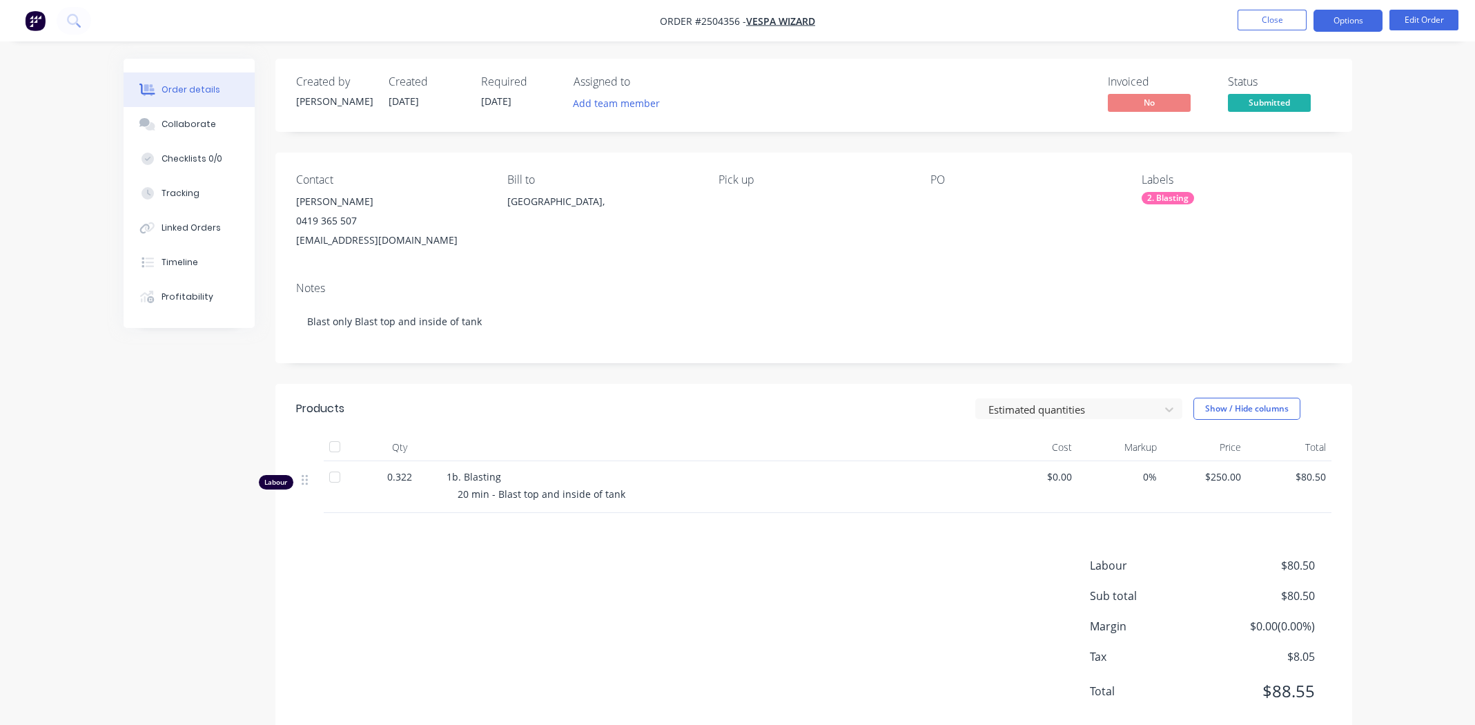
click at [1352, 18] on button "Options" at bounding box center [1348, 21] width 69 height 22
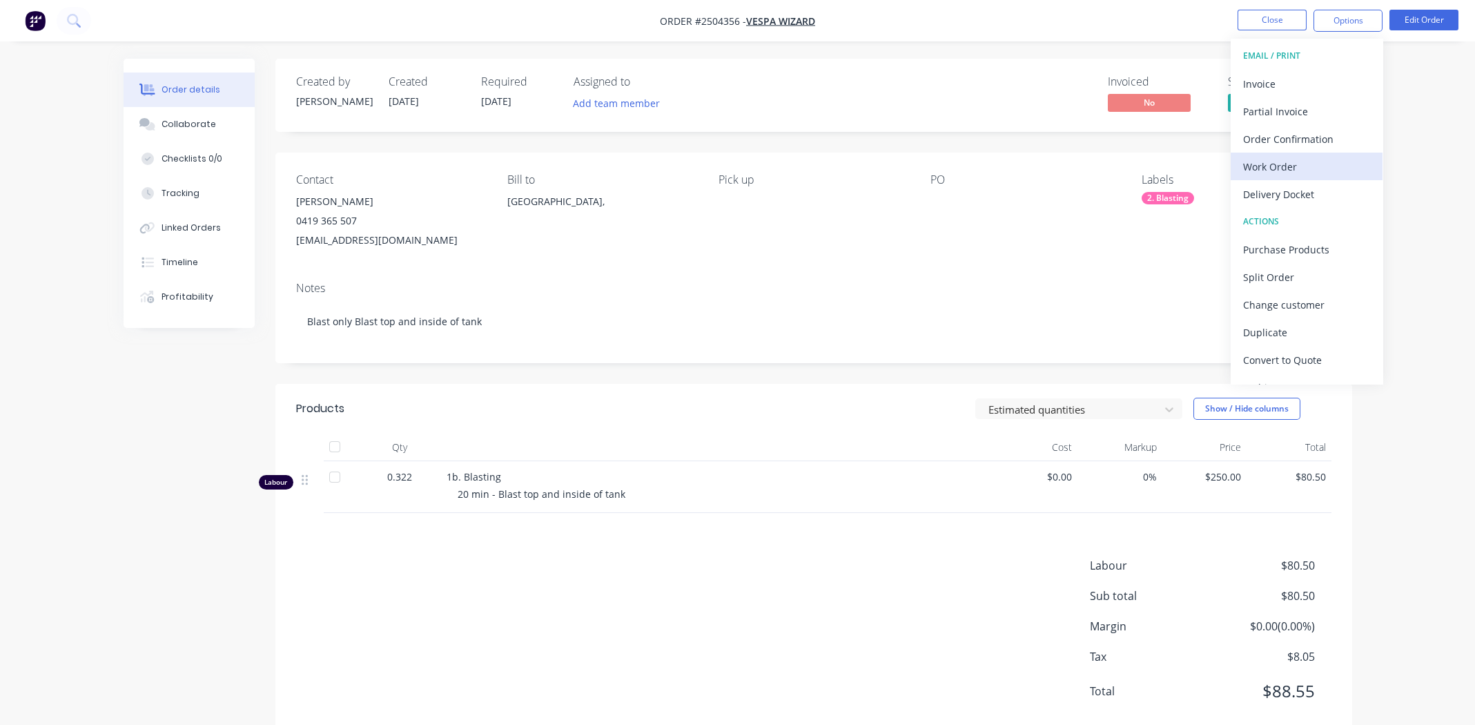
click at [1268, 164] on div "Work Order" at bounding box center [1306, 167] width 127 height 20
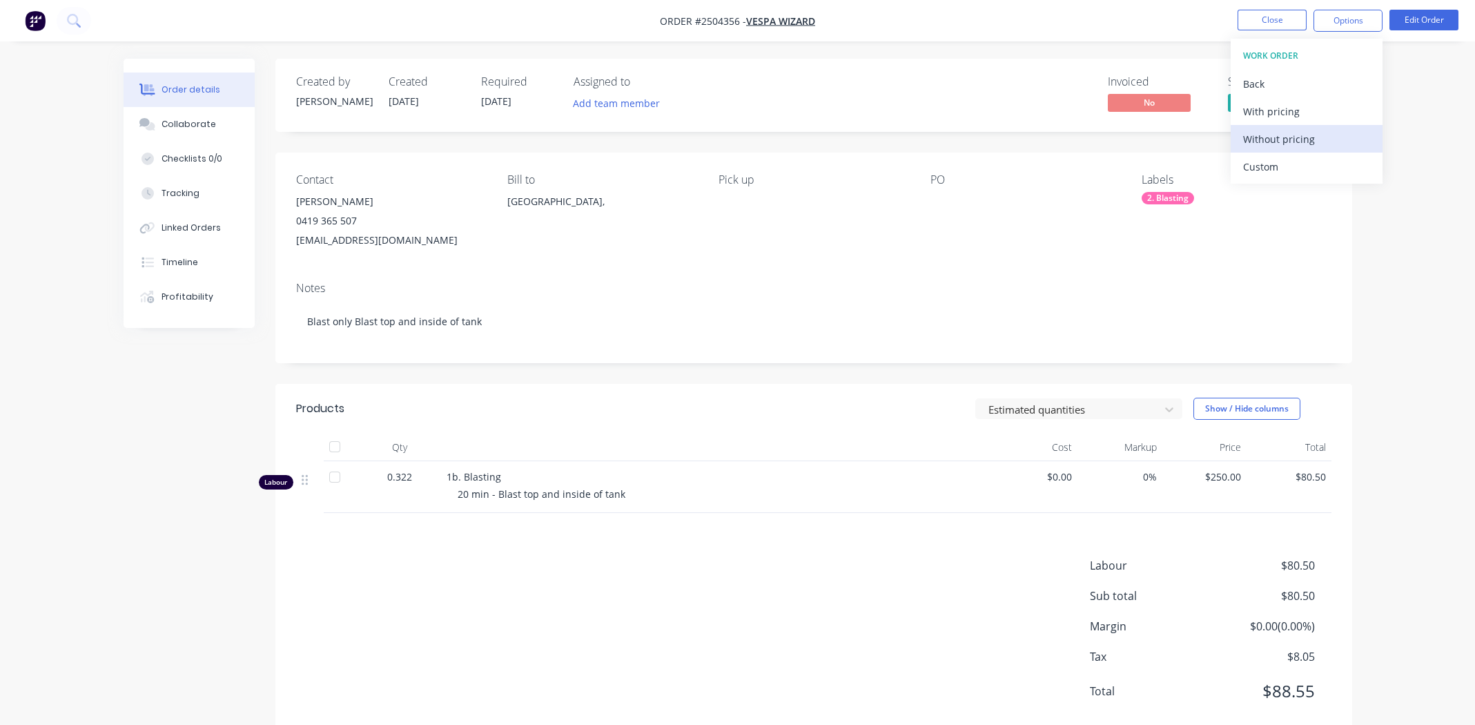
click at [1270, 133] on div "Without pricing" at bounding box center [1306, 139] width 127 height 20
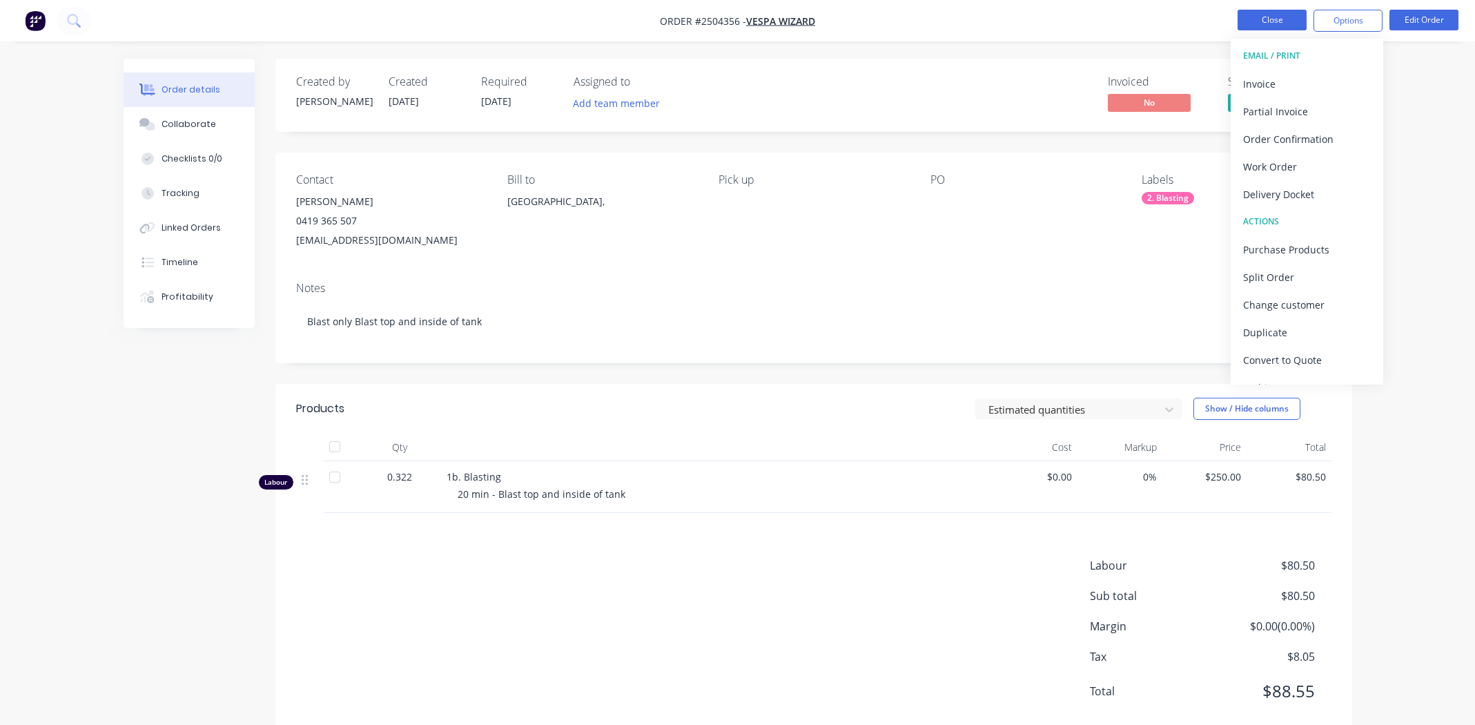
click at [1266, 18] on button "Close" at bounding box center [1272, 20] width 69 height 21
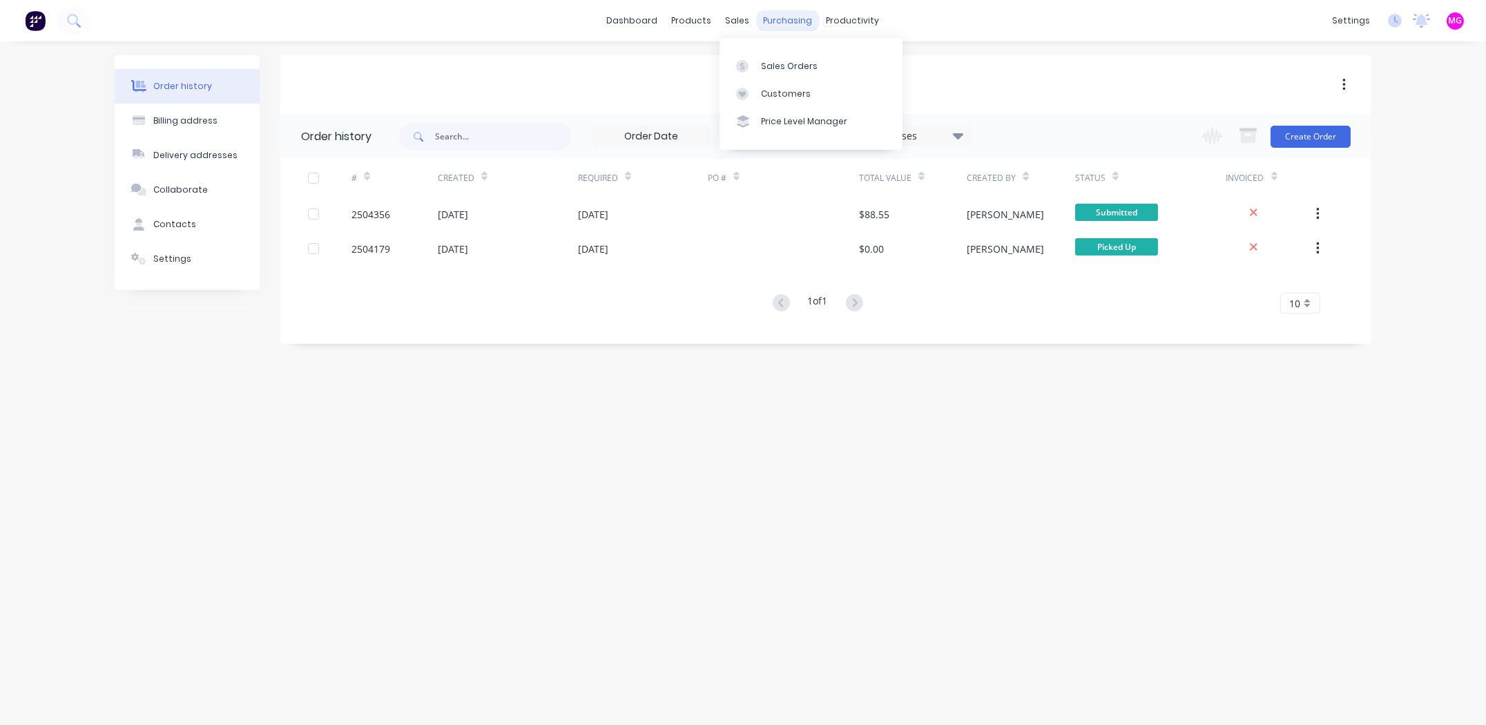
drag, startPoint x: 736, startPoint y: 13, endPoint x: 757, endPoint y: 28, distance: 26.2
click at [737, 13] on div "sales" at bounding box center [738, 20] width 38 height 21
click at [779, 61] on icon at bounding box center [777, 62] width 12 height 5
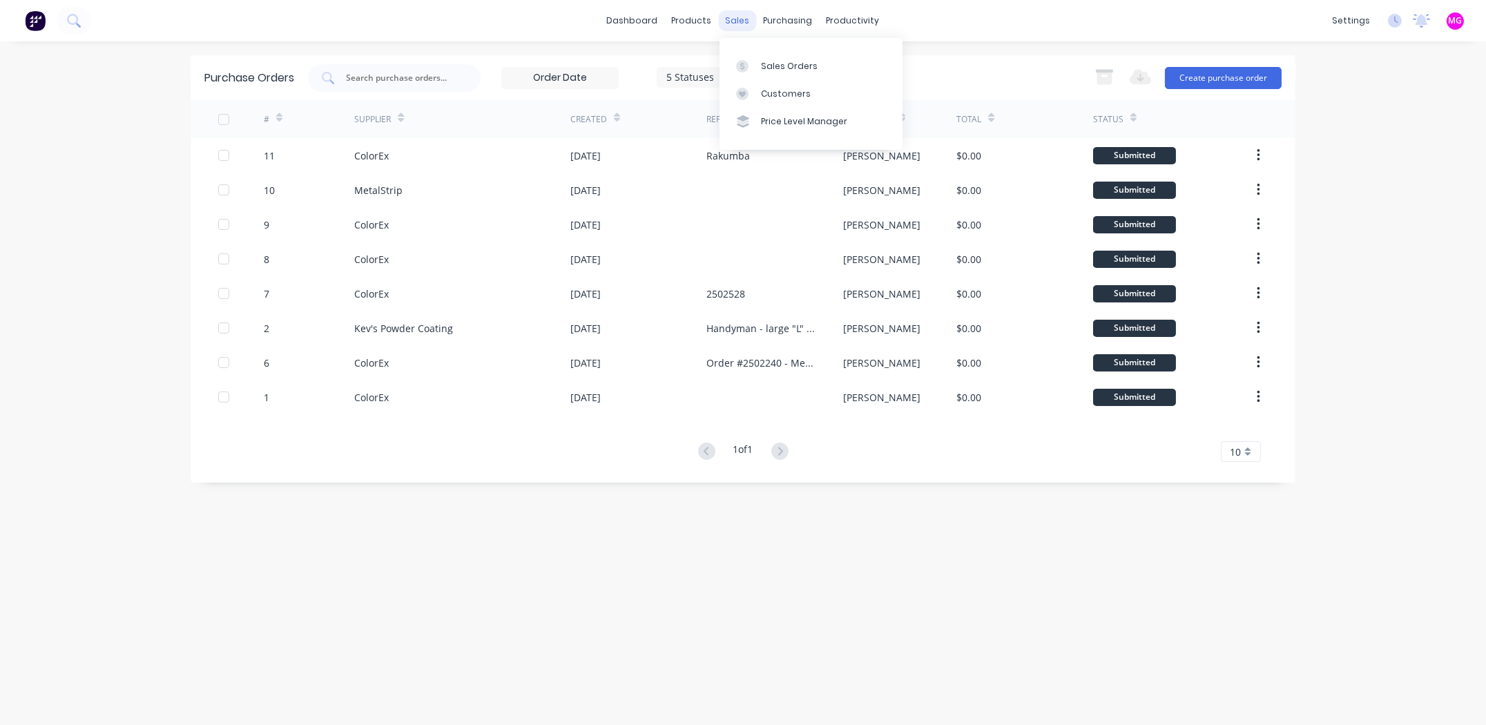
click at [726, 28] on div "sales" at bounding box center [738, 20] width 38 height 21
click at [758, 61] on link "Sales Orders" at bounding box center [810, 66] width 183 height 28
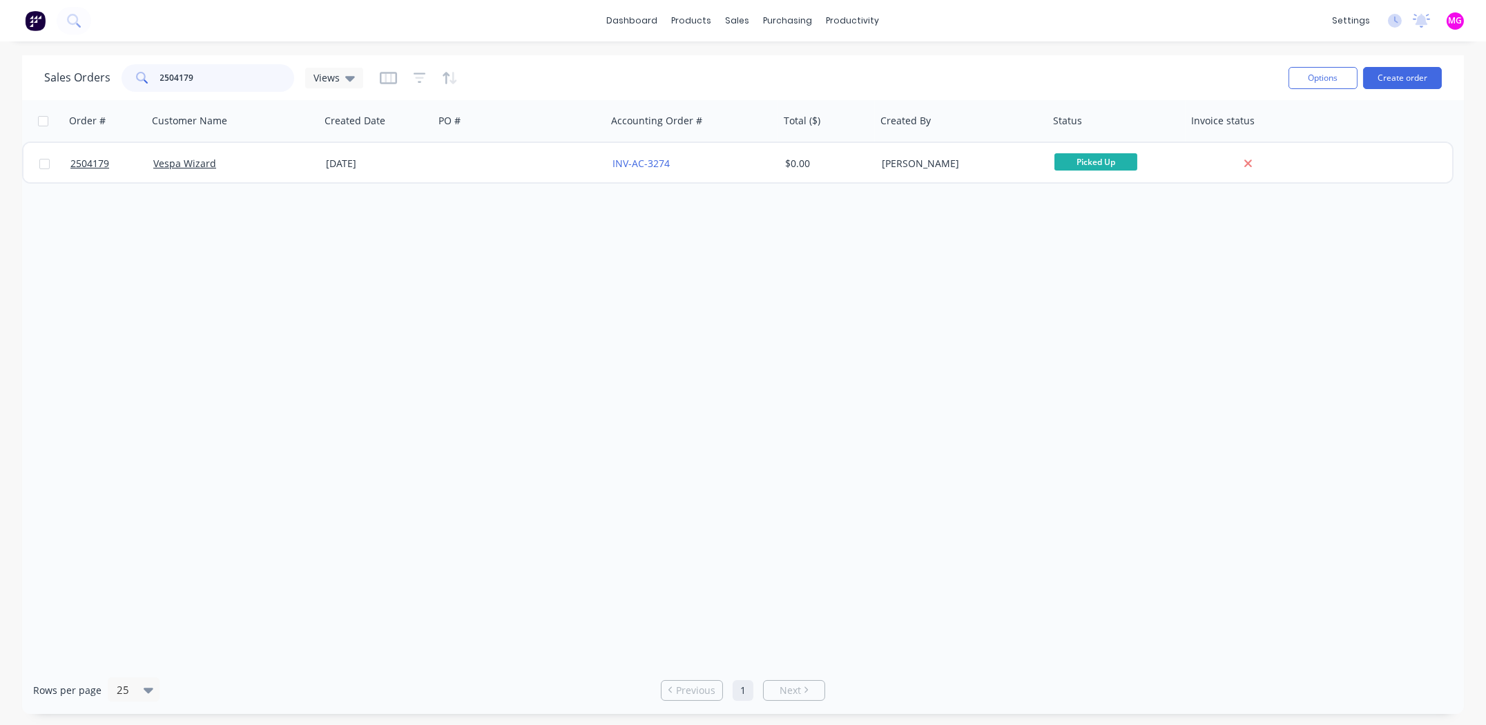
click at [204, 76] on input "2504179" at bounding box center [227, 78] width 135 height 28
click at [199, 86] on input "wilou" at bounding box center [227, 78] width 135 height 28
click at [164, 79] on input "wilou" at bounding box center [227, 78] width 135 height 28
click at [168, 77] on input "wilou" at bounding box center [227, 78] width 135 height 28
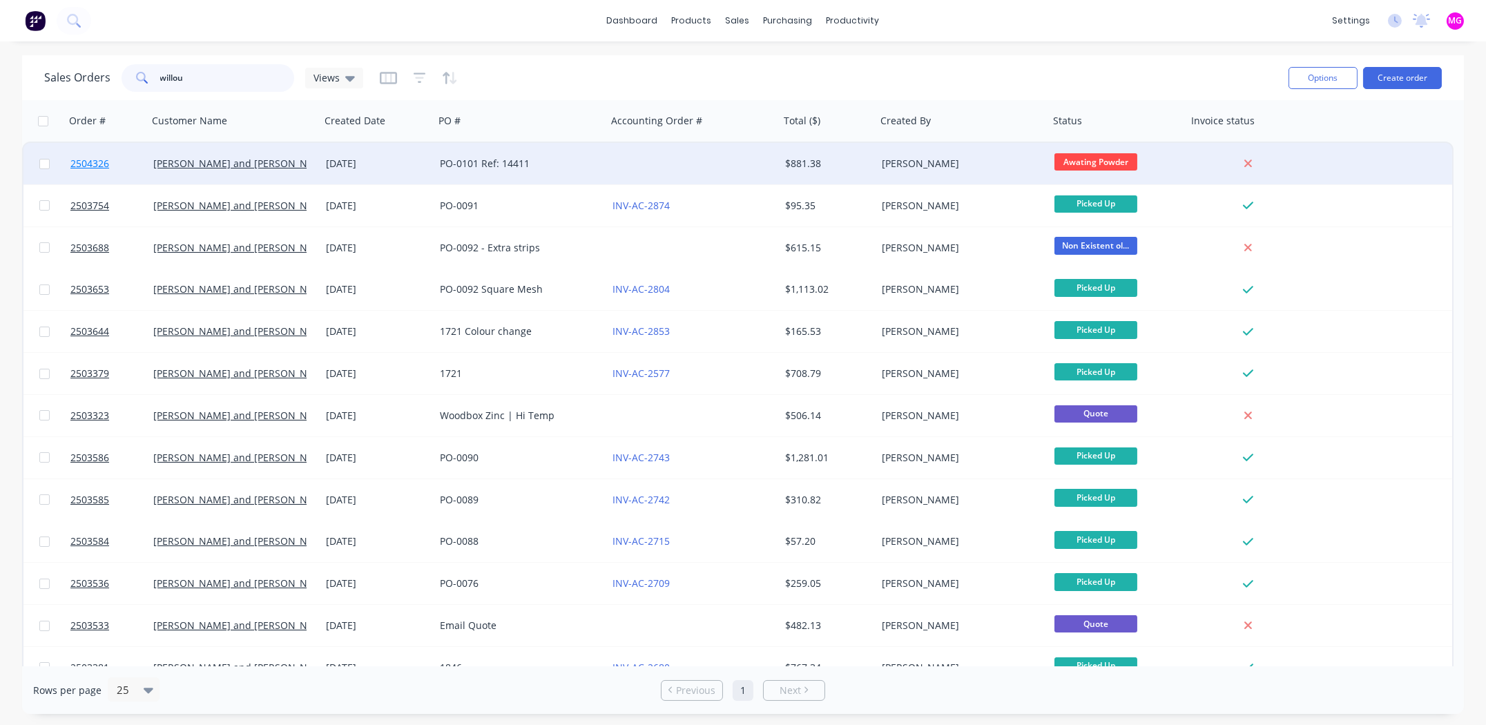
type input "willou"
click at [83, 159] on span "2504326" at bounding box center [89, 164] width 39 height 14
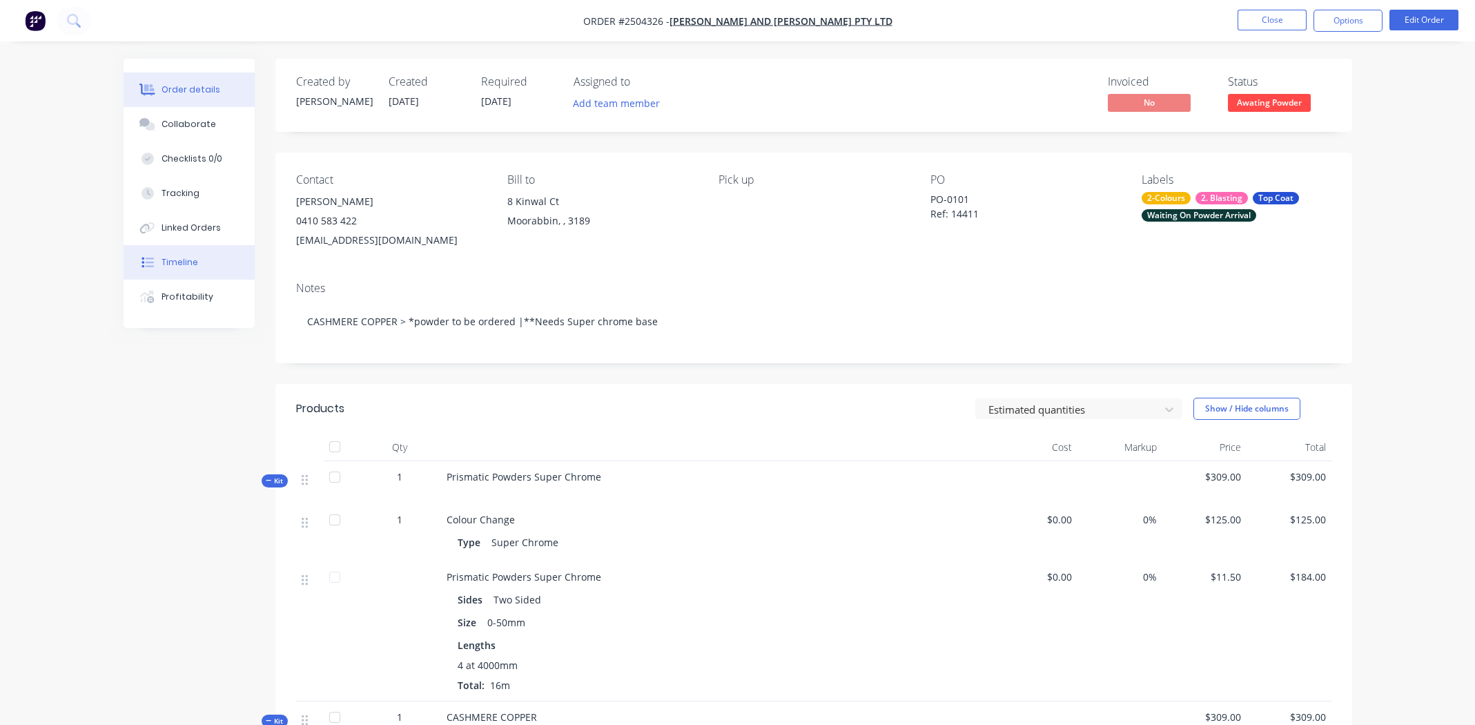
click at [185, 269] on button "Timeline" at bounding box center [189, 262] width 131 height 35
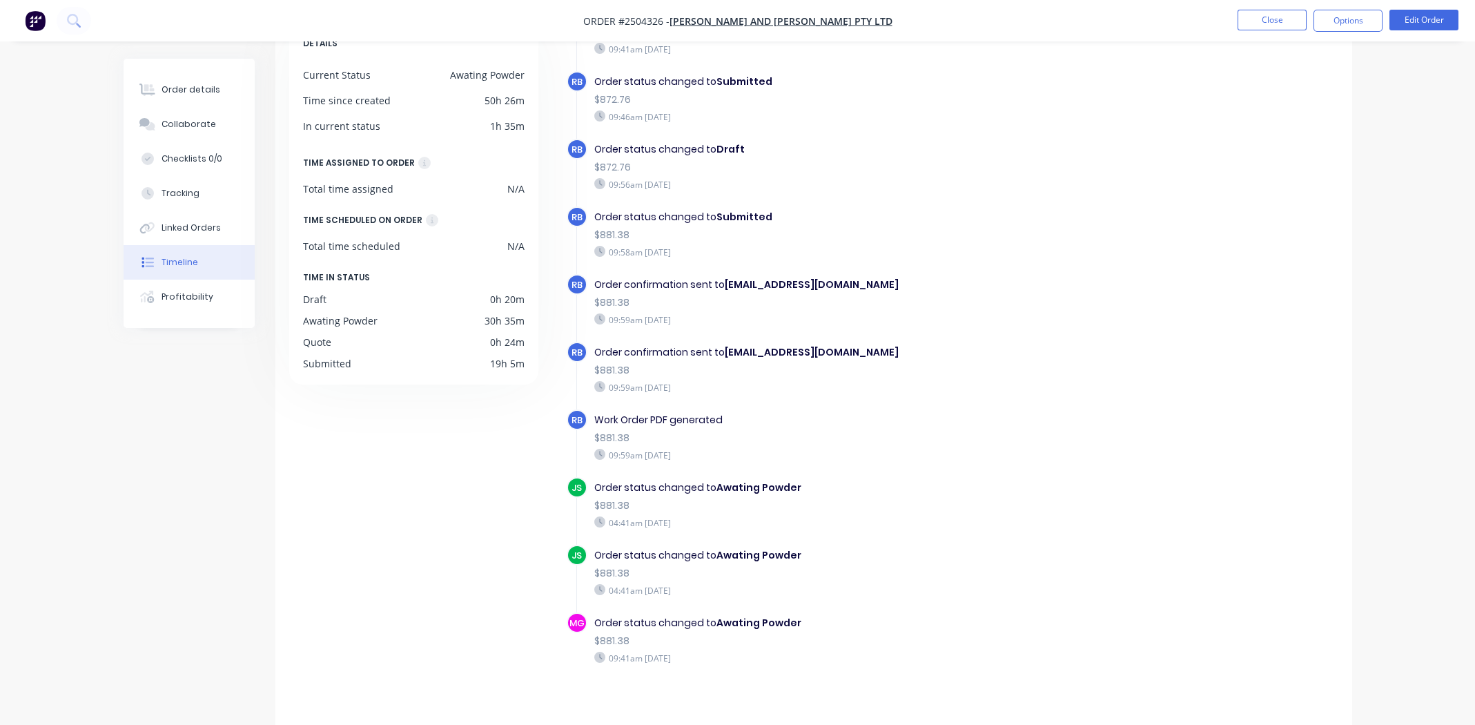
scroll to position [101, 0]
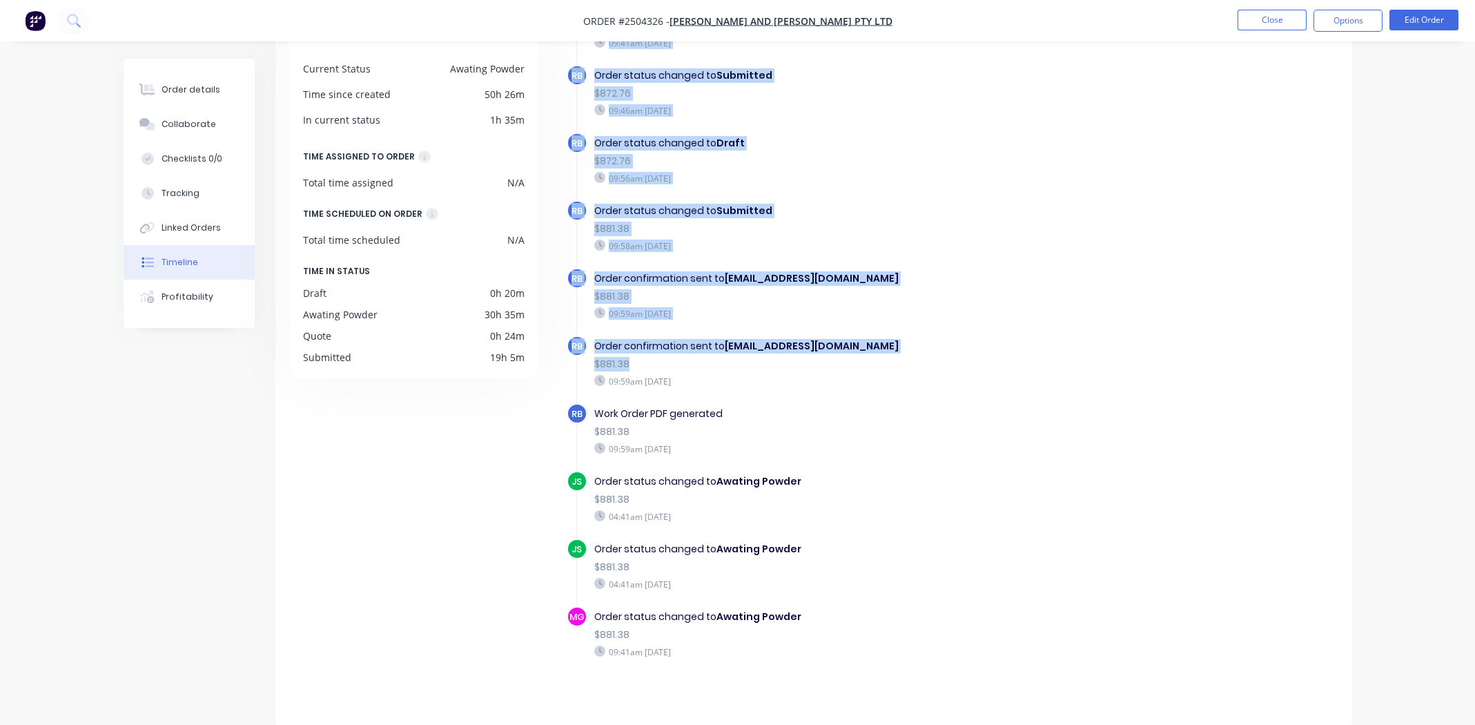
drag, startPoint x: 632, startPoint y: 359, endPoint x: 540, endPoint y: 368, distance: 92.2
click at [536, 367] on div "DETAILS Current Status Awating Powder Time since created 50h 26m In current sta…" at bounding box center [813, 360] width 1049 height 689
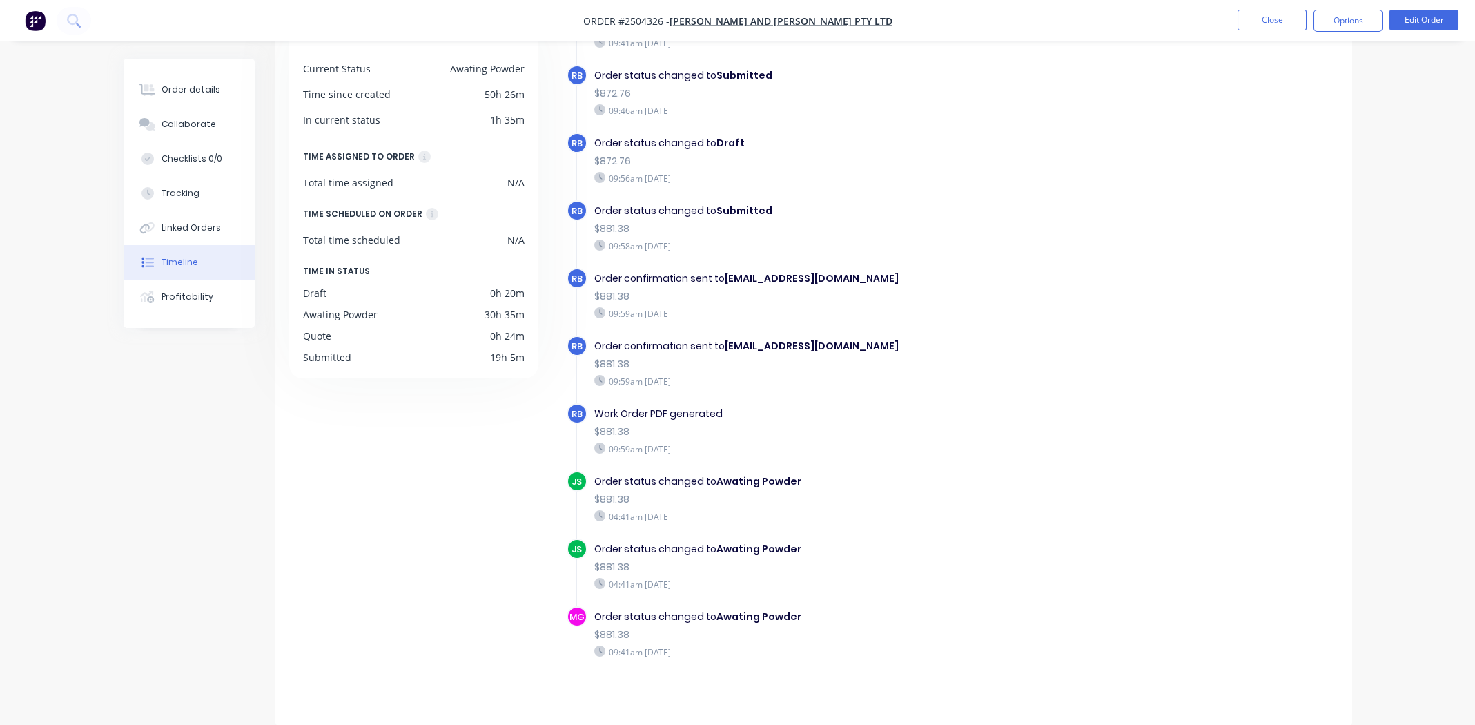
click at [788, 375] on div "09:59am [DATE]" at bounding box center [833, 381] width 478 height 12
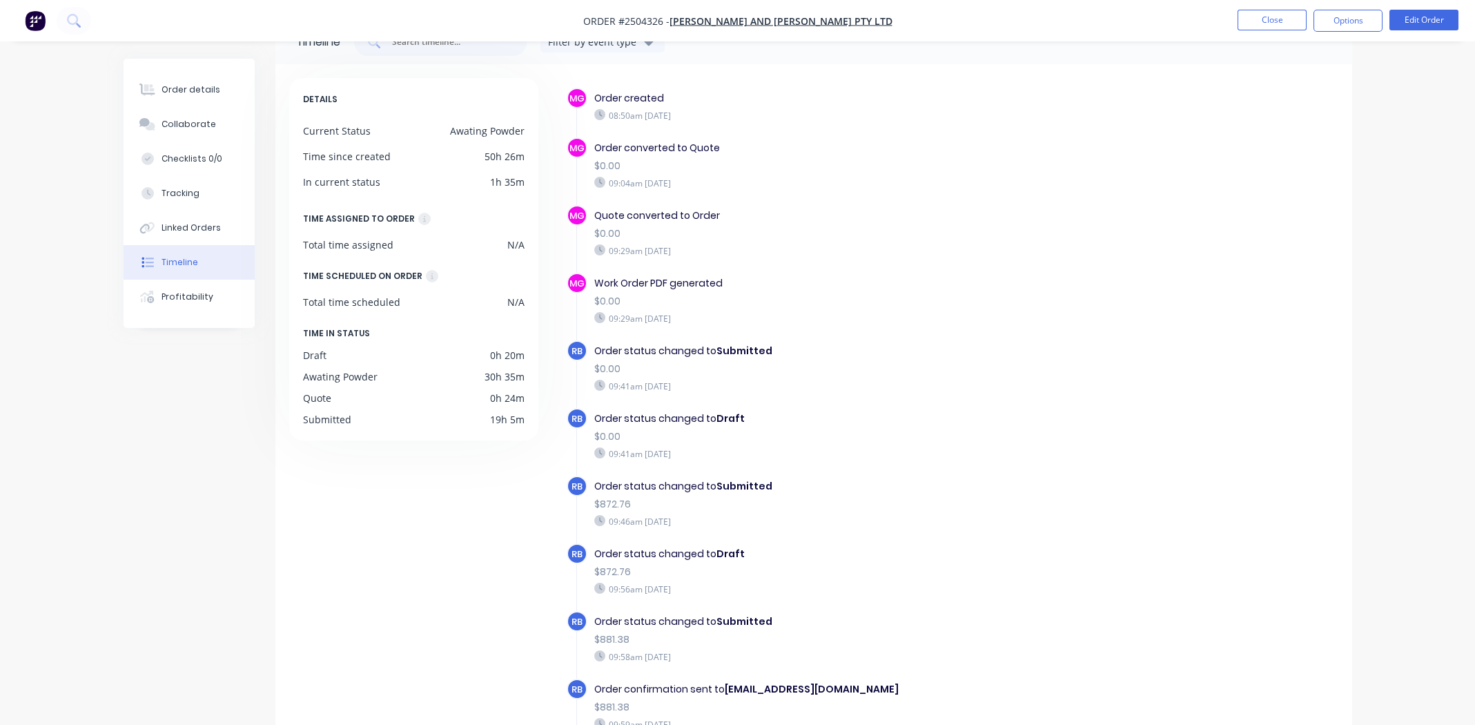
scroll to position [0, 0]
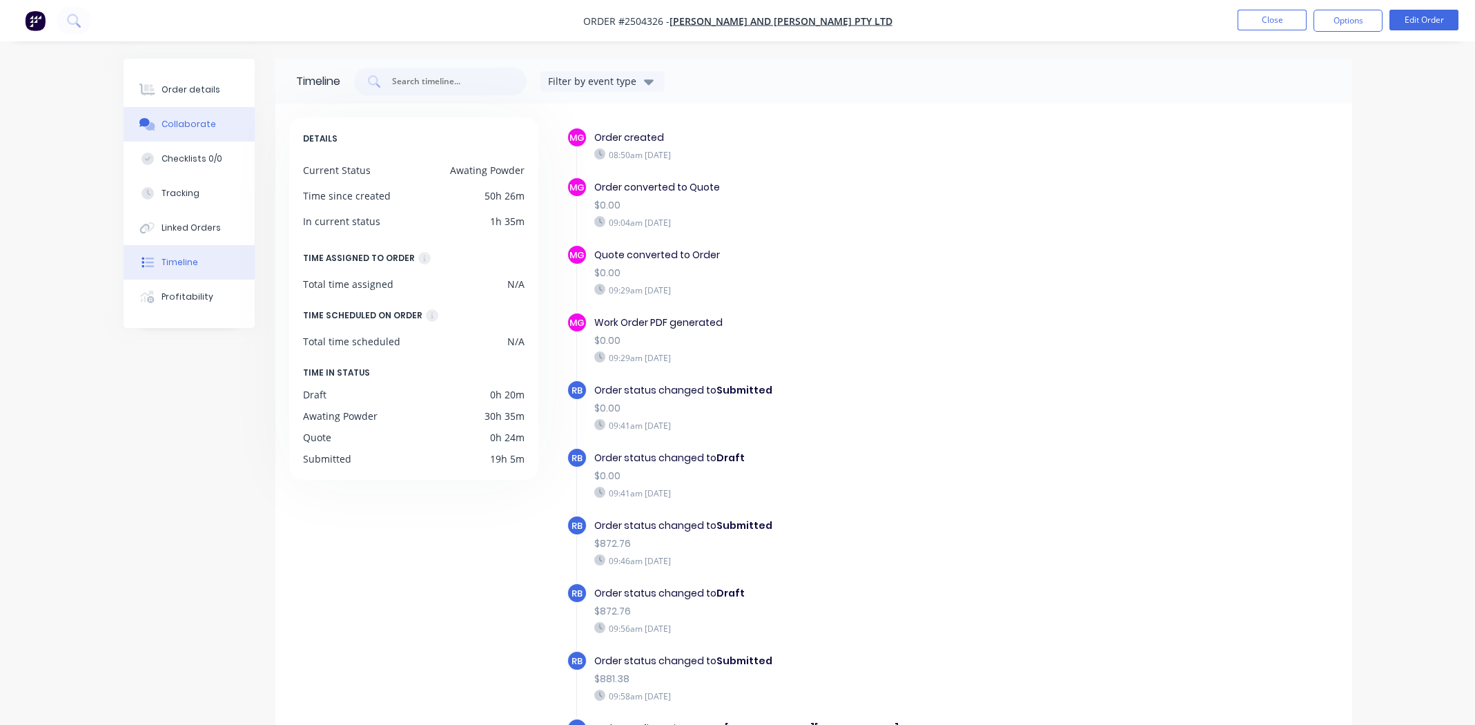
click at [195, 123] on div "Collaborate" at bounding box center [189, 124] width 55 height 12
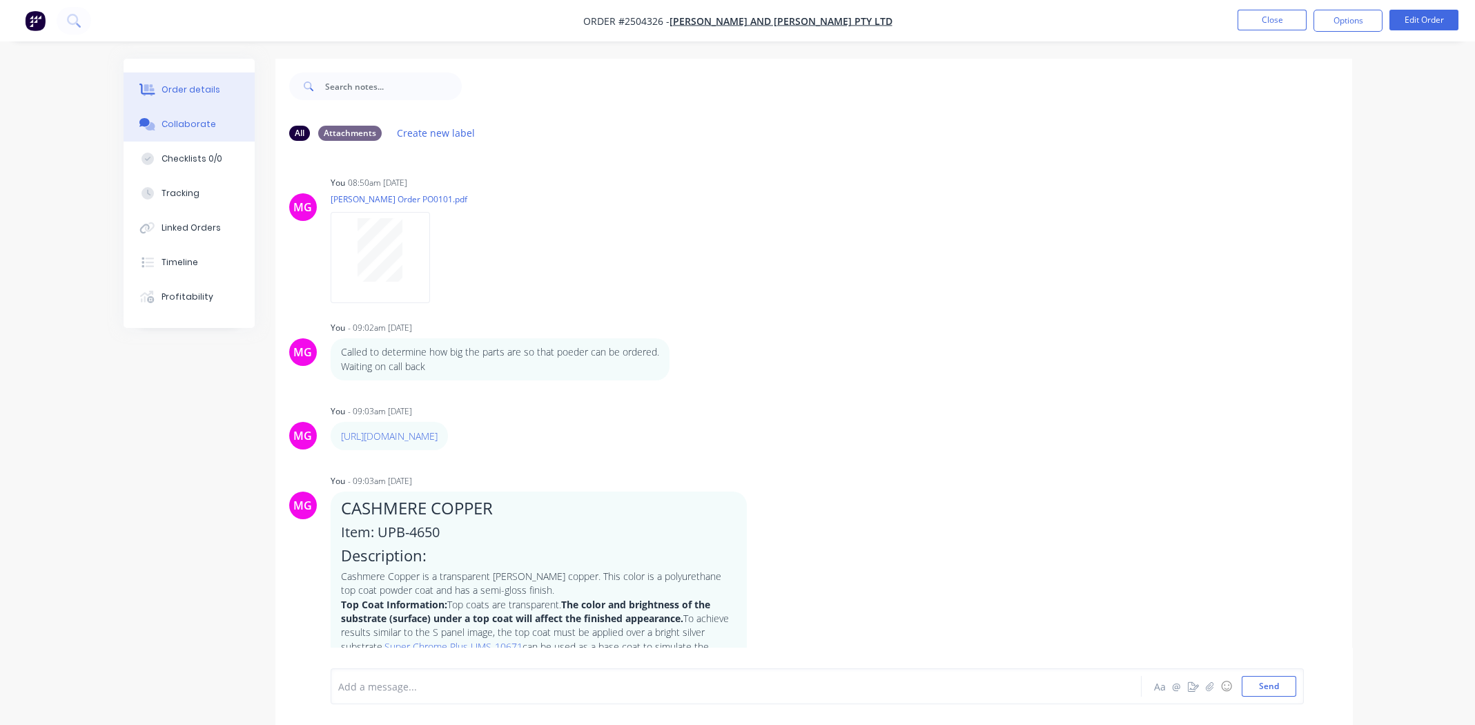
click at [183, 84] on div "Order details" at bounding box center [191, 90] width 59 height 12
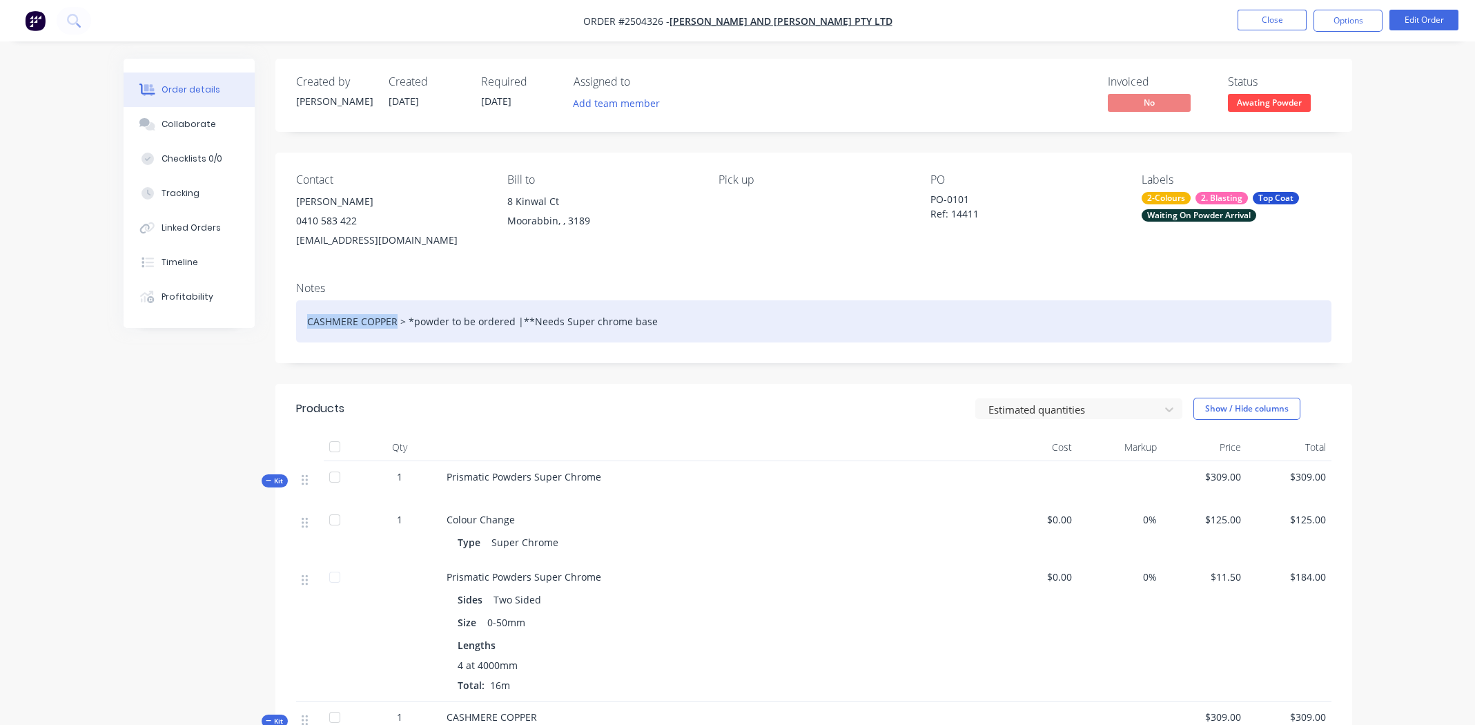
drag, startPoint x: 309, startPoint y: 323, endPoint x: 396, endPoint y: 317, distance: 87.2
click at [396, 317] on div "CASHMERE COPPER > *powder to be ordered |**Needs Super chrome base" at bounding box center [813, 321] width 1035 height 42
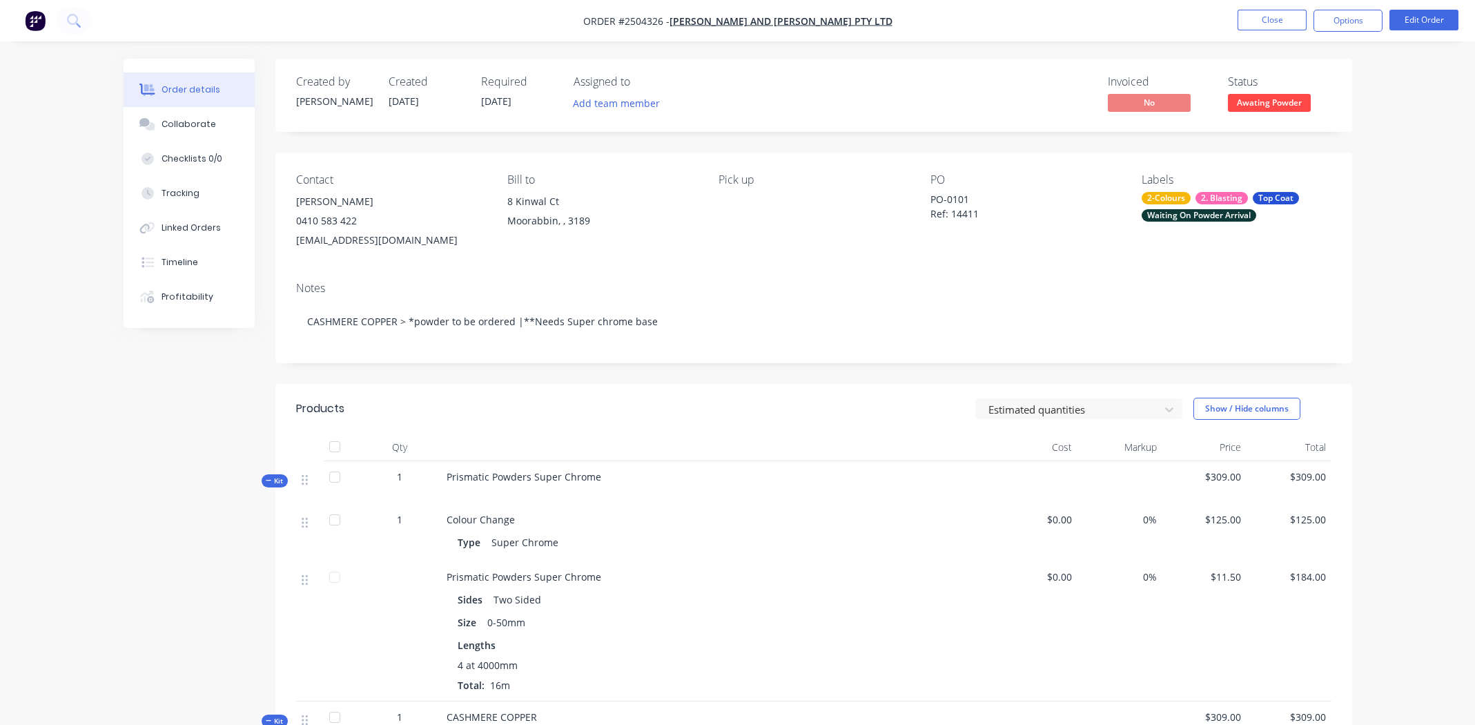
click at [781, 342] on div "Notes CASHMERE COPPER > *powder to be ordered |**Needs Super chrome base" at bounding box center [813, 317] width 1077 height 93
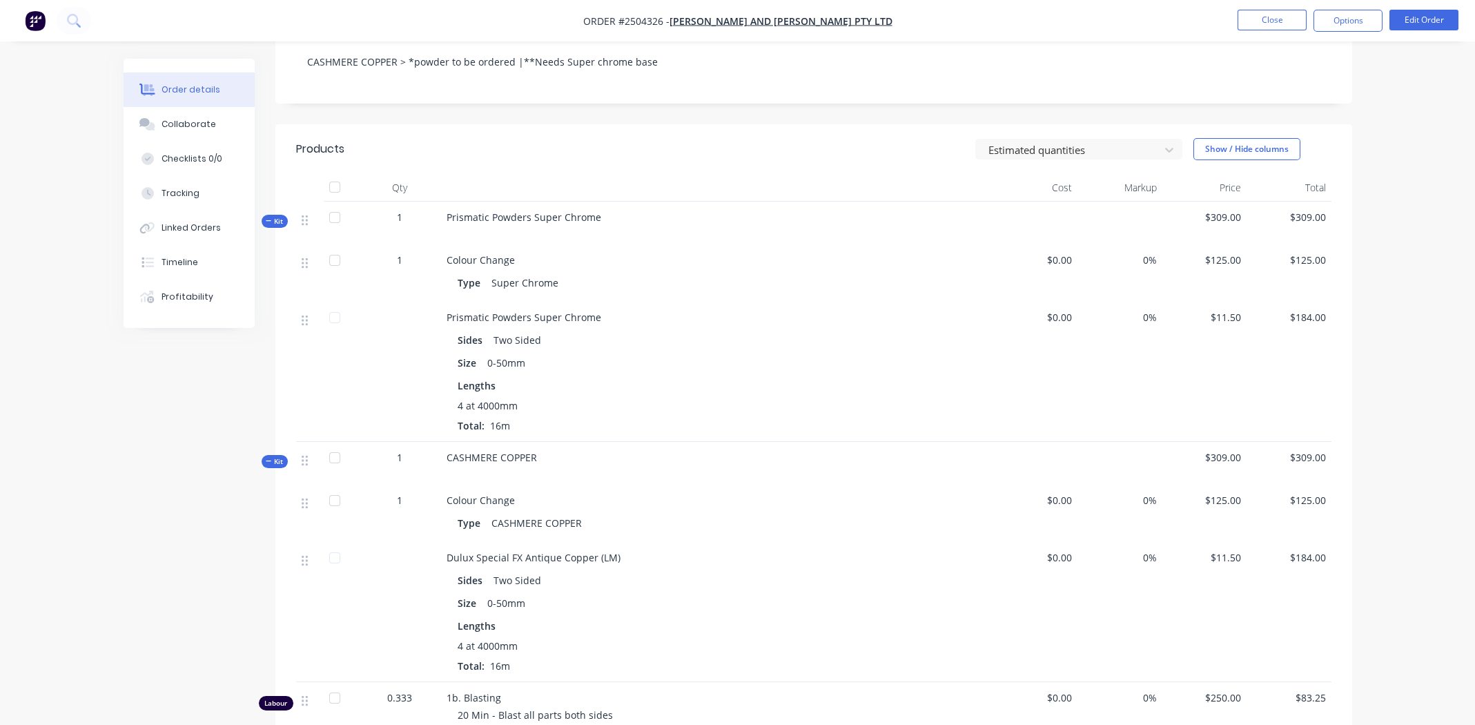
scroll to position [151, 0]
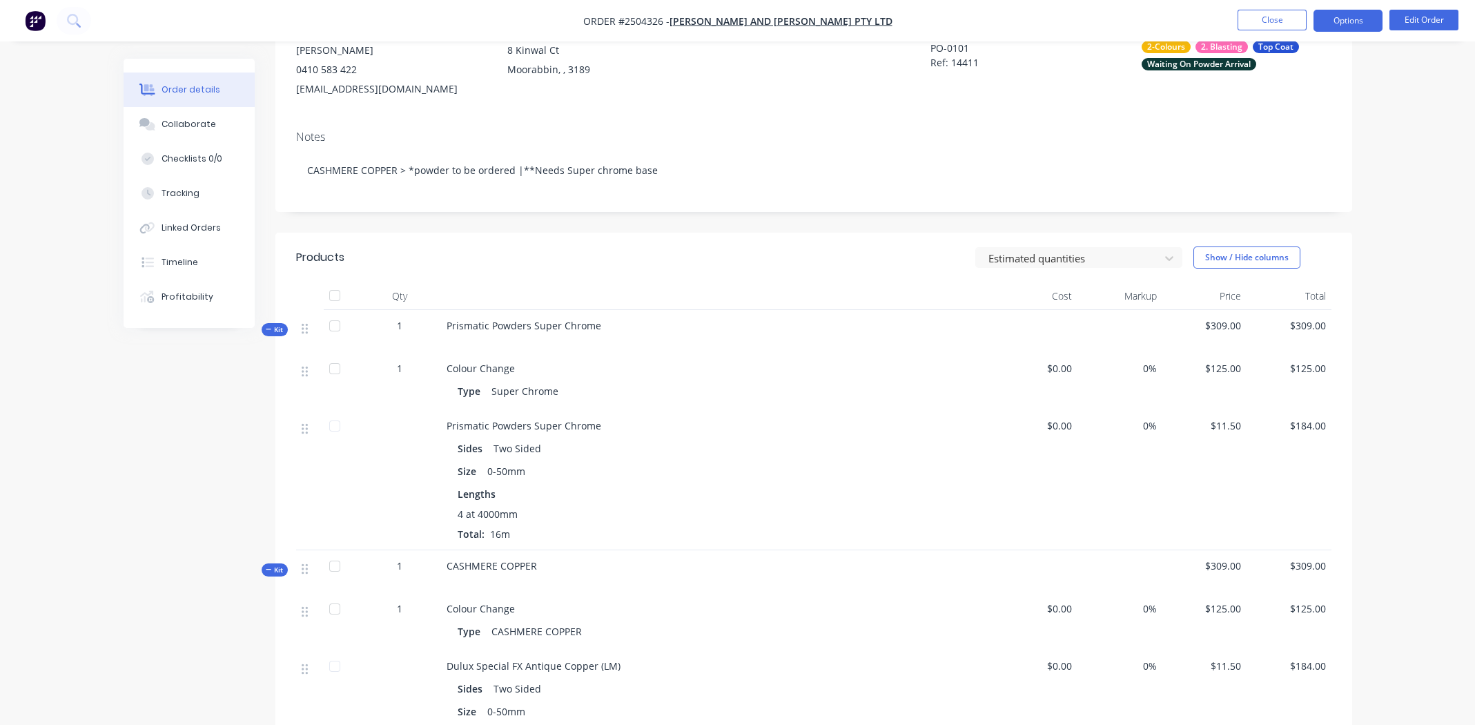
click at [1350, 21] on button "Options" at bounding box center [1348, 21] width 69 height 22
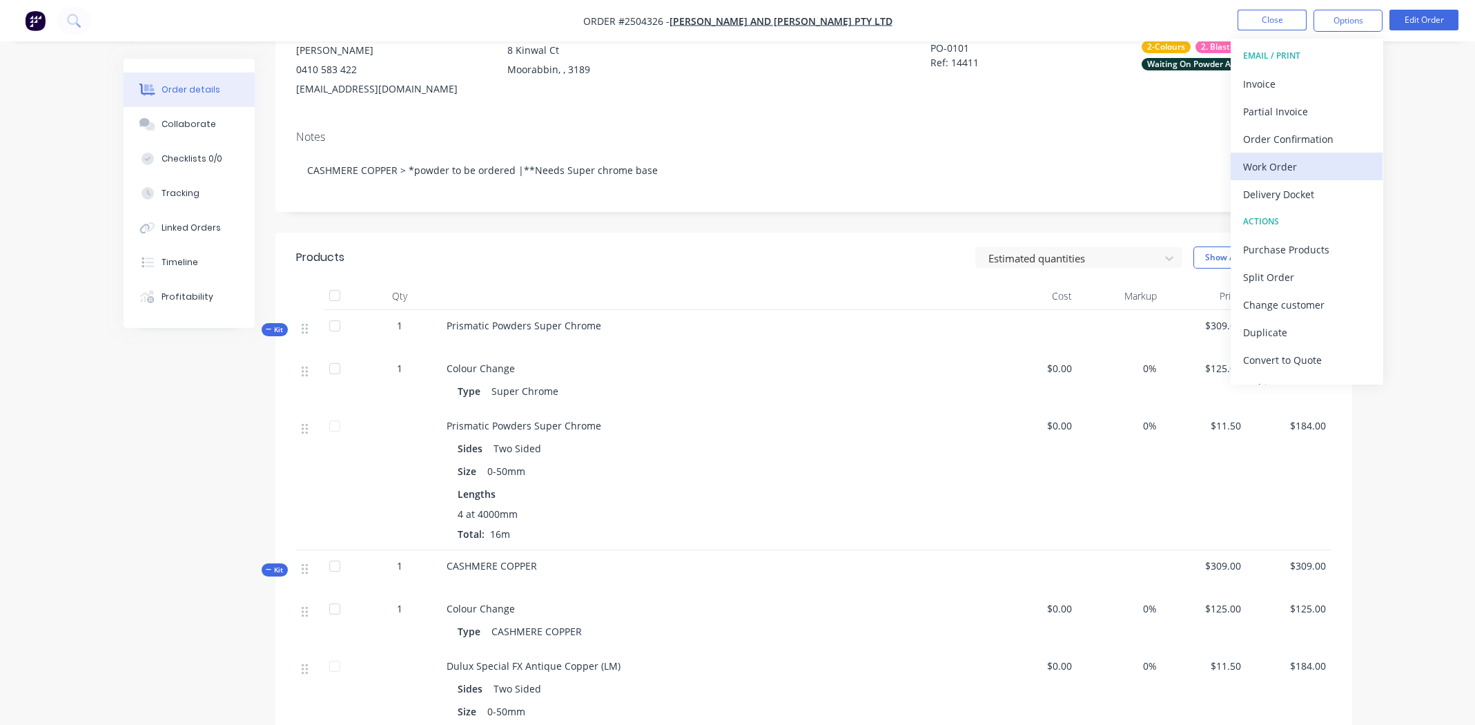
click at [1249, 163] on div "Work Order" at bounding box center [1306, 167] width 127 height 20
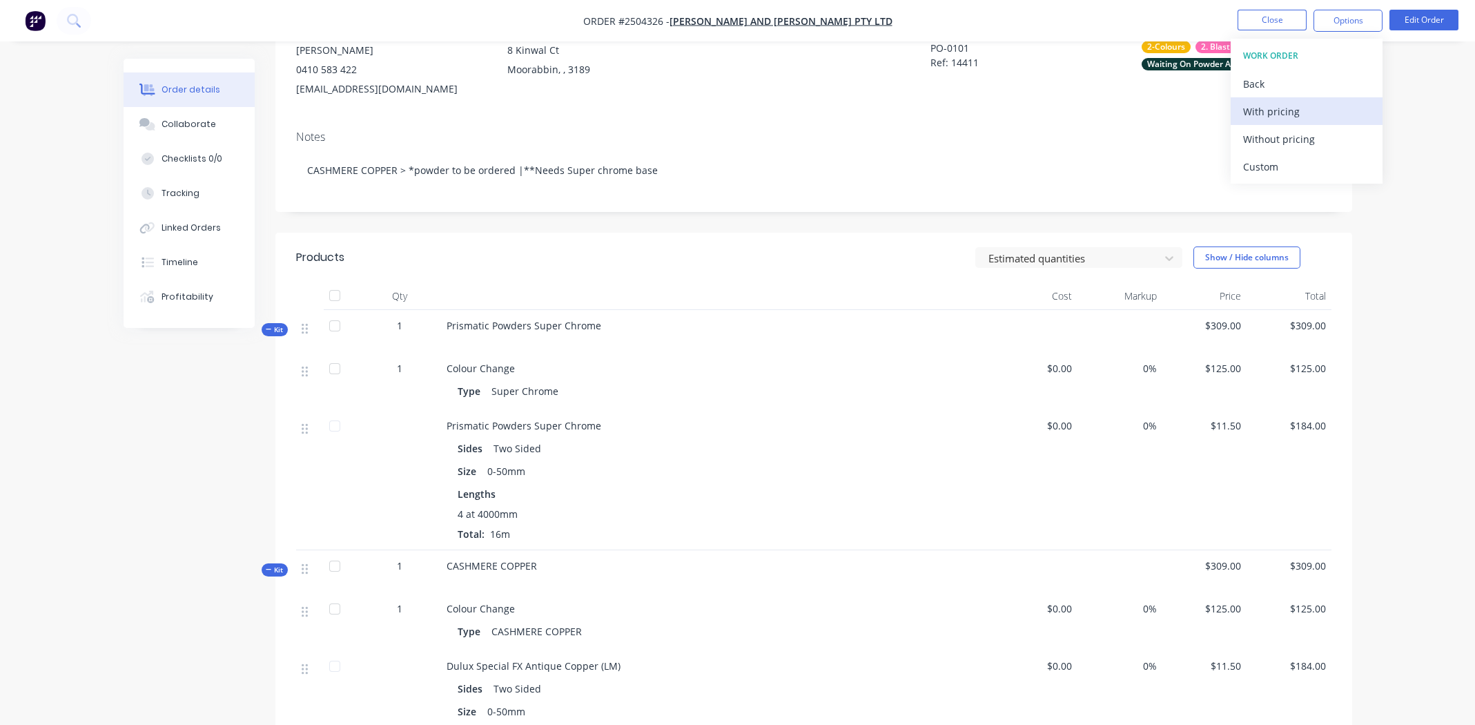
click at [1264, 111] on div "With pricing" at bounding box center [1306, 111] width 127 height 20
click at [1245, 19] on button "Close" at bounding box center [1272, 20] width 69 height 21
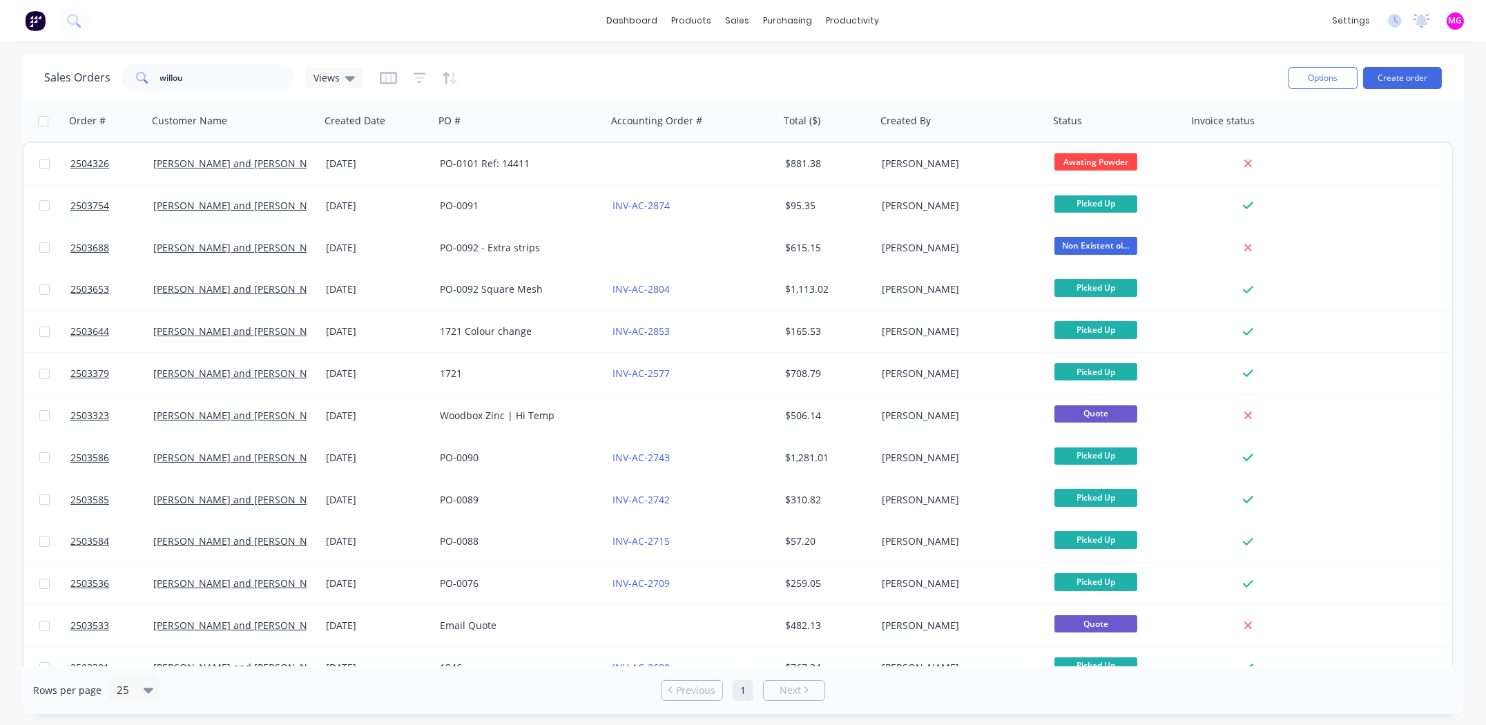
click at [1135, 14] on div "dashboard products sales purchasing productivity dashboard products Product Cat…" at bounding box center [743, 20] width 1486 height 41
click at [1023, 30] on div "dashboard products sales purchasing productivity dashboard products Product Cat…" at bounding box center [743, 20] width 1486 height 41
click at [217, 78] on input "willou" at bounding box center [227, 78] width 135 height 28
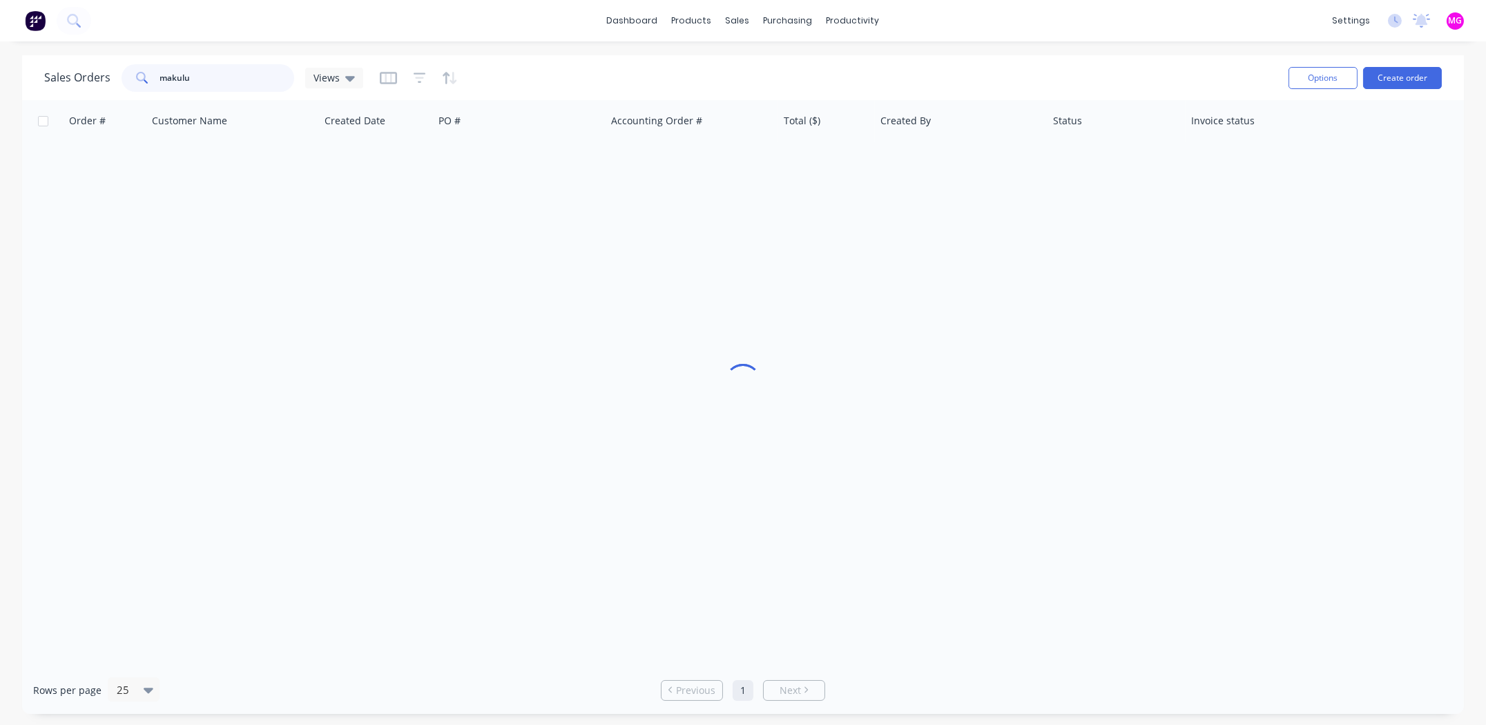
type input "makulu"
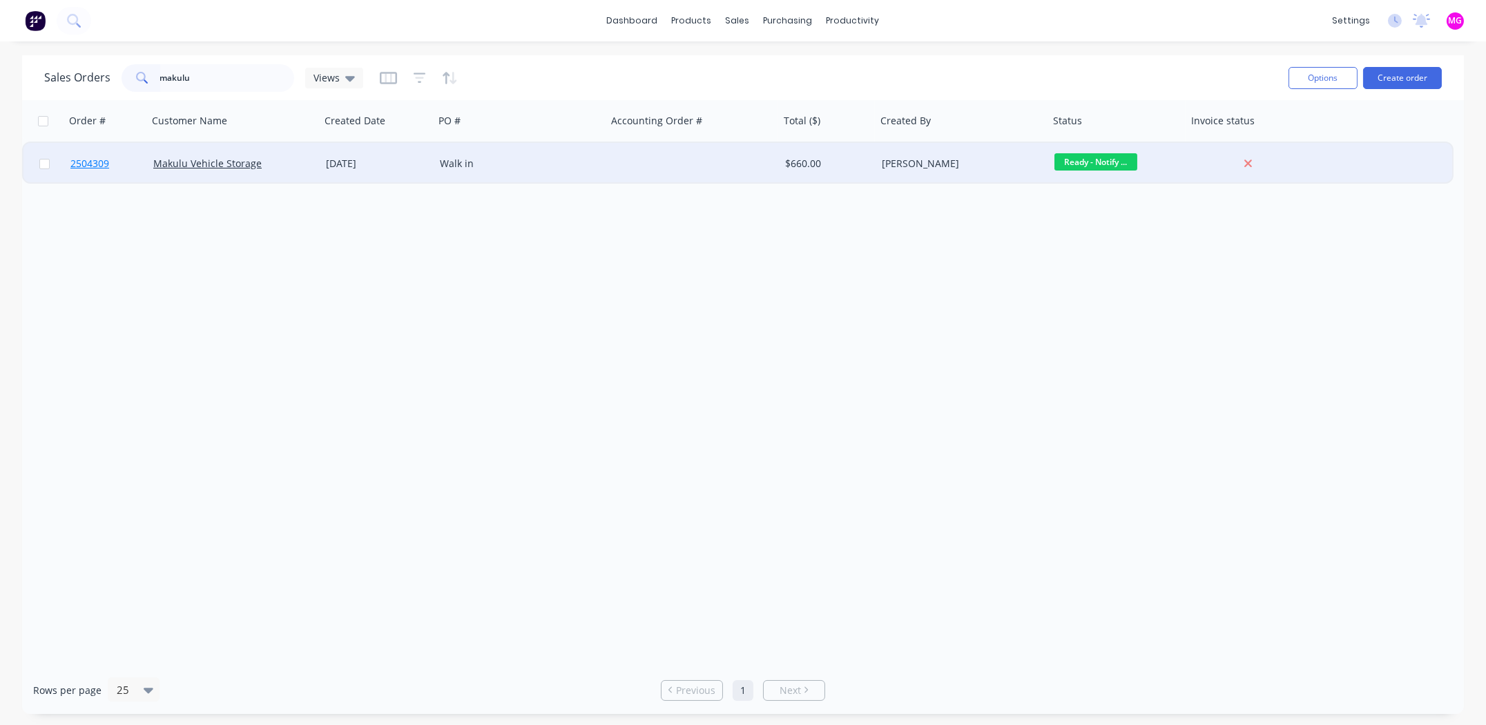
click at [108, 159] on link "2504309" at bounding box center [111, 163] width 83 height 41
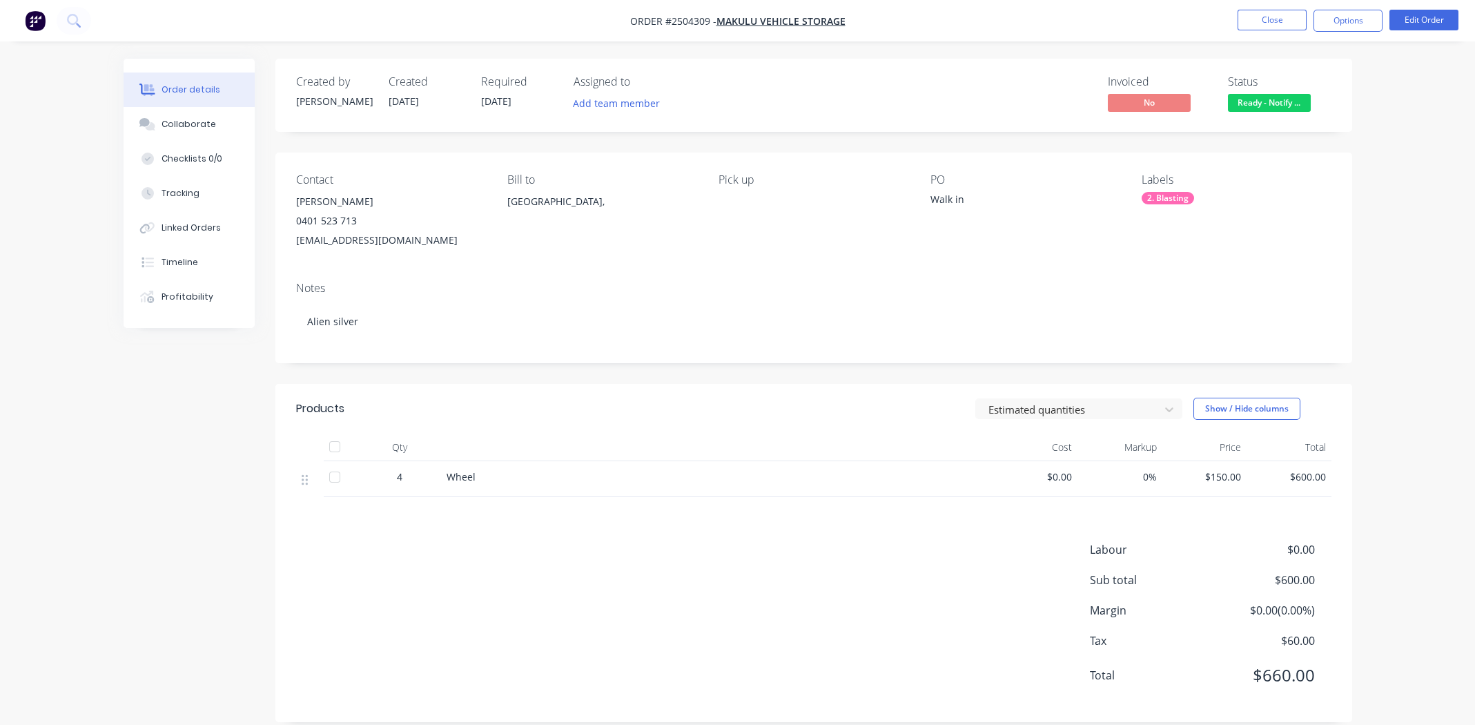
click at [1262, 101] on span "Ready - Notify ..." at bounding box center [1269, 102] width 83 height 17
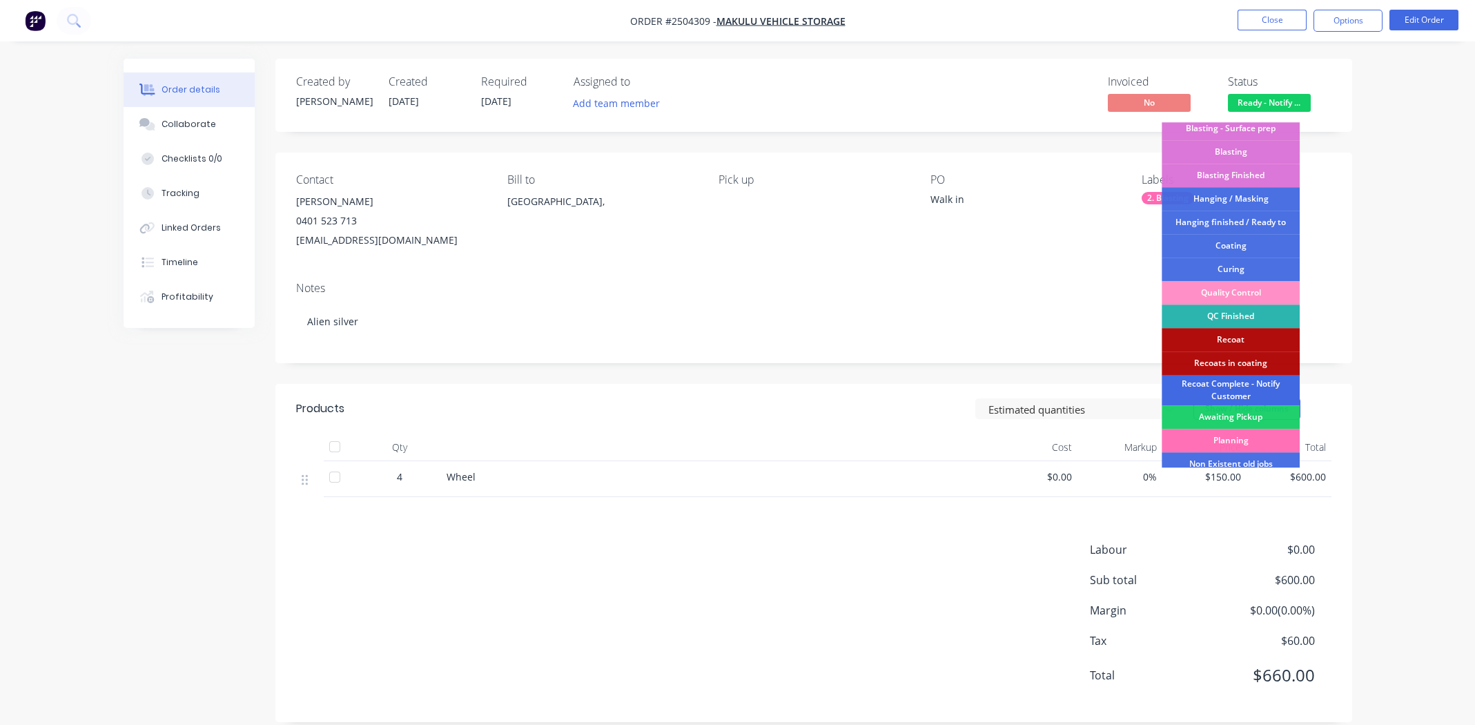
scroll to position [342, 0]
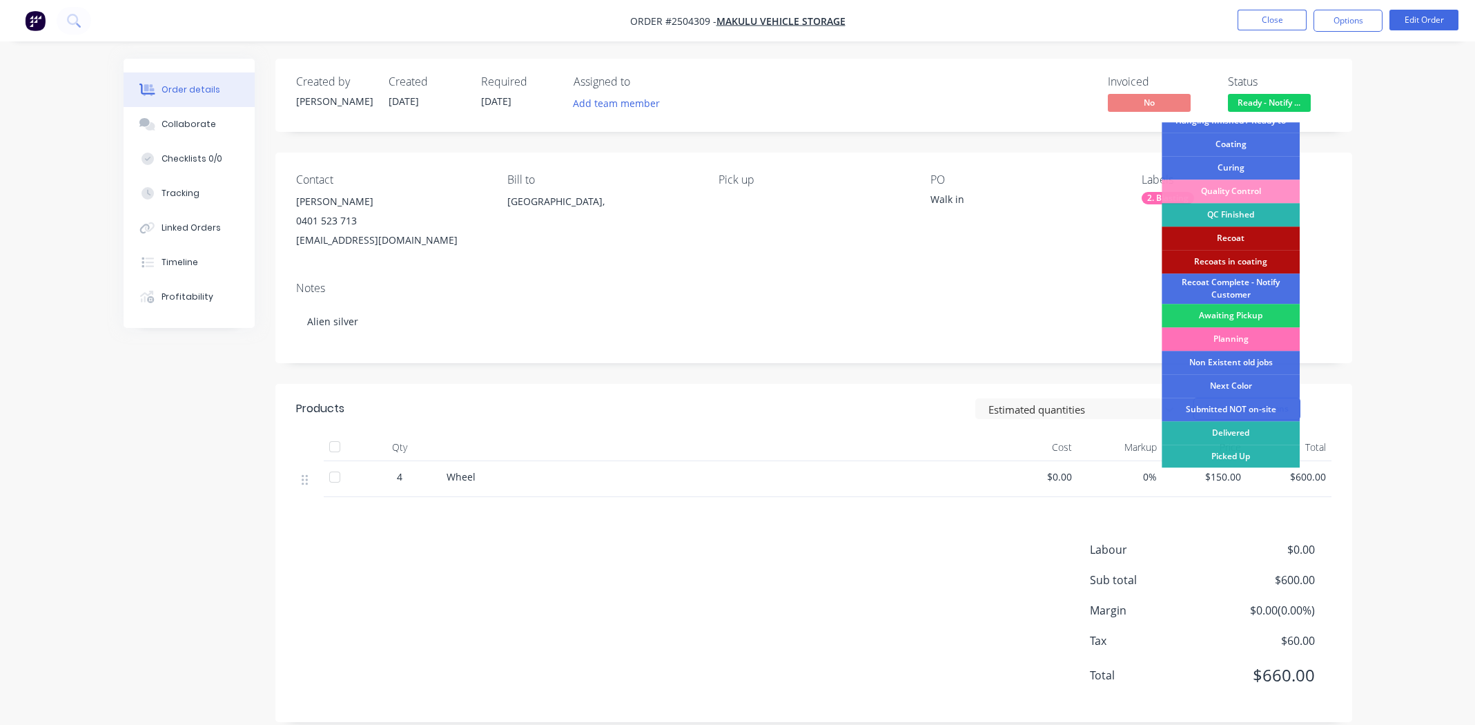
click at [1246, 454] on div "Picked Up" at bounding box center [1231, 456] width 138 height 23
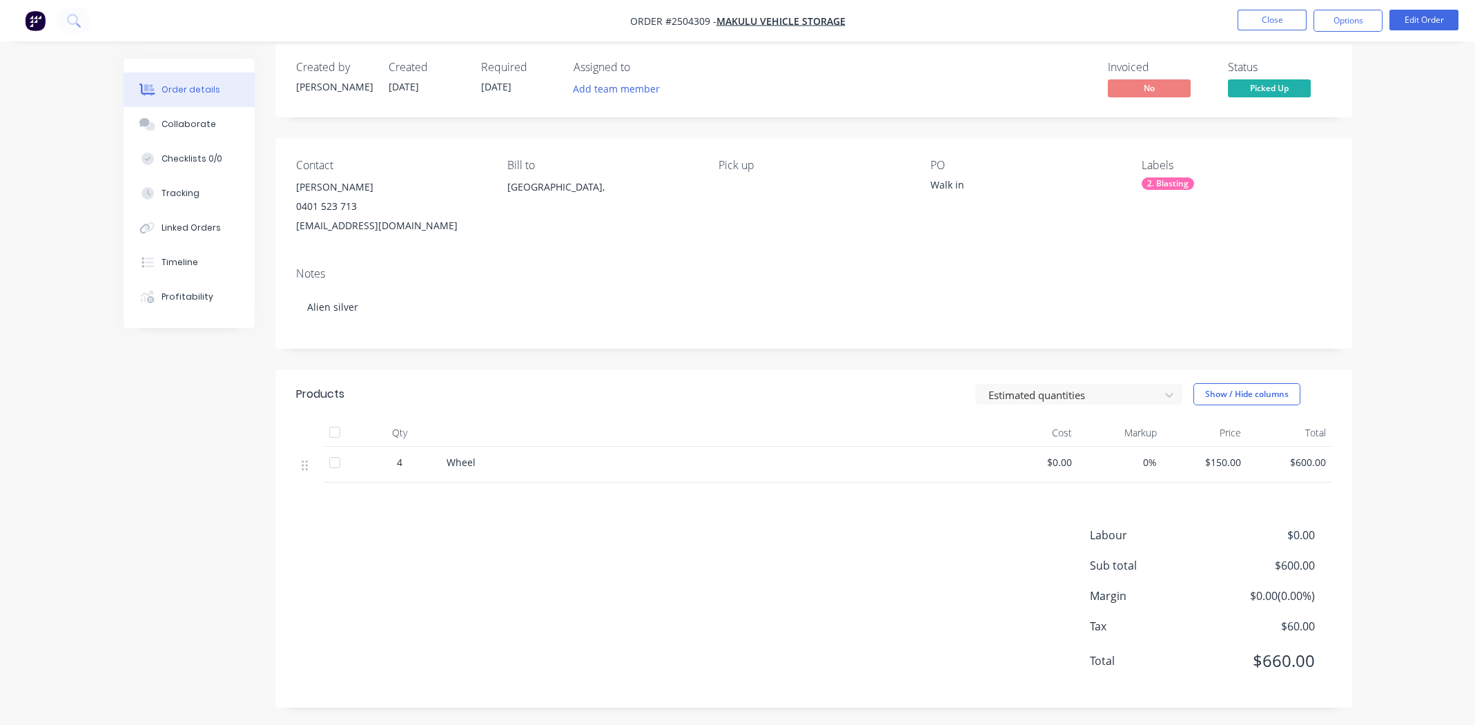
scroll to position [19, 0]
click at [1359, 16] on button "Options" at bounding box center [1348, 21] width 69 height 22
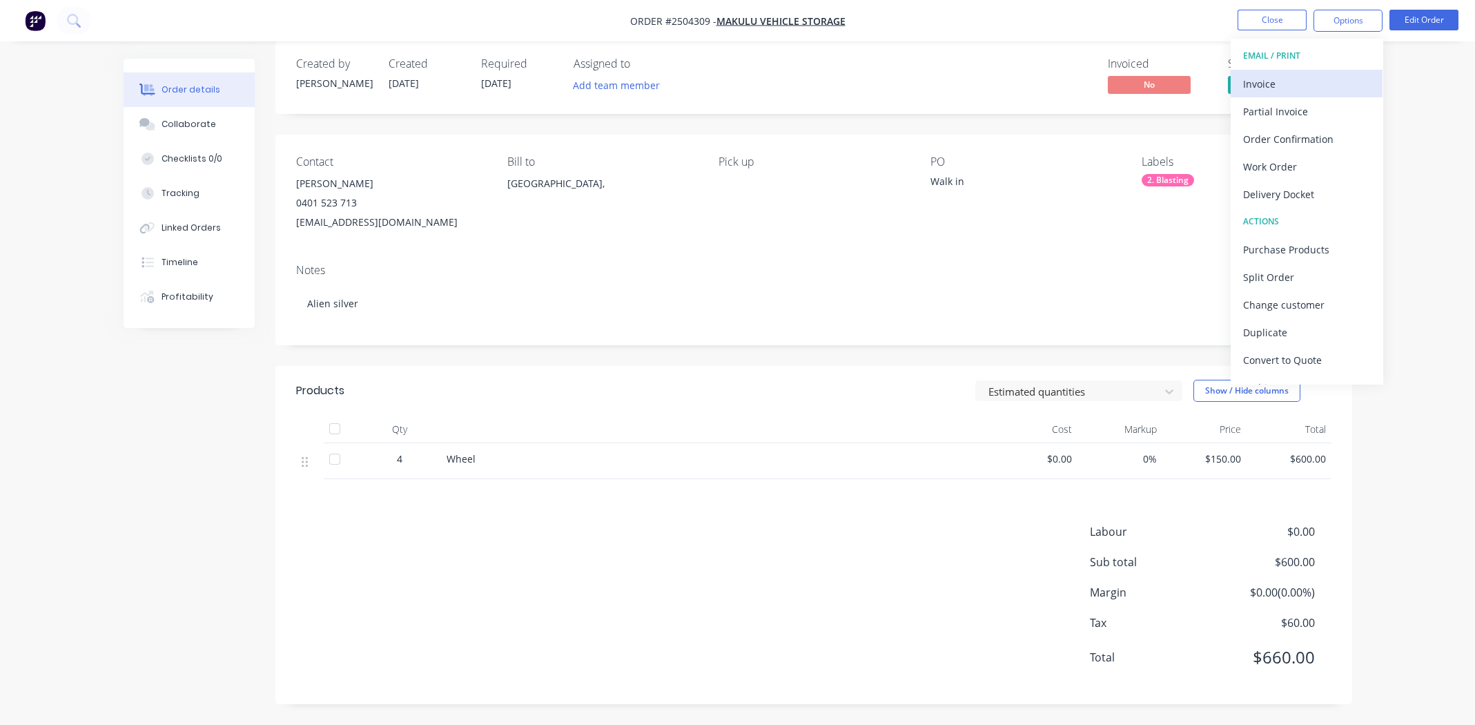
click at [1287, 81] on div "Invoice" at bounding box center [1306, 84] width 127 height 20
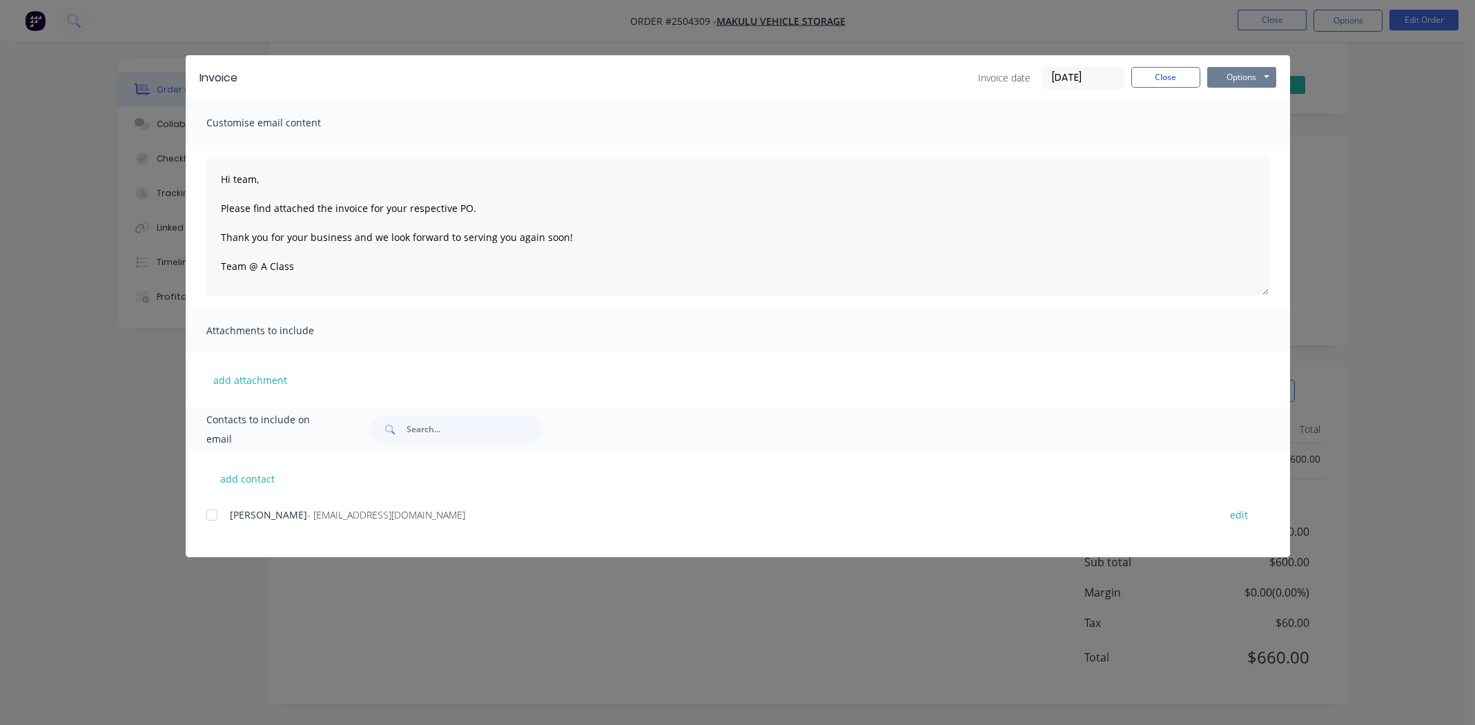
click at [1235, 72] on button "Options" at bounding box center [1241, 77] width 69 height 21
click at [1240, 121] on button "Print" at bounding box center [1251, 124] width 88 height 23
click at [1171, 77] on button "Close" at bounding box center [1165, 77] width 69 height 21
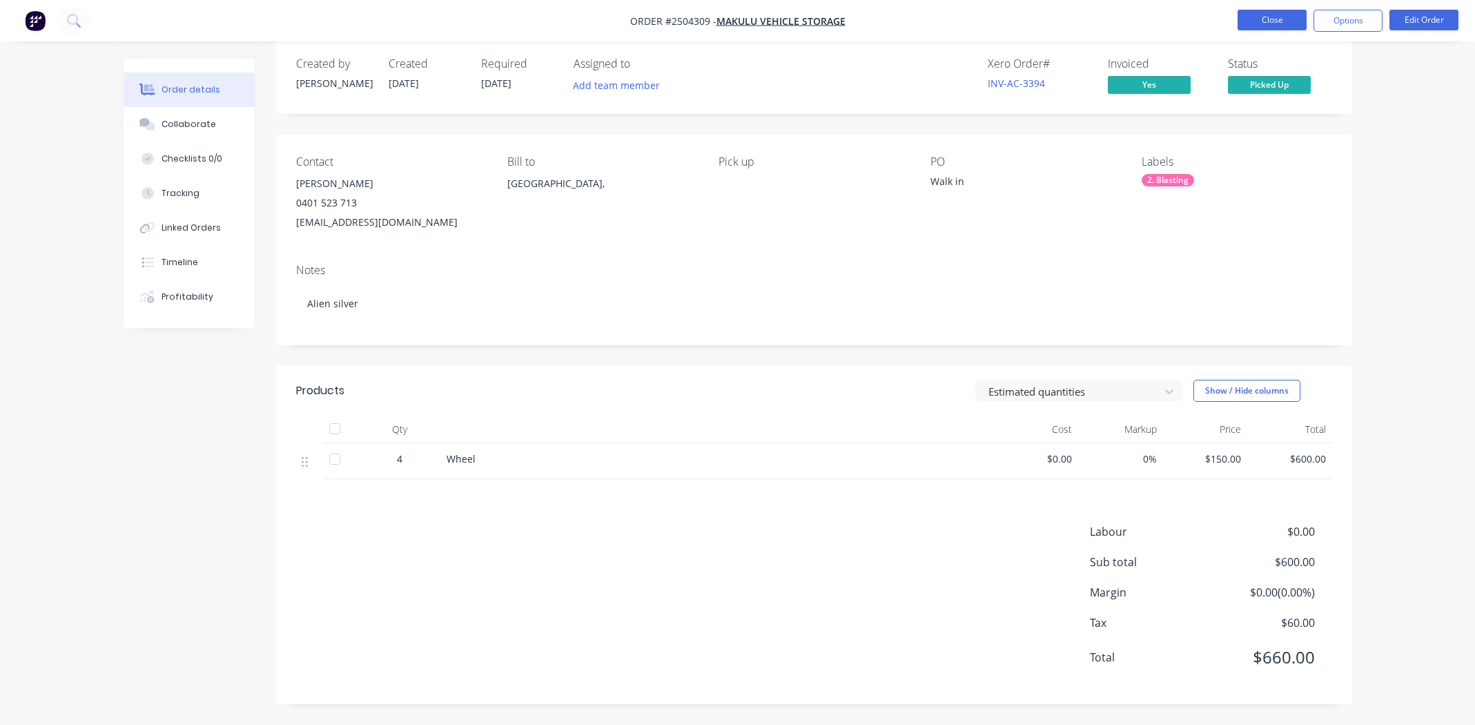
click at [1265, 18] on button "Close" at bounding box center [1272, 20] width 69 height 21
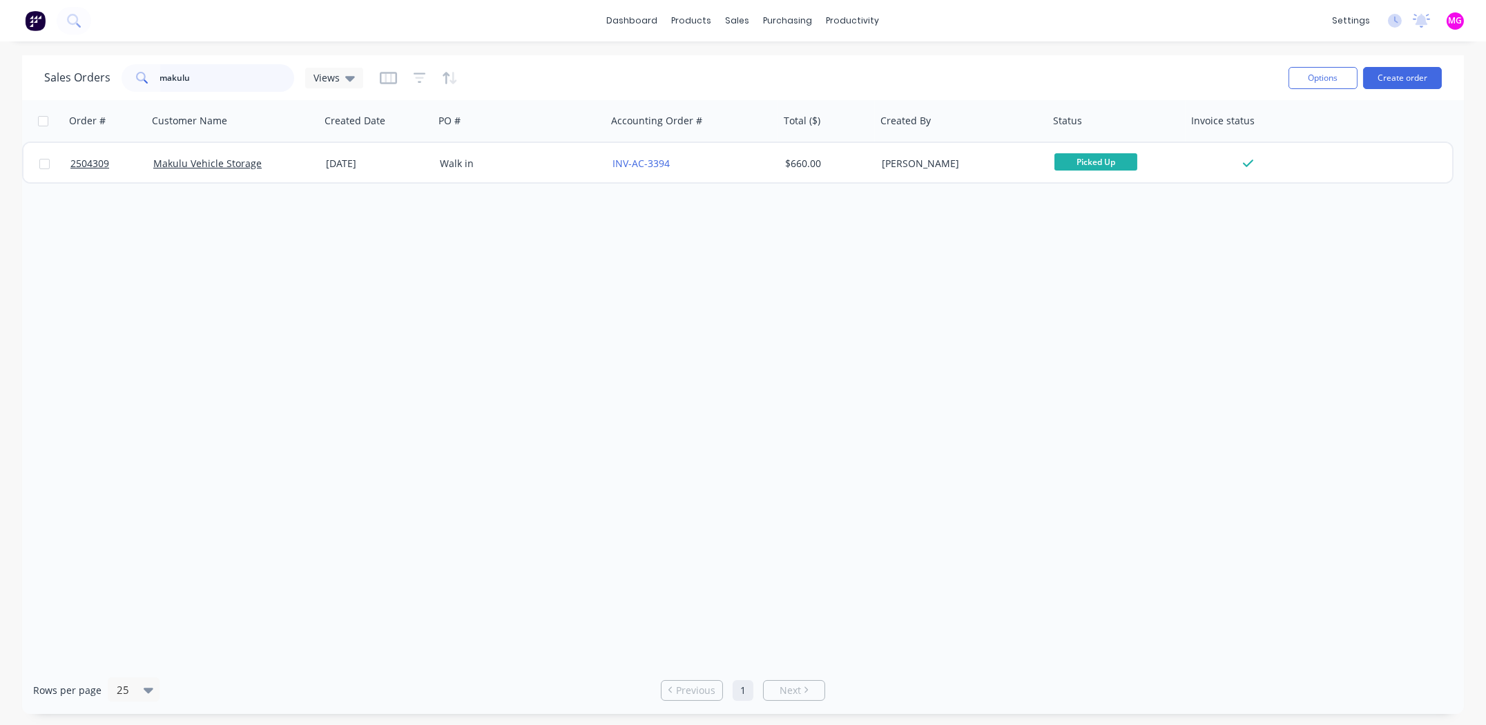
click at [202, 79] on input "makulu" at bounding box center [227, 78] width 135 height 28
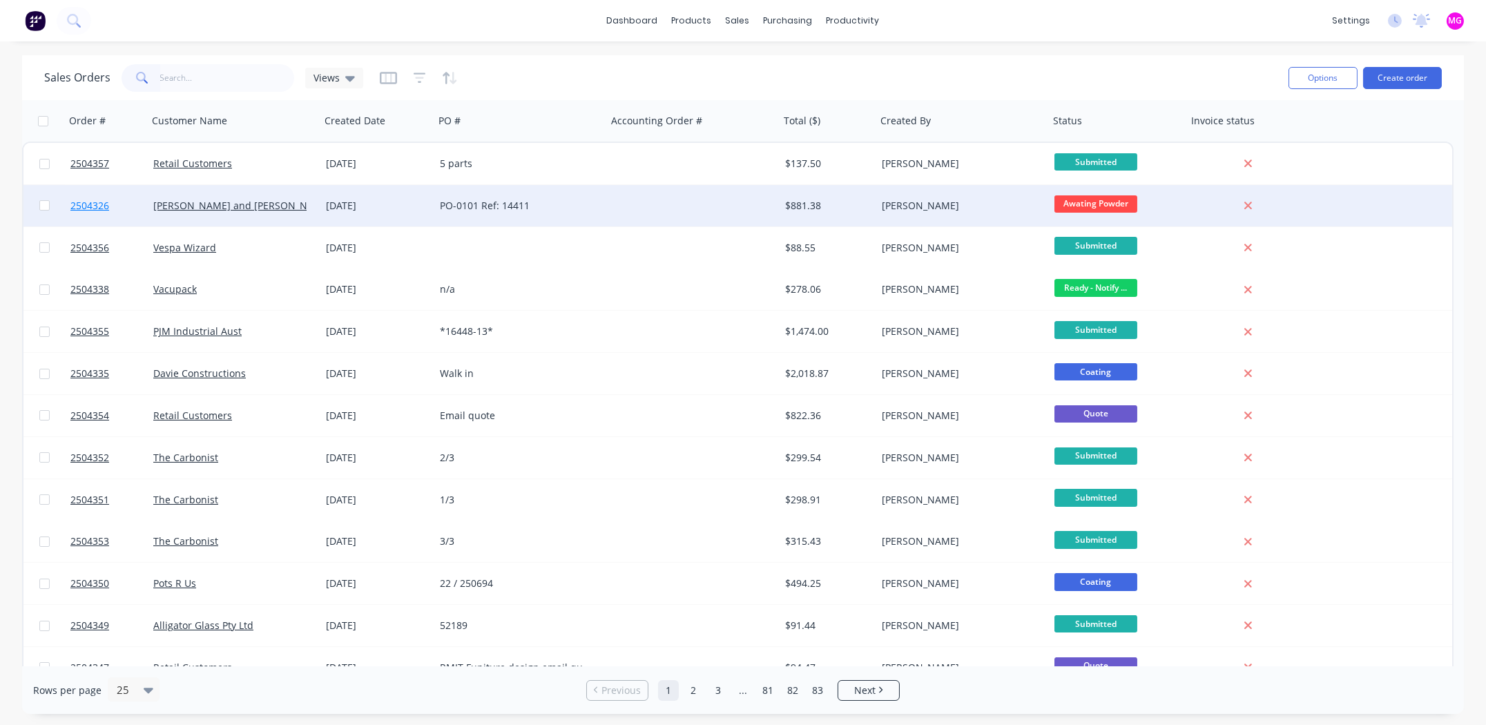
click at [84, 206] on span "2504326" at bounding box center [89, 206] width 39 height 14
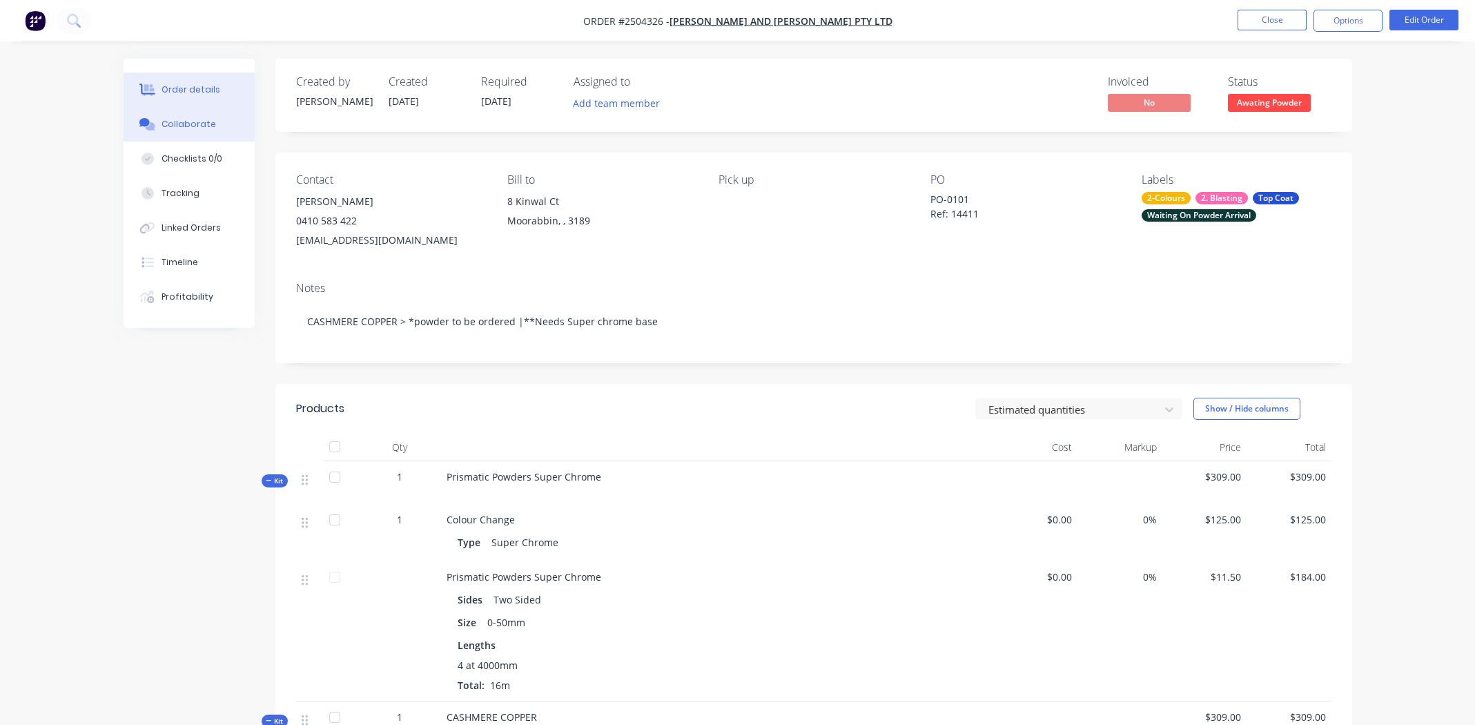
click at [191, 130] on div "Collaborate" at bounding box center [189, 124] width 55 height 12
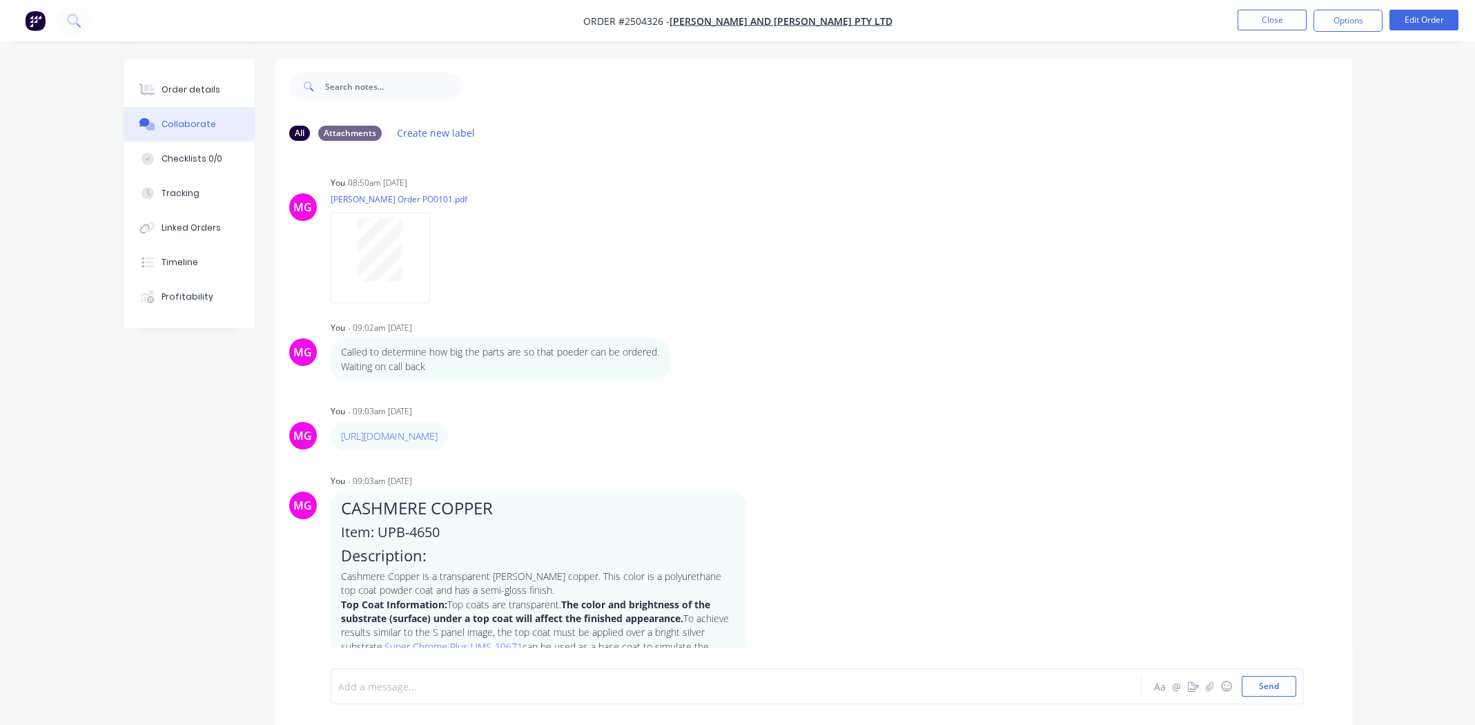
click at [465, 688] on div at bounding box center [698, 686] width 718 height 14
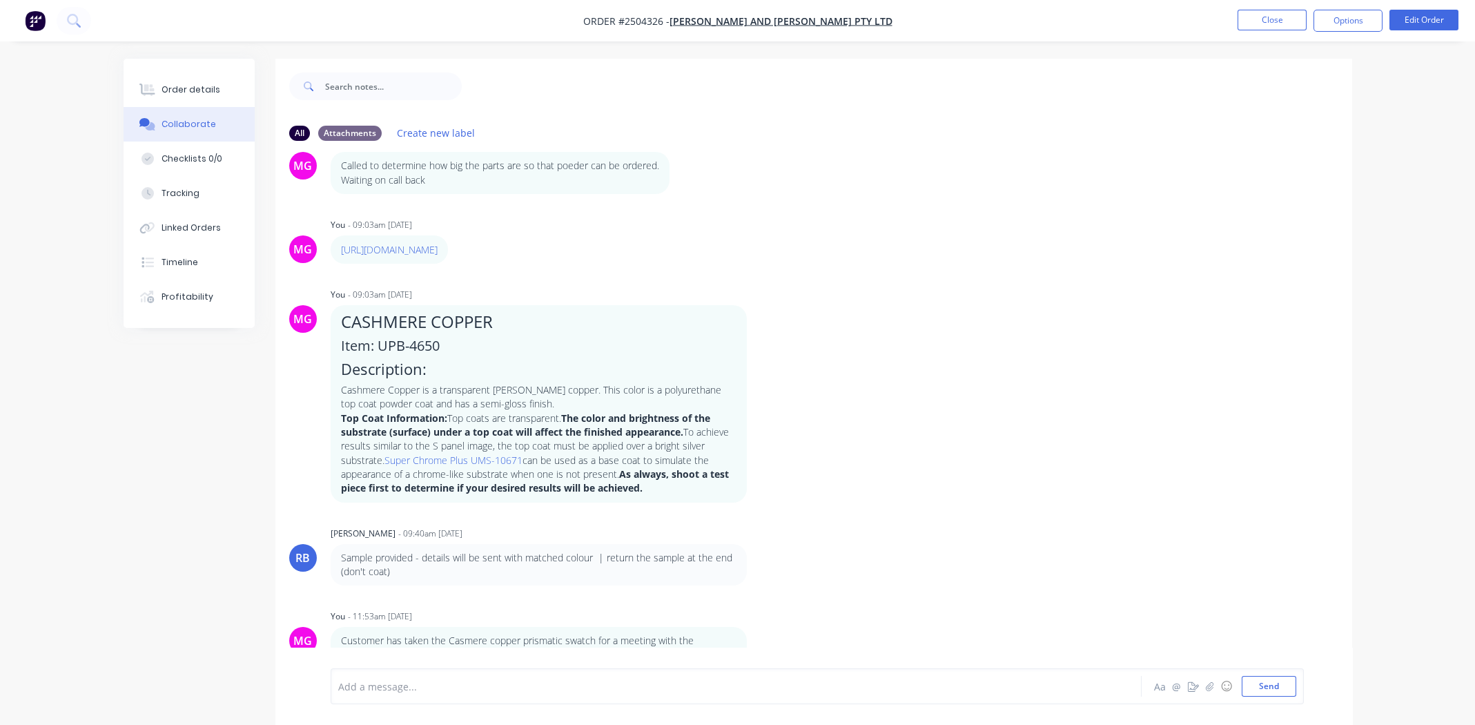
scroll to position [20, 0]
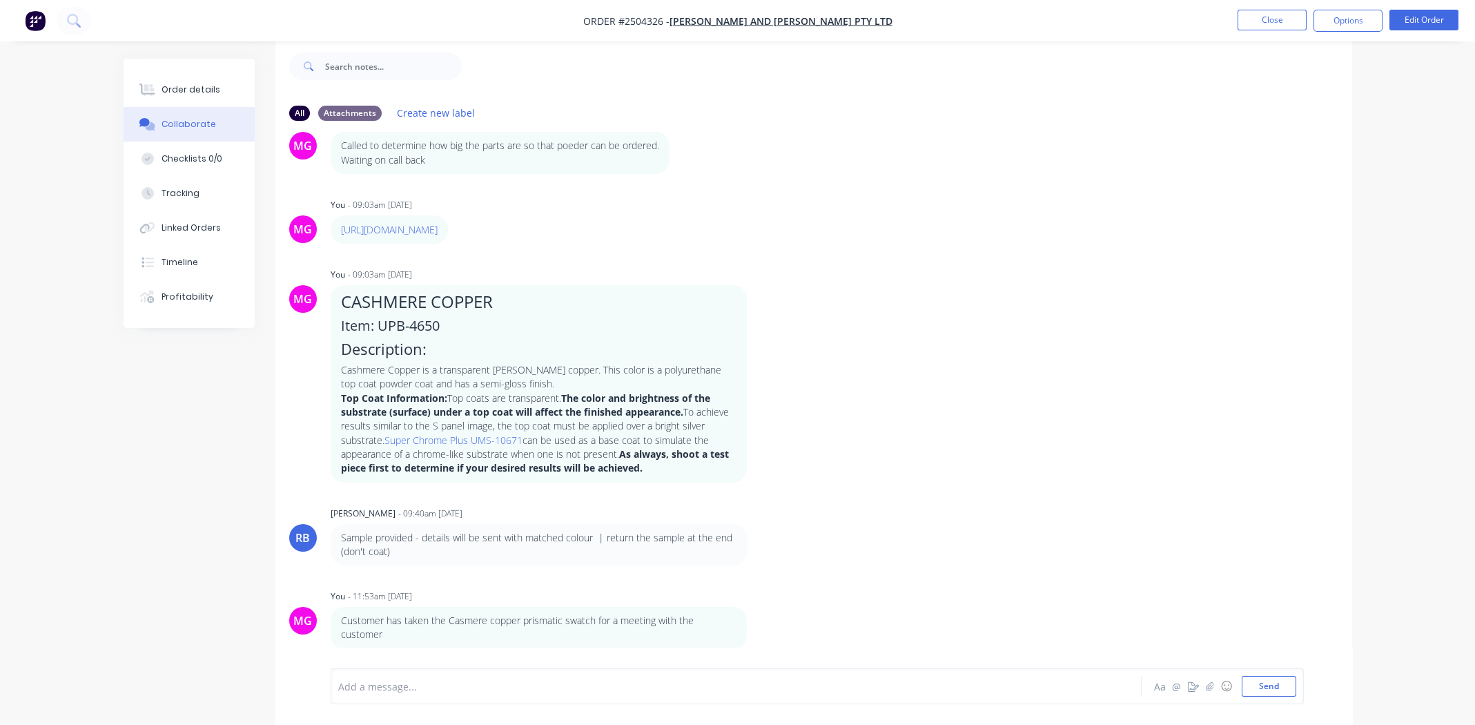
drag, startPoint x: 995, startPoint y: 505, endPoint x: 986, endPoint y: 496, distance: 12.2
click at [995, 504] on div "MG You 08:50am [DATE] [PERSON_NAME] Order PO0101.pdf Labels Download Delete MG …" at bounding box center [813, 390] width 1077 height 516
click at [199, 86] on div "Order details" at bounding box center [191, 90] width 59 height 12
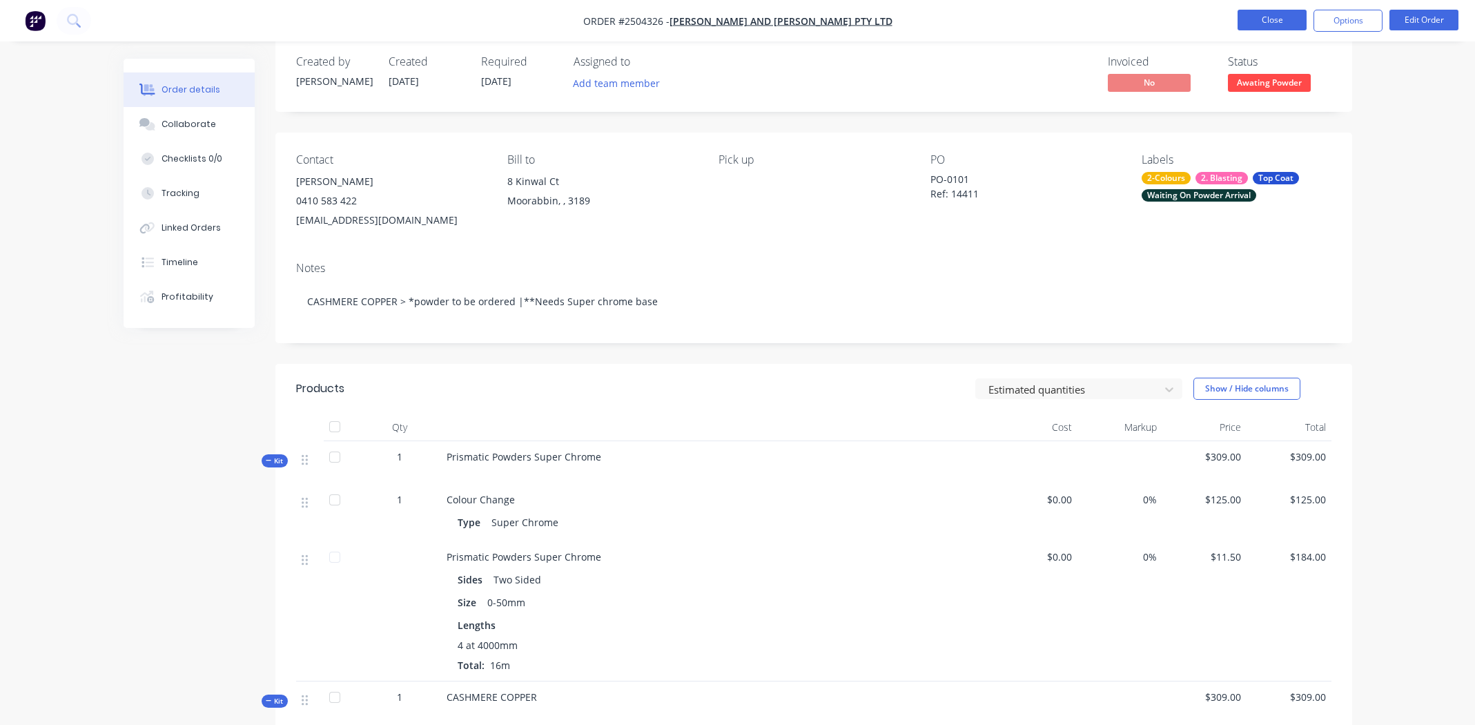
click at [1252, 15] on button "Close" at bounding box center [1272, 20] width 69 height 21
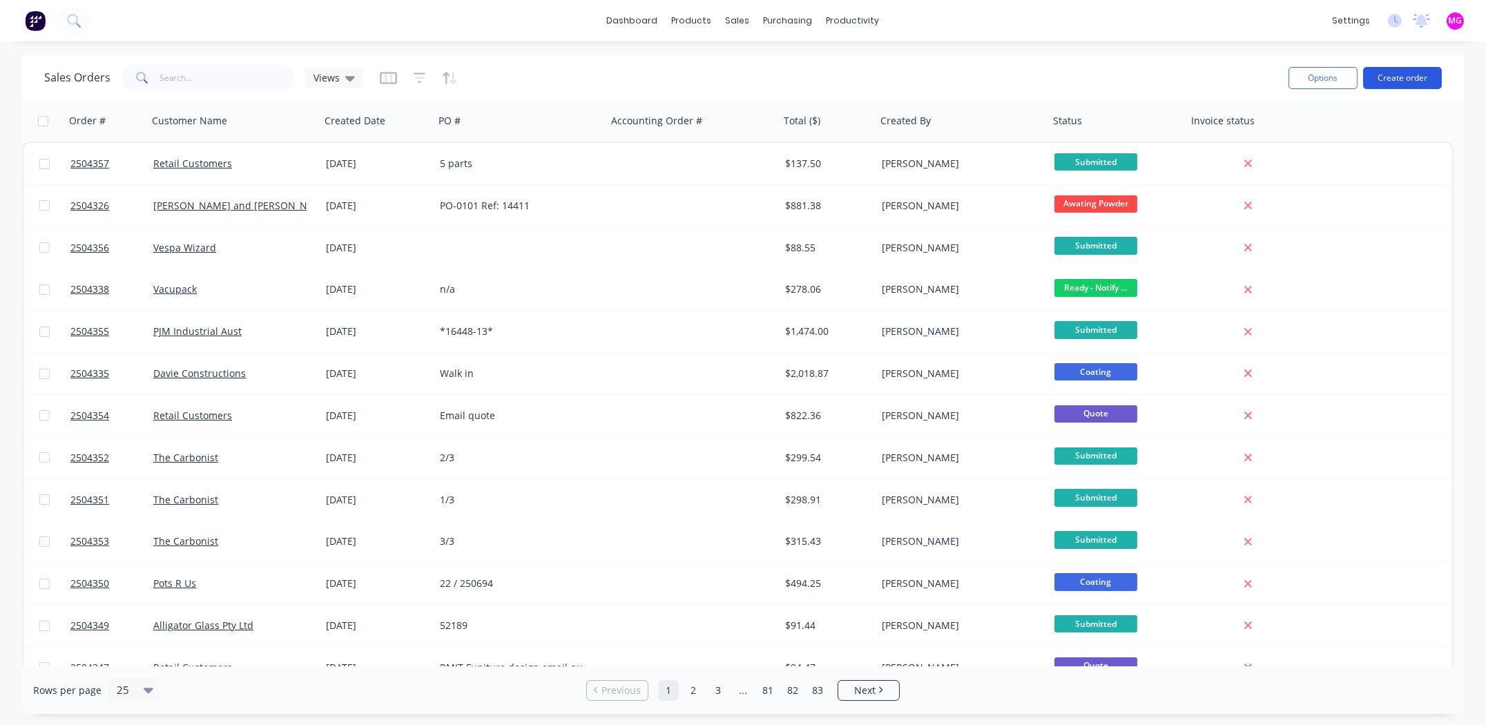
click at [1412, 73] on button "Create order" at bounding box center [1402, 78] width 79 height 22
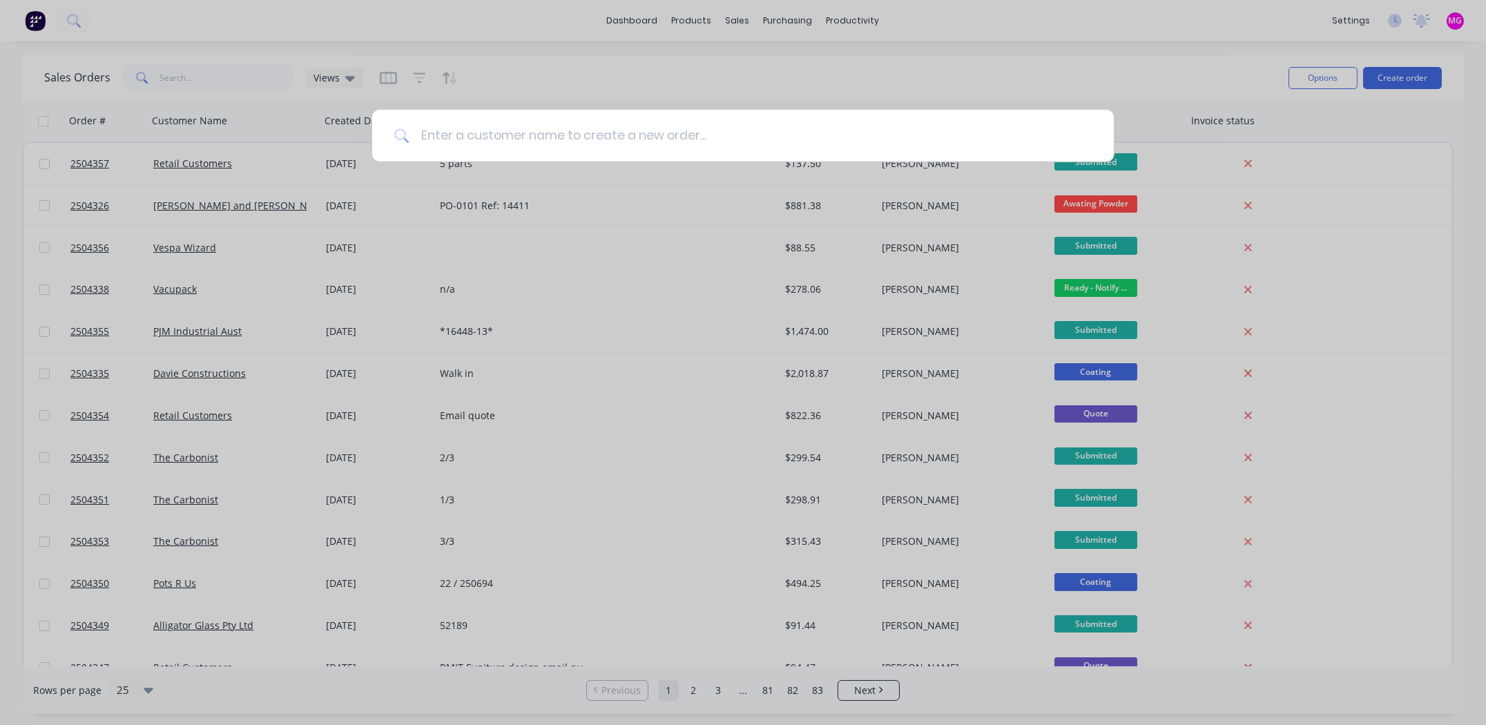
click at [508, 137] on input at bounding box center [750, 136] width 682 height 52
paste input "[PERSON_NAME] Windows & Glass"
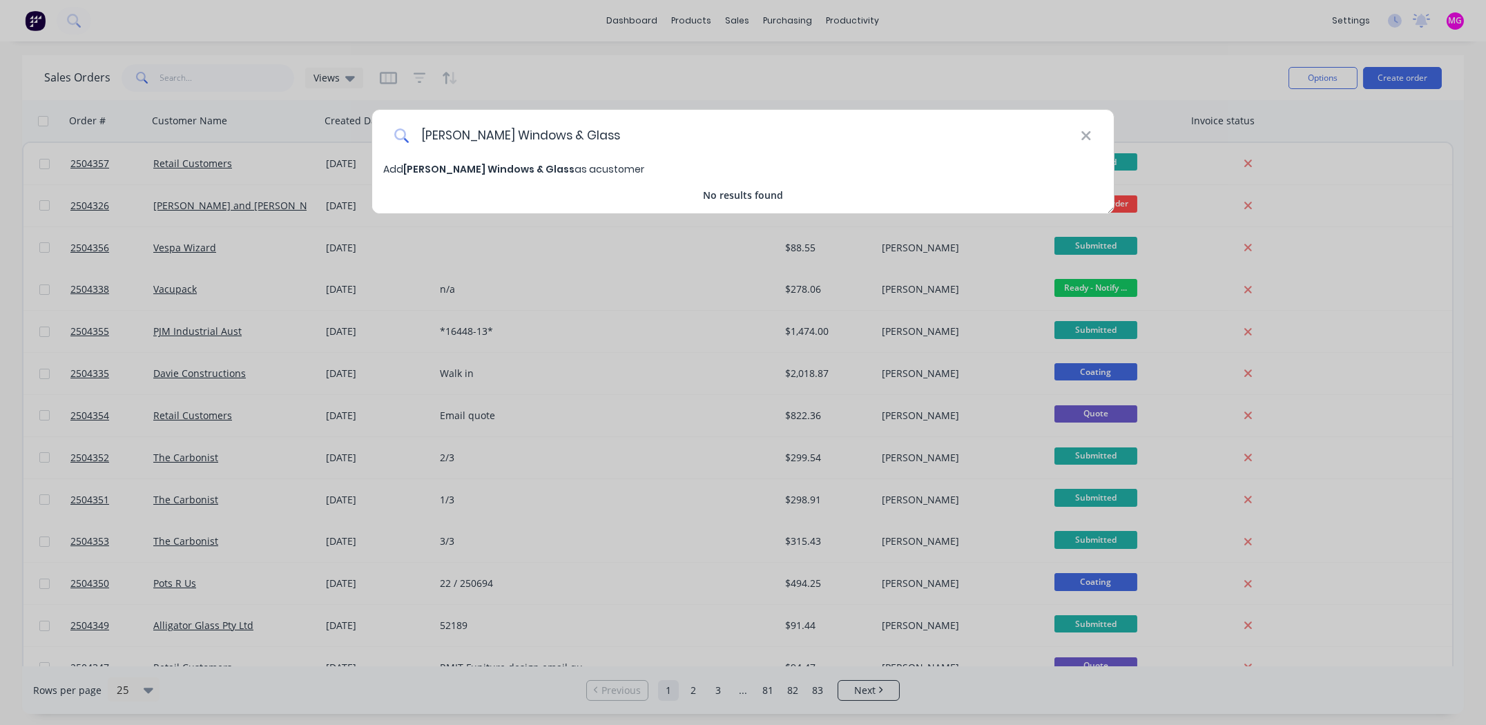
type input "[PERSON_NAME] Windows & Glass"
click at [493, 166] on span "[PERSON_NAME] Windows & Glass" at bounding box center [488, 169] width 171 height 14
select select "AU"
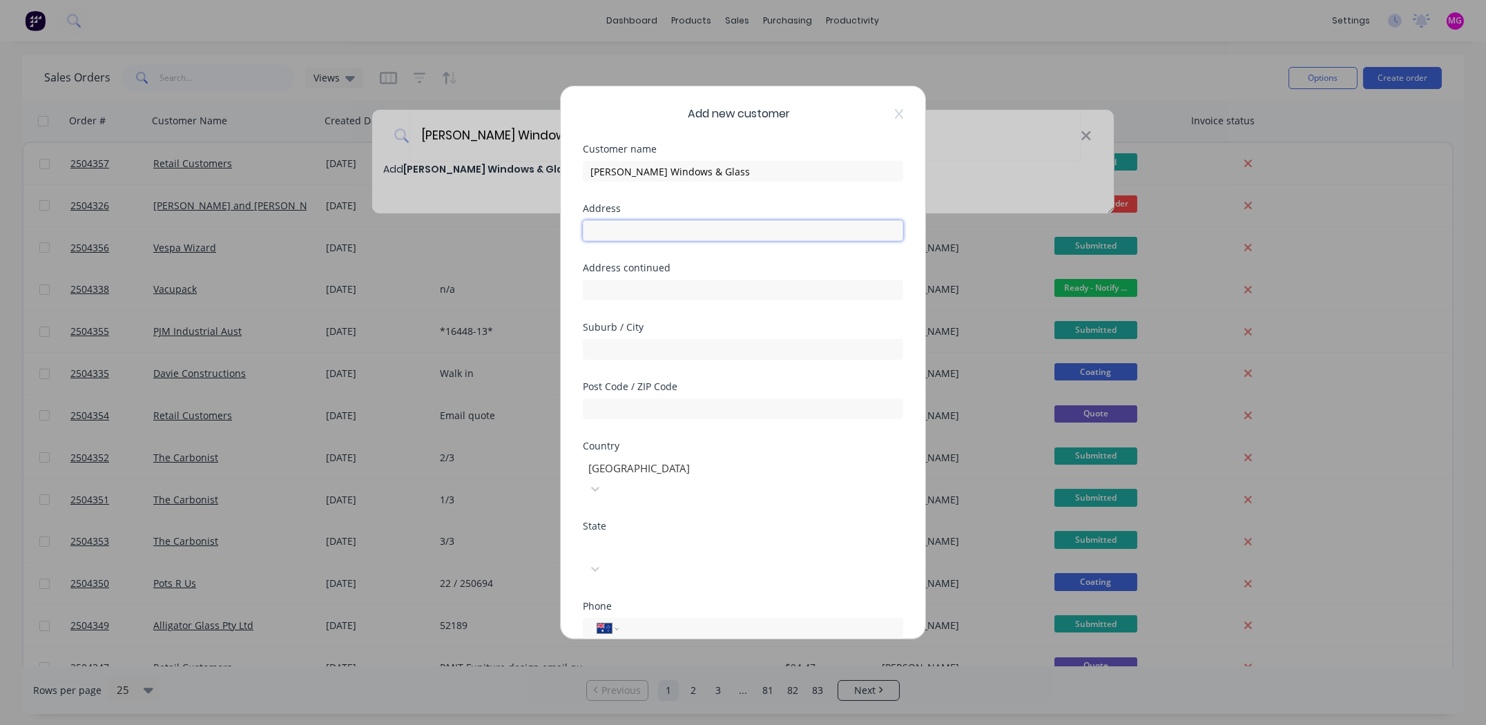
paste input "[STREET_ADDRESS][PERSON_NAME]"
drag, startPoint x: 654, startPoint y: 228, endPoint x: 726, endPoint y: 225, distance: 71.9
click at [726, 225] on input "[STREET_ADDRESS][PERSON_NAME]" at bounding box center [743, 230] width 320 height 21
type input "[STREET_ADDRESS][PERSON_NAME]"
paste input "Moorabbin"
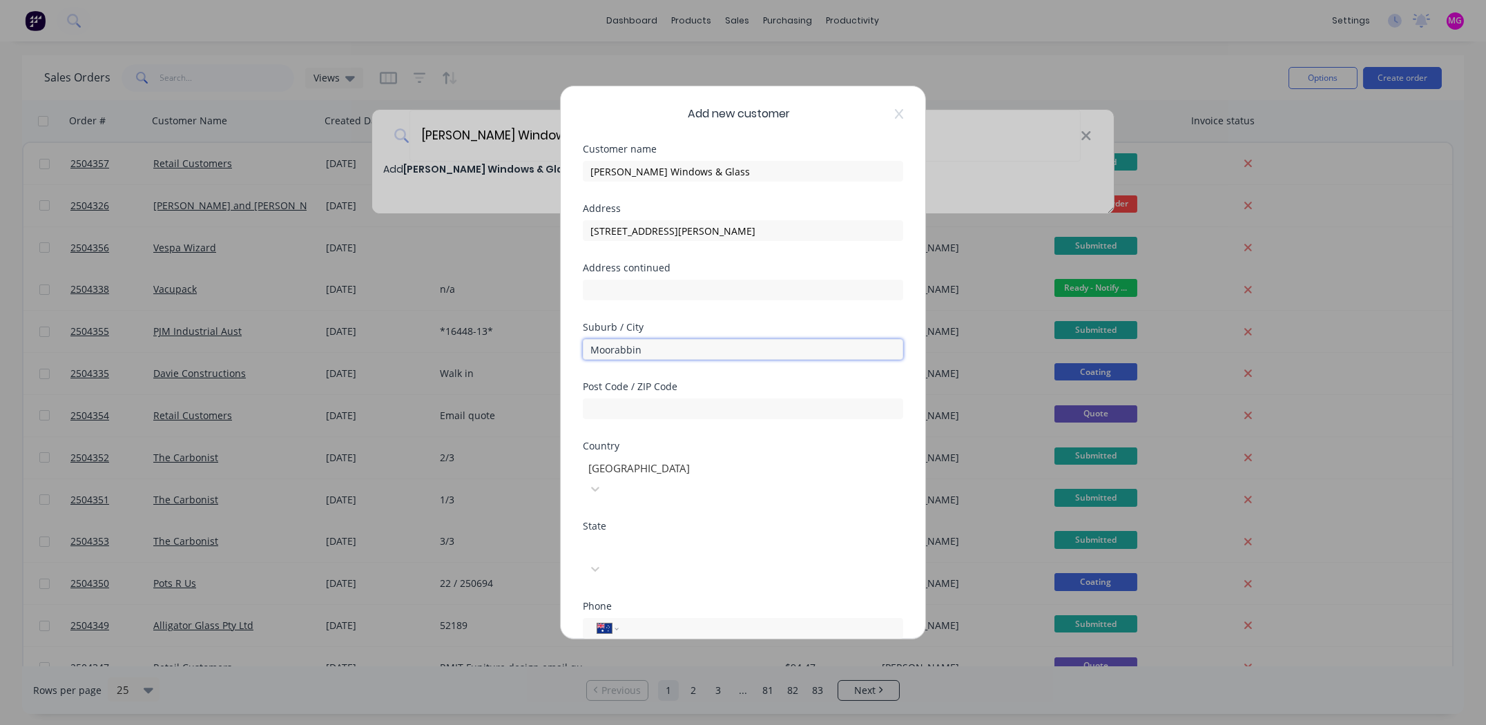
click at [705, 351] on input "Moorabbin" at bounding box center [743, 349] width 320 height 21
click at [723, 341] on input "Moorabbin" at bounding box center [743, 349] width 320 height 21
type input "Moorabbin"
click at [760, 328] on div "Suburb / City" at bounding box center [743, 327] width 320 height 10
click at [663, 409] on input "text" at bounding box center [743, 408] width 320 height 21
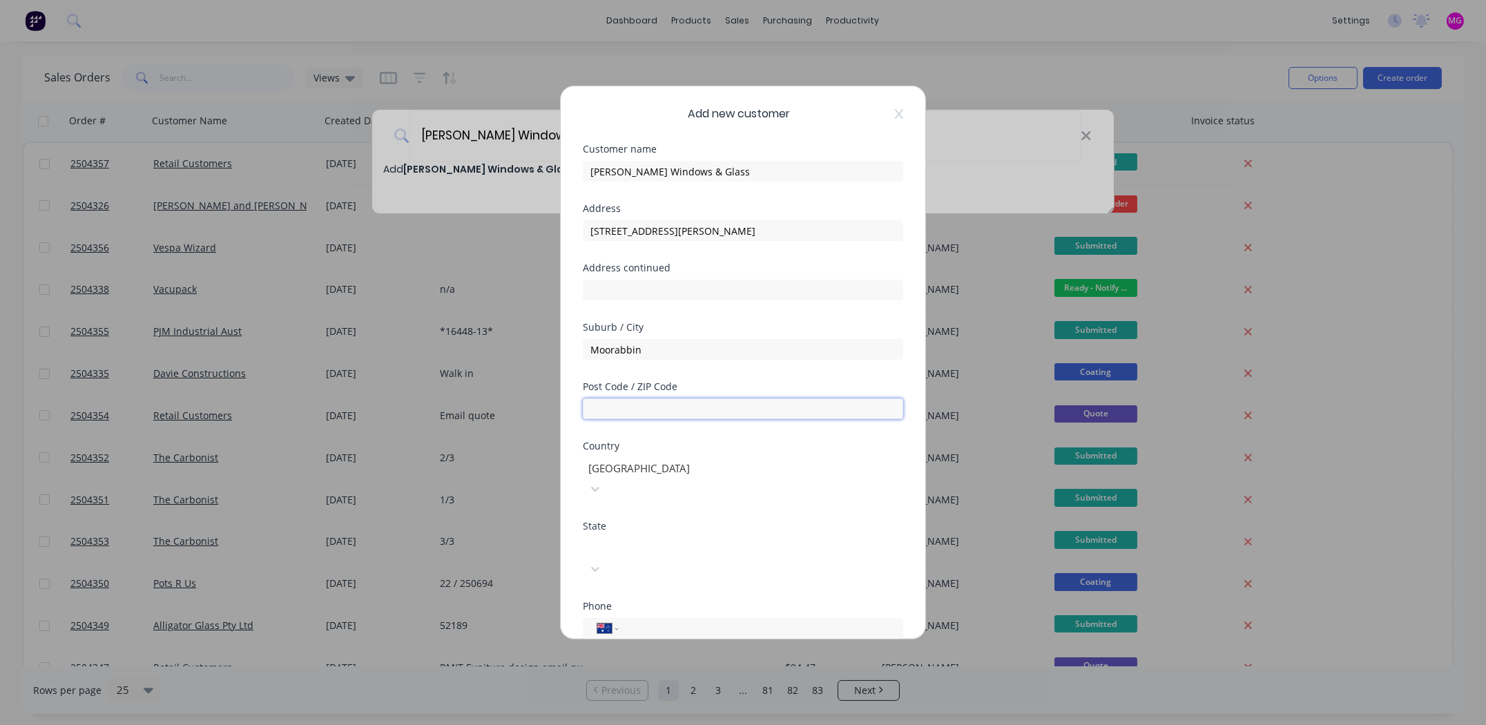
type input "3189"
type input "[PHONE_NUMBER]"
click at [660, 538] on div at bounding box center [686, 546] width 199 height 17
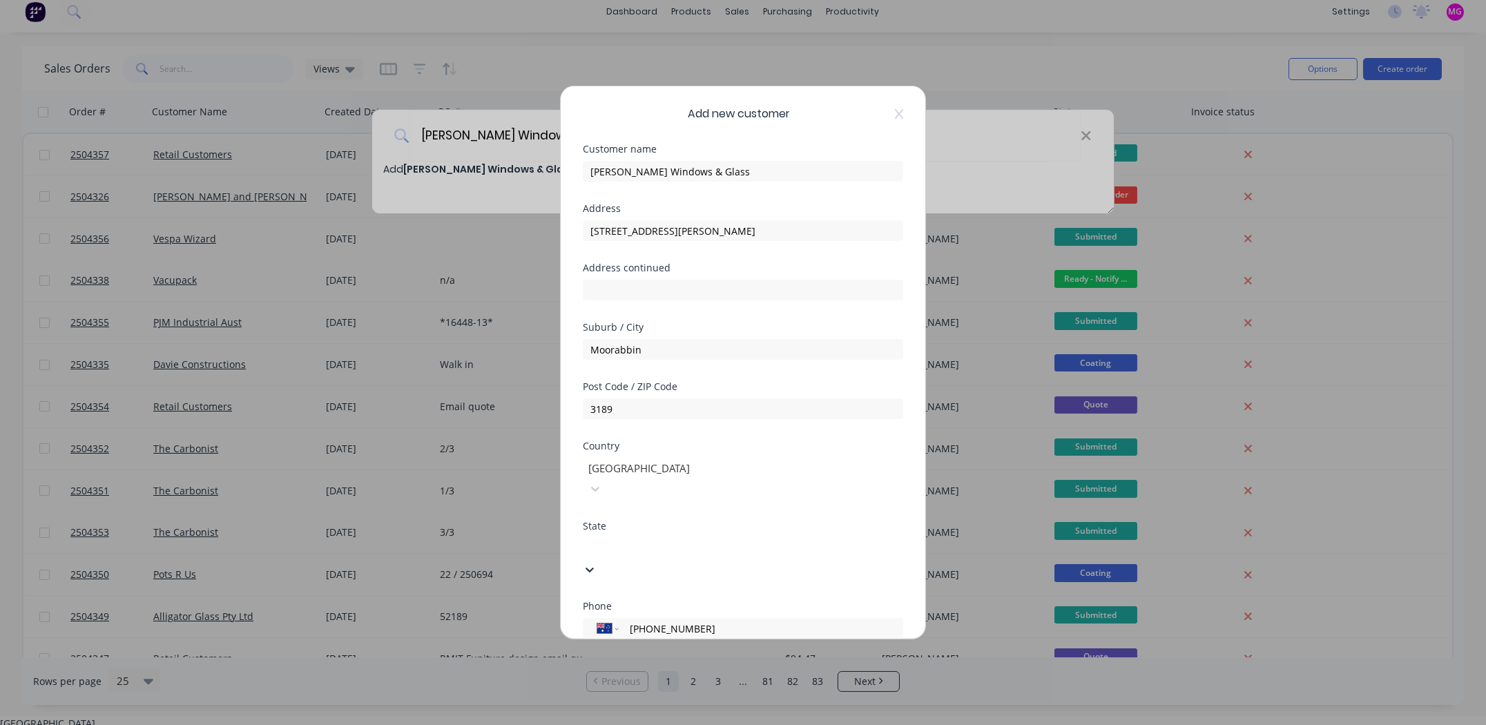
scroll to position [10, 0]
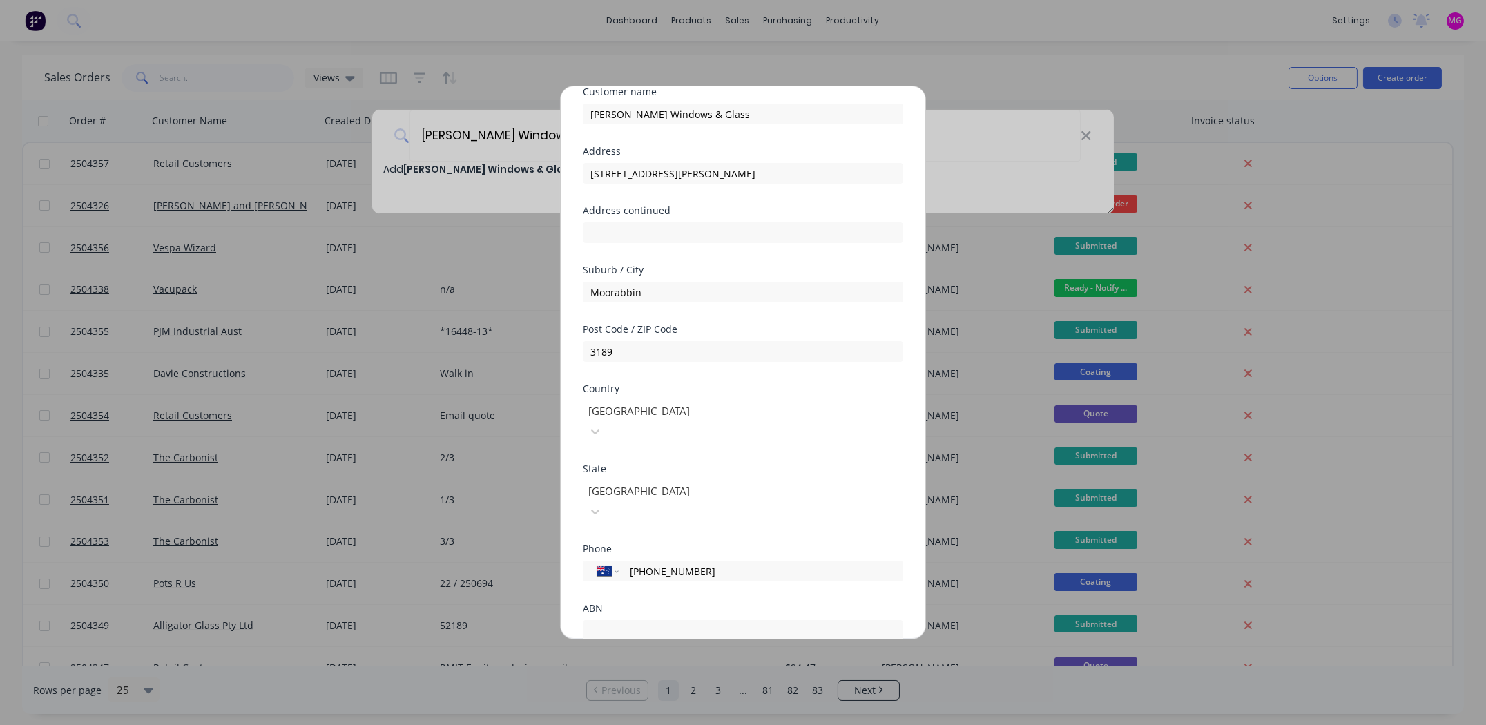
scroll to position [120, 0]
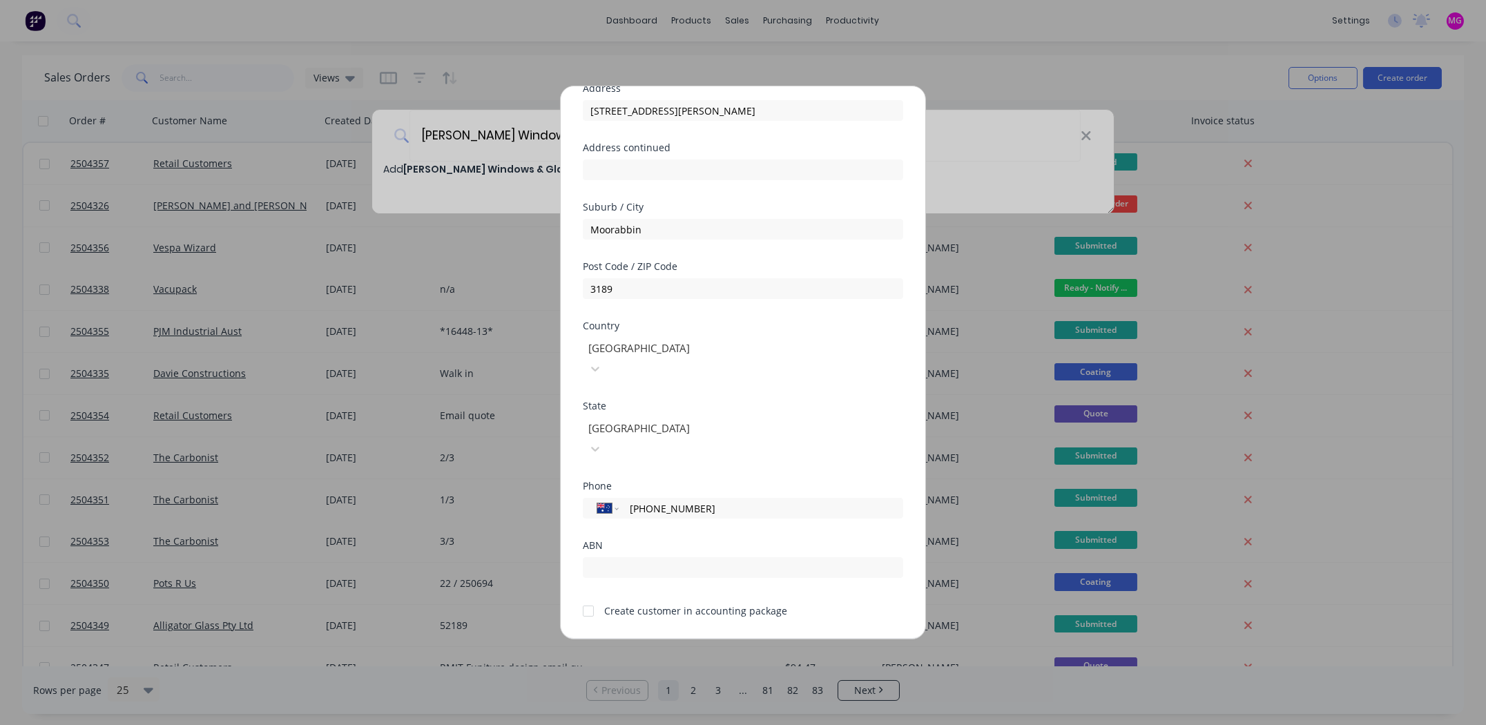
click at [679, 420] on div at bounding box center [686, 428] width 199 height 17
click at [587, 597] on div at bounding box center [588, 611] width 28 height 28
click at [697, 640] on button "Save" at bounding box center [699, 651] width 76 height 22
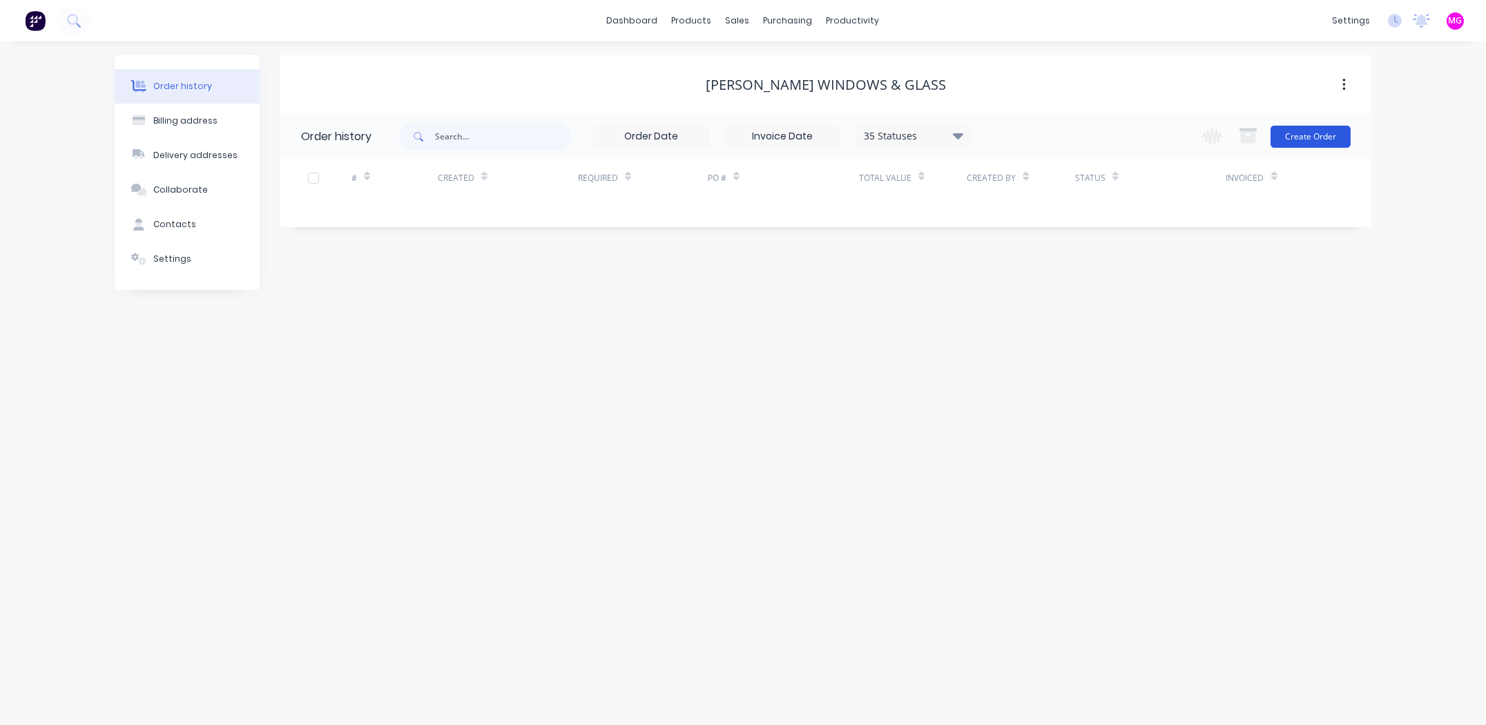
click at [1323, 134] on button "Create Order" at bounding box center [1310, 137] width 80 height 22
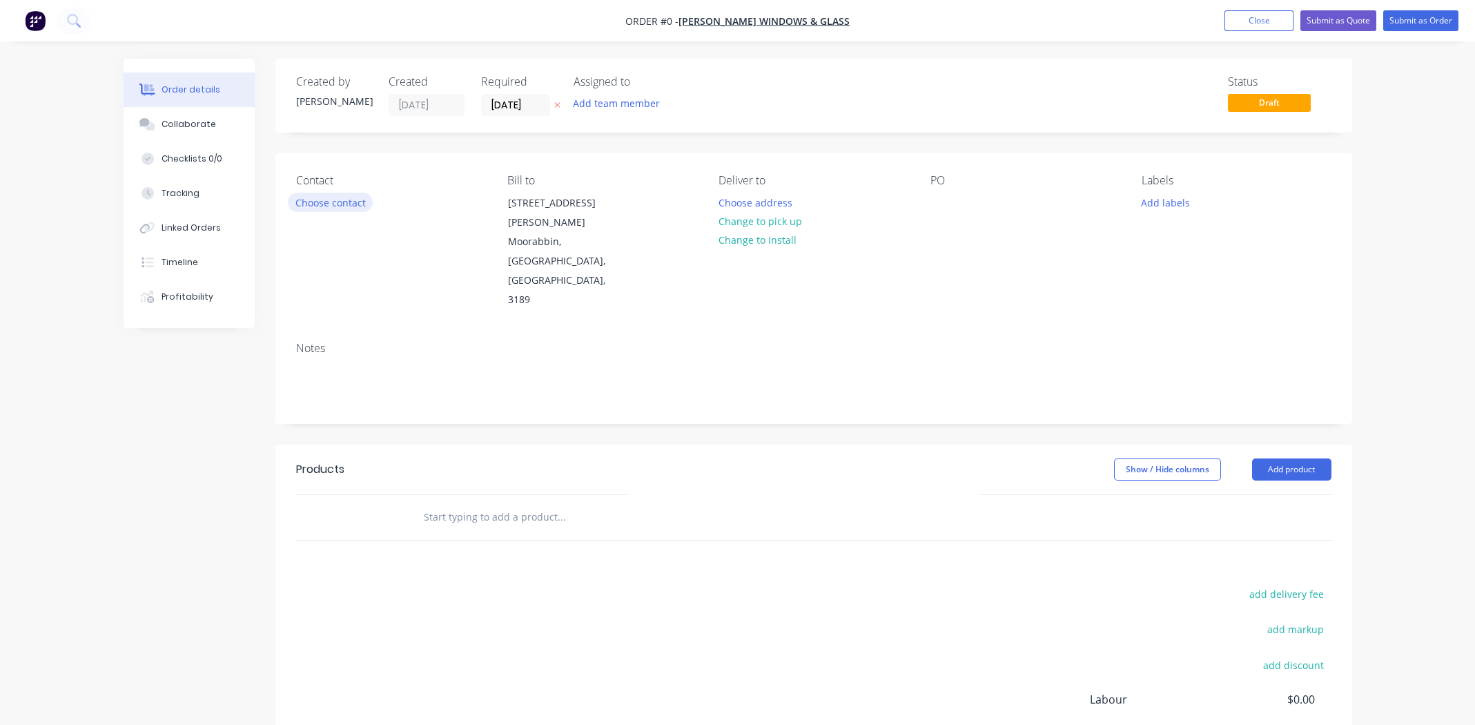
click at [344, 204] on button "Choose contact" at bounding box center [330, 202] width 85 height 19
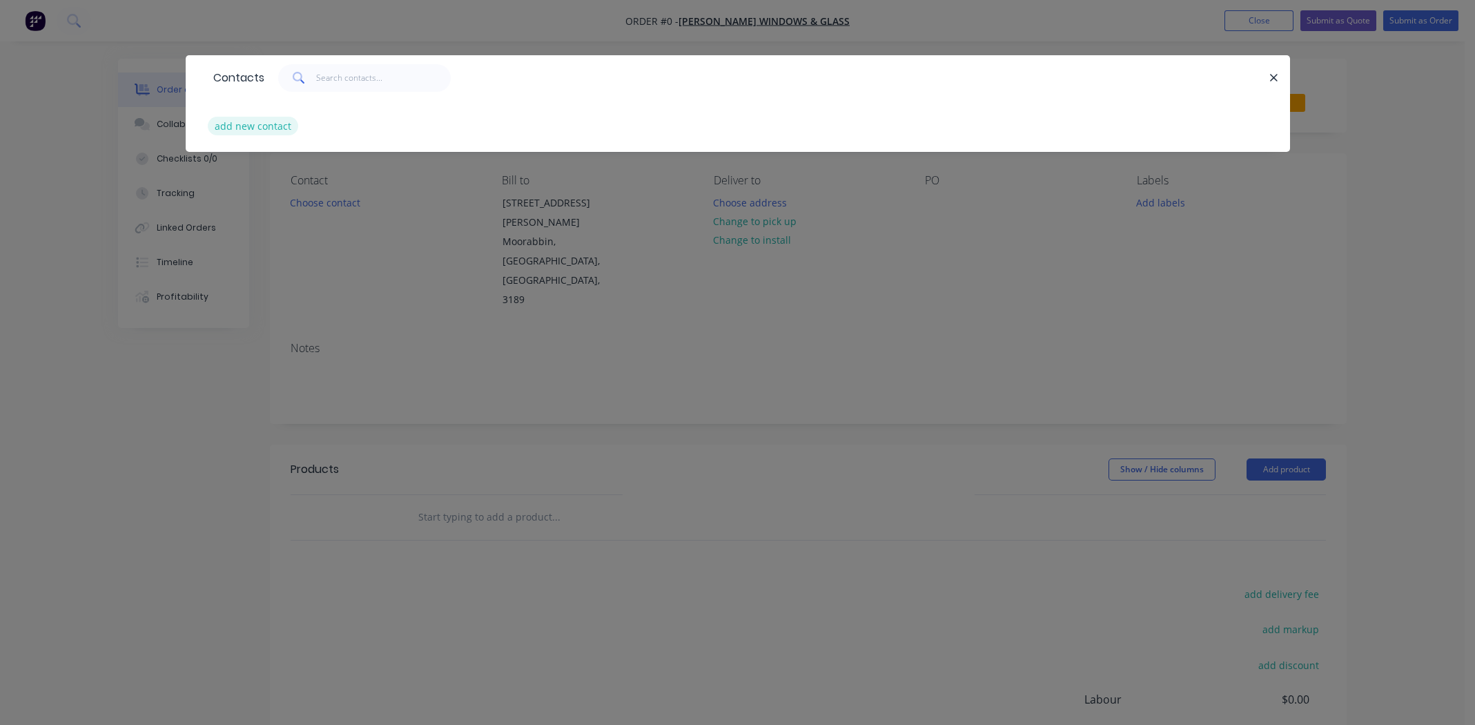
click at [255, 126] on button "add new contact" at bounding box center [253, 126] width 91 height 19
select select "AU"
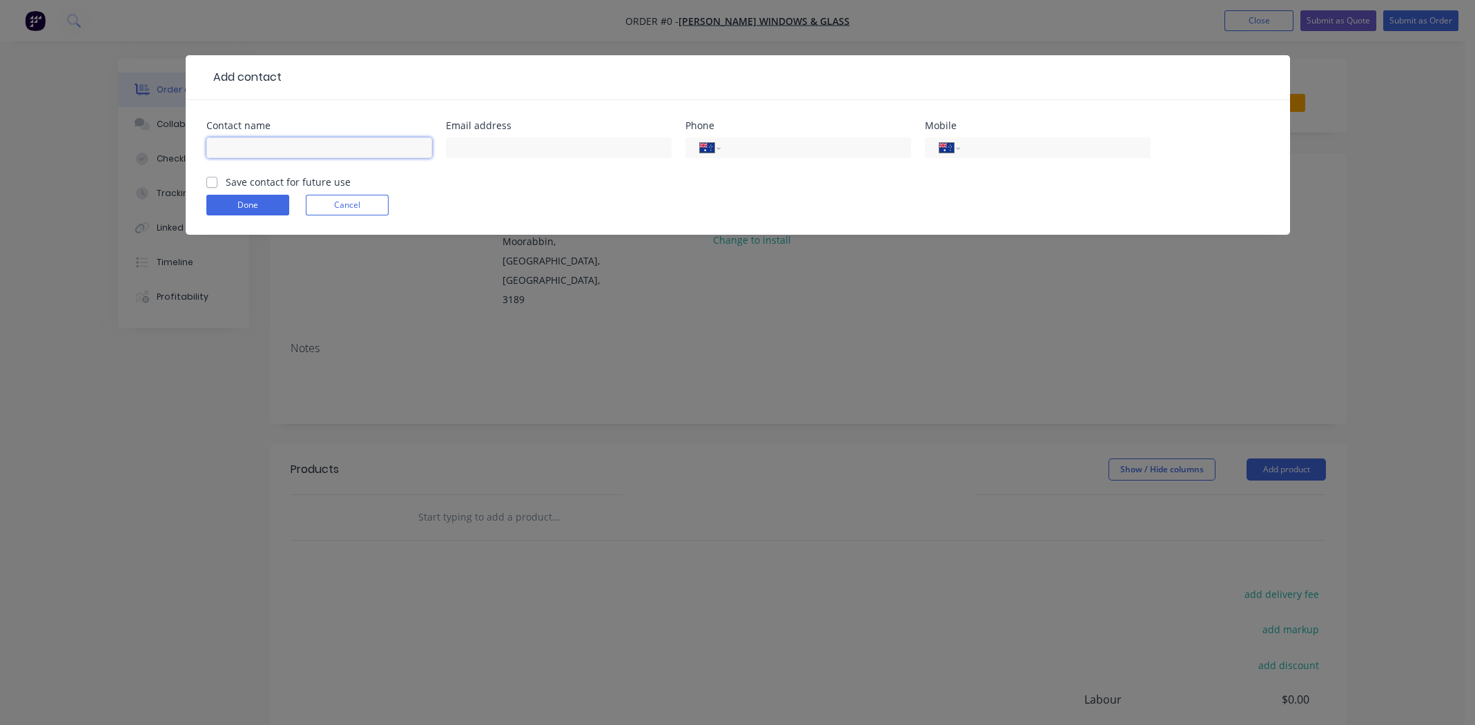
click at [242, 150] on input "text" at bounding box center [319, 147] width 226 height 21
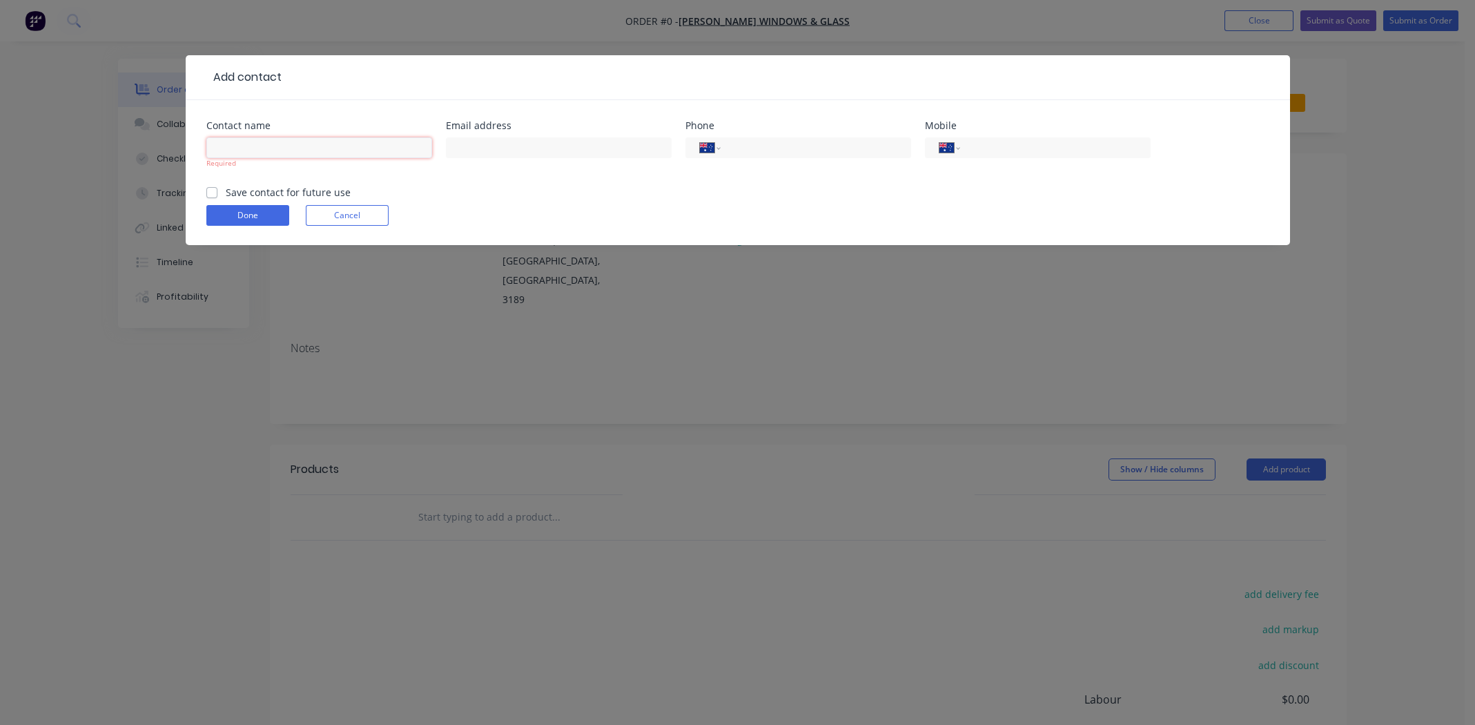
paste input "[PERSON_NAME]"
type input "[PERSON_NAME]"
click at [581, 146] on input "text" at bounding box center [559, 147] width 226 height 21
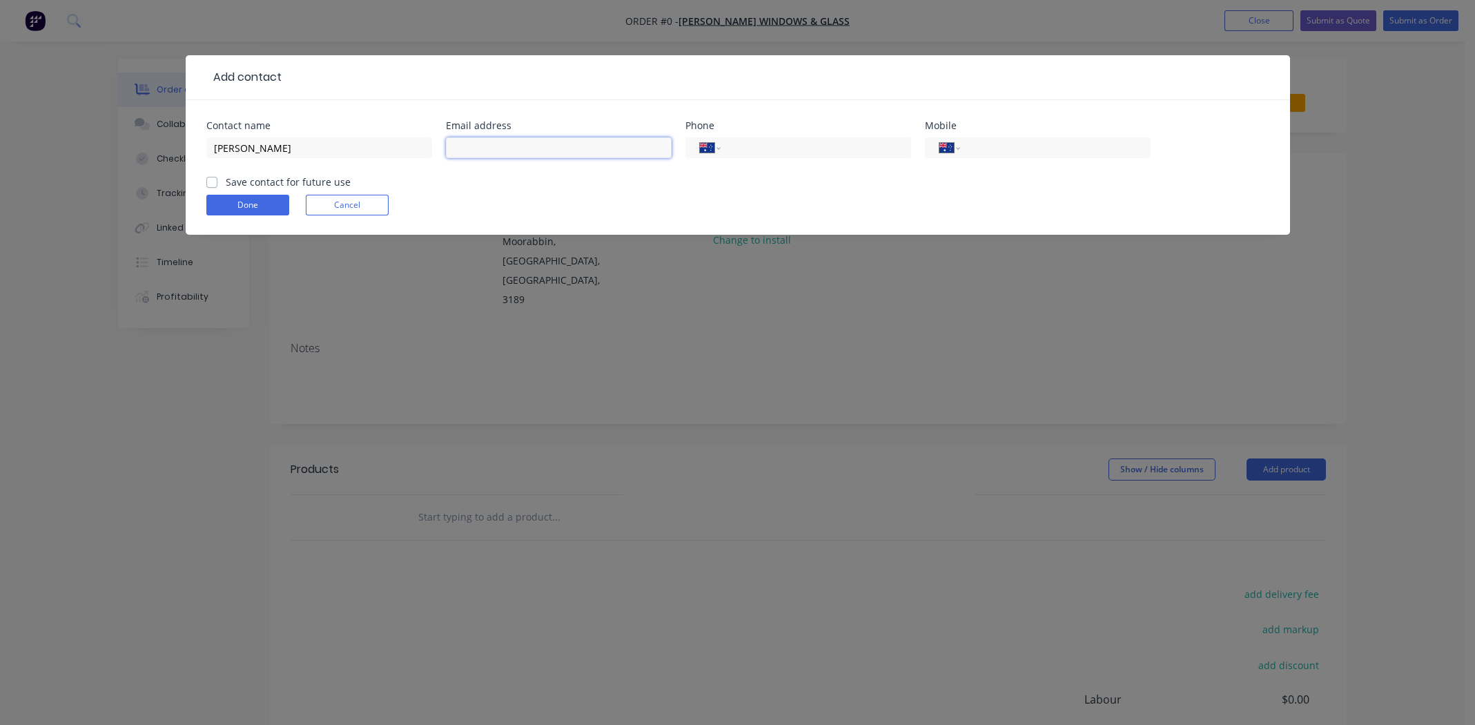
paste input "[EMAIL_ADDRESS][DOMAIN_NAME]"
type input "[EMAIL_ADDRESS][DOMAIN_NAME]"
click at [1020, 146] on input "tel" at bounding box center [1053, 148] width 166 height 16
paste input "95320555"
type input "95320555"
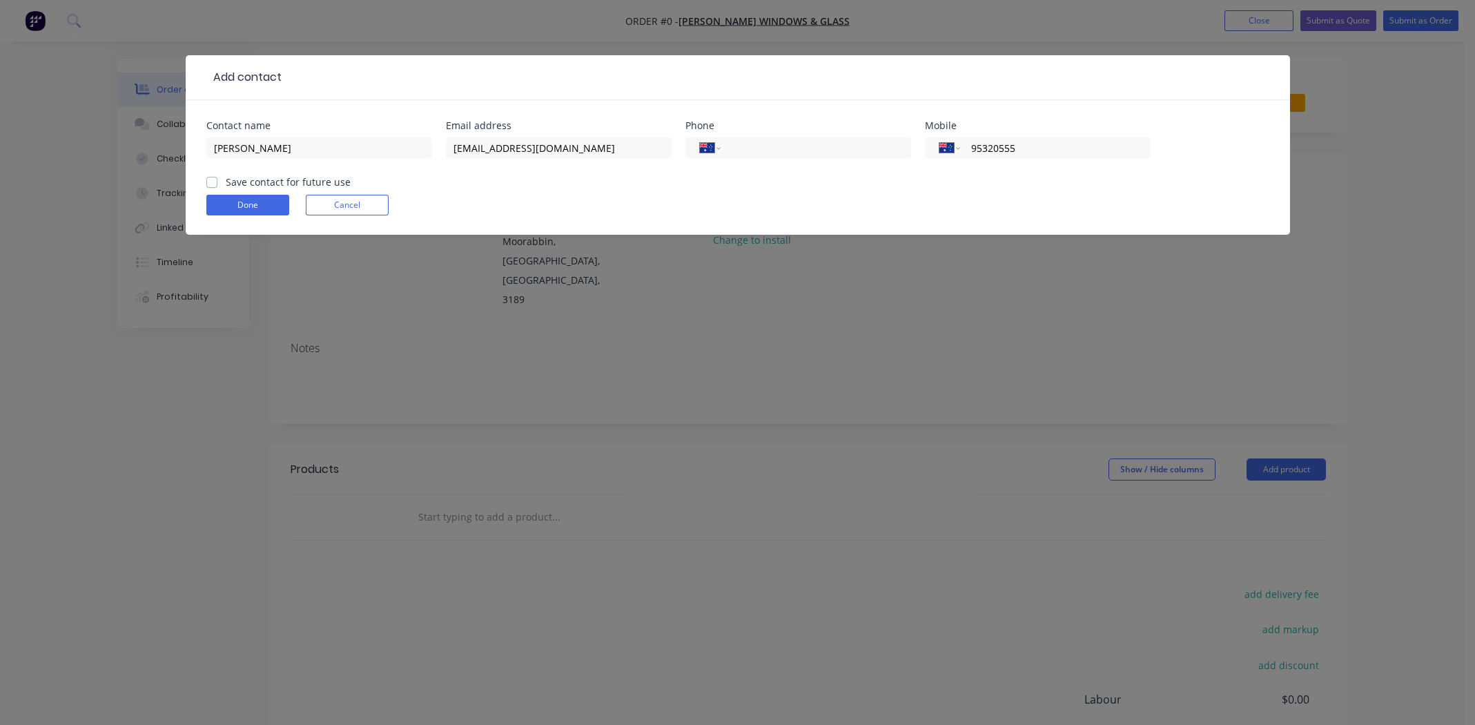
click at [226, 181] on label "Save contact for future use" at bounding box center [288, 182] width 125 height 14
click at [207, 181] on input "Save contact for future use" at bounding box center [211, 181] width 11 height 13
checkbox input "true"
click at [222, 197] on button "Done" at bounding box center [247, 205] width 83 height 21
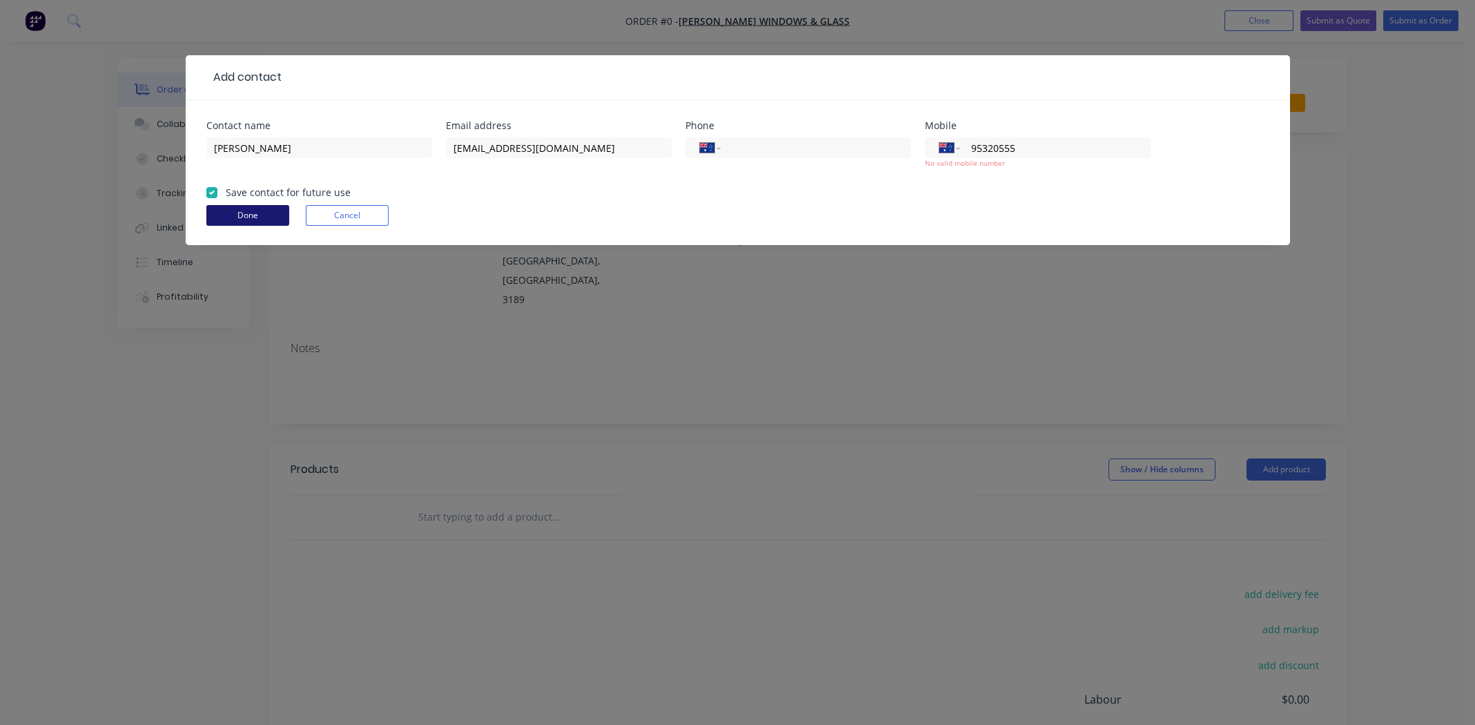
click at [251, 212] on button "Done" at bounding box center [247, 215] width 83 height 21
click at [971, 146] on input "95320555" at bounding box center [1053, 148] width 166 height 16
type input "[PHONE_NUMBER]"
click at [991, 191] on form "Contact name [PERSON_NAME] Email address [EMAIL_ADDRESS][DOMAIN_NAME] Phone Int…" at bounding box center [737, 183] width 1063 height 124
click at [226, 215] on button "Done" at bounding box center [247, 215] width 83 height 21
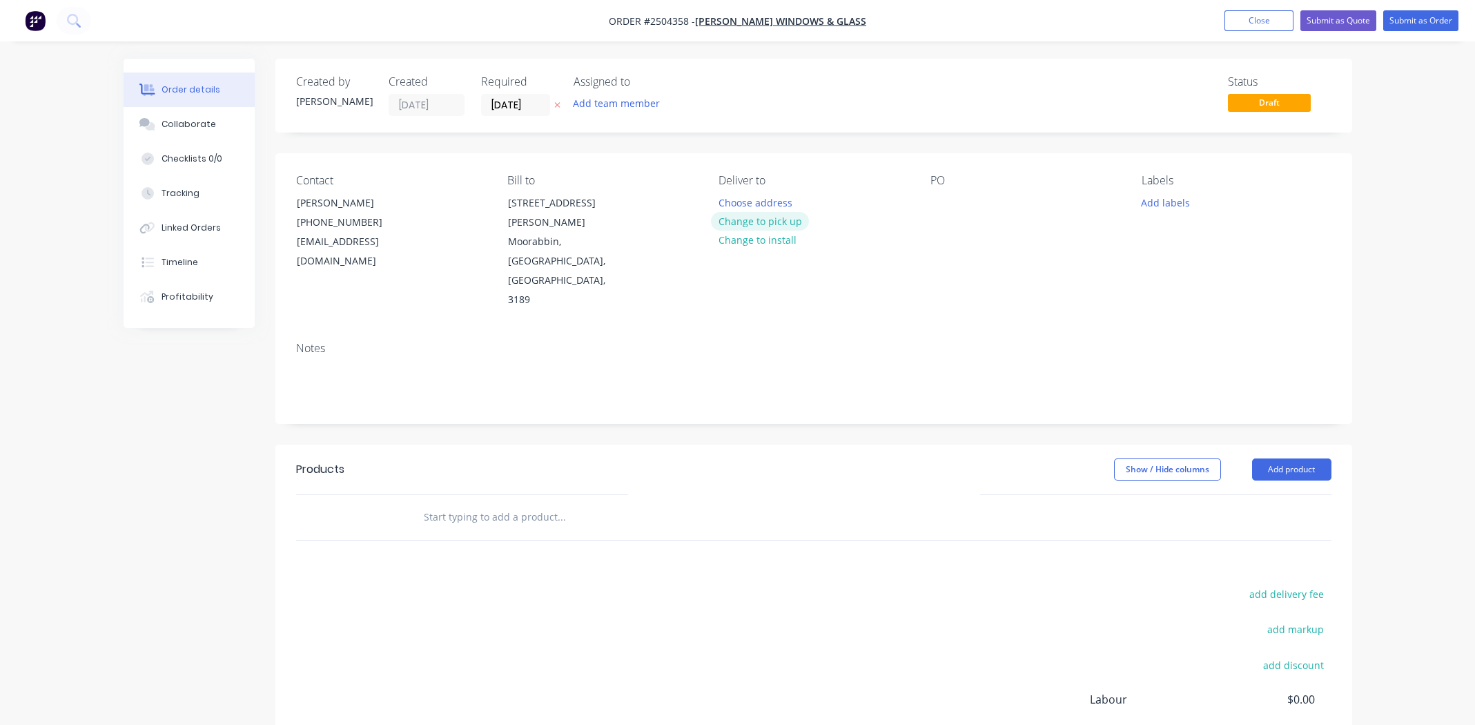
click at [762, 219] on button "Change to pick up" at bounding box center [760, 221] width 98 height 19
click at [937, 196] on div at bounding box center [942, 203] width 22 height 20
click at [1172, 203] on button "Add labels" at bounding box center [1166, 202] width 64 height 19
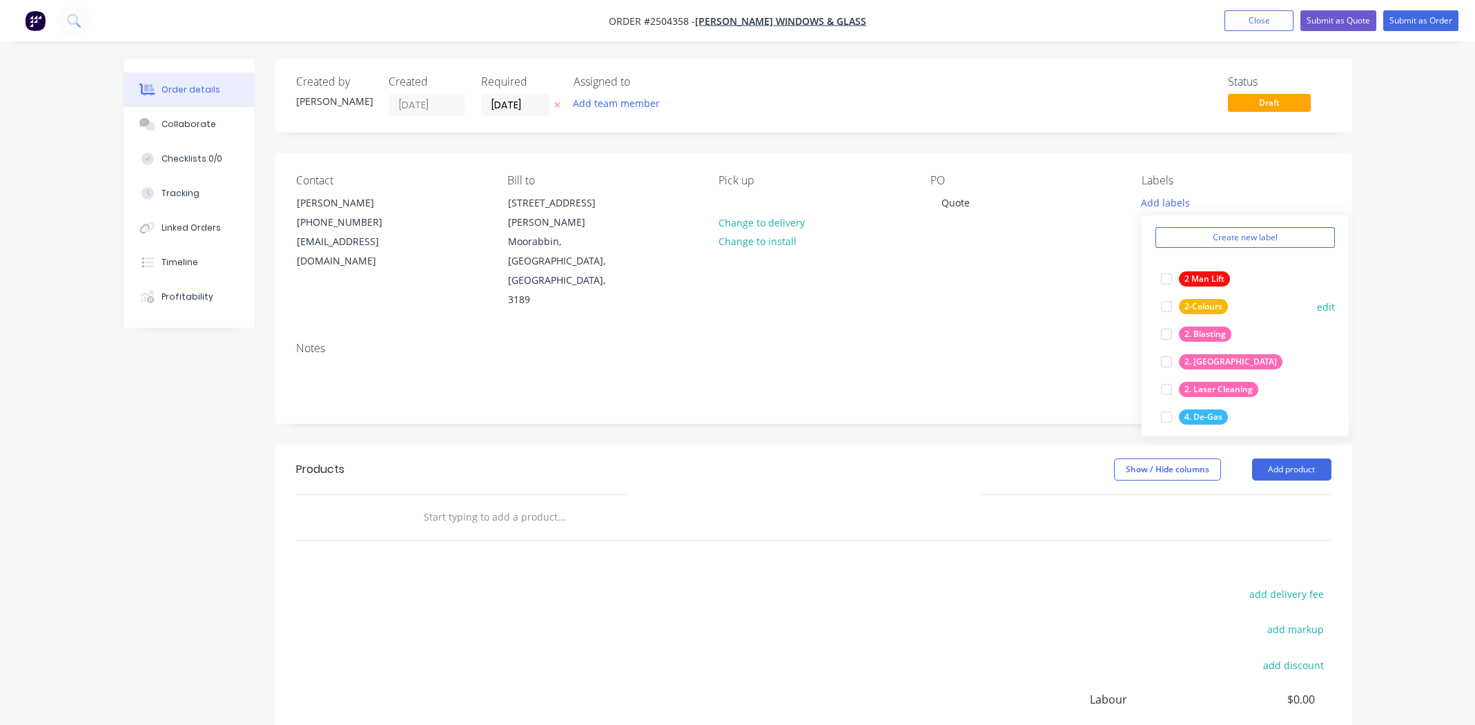
scroll to position [68, 0]
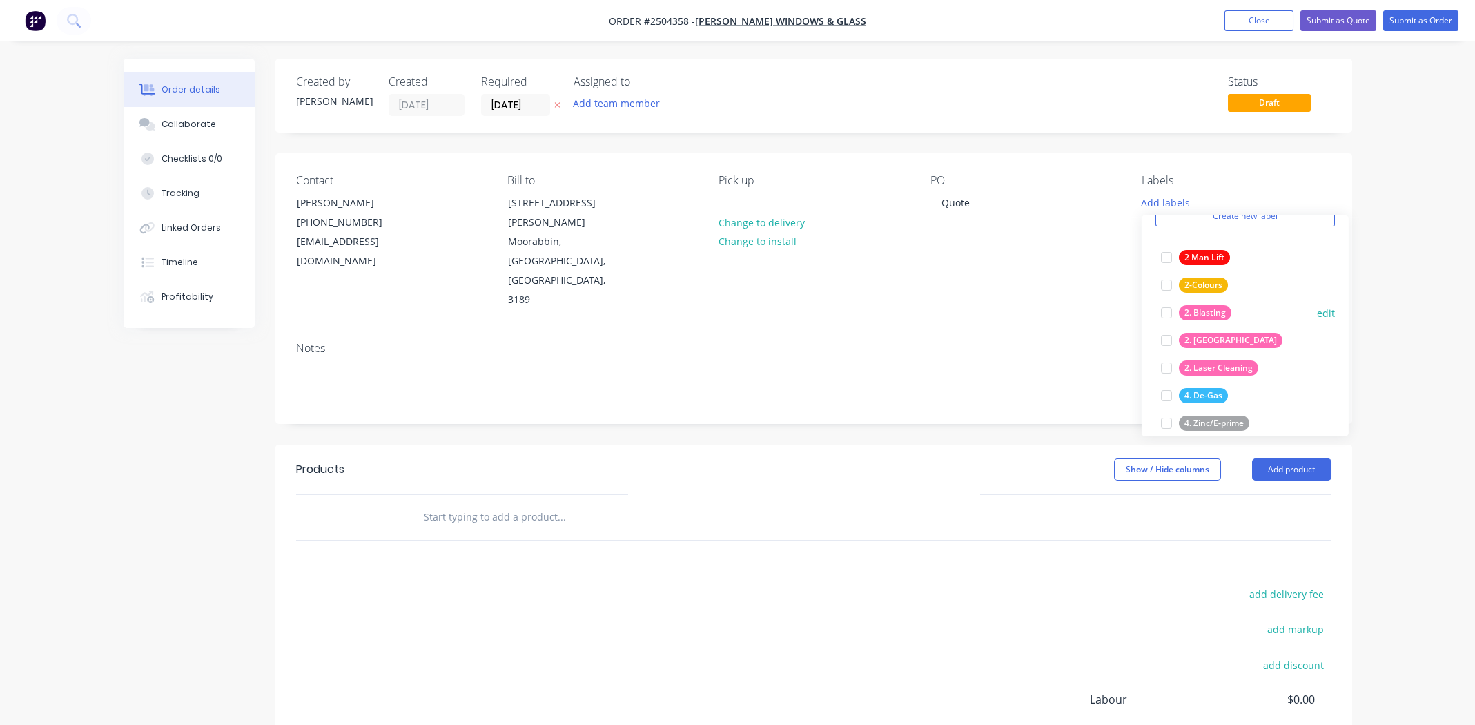
click at [1166, 310] on div at bounding box center [1167, 313] width 28 height 28
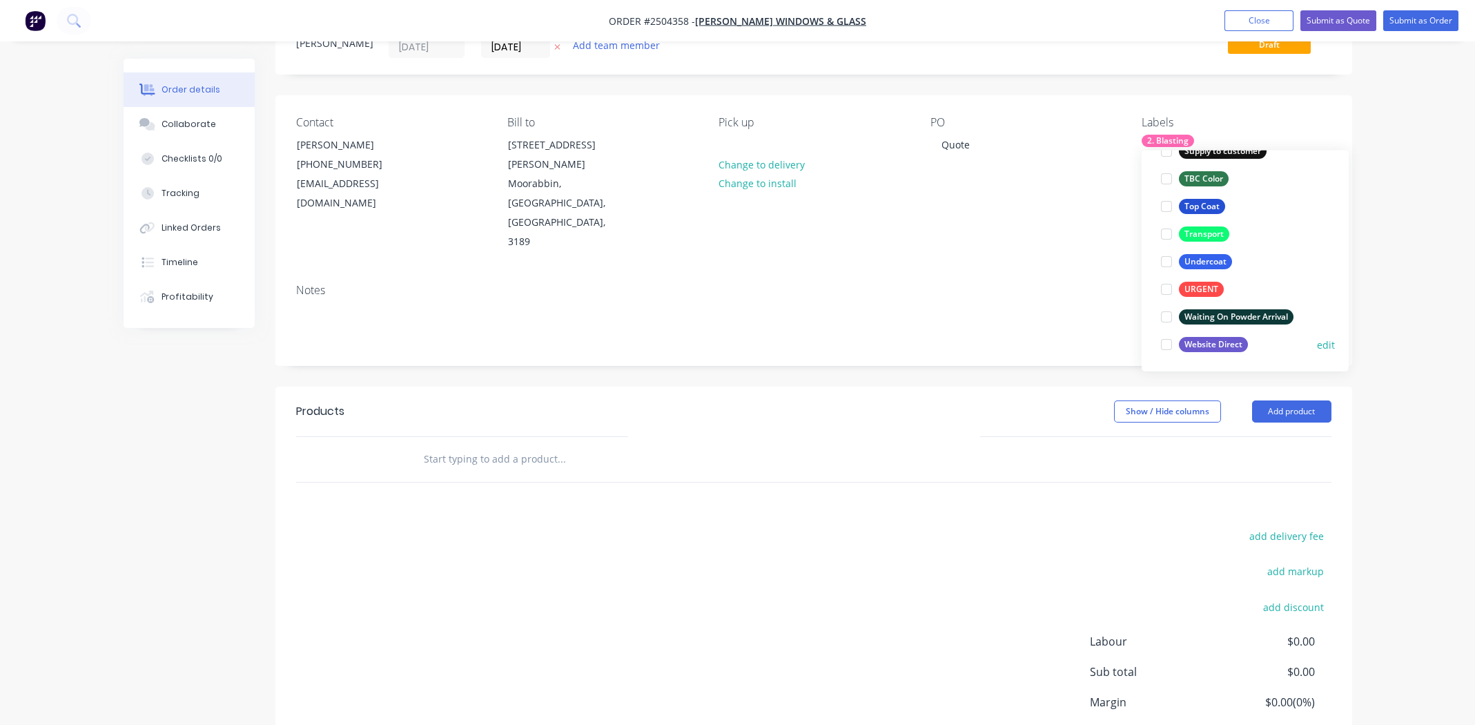
scroll to position [108, 0]
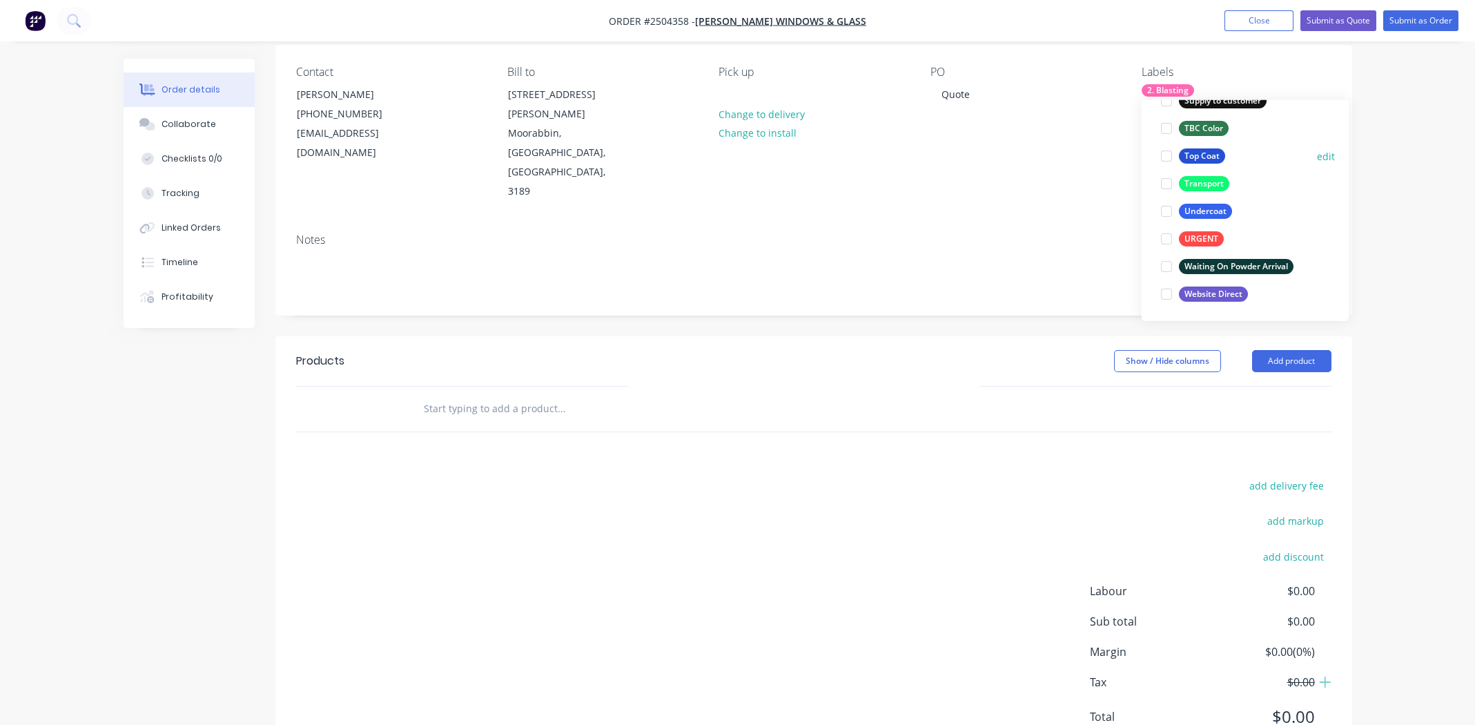
click at [1164, 153] on div at bounding box center [1167, 156] width 28 height 28
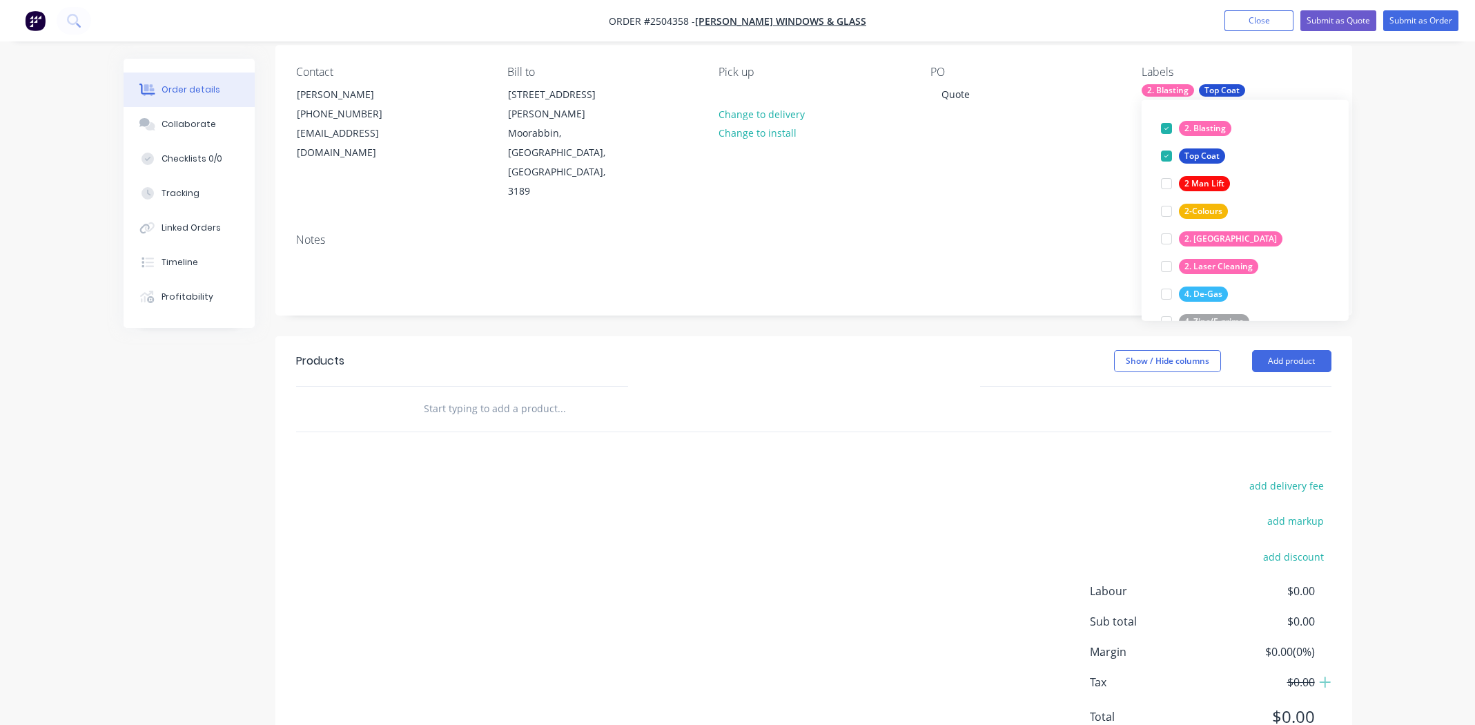
click at [1054, 159] on div "Contact [PERSON_NAME] [PHONE_NUMBER] [EMAIL_ADDRESS][DOMAIN_NAME] Bill to [STRE…" at bounding box center [813, 133] width 1077 height 177
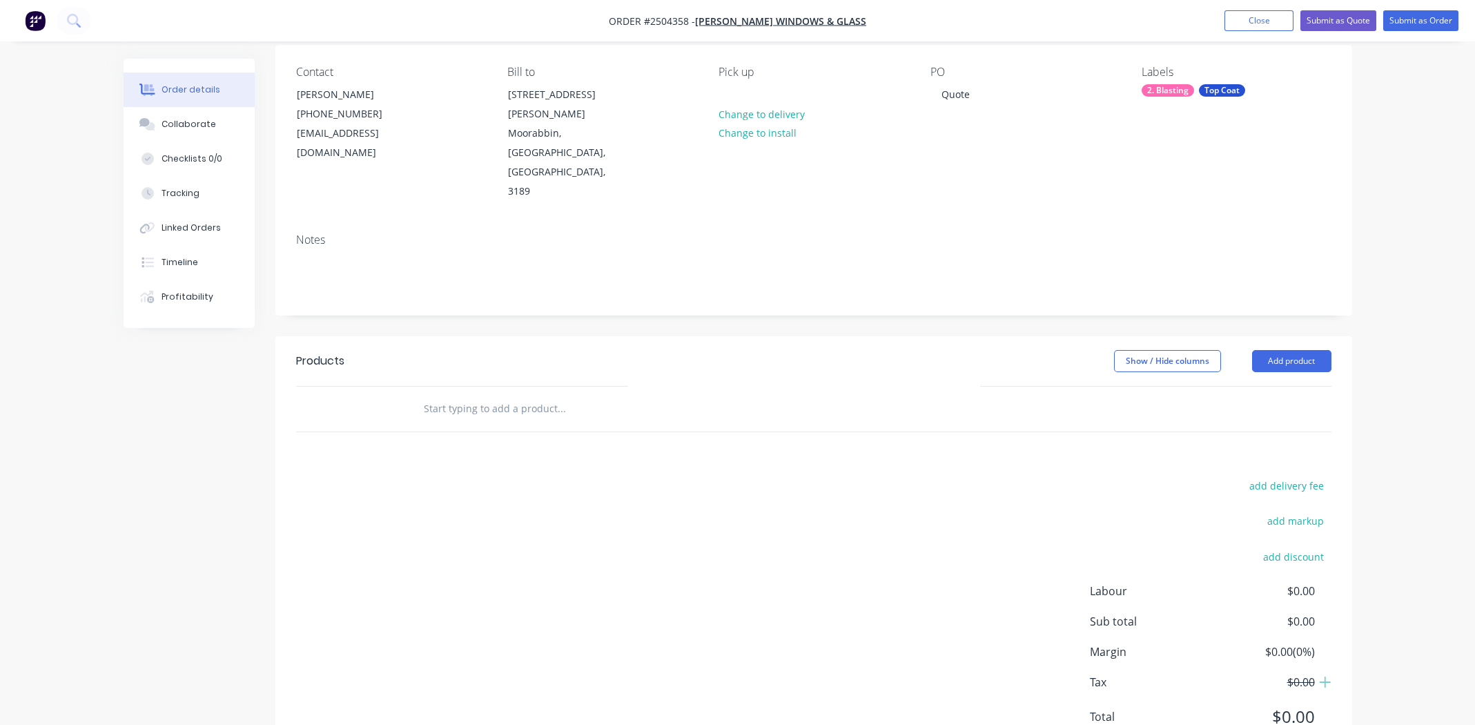
click at [1314, 336] on header "Products Show / Hide columns Add product" at bounding box center [813, 361] width 1077 height 50
click at [1309, 350] on button "Add product" at bounding box center [1291, 361] width 79 height 22
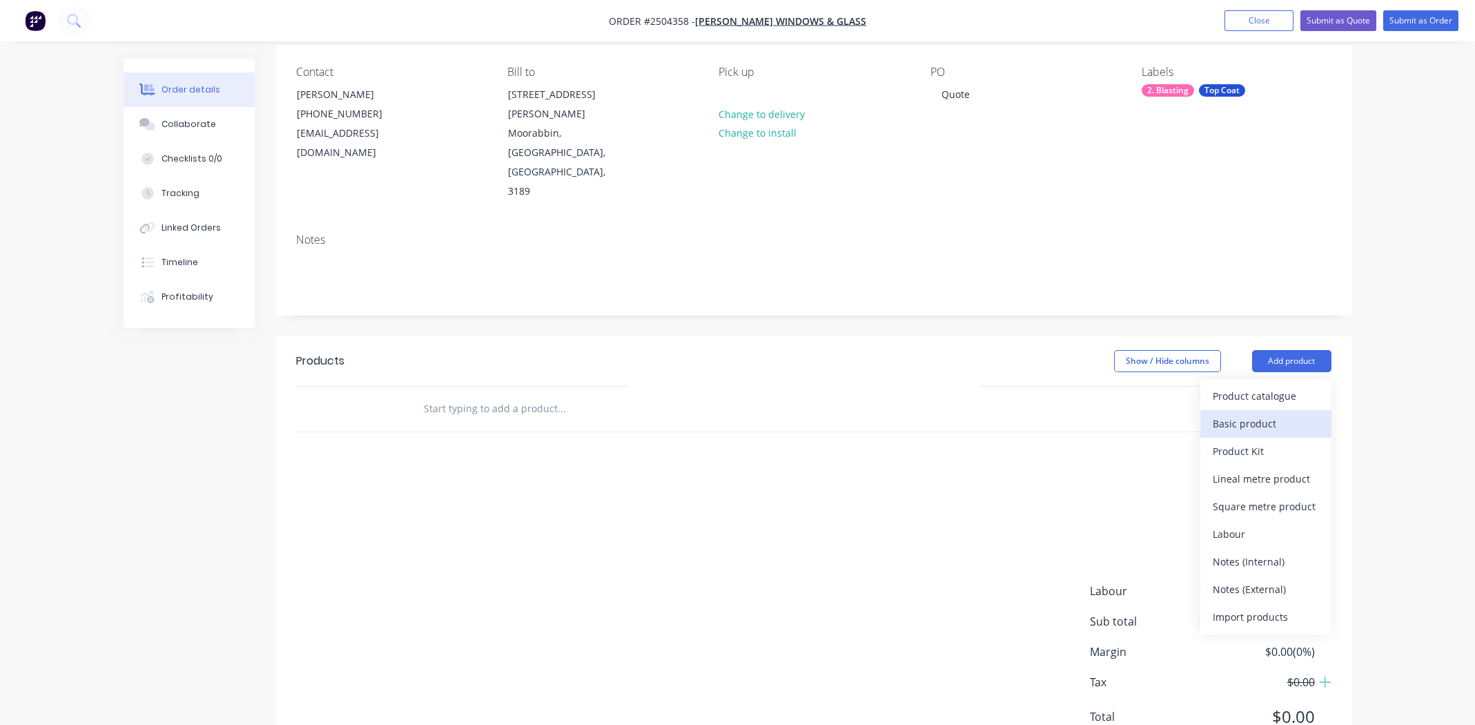
click at [1226, 413] on div "Basic product" at bounding box center [1266, 423] width 106 height 20
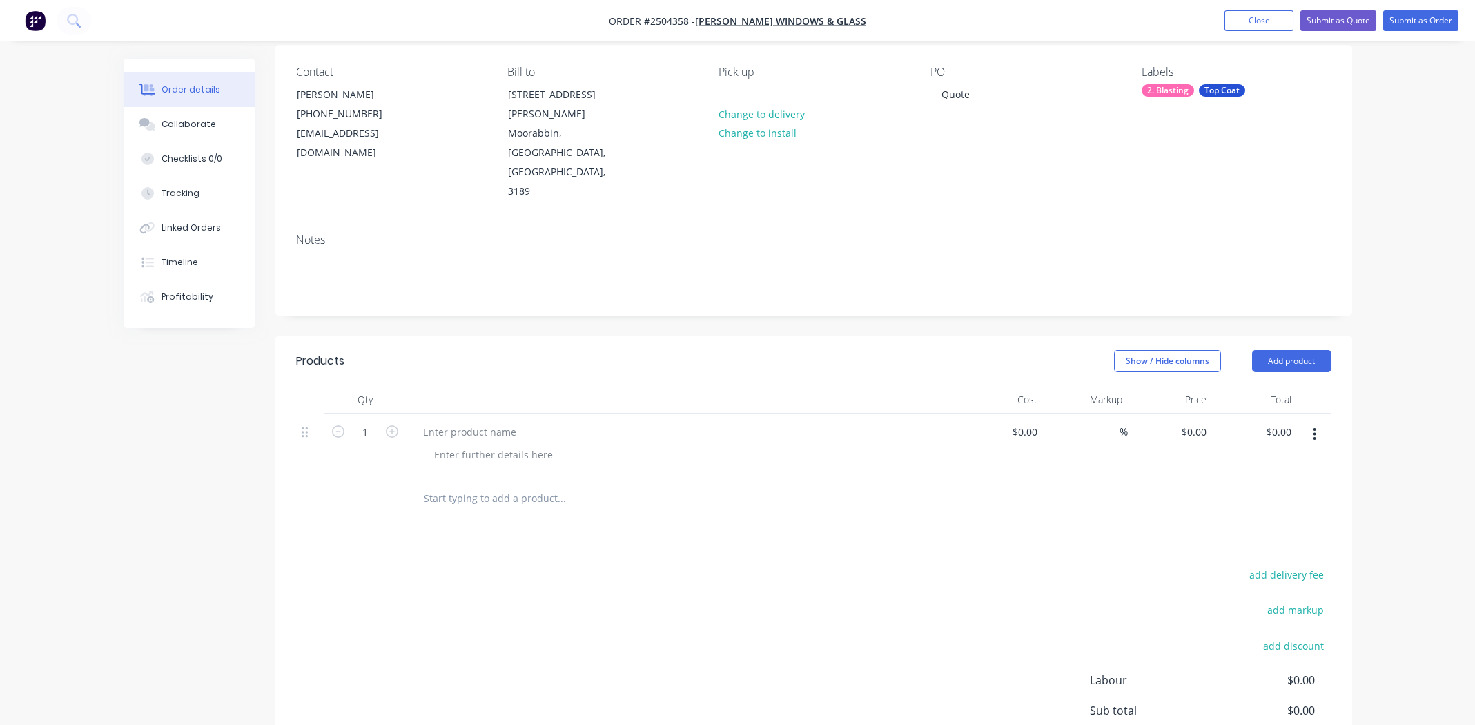
click at [1314, 427] on icon "button" at bounding box center [1314, 434] width 3 height 15
click at [1242, 543] on div "Delete" at bounding box center [1266, 553] width 106 height 20
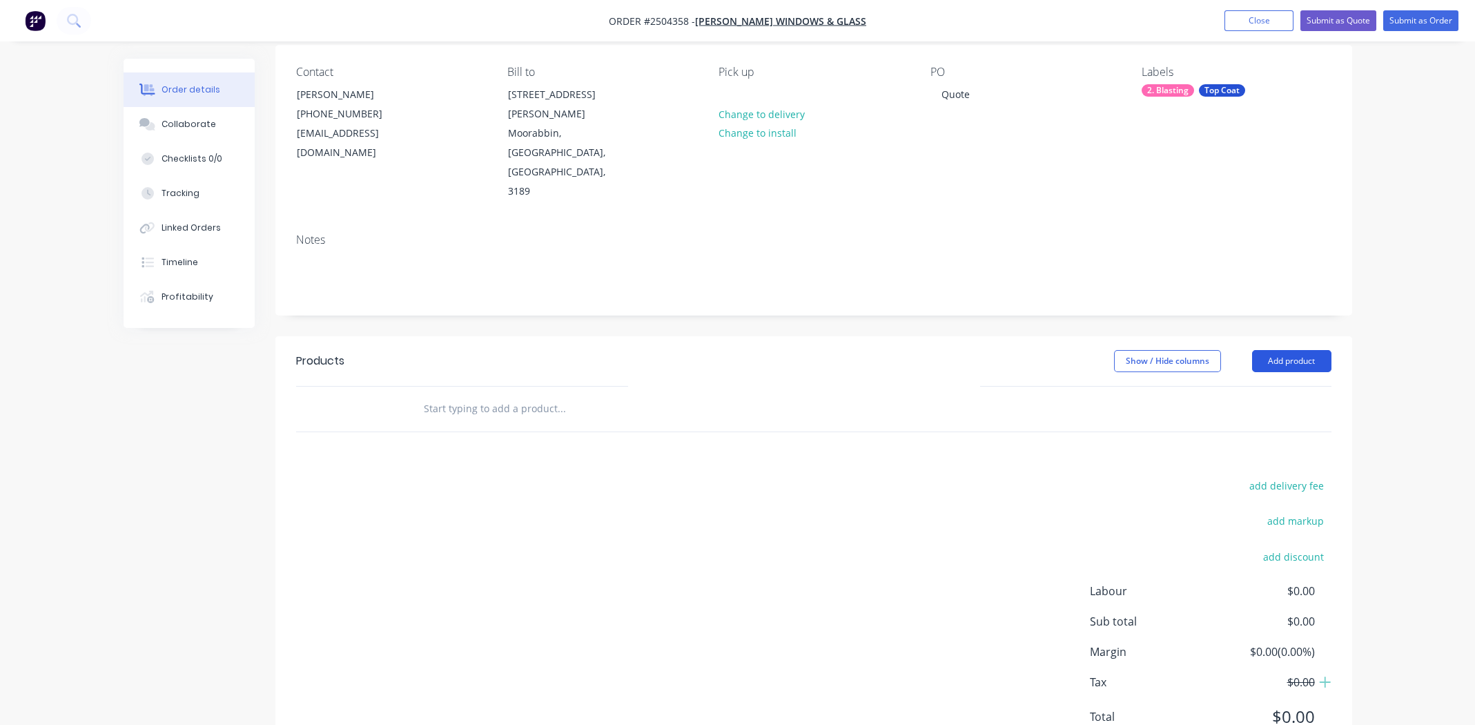
click at [1315, 350] on button "Add product" at bounding box center [1291, 361] width 79 height 22
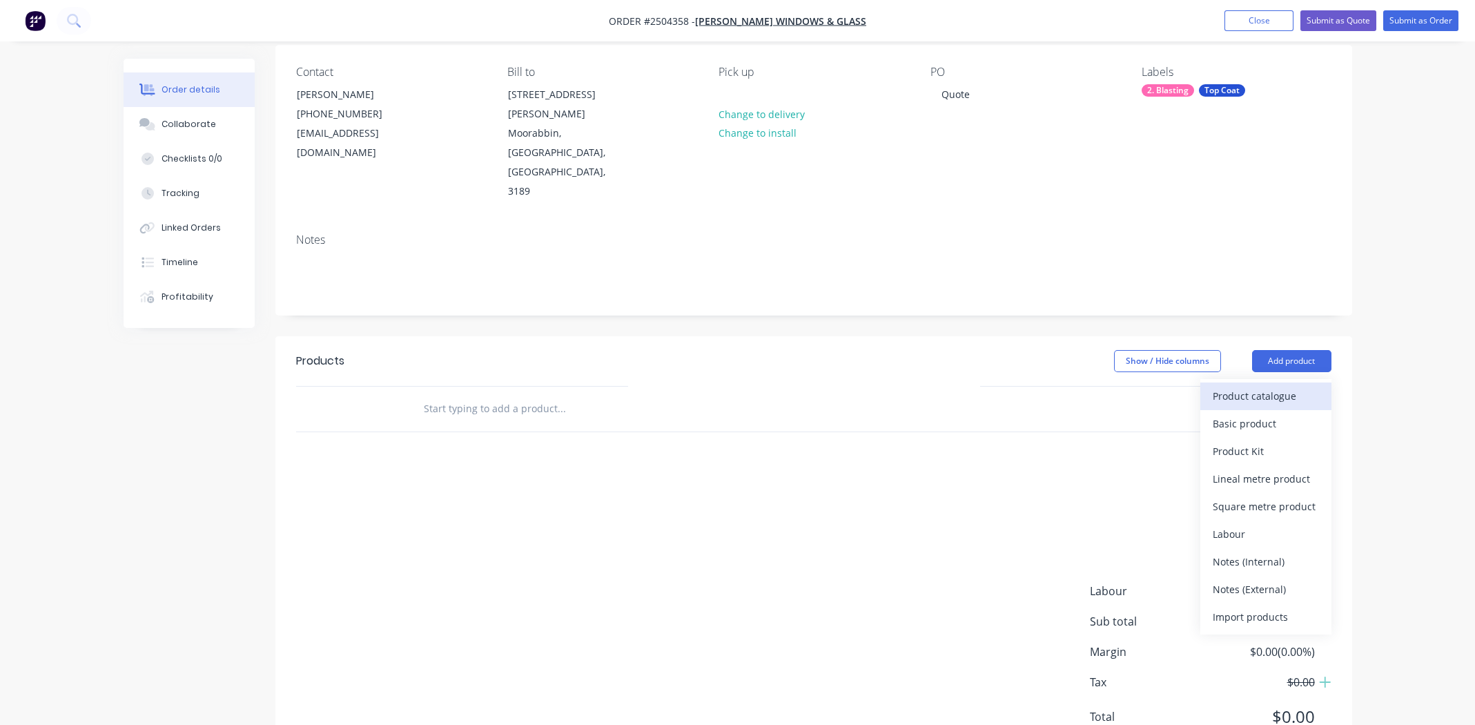
click at [1264, 386] on div "Product catalogue" at bounding box center [1266, 396] width 106 height 20
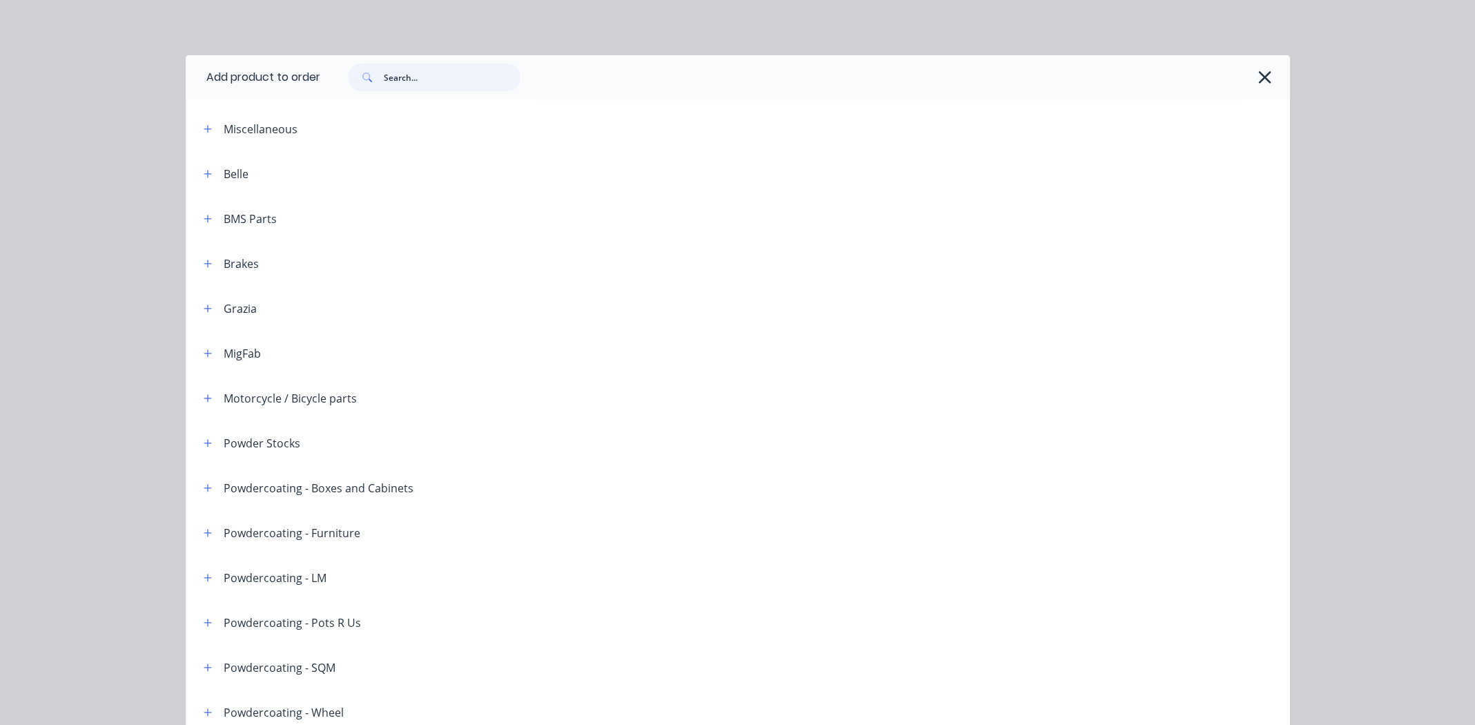
paste input "Natural Bronze"
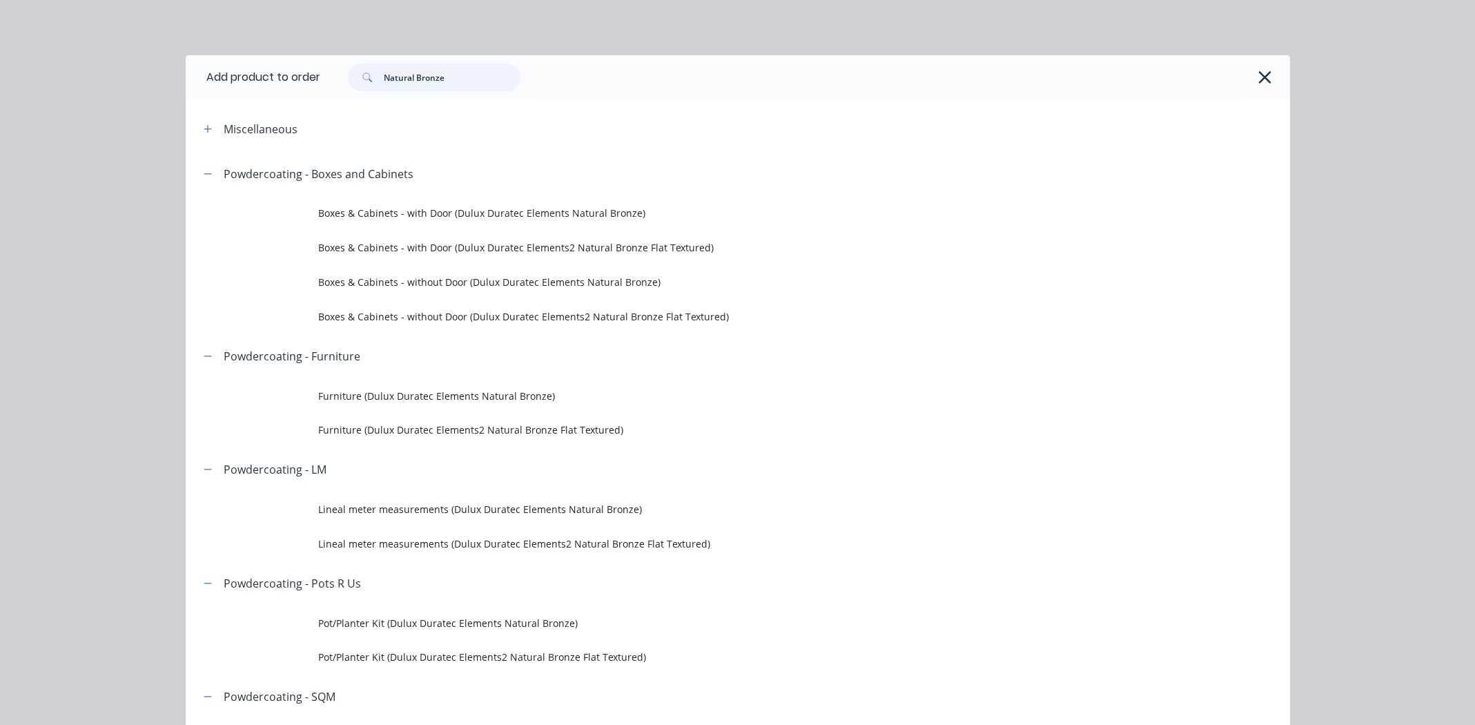
scroll to position [68, 0]
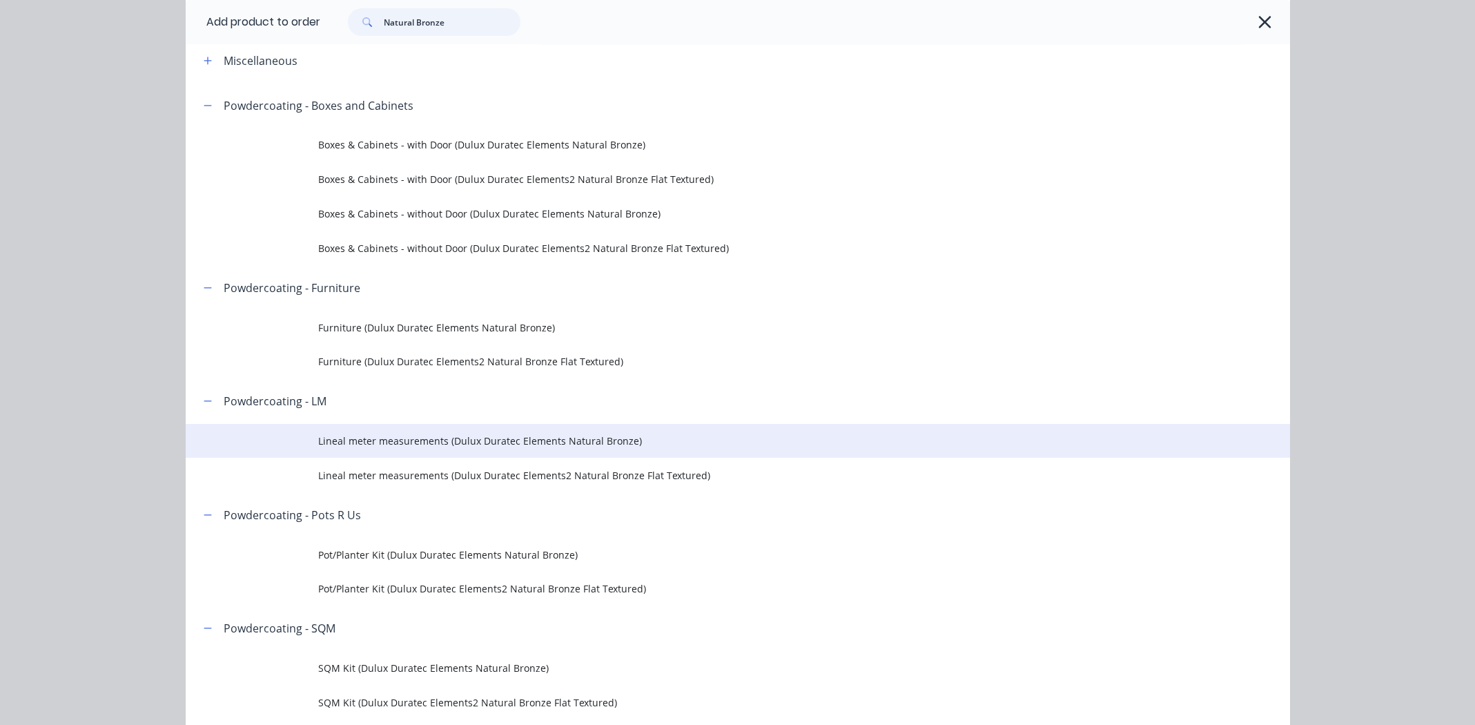
type input "Natural Bronze"
click at [533, 437] on span "Lineal meter measurements (Dulux Duratec Elements Natural Bronze)" at bounding box center [706, 441] width 777 height 14
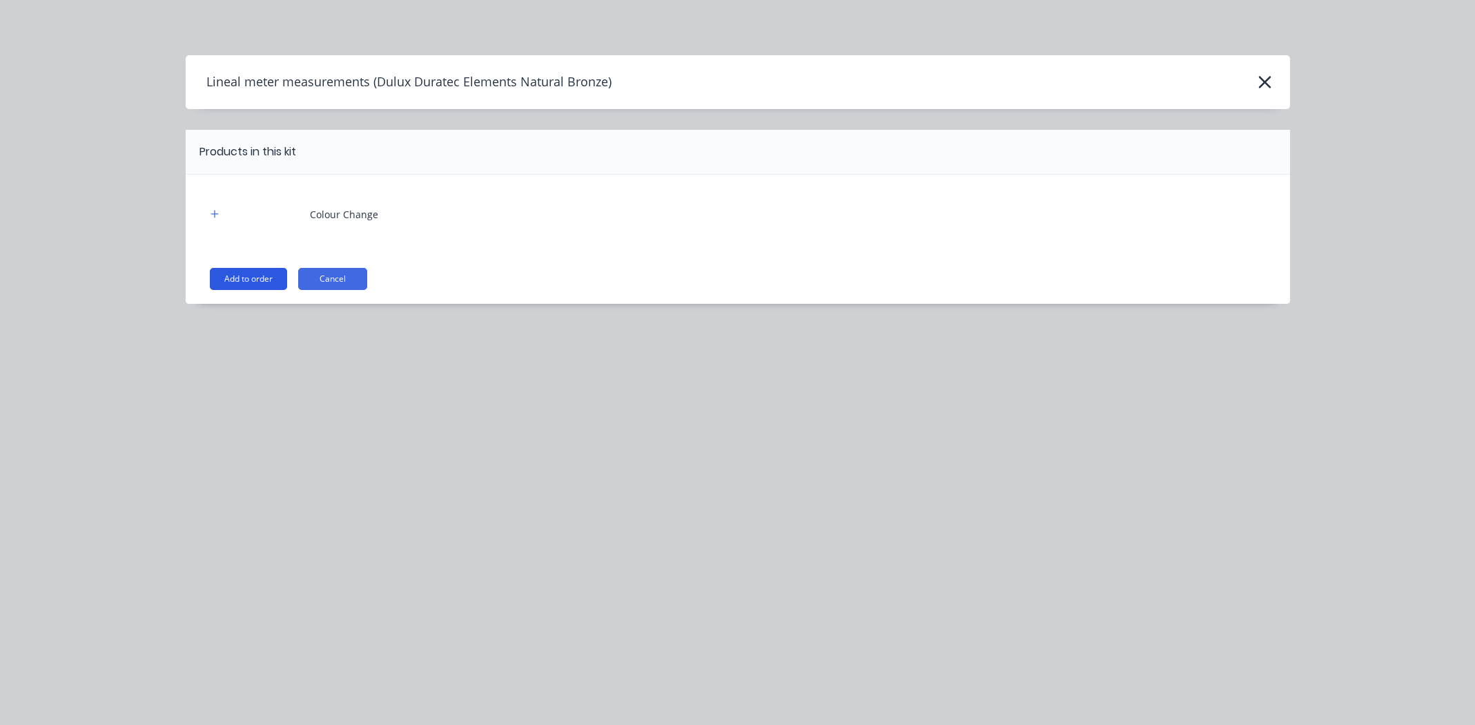
click at [241, 276] on button "Add to order" at bounding box center [248, 279] width 77 height 22
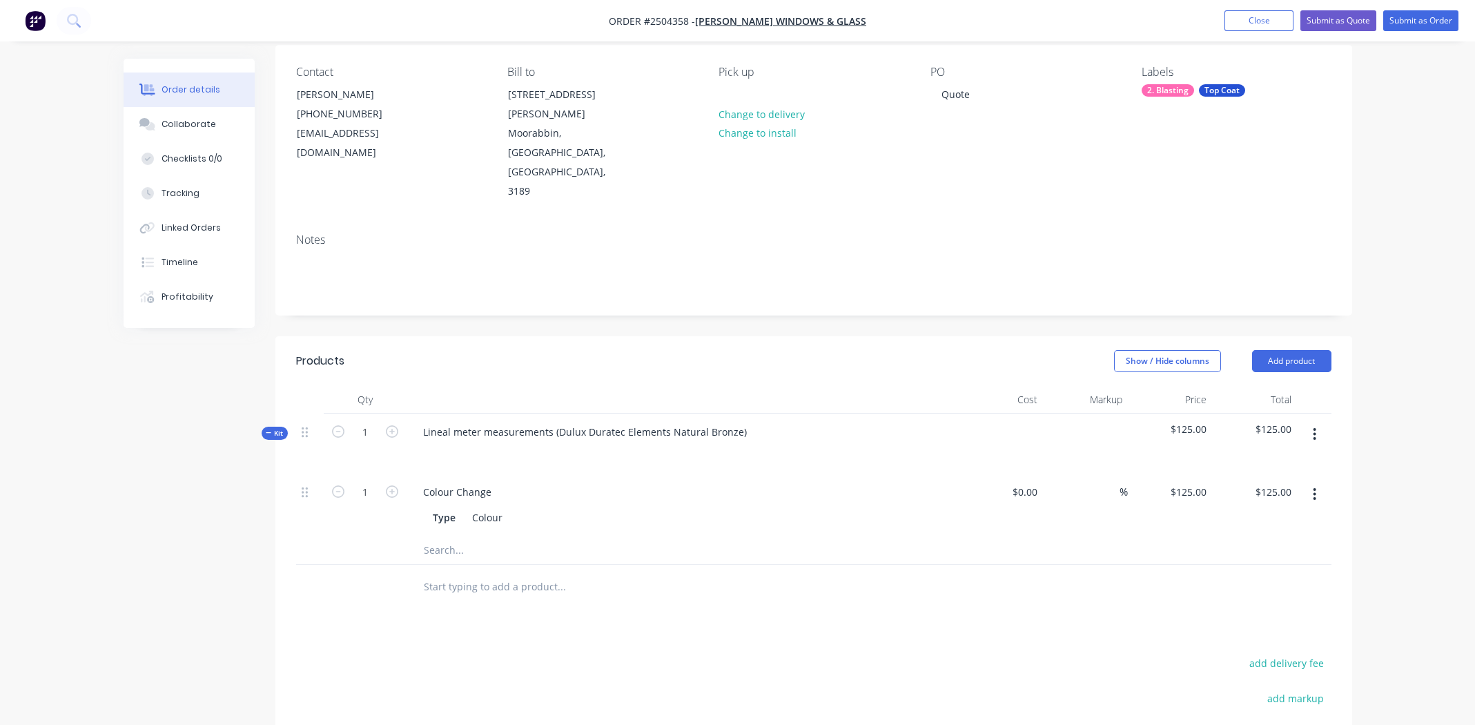
click at [1316, 427] on icon "button" at bounding box center [1314, 434] width 3 height 15
click at [1269, 460] on div "Add product to kit" at bounding box center [1266, 470] width 106 height 20
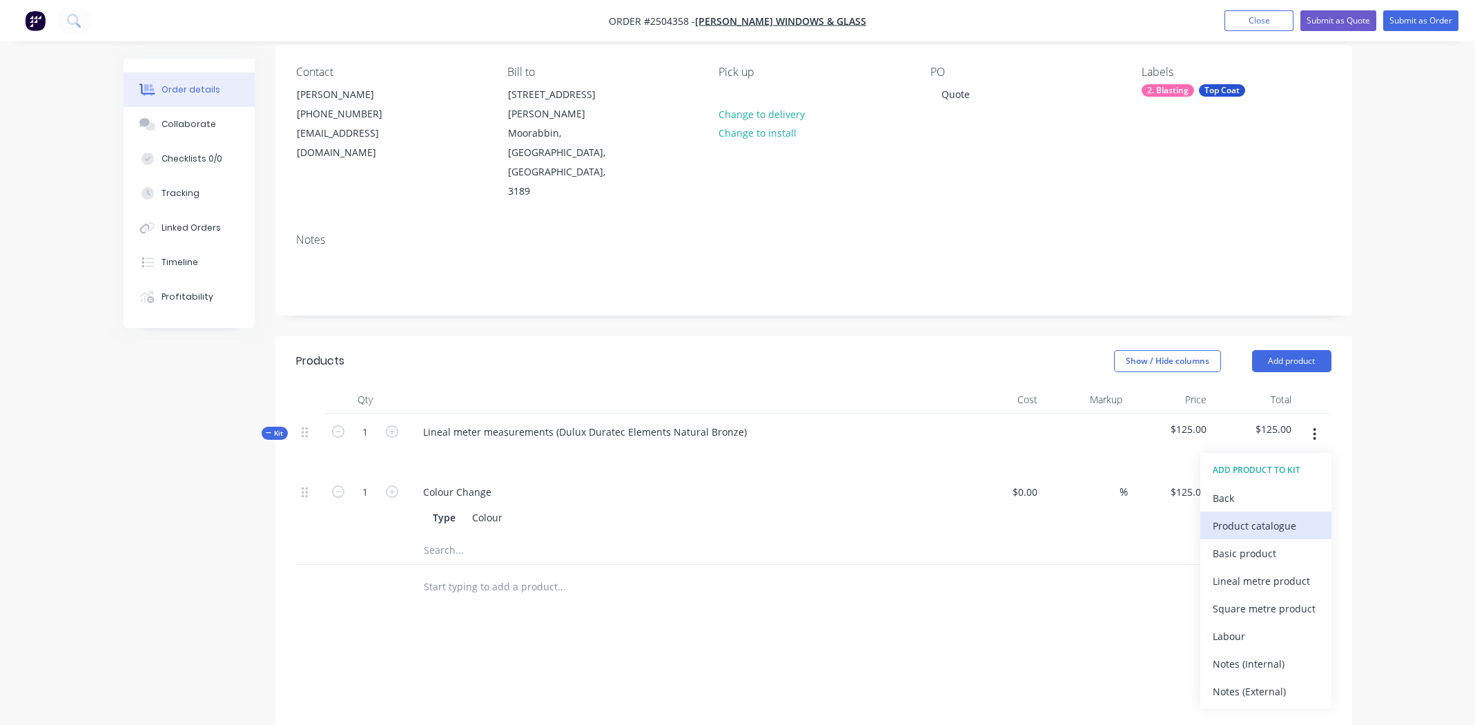
click at [1242, 516] on div "Product catalogue" at bounding box center [1266, 526] width 106 height 20
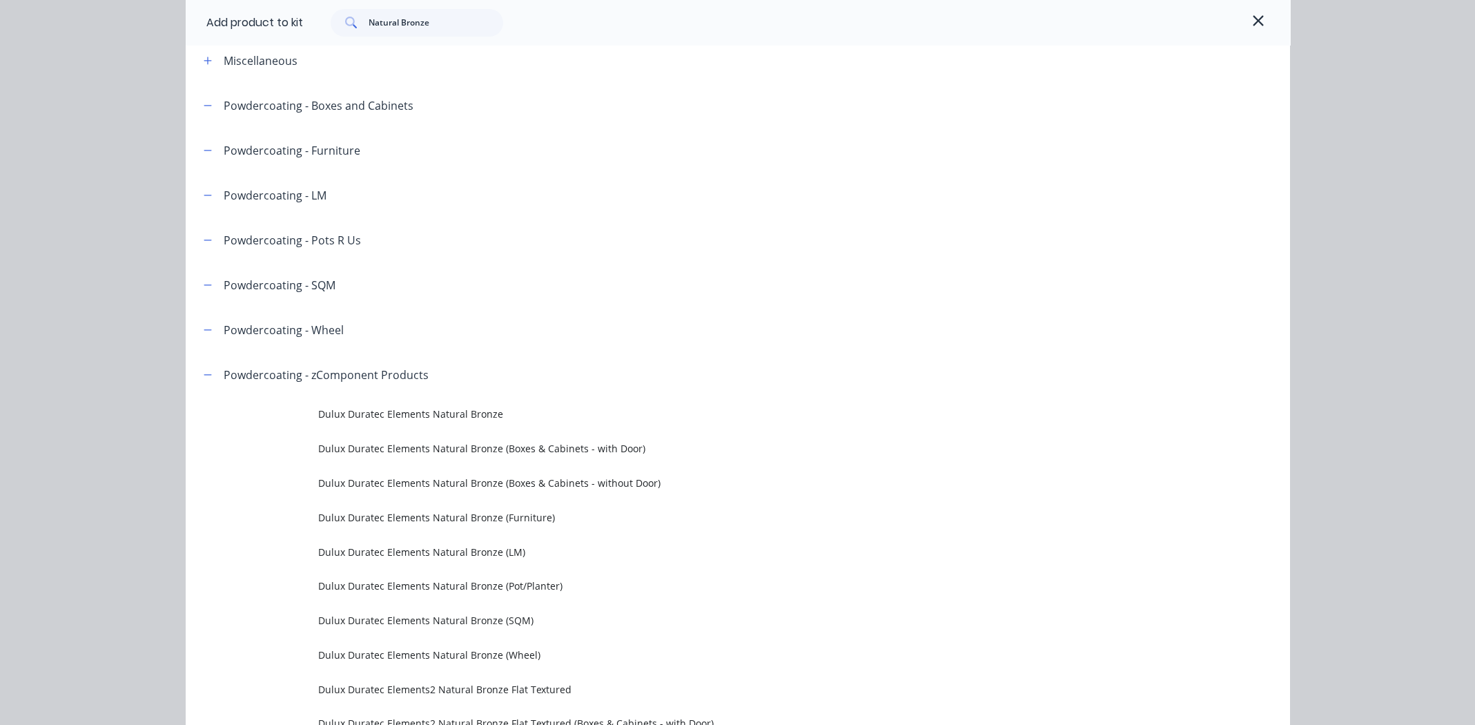
scroll to position [352, 0]
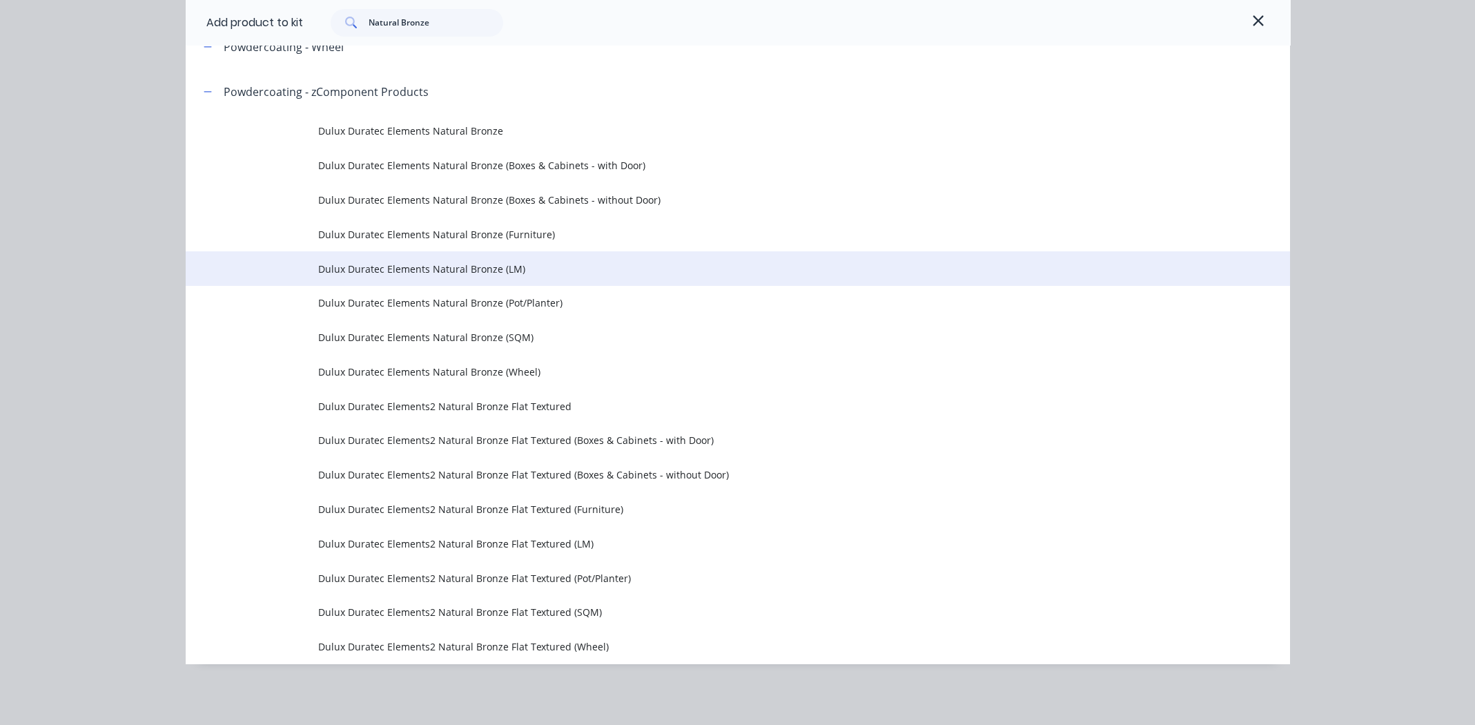
click at [456, 268] on span "Dulux Duratec Elements Natural Bronze (LM)" at bounding box center [706, 269] width 777 height 14
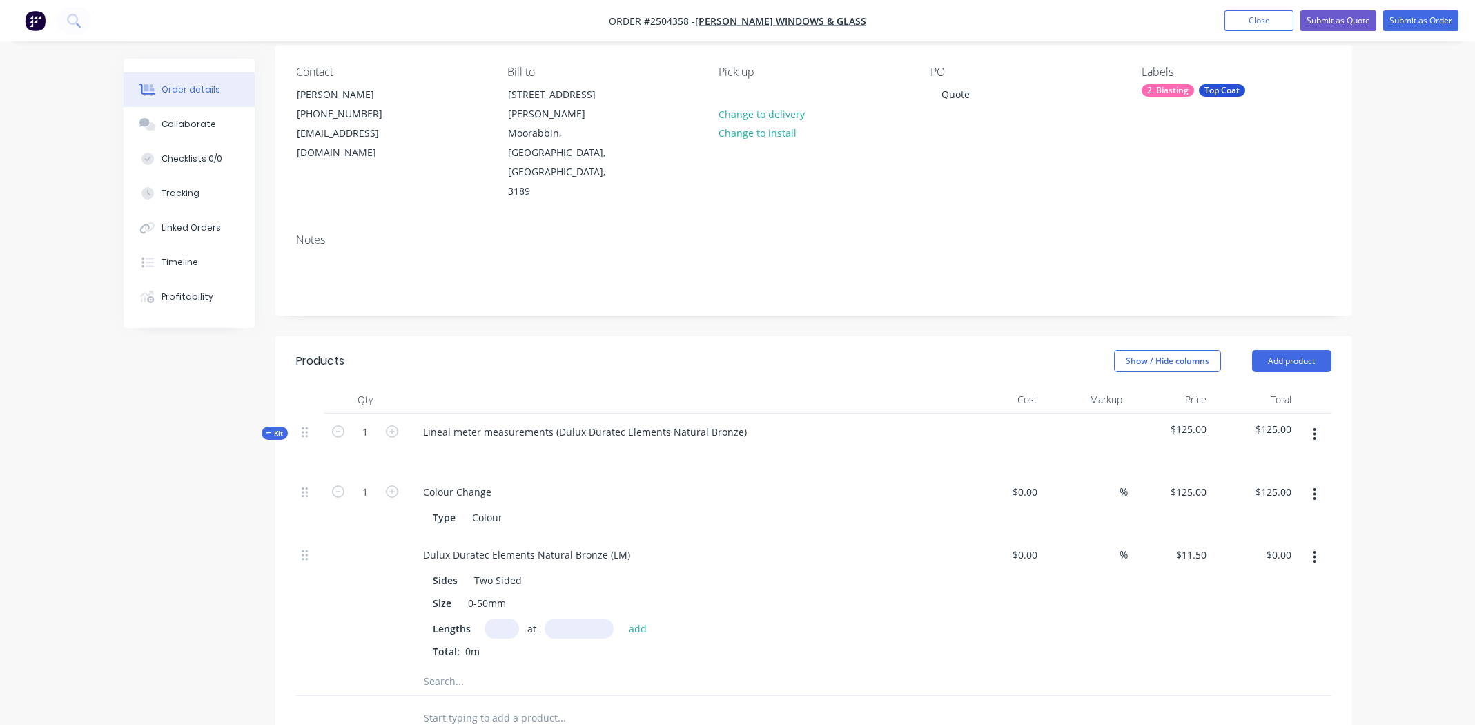
click at [498, 619] on input "text" at bounding box center [502, 629] width 35 height 20
type input "10"
click at [568, 619] on input "text" at bounding box center [579, 629] width 69 height 20
type input "300mm"
click at [744, 593] on div "Size 0-50mm" at bounding box center [679, 603] width 505 height 20
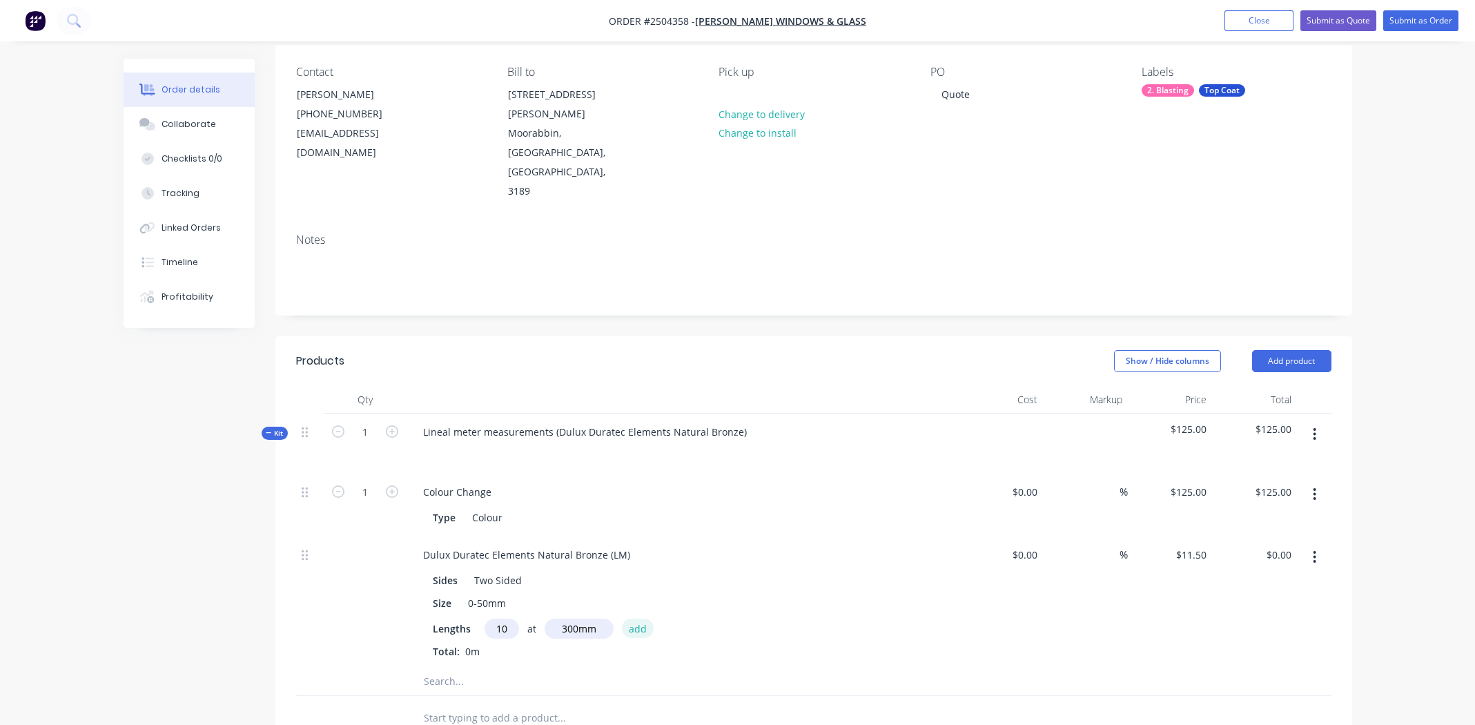
click at [637, 619] on button "add" at bounding box center [638, 628] width 32 height 19
type input "$34.50"
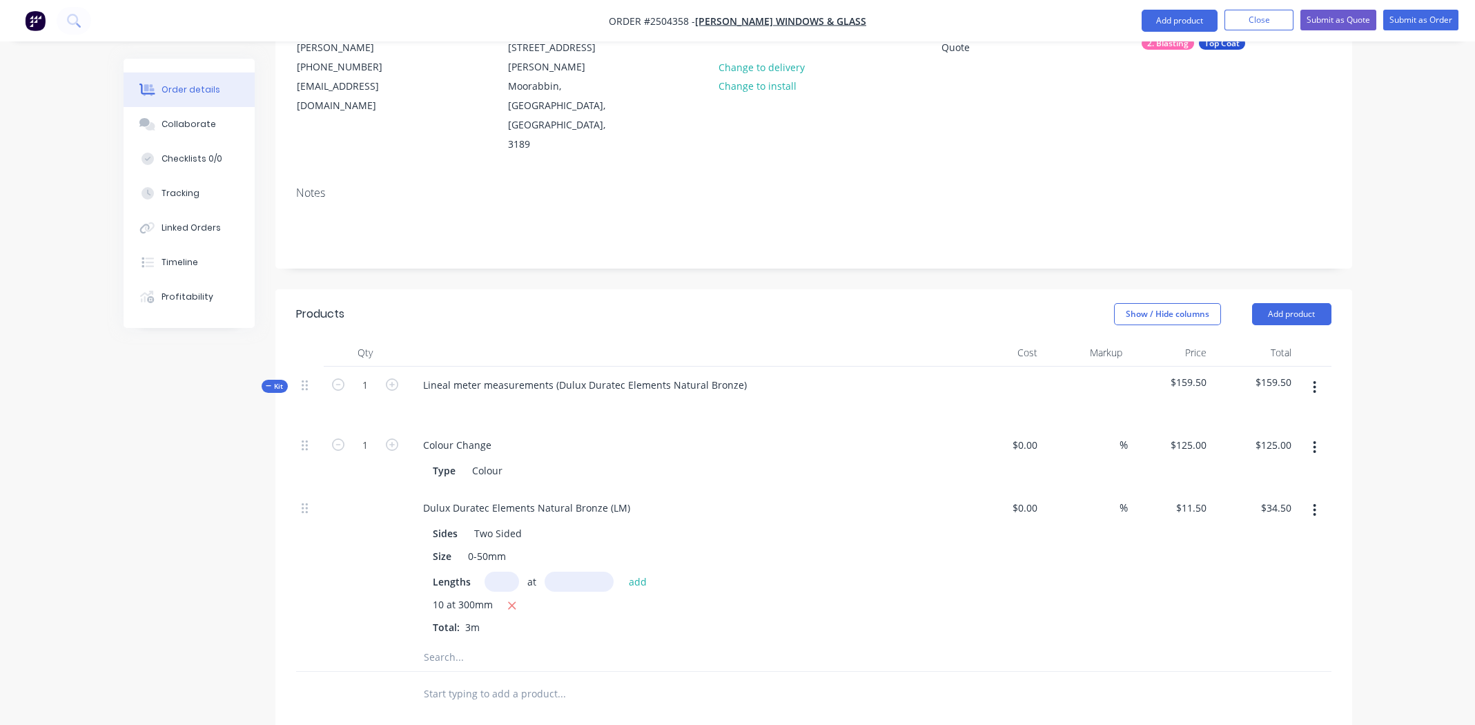
scroll to position [25, 0]
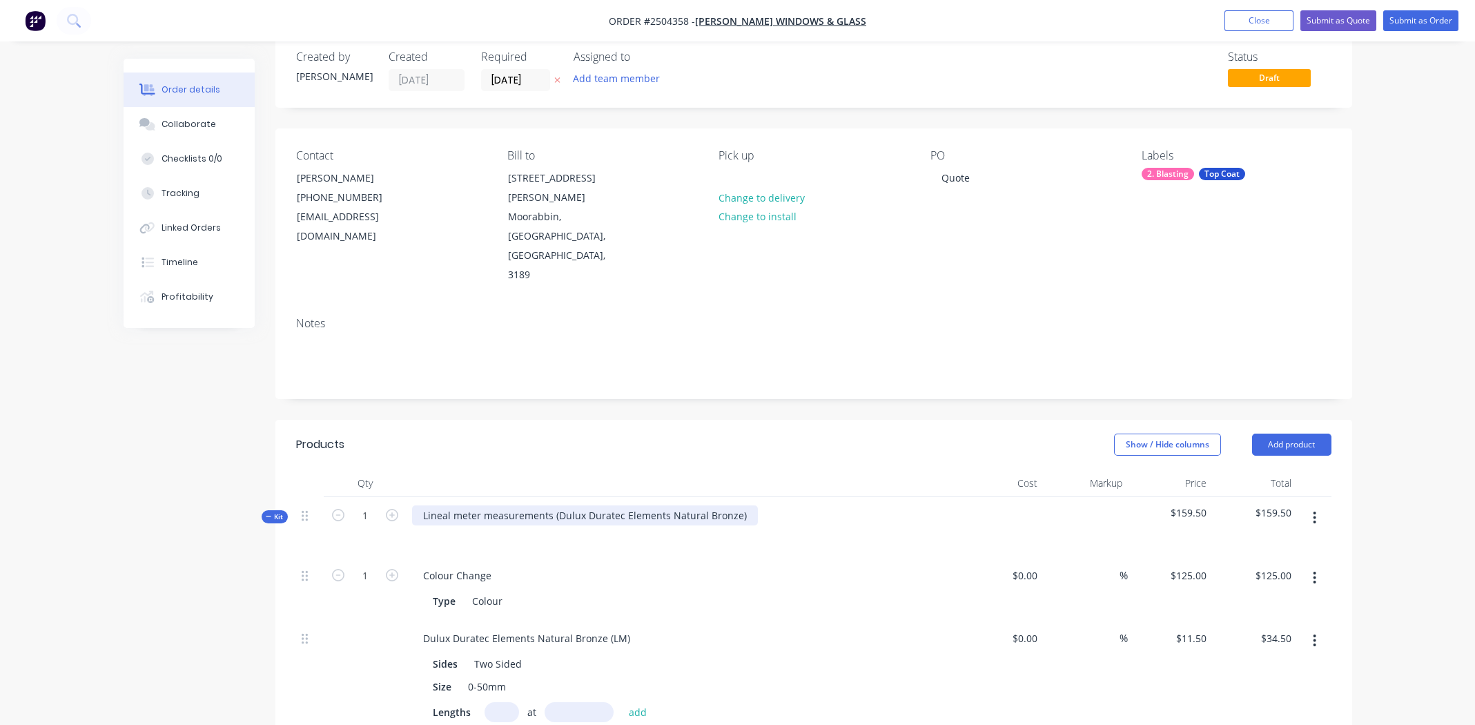
click at [738, 505] on div "Lineal meter measurements (Dulux Duratec Elements Natural Bronze)" at bounding box center [585, 515] width 346 height 20
click at [497, 505] on div "Dulux Duratec Elements Natural Bronze" at bounding box center [515, 515] width 207 height 20
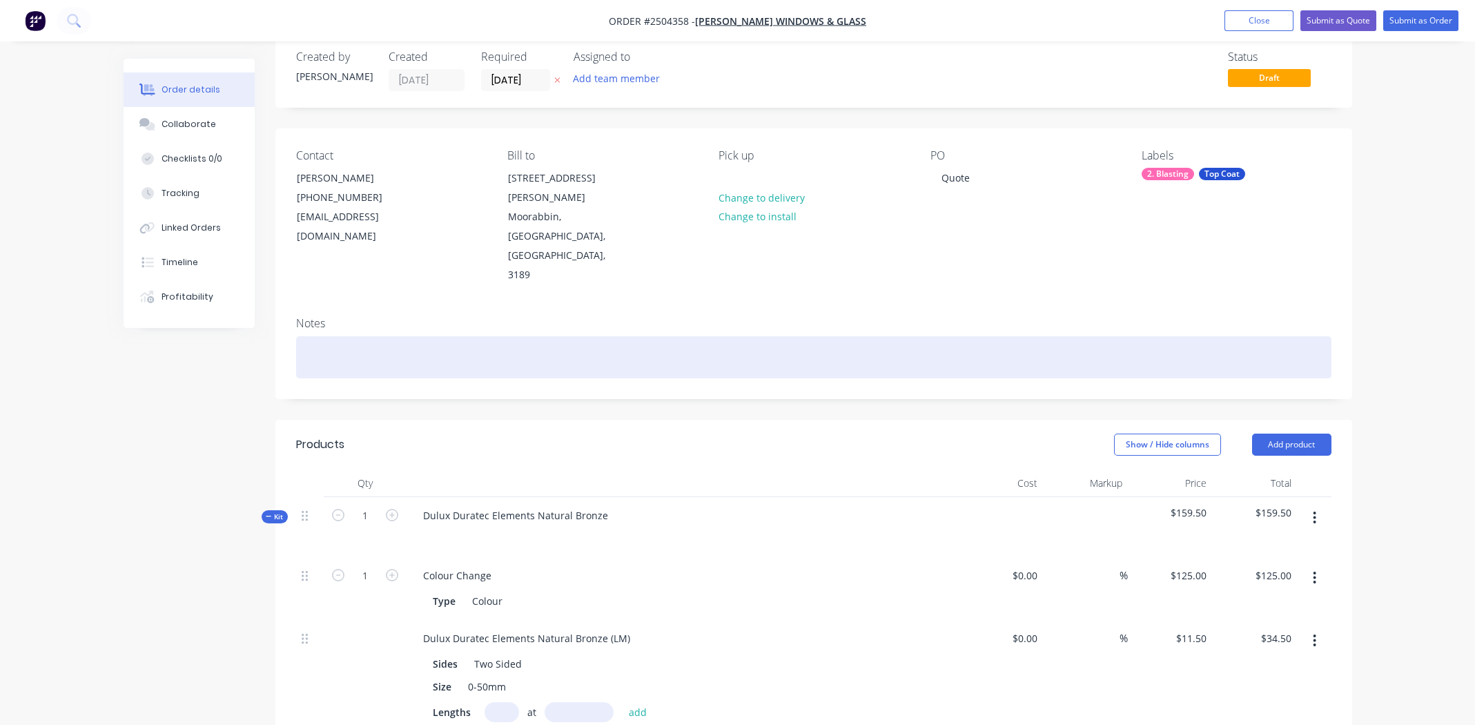
paste div
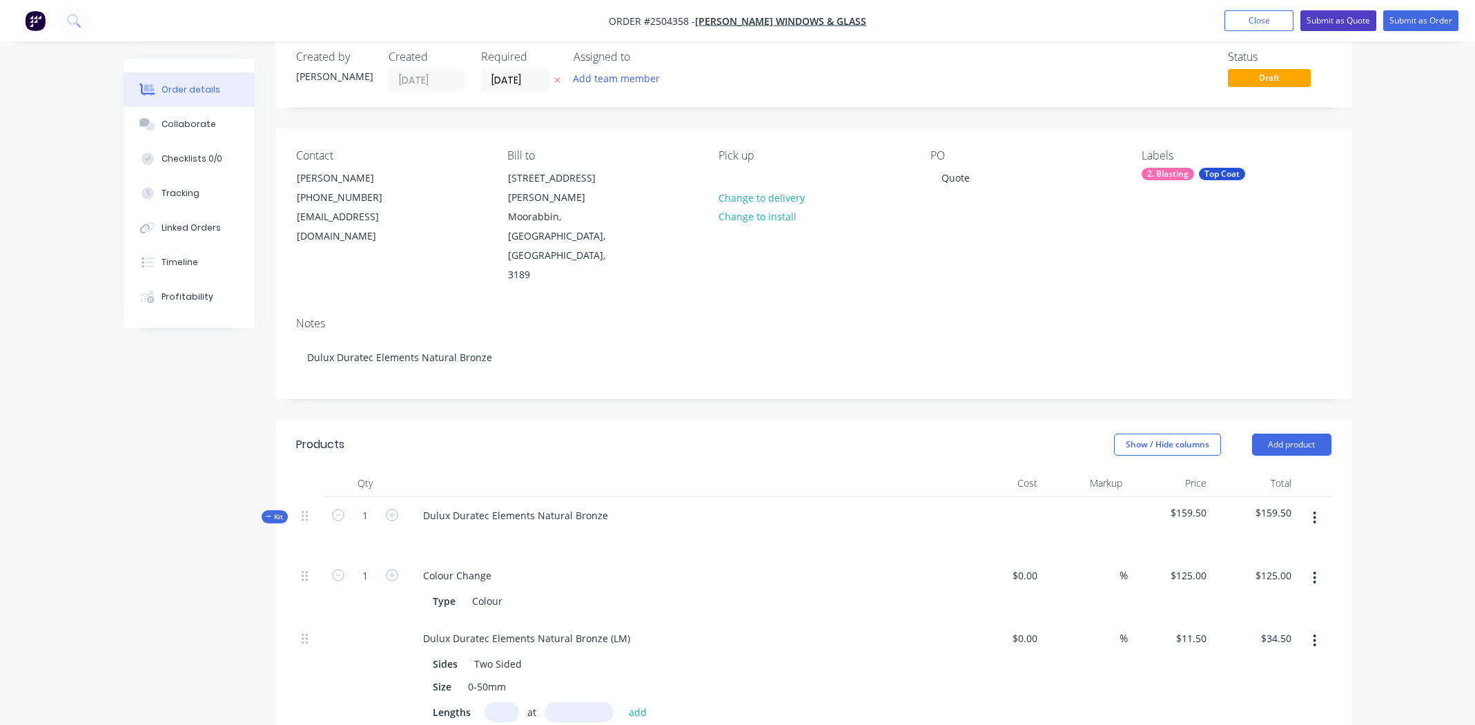
click at [1341, 19] on button "Submit as Quote" at bounding box center [1339, 20] width 76 height 21
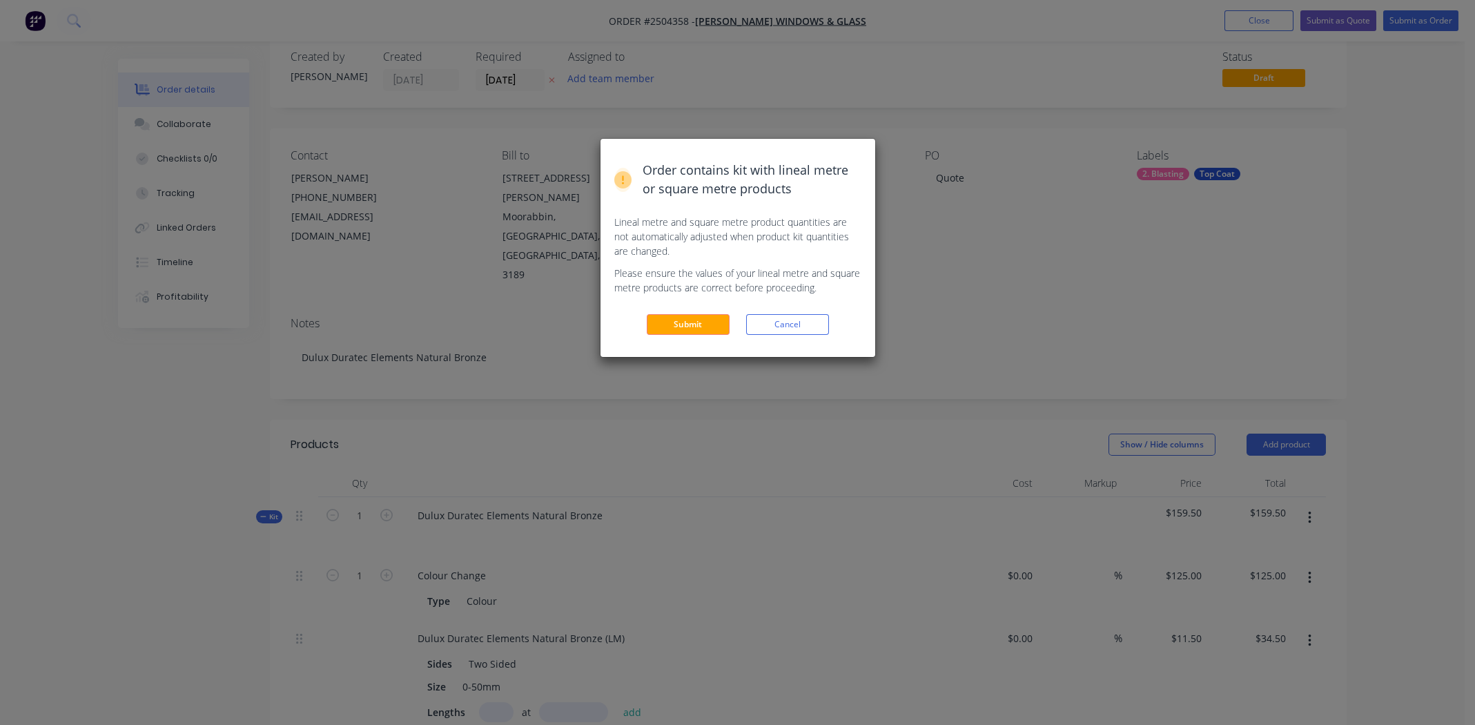
click at [719, 322] on button "Submit" at bounding box center [688, 324] width 83 height 21
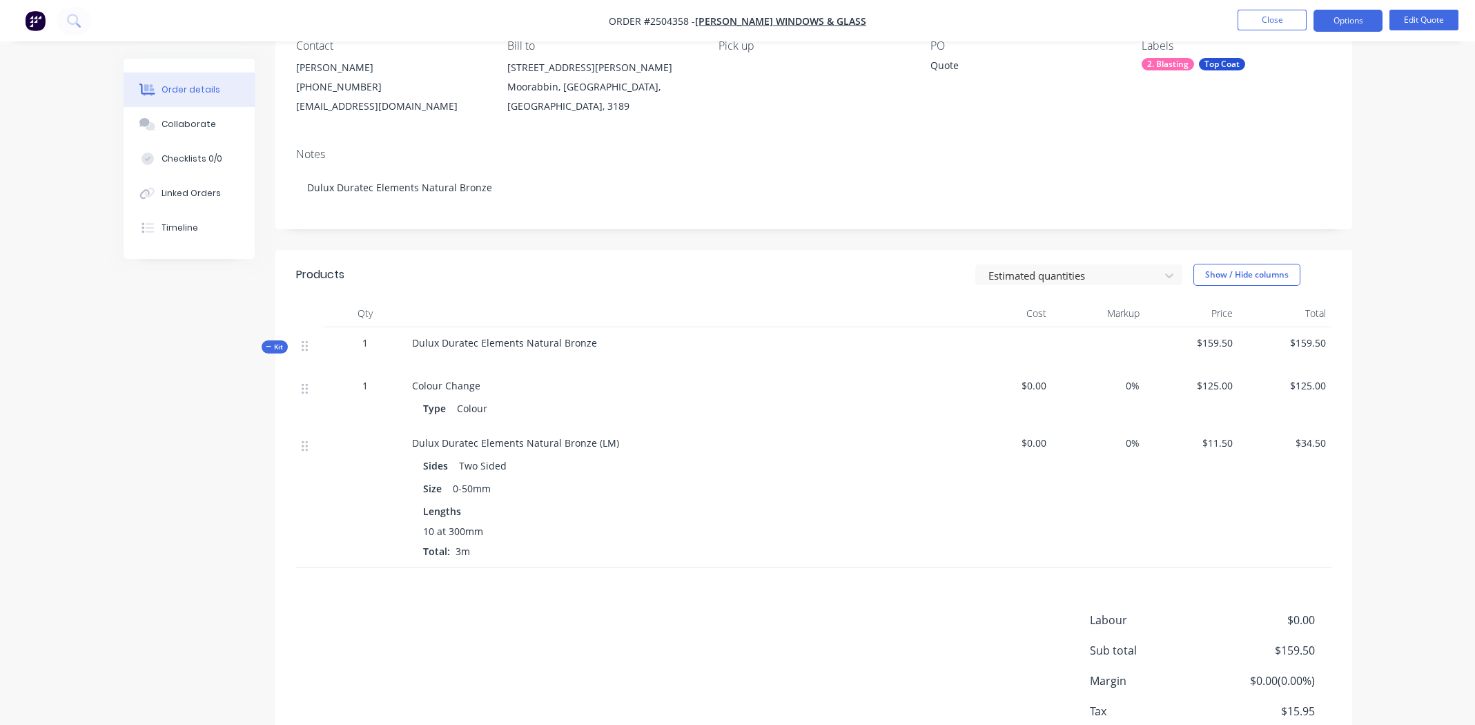
scroll to position [207, 0]
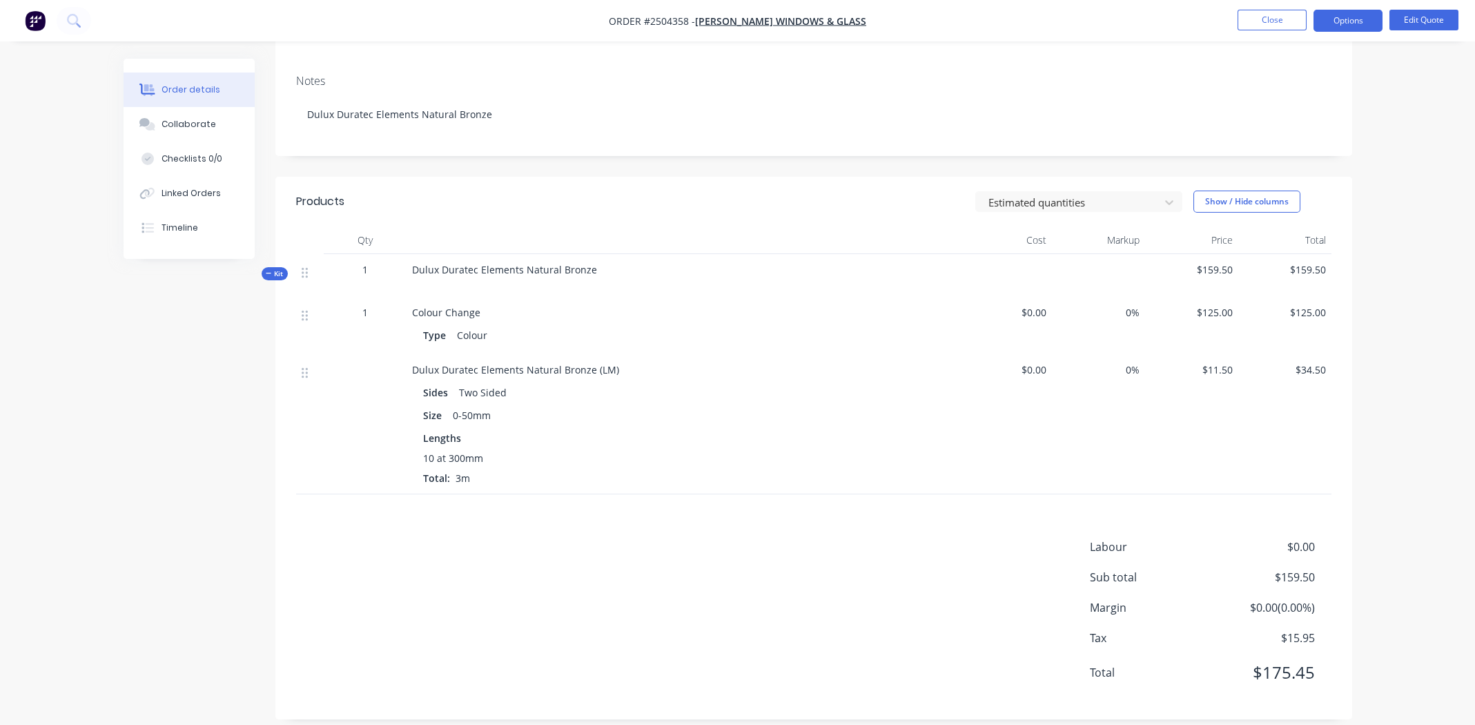
click at [505, 368] on span "Dulux Duratec Elements Natural Bronze (LM)" at bounding box center [515, 369] width 207 height 13
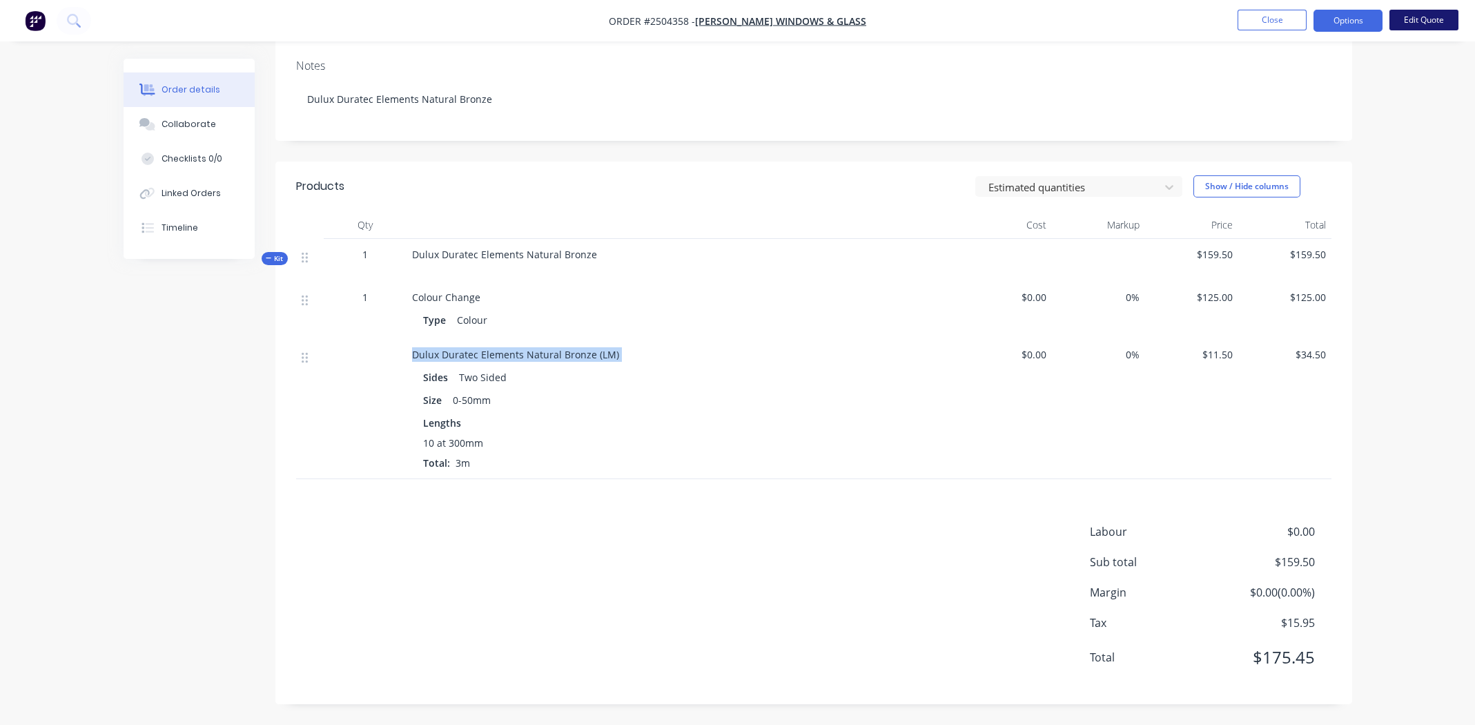
click at [1422, 17] on button "Edit Quote" at bounding box center [1424, 20] width 69 height 21
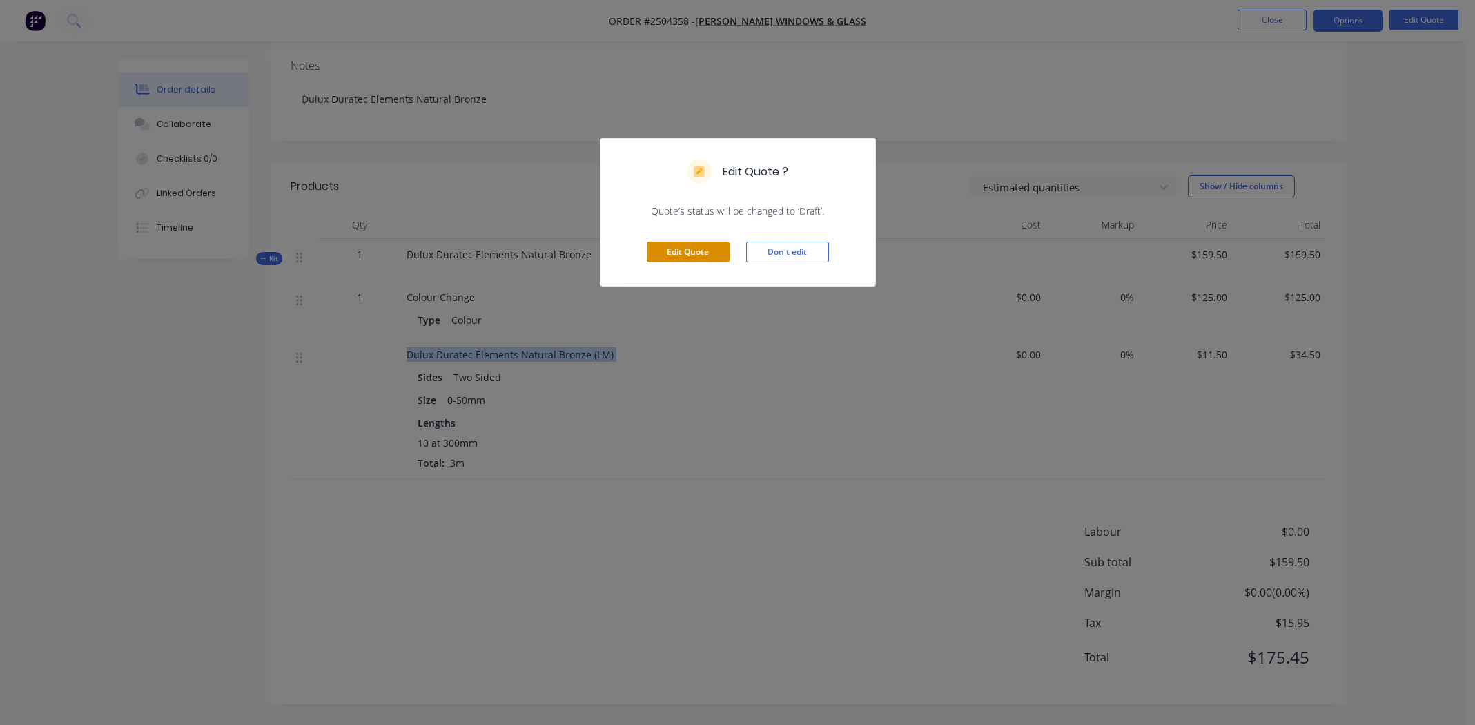
click at [682, 251] on button "Edit Quote" at bounding box center [688, 252] width 83 height 21
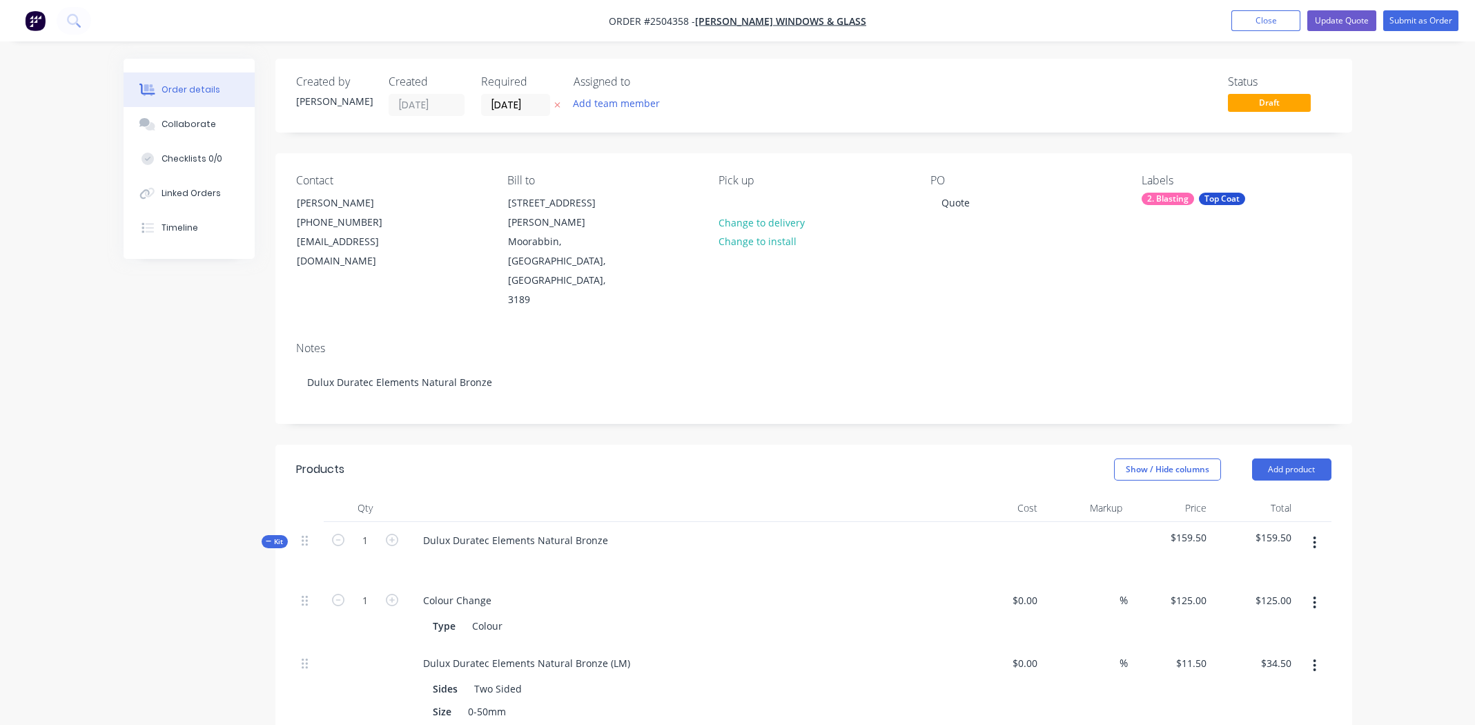
scroll to position [275, 0]
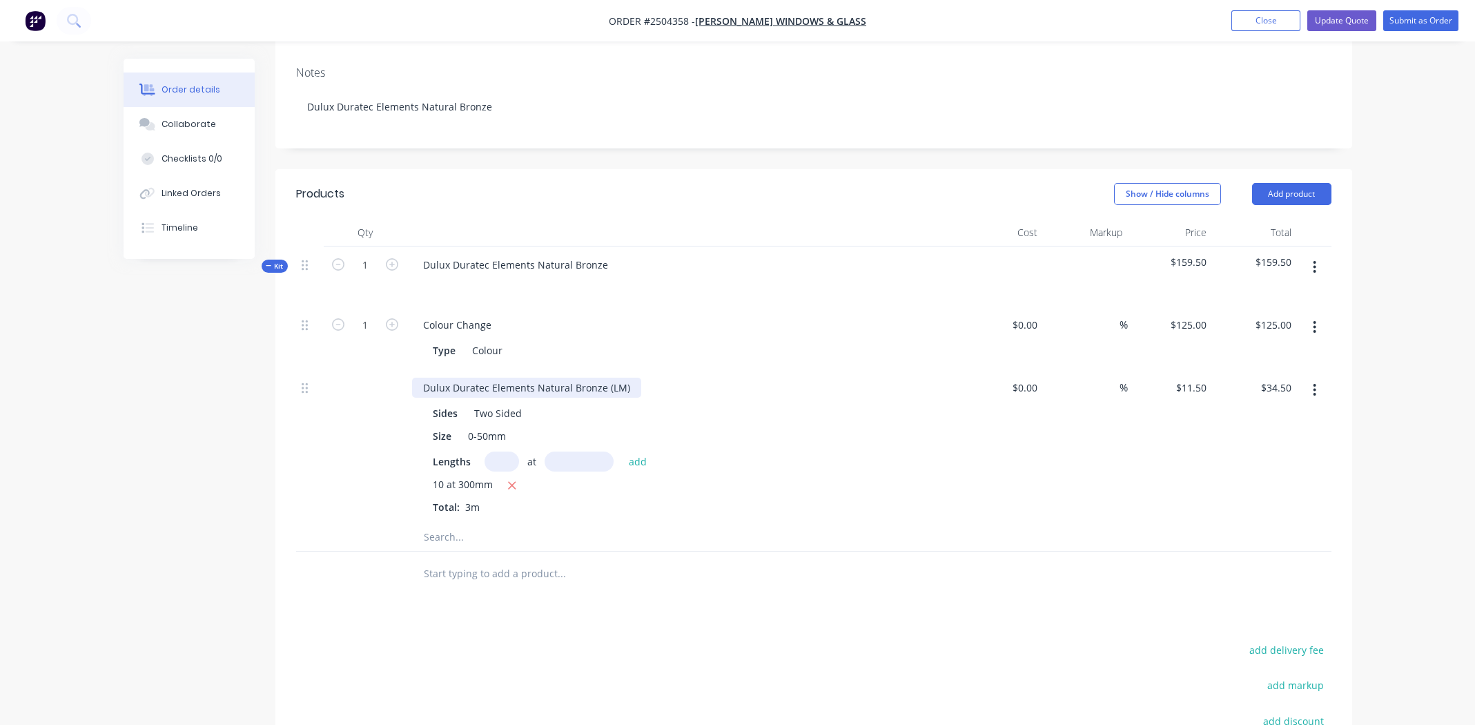
click at [497, 378] on div "Dulux Duratec Elements Natural Bronze (LM)" at bounding box center [526, 388] width 229 height 20
click at [850, 315] on div "Colour Change" at bounding box center [682, 325] width 541 height 20
click at [1327, 26] on button "Update Quote" at bounding box center [1341, 20] width 69 height 21
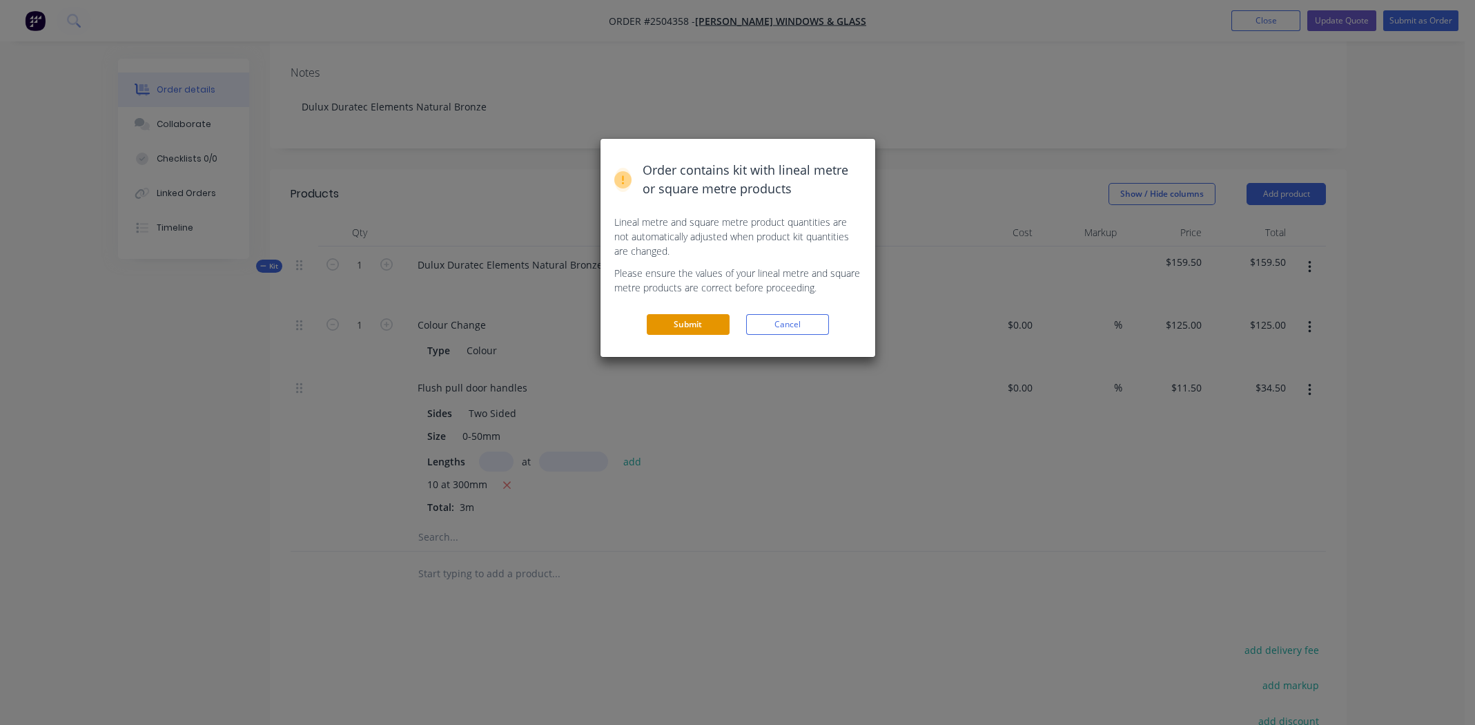
click at [690, 322] on button "Submit" at bounding box center [688, 324] width 83 height 21
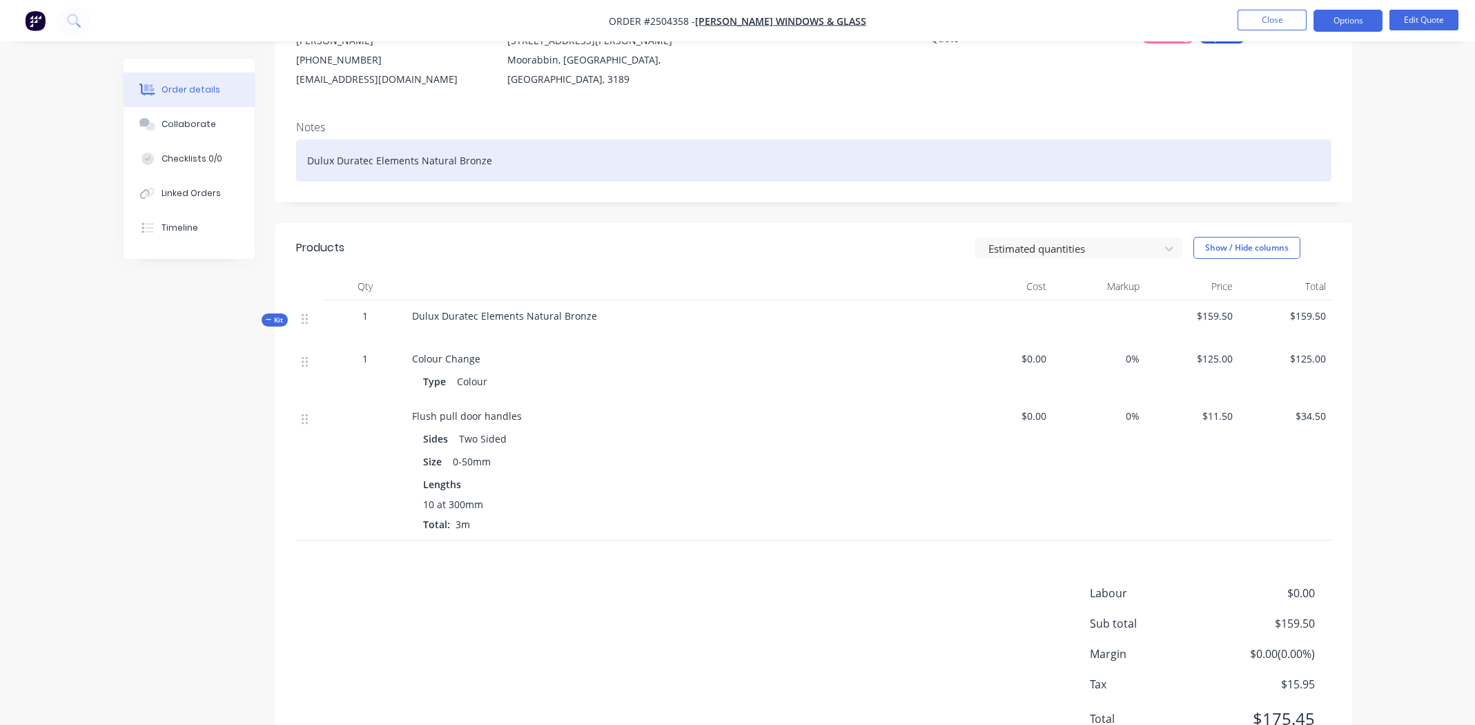
scroll to position [207, 0]
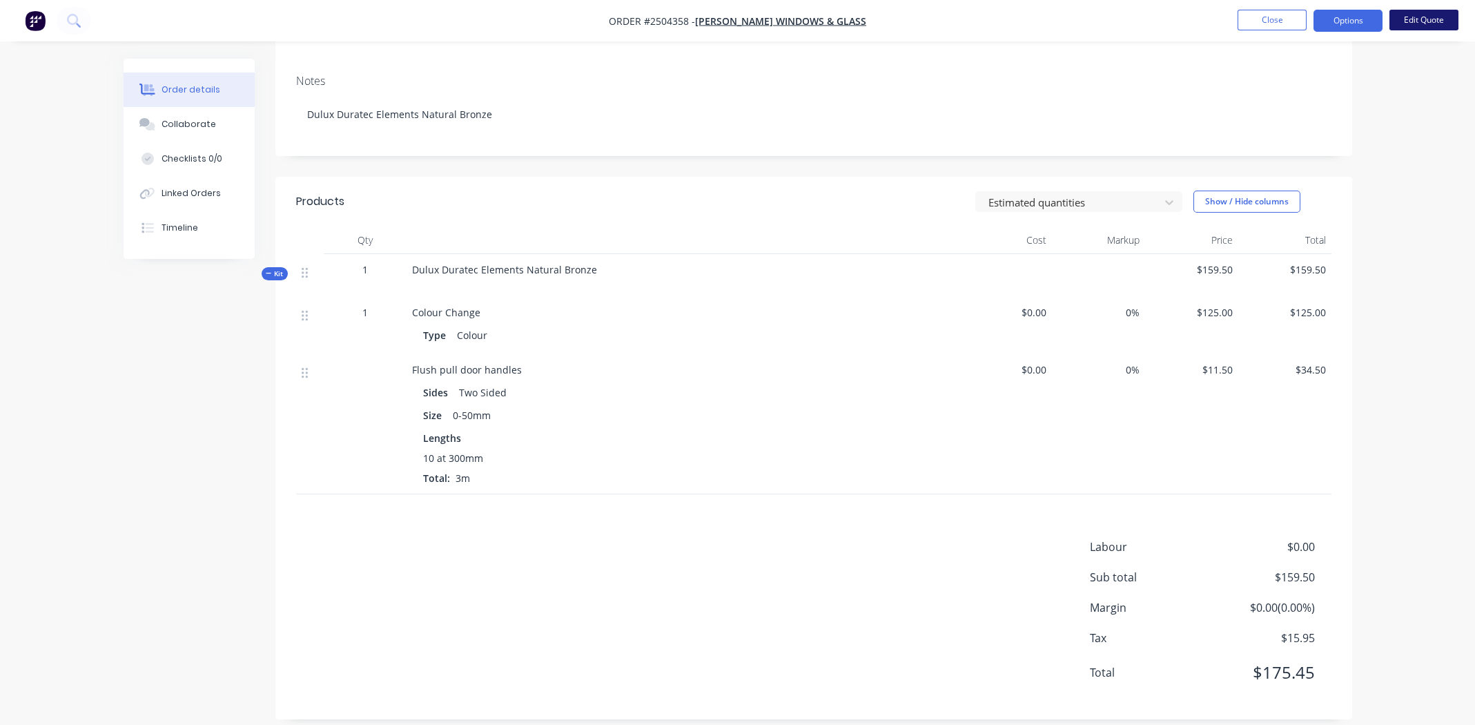
click at [1417, 10] on button "Edit Quote" at bounding box center [1424, 20] width 69 height 21
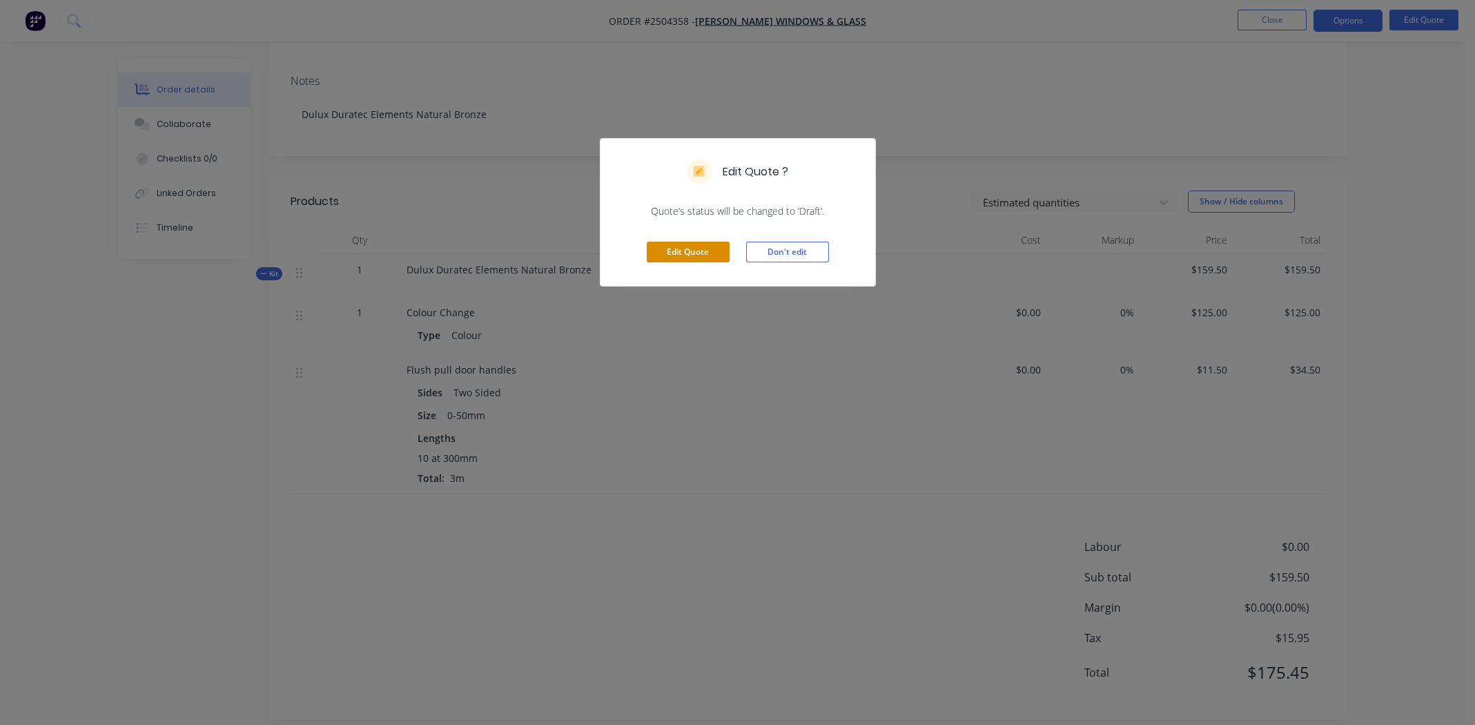
click at [709, 248] on button "Edit Quote" at bounding box center [688, 252] width 83 height 21
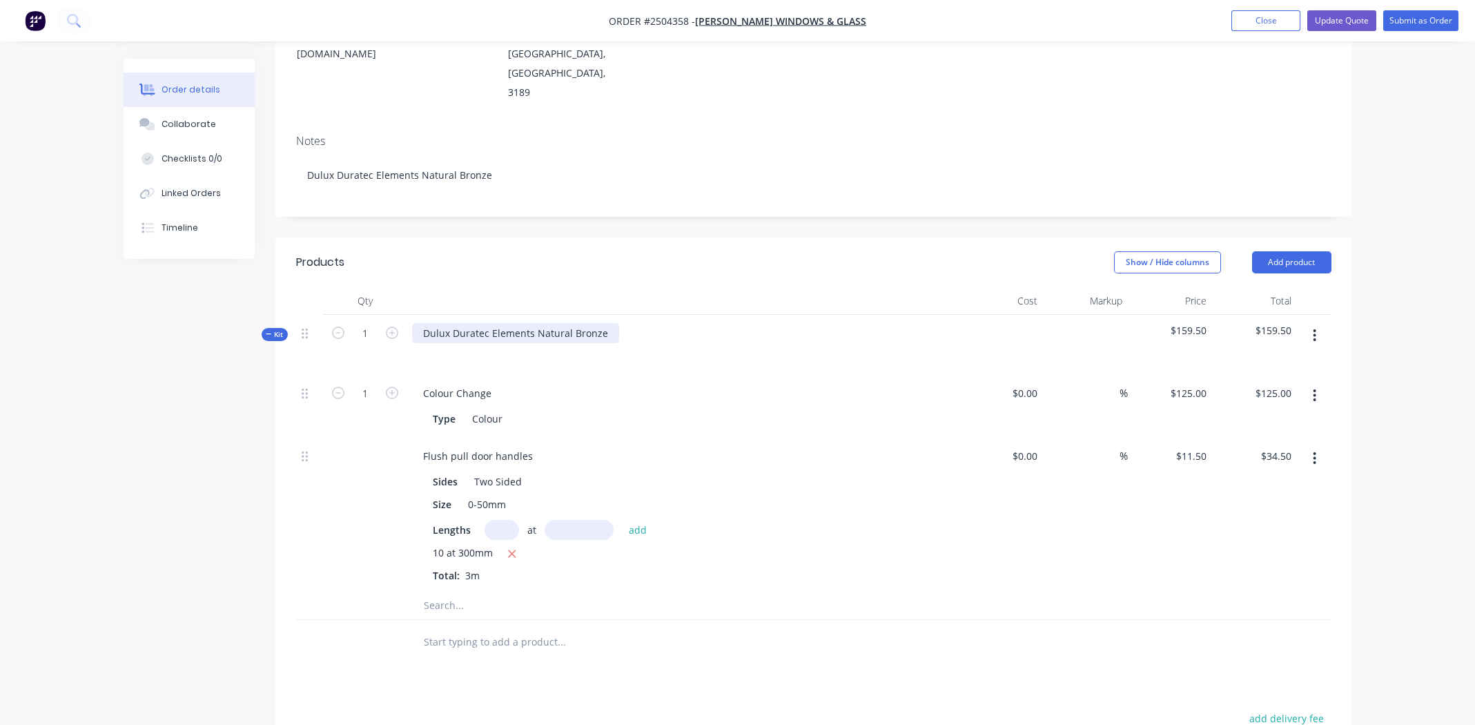
click at [537, 323] on div "Dulux Duratec Elements Natural Bronze" at bounding box center [515, 333] width 207 height 20
drag, startPoint x: 601, startPoint y: 272, endPoint x: 420, endPoint y: 276, distance: 180.9
click at [420, 323] on div "Dulux Duratec Elements Natural Bronze" at bounding box center [515, 333] width 207 height 20
click at [494, 409] on div "Colour" at bounding box center [487, 419] width 41 height 20
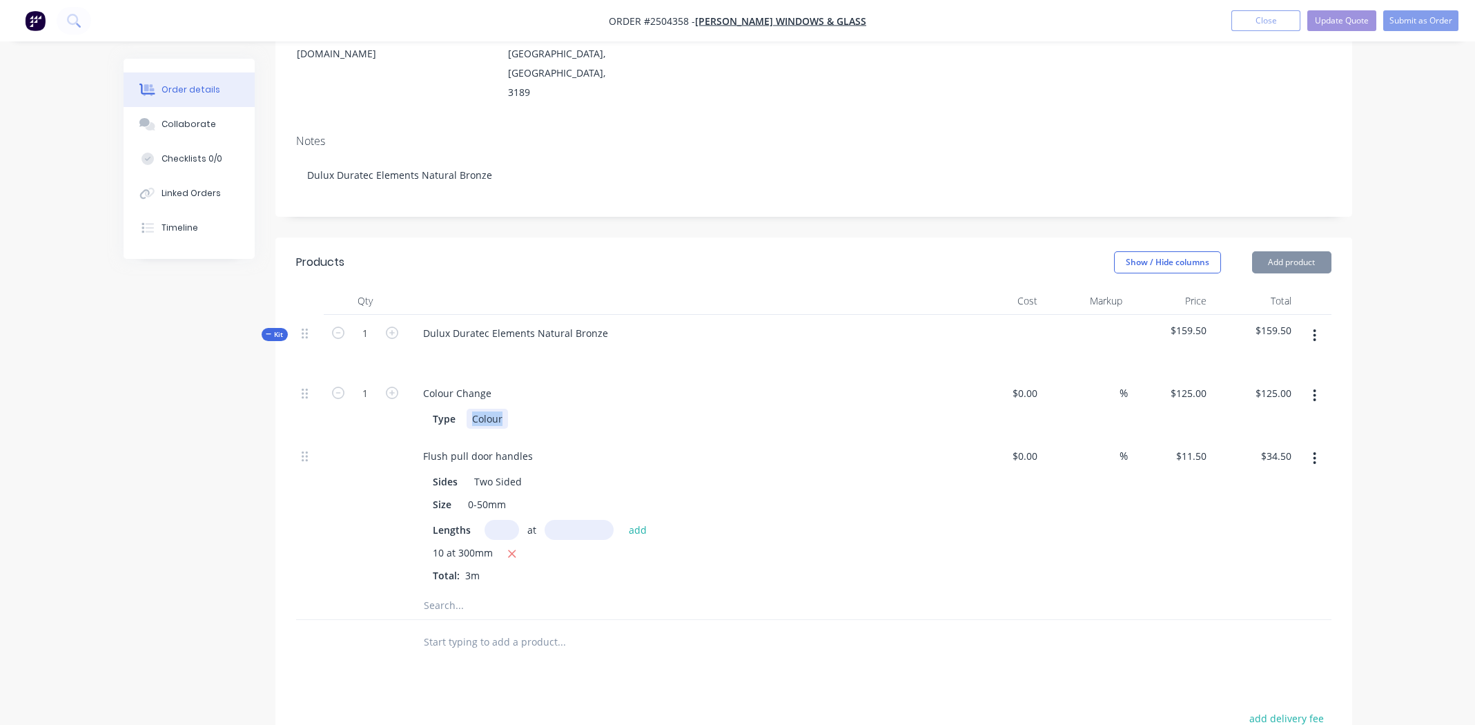
click at [494, 409] on div "Colour" at bounding box center [487, 419] width 41 height 20
paste div
click at [786, 375] on div "Colour Change Type Dulux Duratec Elements Natural Bronze" at bounding box center [683, 406] width 552 height 63
click at [1344, 23] on button "Update Quote" at bounding box center [1341, 20] width 69 height 21
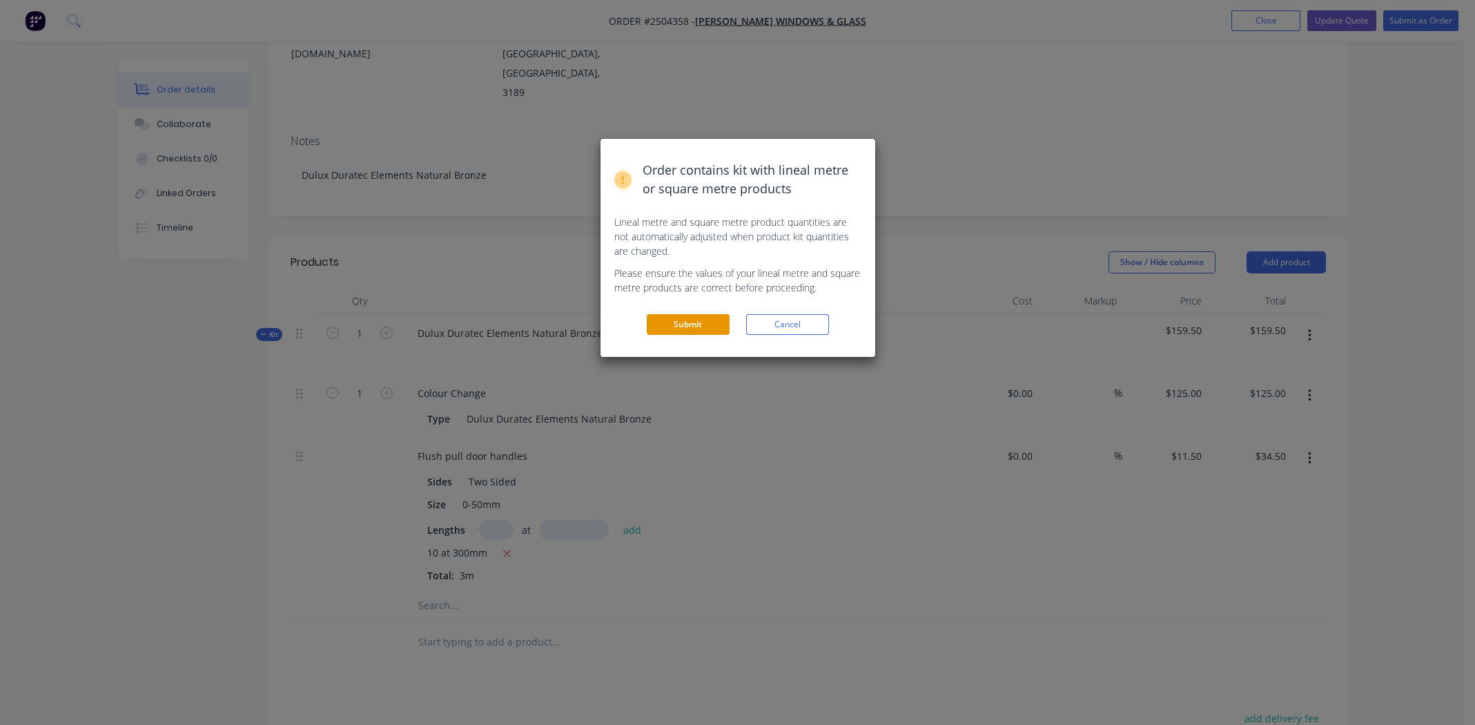
click at [679, 325] on button "Submit" at bounding box center [688, 324] width 83 height 21
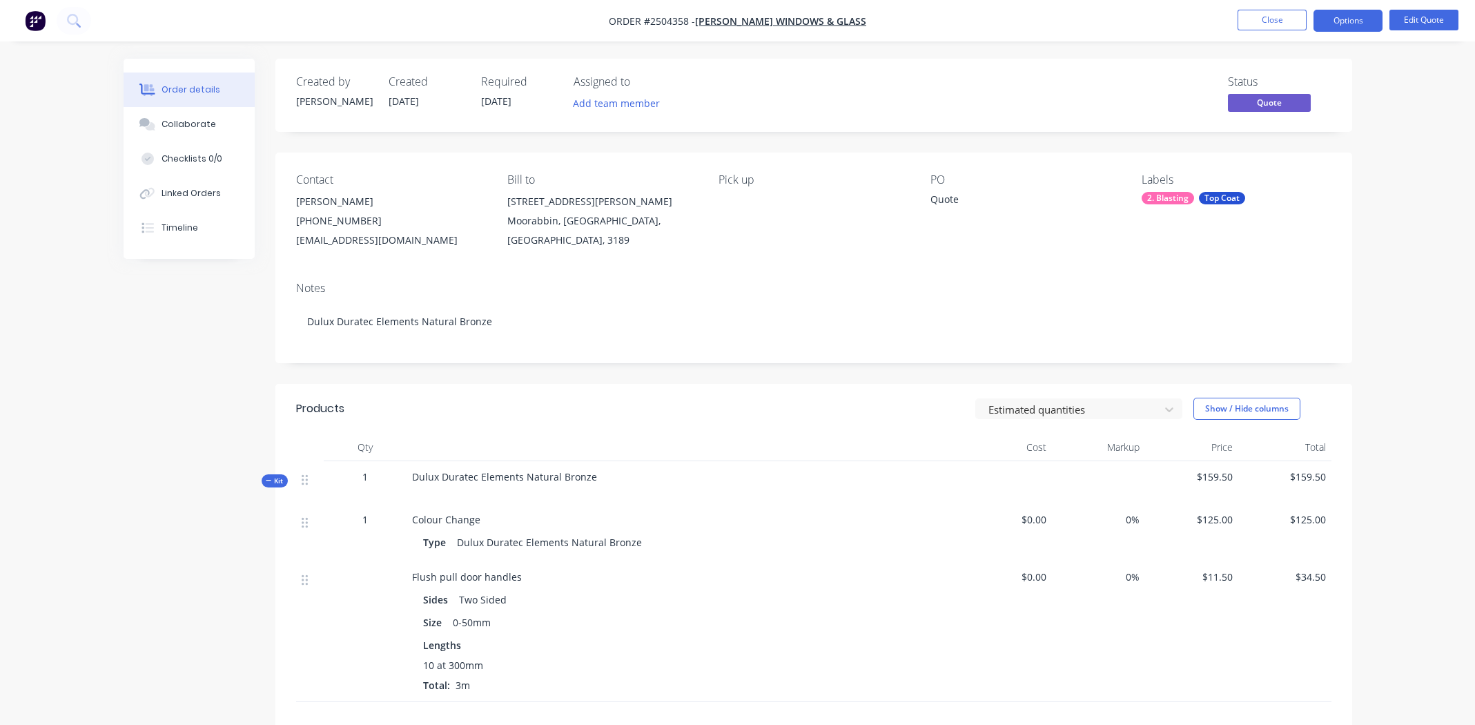
click at [1427, 168] on div "Order details Collaborate Checklists 0/0 Linked Orders Timeline Order details C…" at bounding box center [737, 473] width 1475 height 947
click at [1417, 113] on div "Order details Collaborate Checklists 0/0 Linked Orders Timeline Order details C…" at bounding box center [737, 473] width 1475 height 947
click at [683, 18] on span "Order #2504358 -" at bounding box center [652, 20] width 86 height 13
